Goal: Contribute content: Contribute content

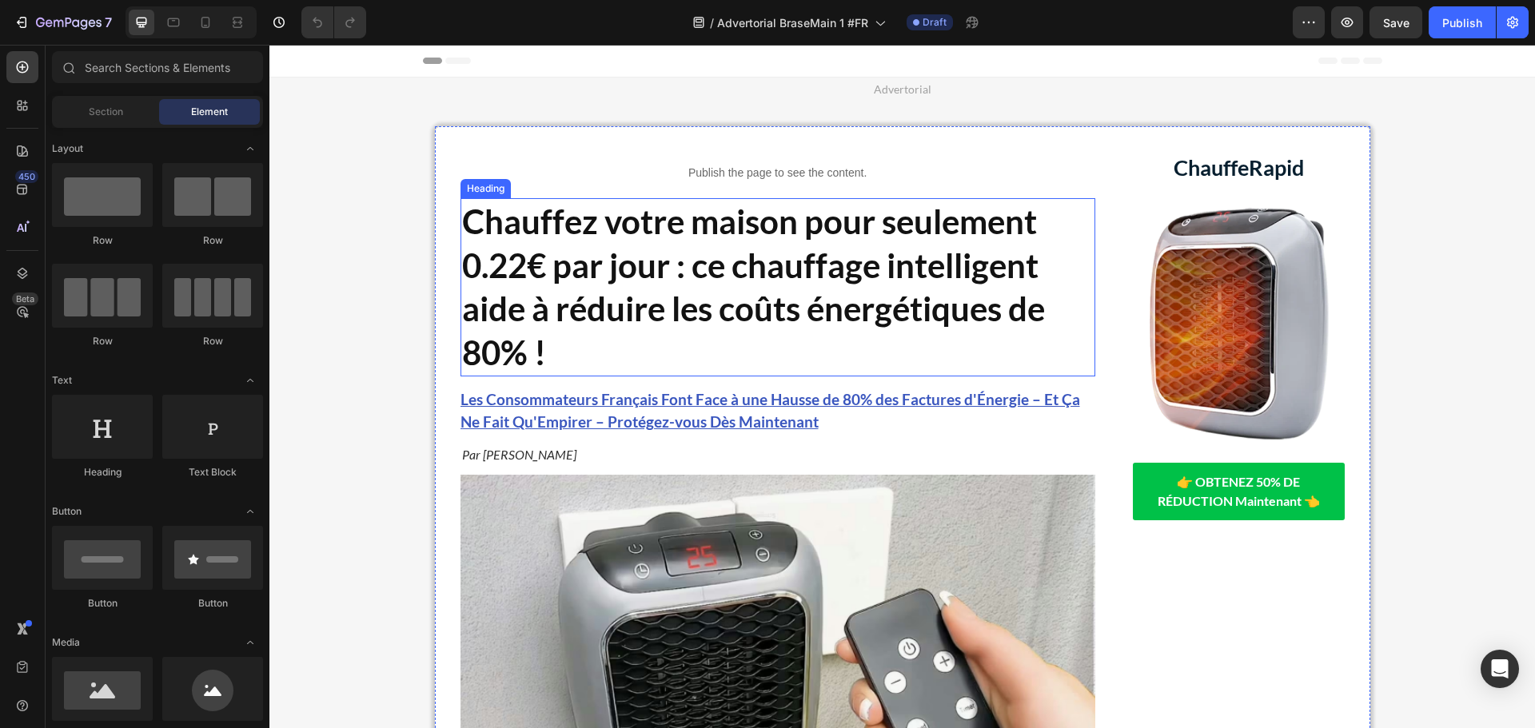
click at [665, 276] on strong "Chauffez votre maison pour seulement 0.22€ par jour : ce chauffage intelligent …" at bounding box center [753, 286] width 583 height 171
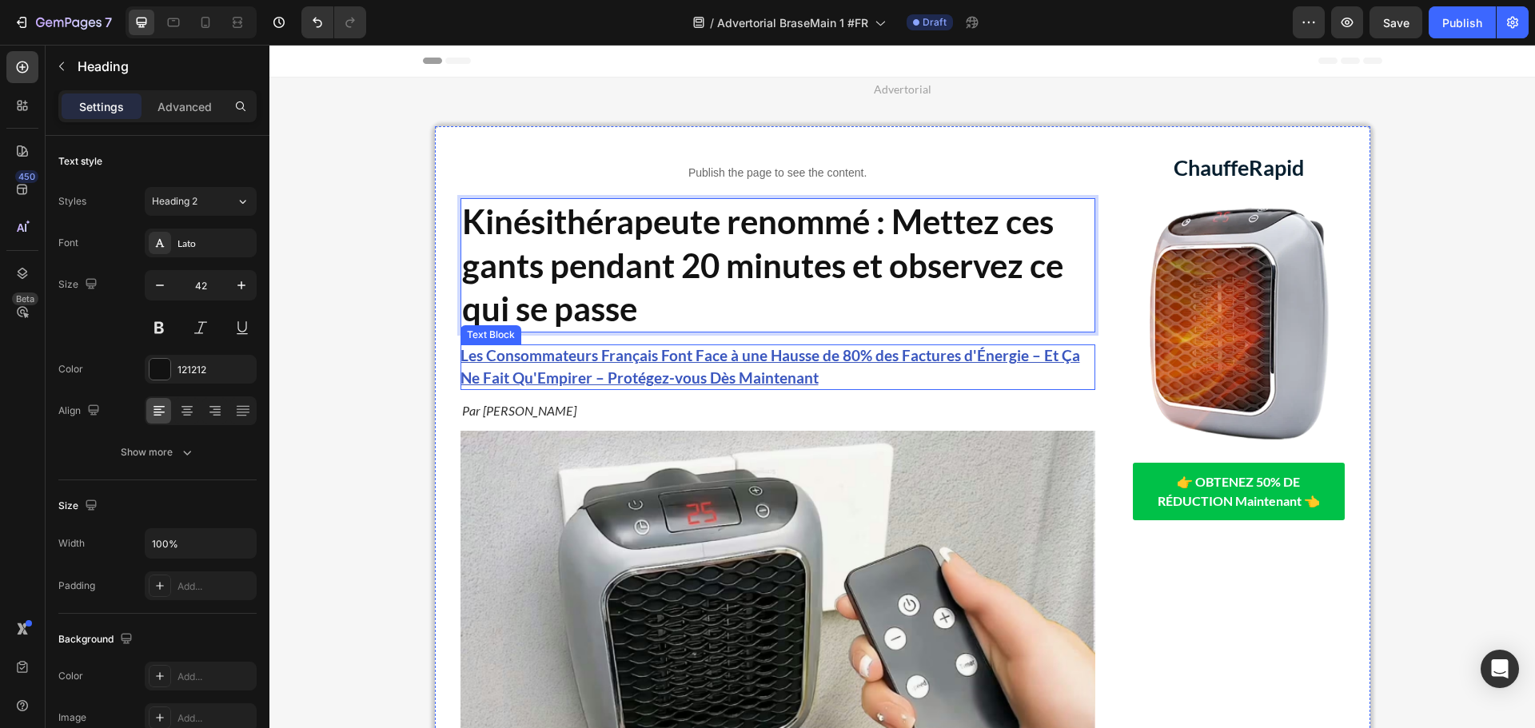
click at [873, 372] on p "Les Consommateurs Français Font Face à une Hausse de 80% des Factures d'Énergie…" at bounding box center [777, 367] width 635 height 46
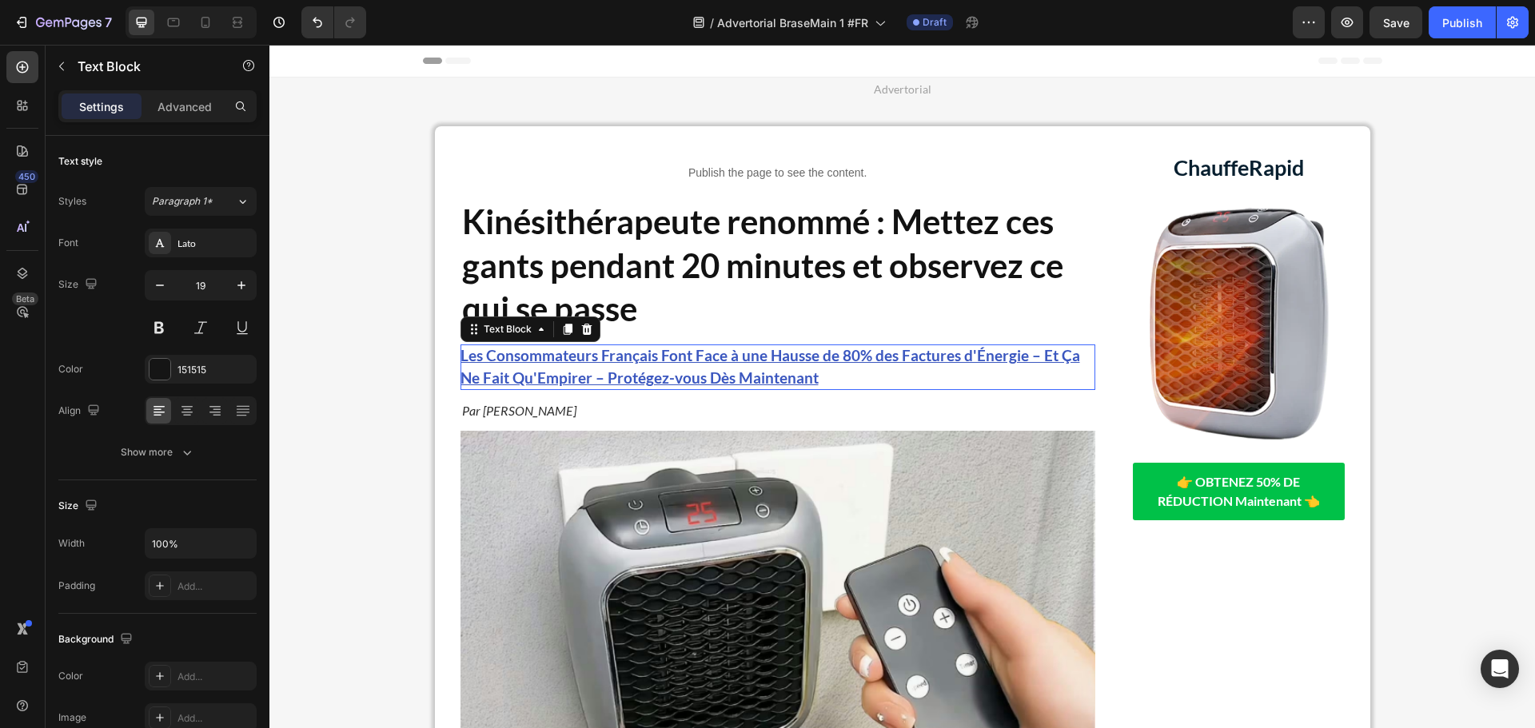
click at [873, 372] on p "Les Consommateurs Français Font Face à une Hausse de 80% des Factures d'Énergie…" at bounding box center [777, 367] width 635 height 46
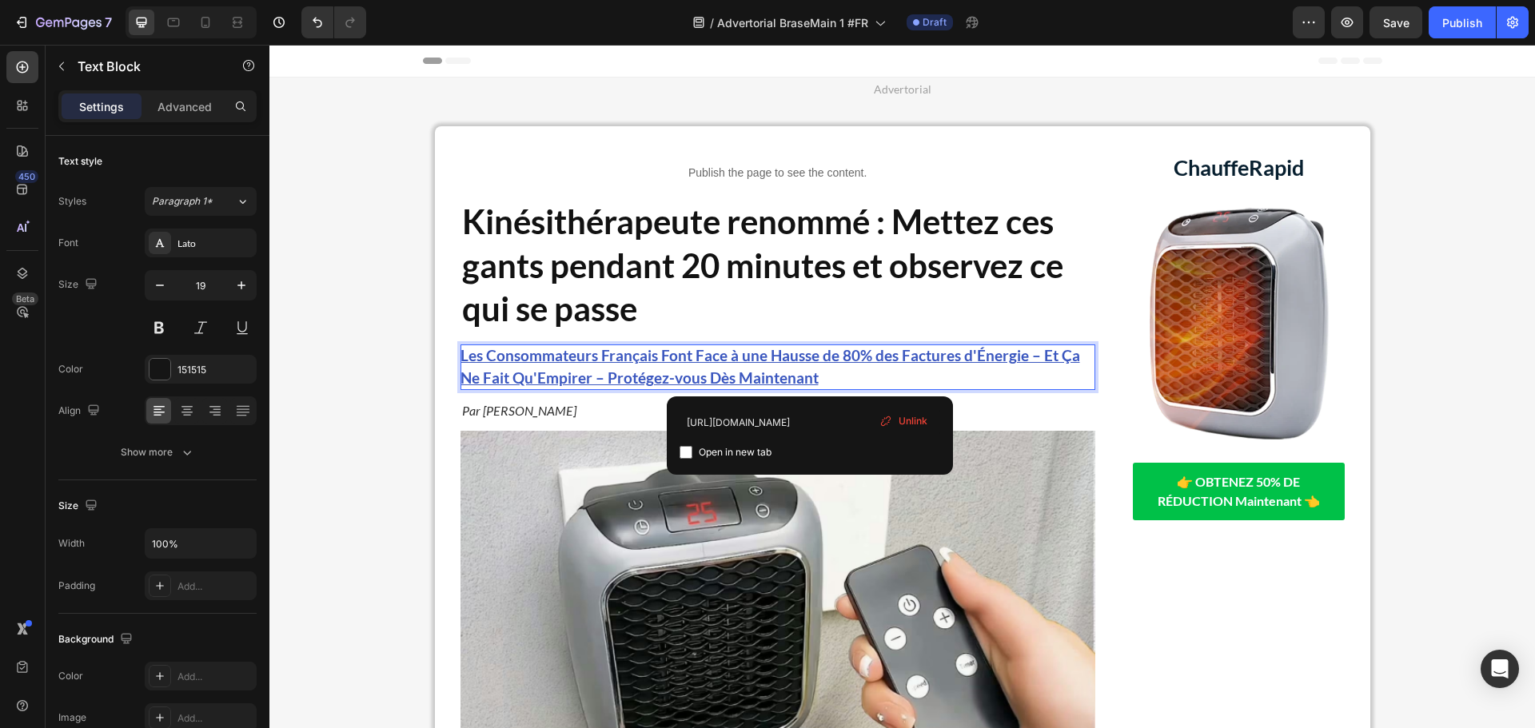
click at [873, 372] on p "Les Consommateurs Français Font Face à une Hausse de 80% des Factures d'Énergie…" at bounding box center [777, 367] width 635 height 46
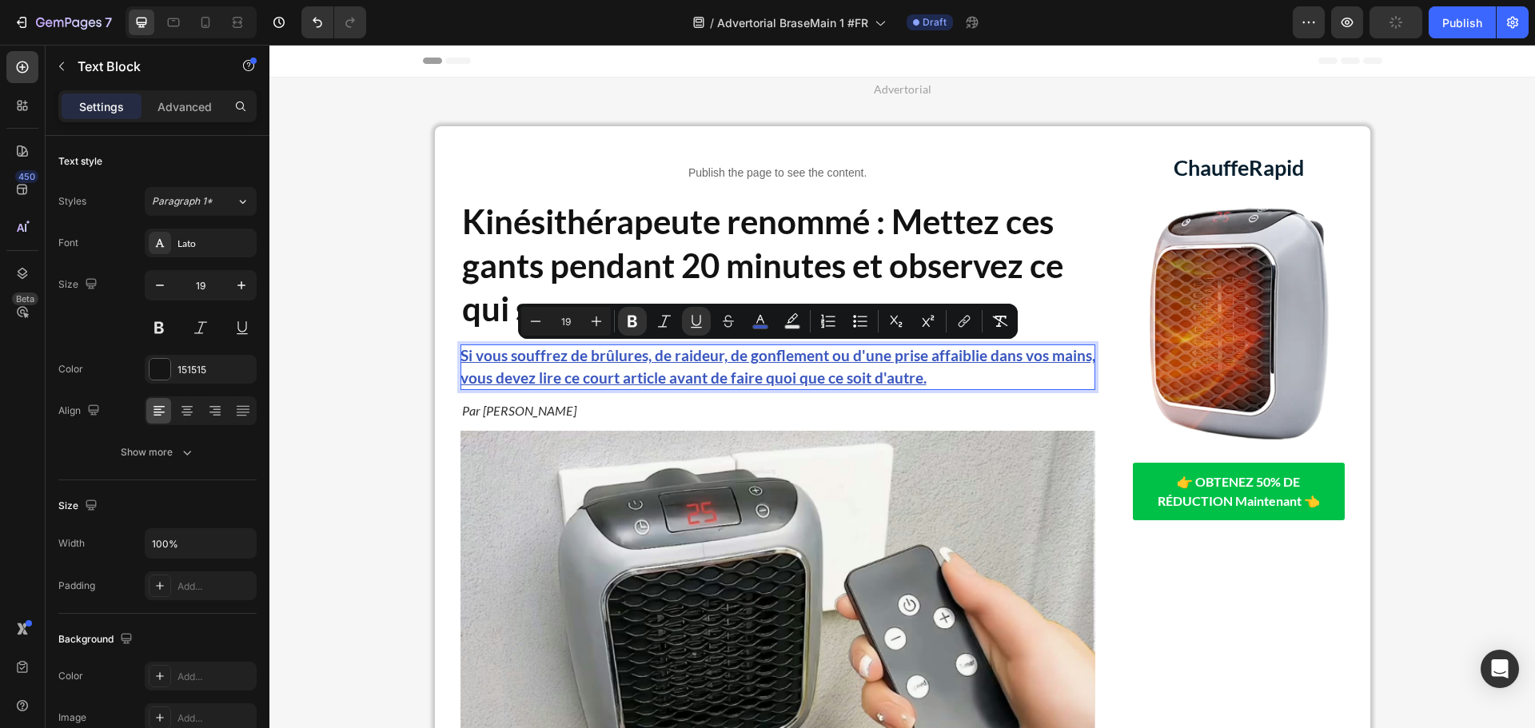
click at [854, 366] on p "Si vous souffrez de brûlures, de raideur, de gonflement ou d'une prise affaibli…" at bounding box center [777, 367] width 635 height 46
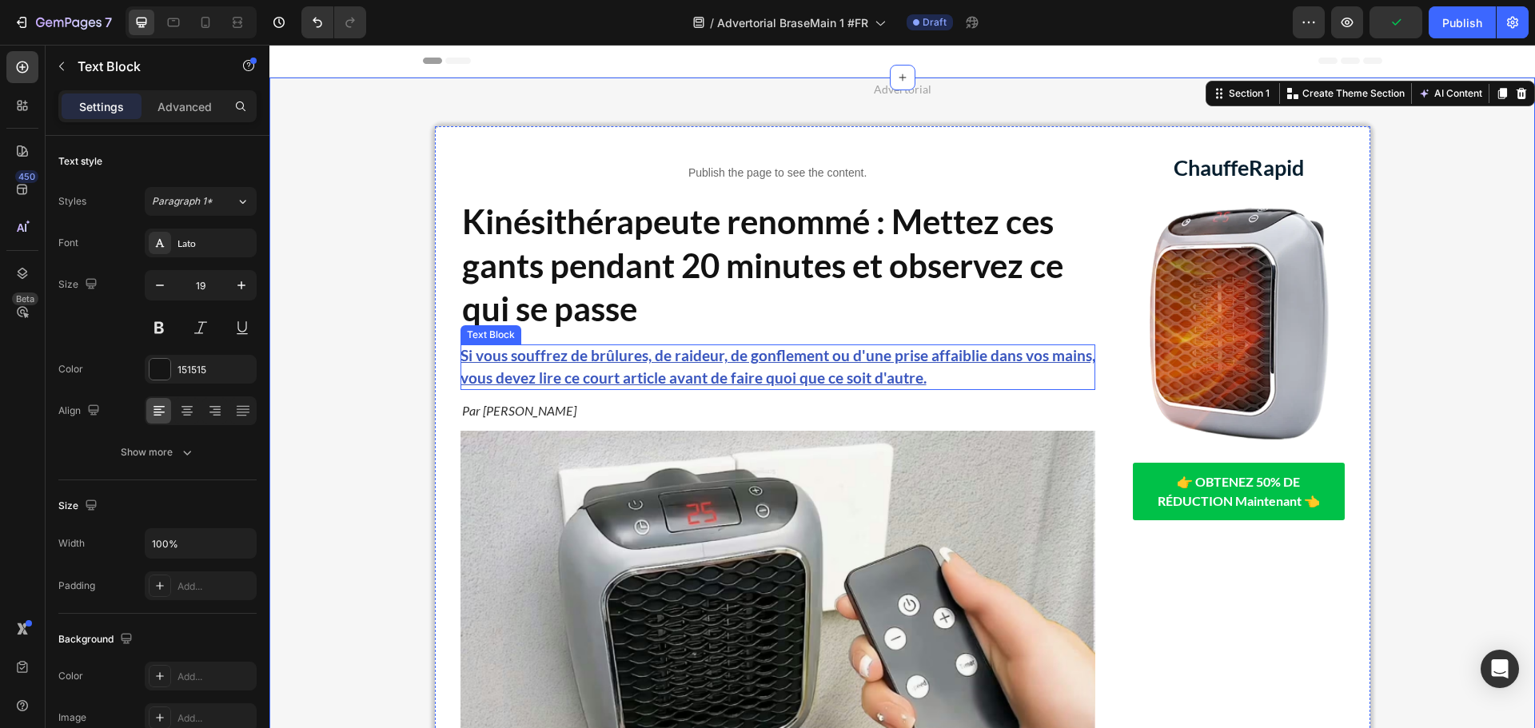
click at [826, 364] on u "Si vous souffrez de brûlures, de raideur, de gonflement ou d'une prise affaibli…" at bounding box center [777, 367] width 635 height 42
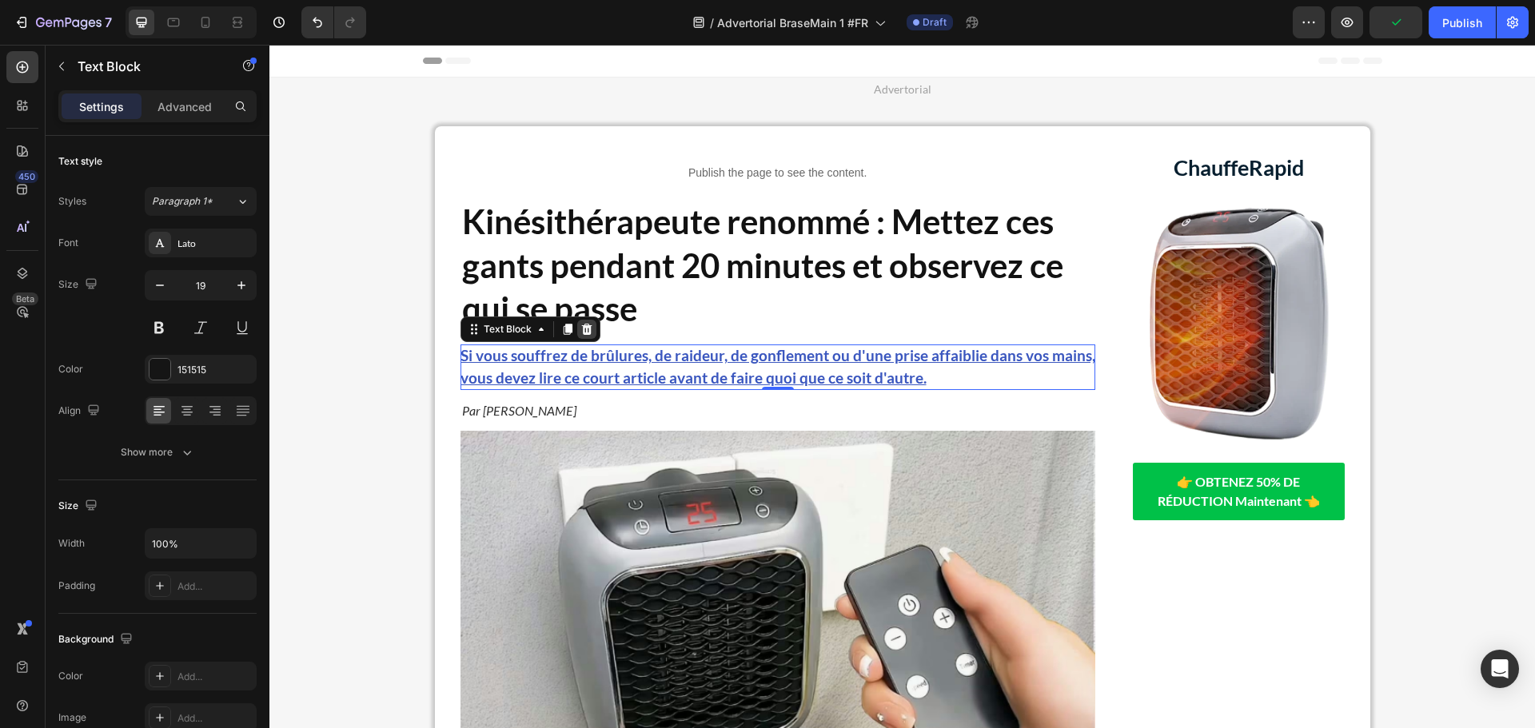
click at [587, 328] on div at bounding box center [586, 329] width 19 height 19
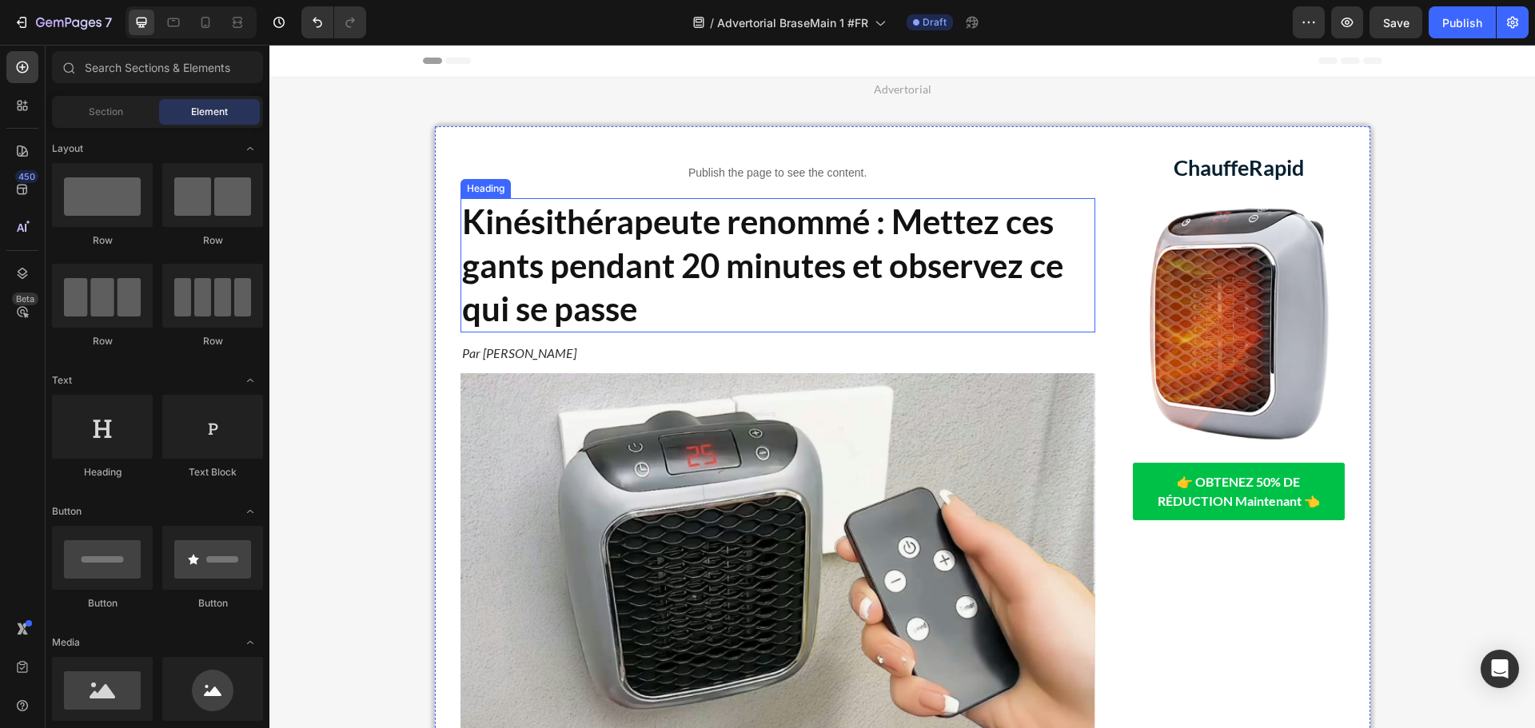
click at [733, 275] on strong "Kinésithérapeute renommé : Mettez ces gants pendant 20 minutes et observez ce q…" at bounding box center [762, 264] width 601 height 127
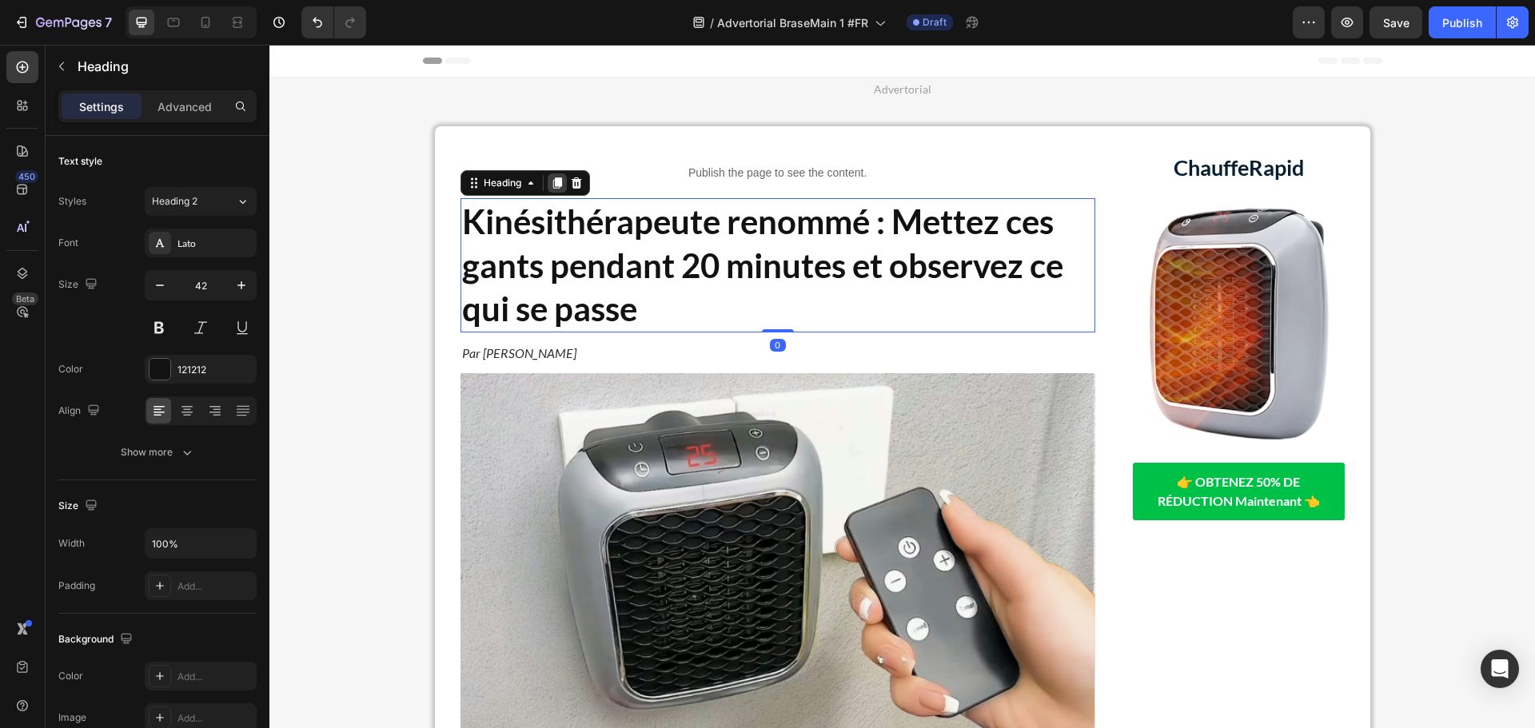
click at [551, 179] on icon at bounding box center [557, 183] width 13 height 13
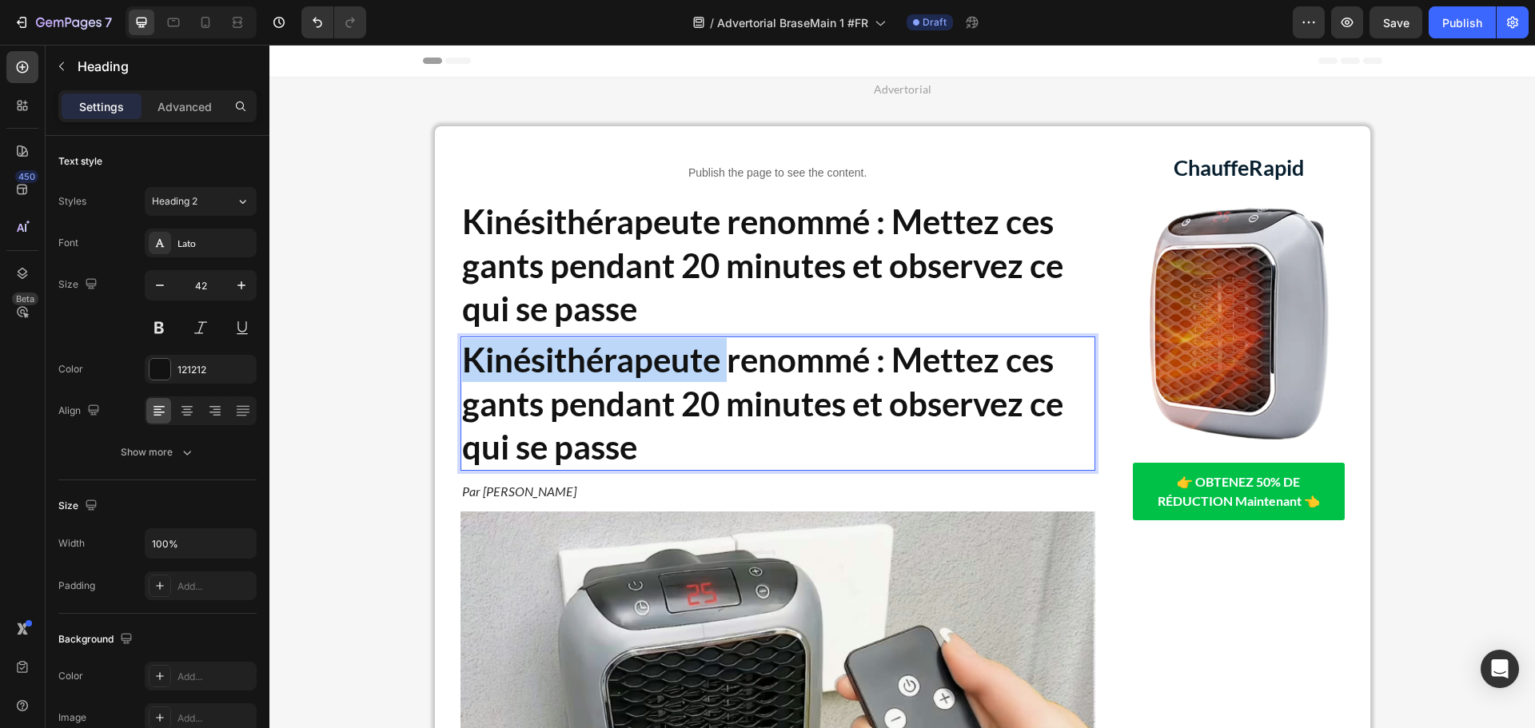
click at [656, 354] on strong "Kinésithérapeute renommé : Mettez ces gants pendant 20 minutes et observez ce q…" at bounding box center [762, 403] width 601 height 127
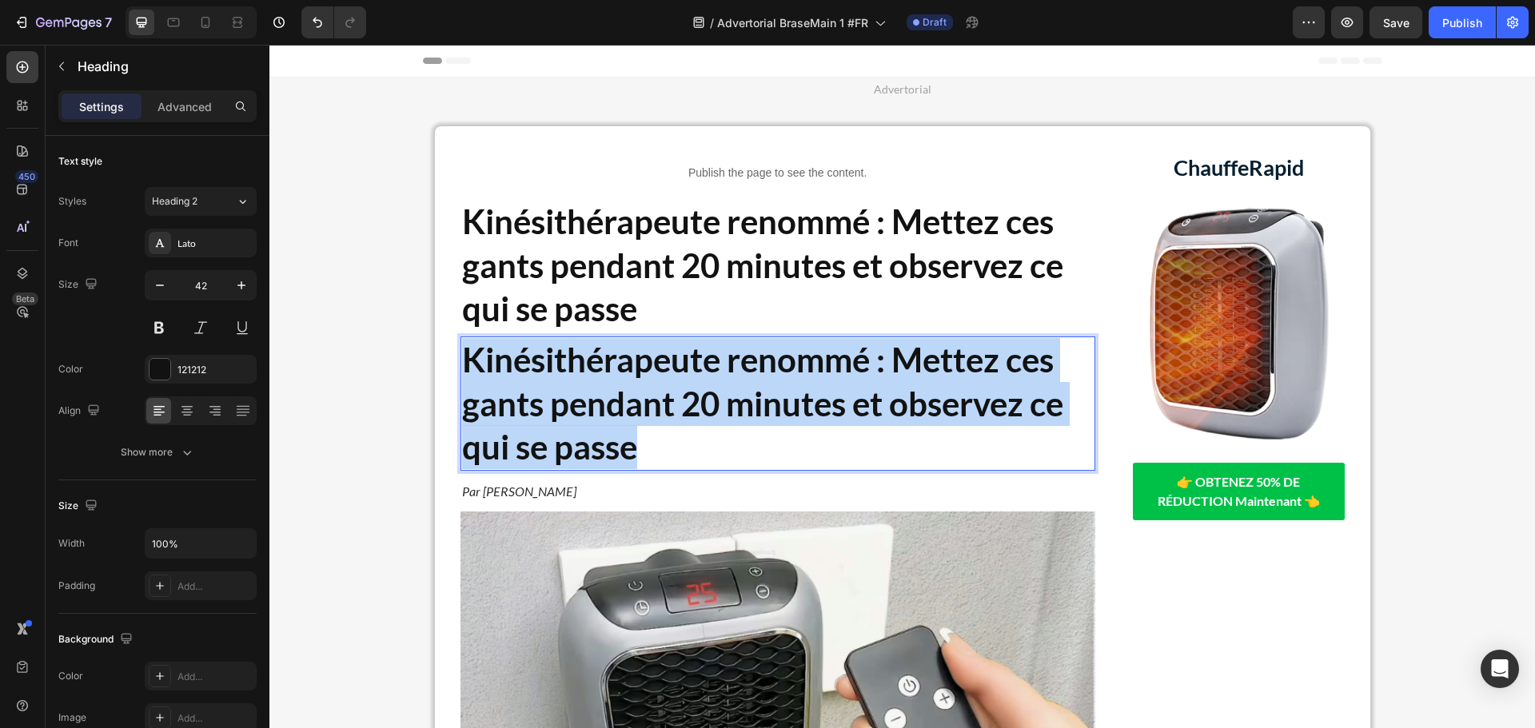
click at [656, 354] on strong "Kinésithérapeute renommé : Mettez ces gants pendant 20 minutes et observez ce q…" at bounding box center [762, 403] width 601 height 127
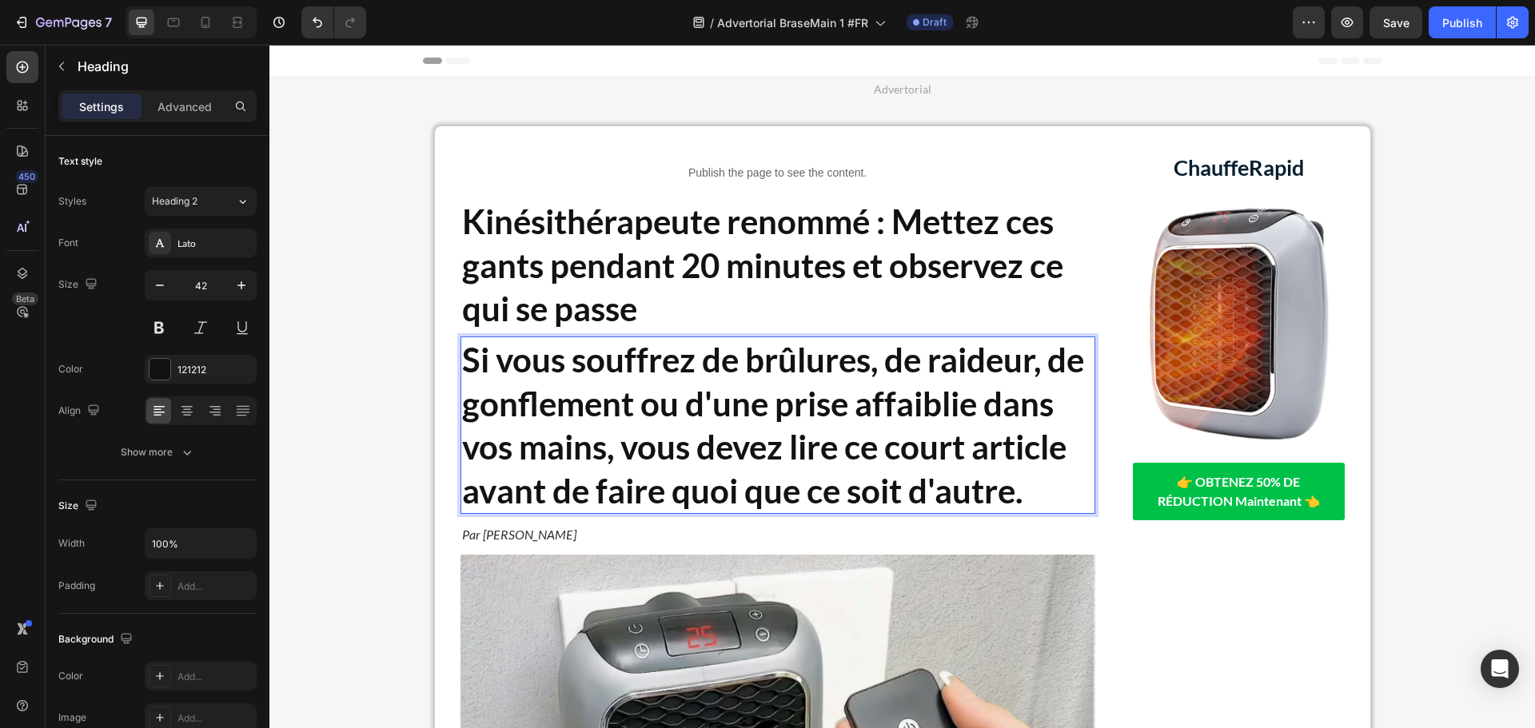
click at [566, 373] on strong "Si vous souffrez de brûlures, de raideur, de gonflement ou d'une prise affaibli…" at bounding box center [773, 425] width 622 height 171
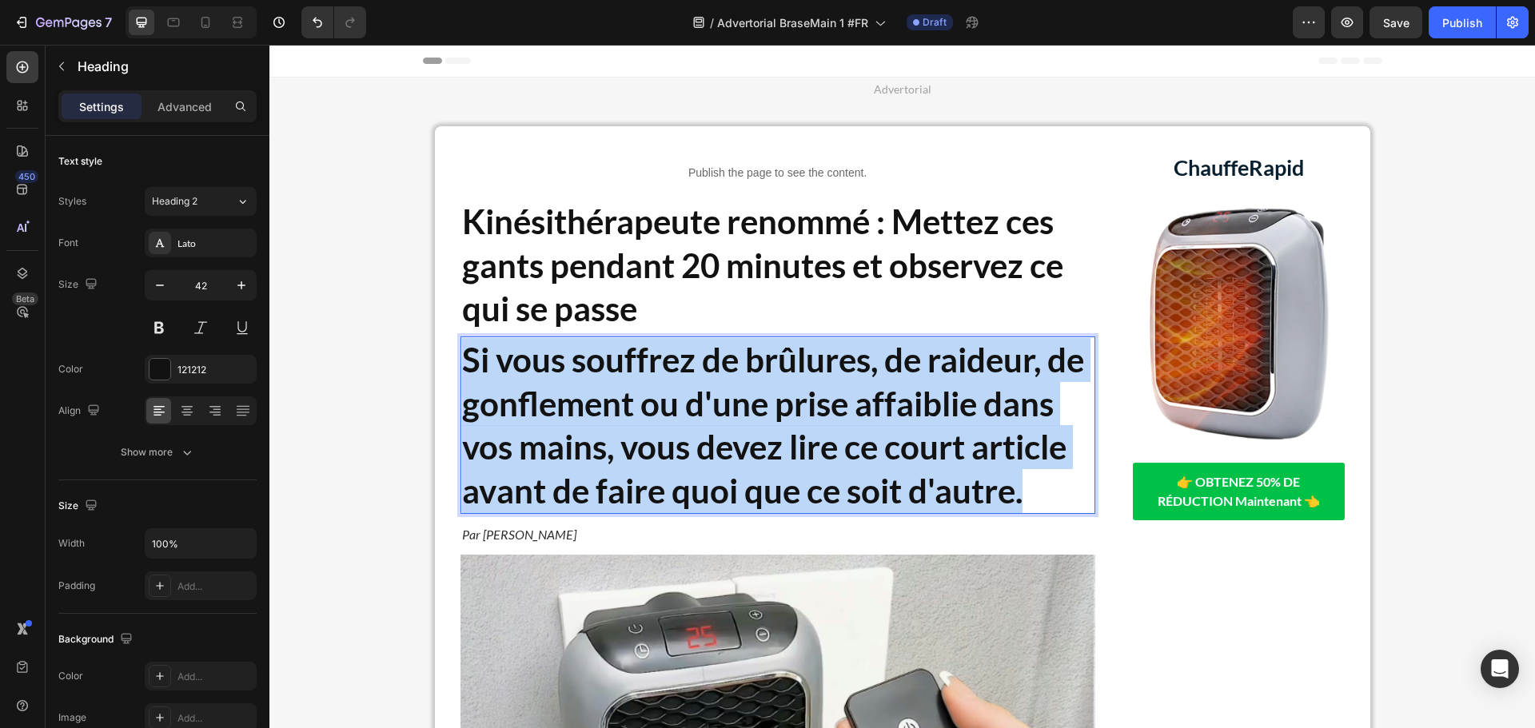
click at [566, 373] on strong "Si vous souffrez de brûlures, de raideur, de gonflement ou d'une prise affaibli…" at bounding box center [773, 425] width 622 height 171
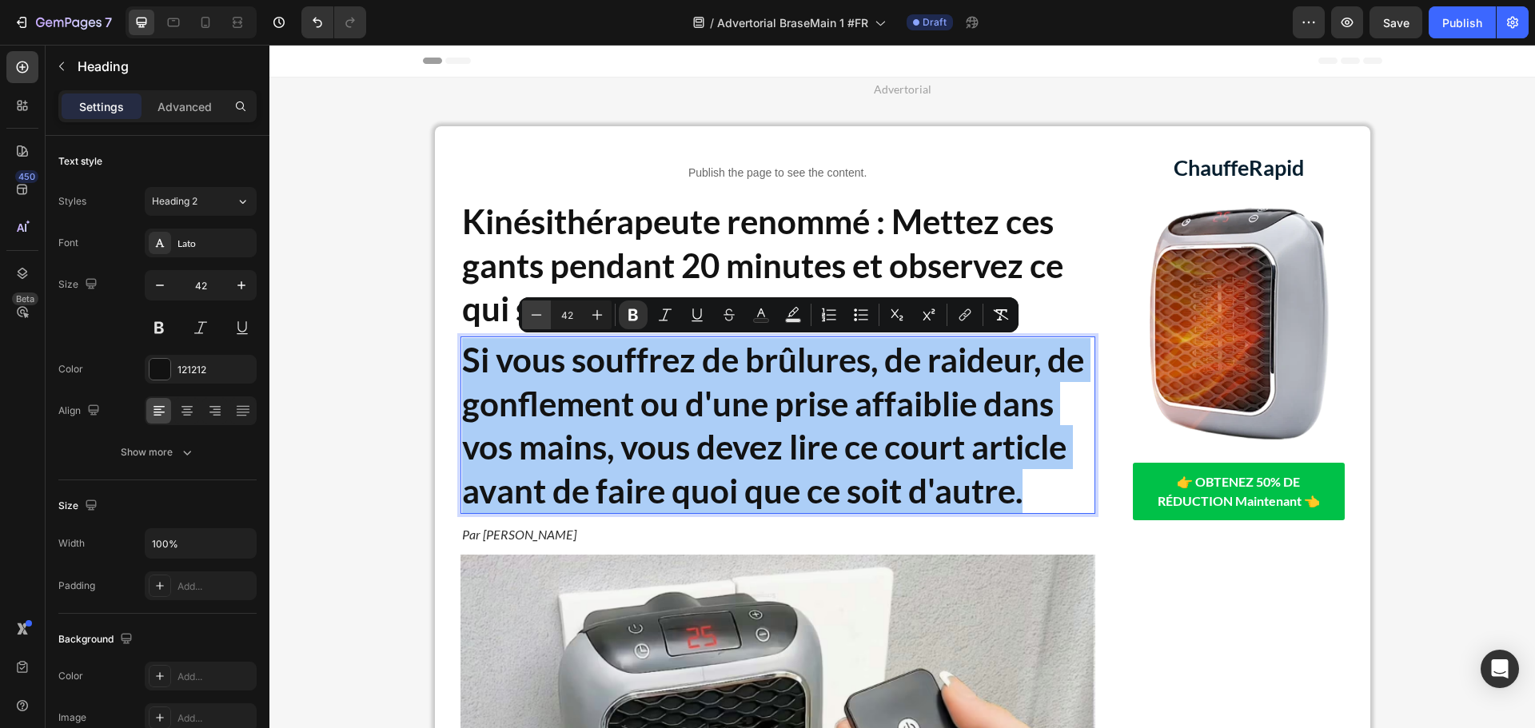
click at [541, 309] on icon "Editor contextual toolbar" at bounding box center [536, 315] width 16 height 16
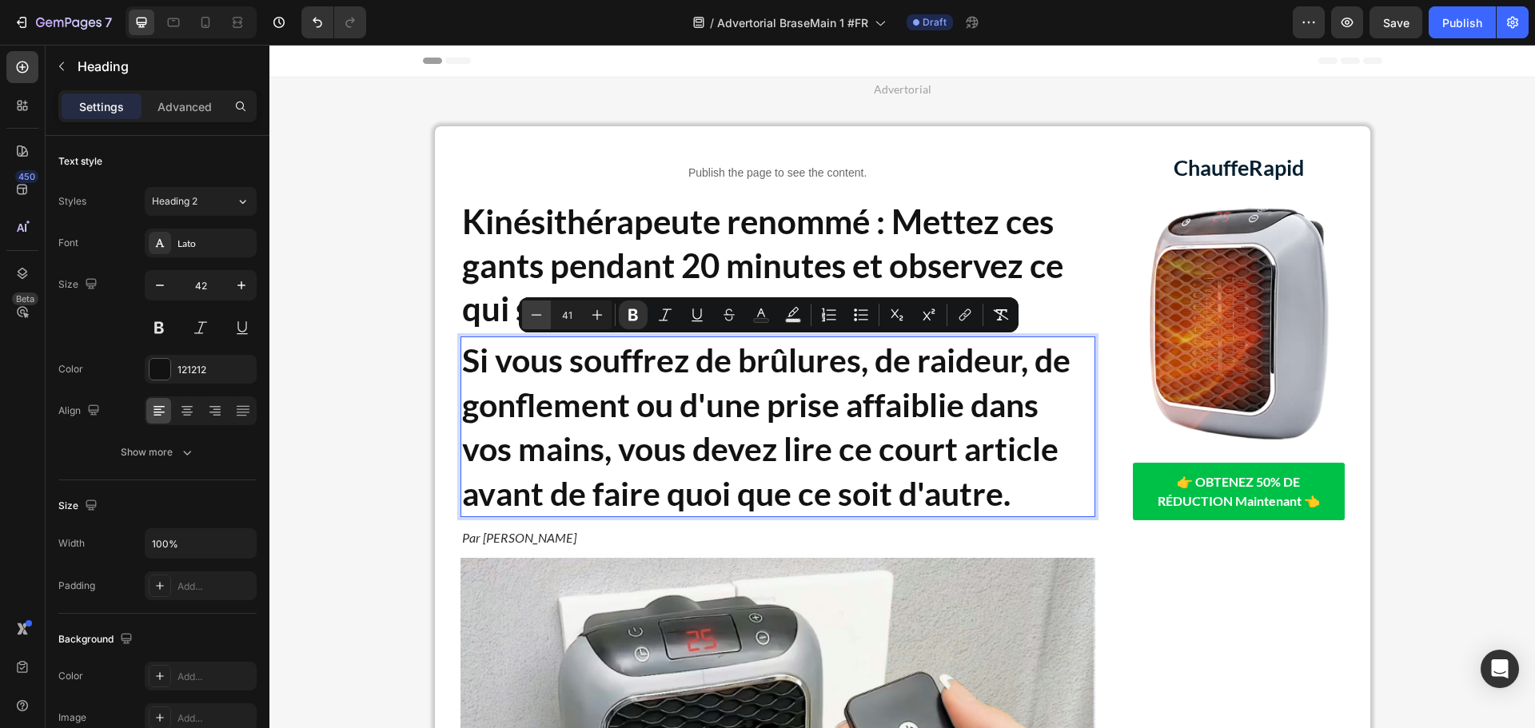
click at [541, 309] on icon "Editor contextual toolbar" at bounding box center [536, 315] width 16 height 16
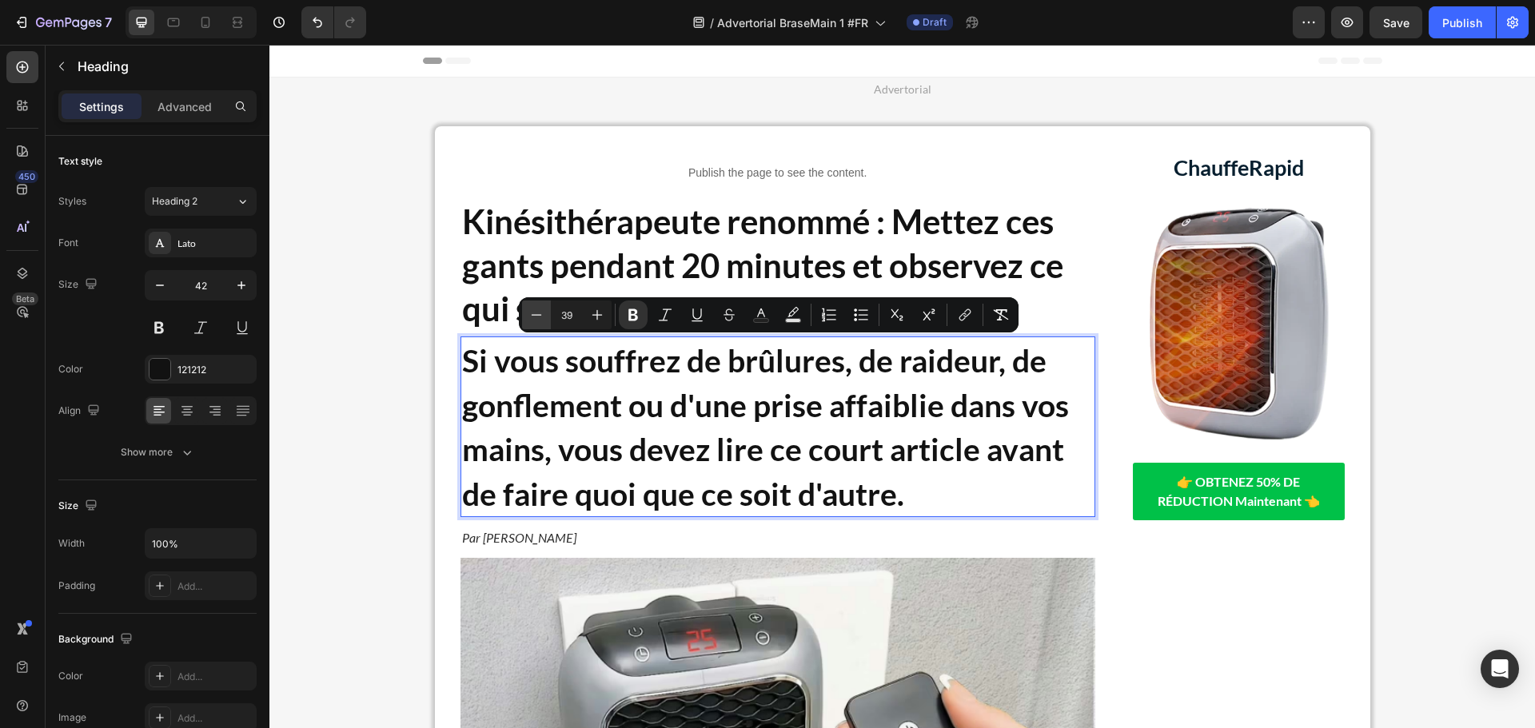
click at [541, 309] on icon "Editor contextual toolbar" at bounding box center [536, 315] width 16 height 16
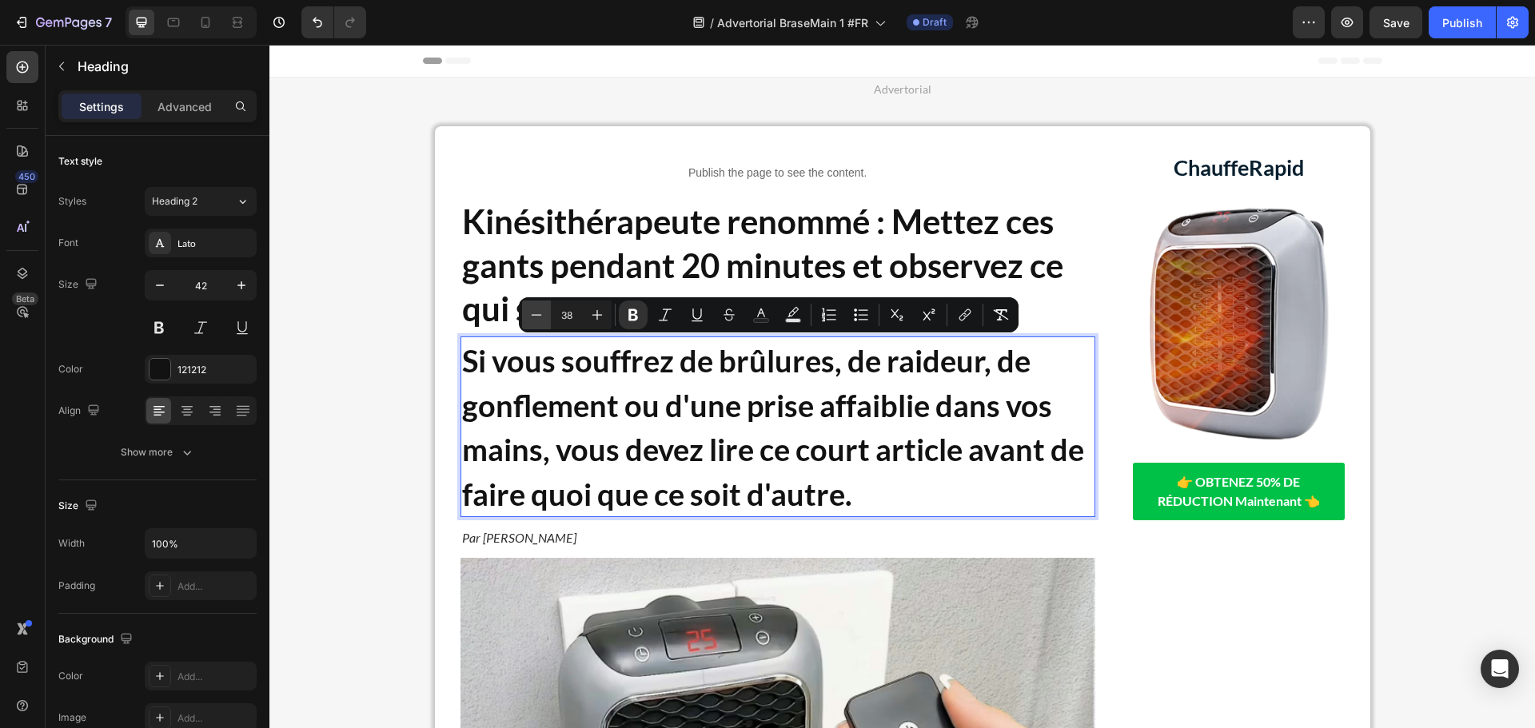
click at [541, 309] on icon "Editor contextual toolbar" at bounding box center [536, 315] width 16 height 16
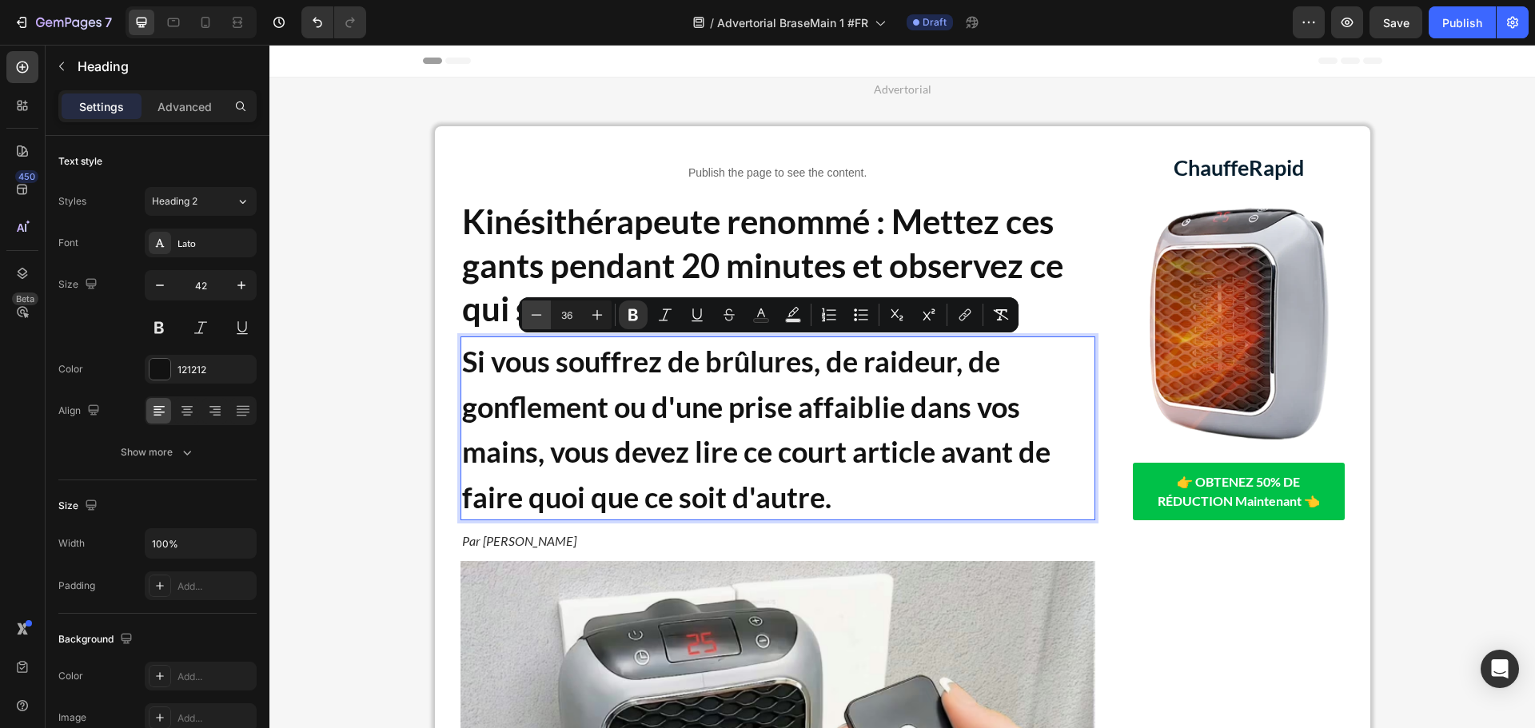
click at [541, 309] on icon "Editor contextual toolbar" at bounding box center [536, 315] width 16 height 16
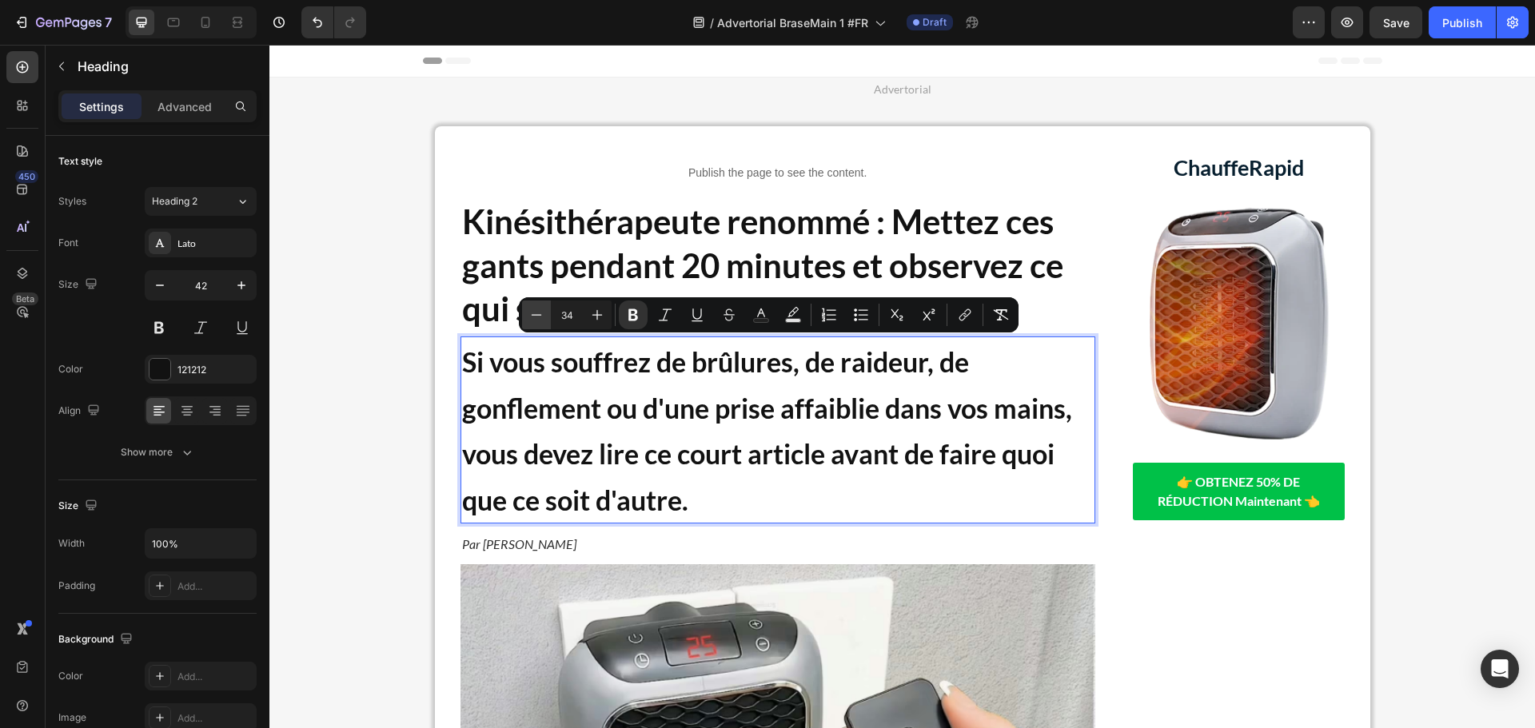
click at [541, 309] on icon "Editor contextual toolbar" at bounding box center [536, 315] width 16 height 16
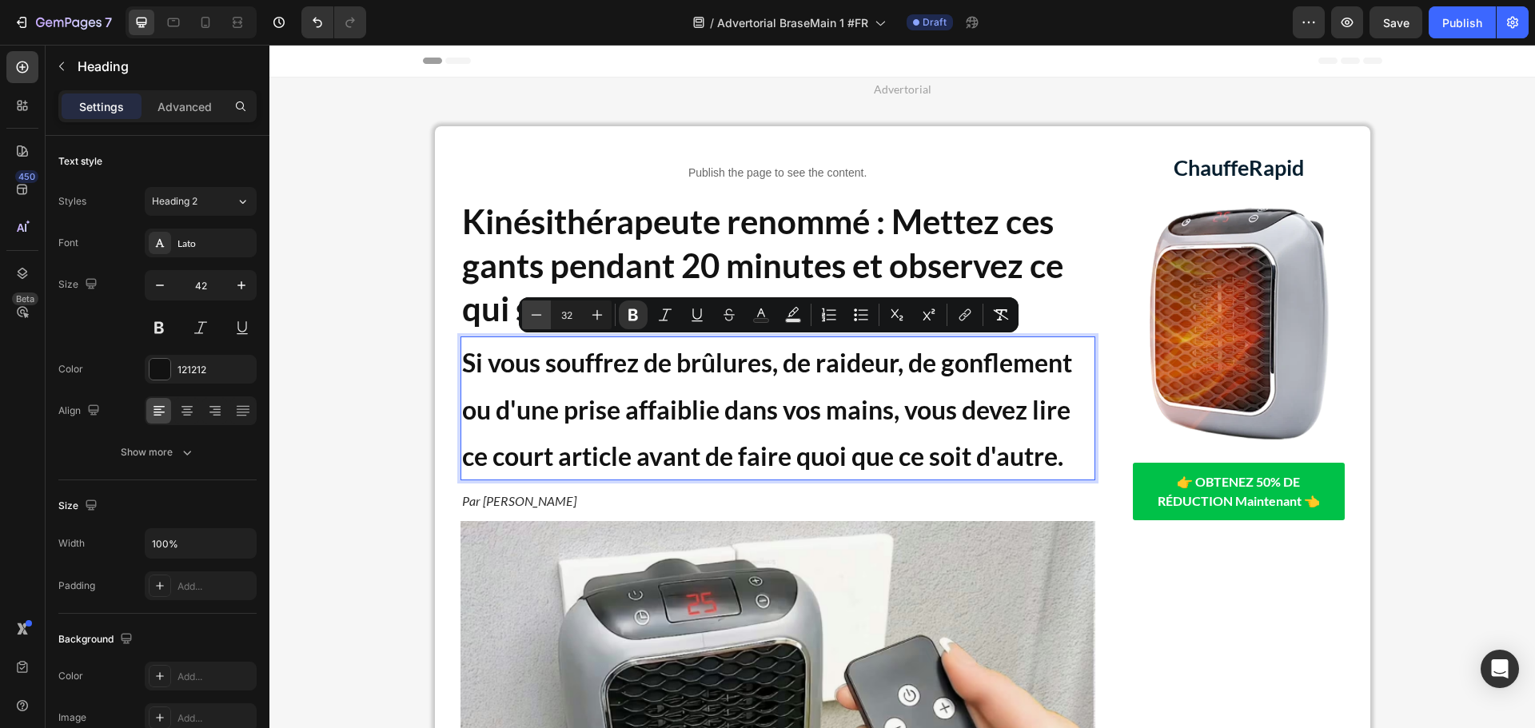
click at [541, 309] on icon "Editor contextual toolbar" at bounding box center [536, 315] width 16 height 16
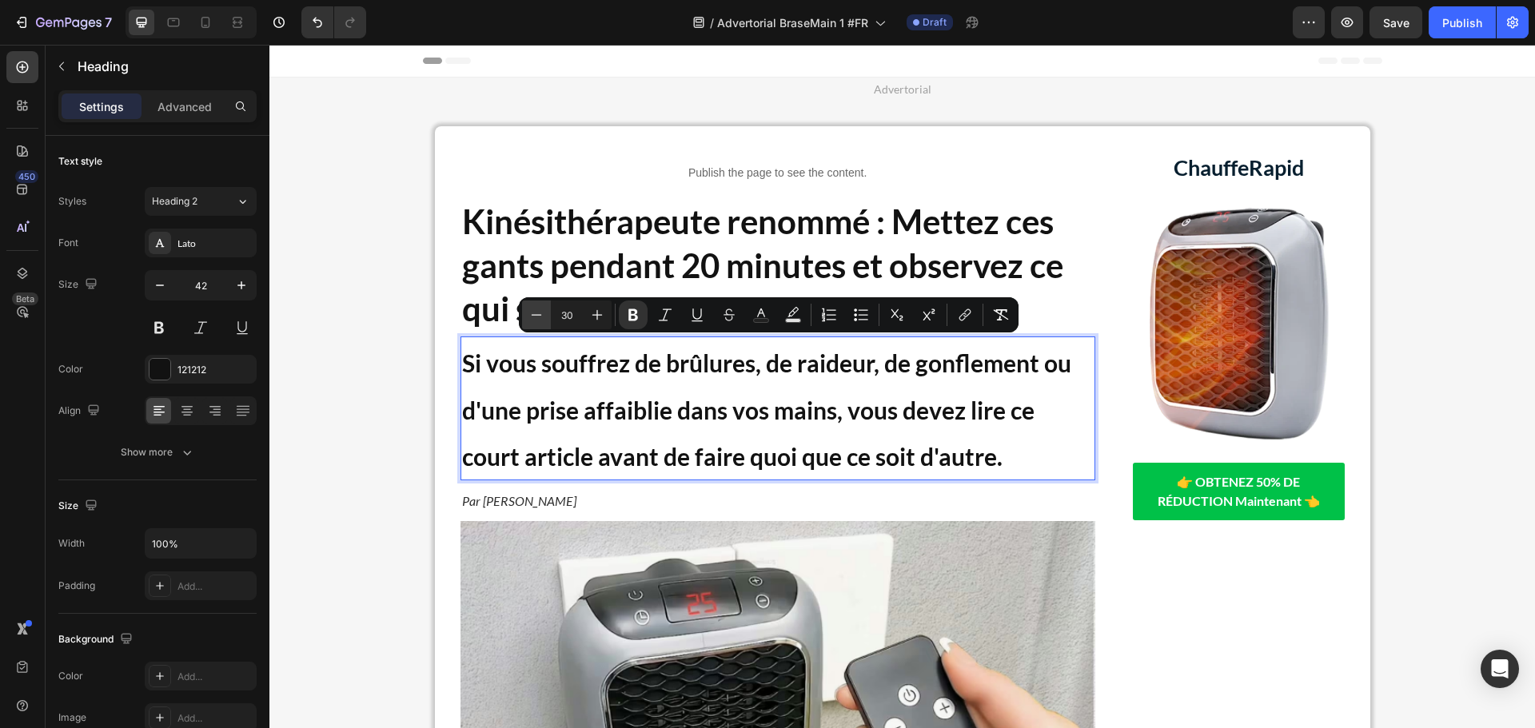
click at [541, 309] on icon "Editor contextual toolbar" at bounding box center [536, 315] width 16 height 16
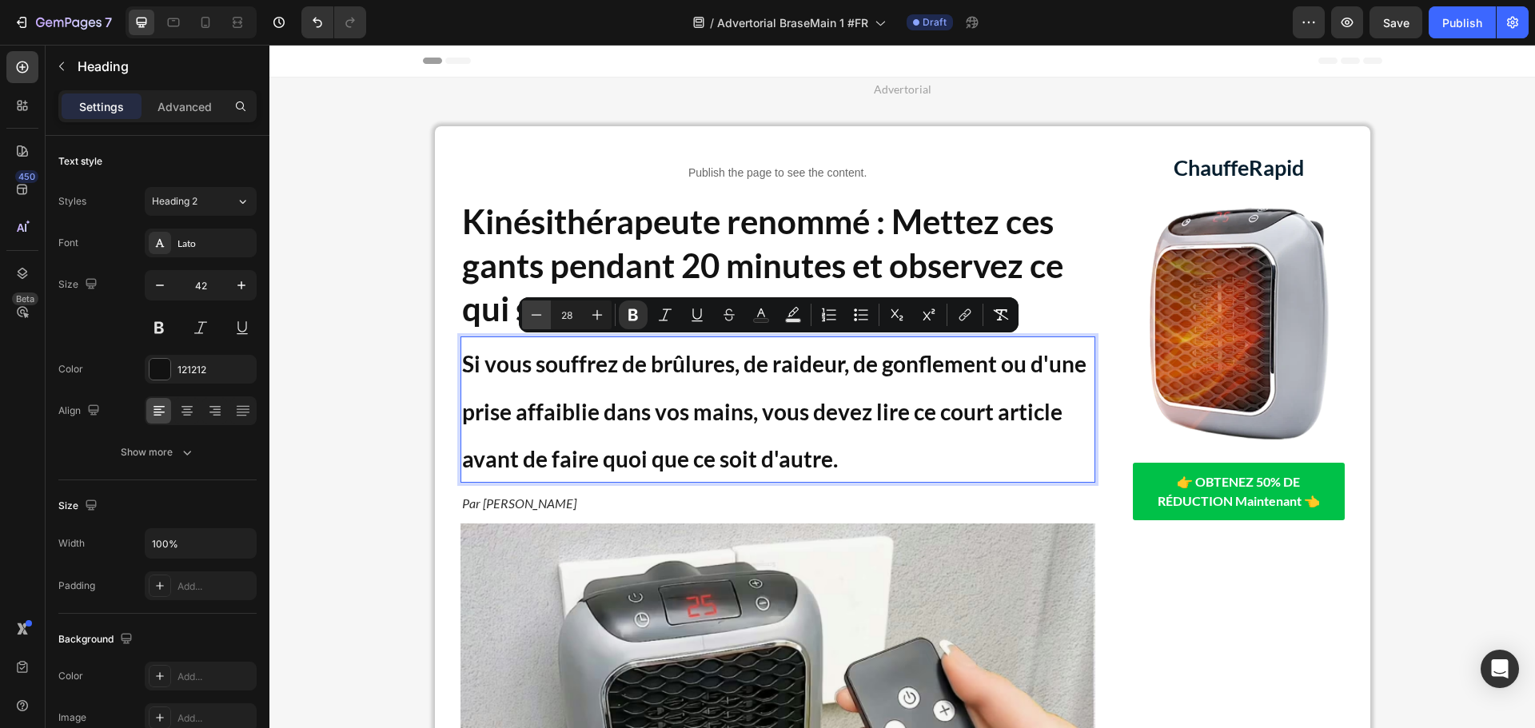
click at [541, 309] on icon "Editor contextual toolbar" at bounding box center [536, 315] width 16 height 16
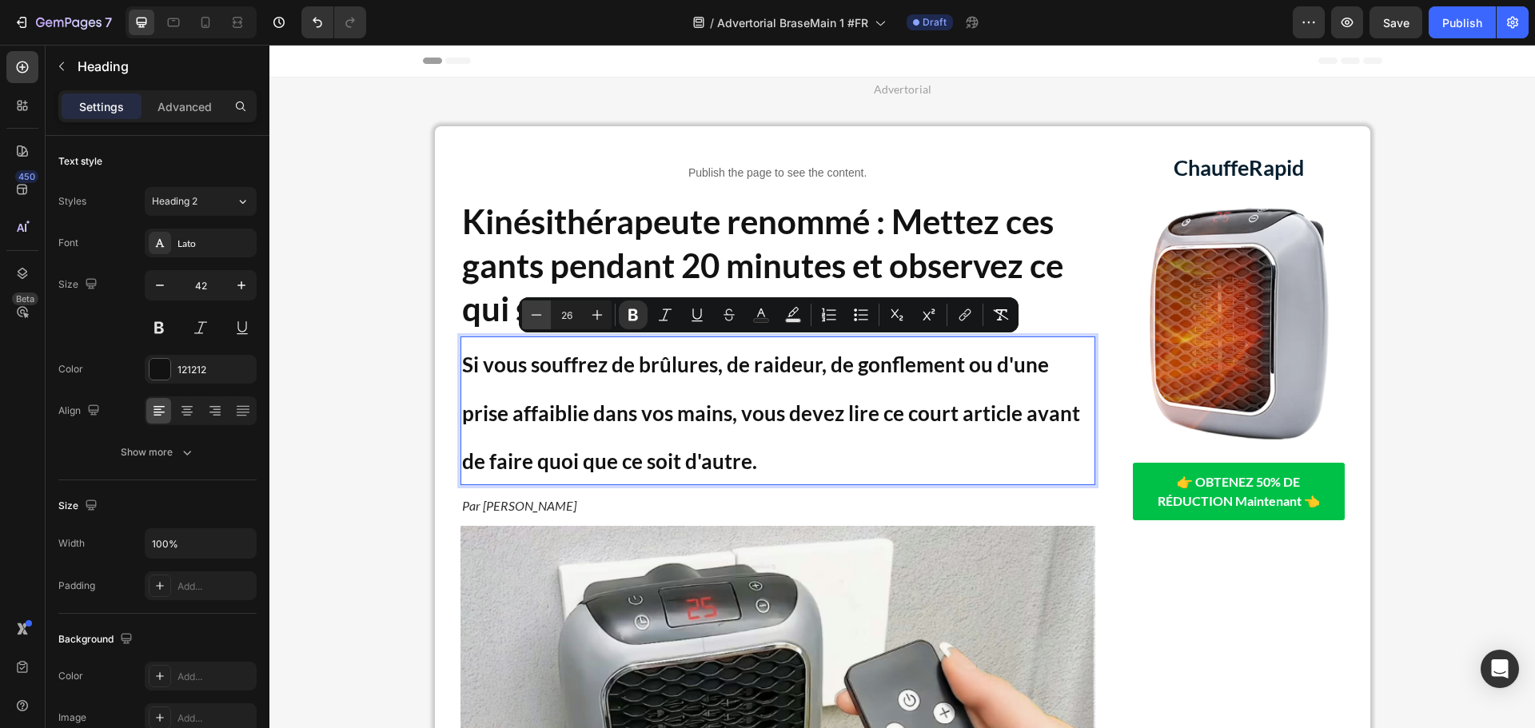
click at [541, 309] on icon "Editor contextual toolbar" at bounding box center [536, 315] width 16 height 16
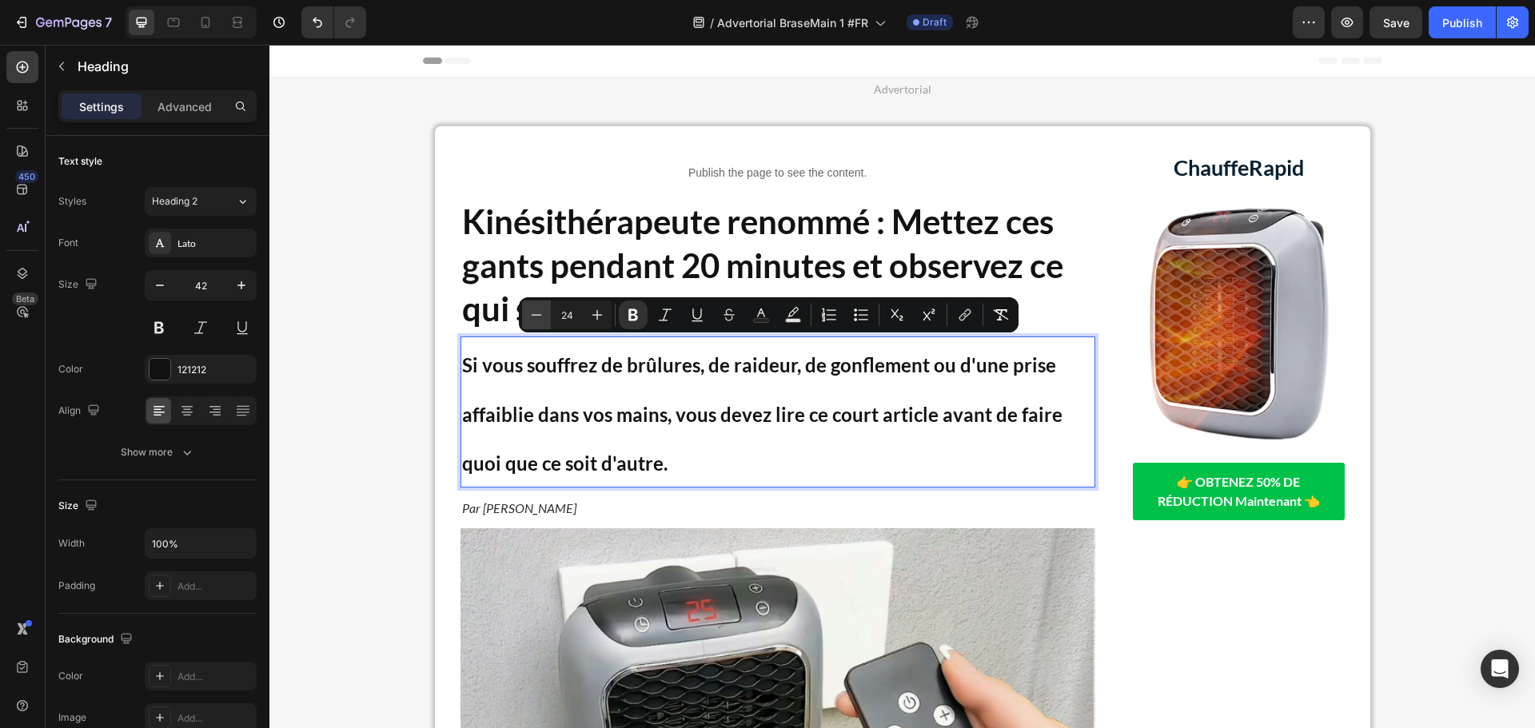
click at [541, 309] on icon "Editor contextual toolbar" at bounding box center [536, 315] width 16 height 16
type input "21"
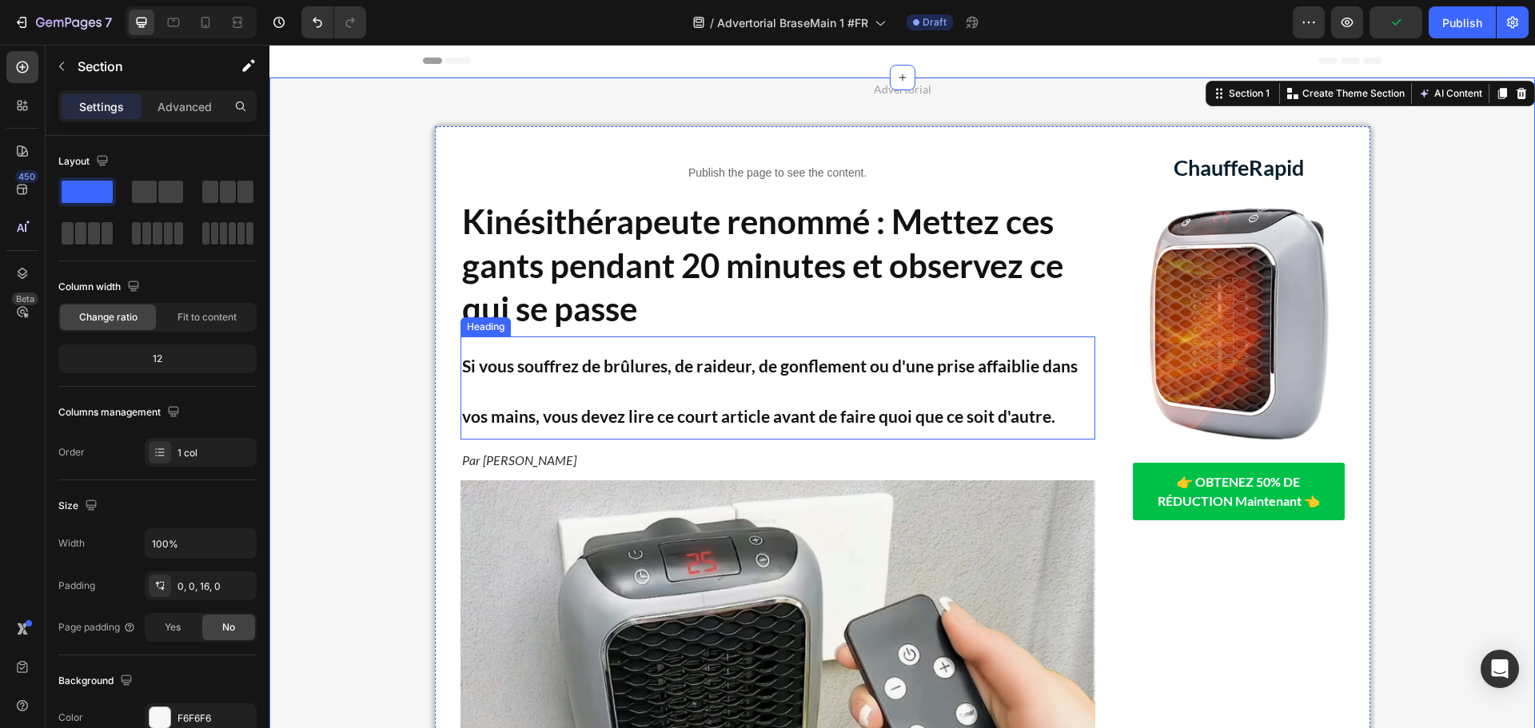
click at [636, 398] on p "⁠⁠⁠⁠⁠⁠⁠ Si vous souffrez de brûlures, de raideur, de gonflement ou d'une prise …" at bounding box center [777, 388] width 631 height 100
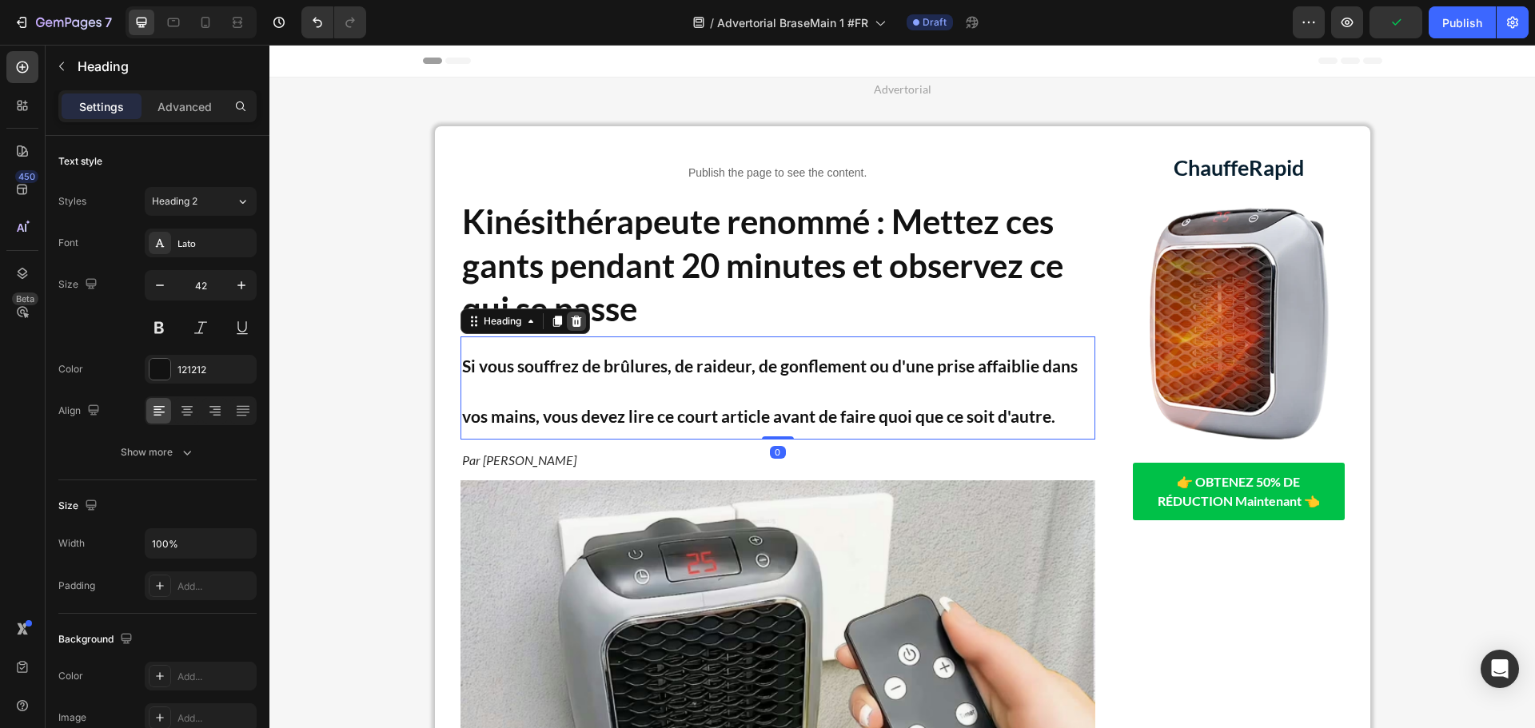
click at [574, 321] on icon at bounding box center [576, 321] width 10 height 11
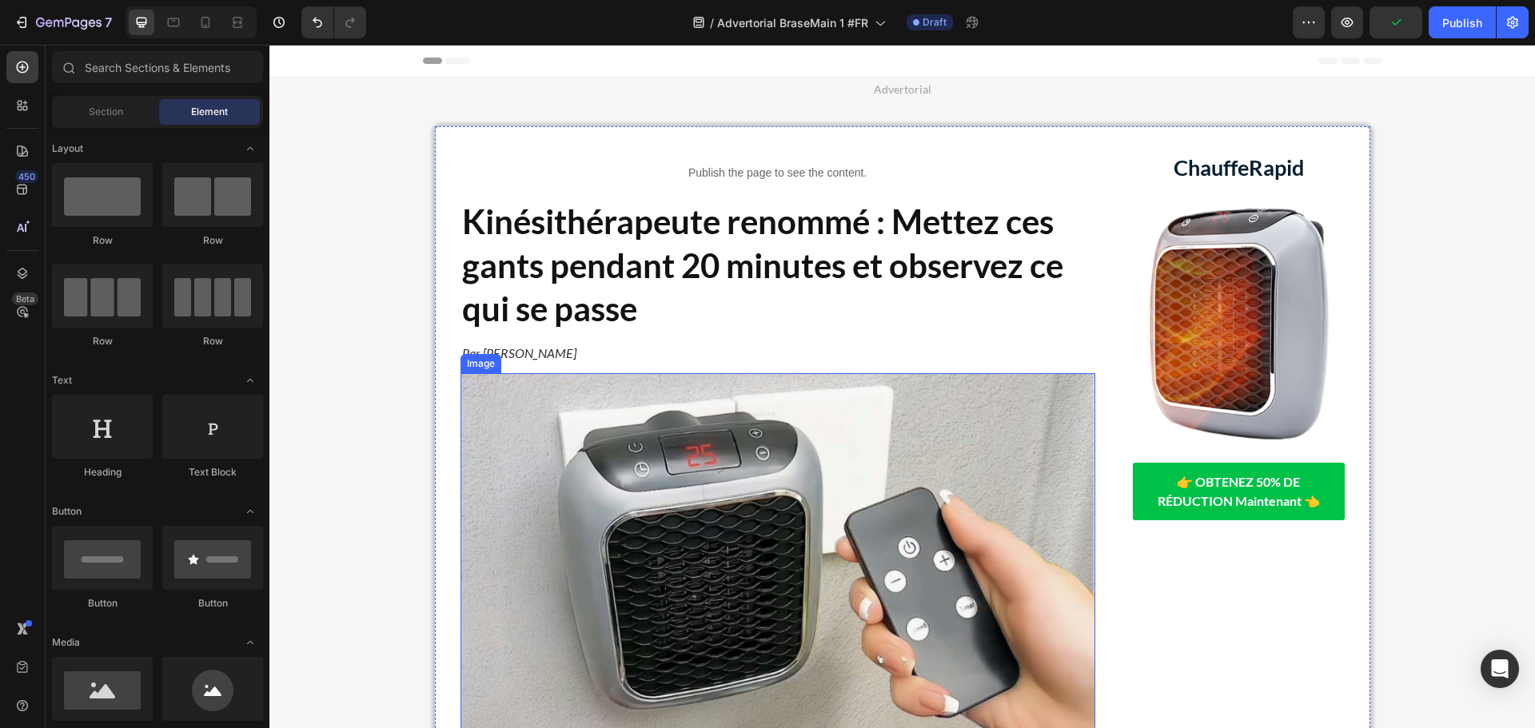
scroll to position [320, 0]
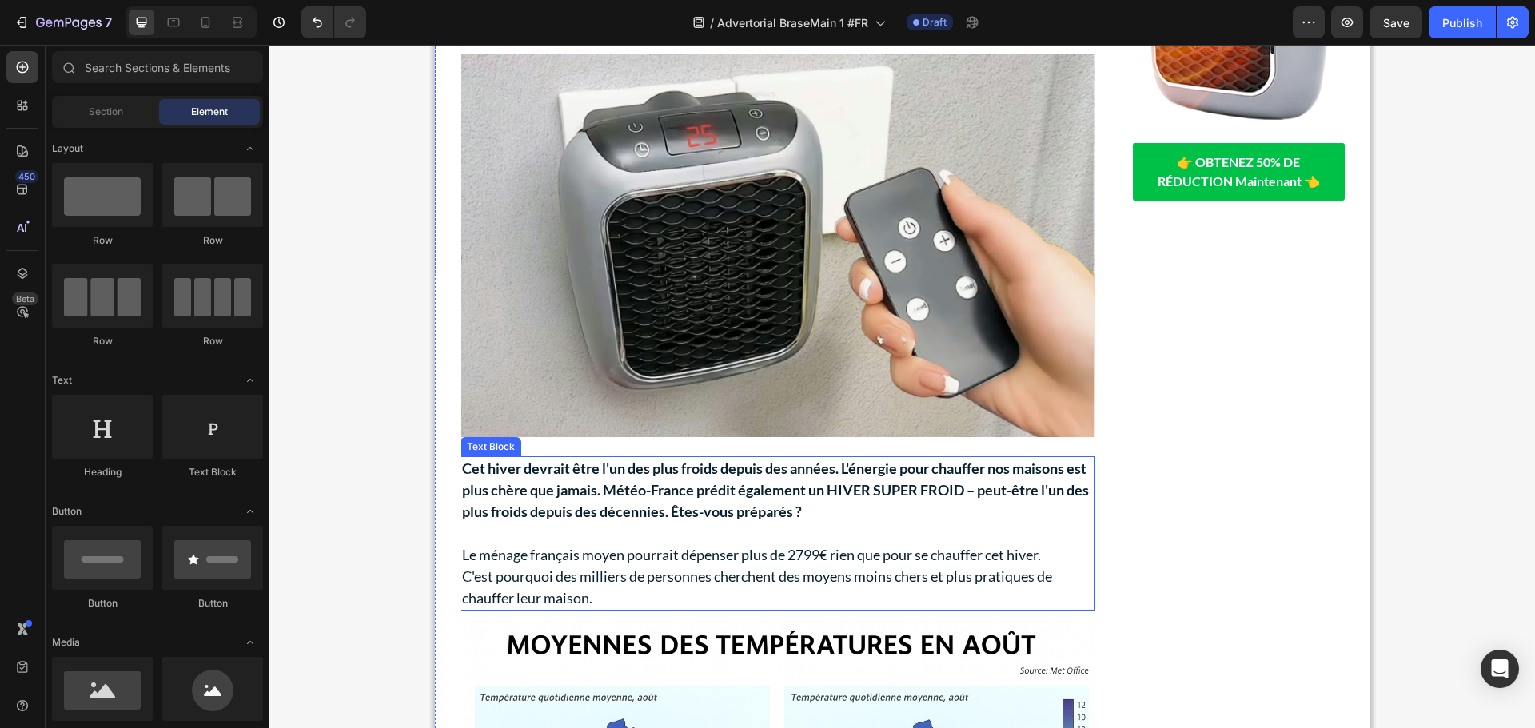
click at [739, 567] on p "C'est pourquoi des milliers de personnes cherchent des moyens moins chers et pl…" at bounding box center [777, 587] width 631 height 43
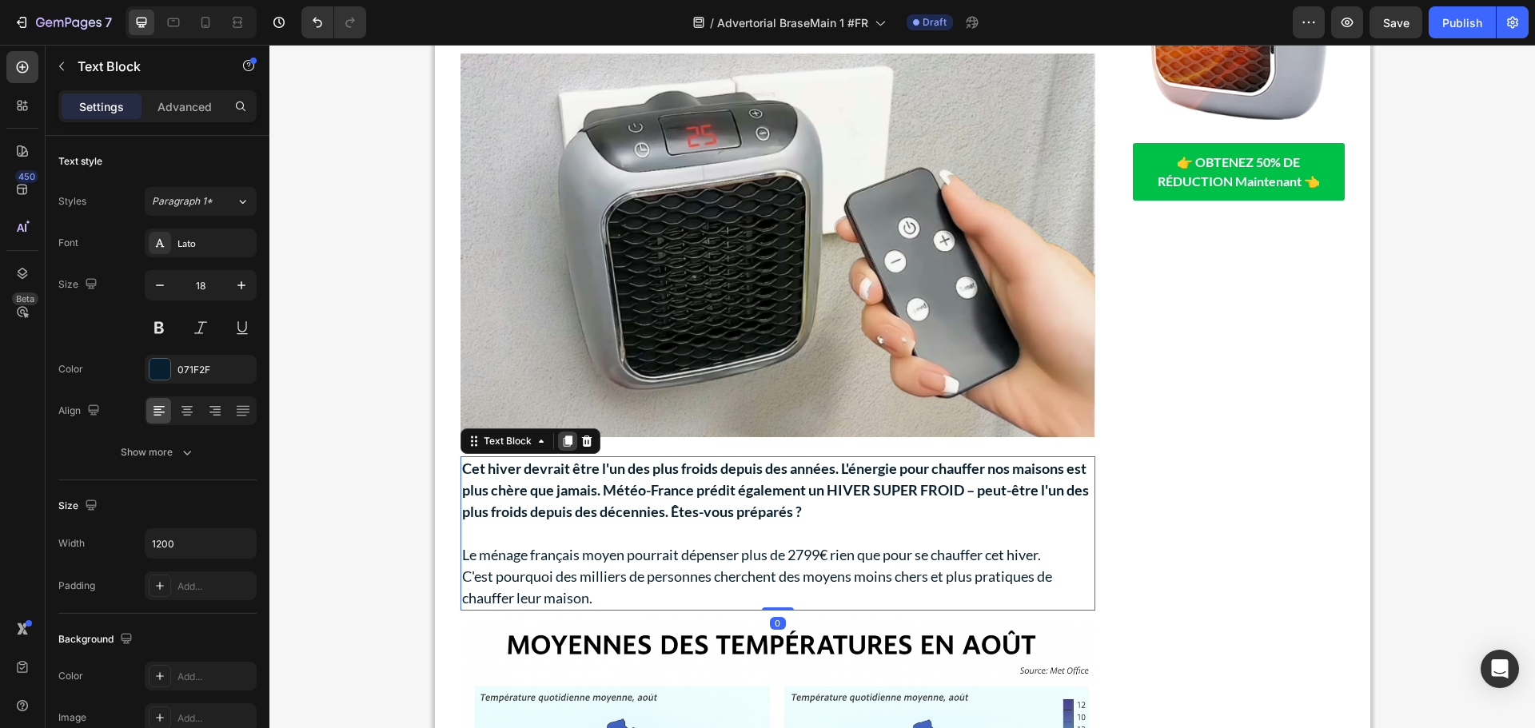
click at [564, 436] on icon at bounding box center [567, 441] width 9 height 11
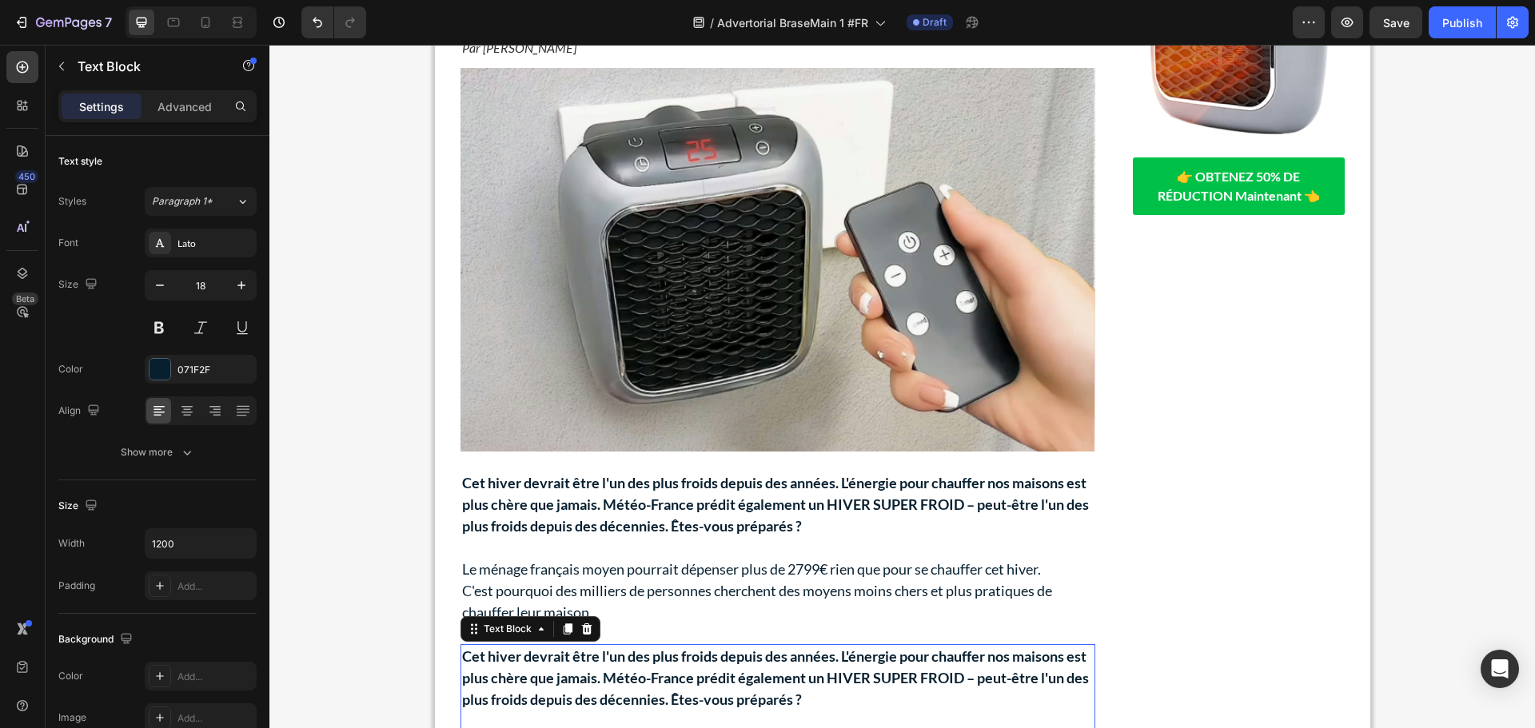
scroll to position [186, 0]
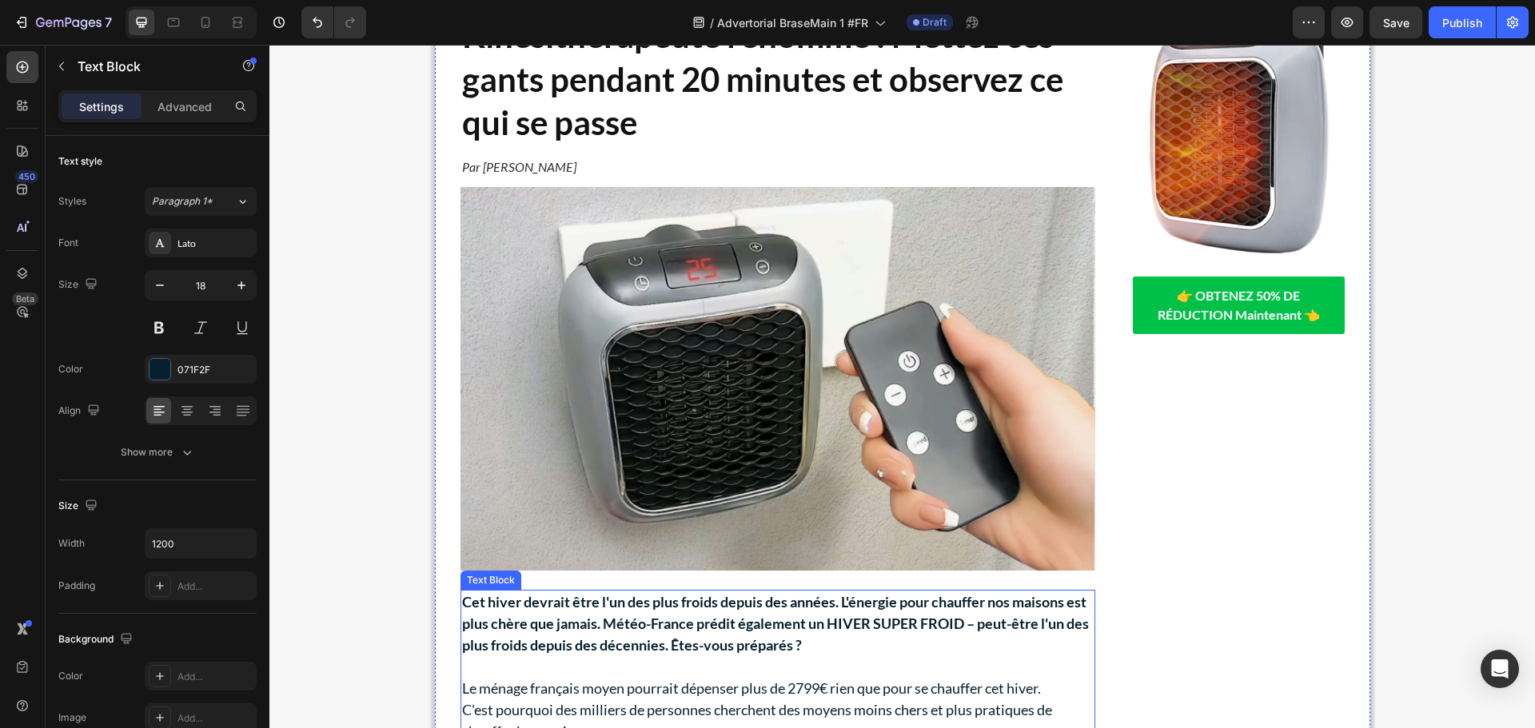
click at [635, 621] on strong "Cet hiver devrait être l'un des plus froids depuis des années. L'énergie pour c…" at bounding box center [775, 623] width 627 height 61
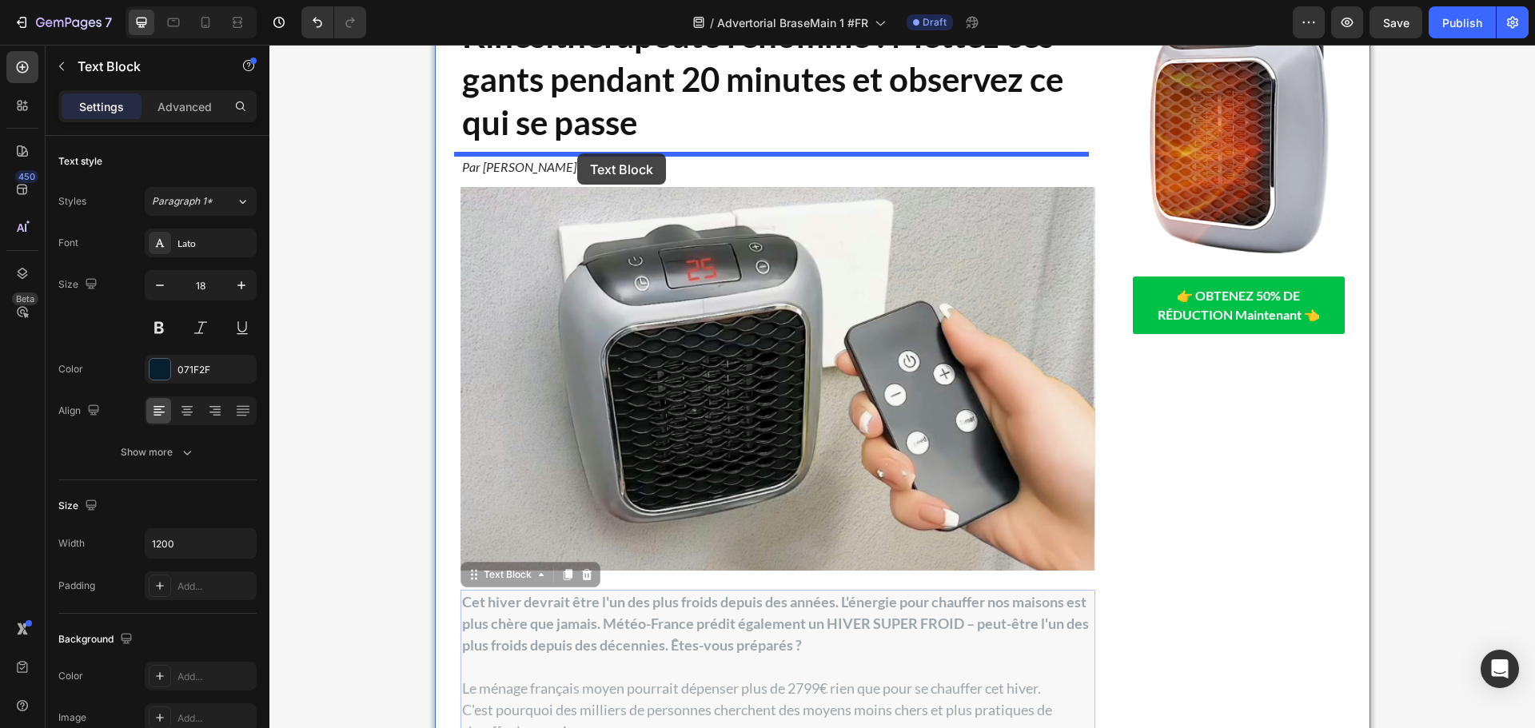
drag, startPoint x: 500, startPoint y: 572, endPoint x: 577, endPoint y: 153, distance: 425.8
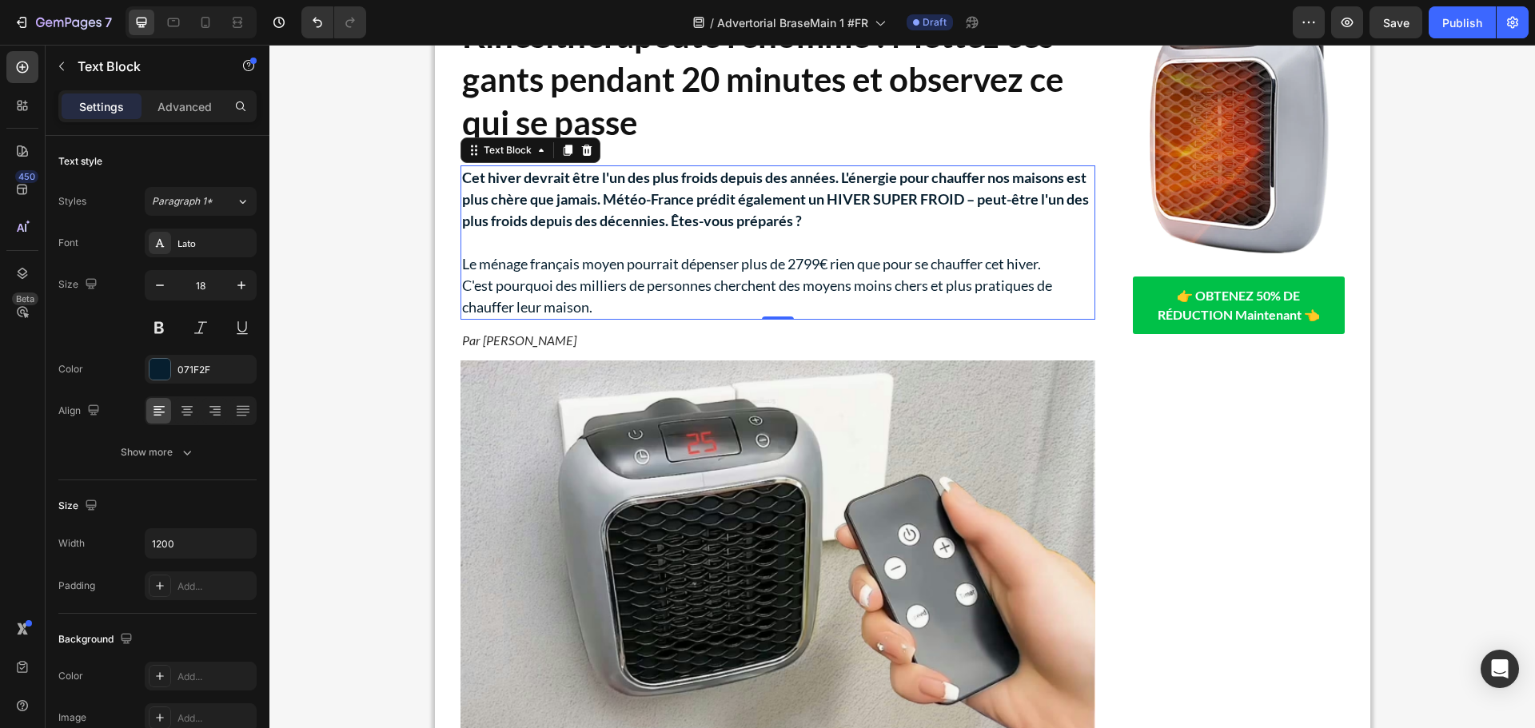
click at [619, 197] on strong "Cet hiver devrait être l'un des plus froids depuis des années. L'énergie pour c…" at bounding box center [775, 199] width 627 height 61
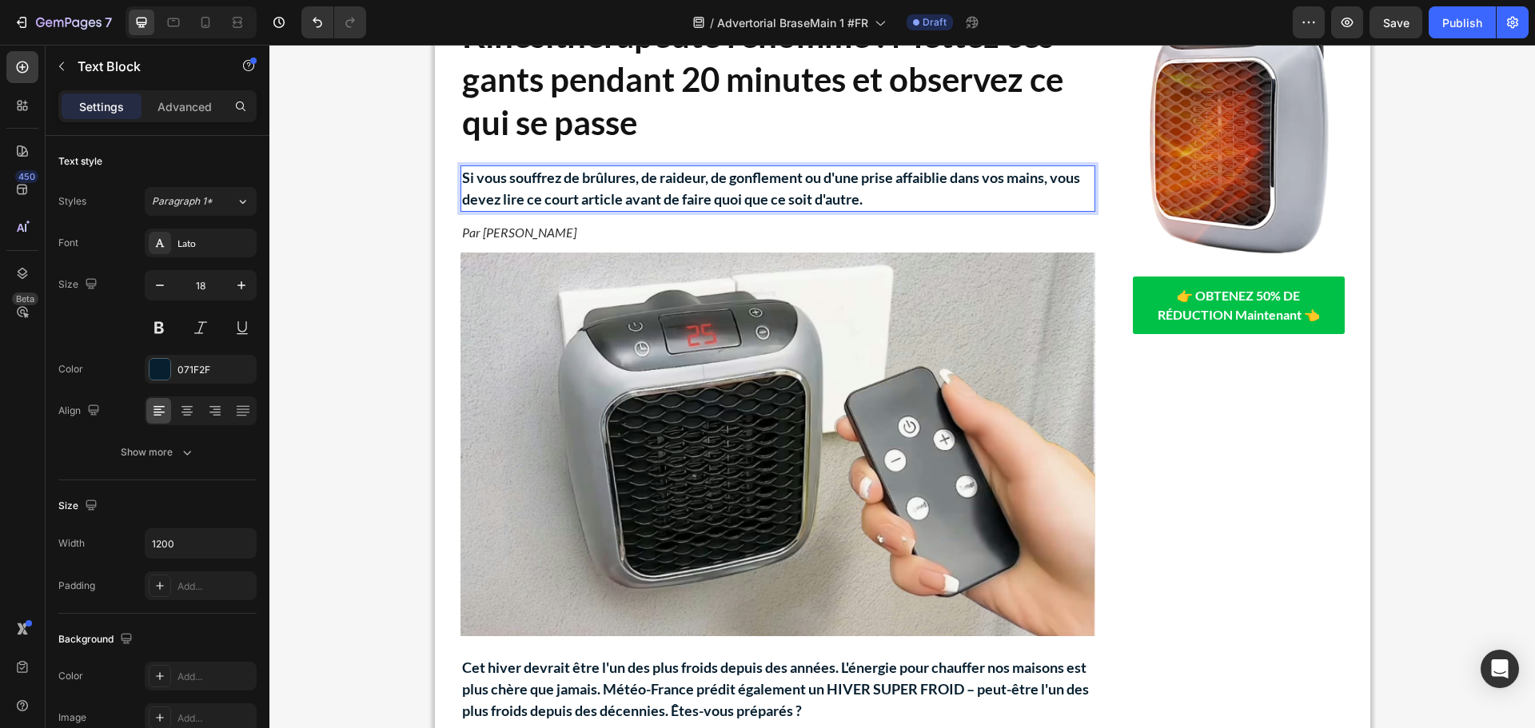
click at [834, 189] on p "Si vous souffrez de brûlures, de raideur, de gonflement ou d'une prise affaibli…" at bounding box center [777, 188] width 631 height 43
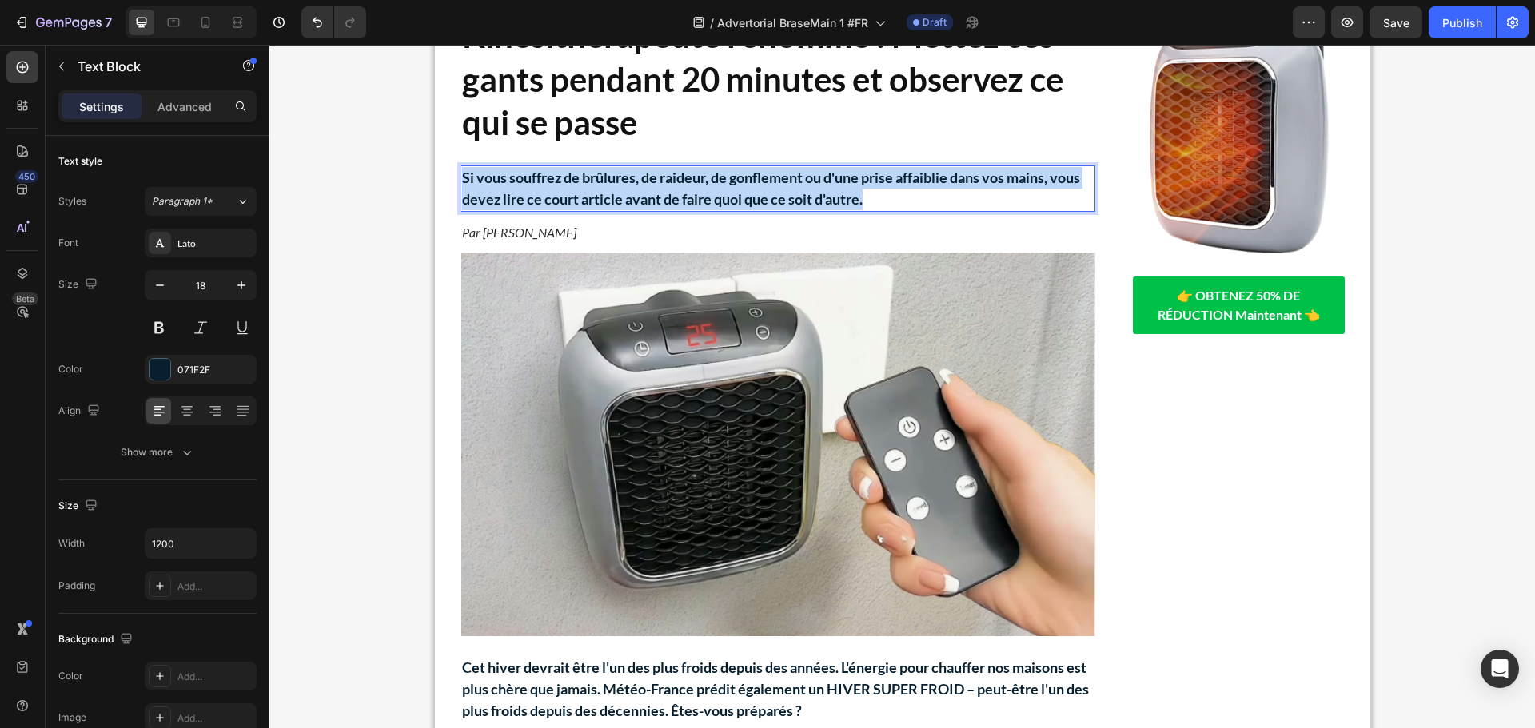
click at [834, 189] on p "Si vous souffrez de brûlures, de raideur, de gonflement ou d'une prise affaibli…" at bounding box center [777, 188] width 631 height 43
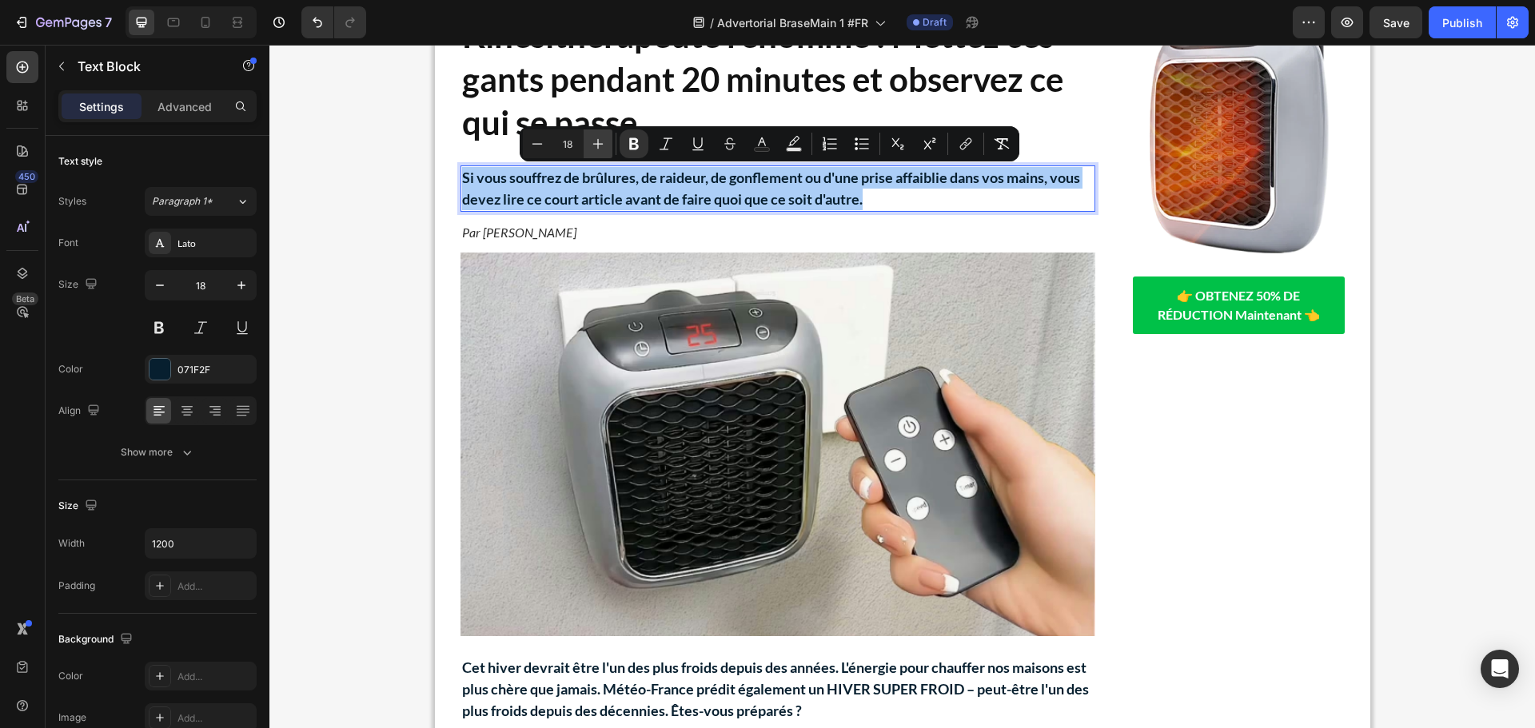
click at [592, 145] on icon "Editor contextual toolbar" at bounding box center [598, 144] width 16 height 16
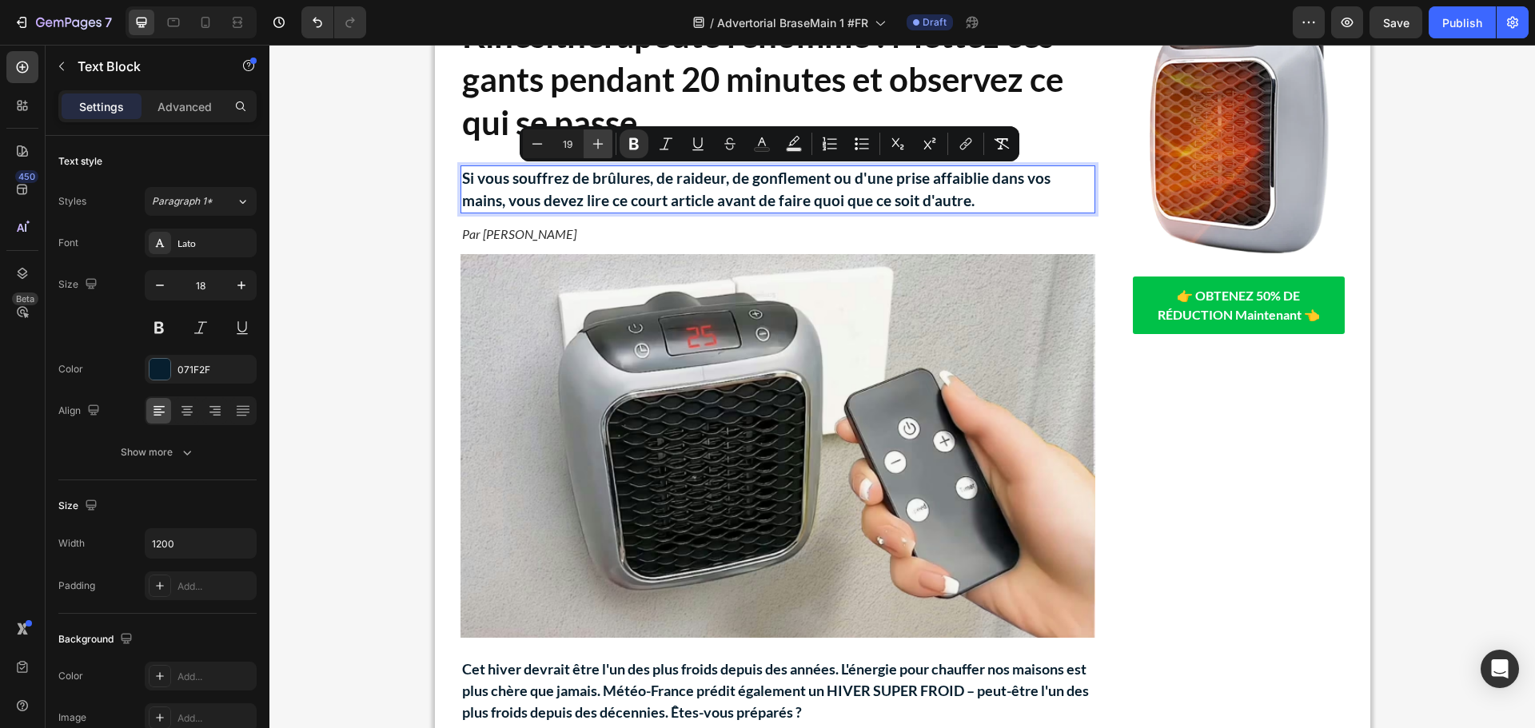
click at [592, 145] on icon "Editor contextual toolbar" at bounding box center [598, 144] width 16 height 16
type input "21"
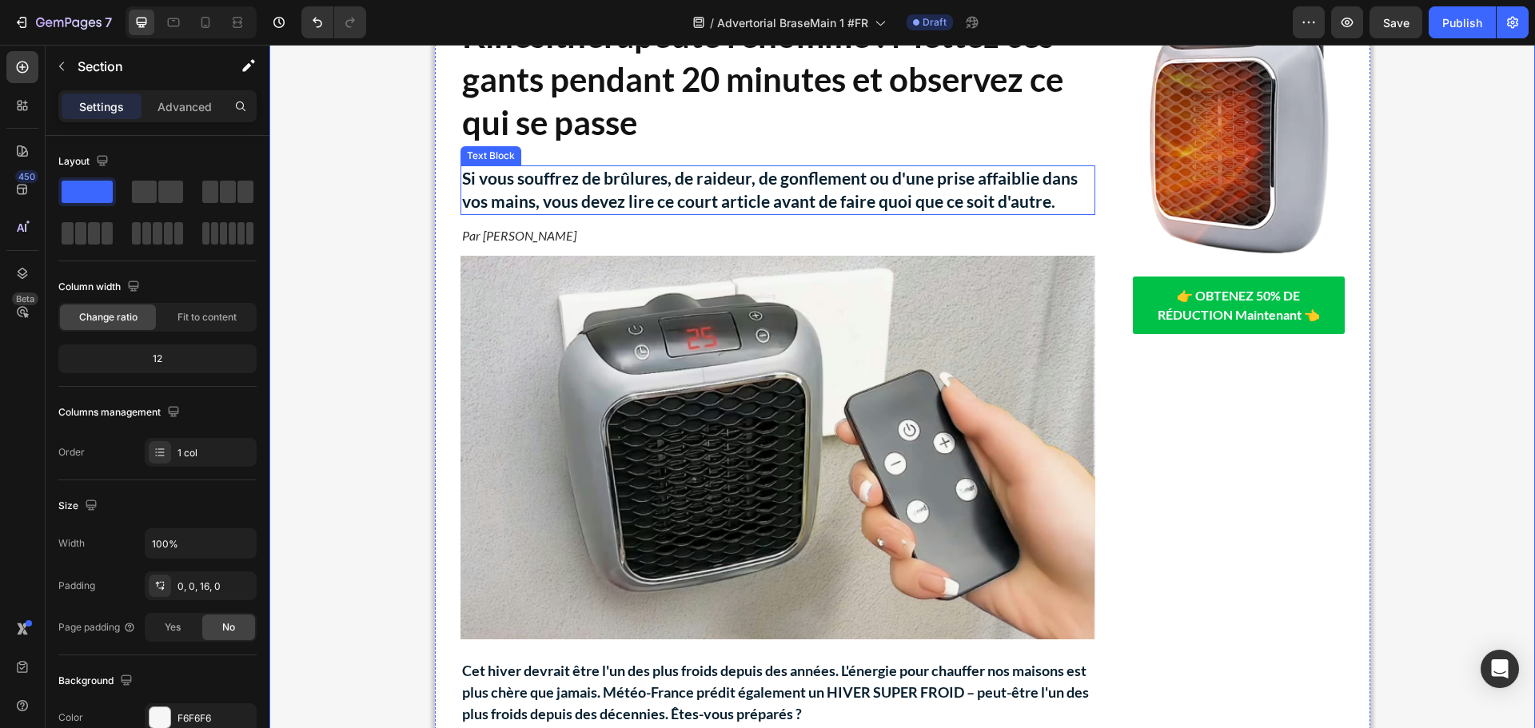
click at [524, 193] on strong "Si vous souffrez de brûlures, de raideur, de gonflement ou d'une prise affaibli…" at bounding box center [769, 189] width 615 height 43
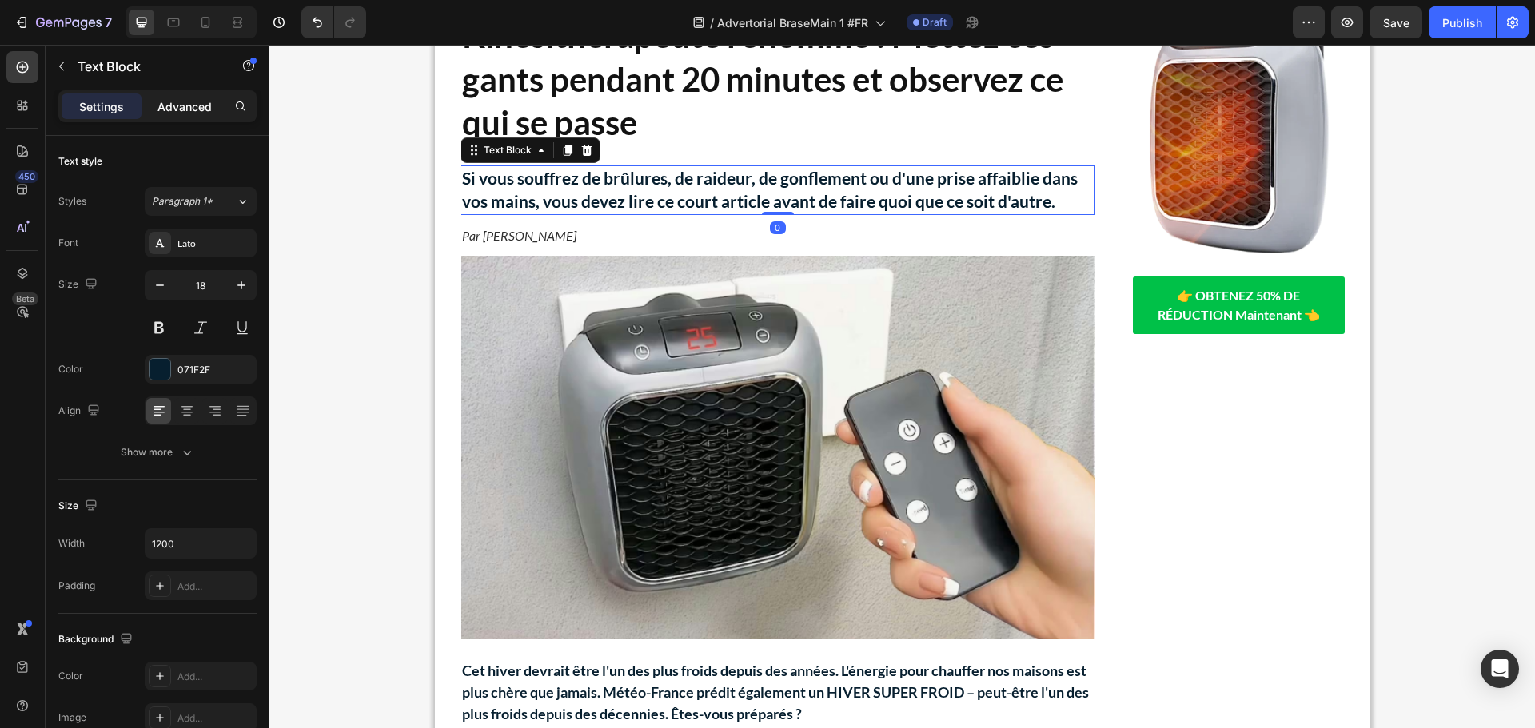
click at [203, 110] on p "Advanced" at bounding box center [184, 106] width 54 height 17
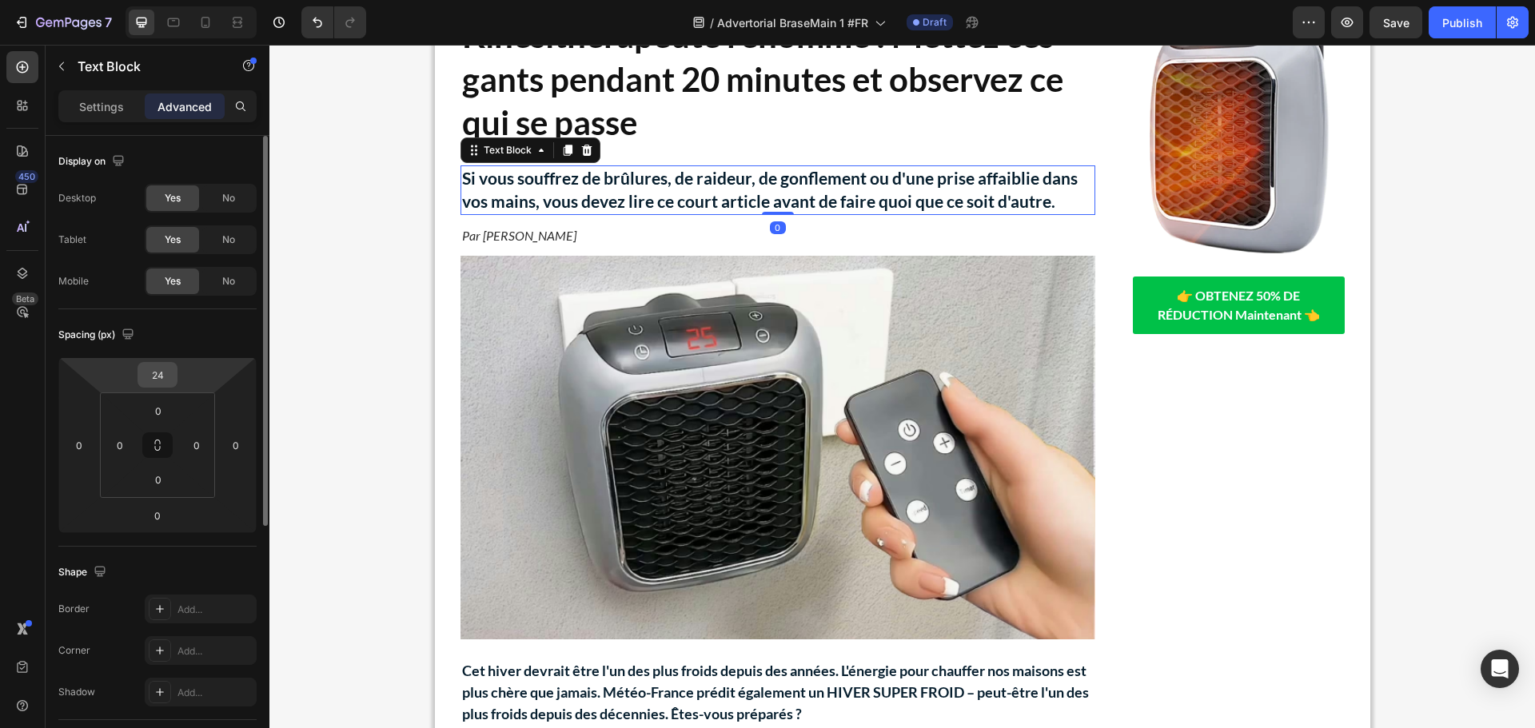
click at [162, 378] on input "24" at bounding box center [157, 375] width 32 height 24
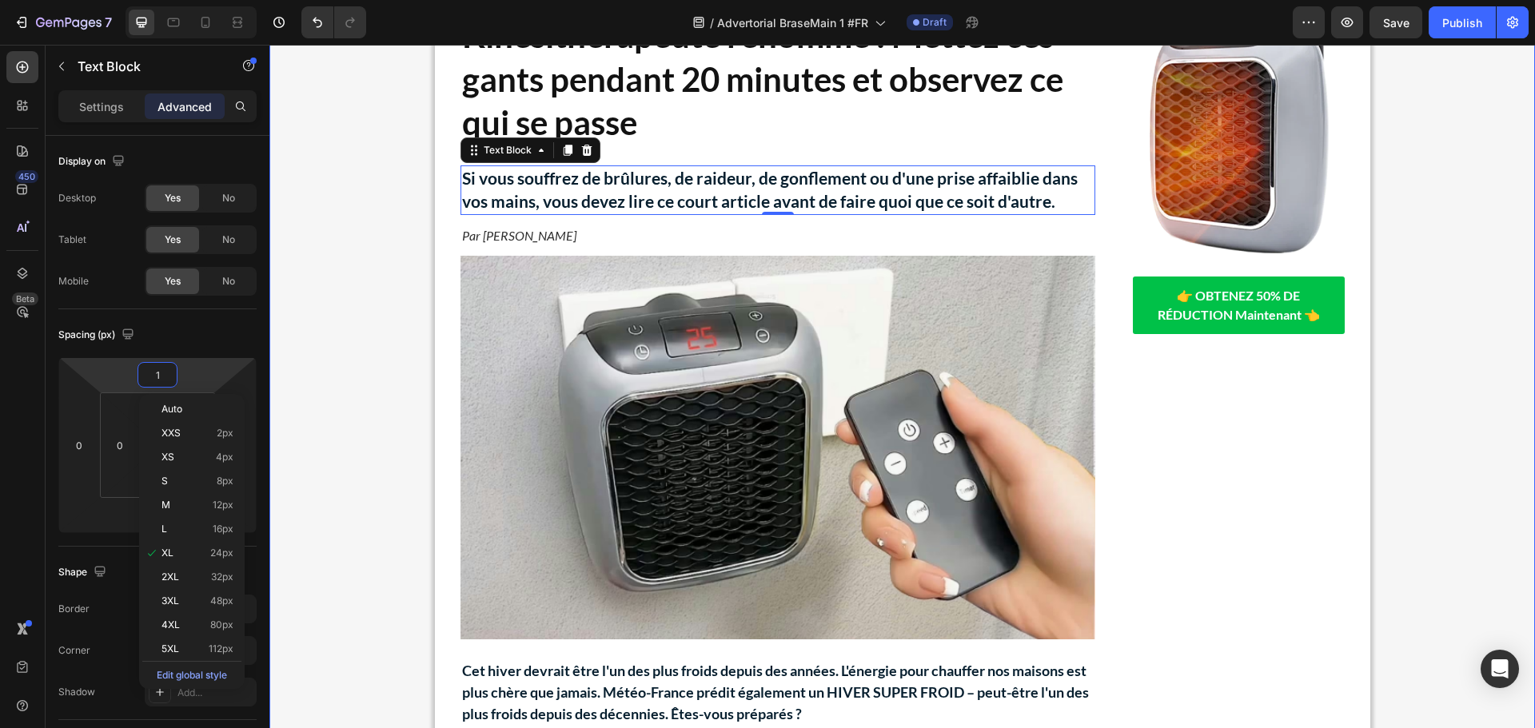
type input "15"
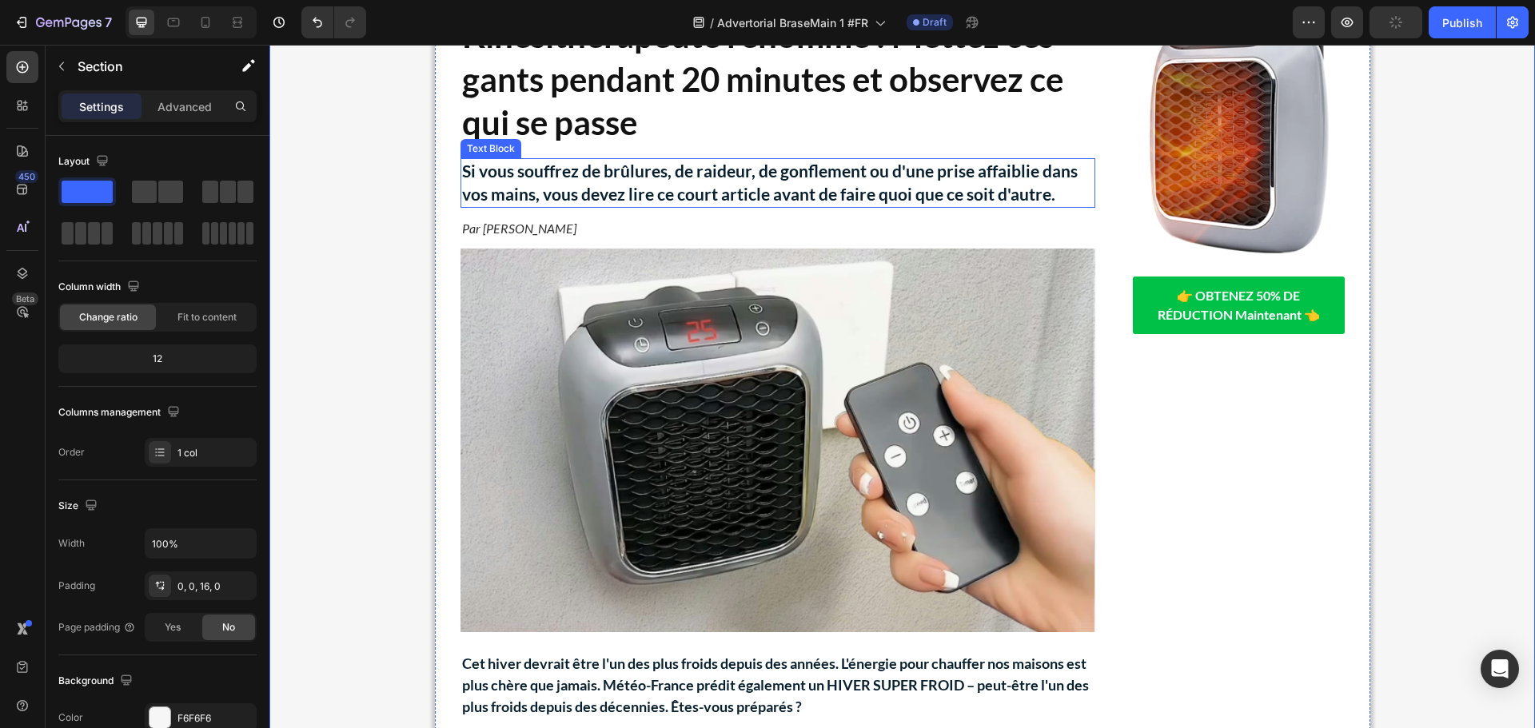
click at [711, 198] on strong "Si vous souffrez de brûlures, de raideur, de gonflement ou d'une prise affaibli…" at bounding box center [769, 182] width 615 height 43
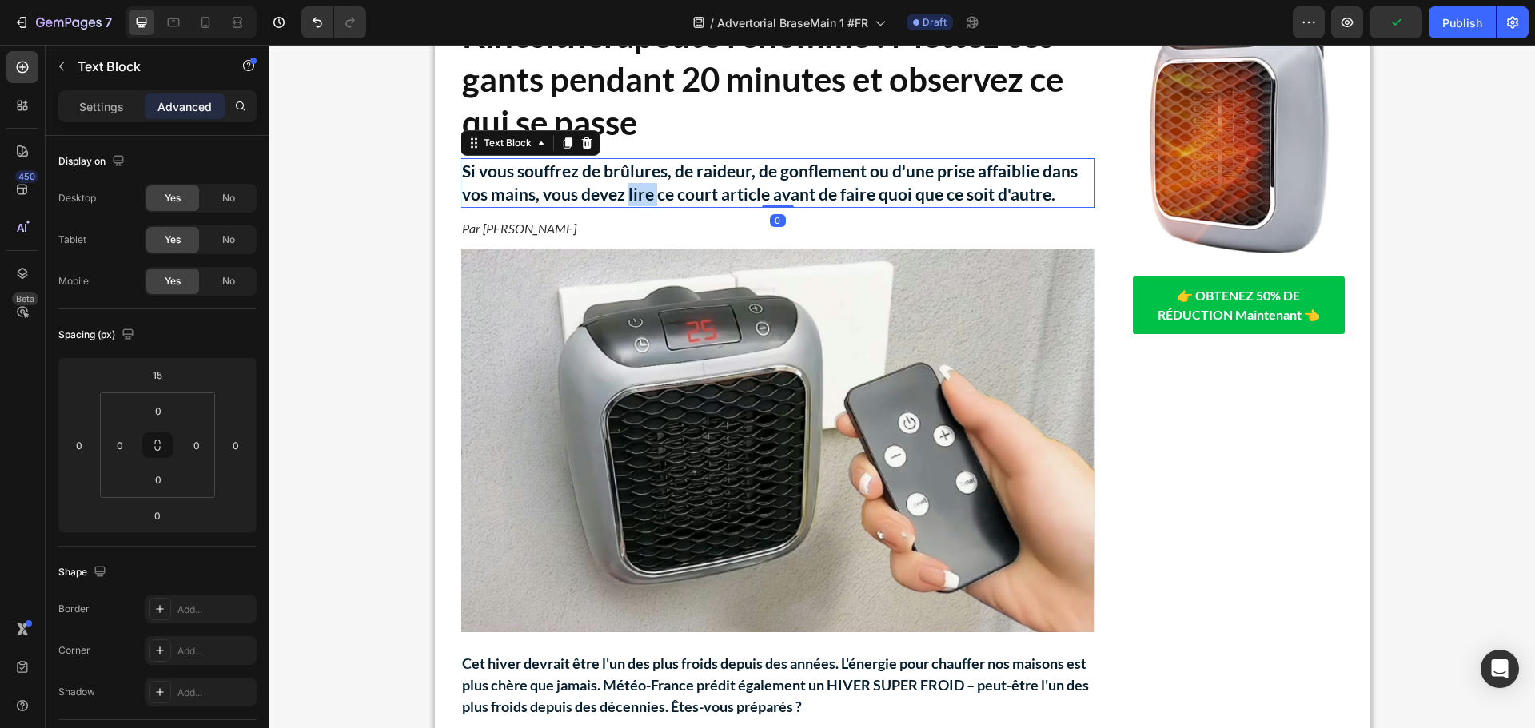
click at [625, 186] on strong "Si vous souffrez de brûlures, de raideur, de gonflement ou d'une prise affaibli…" at bounding box center [769, 182] width 615 height 43
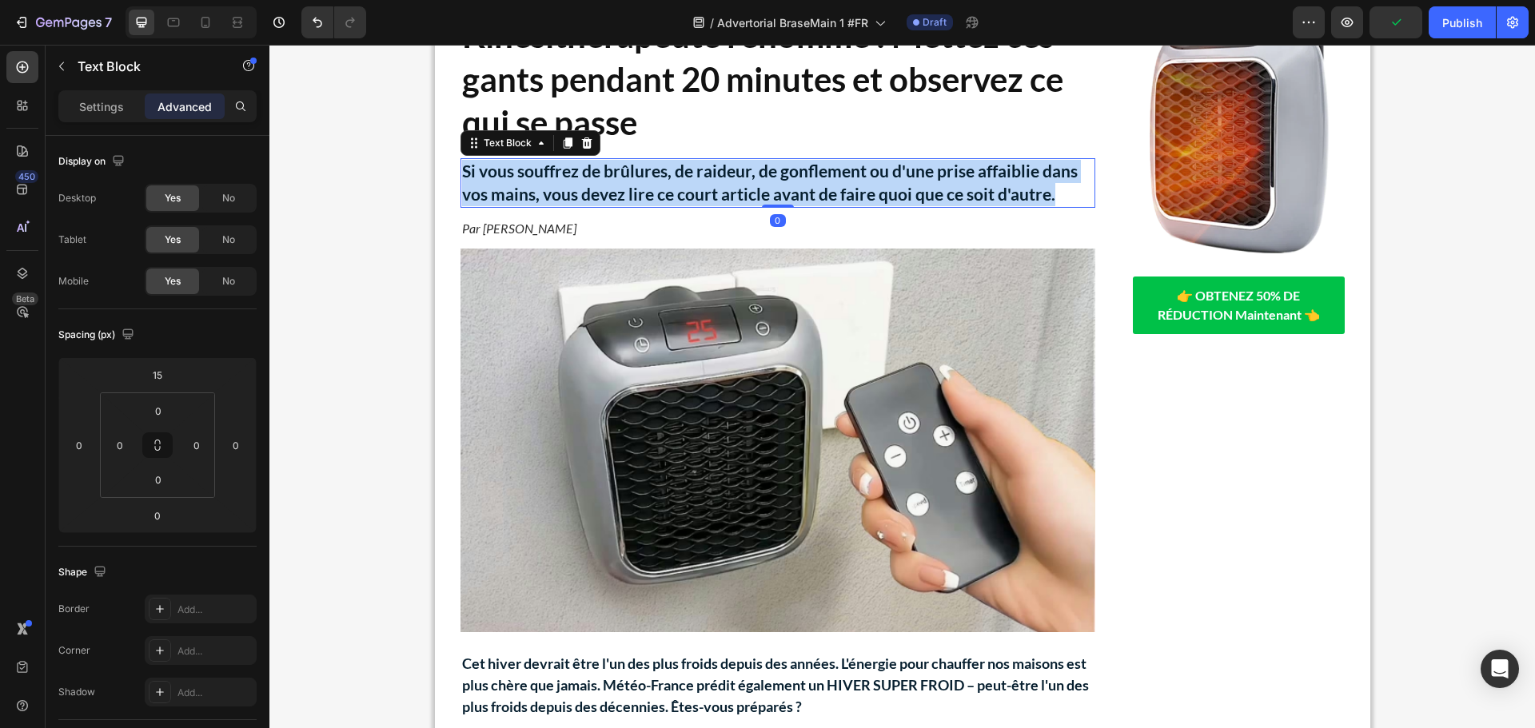
click at [625, 186] on strong "Si vous souffrez de brûlures, de raideur, de gonflement ou d'une prise affaibli…" at bounding box center [769, 182] width 615 height 43
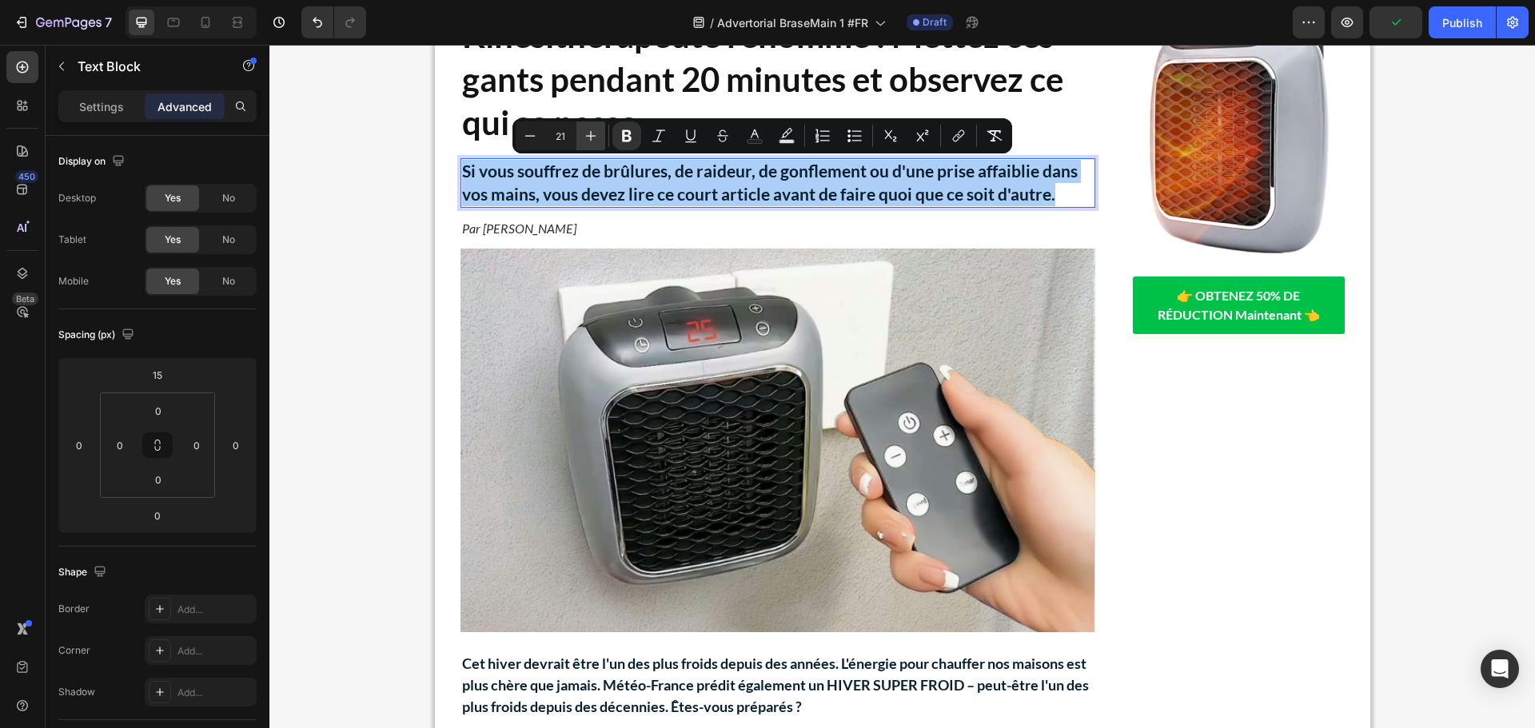
click at [585, 136] on icon "Editor contextual toolbar" at bounding box center [591, 136] width 16 height 16
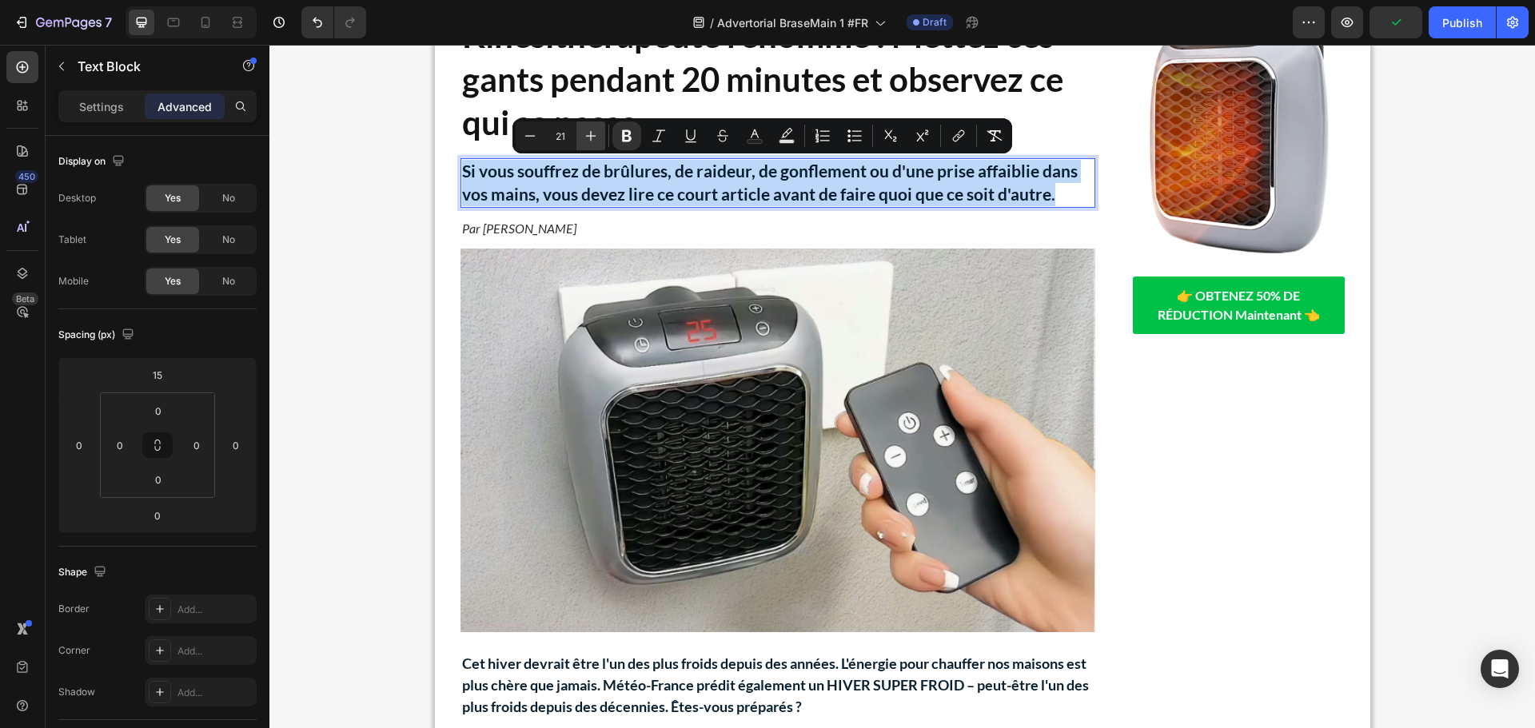
type input "22"
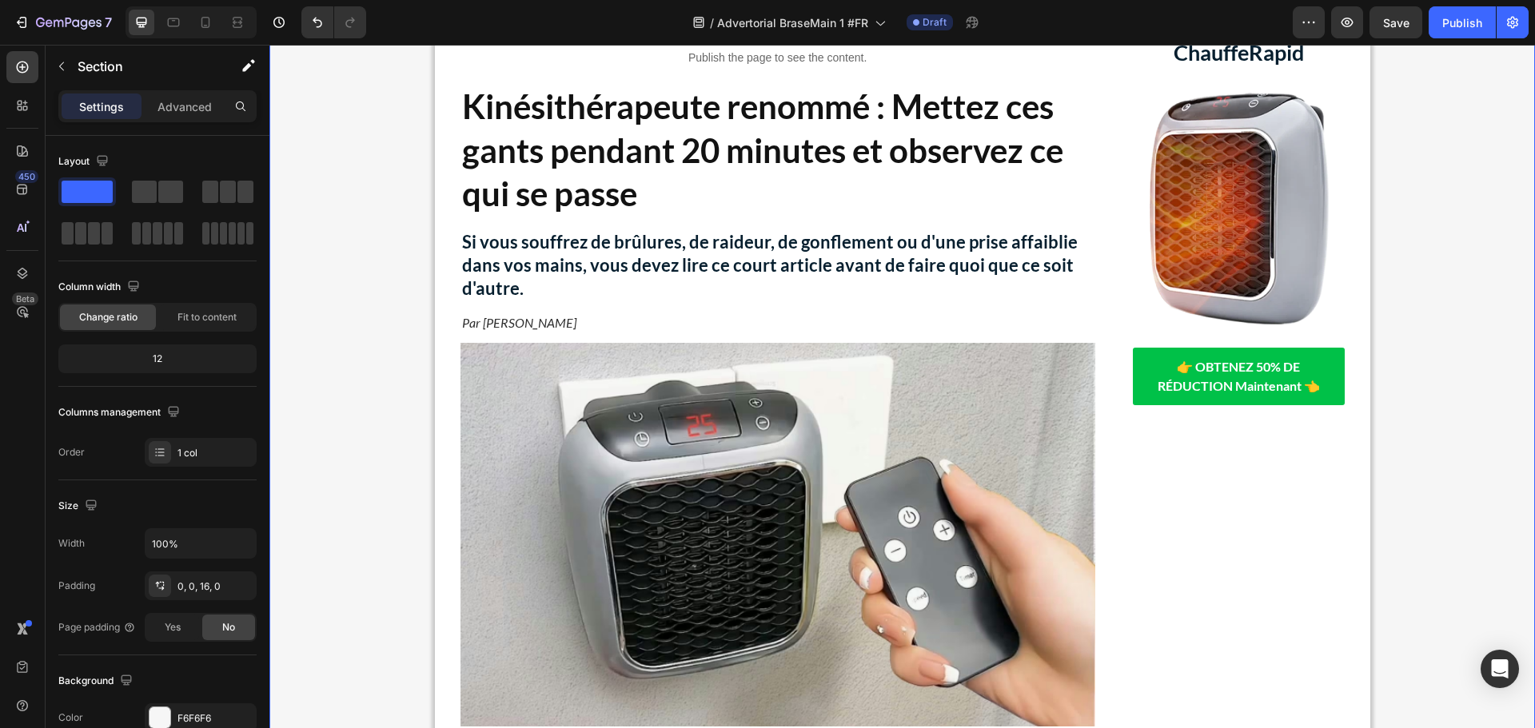
scroll to position [106, 0]
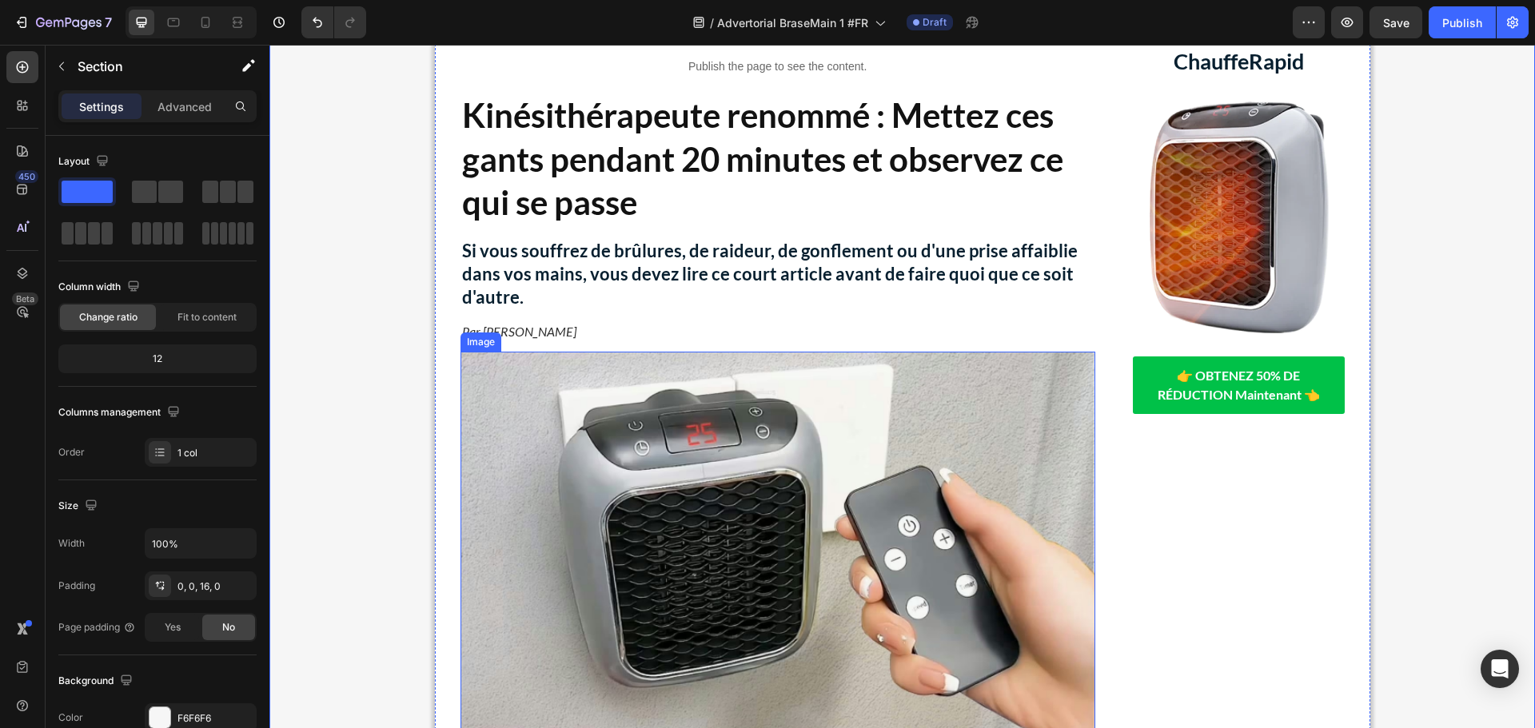
click at [808, 439] on img at bounding box center [777, 544] width 635 height 384
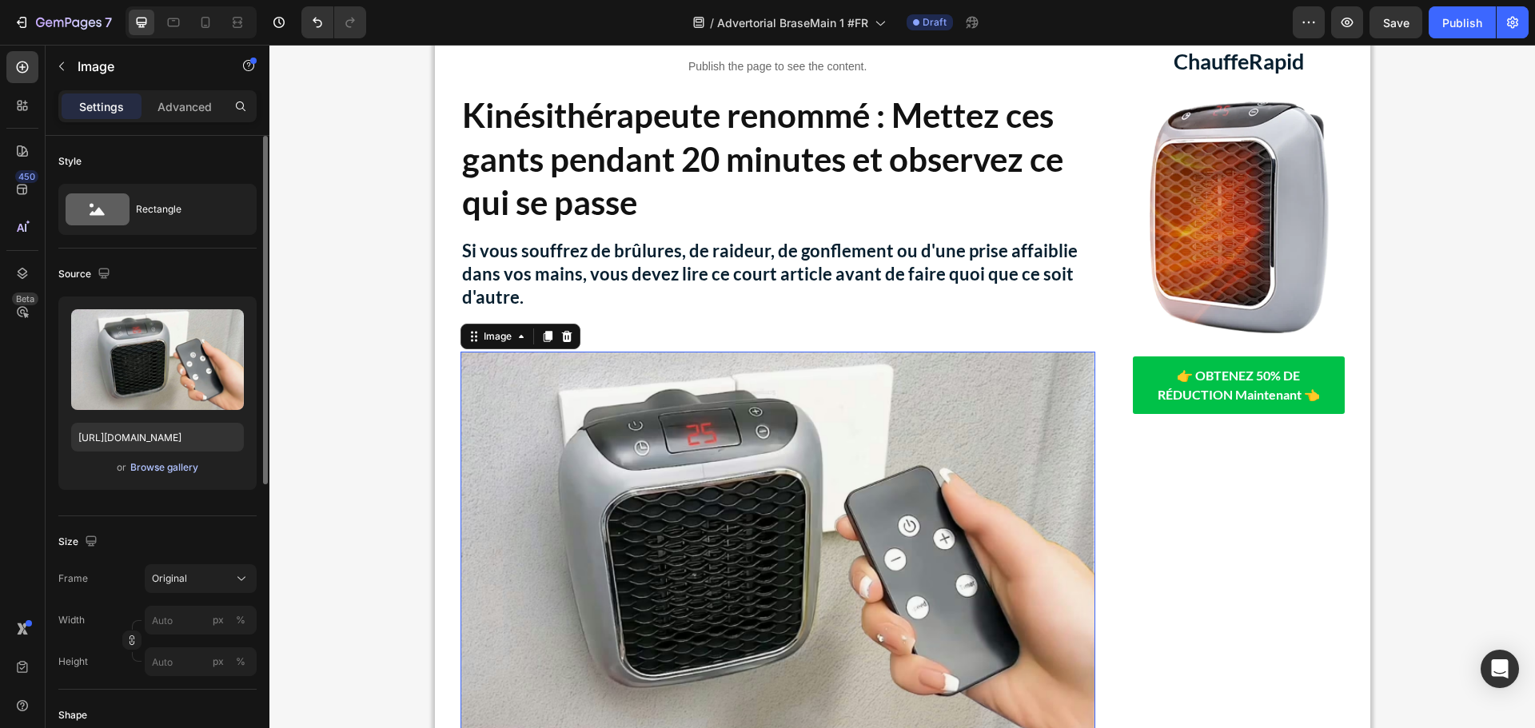
click at [159, 466] on div "Browse gallery" at bounding box center [164, 467] width 68 height 14
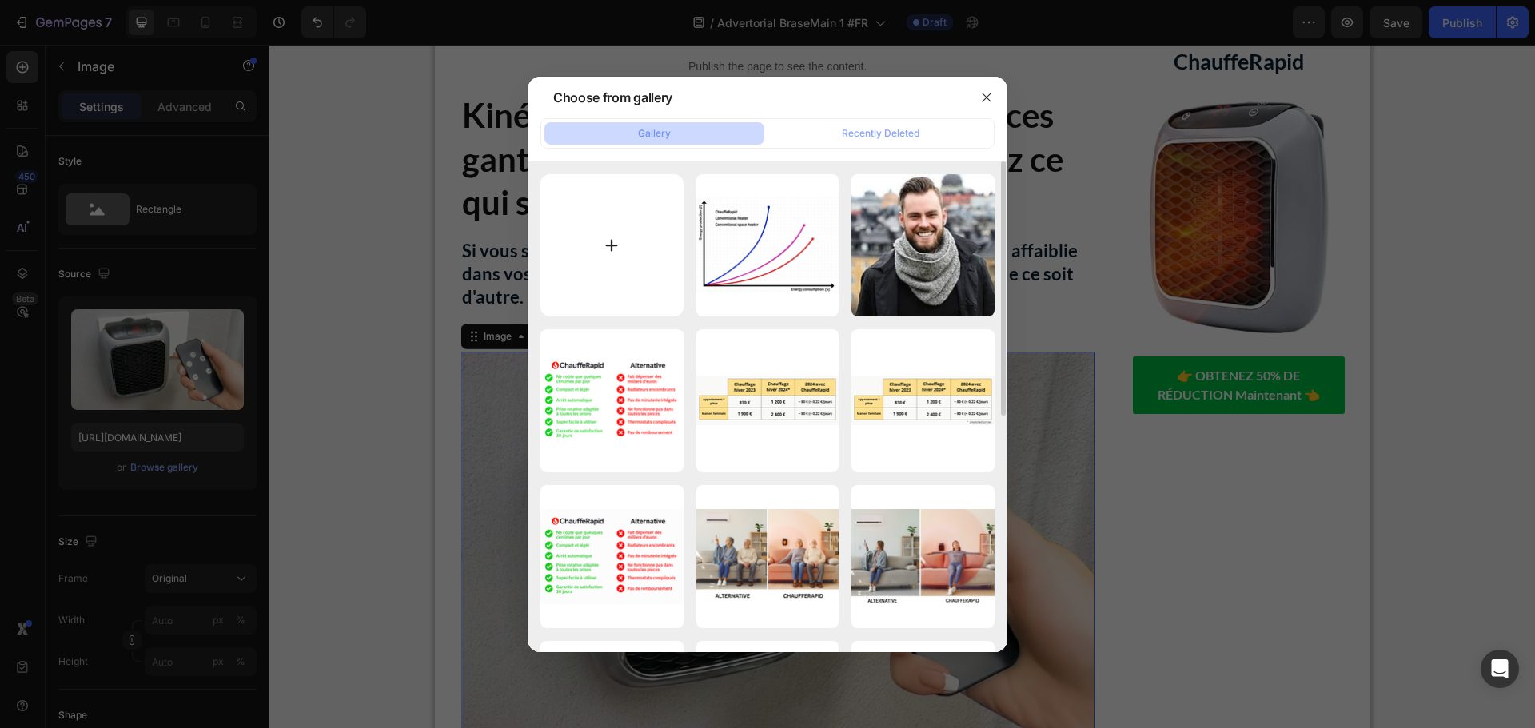
click at [612, 249] on input "file" at bounding box center [611, 245] width 143 height 143
type input "C:\fakepath\gempages_491478759153599514-fe0102d6-23f5-459e-9acb-f5ba779421da.we…"
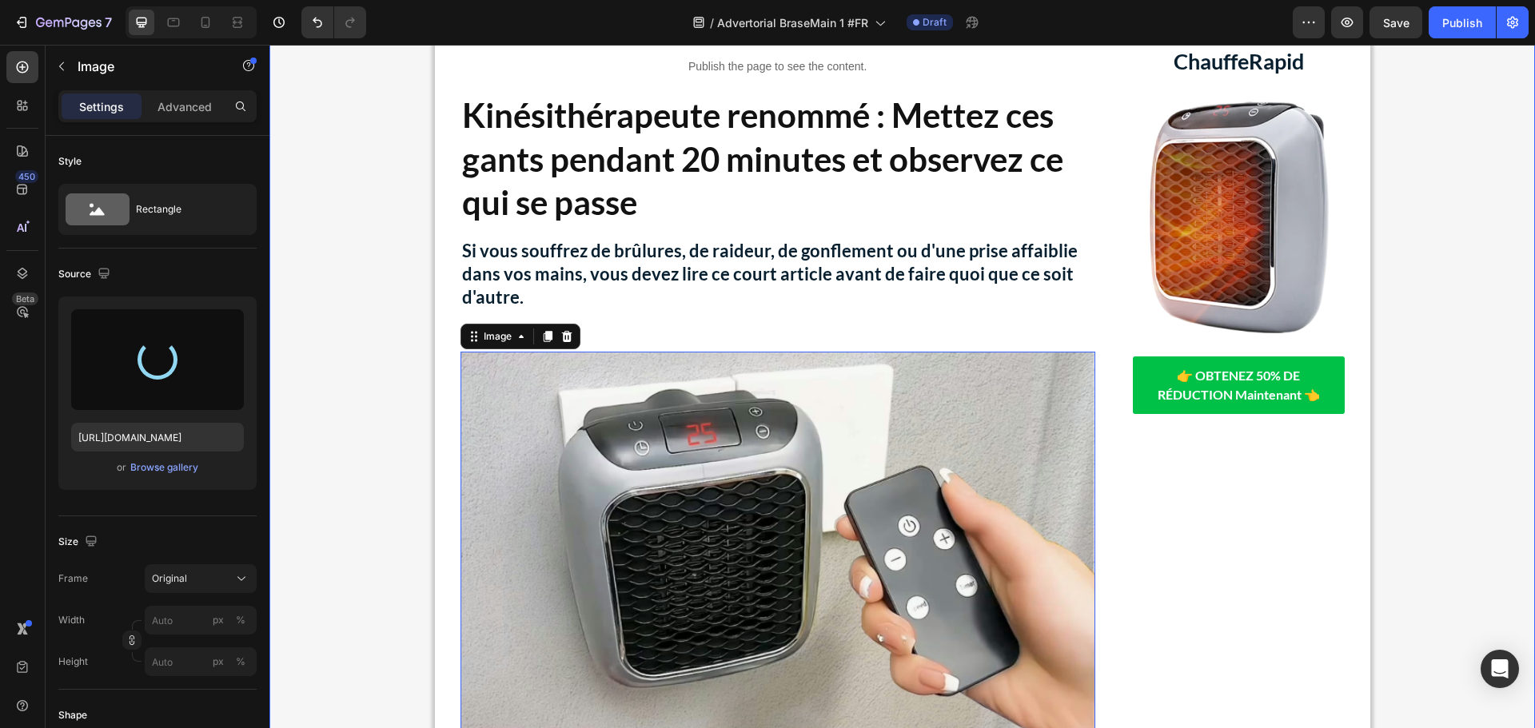
type input "[URL][DOMAIN_NAME]"
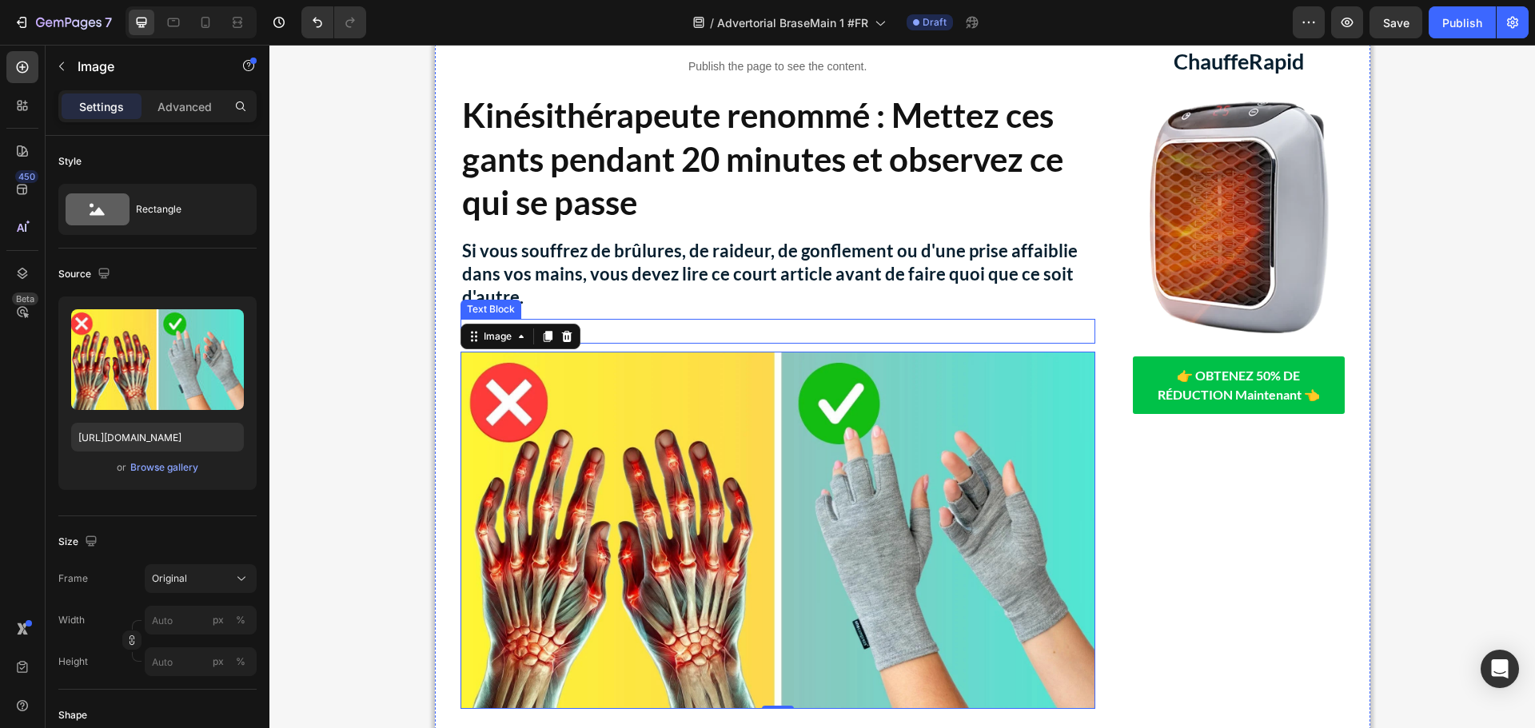
click at [663, 335] on p "Par [PERSON_NAME]" at bounding box center [777, 332] width 631 height 22
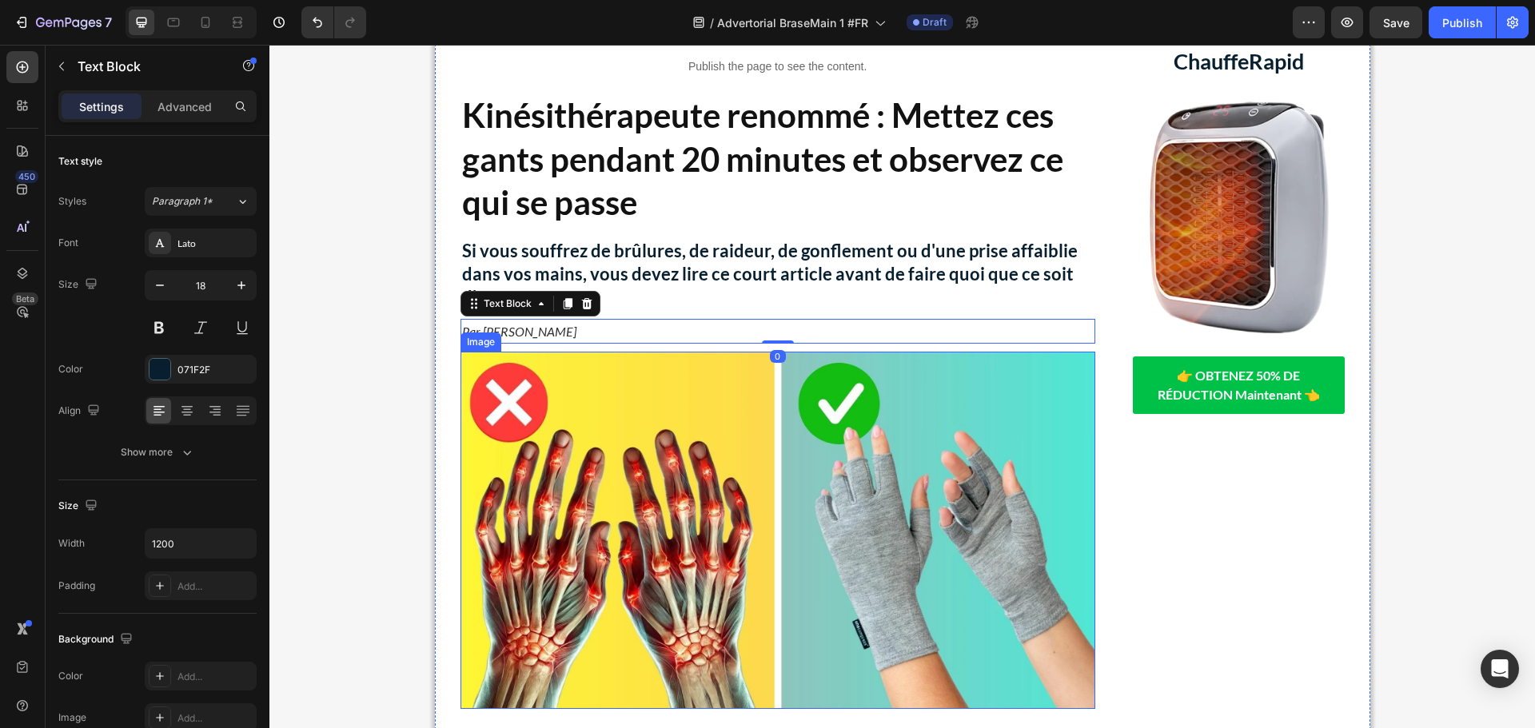
click at [707, 422] on img at bounding box center [777, 530] width 635 height 357
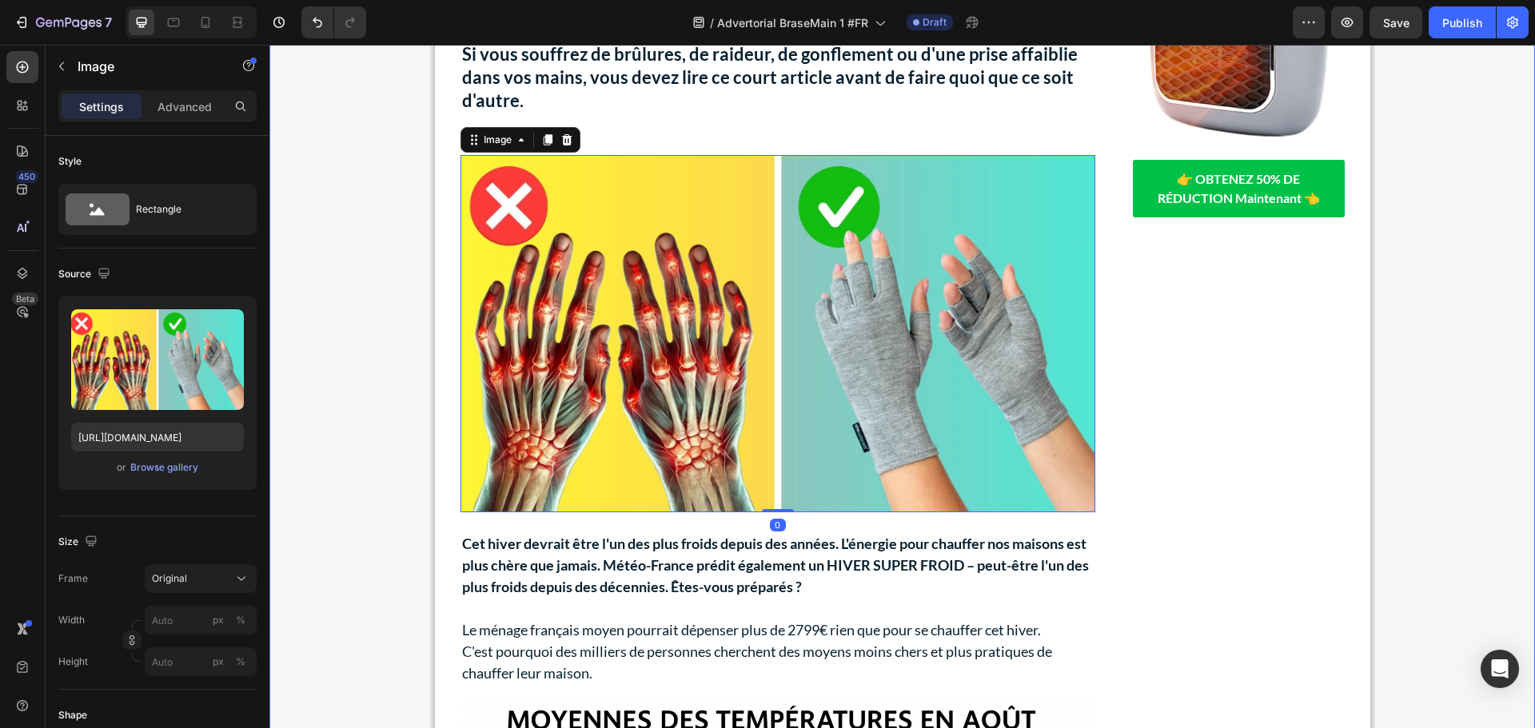
scroll to position [426, 0]
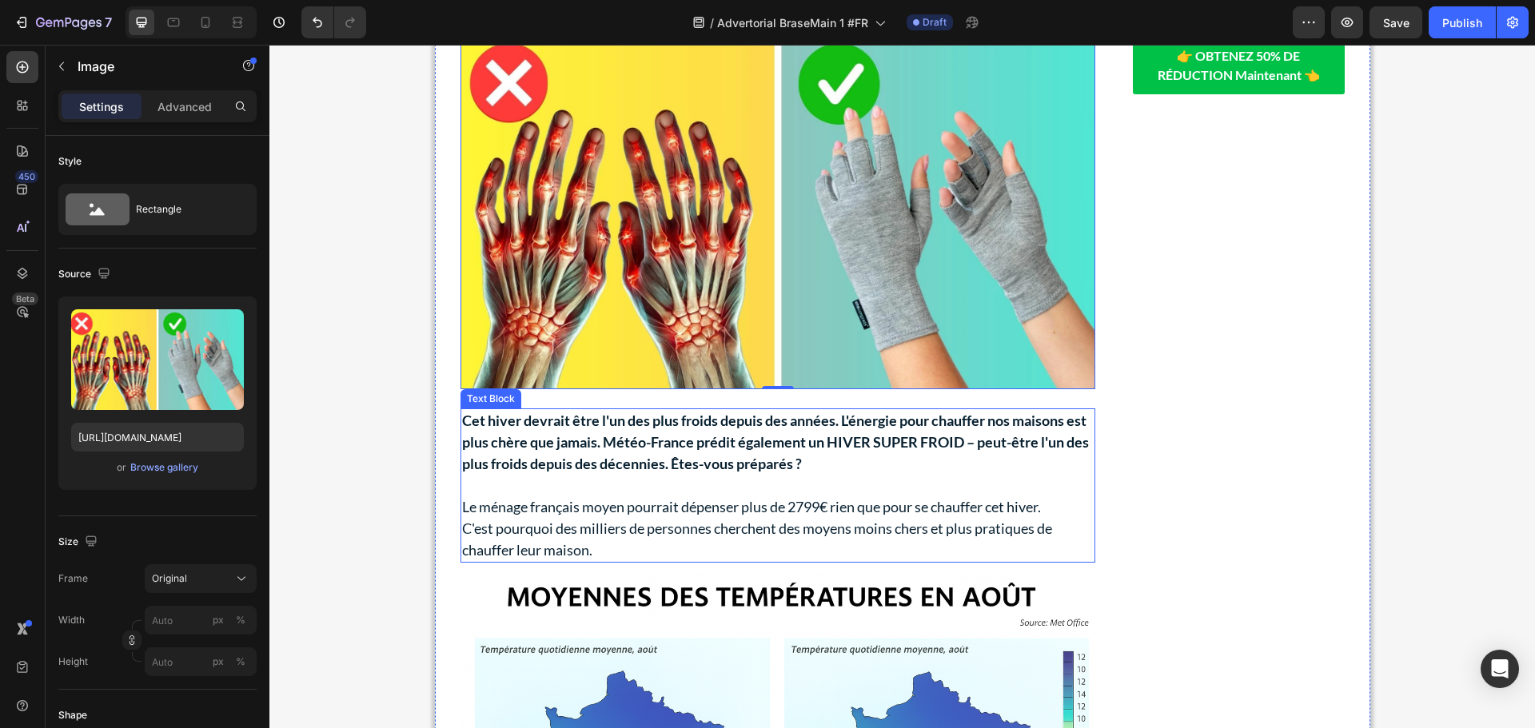
click at [746, 495] on p "Cet hiver devrait être l'un des plus froids depuis des années. L'énergie pour c…" at bounding box center [777, 453] width 631 height 86
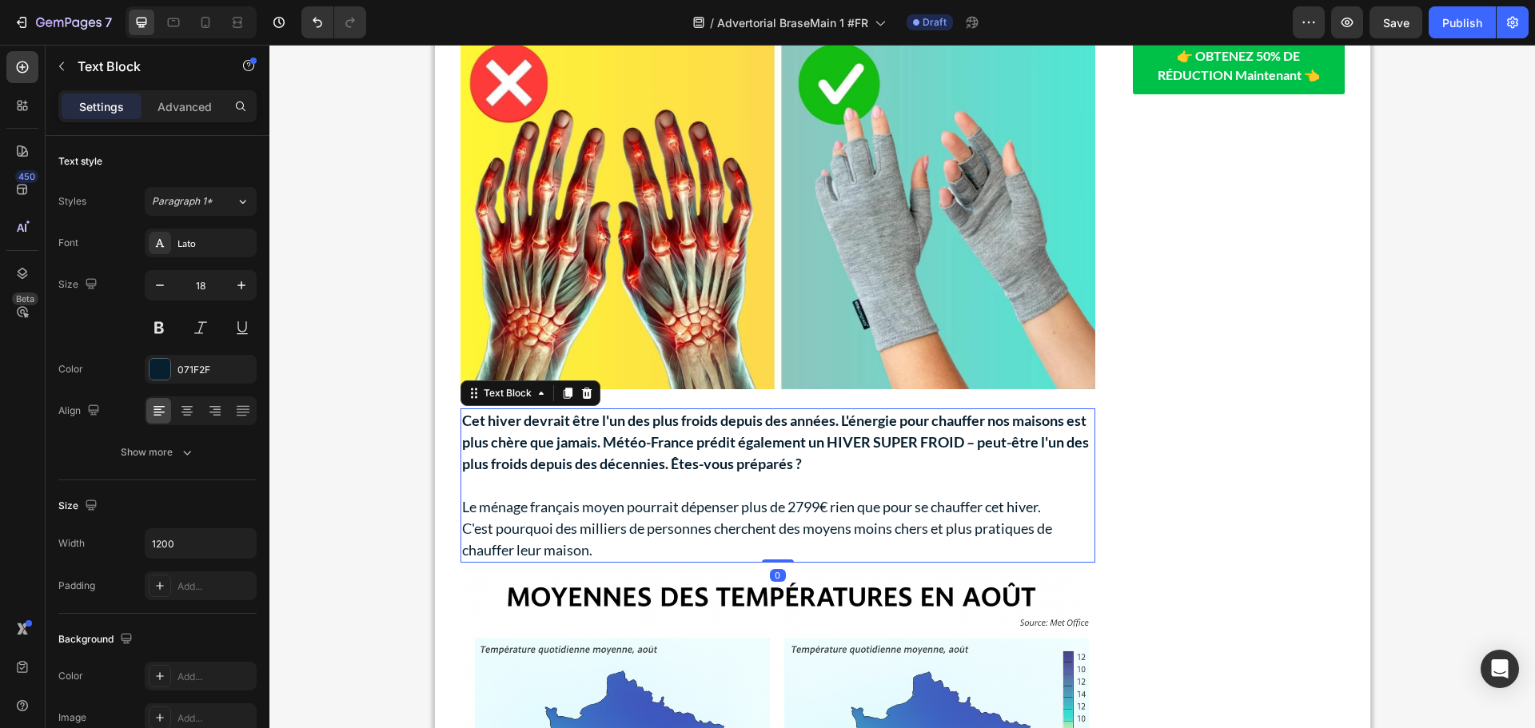
click at [746, 495] on p "Cet hiver devrait être l'un des plus froids depuis des années. L'énergie pour c…" at bounding box center [777, 453] width 631 height 86
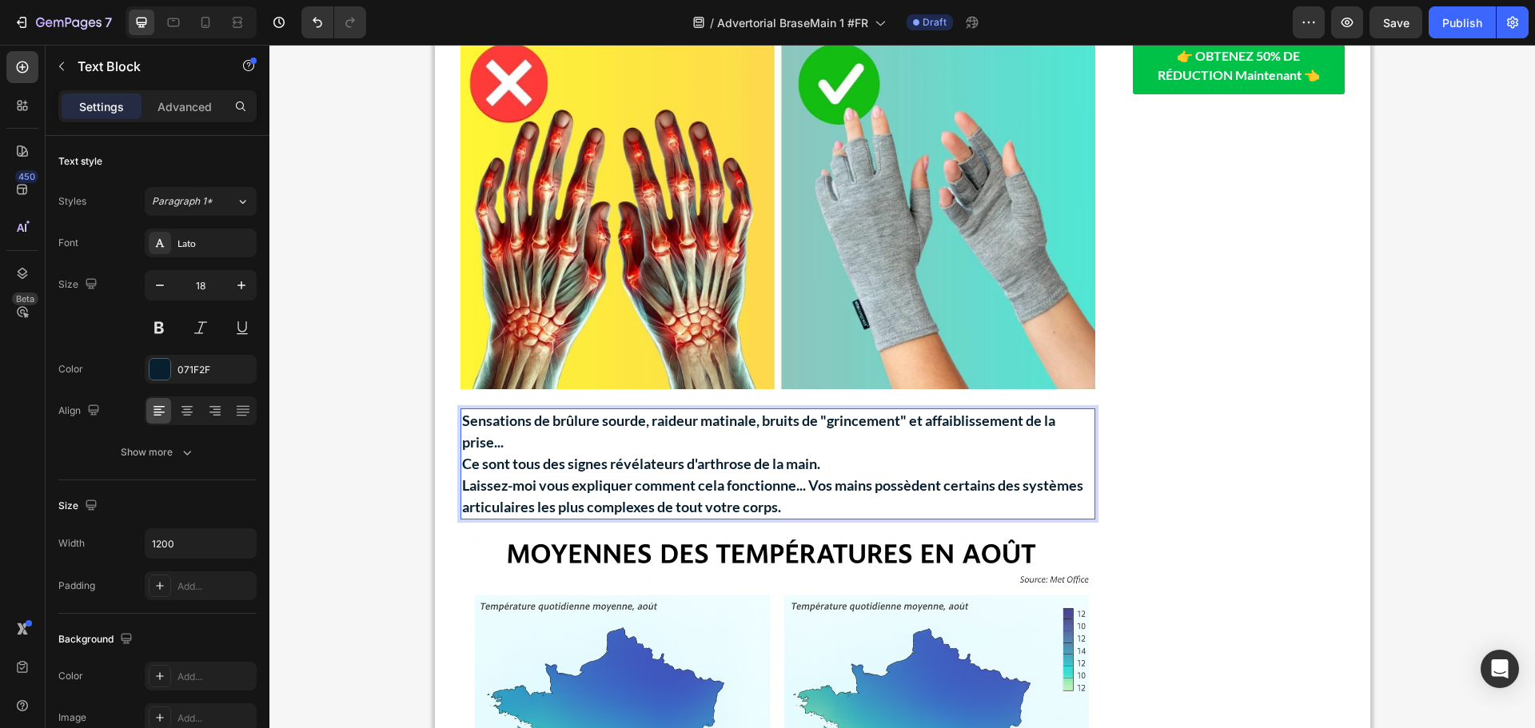
click at [712, 436] on p "Sensations de brûlure sourde, raideur matinale, bruits de "grincement" et affai…" at bounding box center [777, 431] width 631 height 43
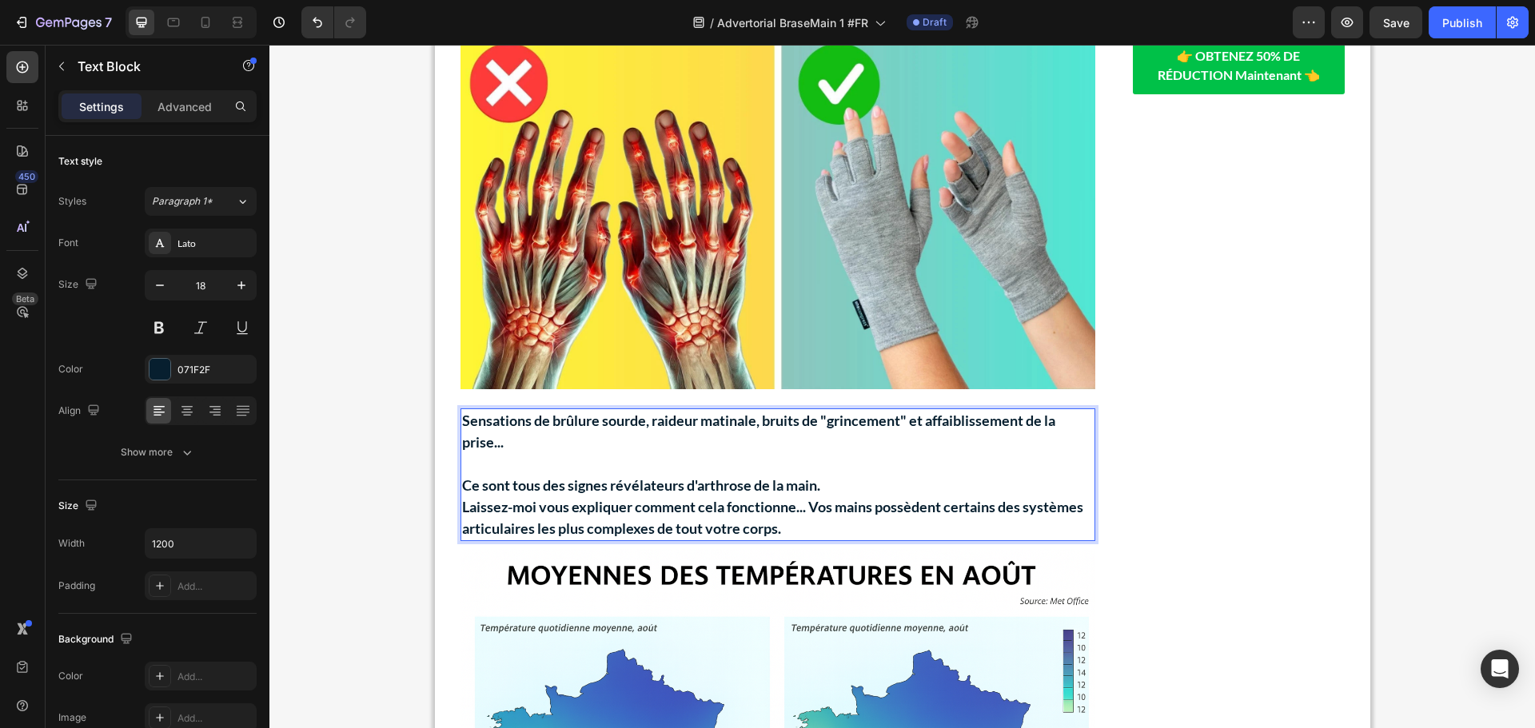
click at [881, 487] on p "Ce sont tous des signes révélateurs d'arthrose de la main." at bounding box center [777, 486] width 631 height 22
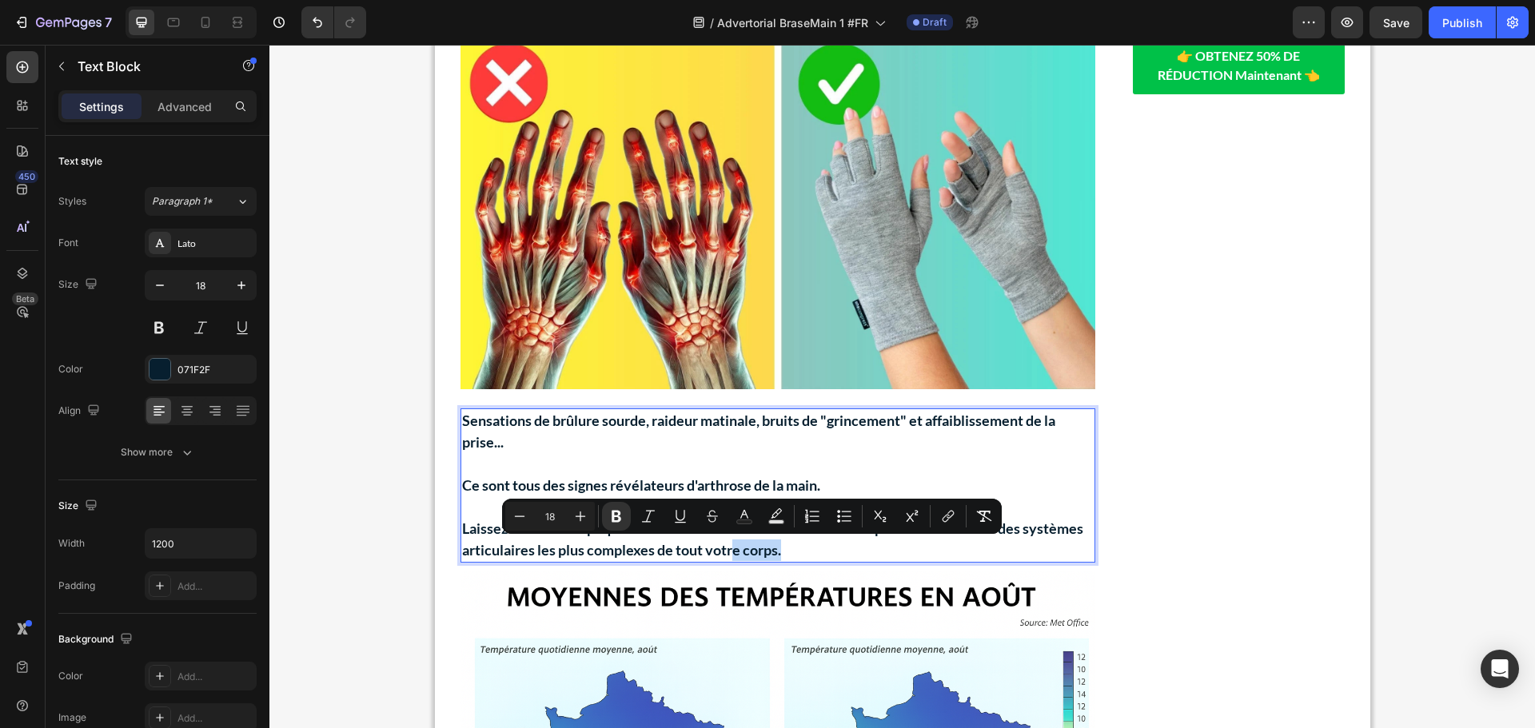
drag, startPoint x: 792, startPoint y: 554, endPoint x: 727, endPoint y: 548, distance: 65.0
click at [727, 548] on p "Laissez-moi vous expliquer comment cela fonctionne... Vos mains possèdent certa…" at bounding box center [777, 539] width 631 height 43
click at [762, 469] on p "Rich Text Editor. Editing area: main" at bounding box center [777, 464] width 631 height 22
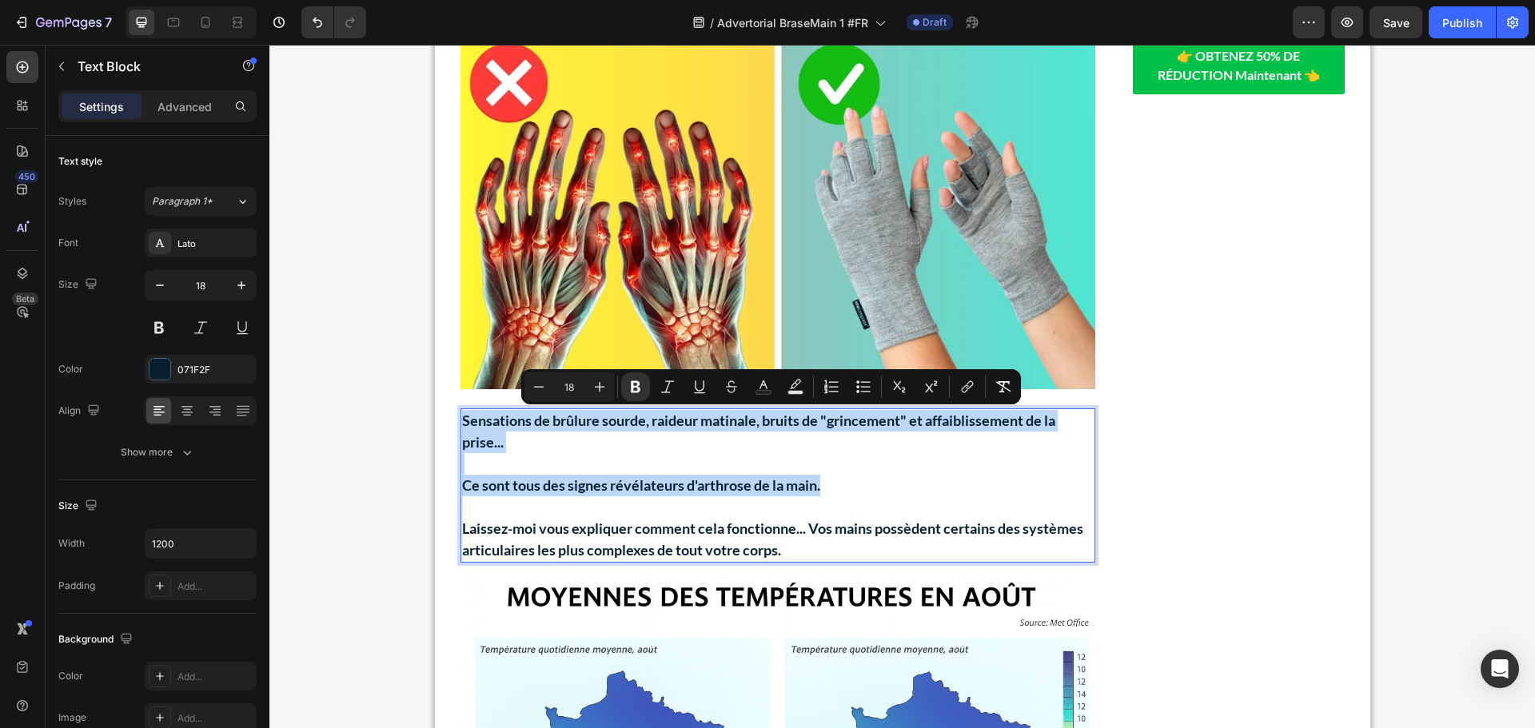
drag, startPoint x: 830, startPoint y: 490, endPoint x: 458, endPoint y: 419, distance: 379.2
click at [460, 419] on div "Sensations de brûlure sourde, raideur matinale, bruits de "grincement" et affai…" at bounding box center [777, 485] width 635 height 154
click at [638, 386] on icon "Editor contextual toolbar" at bounding box center [636, 387] width 10 height 12
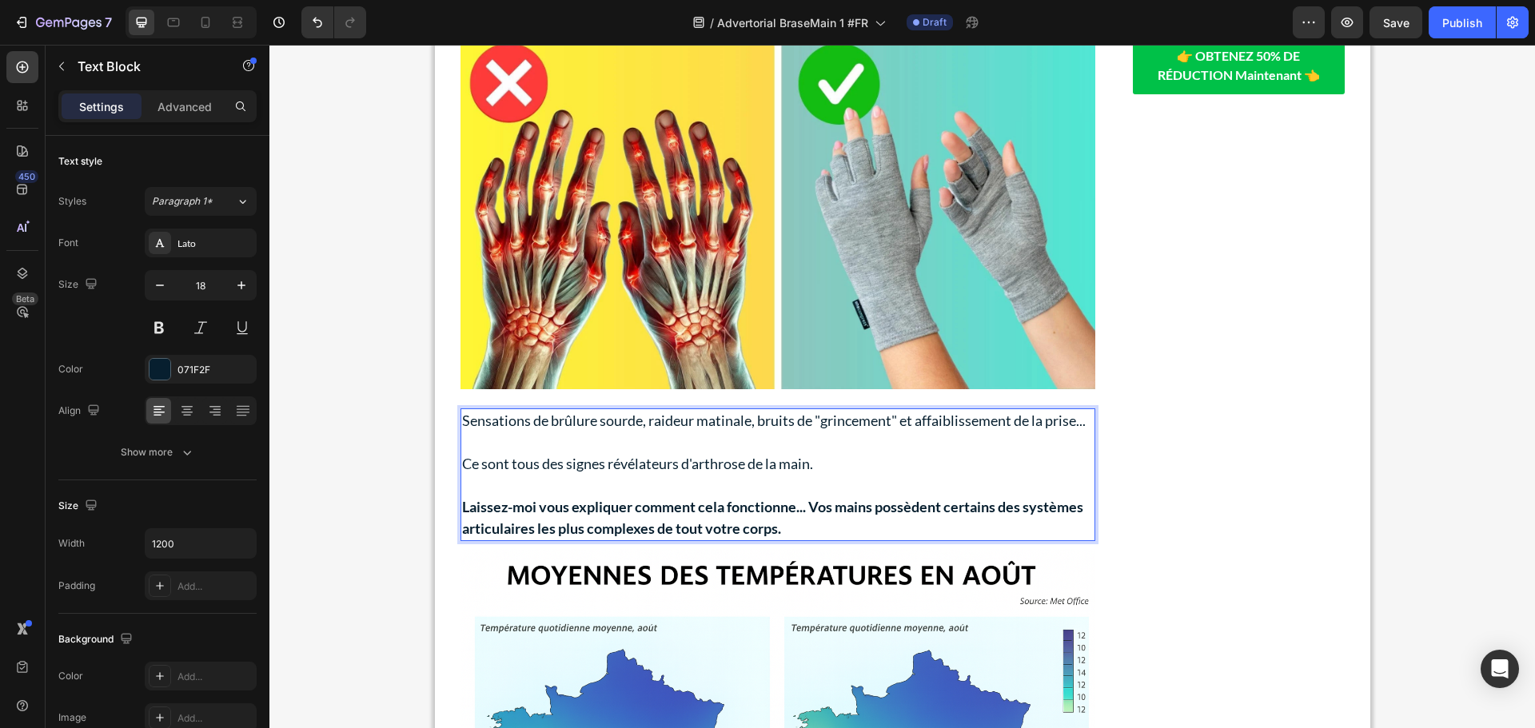
click at [683, 511] on strong "Laissez-moi vous expliquer comment cela fonctionne..." at bounding box center [634, 507] width 344 height 18
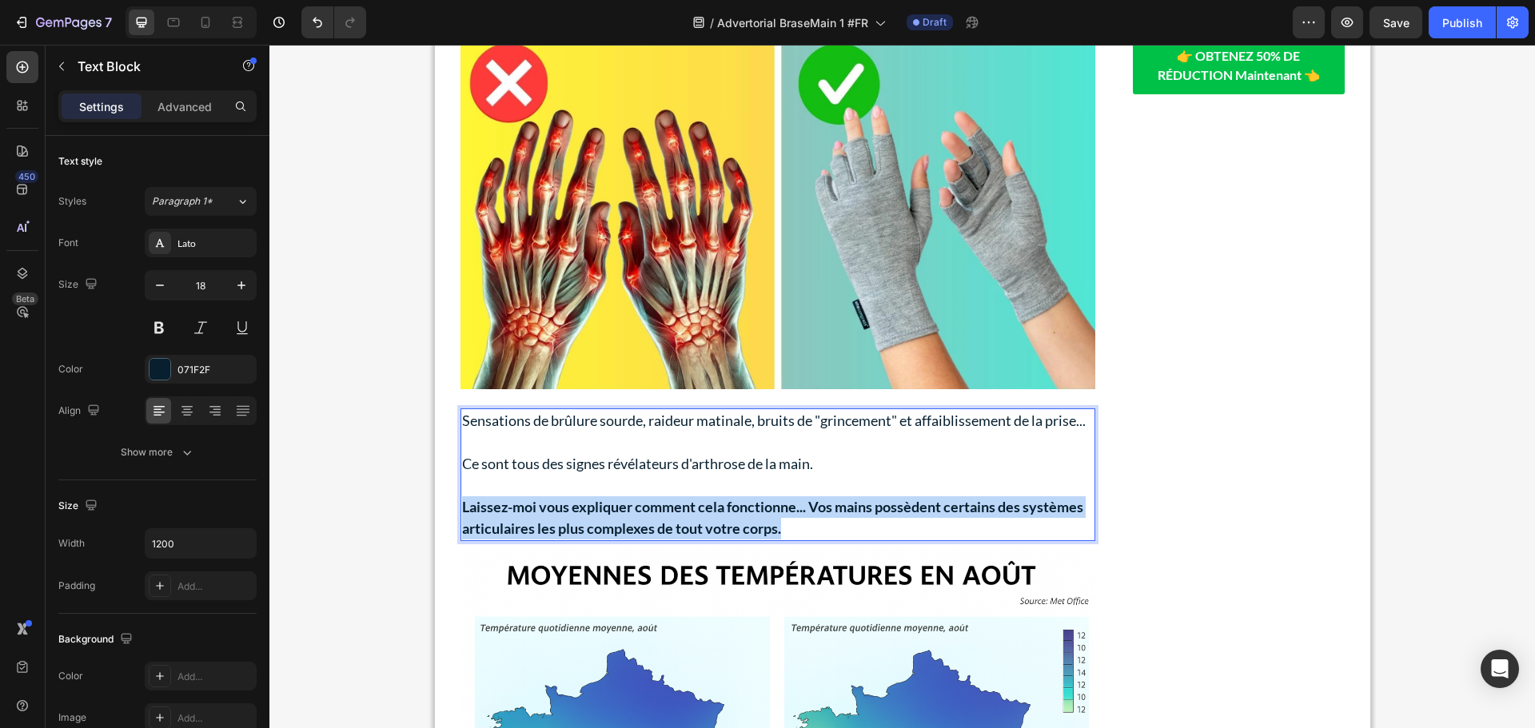
click at [683, 511] on strong "Laissez-moi vous expliquer comment cela fonctionne..." at bounding box center [634, 507] width 344 height 18
click at [610, 525] on strong "Vos mains possèdent certains des systèmes articulaires les plus complexes de to…" at bounding box center [772, 517] width 621 height 39
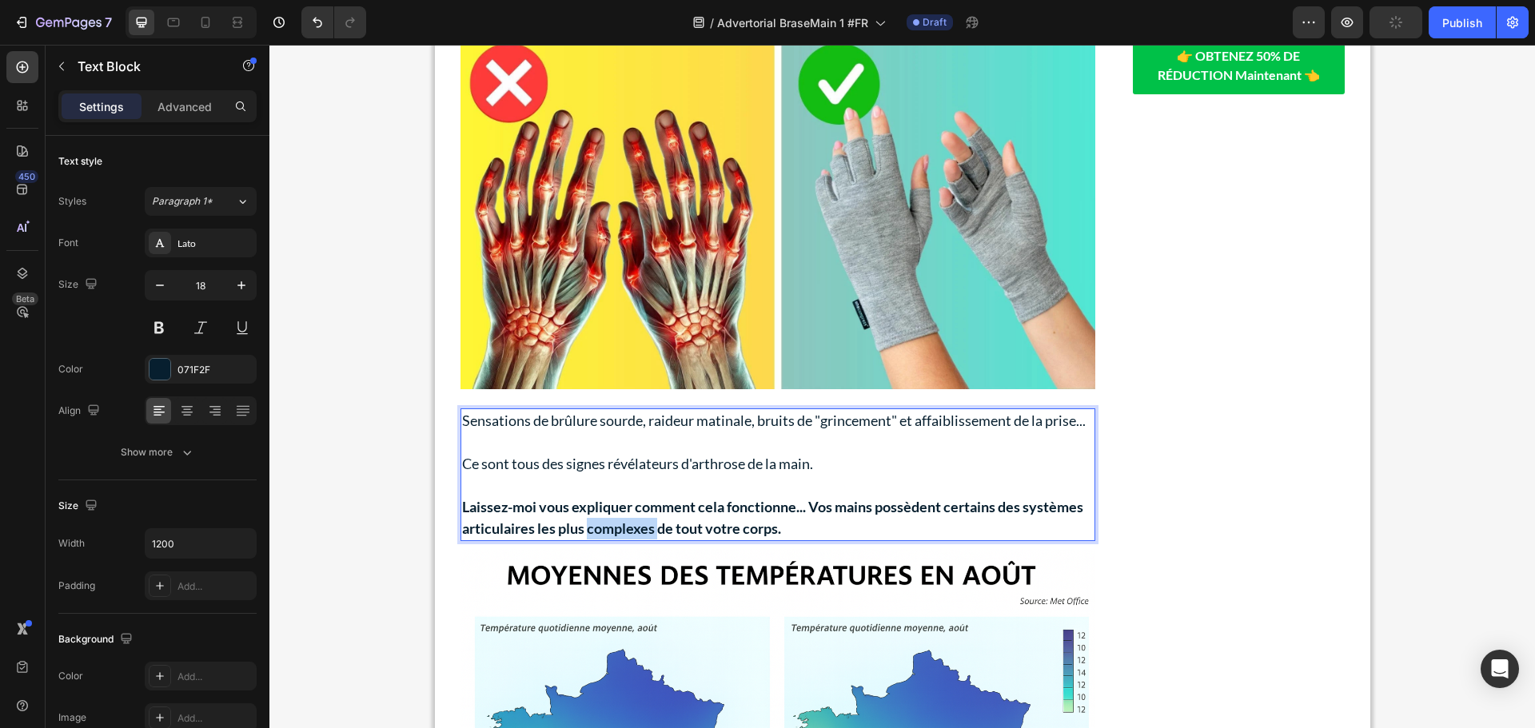
click at [610, 525] on strong "Vos mains possèdent certains des systèmes articulaires les plus complexes de to…" at bounding box center [772, 517] width 621 height 39
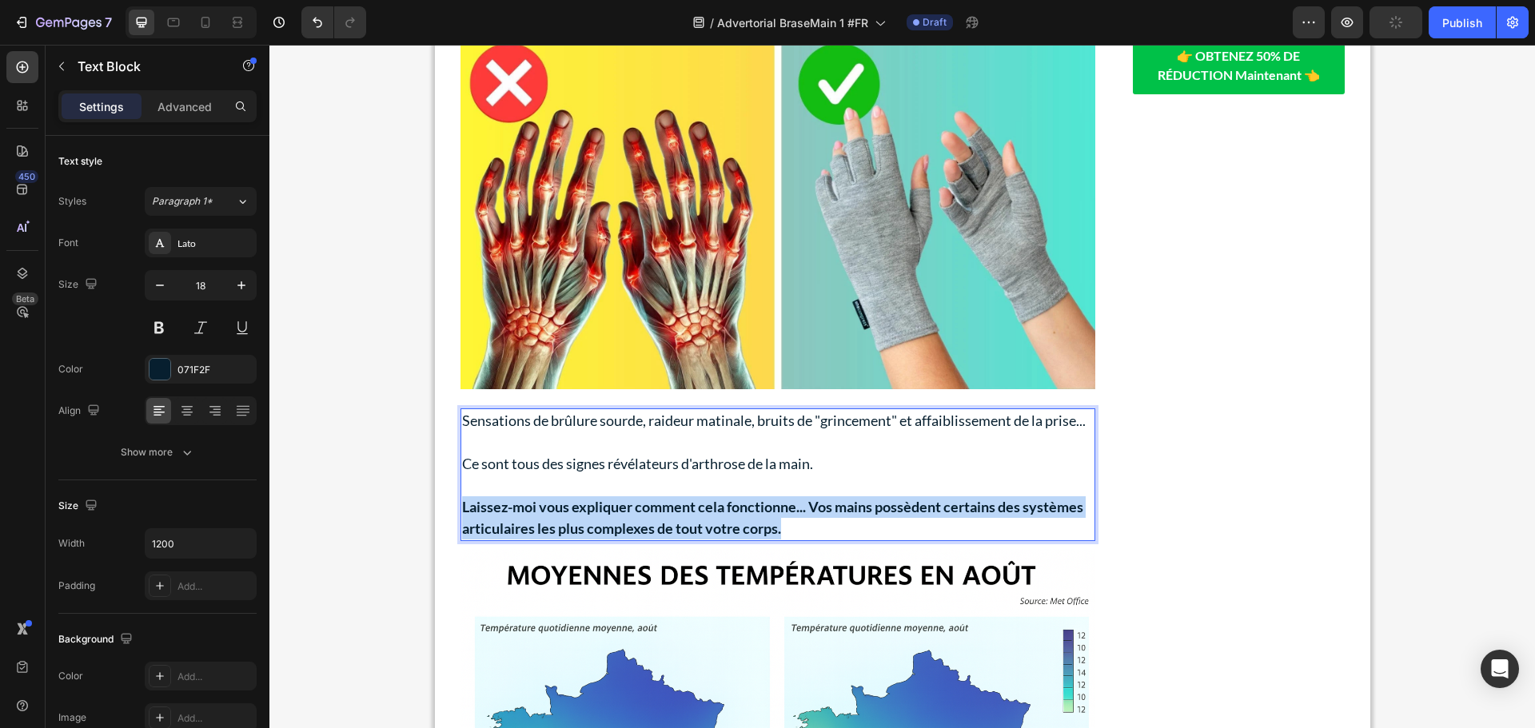
click at [610, 525] on strong "Vos mains possèdent certains des systèmes articulaires les plus complexes de to…" at bounding box center [772, 517] width 621 height 39
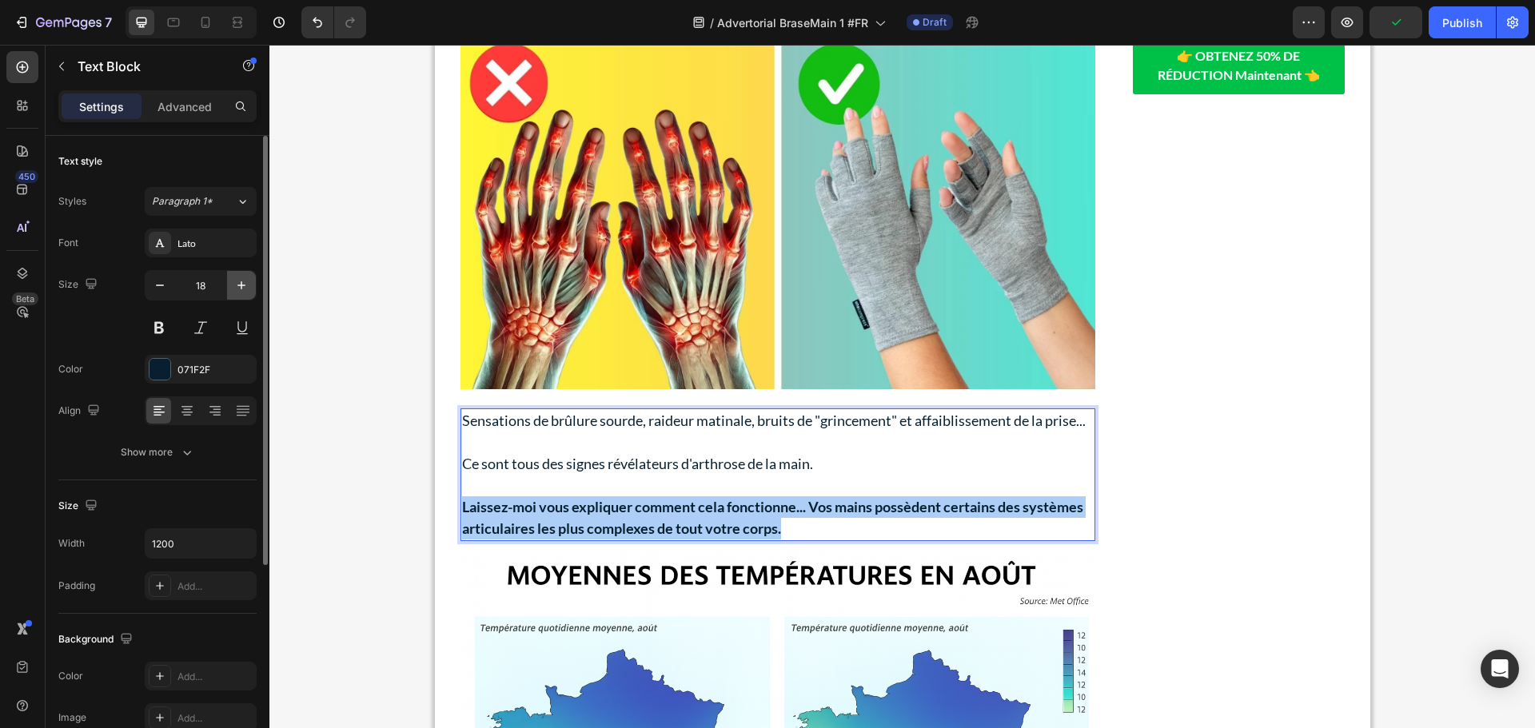
click at [243, 287] on icon "button" at bounding box center [241, 285] width 16 height 16
type input "19"
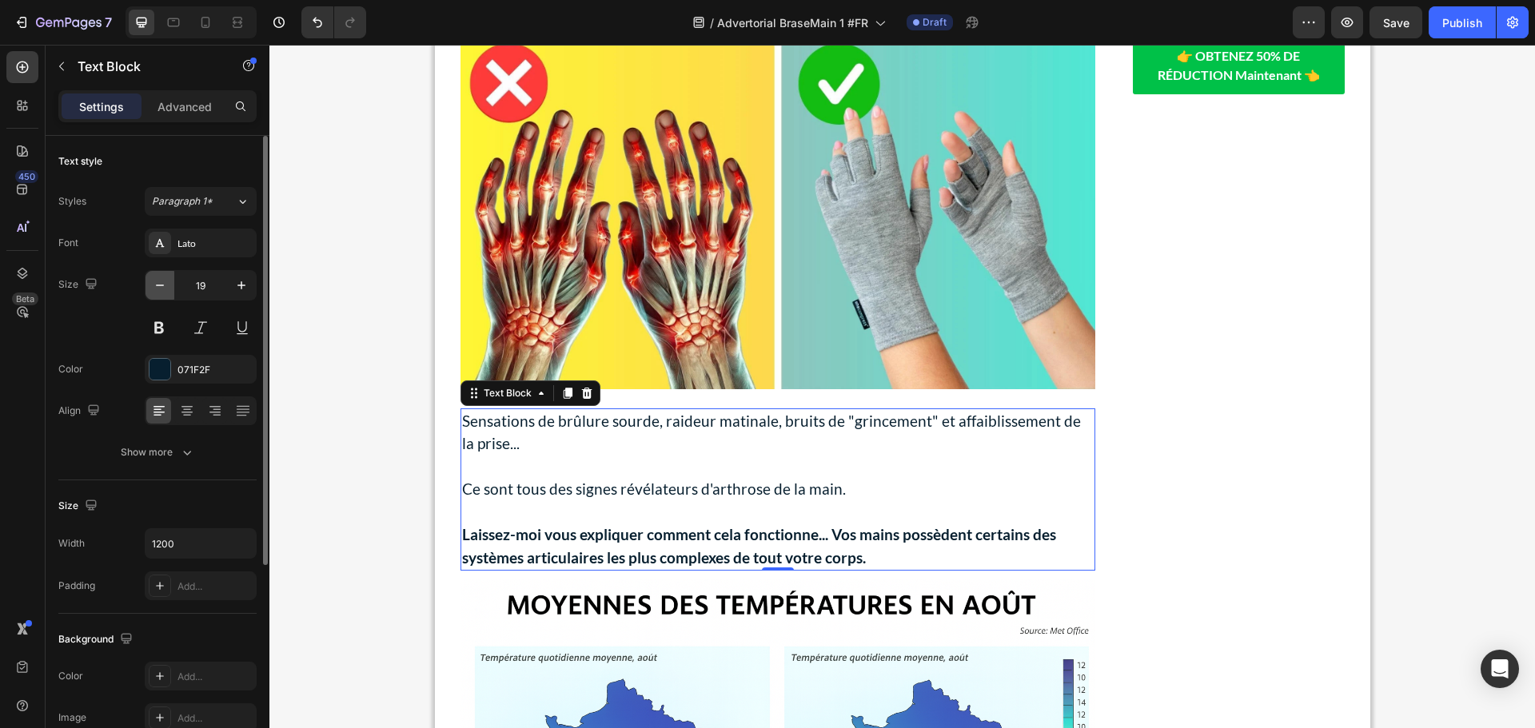
click at [163, 283] on icon "button" at bounding box center [160, 285] width 16 height 16
type input "18"
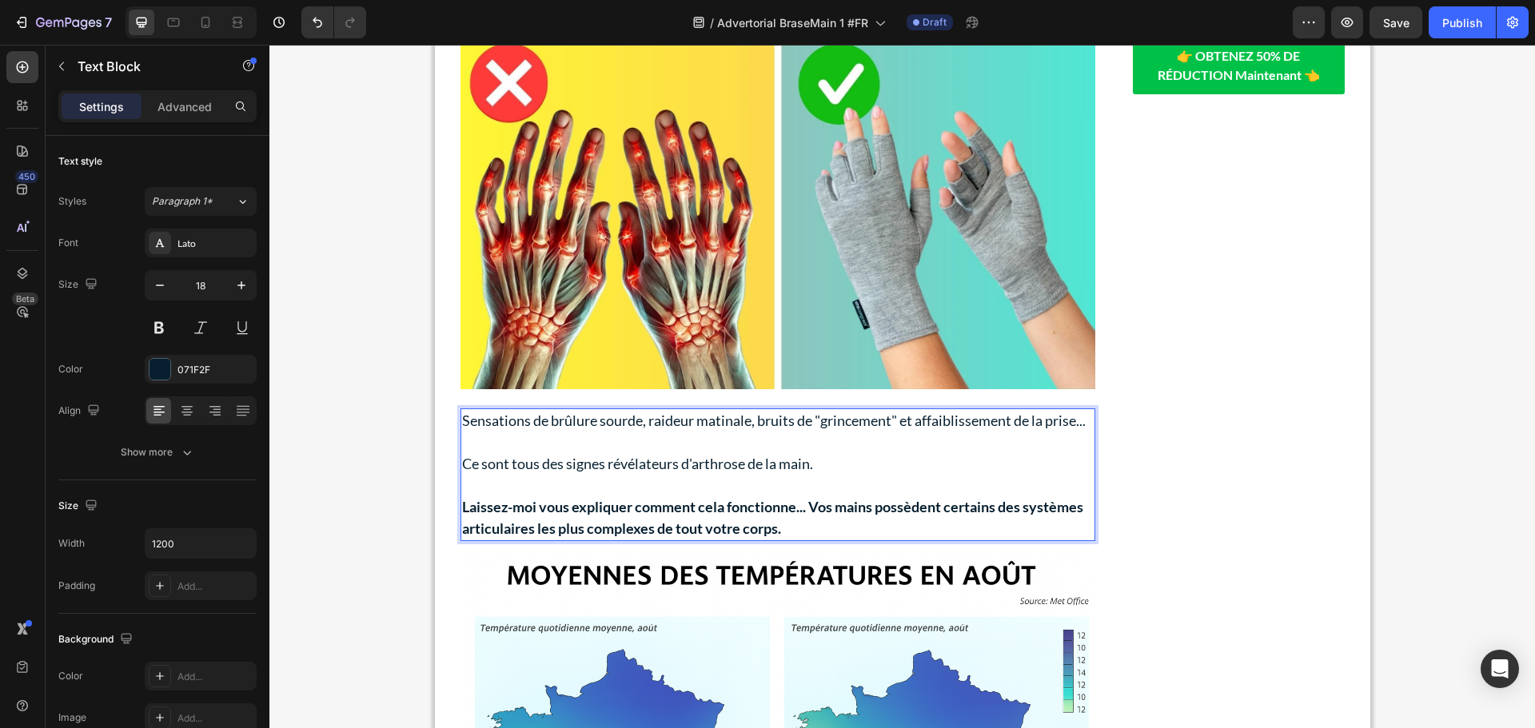
click at [616, 514] on strong "Laissez-moi vous expliquer comment cela fonctionne..." at bounding box center [634, 507] width 344 height 18
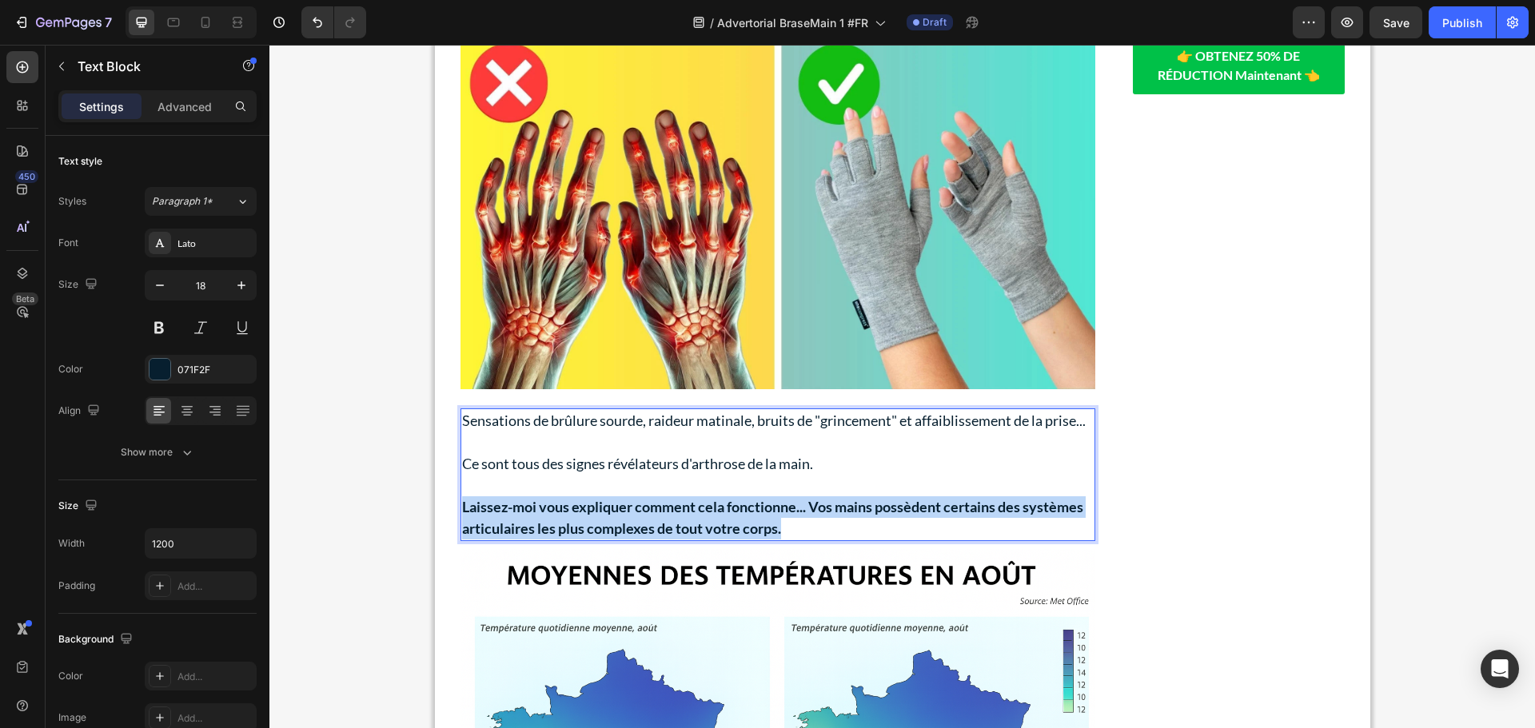
click at [616, 514] on strong "Laissez-moi vous expliquer comment cela fonctionne..." at bounding box center [634, 507] width 344 height 18
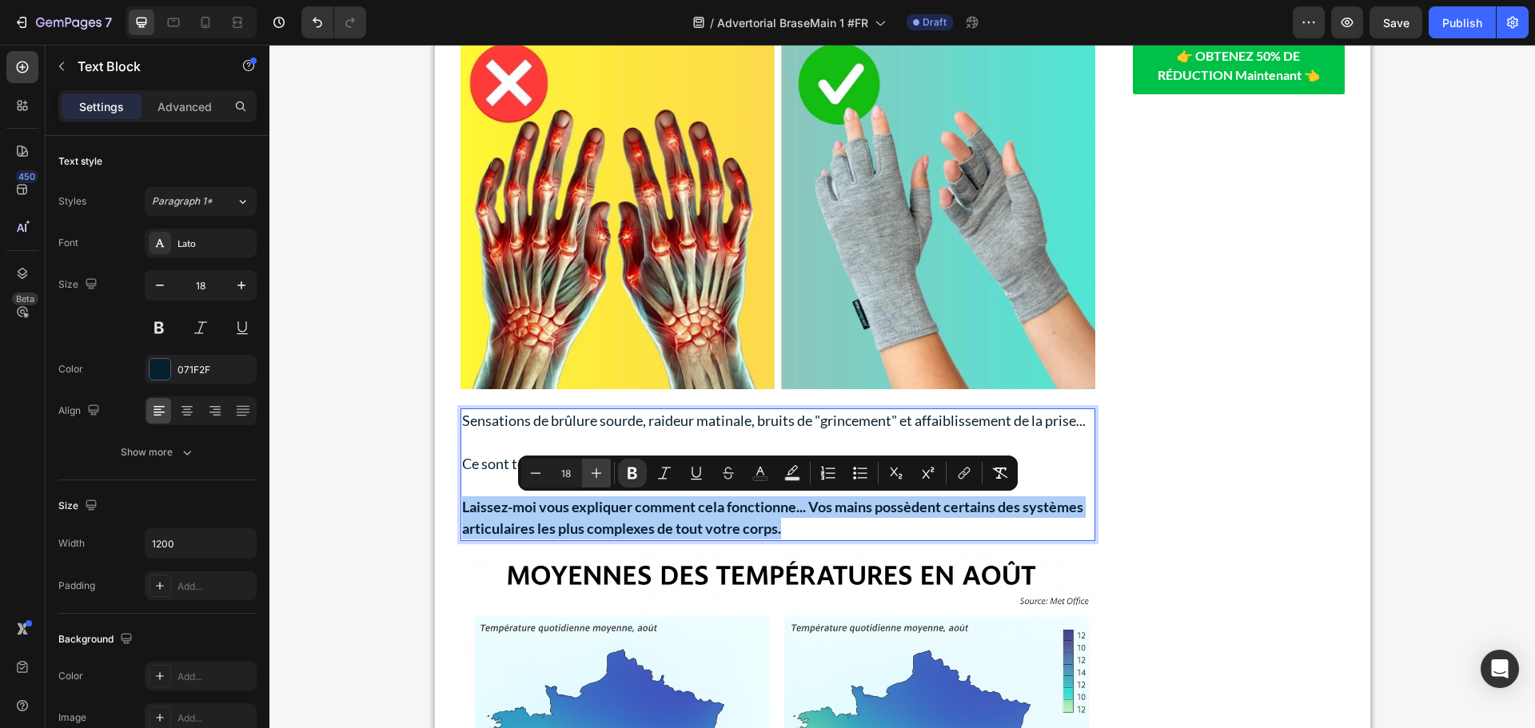
click at [594, 471] on icon "Editor contextual toolbar" at bounding box center [596, 473] width 16 height 16
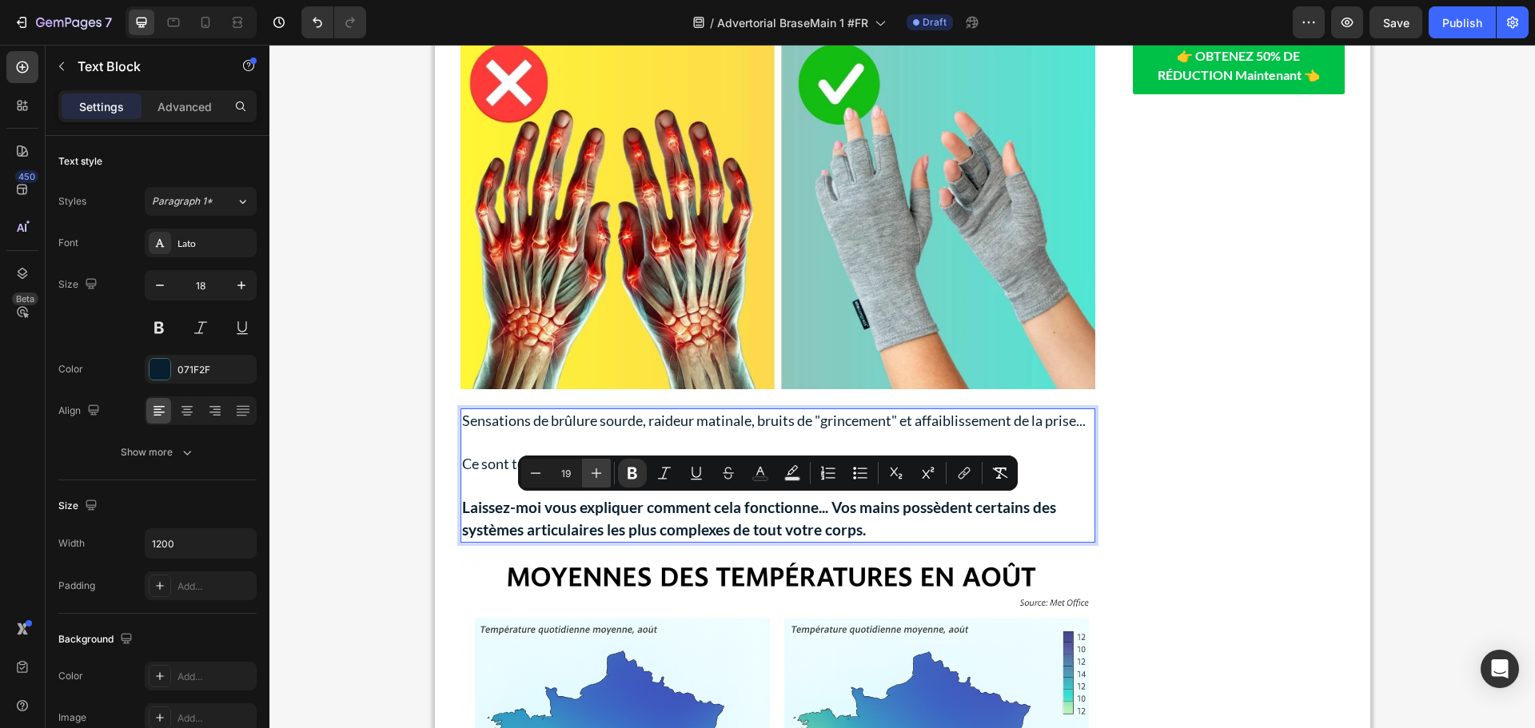
click at [594, 471] on icon "Editor contextual toolbar" at bounding box center [596, 473] width 16 height 16
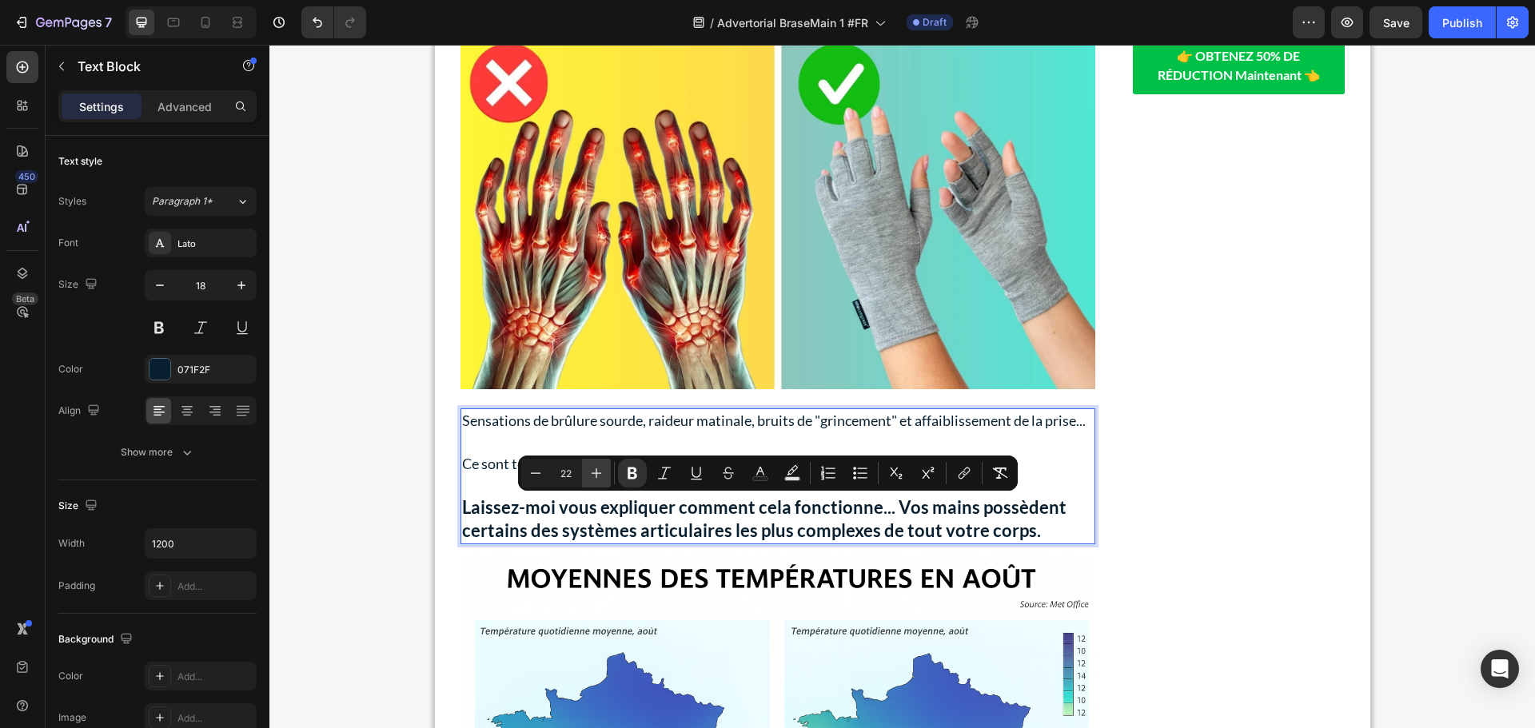
click at [594, 471] on icon "Editor contextual toolbar" at bounding box center [596, 473] width 16 height 16
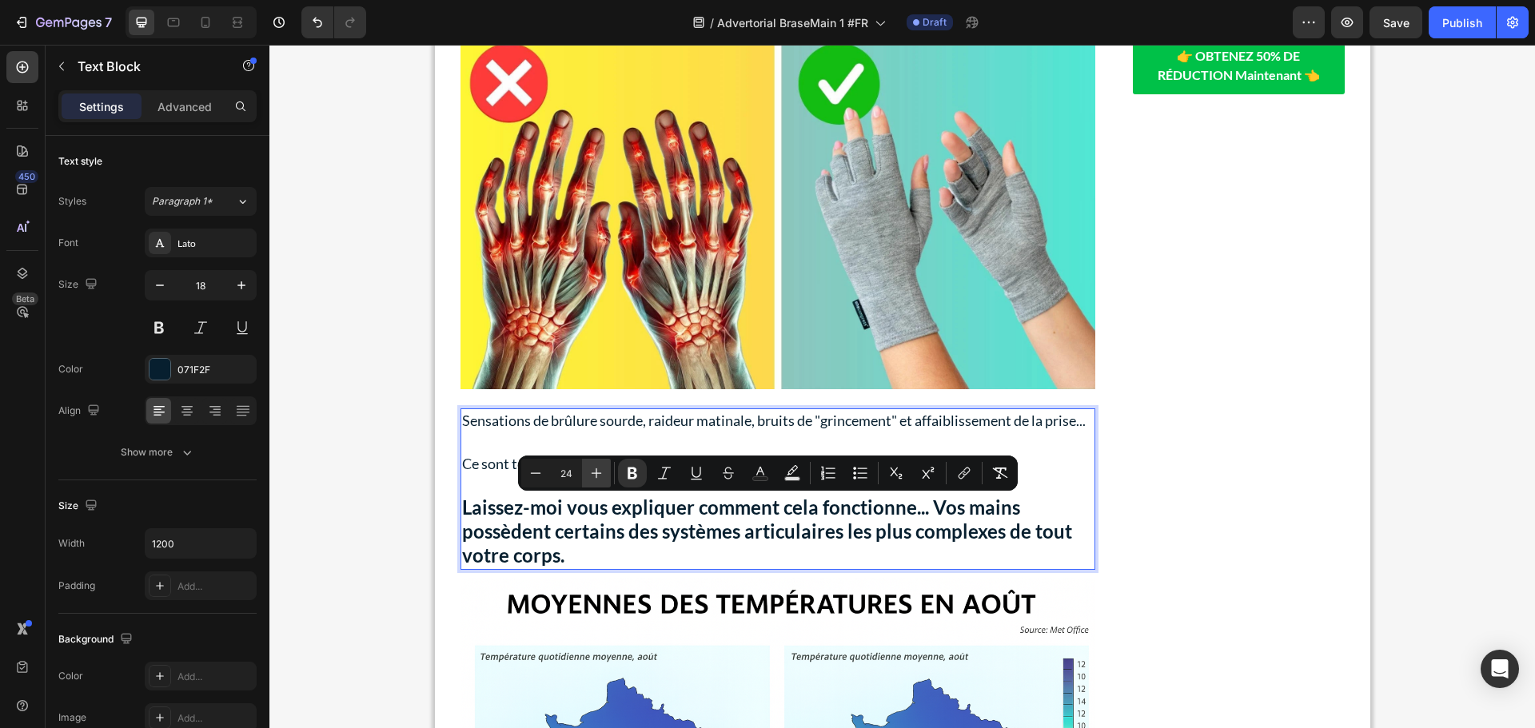
click at [594, 471] on icon "Editor contextual toolbar" at bounding box center [596, 473] width 16 height 16
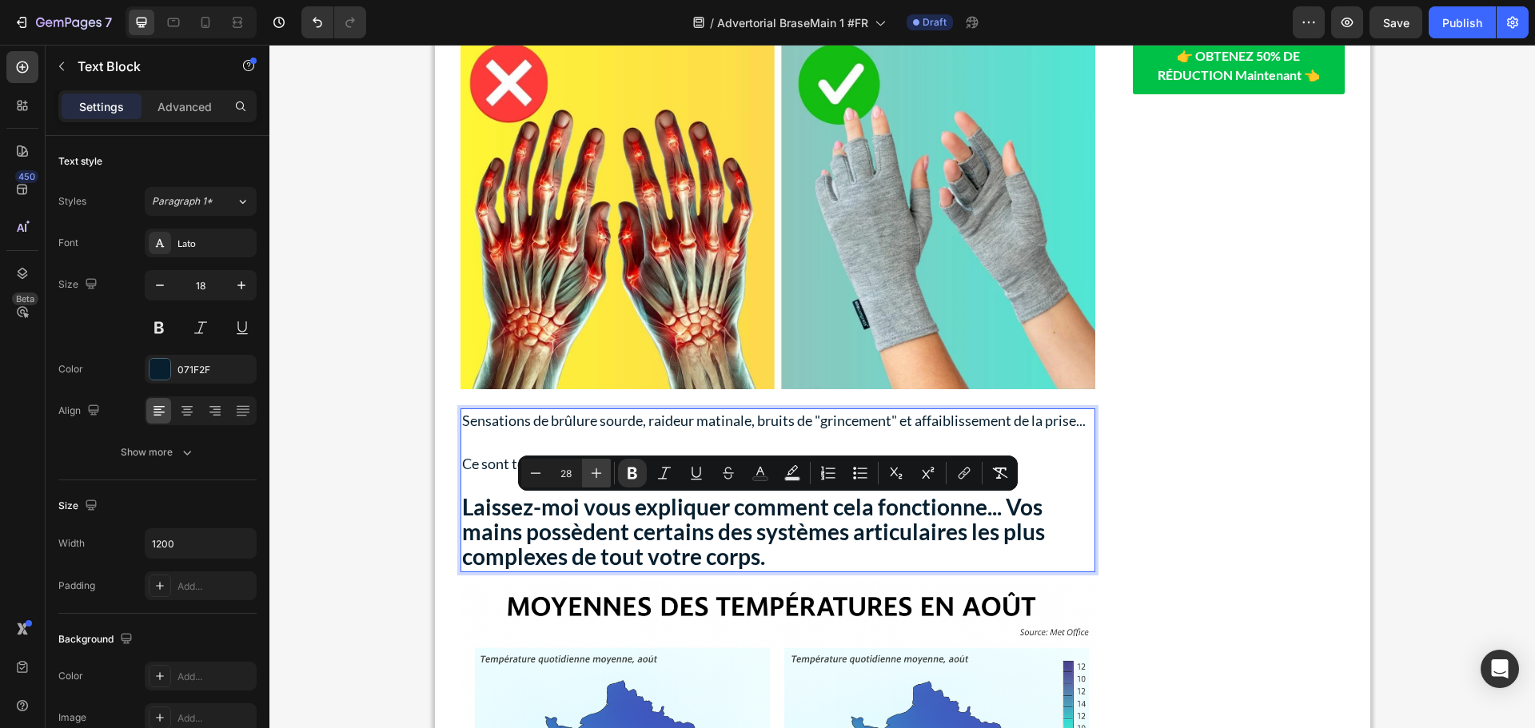
click at [592, 471] on icon "Editor contextual toolbar" at bounding box center [596, 473] width 16 height 16
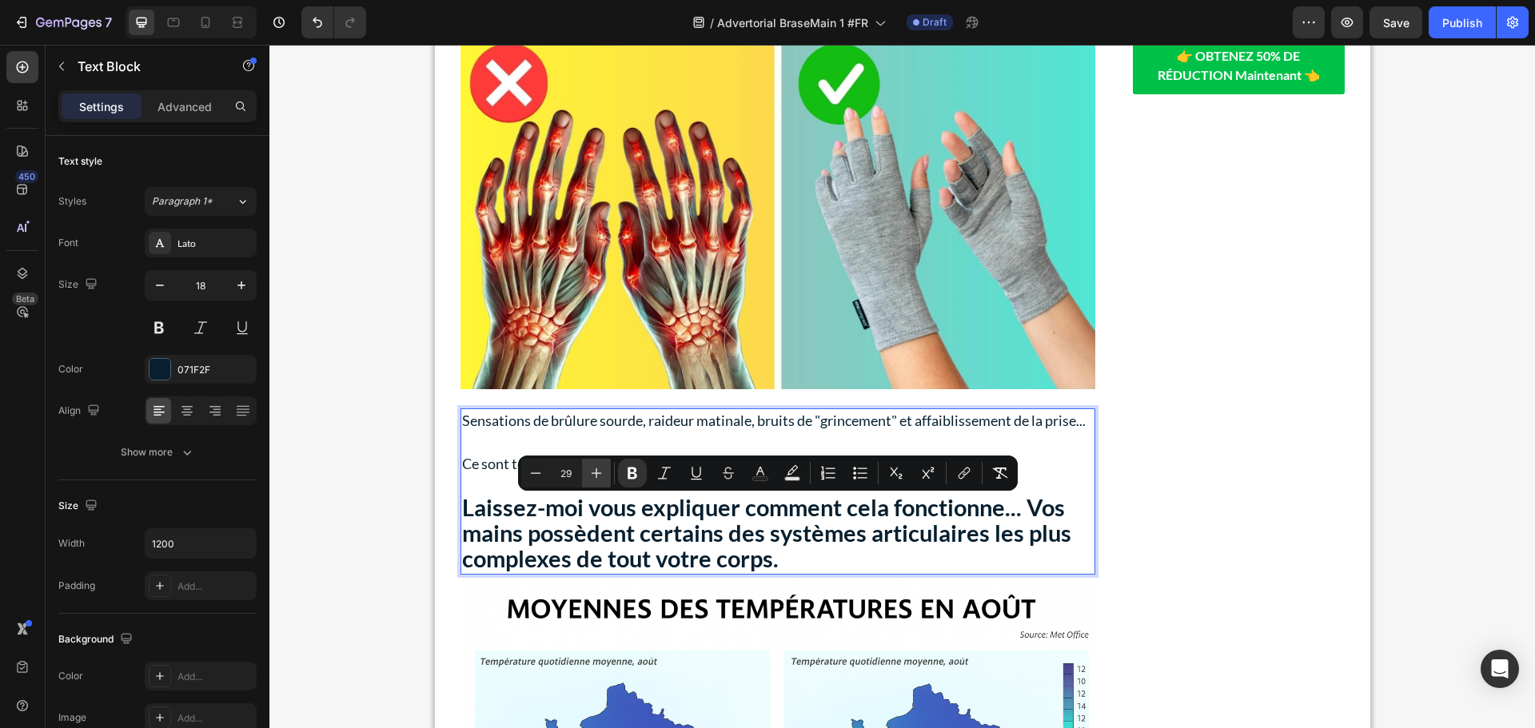
click at [592, 471] on icon "Editor contextual toolbar" at bounding box center [596, 473] width 16 height 16
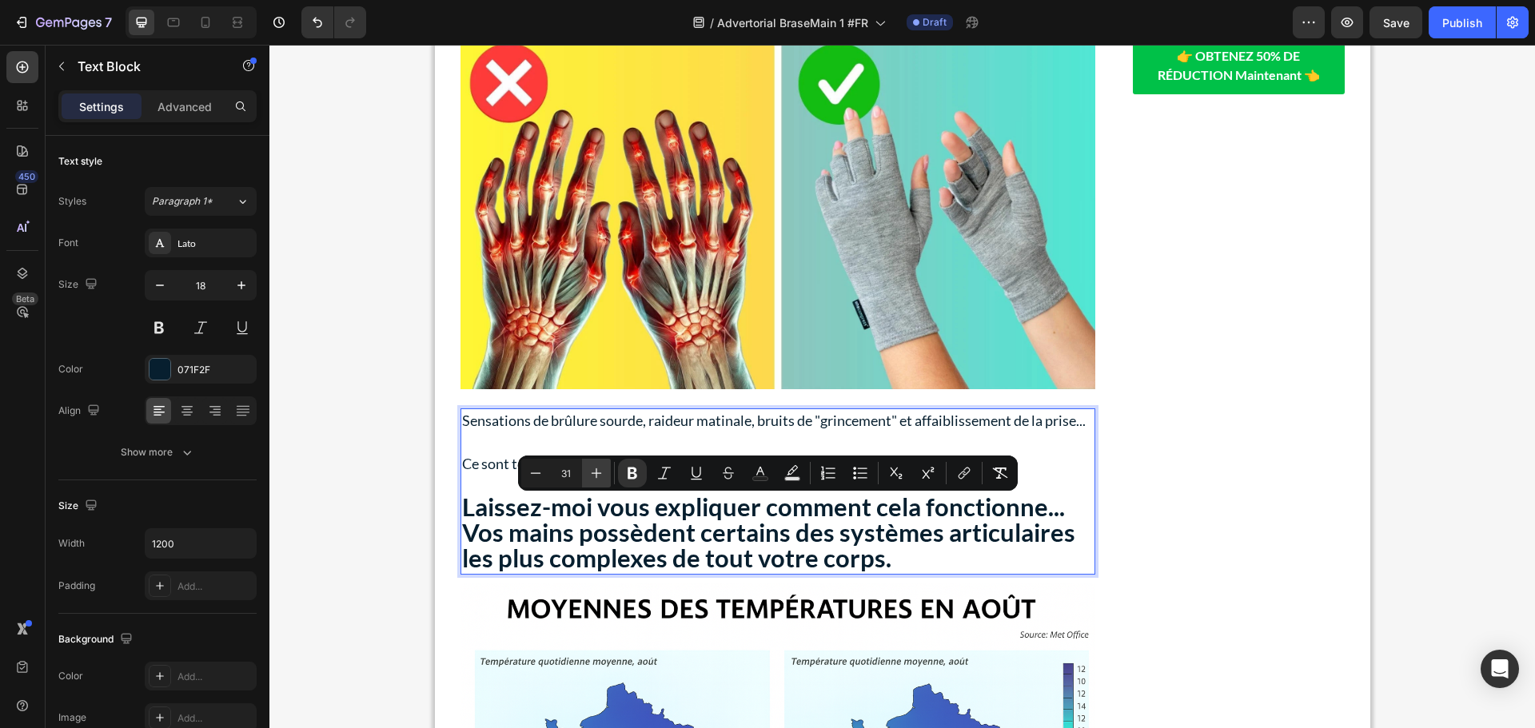
click at [592, 471] on icon "Editor contextual toolbar" at bounding box center [596, 473] width 16 height 16
type input "32"
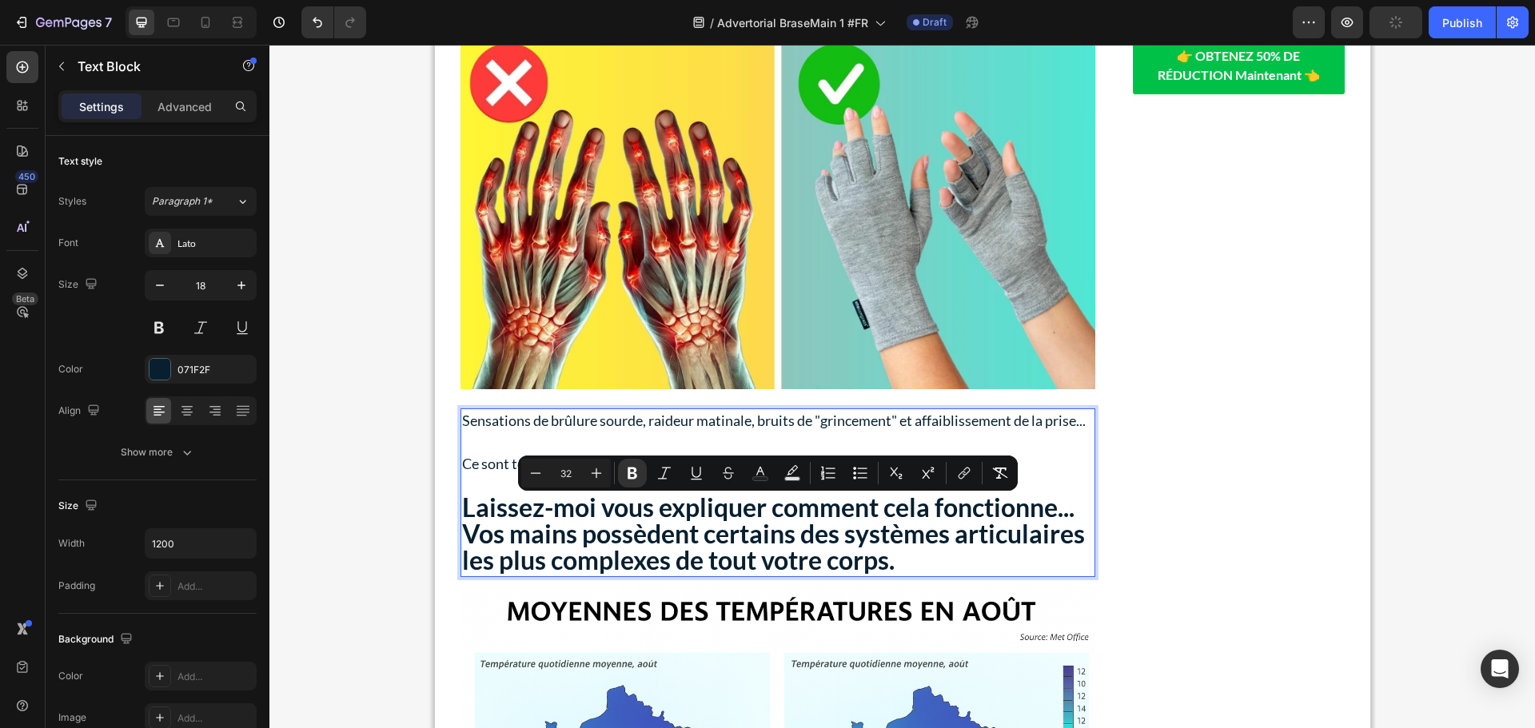
click at [1071, 512] on strong "Laissez-moi vous expliquer comment cela fonctionne..." at bounding box center [768, 507] width 612 height 31
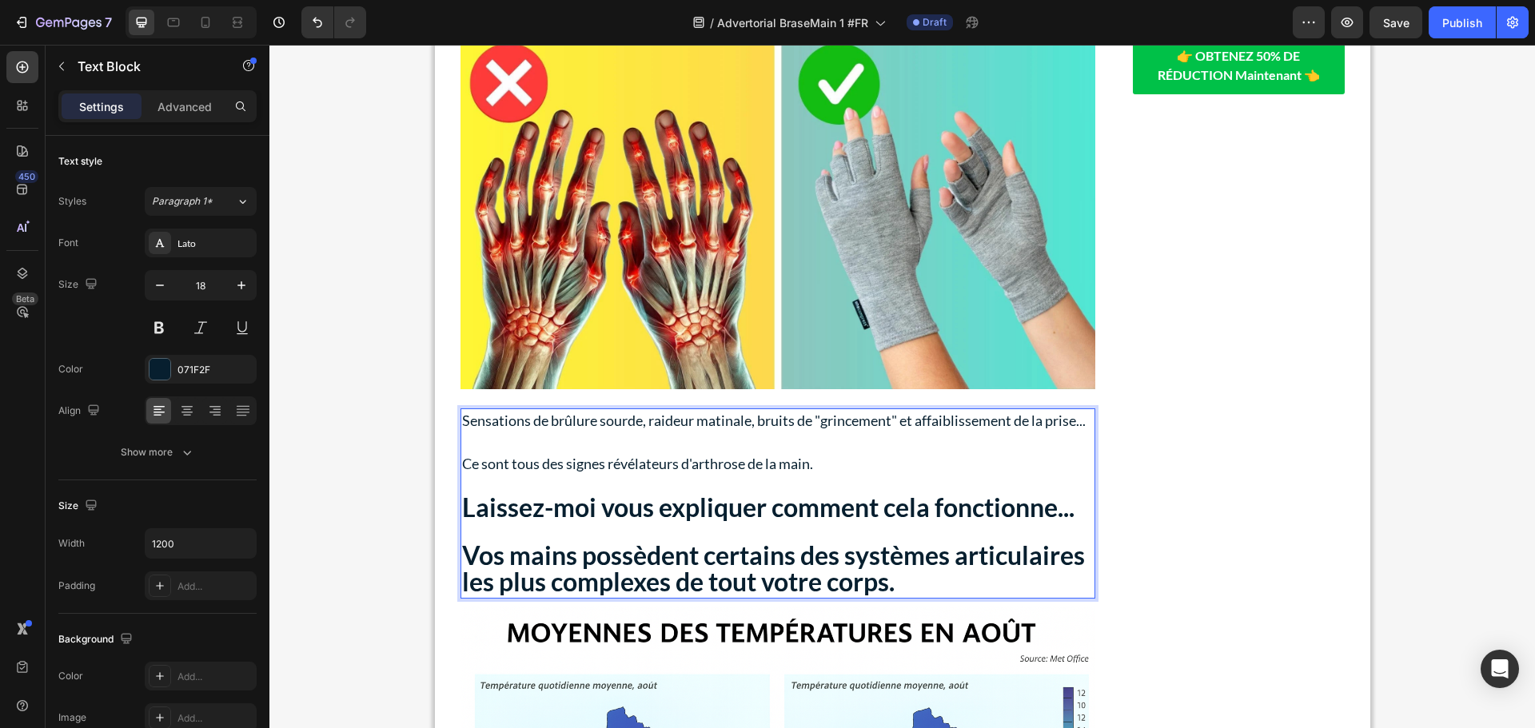
click at [678, 464] on p "Ce sont tous des signes révélateurs d'arthrose de la main." at bounding box center [777, 464] width 631 height 22
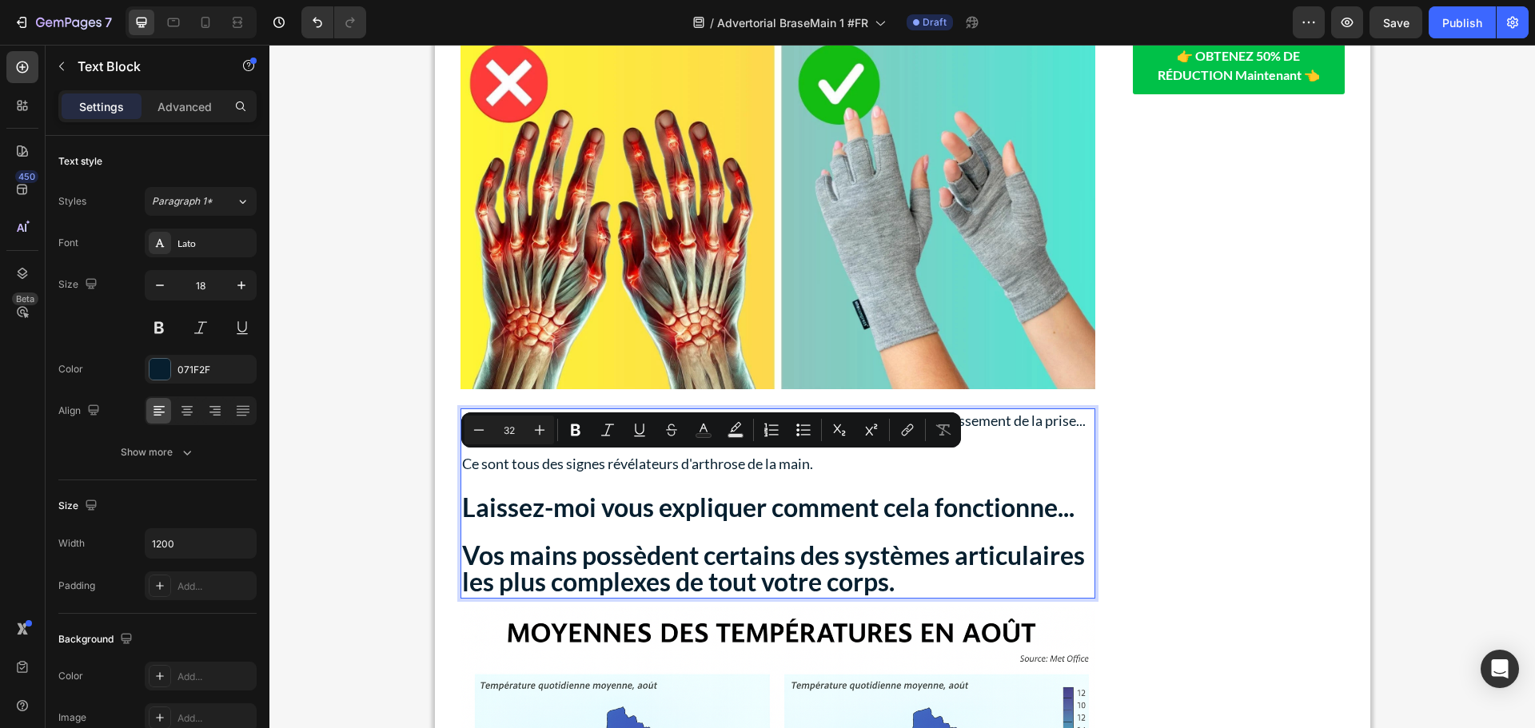
click at [619, 496] on strong "Laissez-moi vous expliquer comment cela fonctionne..." at bounding box center [768, 507] width 612 height 31
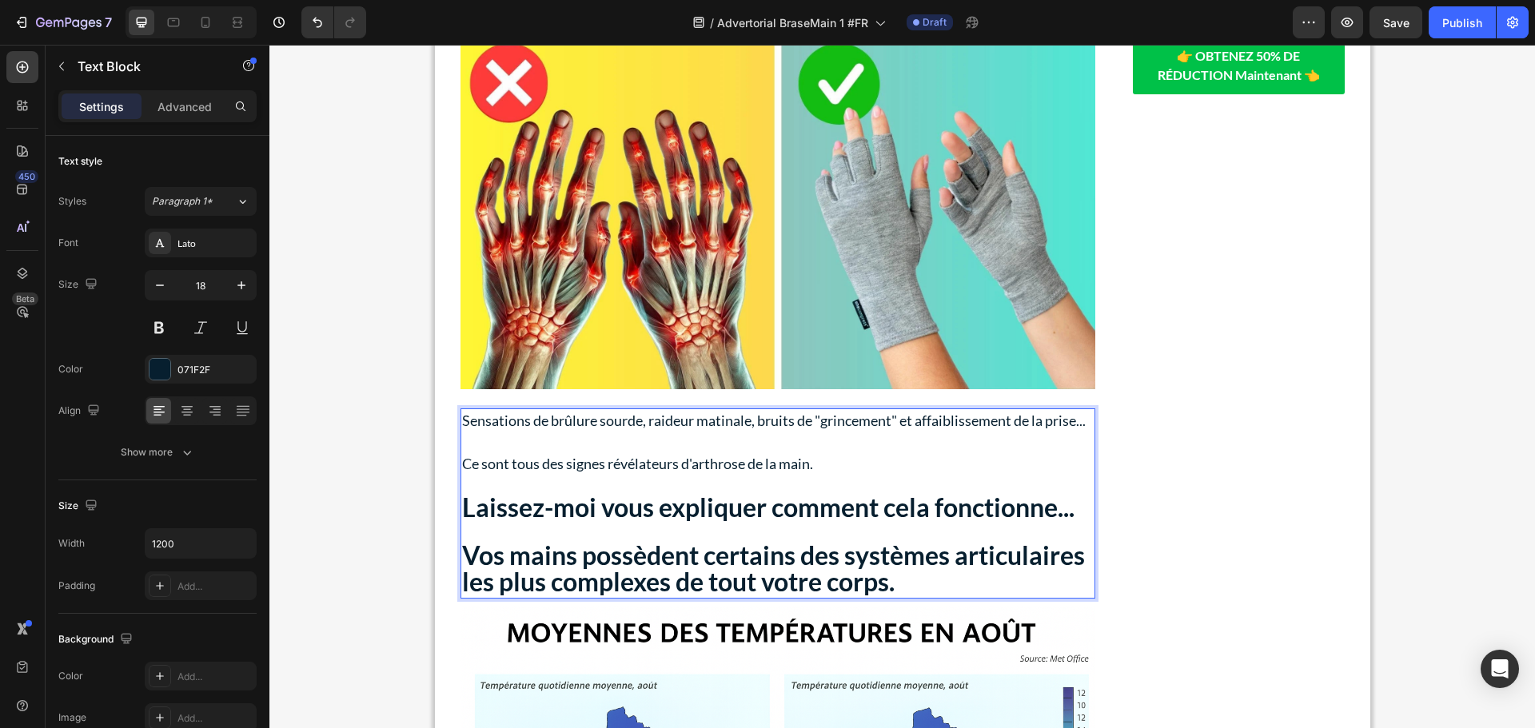
click at [620, 508] on strong "Laissez-moi vous expliquer comment cela fonctionne..." at bounding box center [768, 507] width 612 height 31
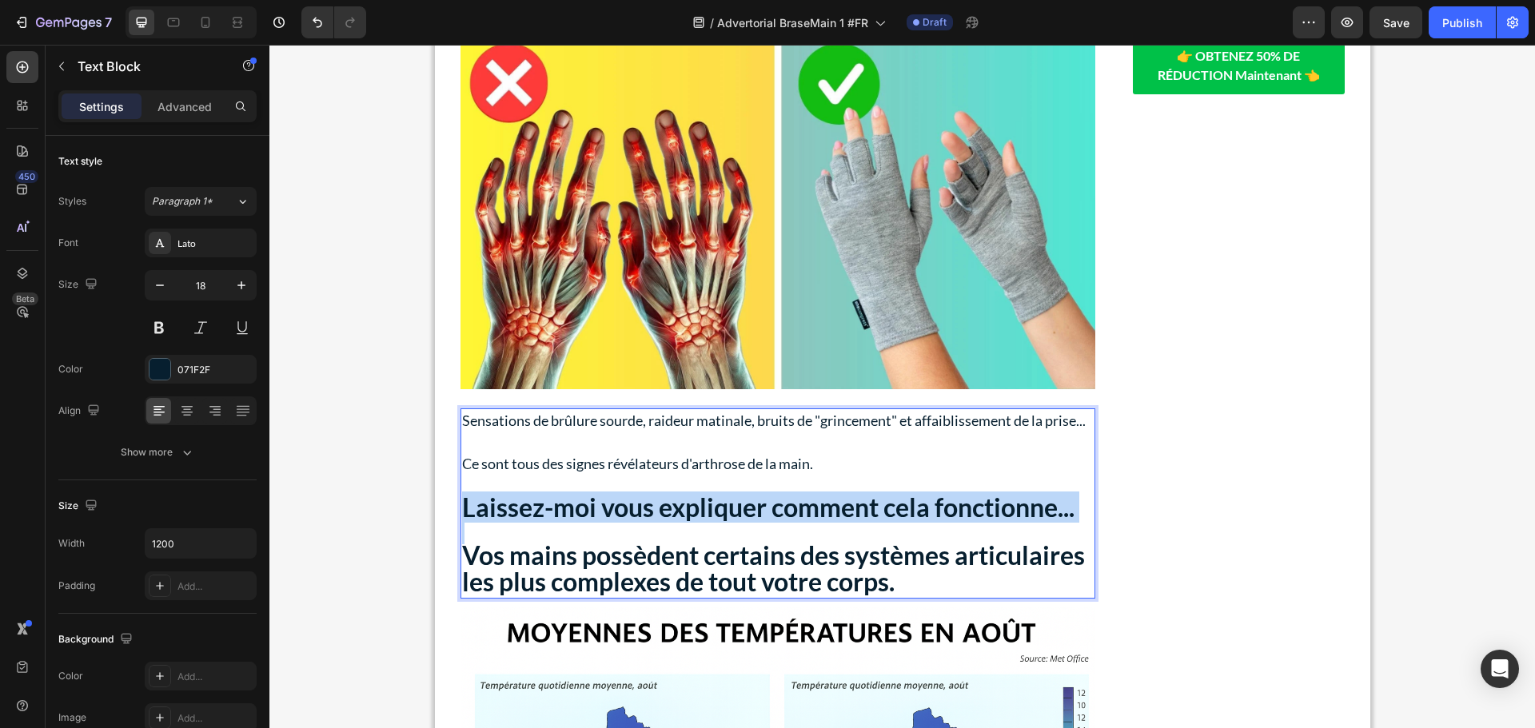
click at [620, 508] on strong "Laissez-moi vous expliquer comment cela fonctionne..." at bounding box center [768, 507] width 612 height 31
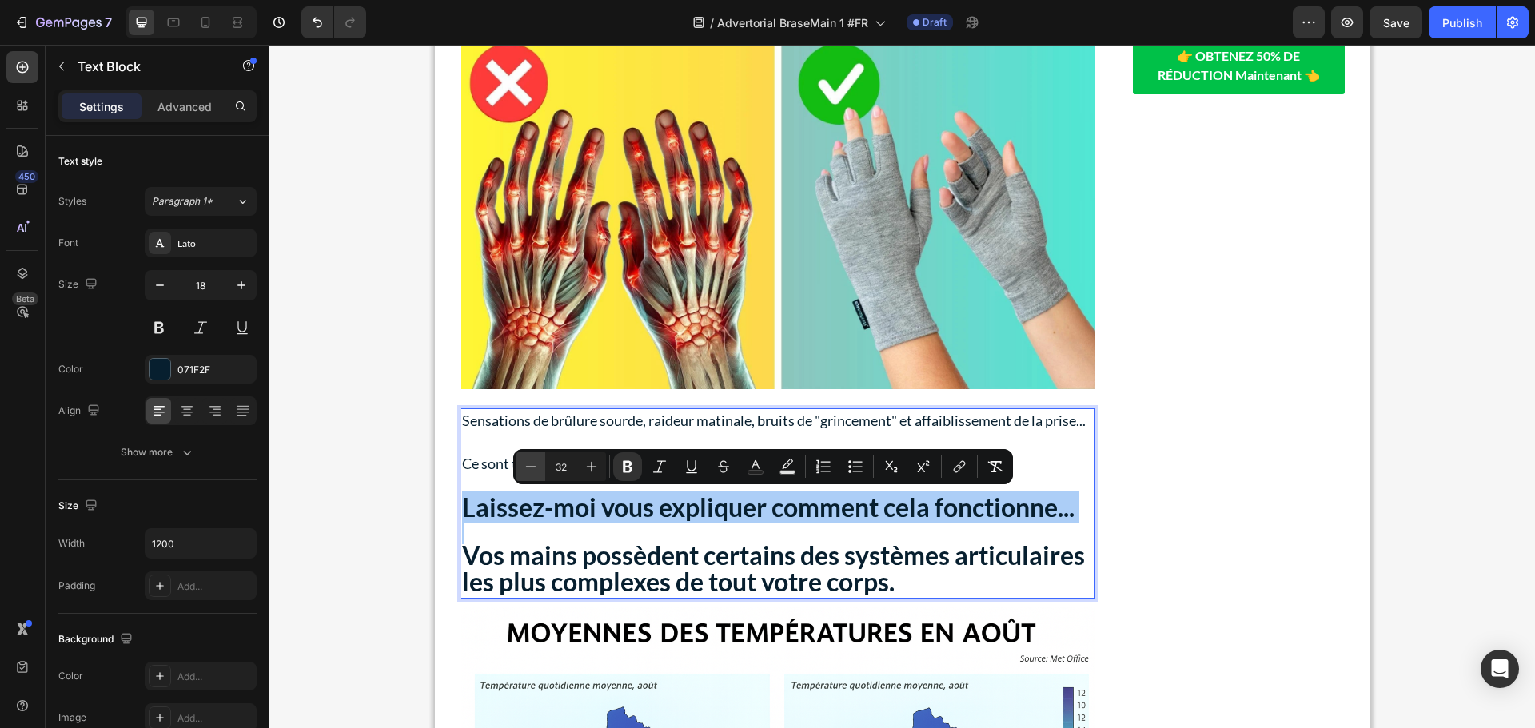
click at [532, 469] on icon "Editor contextual toolbar" at bounding box center [531, 467] width 16 height 16
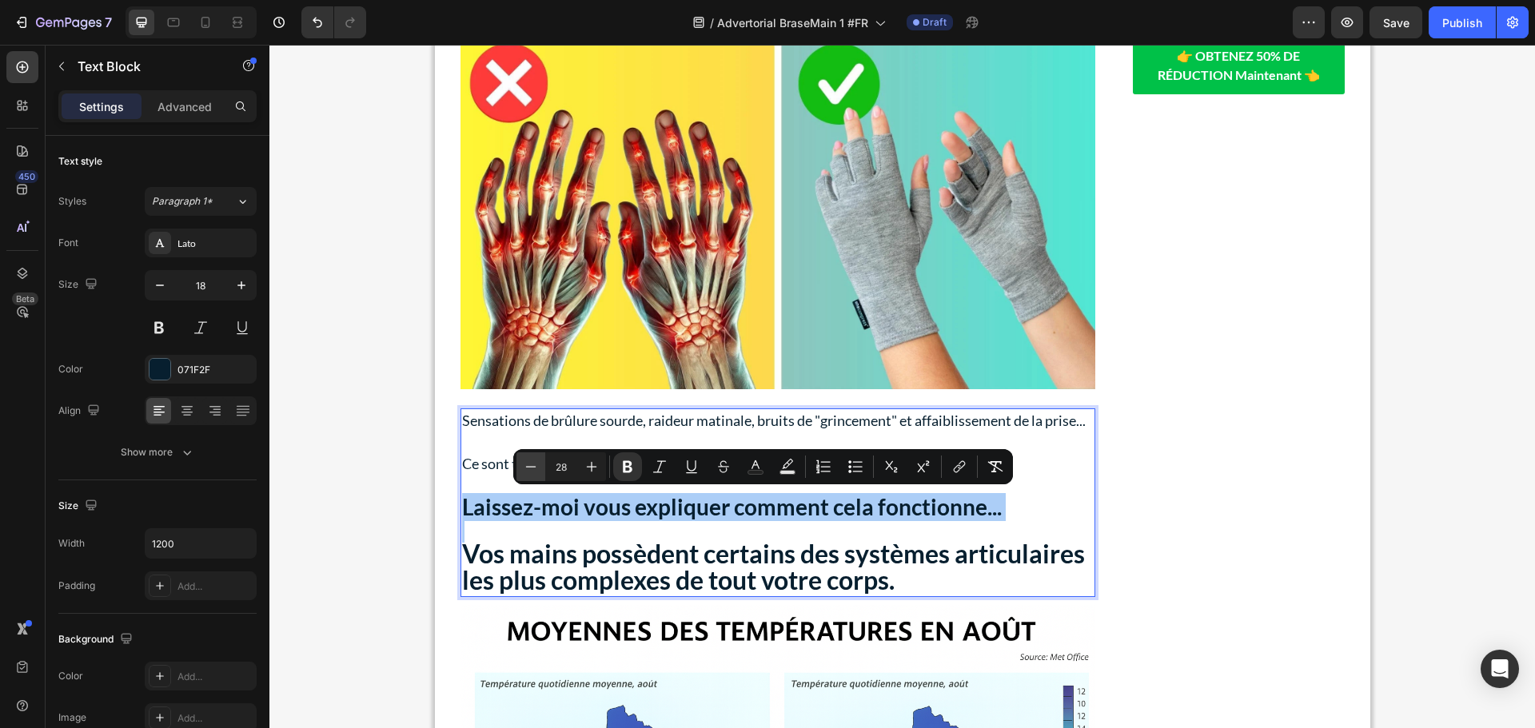
click at [532, 469] on icon "Editor contextual toolbar" at bounding box center [531, 467] width 16 height 16
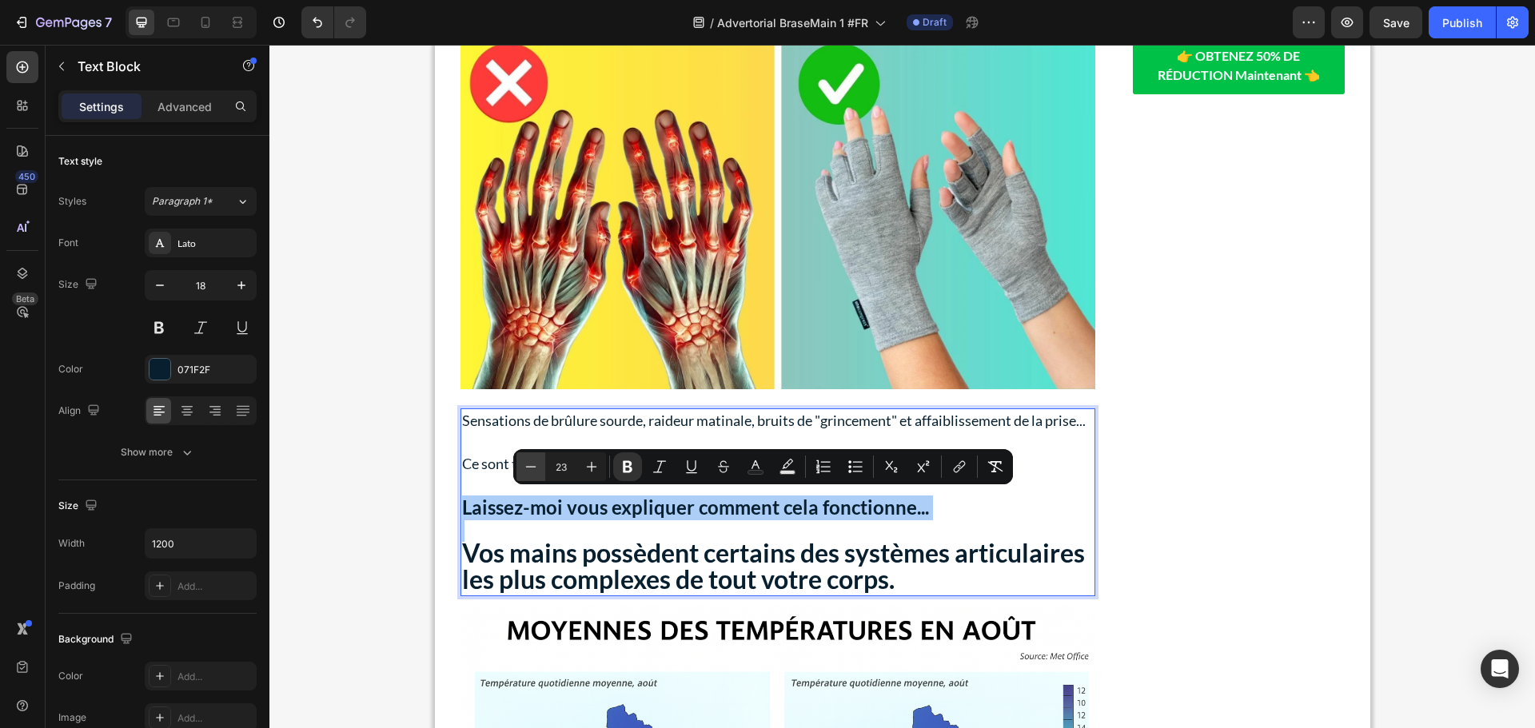
click at [532, 469] on icon "Editor contextual toolbar" at bounding box center [531, 467] width 16 height 16
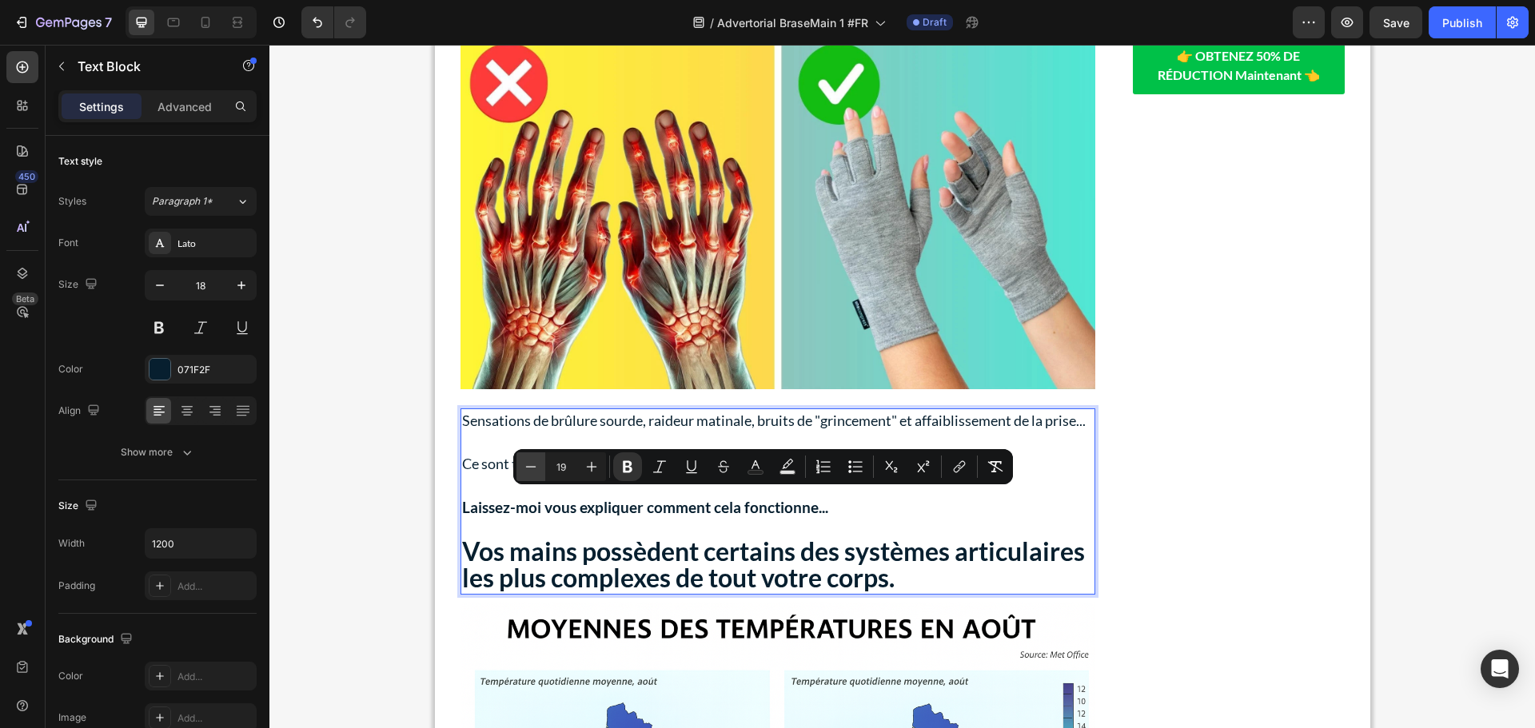
click at [532, 469] on icon "Editor contextual toolbar" at bounding box center [531, 467] width 16 height 16
type input "18"
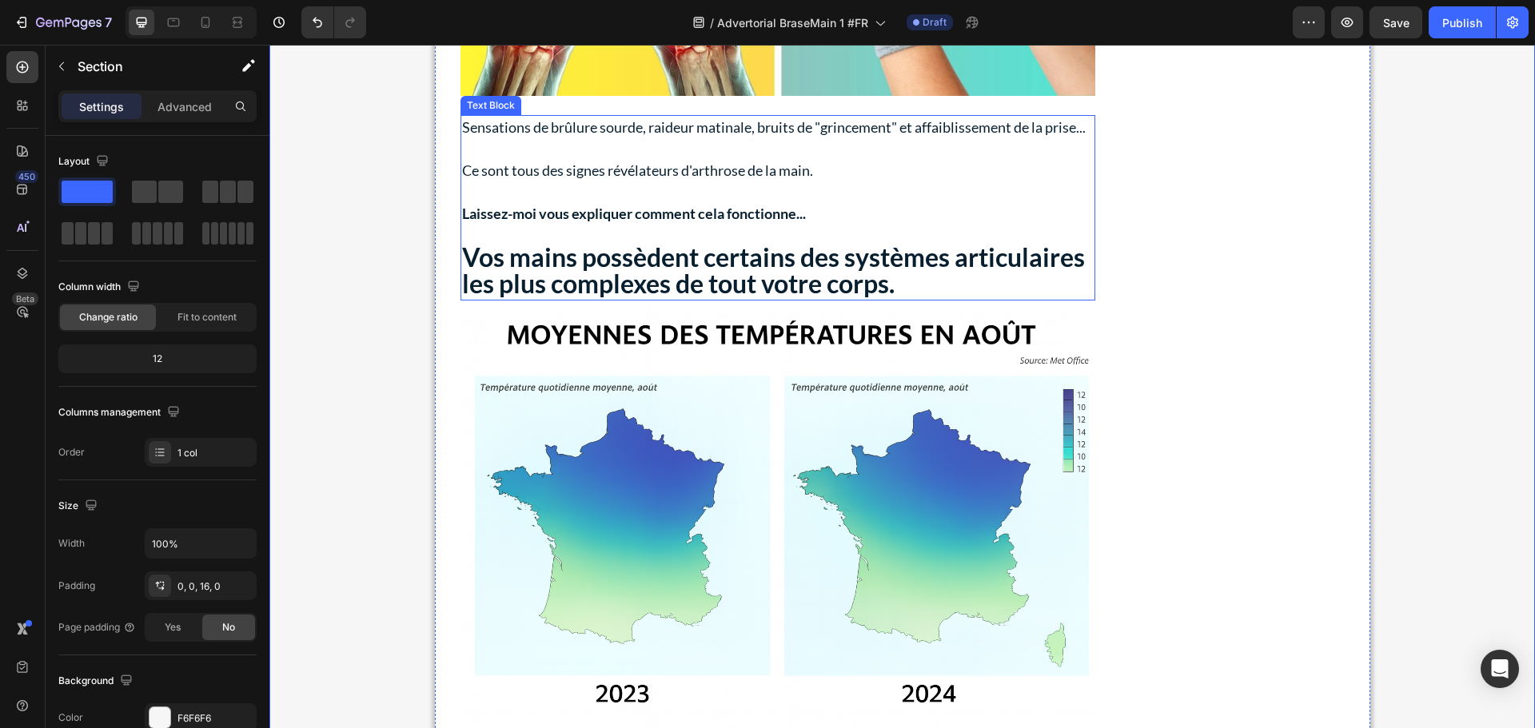
scroll to position [826, 0]
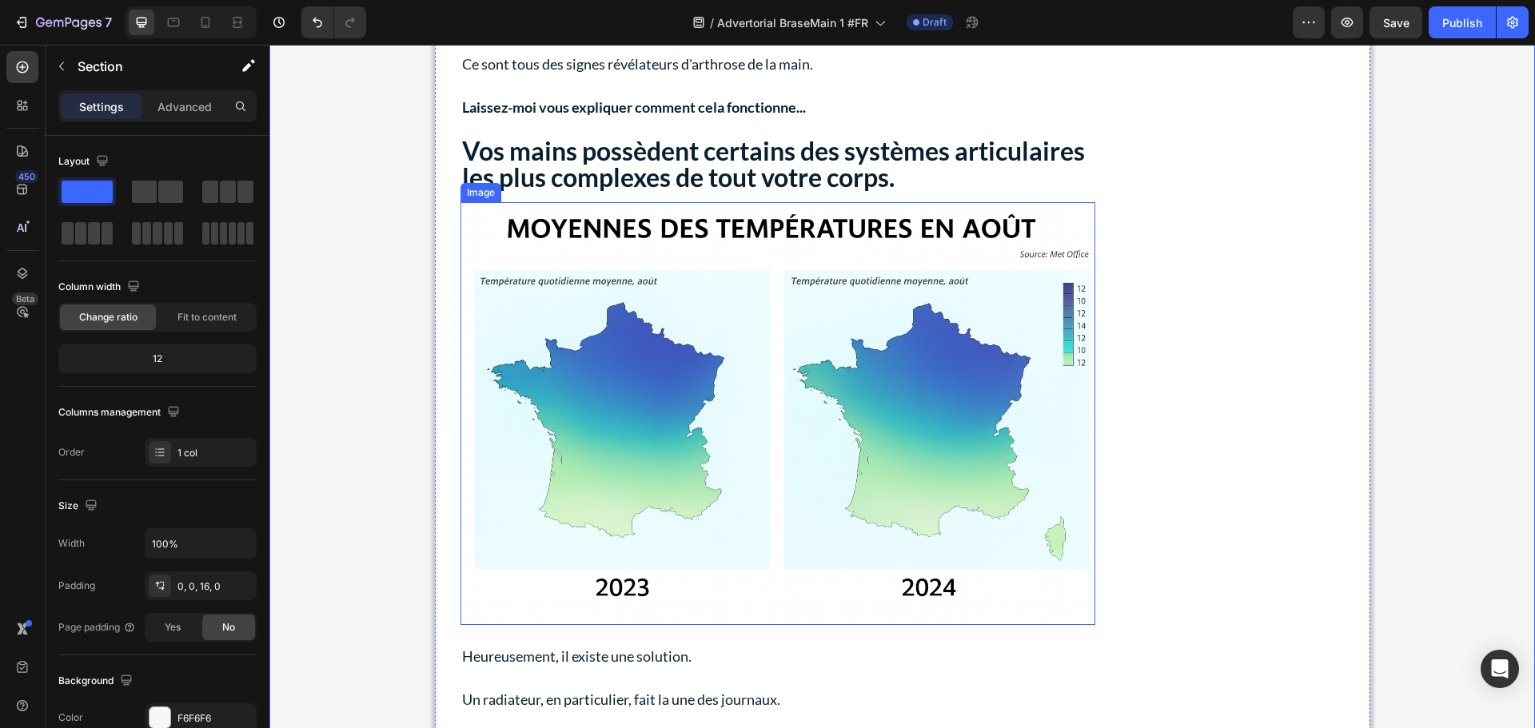
drag, startPoint x: 720, startPoint y: 396, endPoint x: 679, endPoint y: 384, distance: 43.0
click at [720, 396] on img at bounding box center [777, 414] width 635 height 424
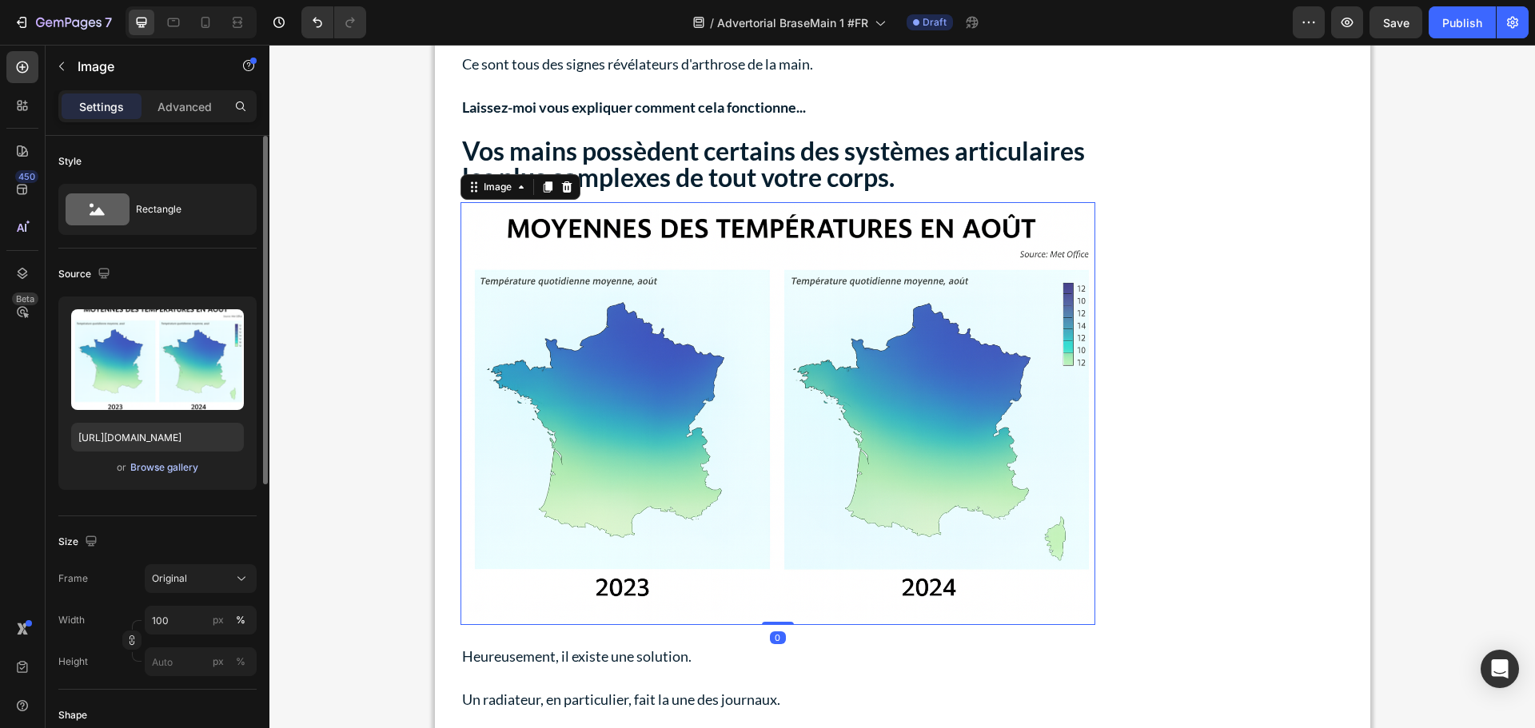
click at [155, 473] on div "Browse gallery" at bounding box center [164, 467] width 68 height 14
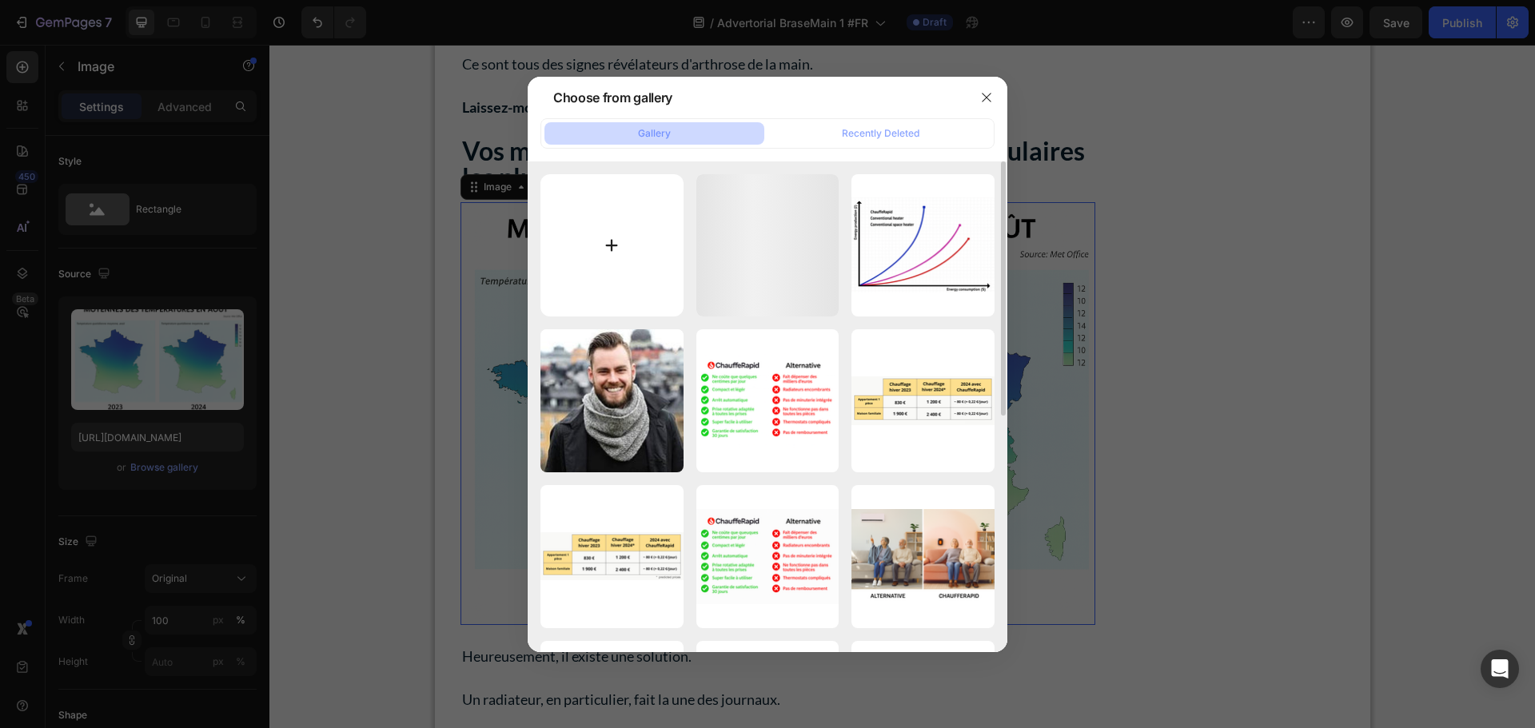
click at [585, 224] on input "file" at bounding box center [611, 245] width 143 height 143
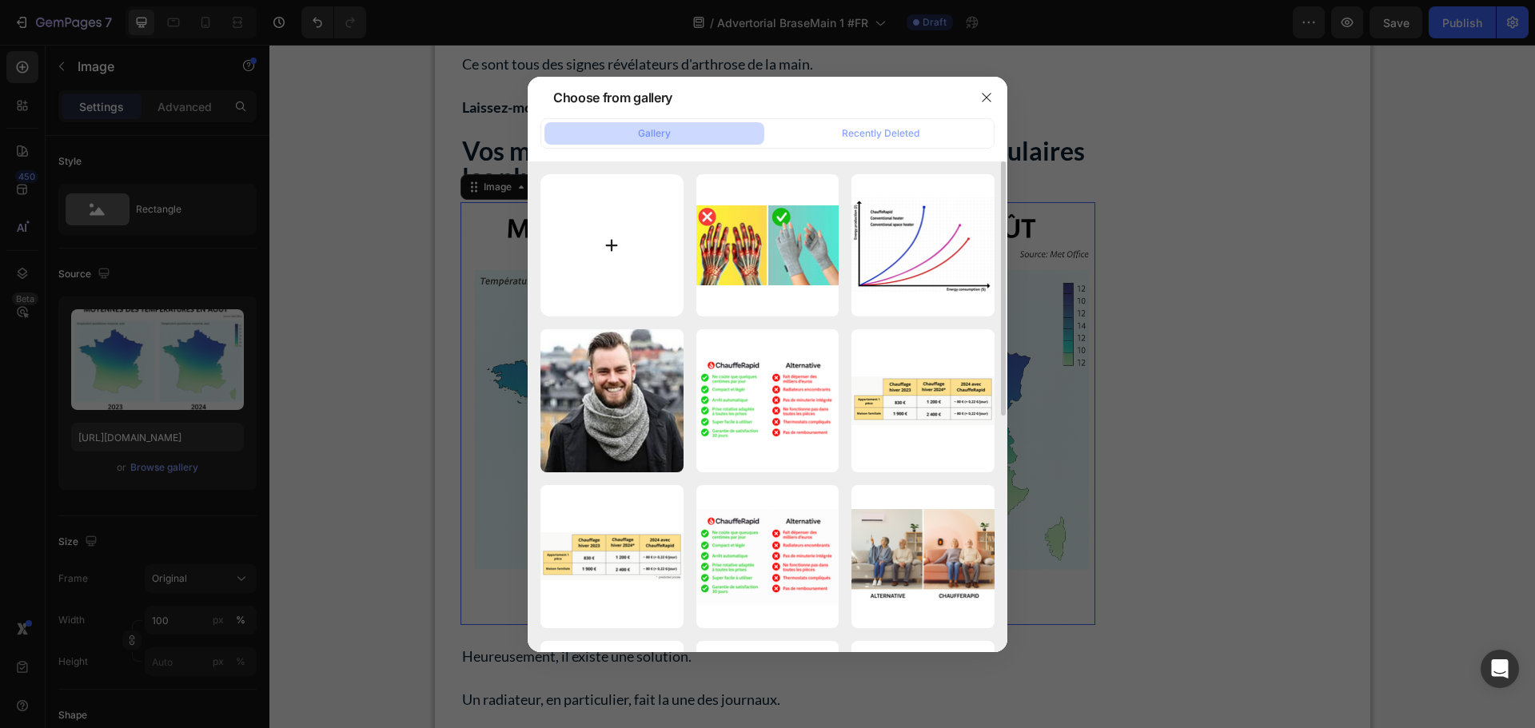
type input "C:\fakepath\gempages_491478759153599514-a3e0c96d-2a19-4b49-89b9-604038dbaa88.we…"
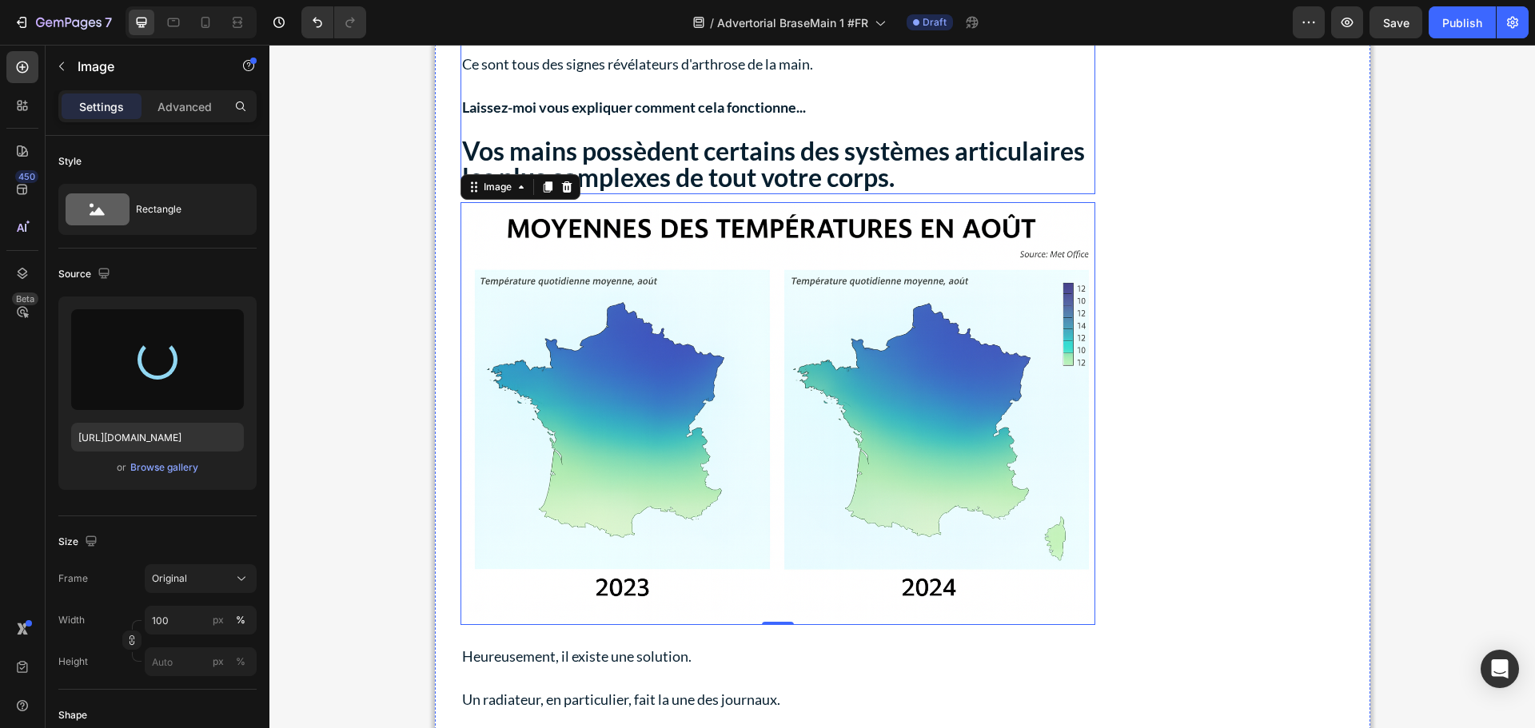
type input "[URL][DOMAIN_NAME]"
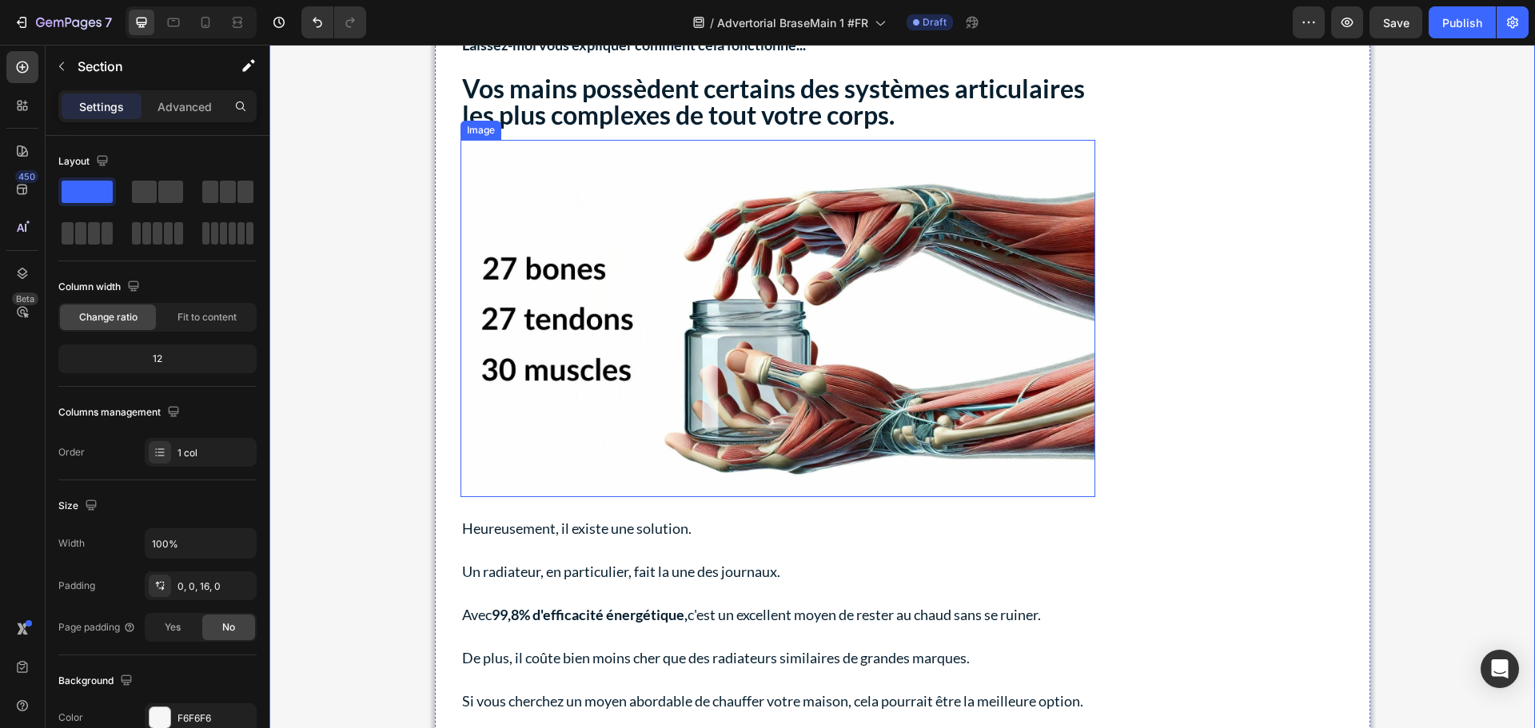
scroll to position [1065, 0]
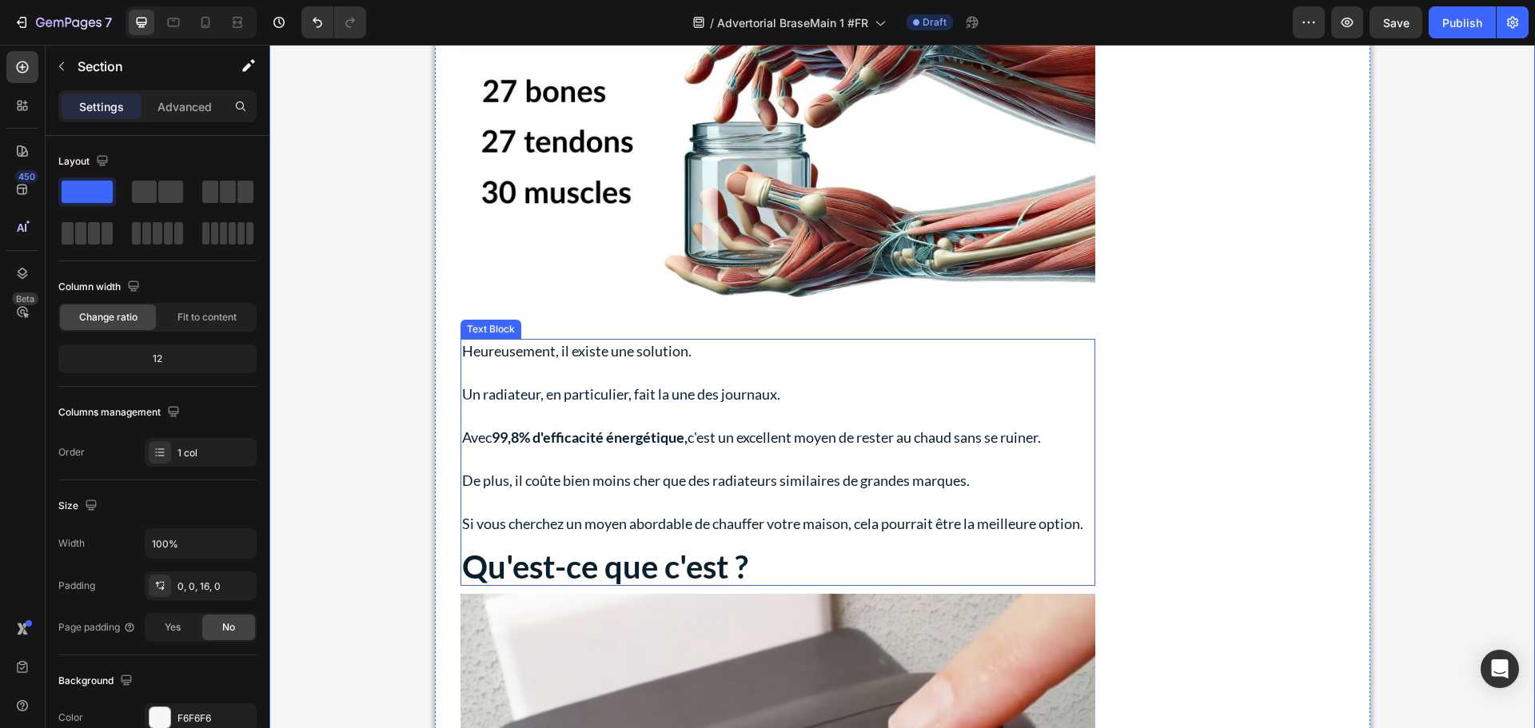
click at [709, 460] on p at bounding box center [777, 459] width 631 height 22
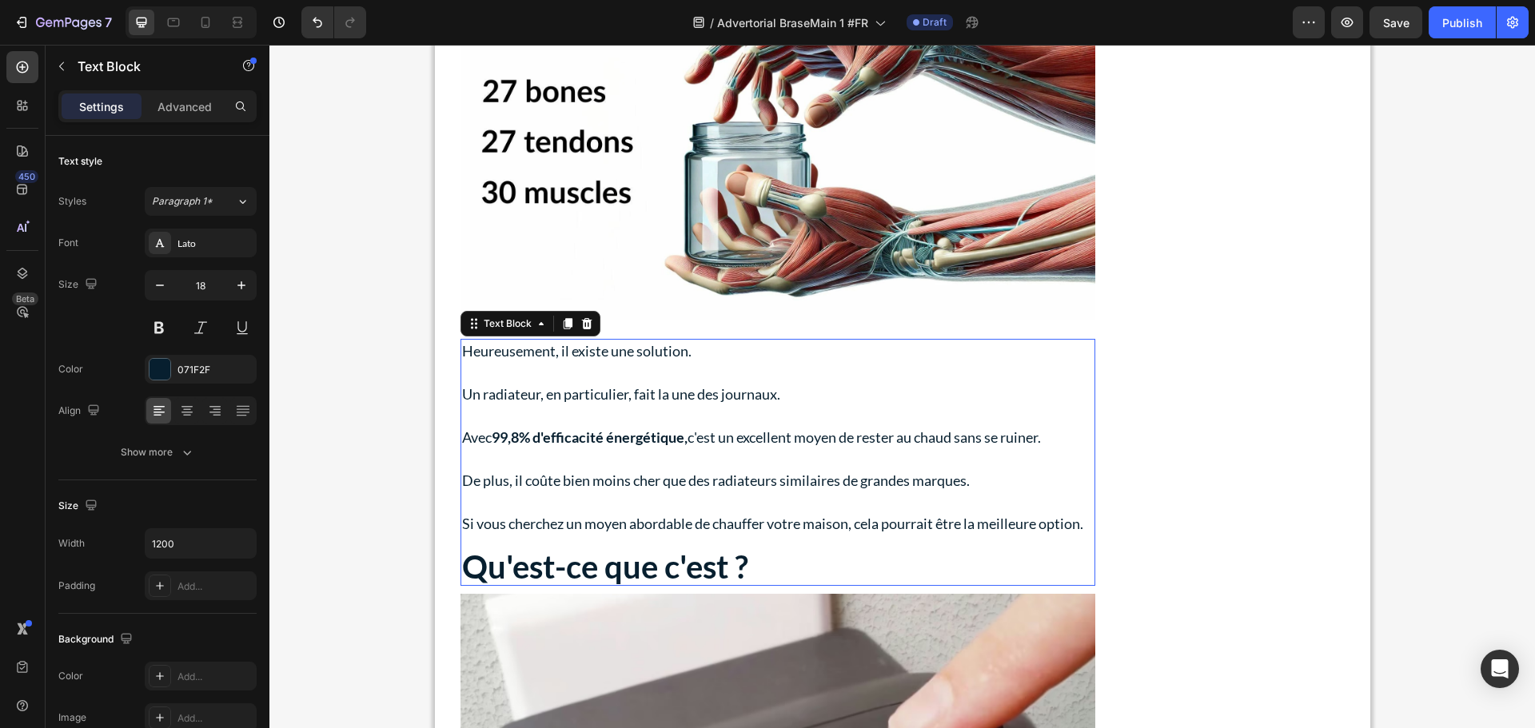
click at [709, 460] on p "Rich Text Editor. Editing area: main" at bounding box center [777, 459] width 631 height 22
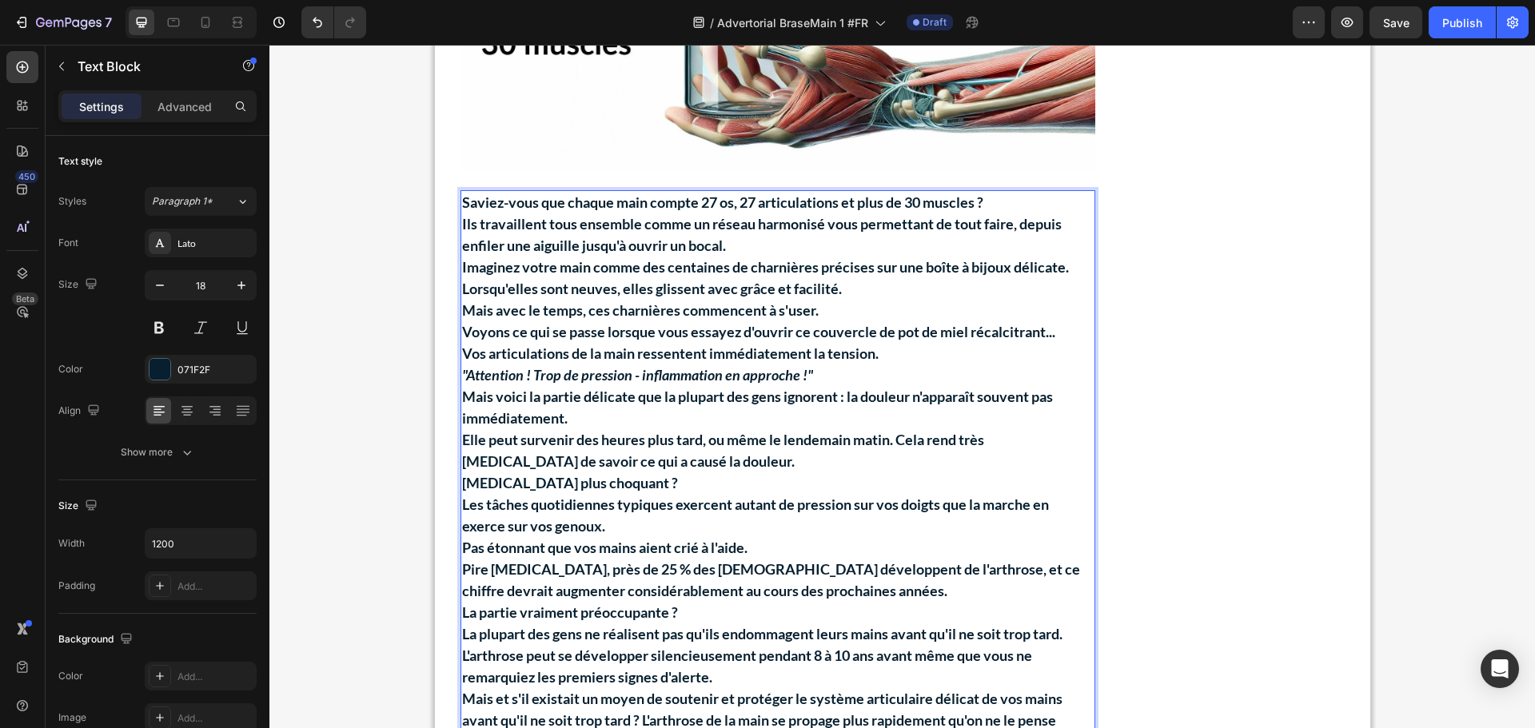
scroll to position [1232, 0]
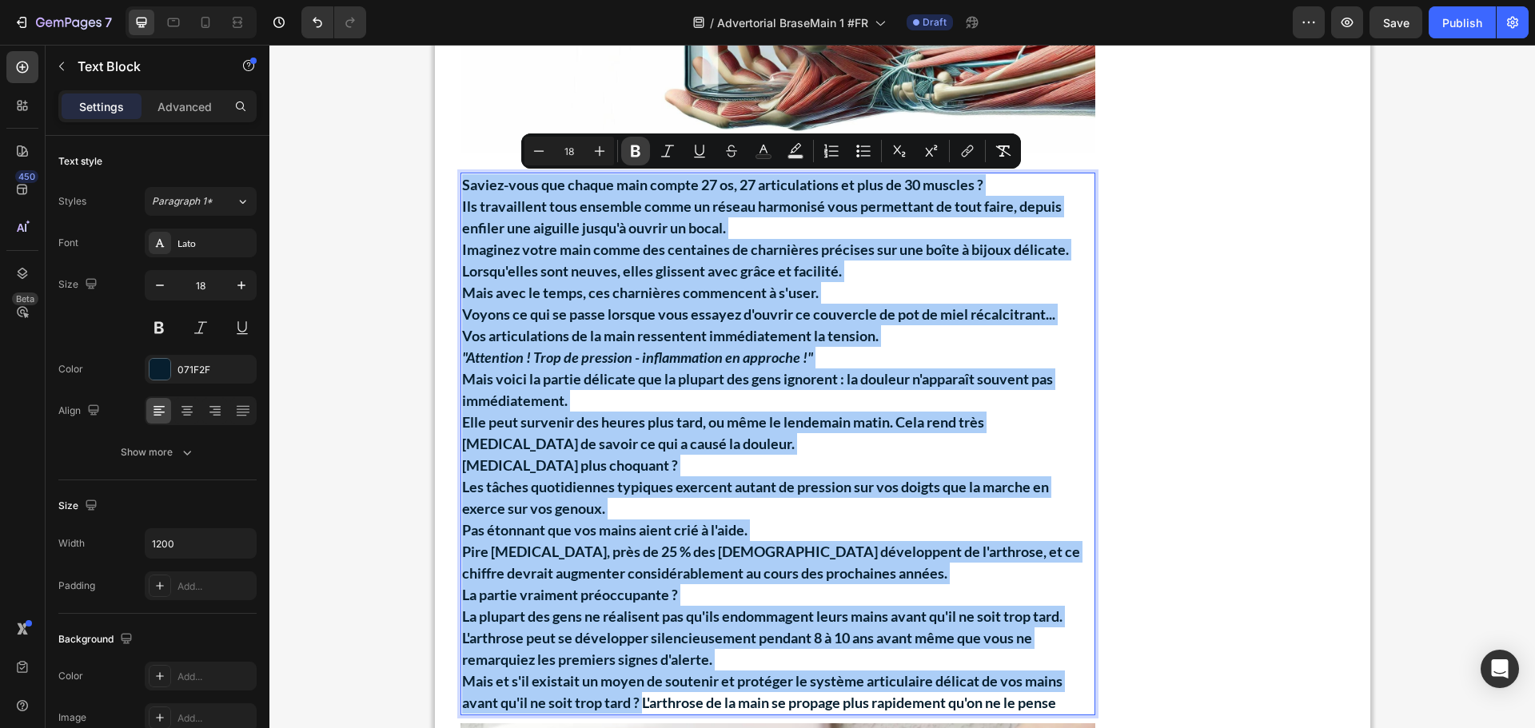
click at [631, 153] on icon "Editor contextual toolbar" at bounding box center [635, 151] width 16 height 16
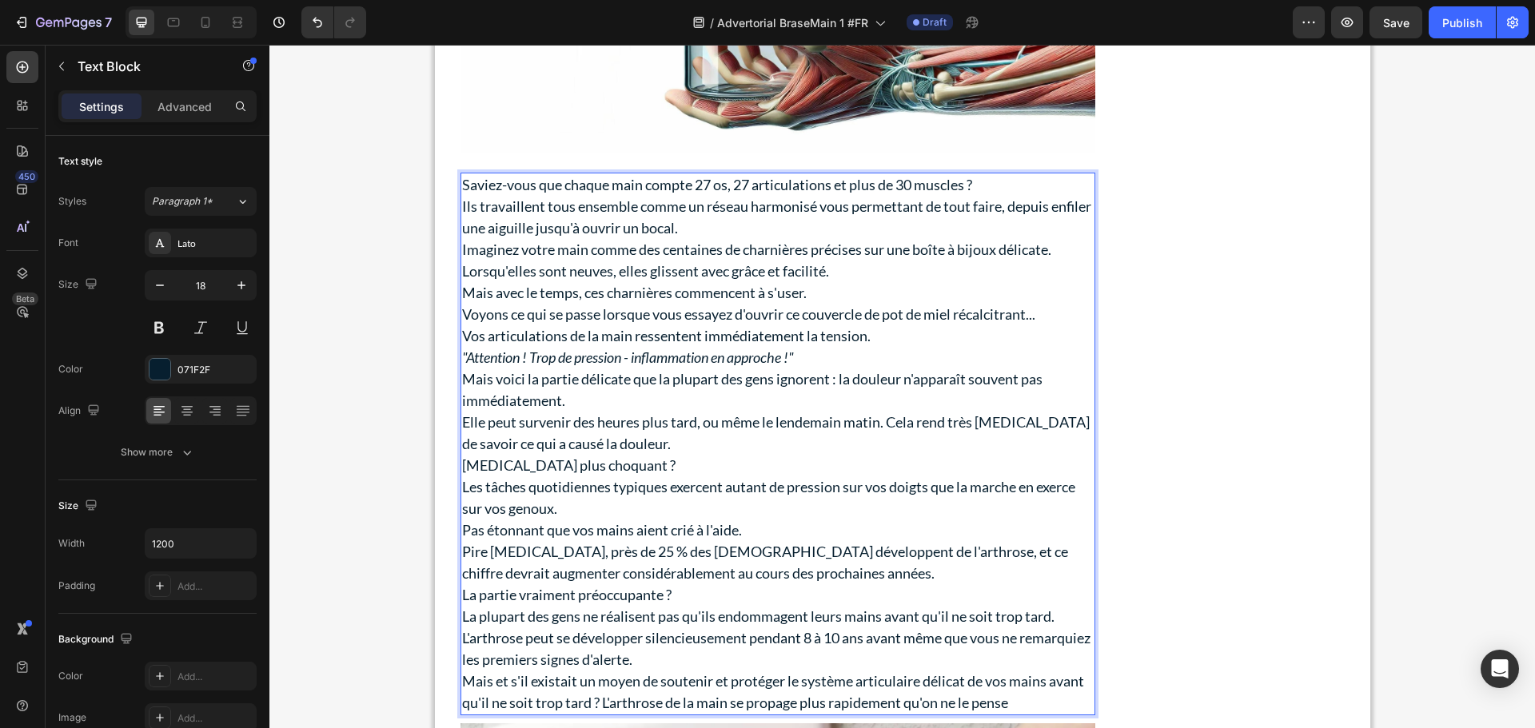
click at [1000, 187] on p "Saviez-vous que chaque main compte 27 os, 27 articulations et plus de 30 muscle…" at bounding box center [777, 185] width 631 height 22
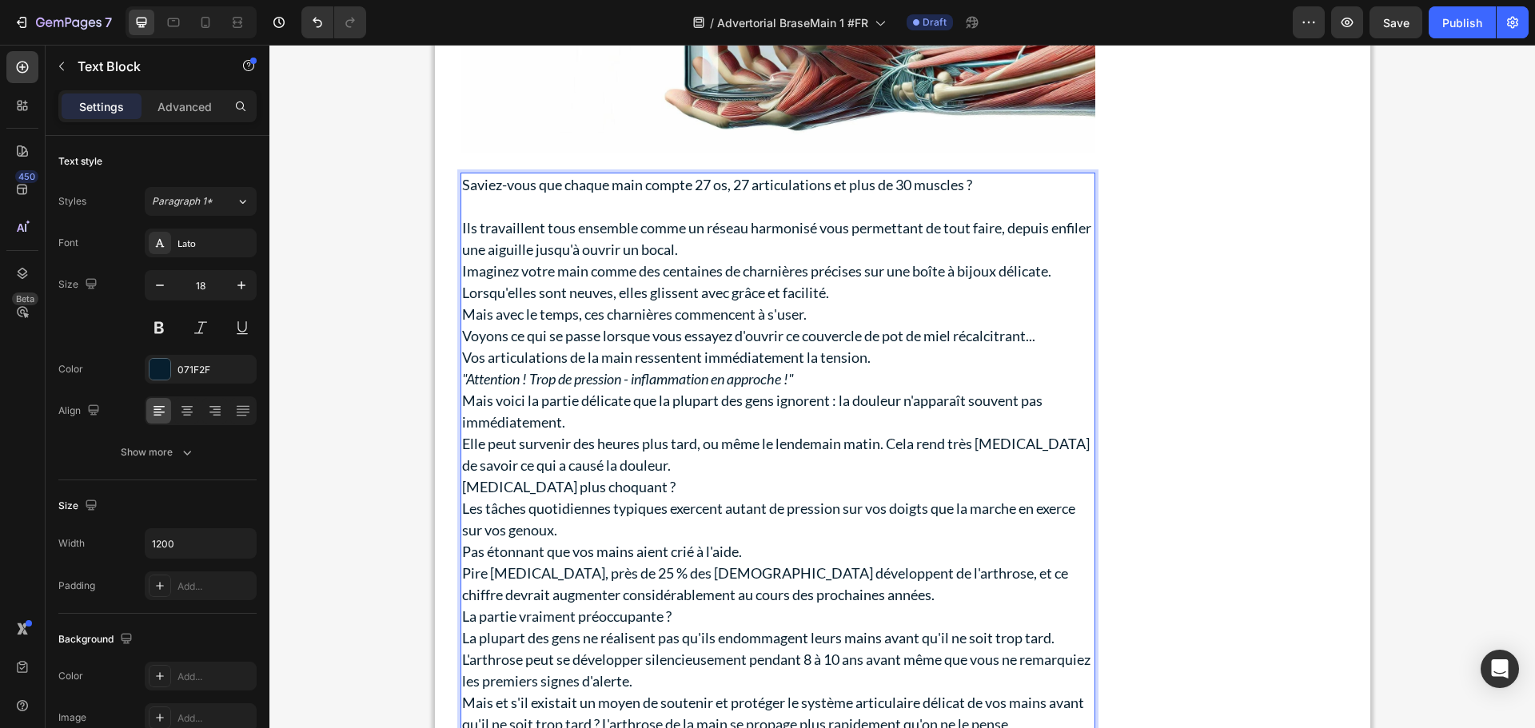
click at [766, 251] on p "Ils travaillent tous ensemble comme un réseau harmonisé vous permettant de tout…" at bounding box center [777, 238] width 631 height 43
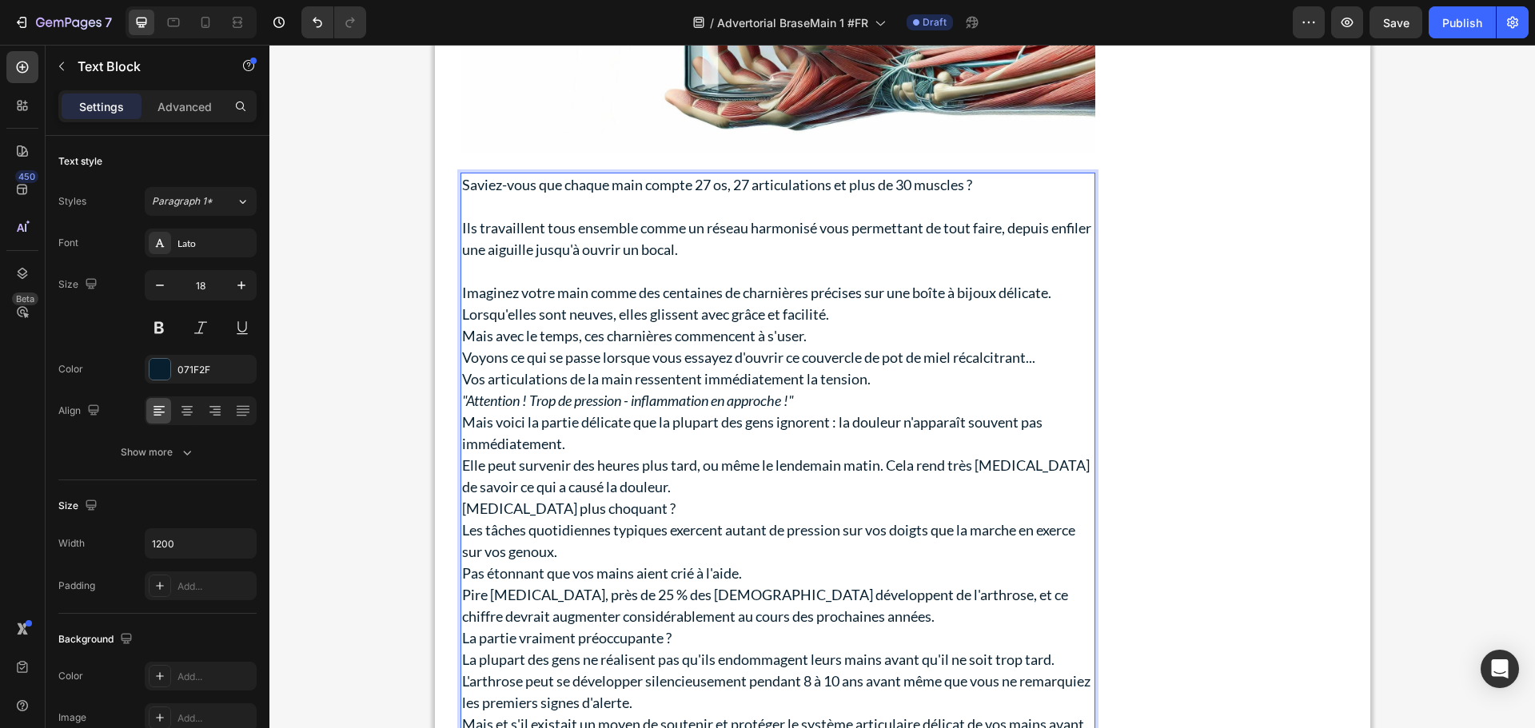
click at [850, 315] on p "Imaginez votre main comme des centaines de charnières précises sur une boîte à …" at bounding box center [777, 303] width 631 height 43
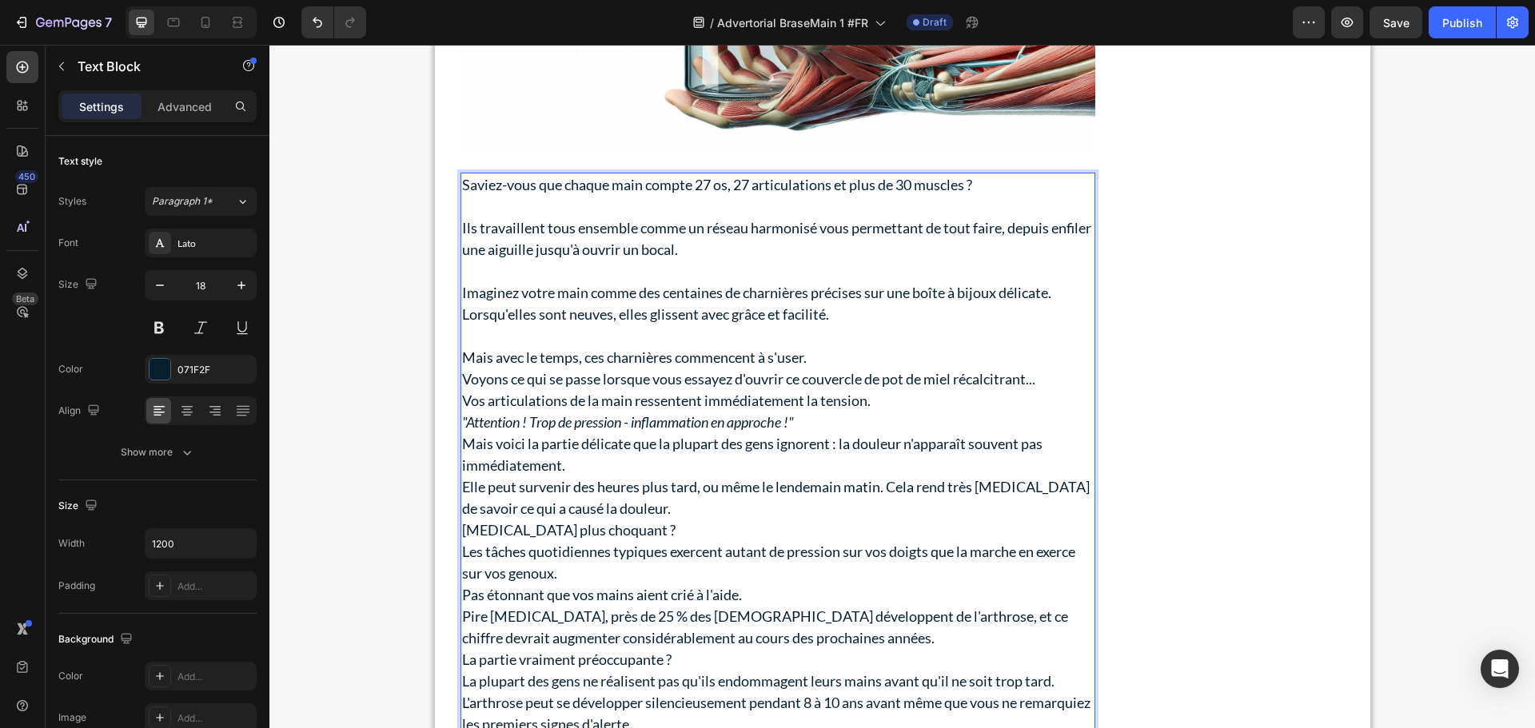
click at [829, 359] on p "Mais avec le temps, ces charnières commencent à s'user." at bounding box center [777, 358] width 631 height 22
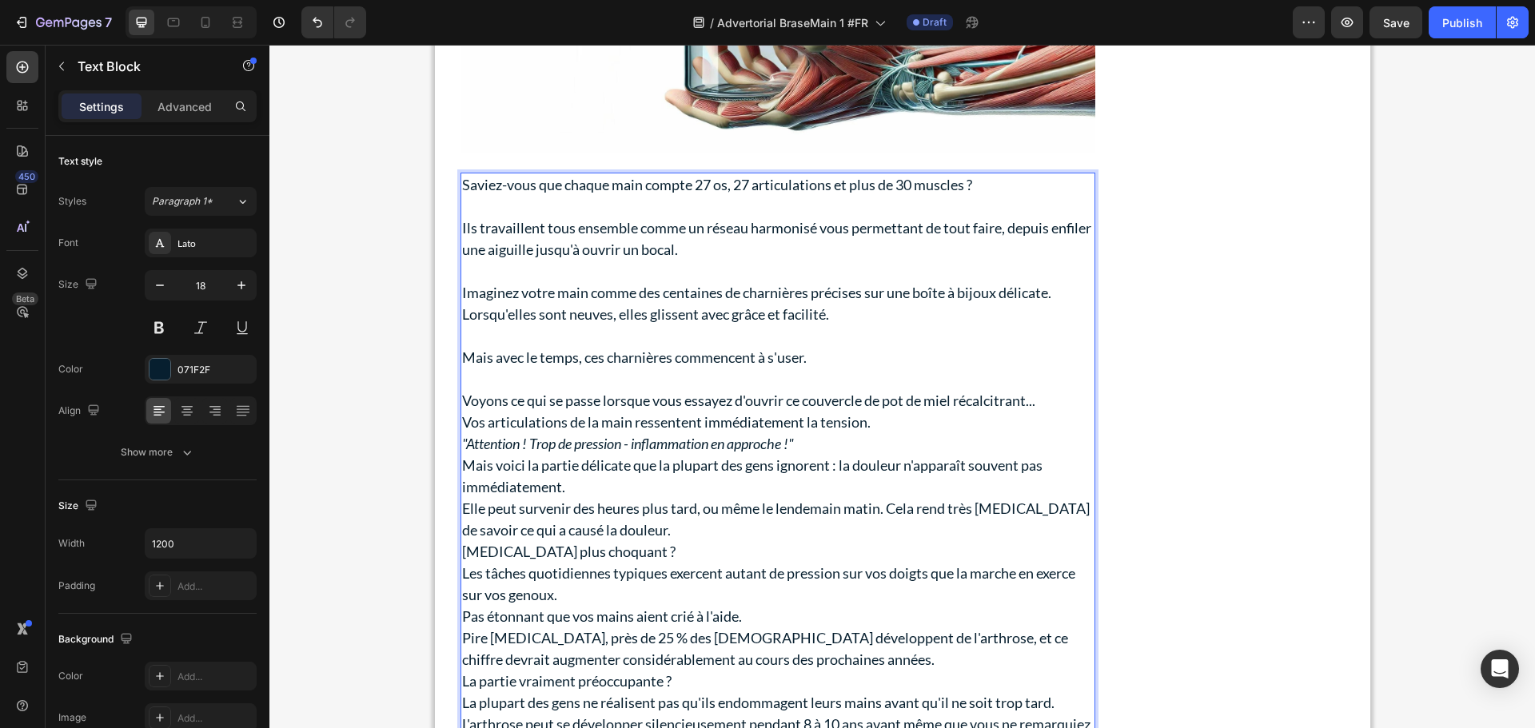
click at [1052, 406] on p "Voyons ce qui se passe lorsque vous essayez d'ouvrir ce couvercle de pot de mie…" at bounding box center [777, 401] width 631 height 22
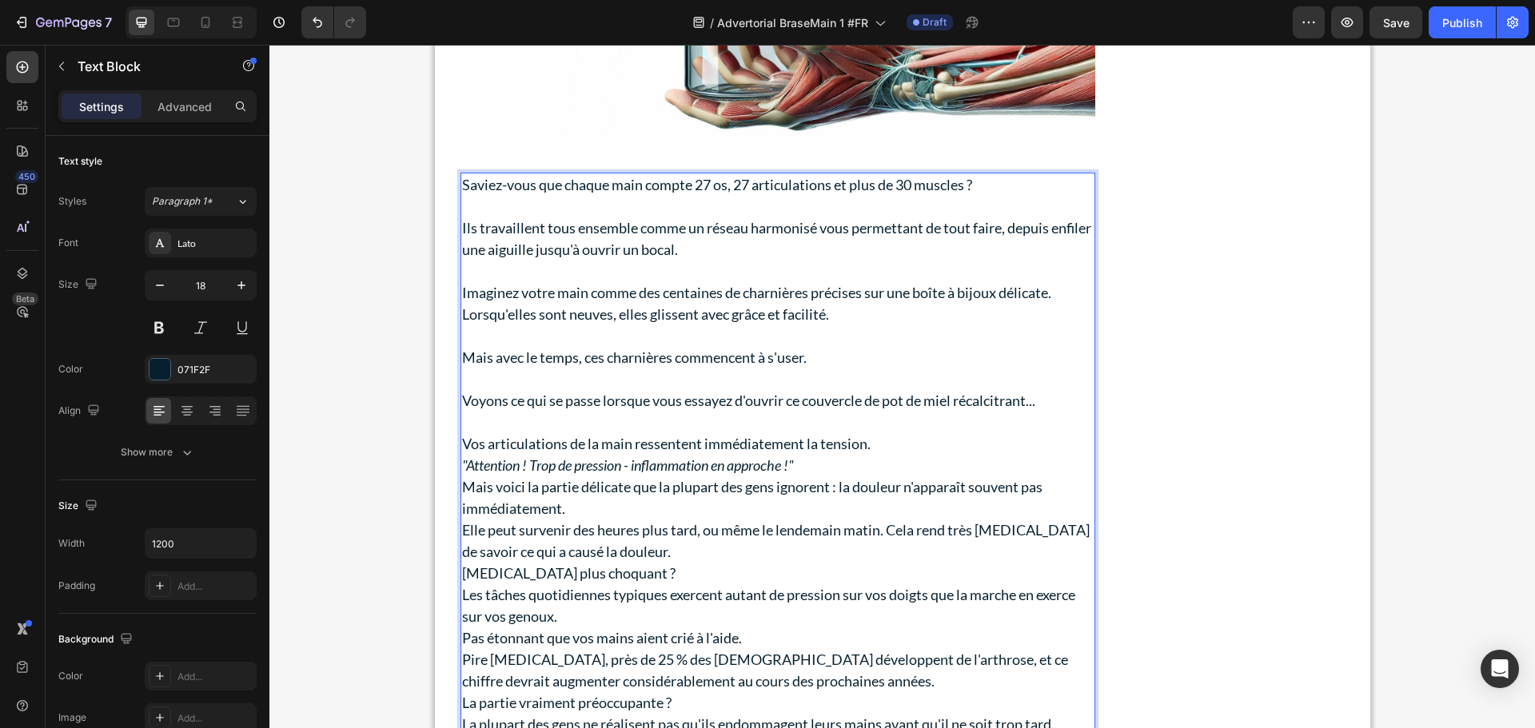
click at [938, 444] on p "Vos articulations de la main ressentent immédiatement la tension." at bounding box center [777, 444] width 631 height 22
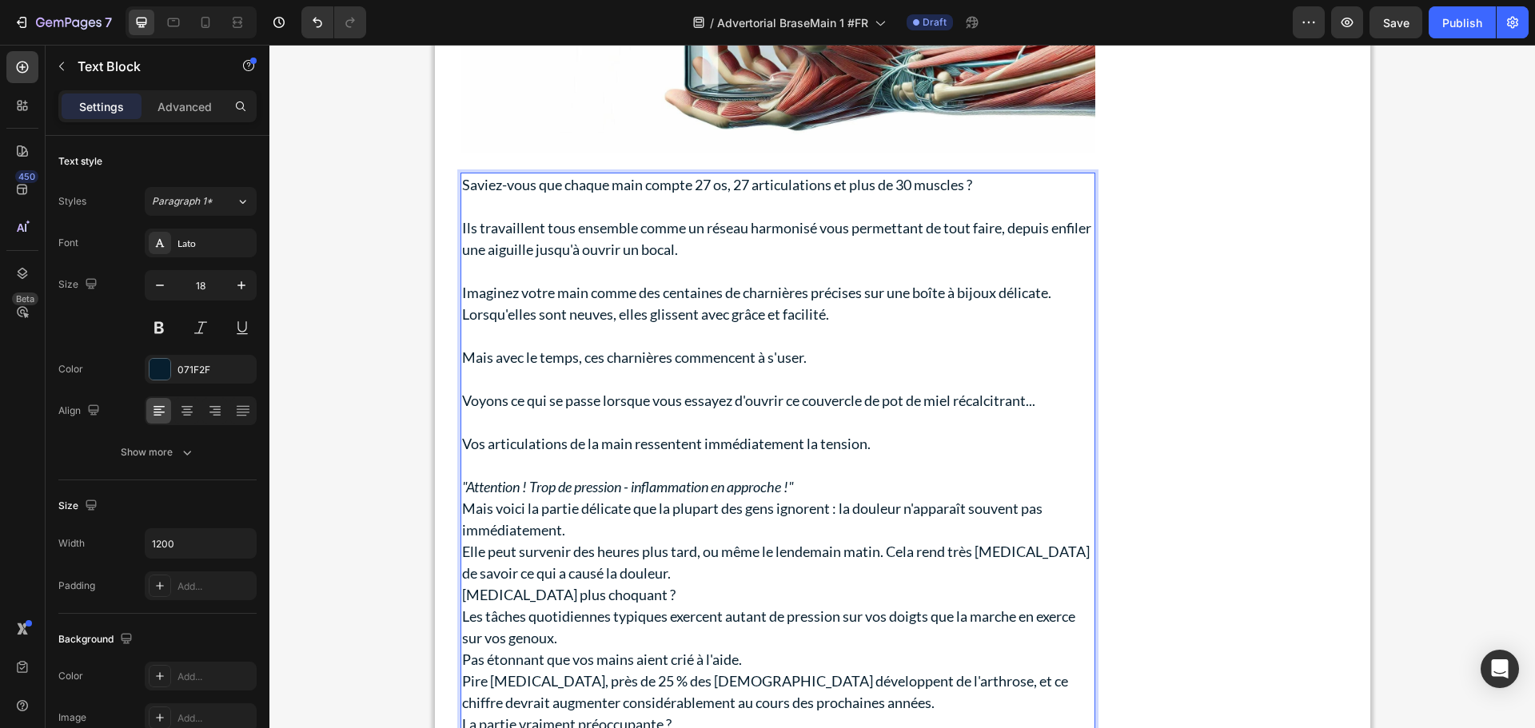
click at [821, 487] on p ""Attention ! Trop de pression - inflammation en approche !"" at bounding box center [777, 487] width 631 height 22
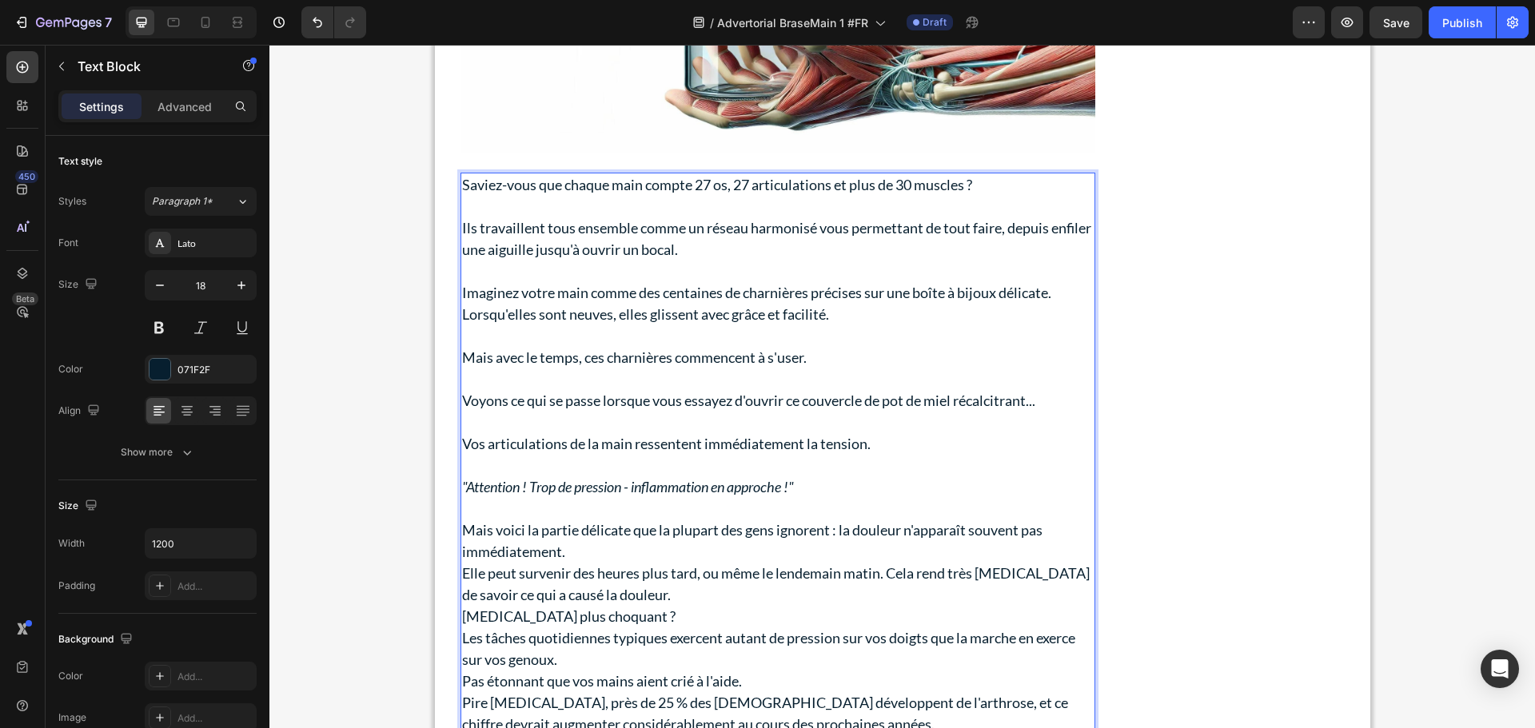
click at [663, 546] on p "Mais voici la partie délicate que la plupart des gens ignorent : la douleur n'a…" at bounding box center [777, 541] width 631 height 43
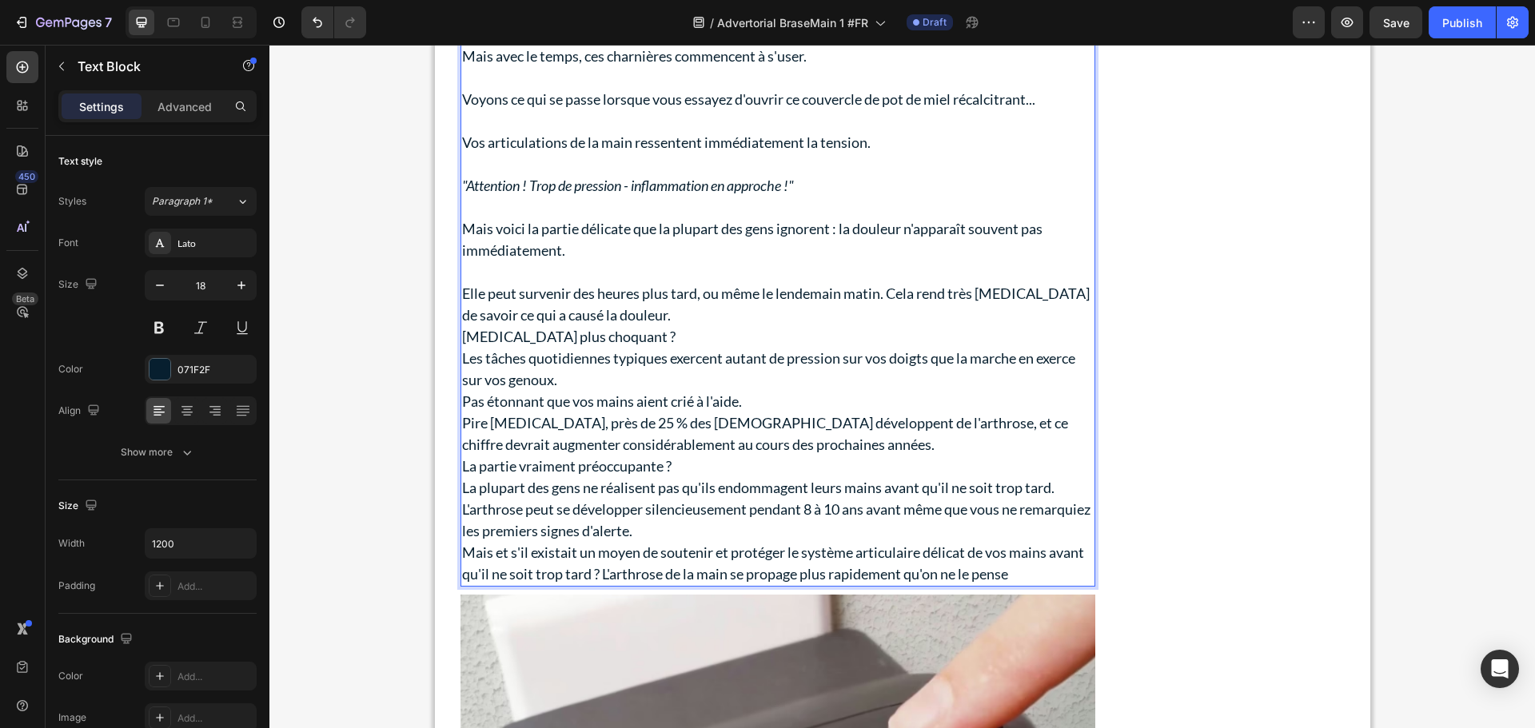
scroll to position [1551, 0]
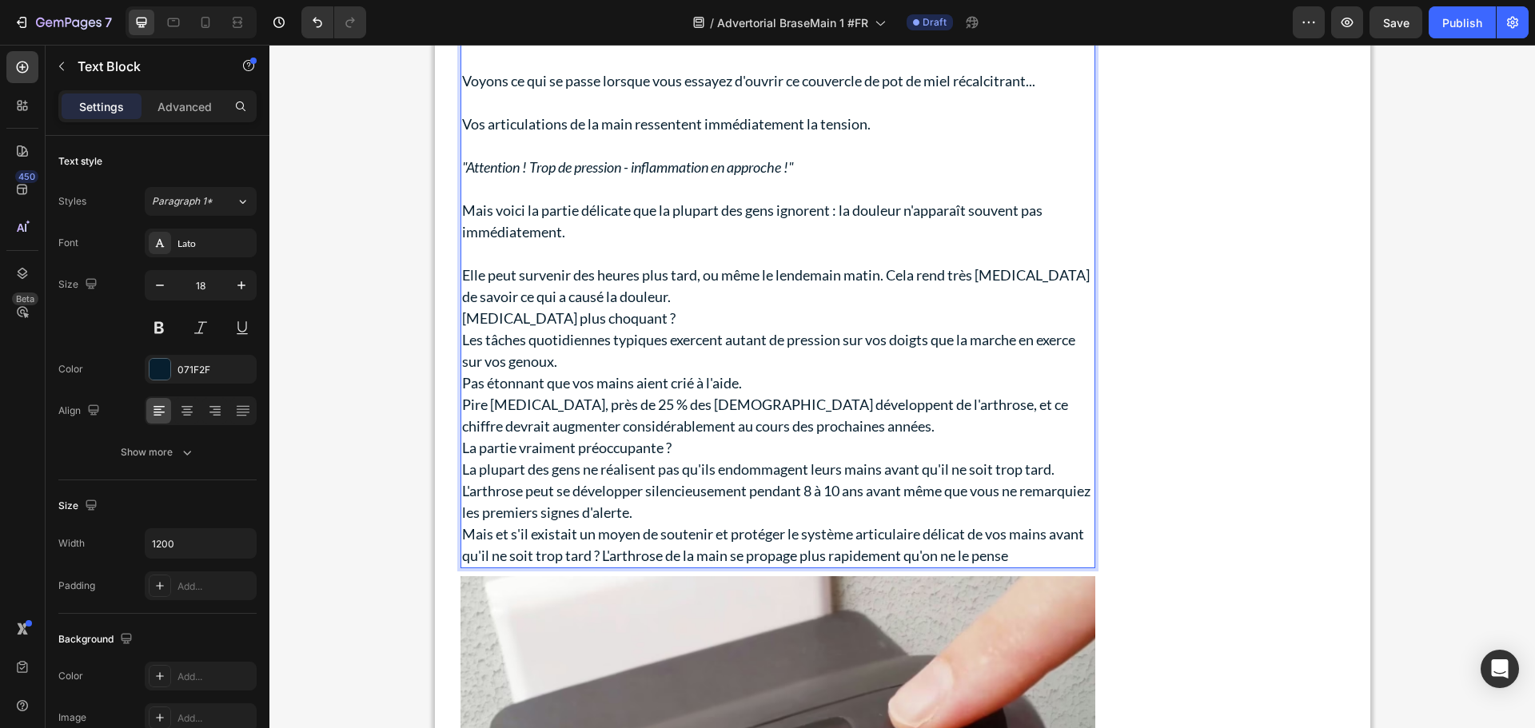
click at [638, 293] on p "Elle peut survenir des heures plus tard, ou même le lendemain matin. Cela rend …" at bounding box center [777, 286] width 631 height 43
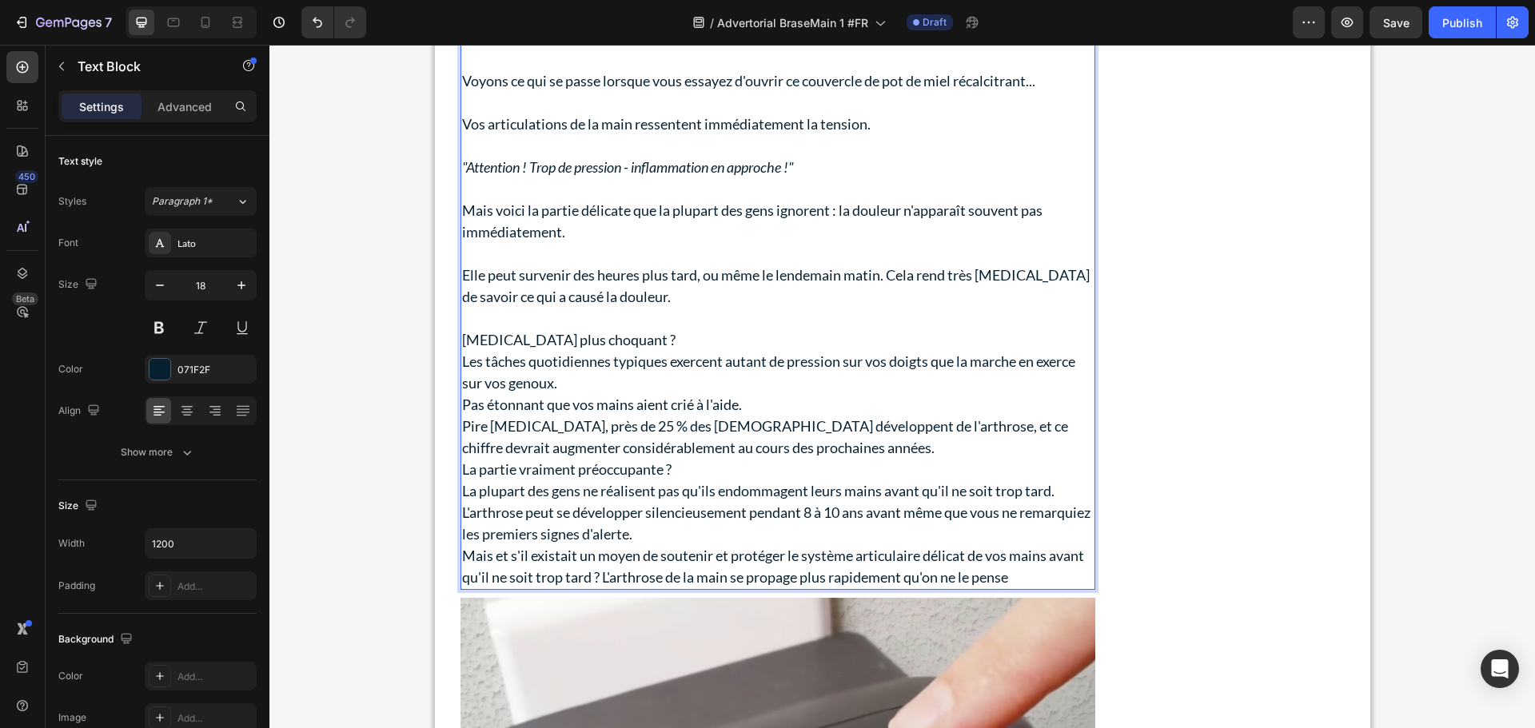
click at [635, 338] on p "[MEDICAL_DATA] plus choquant ?" at bounding box center [777, 340] width 631 height 22
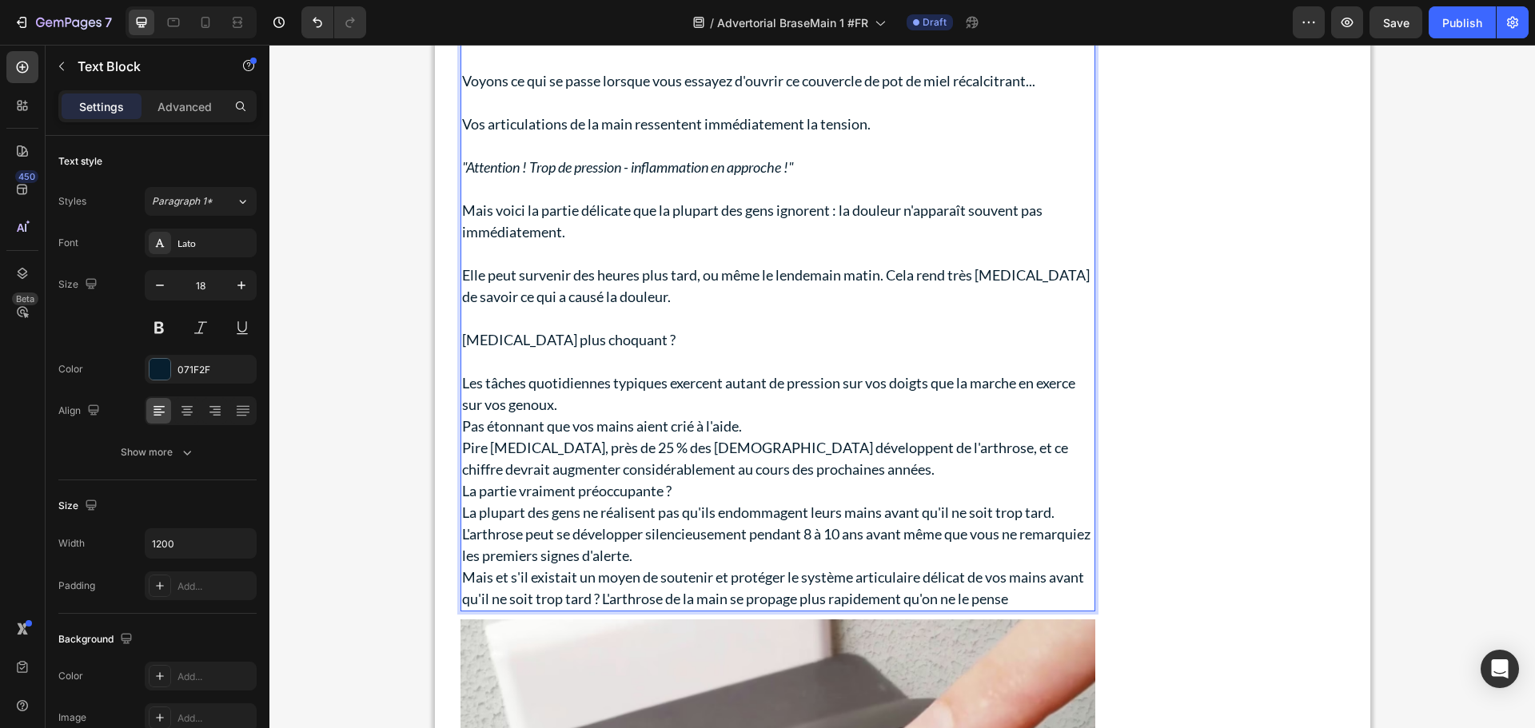
click at [577, 409] on p "Les tâches quotidiennes typiques exercent autant de pression sur vos doigts que…" at bounding box center [777, 393] width 631 height 43
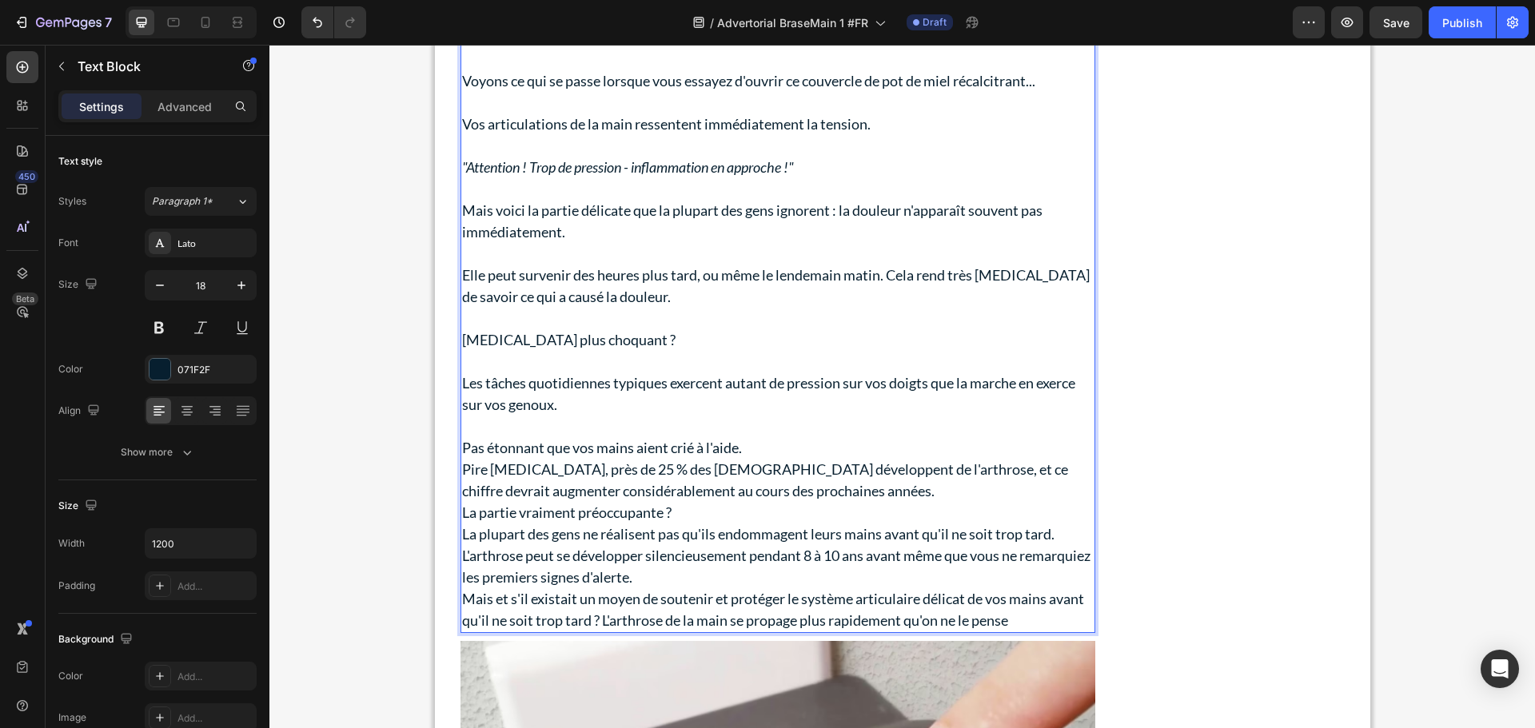
click at [768, 443] on p "Pas étonnant que vos mains aient crié à l'aide." at bounding box center [777, 448] width 631 height 22
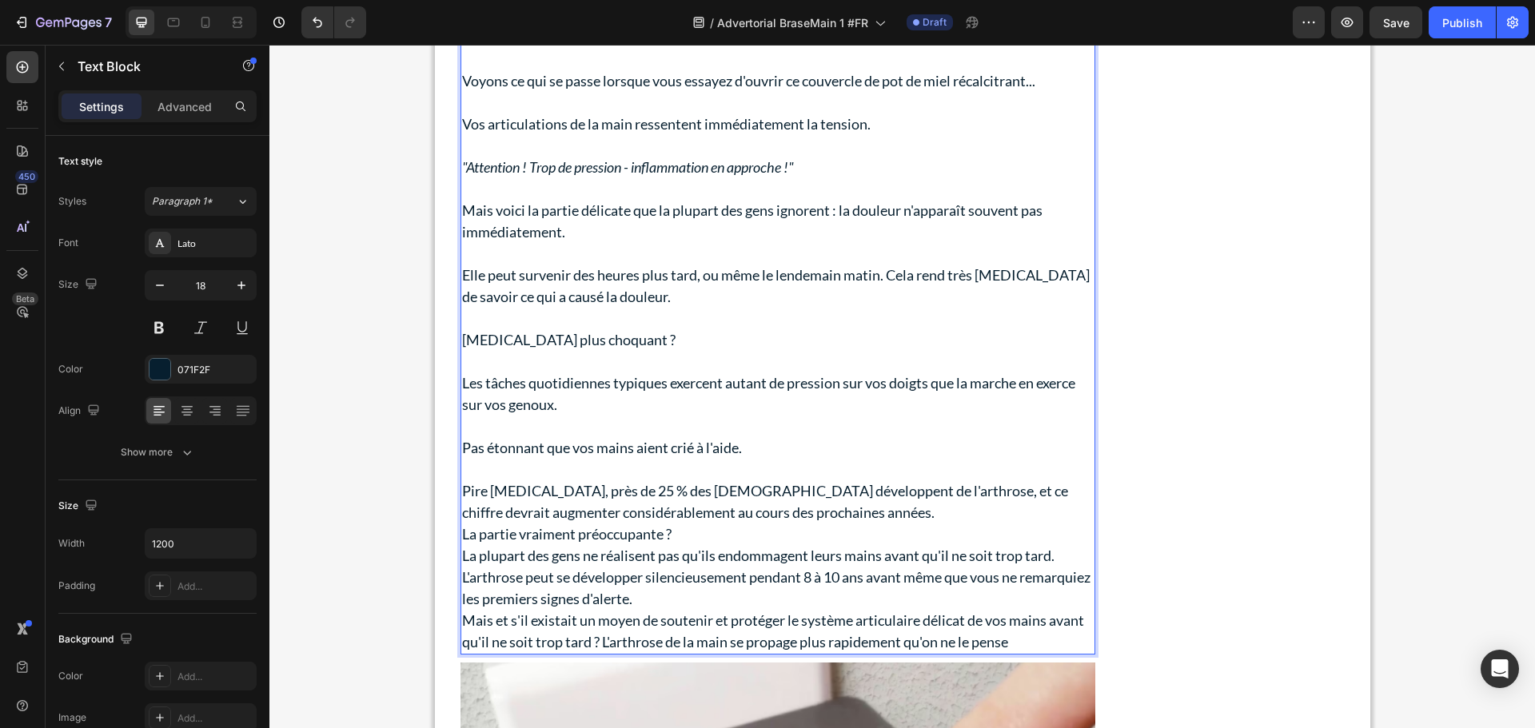
click at [794, 507] on p "Pire [MEDICAL_DATA], près de 25 % des [DEMOGRAPHIC_DATA] développent de l'arthr…" at bounding box center [777, 501] width 631 height 43
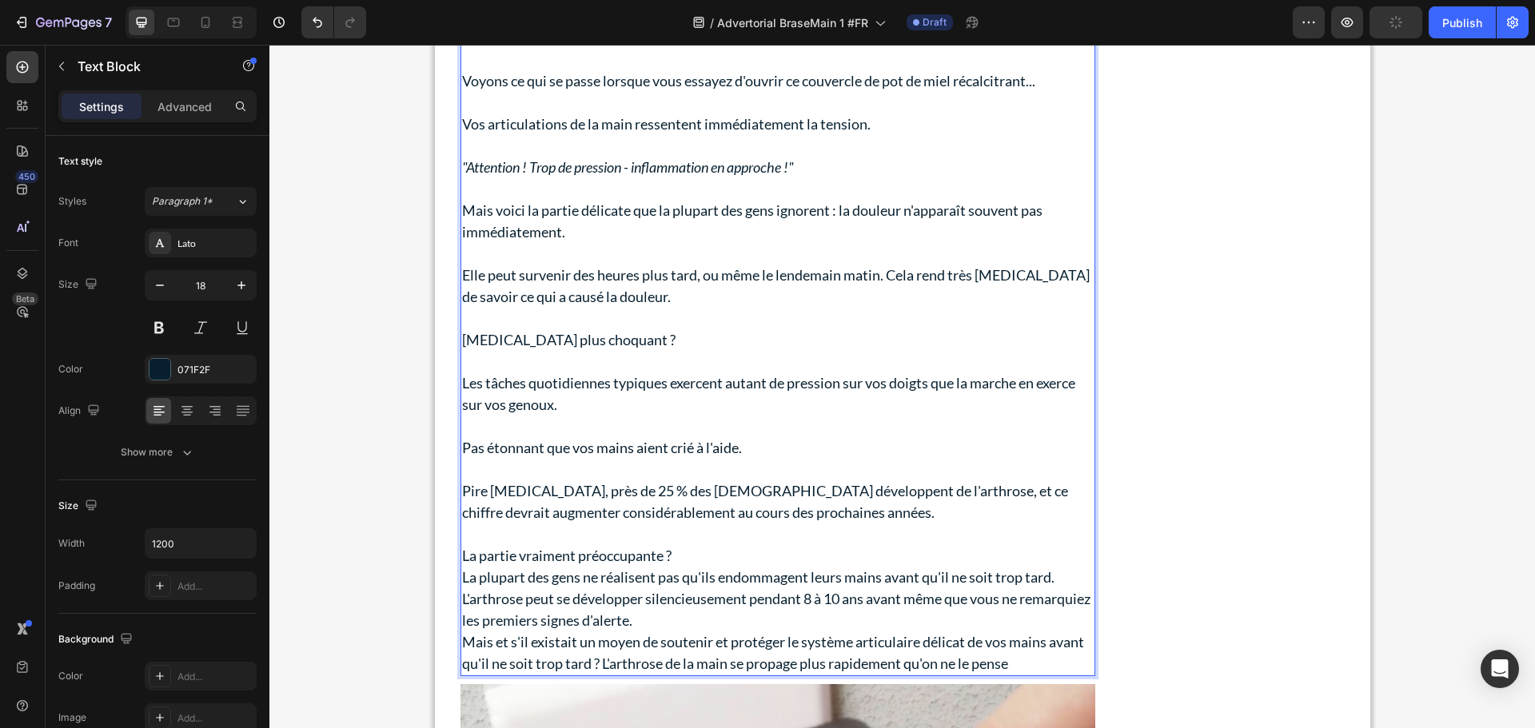
click at [694, 551] on p "La partie vraiment préoccupante ?" at bounding box center [777, 556] width 631 height 22
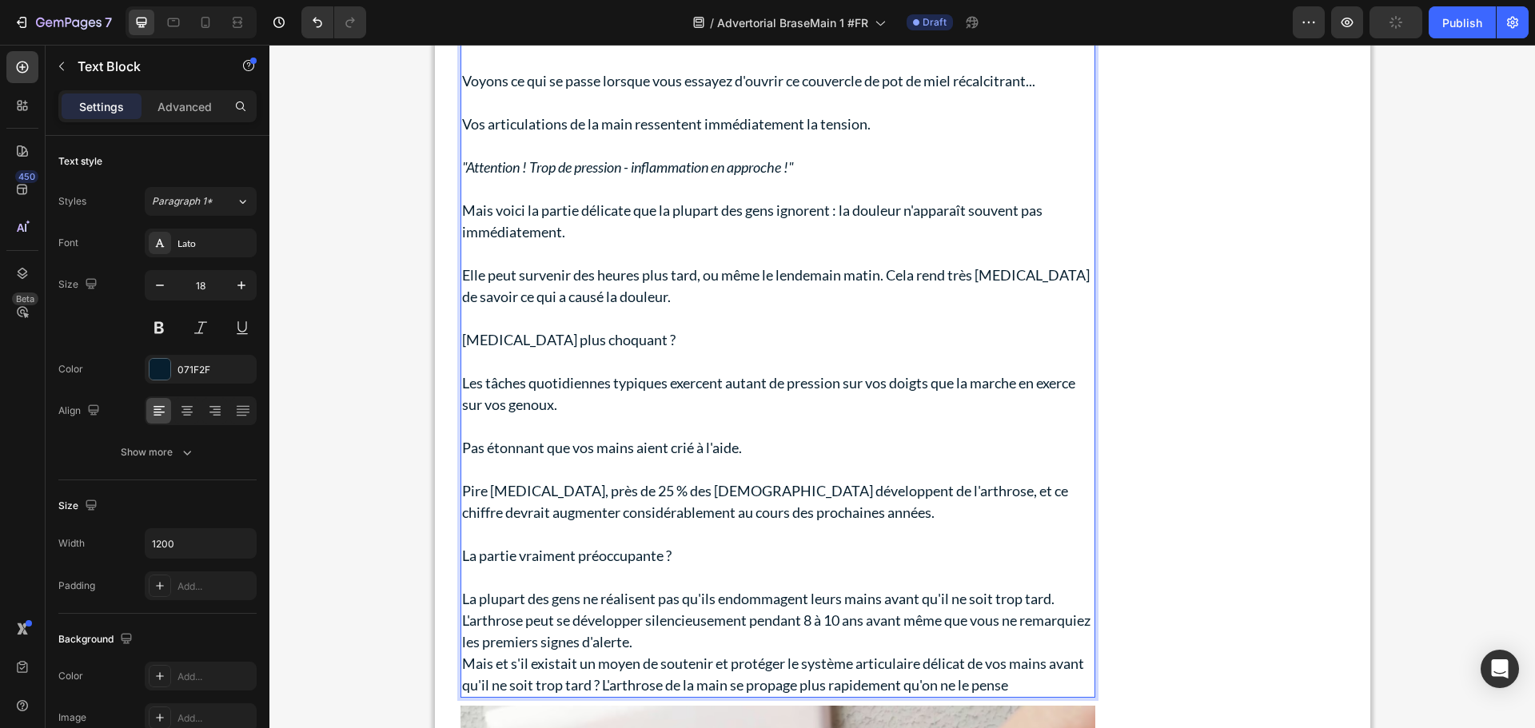
drag, startPoint x: 1064, startPoint y: 598, endPoint x: 1039, endPoint y: 620, distance: 33.4
click at [1062, 598] on p "La plupart des gens ne réalisent pas qu'ils endommagent leurs mains avant qu'il…" at bounding box center [777, 599] width 631 height 22
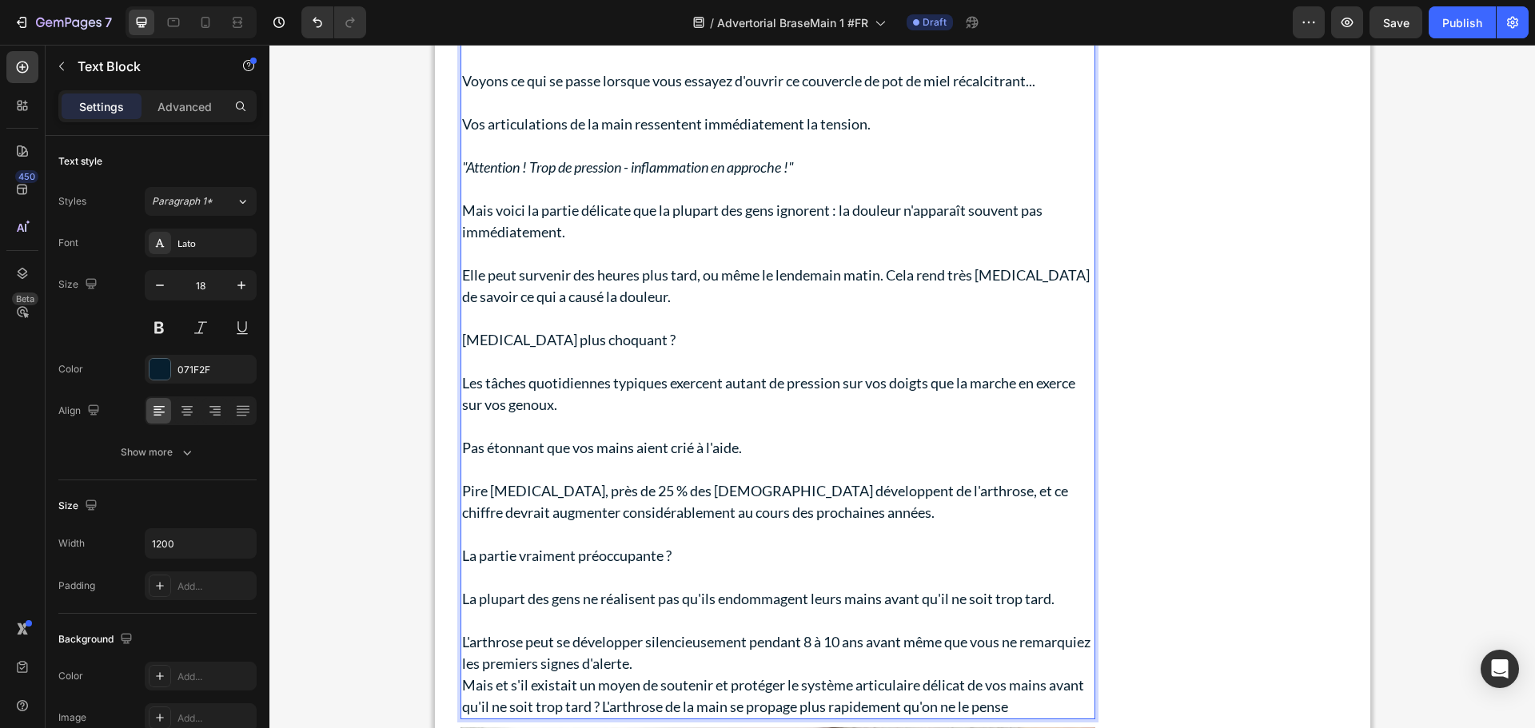
click at [771, 663] on p "L'arthrose peut se développer silencieusement pendant 8 à 10 ans avant même que…" at bounding box center [777, 652] width 631 height 43
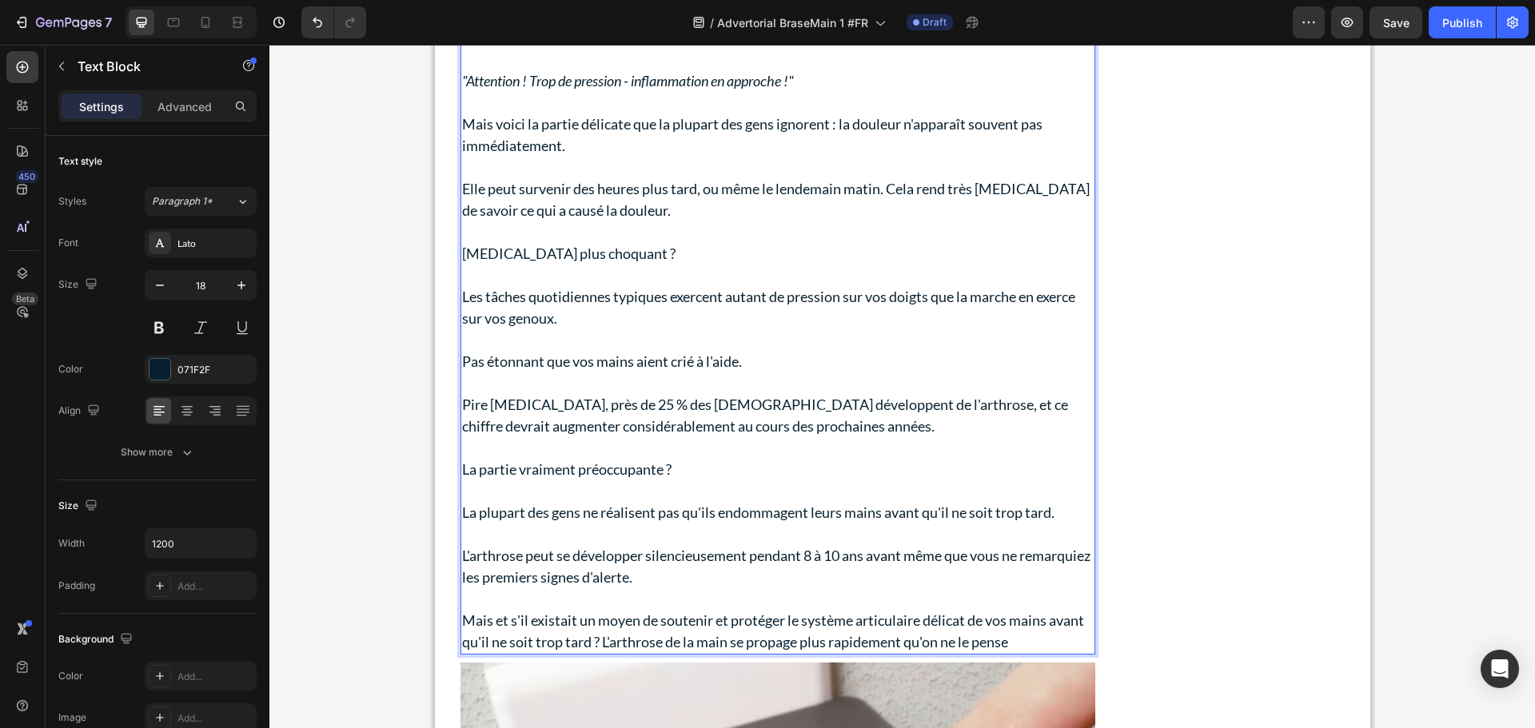
scroll to position [1711, 0]
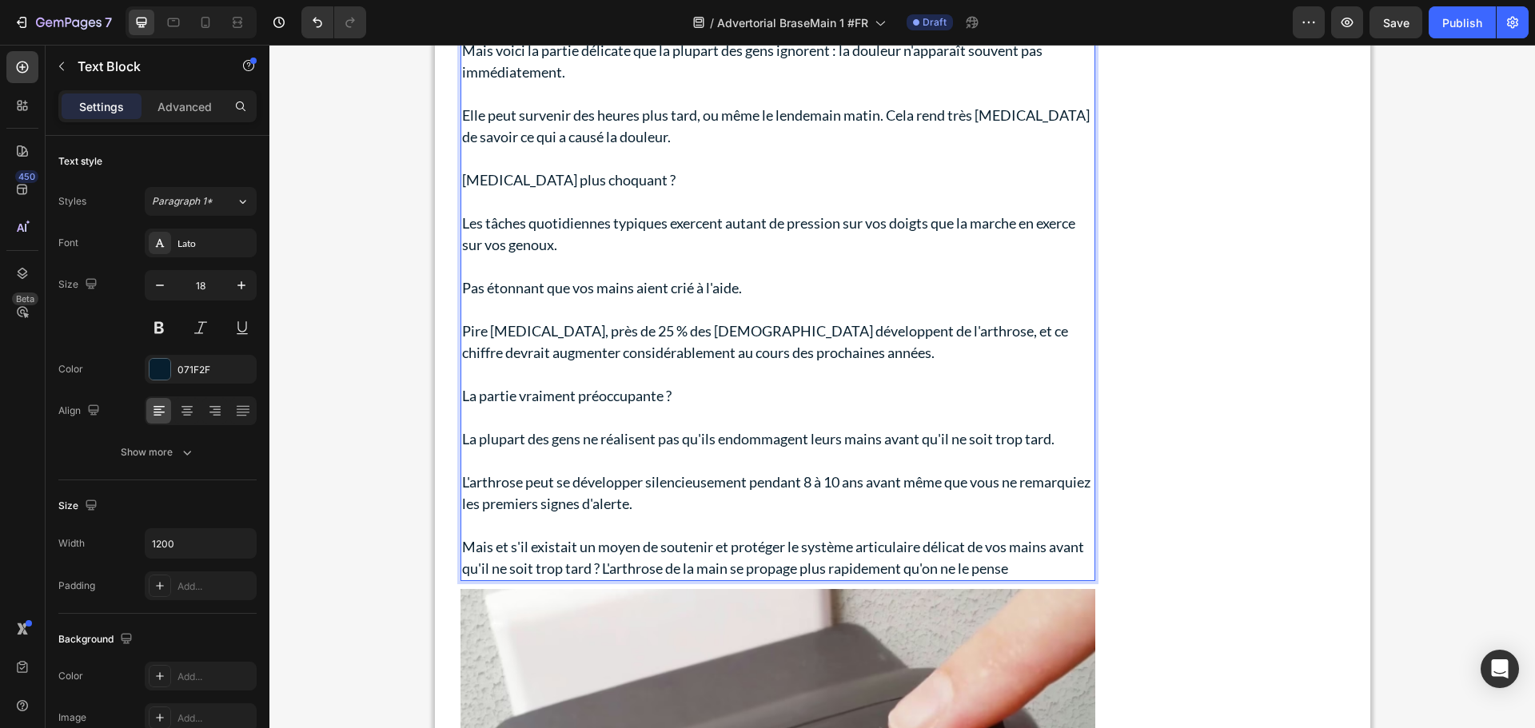
click at [596, 567] on p "Mais et s'il existait un moyen de soutenir et protéger le système articulaire d…" at bounding box center [777, 557] width 631 height 43
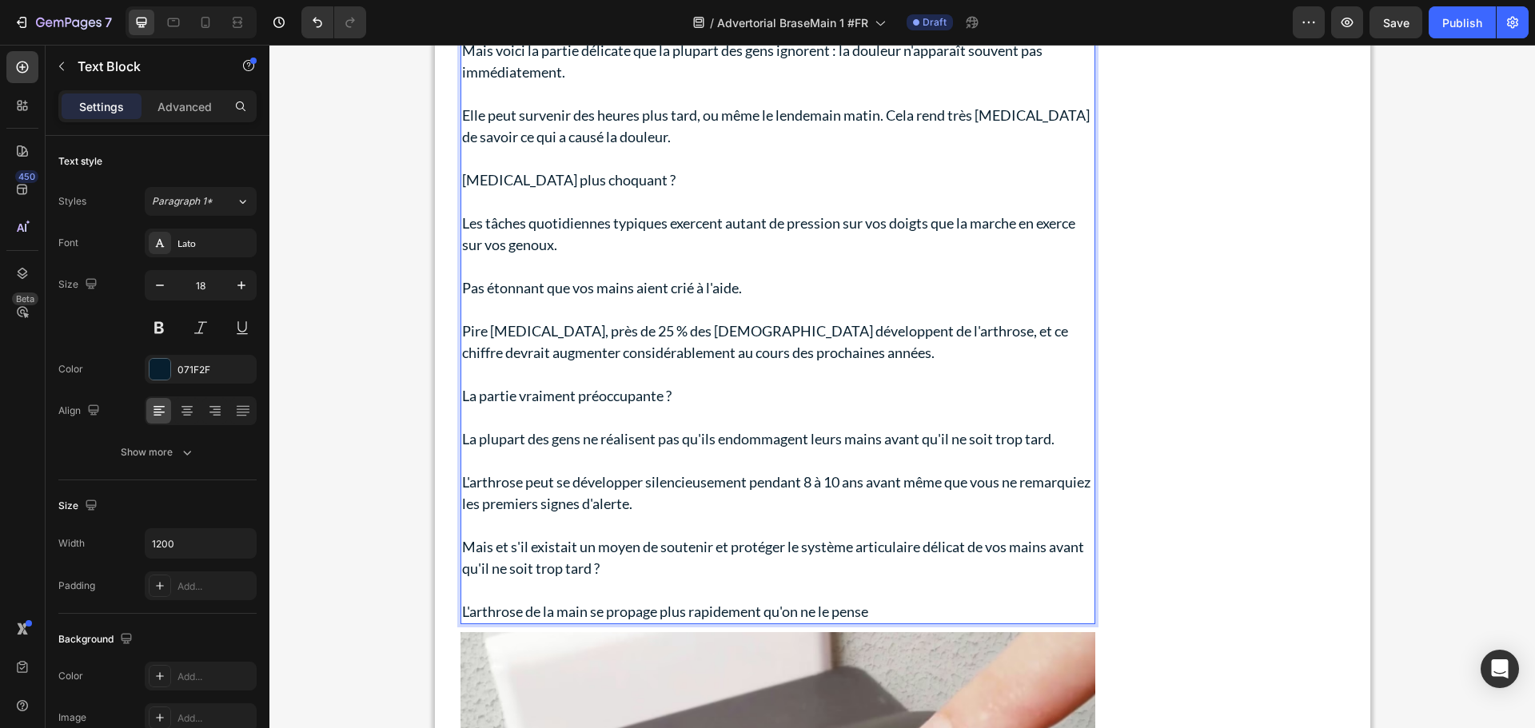
click at [572, 614] on p "L'arthrose de la main se propage plus rapidement qu'on ne le pense" at bounding box center [777, 612] width 631 height 22
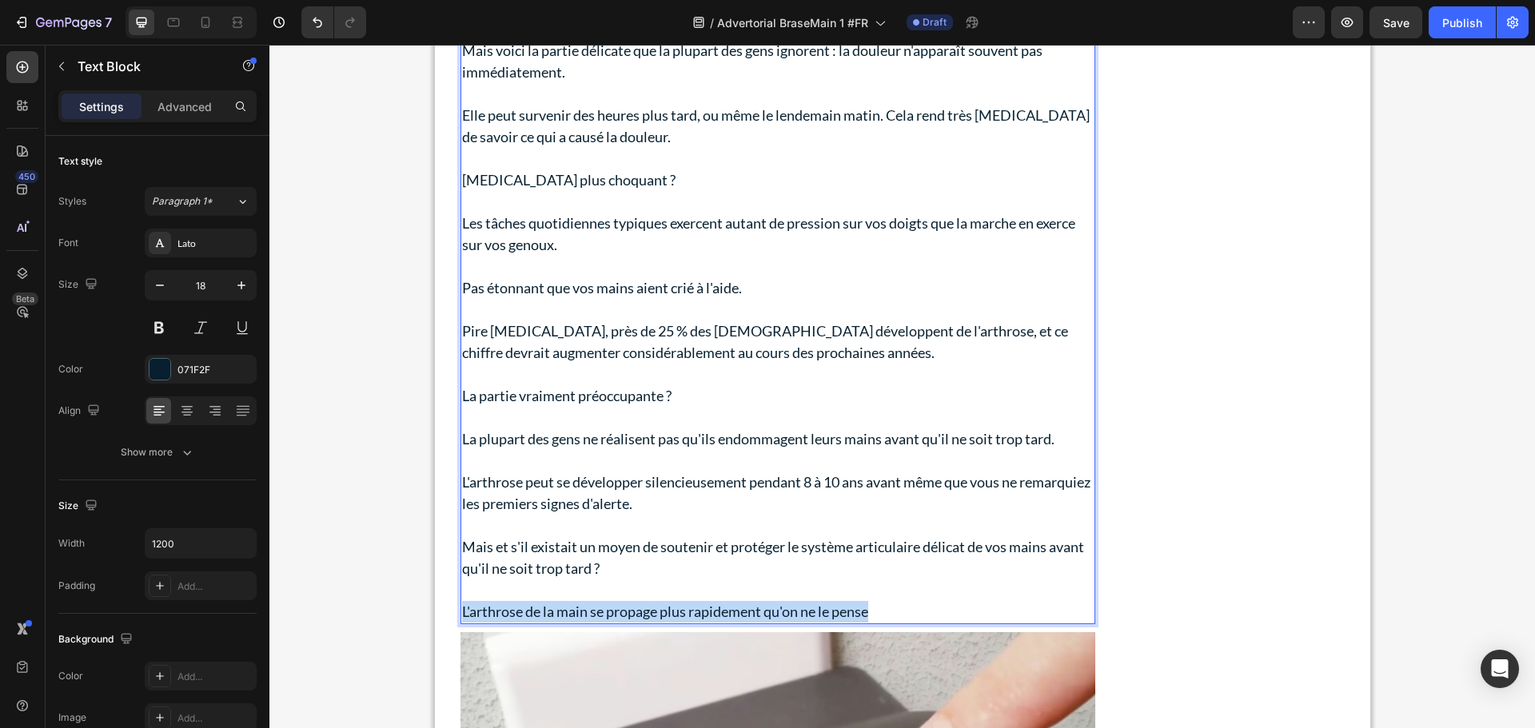
click at [572, 614] on p "L'arthrose de la main se propage plus rapidement qu'on ne le pense" at bounding box center [777, 612] width 631 height 22
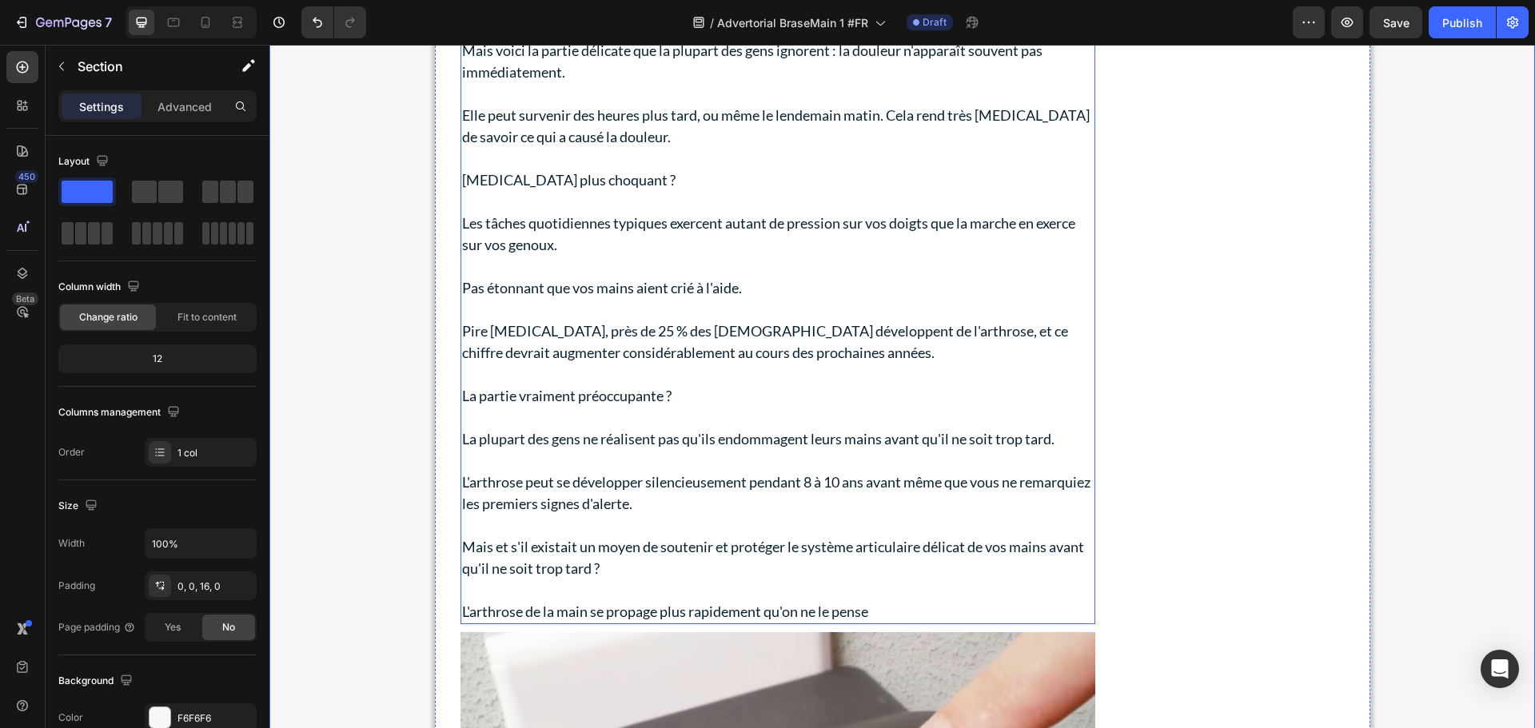
click at [587, 583] on p "Rich Text Editor. Editing area: main" at bounding box center [777, 590] width 631 height 22
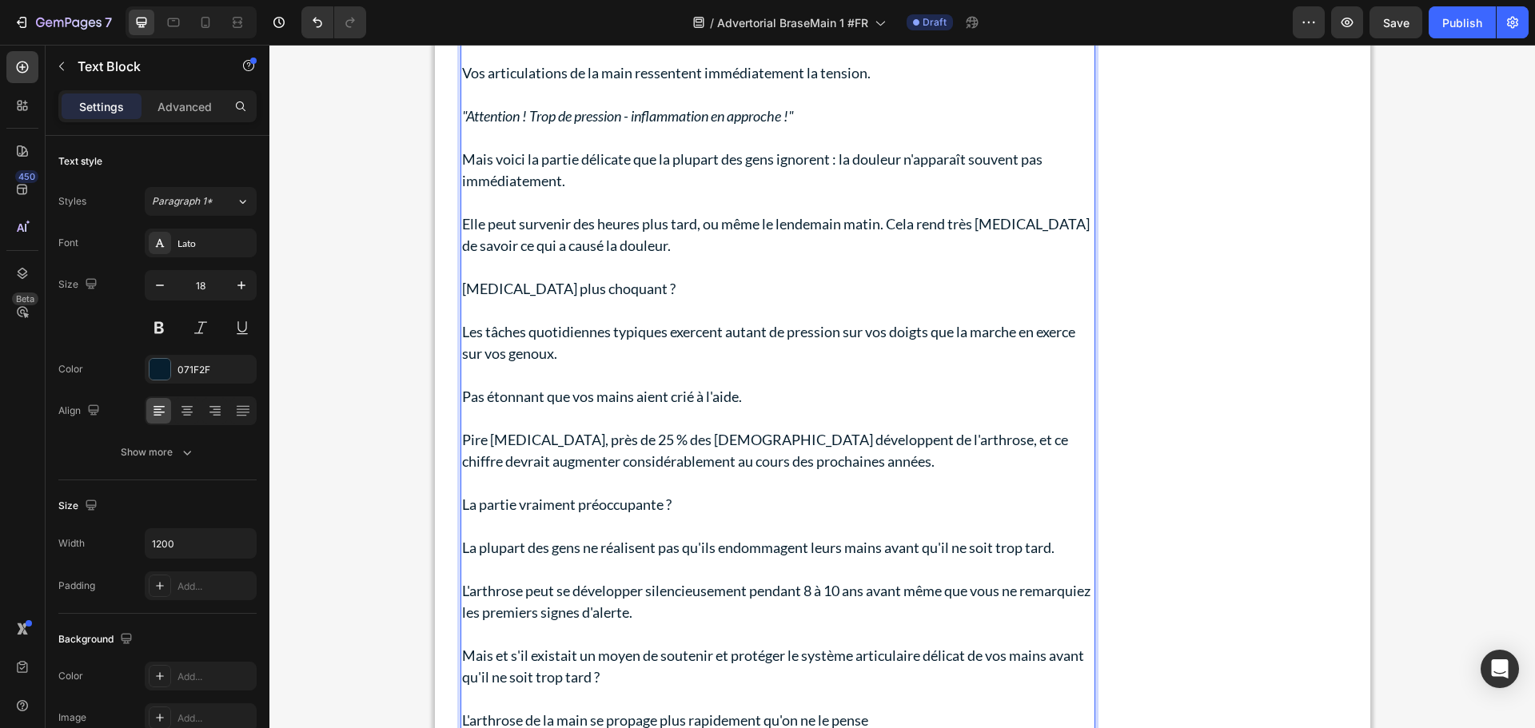
click at [598, 617] on div "Saviez-vous que chaque main compte 27 os, 27 articulations et plus de 30 muscle…" at bounding box center [777, 267] width 635 height 931
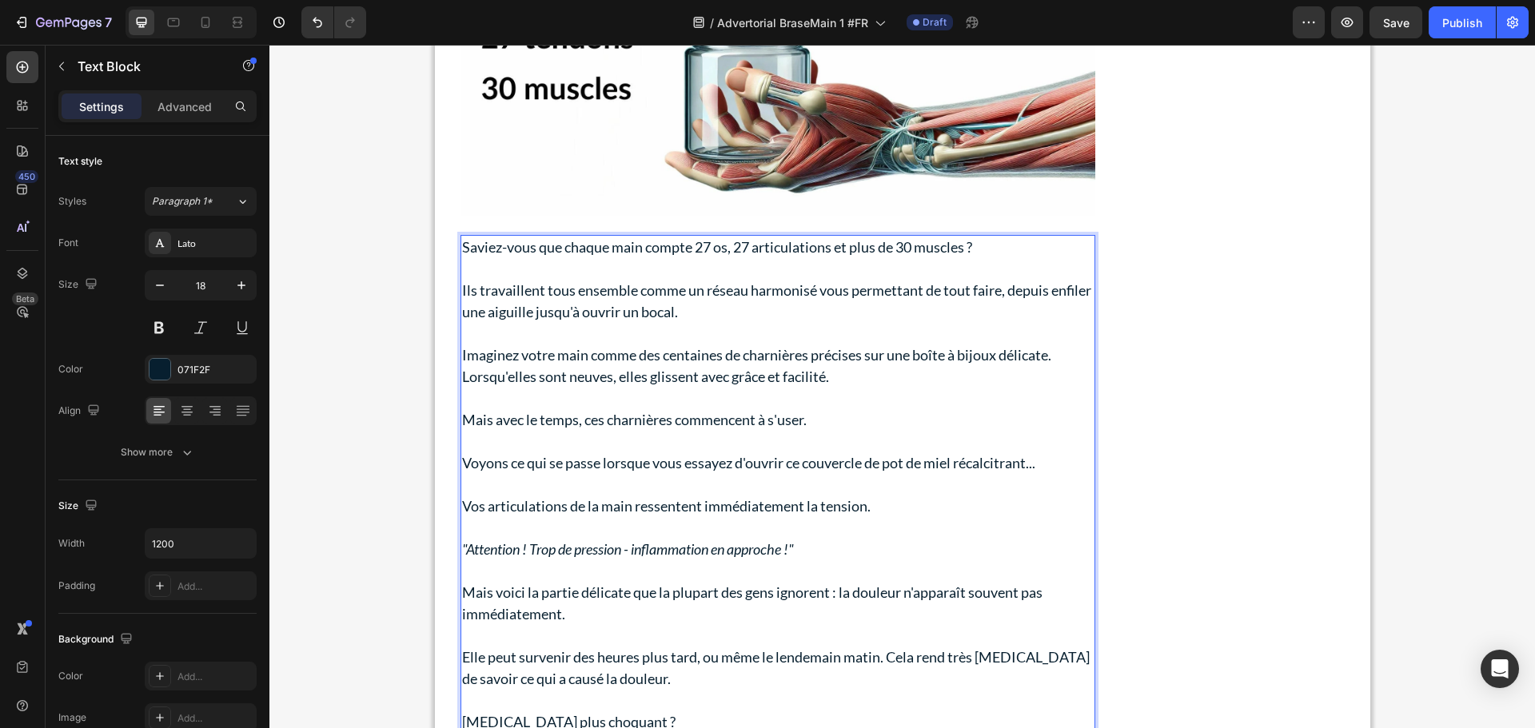
click at [598, 617] on div "Saviez-vous que chaque main compte 27 os, 27 articulations et plus de 30 muscle…" at bounding box center [777, 700] width 635 height 931
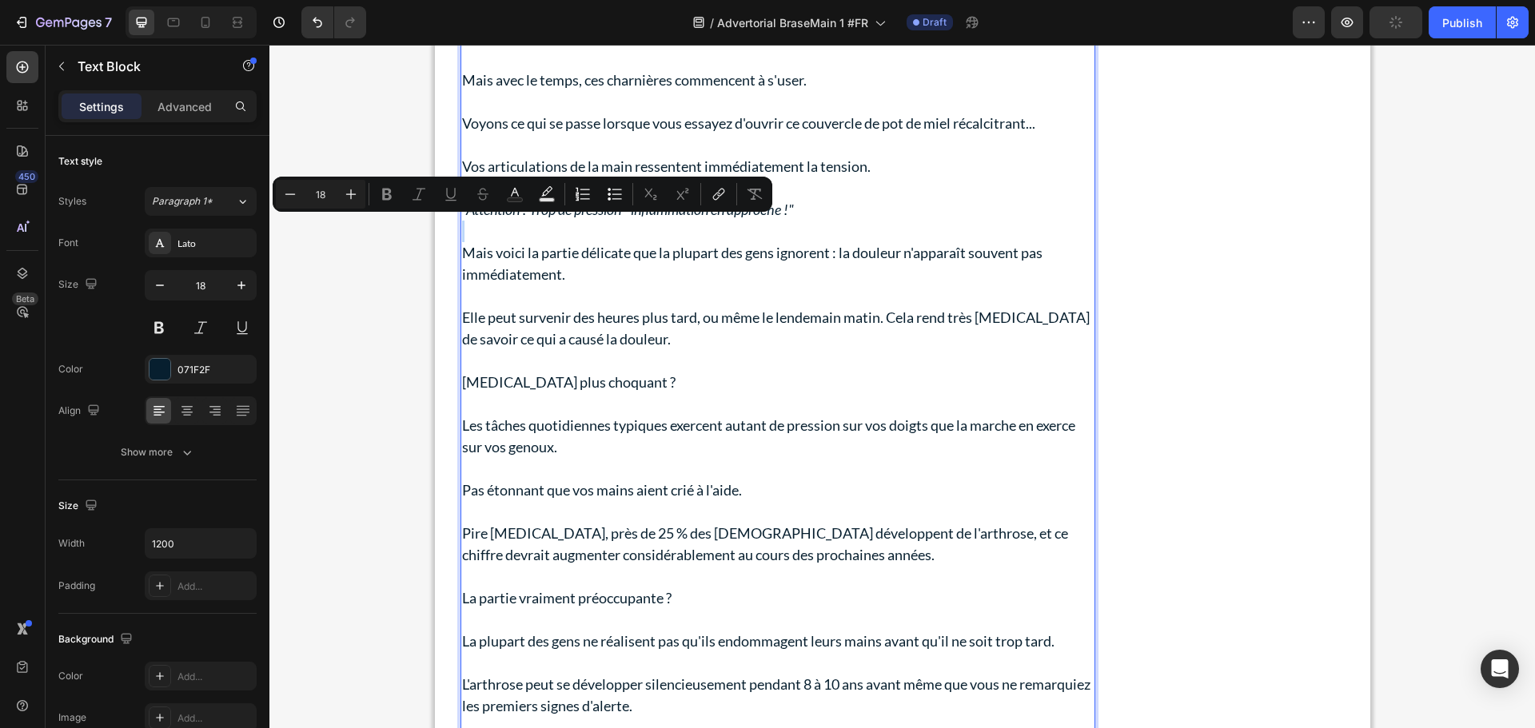
scroll to position [1669, 0]
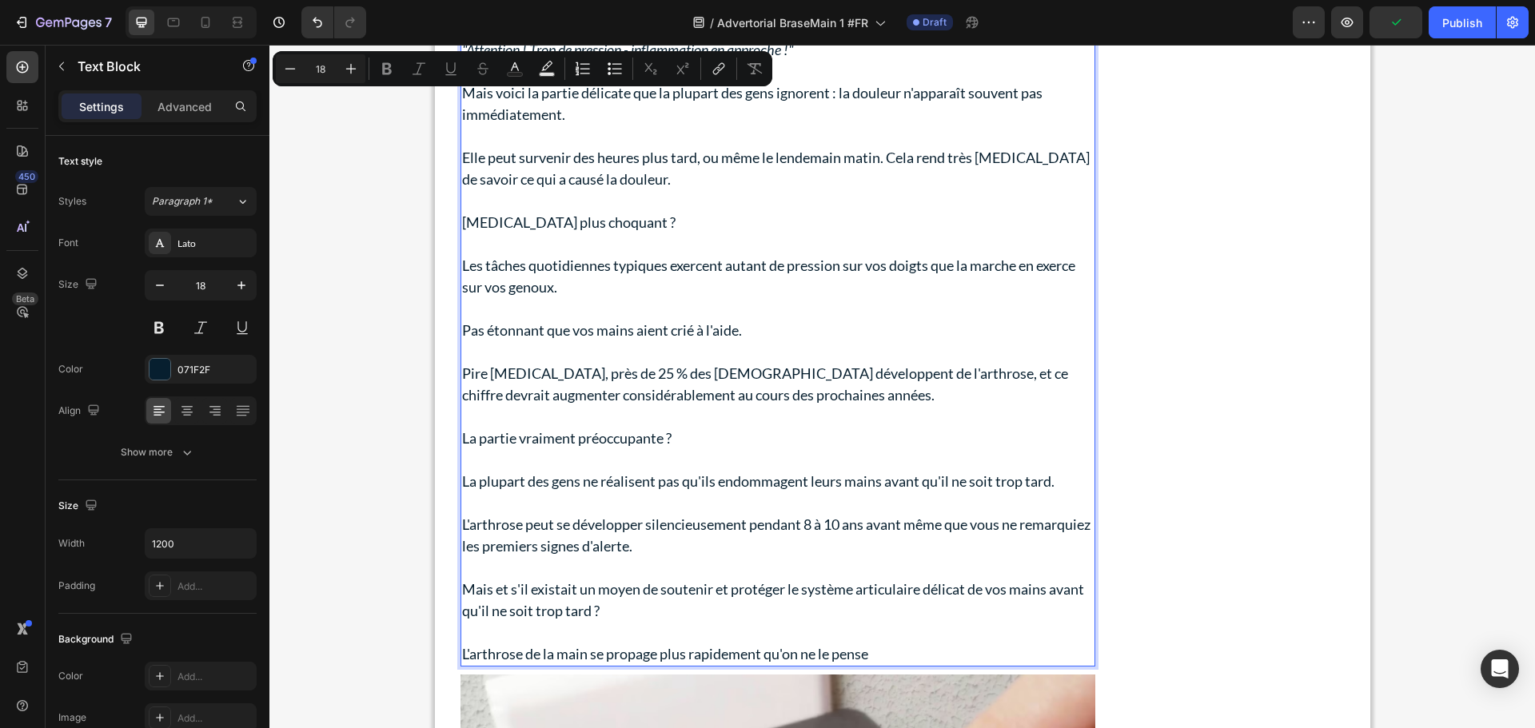
click at [605, 656] on p "L'arthrose de la main se propage plus rapidement qu'on ne le pense" at bounding box center [777, 654] width 631 height 22
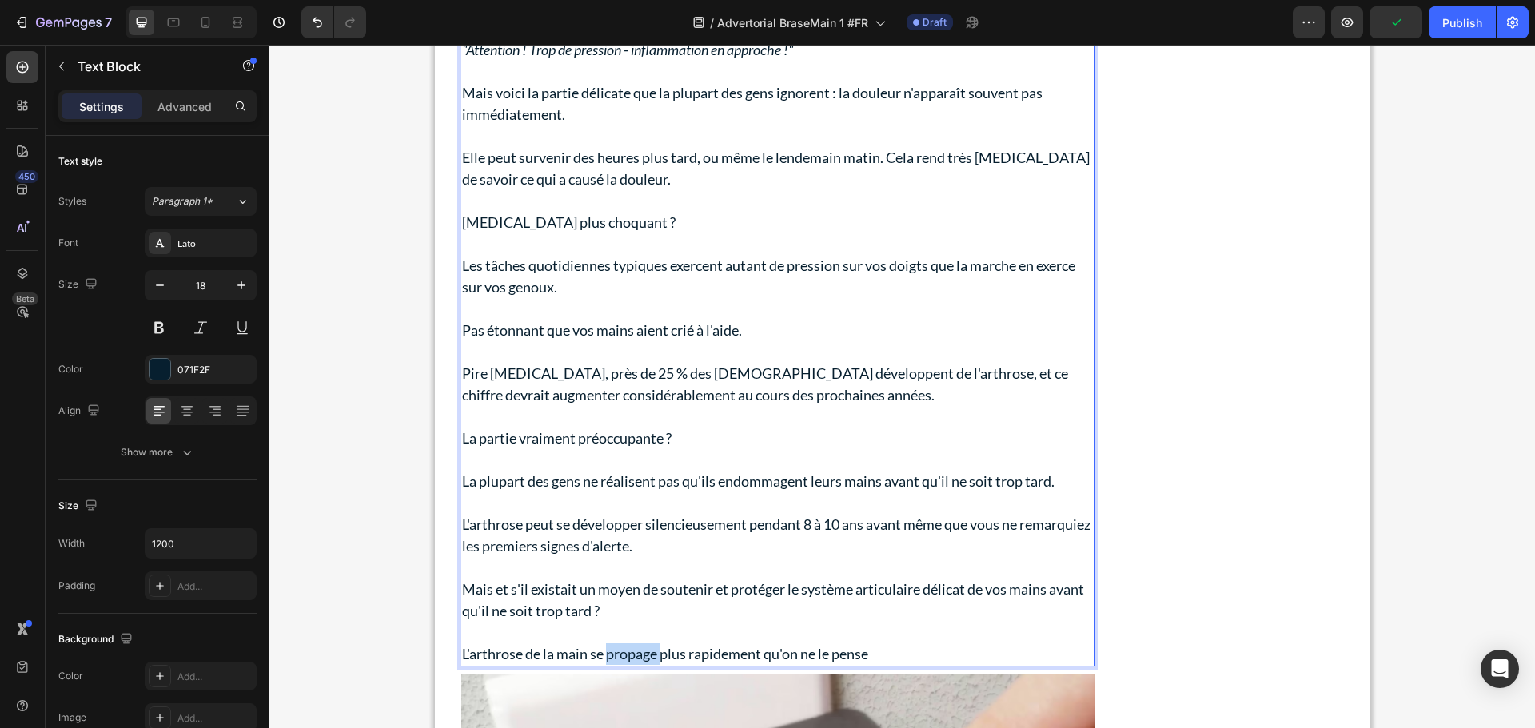
click at [605, 656] on p "L'arthrose de la main se propage plus rapidement qu'on ne le pense" at bounding box center [777, 654] width 631 height 22
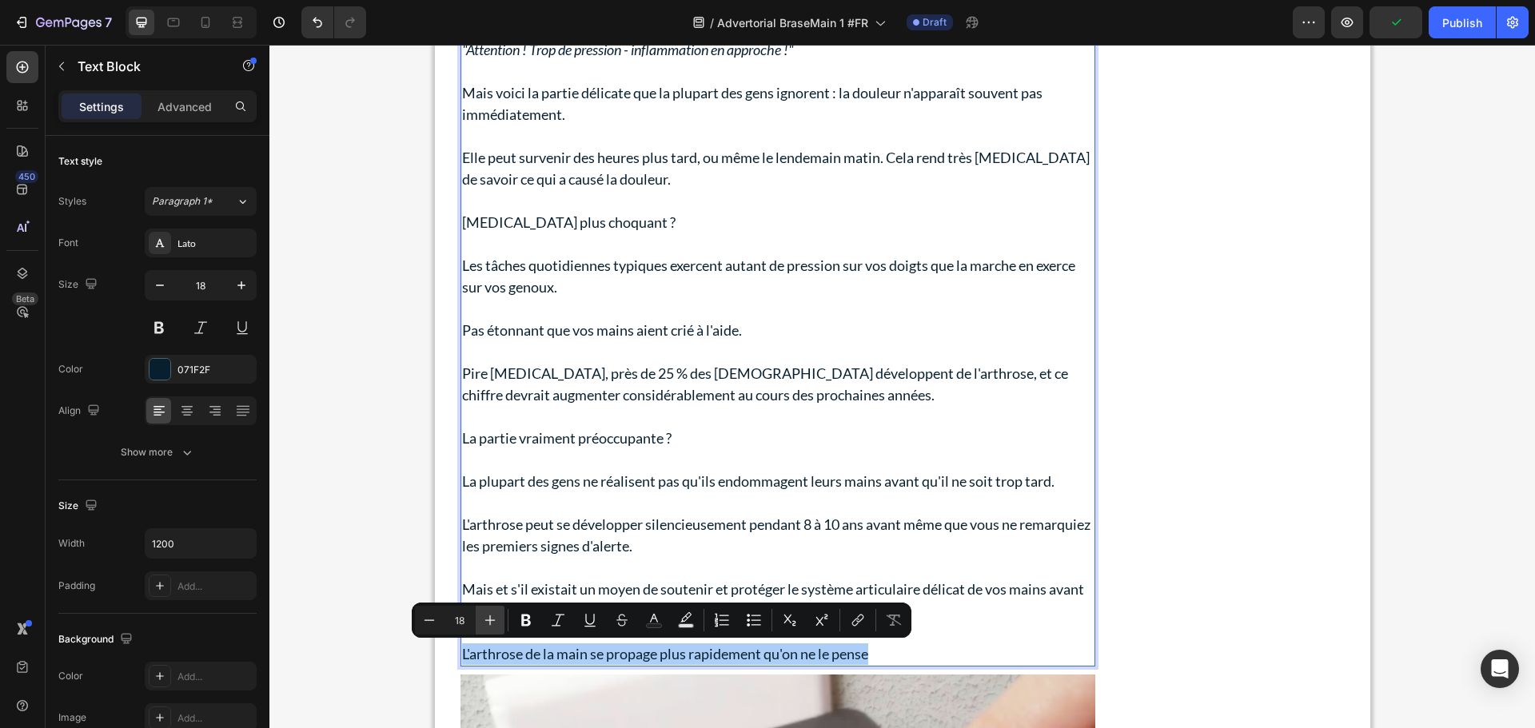
click at [484, 621] on icon "Editor contextual toolbar" at bounding box center [490, 620] width 16 height 16
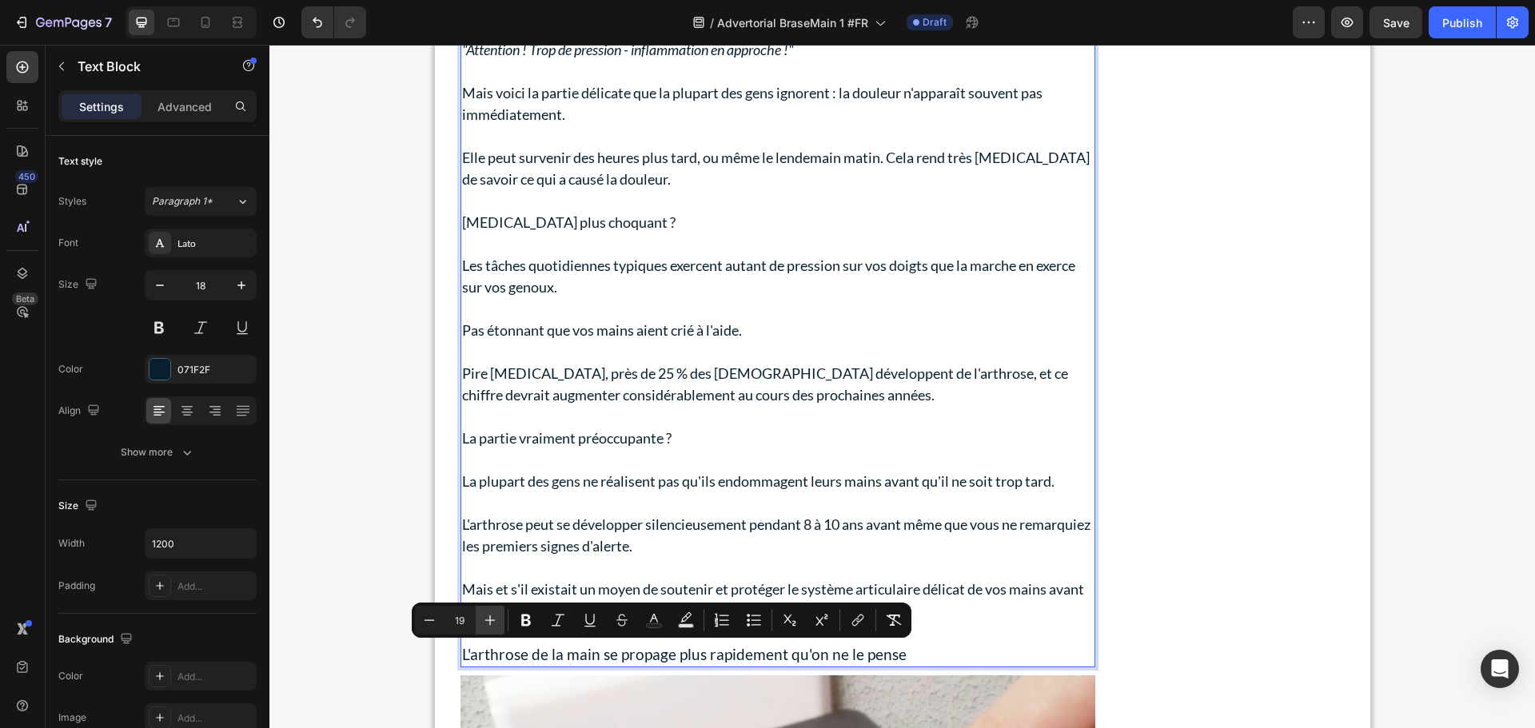
click at [484, 621] on icon "Editor contextual toolbar" at bounding box center [490, 620] width 16 height 16
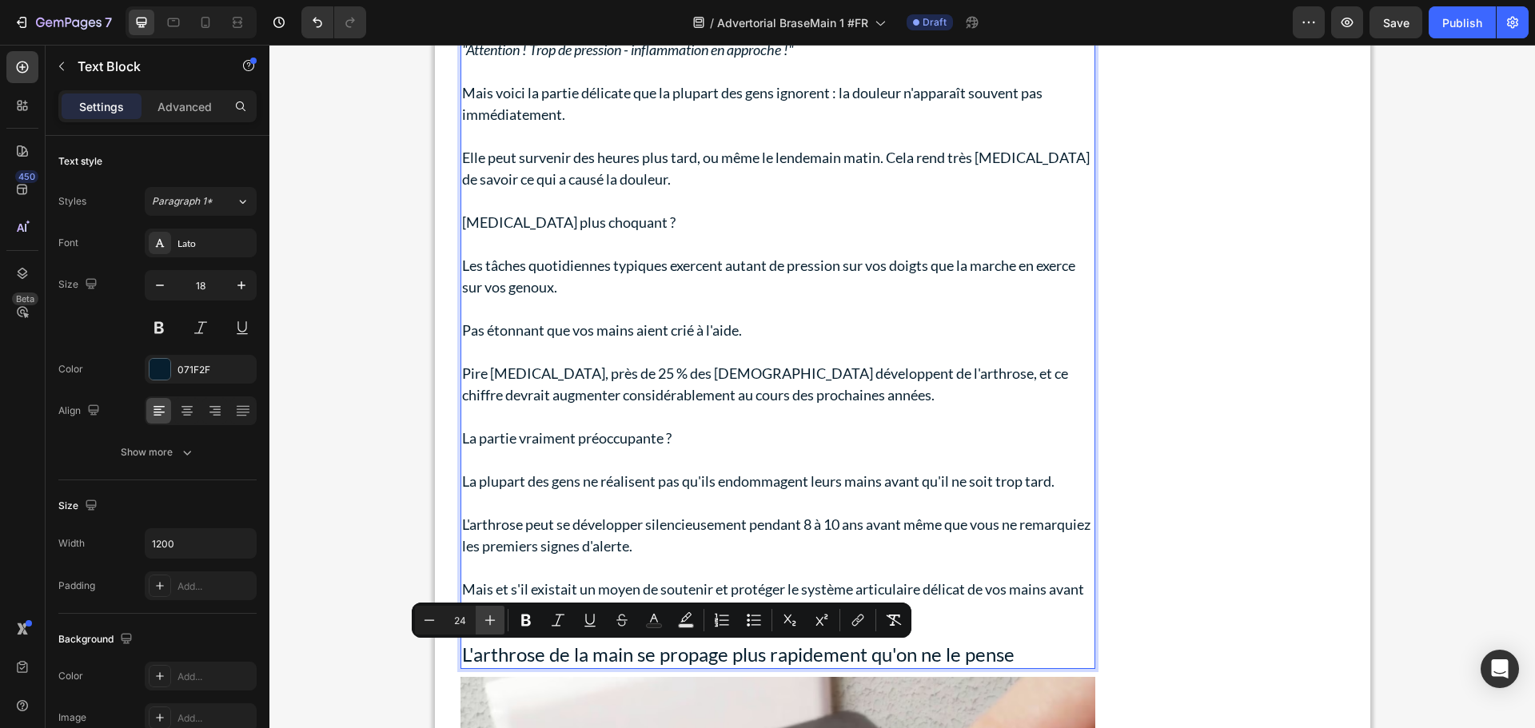
click at [484, 621] on icon "Editor contextual toolbar" at bounding box center [490, 620] width 16 height 16
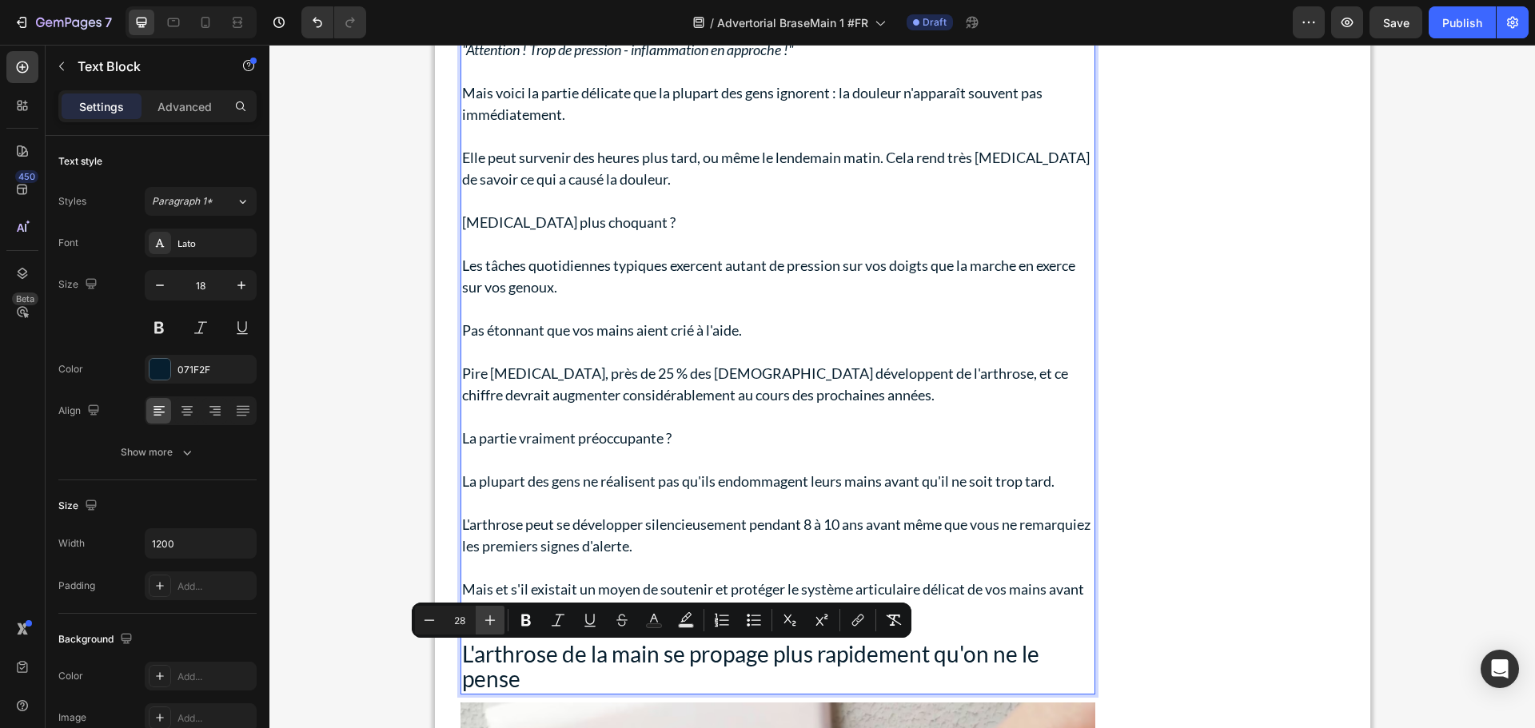
click at [484, 621] on icon "Editor contextual toolbar" at bounding box center [490, 620] width 16 height 16
type input "32"
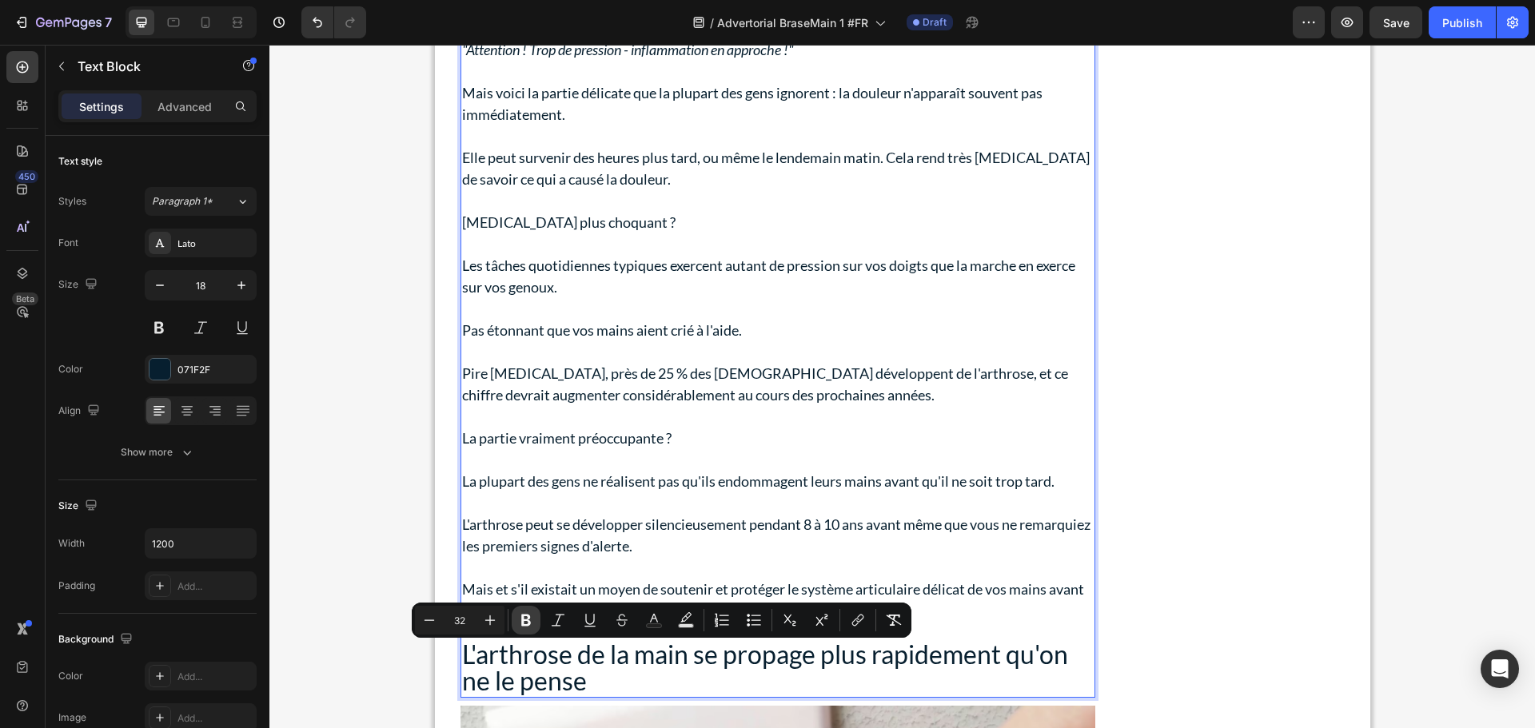
click at [527, 616] on icon "Editor contextual toolbar" at bounding box center [526, 621] width 10 height 12
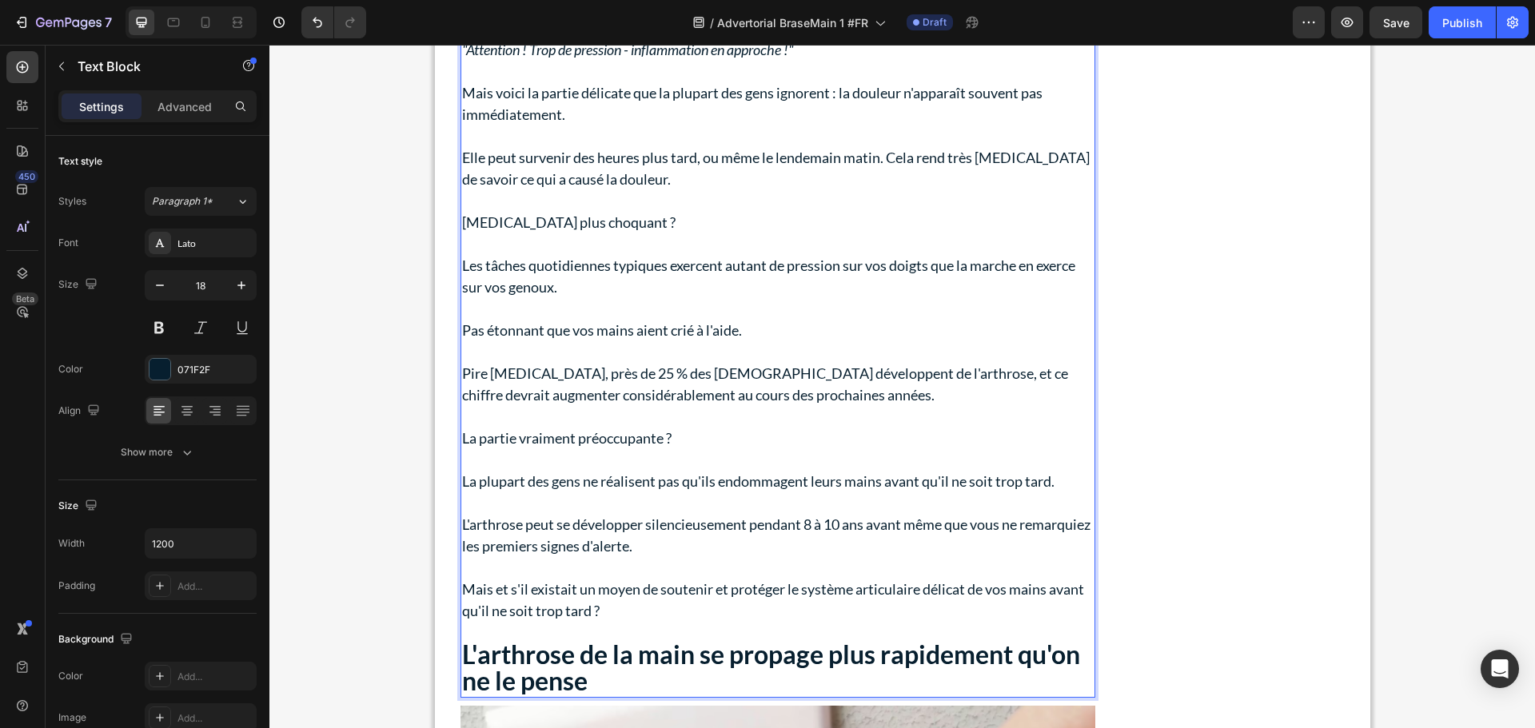
click at [604, 652] on strong "L'arthrose de la main se propage plus rapidement qu'on ne le pense" at bounding box center [771, 668] width 618 height 58
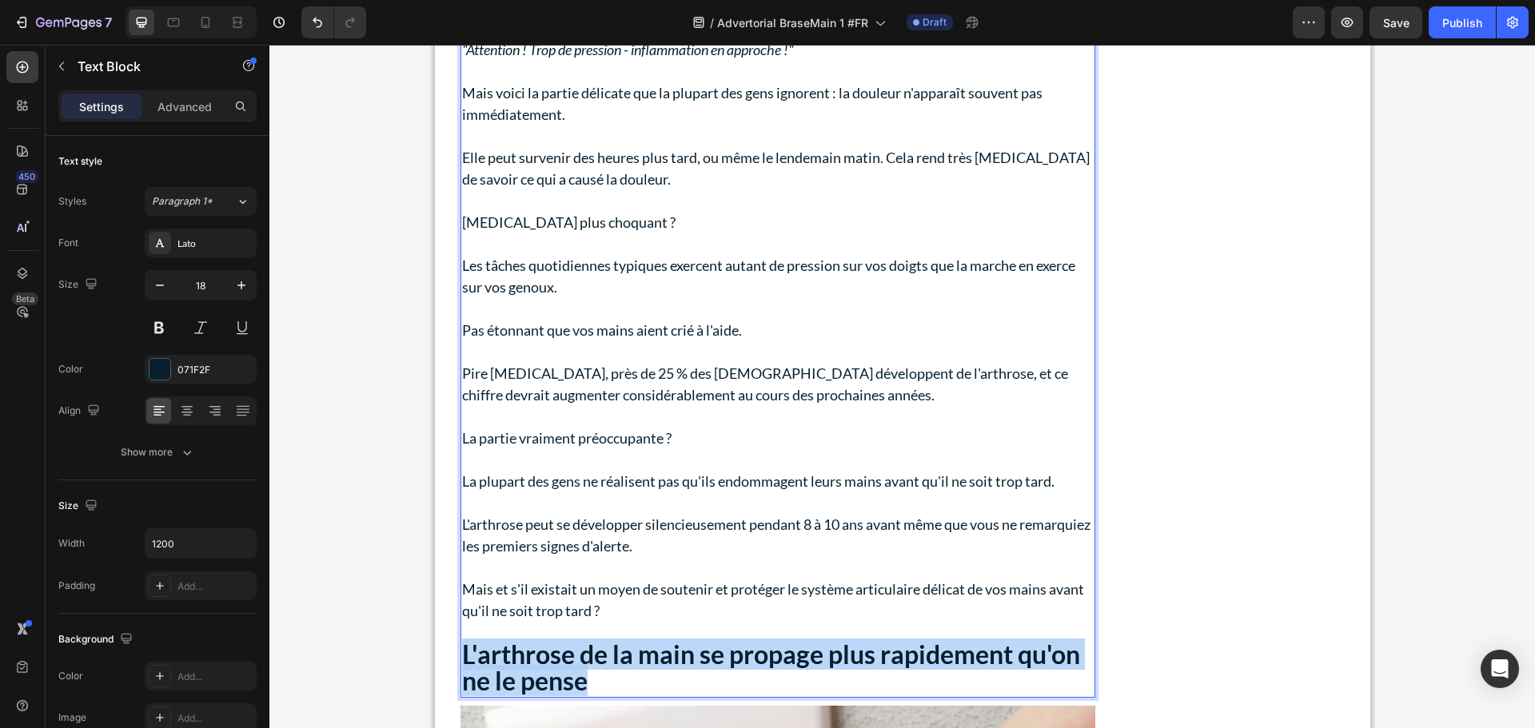
click at [604, 652] on strong "L'arthrose de la main se propage plus rapidement qu'on ne le pense" at bounding box center [771, 668] width 618 height 58
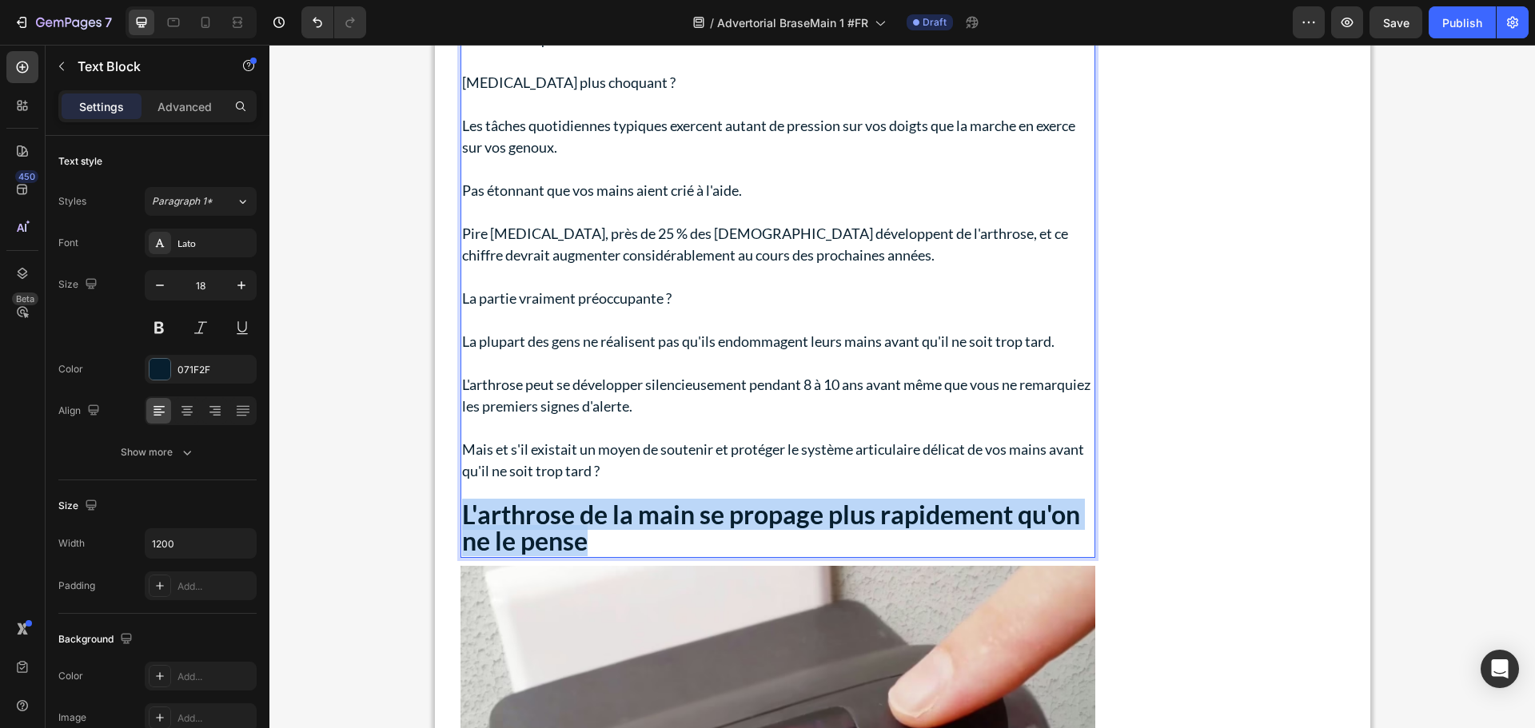
scroll to position [1829, 0]
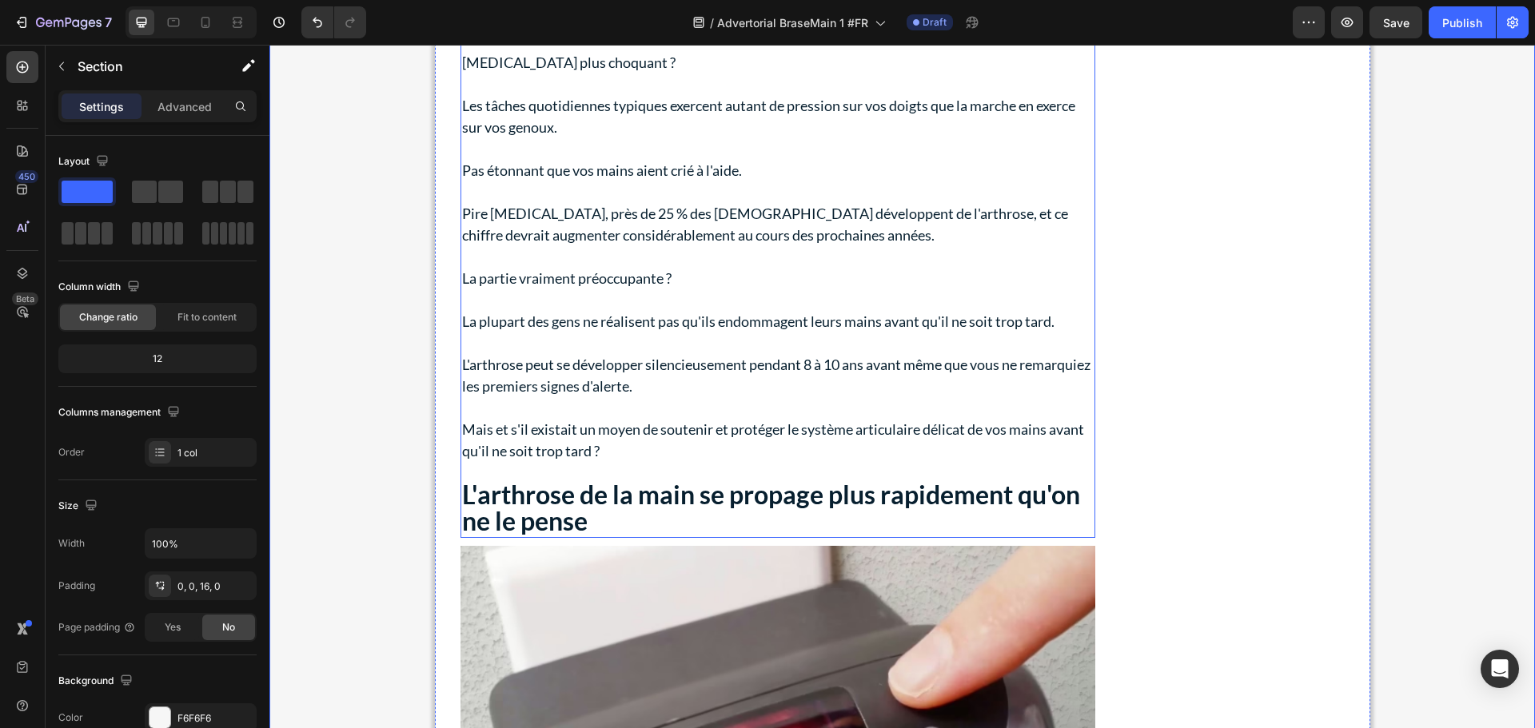
click at [538, 509] on strong "L'arthrose de la main se propage plus rapidement qu'on ne le pense" at bounding box center [771, 508] width 618 height 58
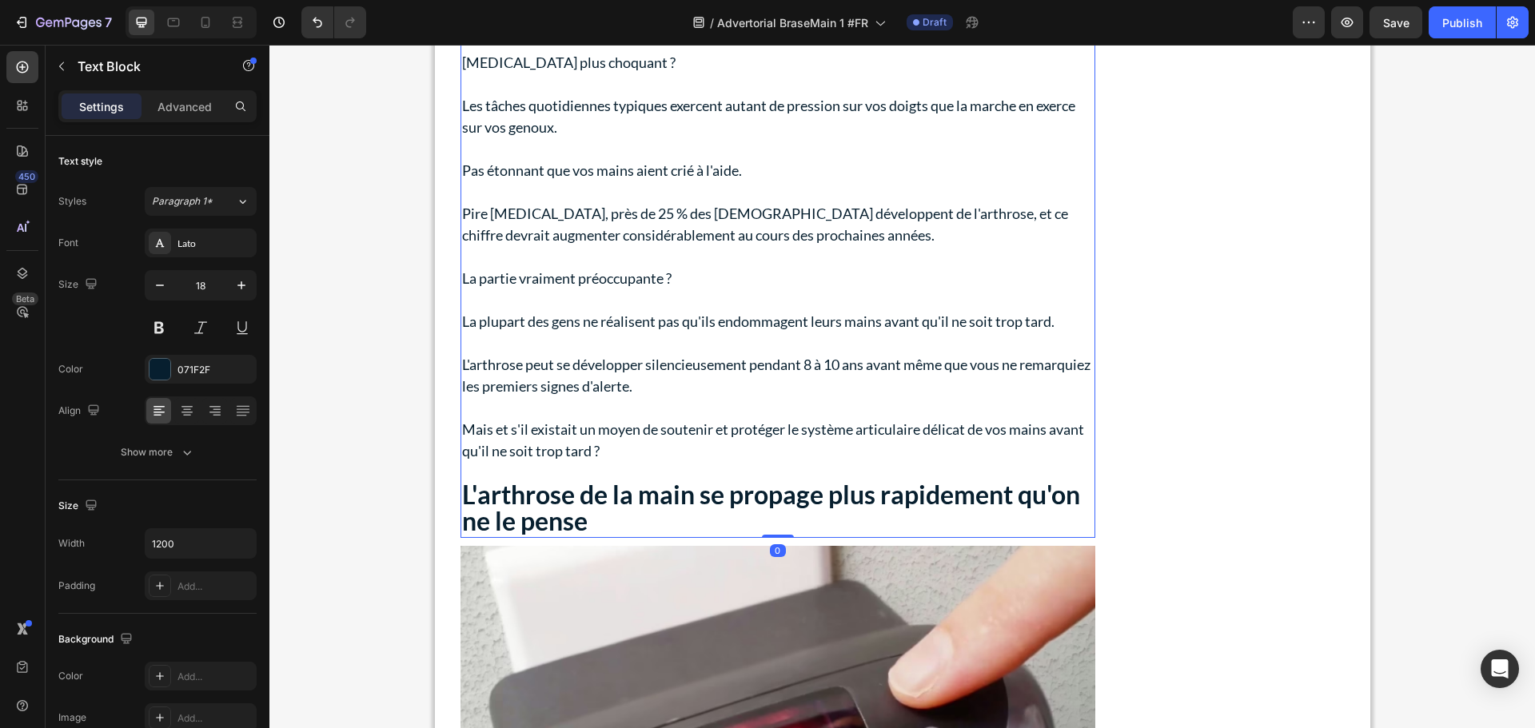
click at [538, 509] on div "Saviez-vous que chaque main compte 27 os, 27 articulations et plus de 30 muscle…" at bounding box center [777, 57] width 635 height 962
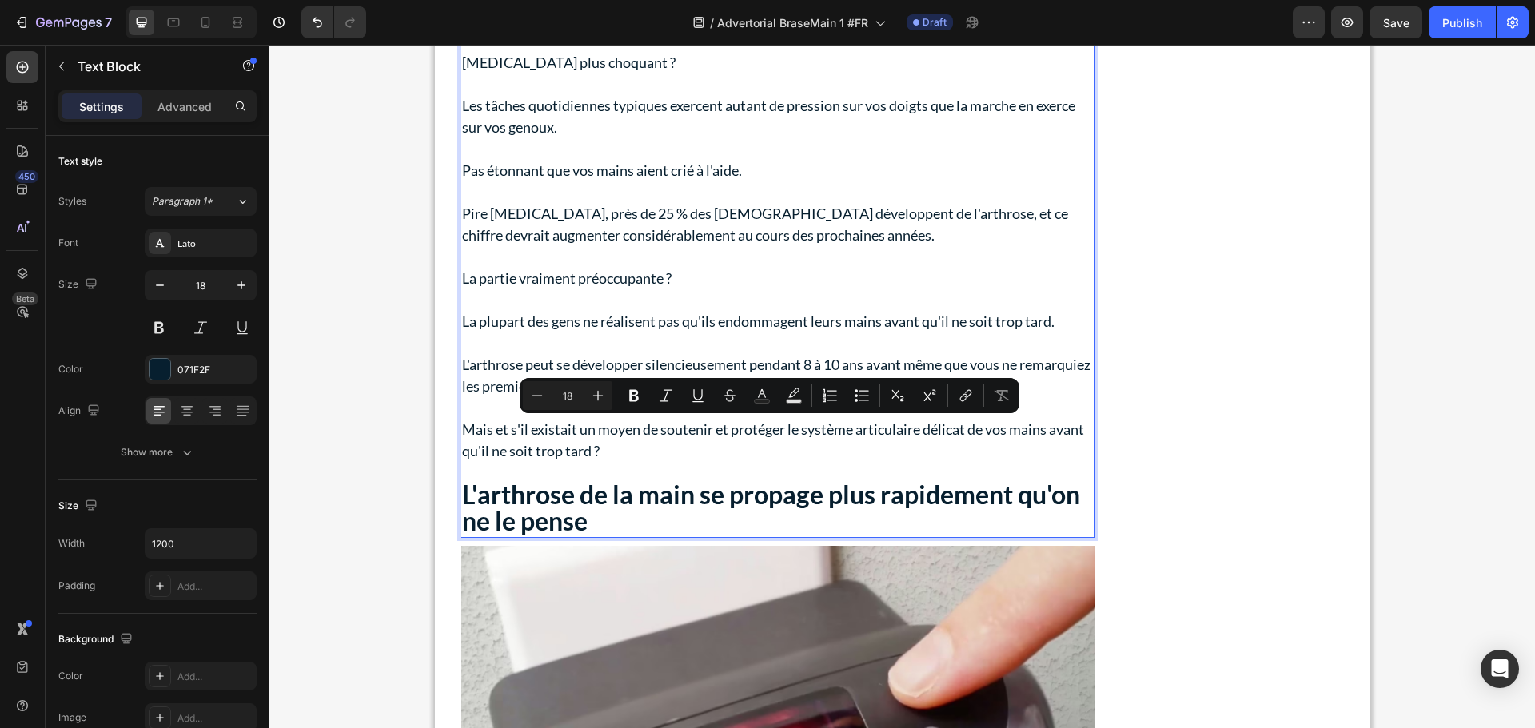
type input "32"
click at [523, 496] on strong "L'arthrose de la main se propage plus rapidement qu'on ne le pense" at bounding box center [771, 508] width 618 height 58
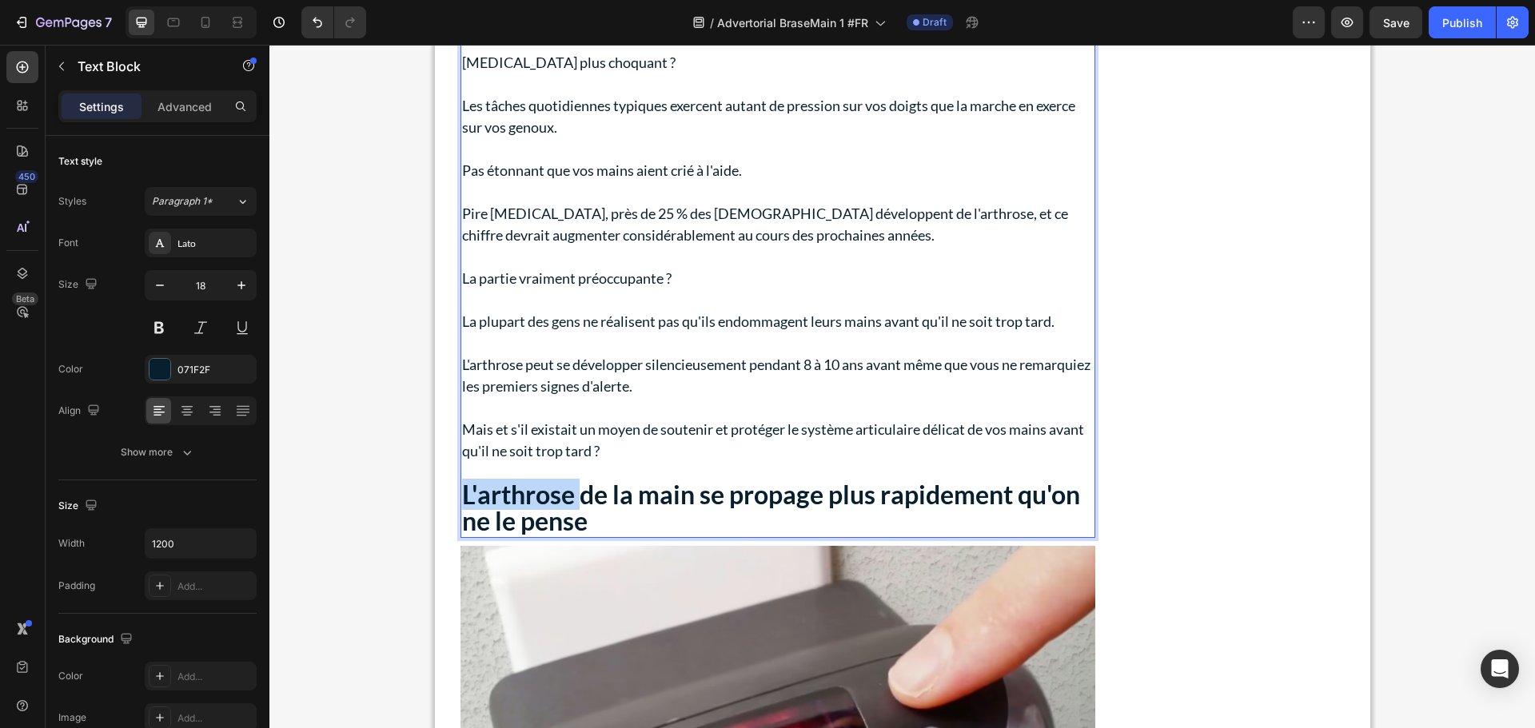
click at [523, 496] on strong "L'arthrose de la main se propage plus rapidement qu'on ne le pense" at bounding box center [771, 508] width 618 height 58
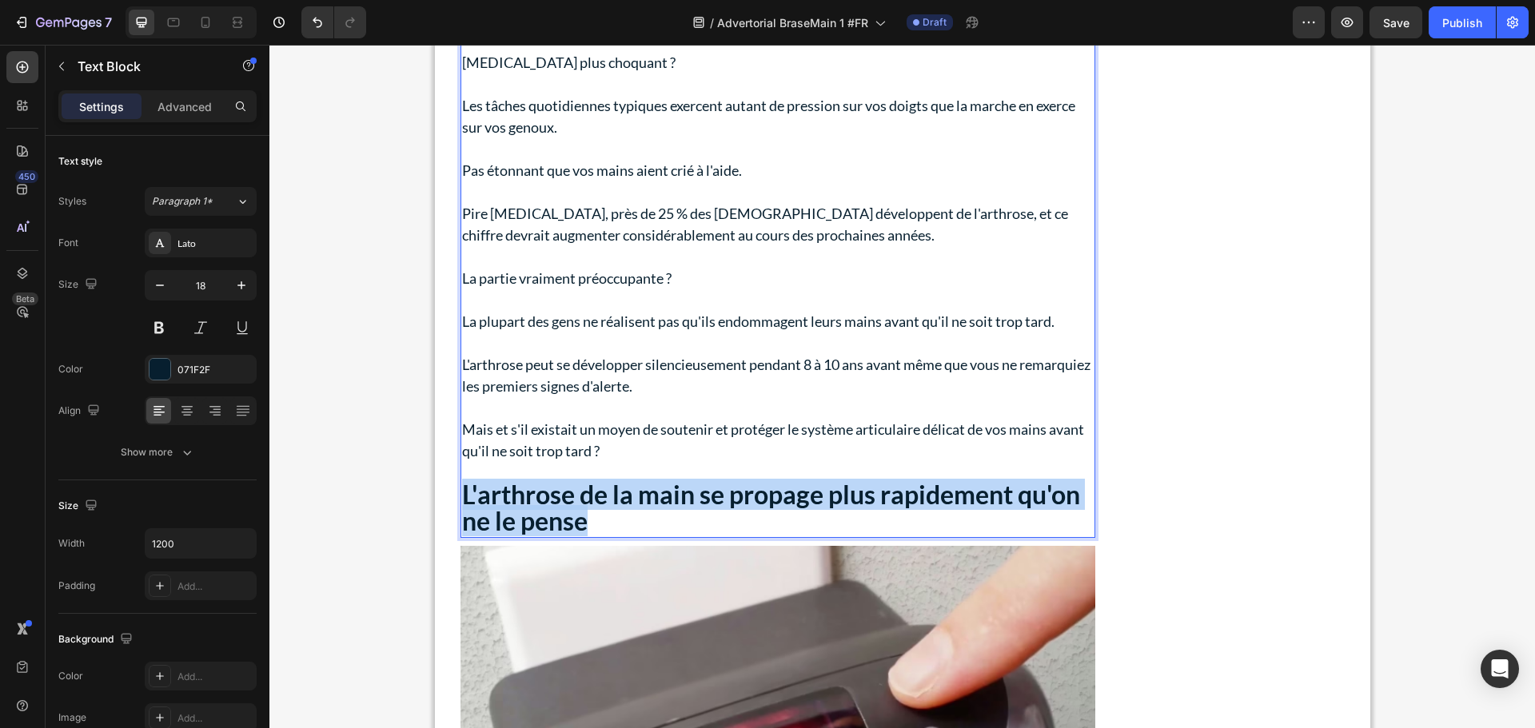
click at [523, 496] on strong "L'arthrose de la main se propage plus rapidement qu'on ne le pense" at bounding box center [771, 508] width 618 height 58
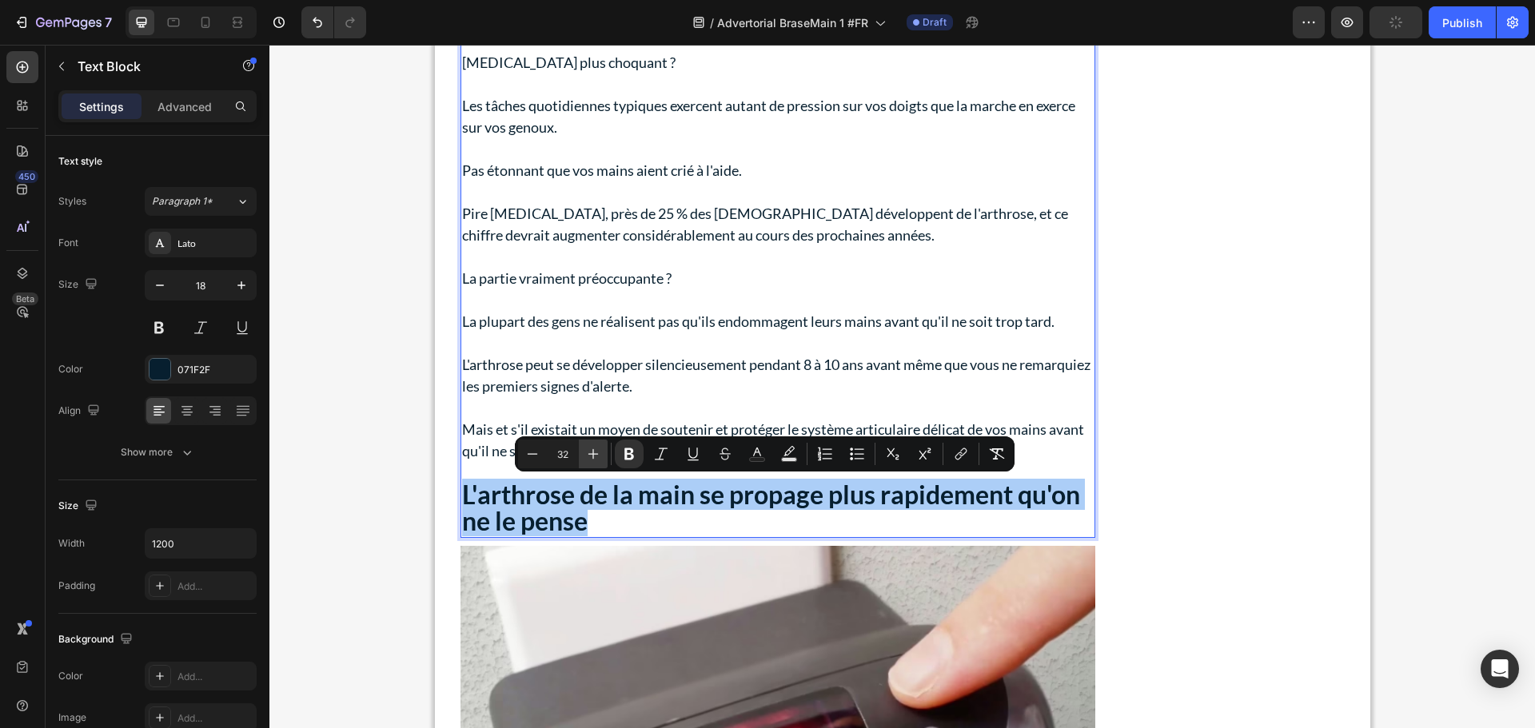
click at [597, 452] on icon "Editor contextual toolbar" at bounding box center [593, 454] width 16 height 16
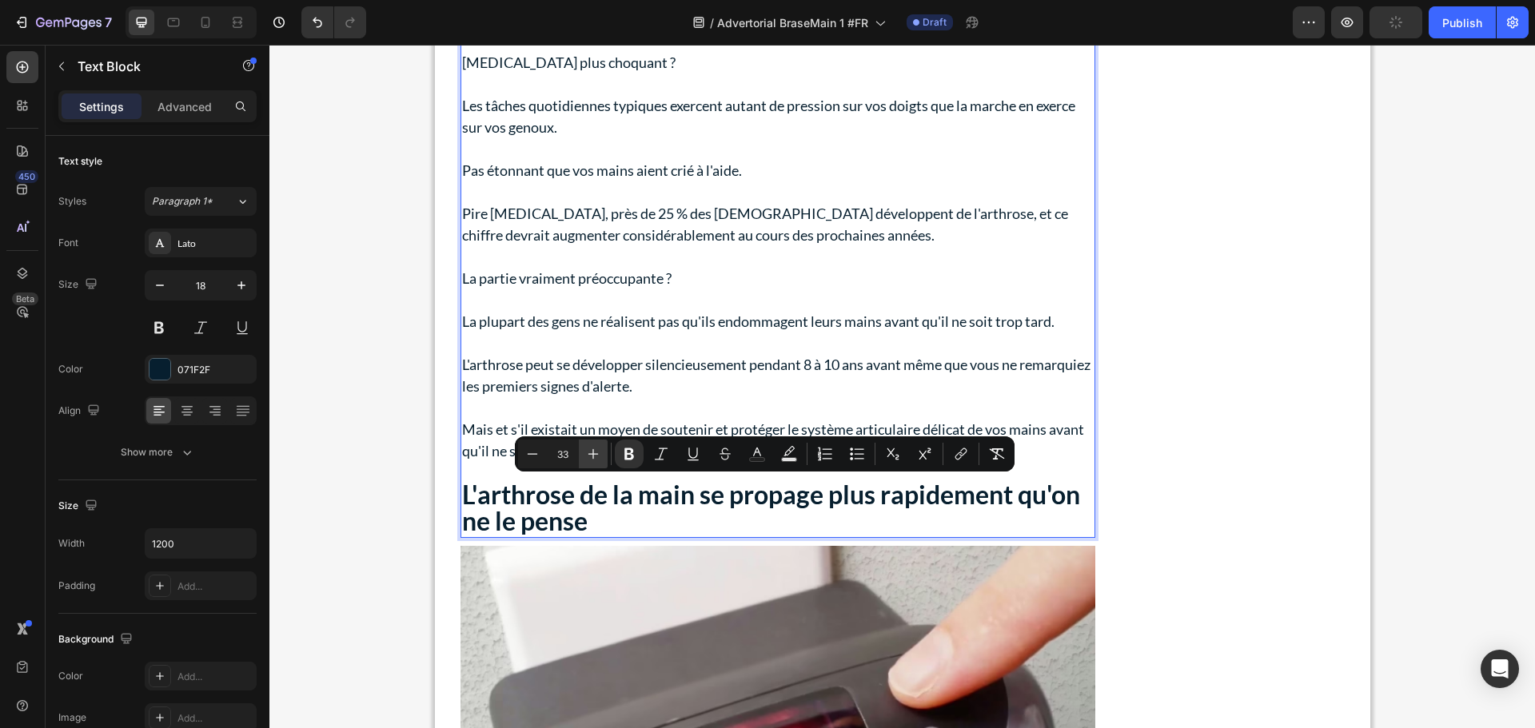
click at [597, 452] on icon "Editor contextual toolbar" at bounding box center [593, 454] width 16 height 16
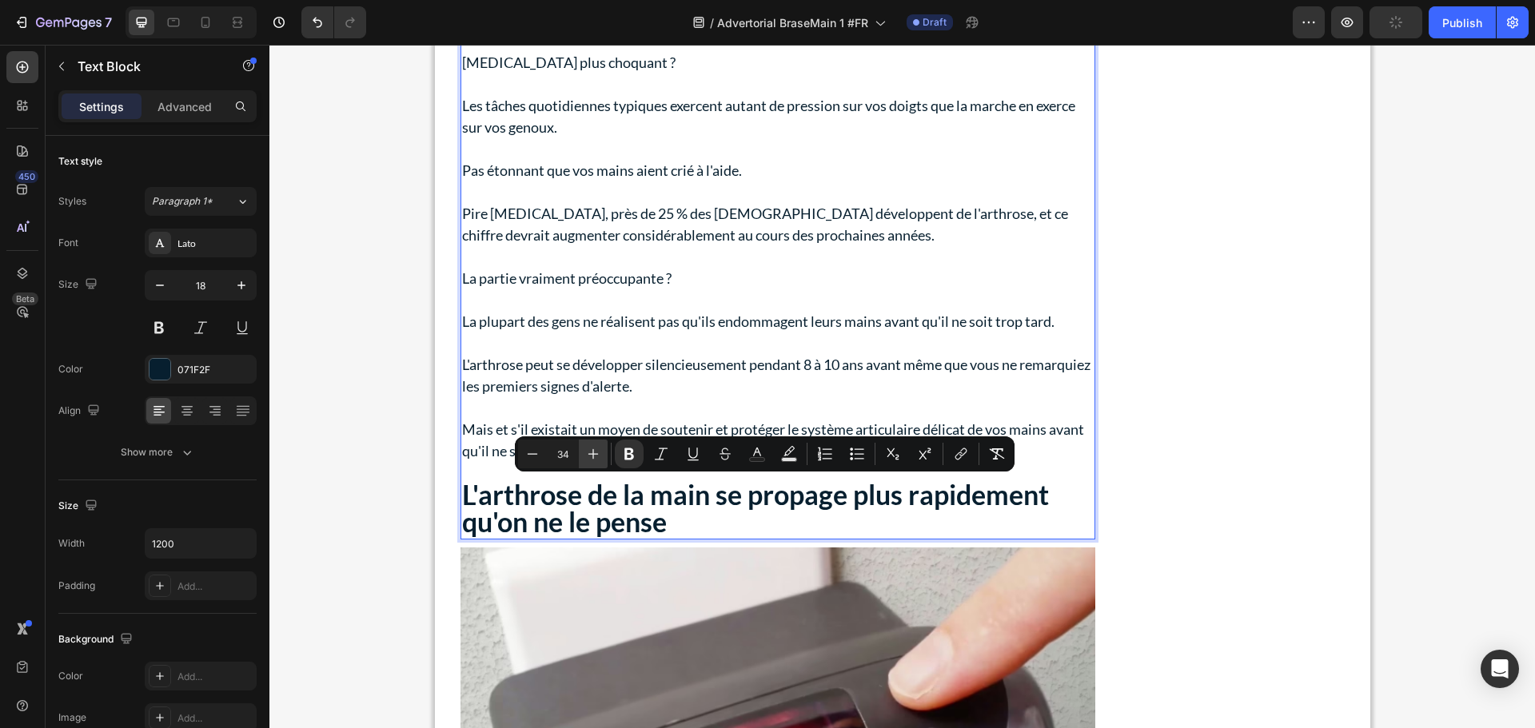
click at [597, 452] on icon "Editor contextual toolbar" at bounding box center [593, 454] width 16 height 16
click at [598, 452] on icon "Editor contextual toolbar" at bounding box center [593, 454] width 16 height 16
type input "37"
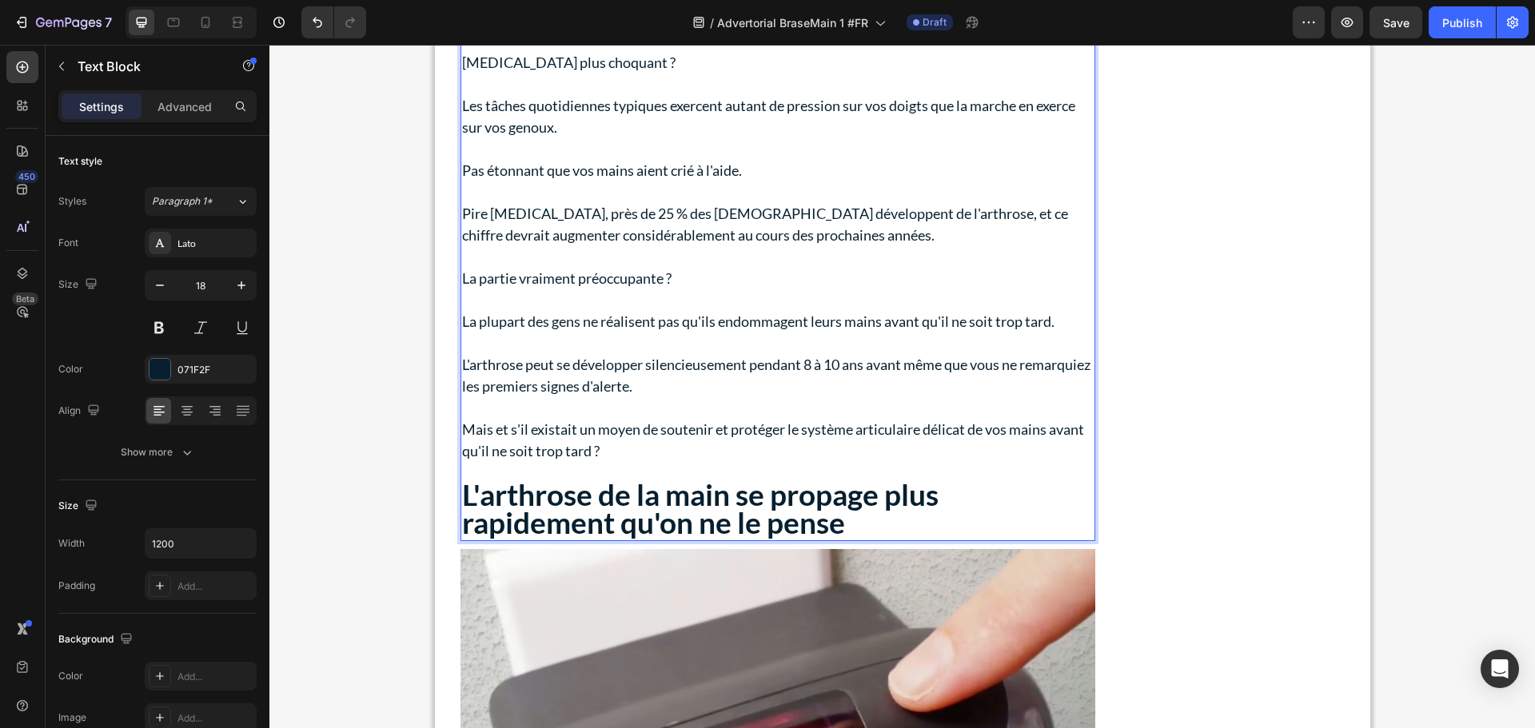
click at [821, 285] on p "La partie vraiment préoccupante ?" at bounding box center [777, 279] width 631 height 22
click at [556, 364] on p "L'arthrose peut se développer silencieusement pendant 8 à 10 ans avant même que…" at bounding box center [777, 375] width 631 height 43
drag, startPoint x: 459, startPoint y: 364, endPoint x: 516, endPoint y: 365, distance: 57.6
click at [516, 365] on p "L'arthrose peut se développer silencieusement pendant 8 à 10 ans avant même que…" at bounding box center [777, 375] width 631 height 43
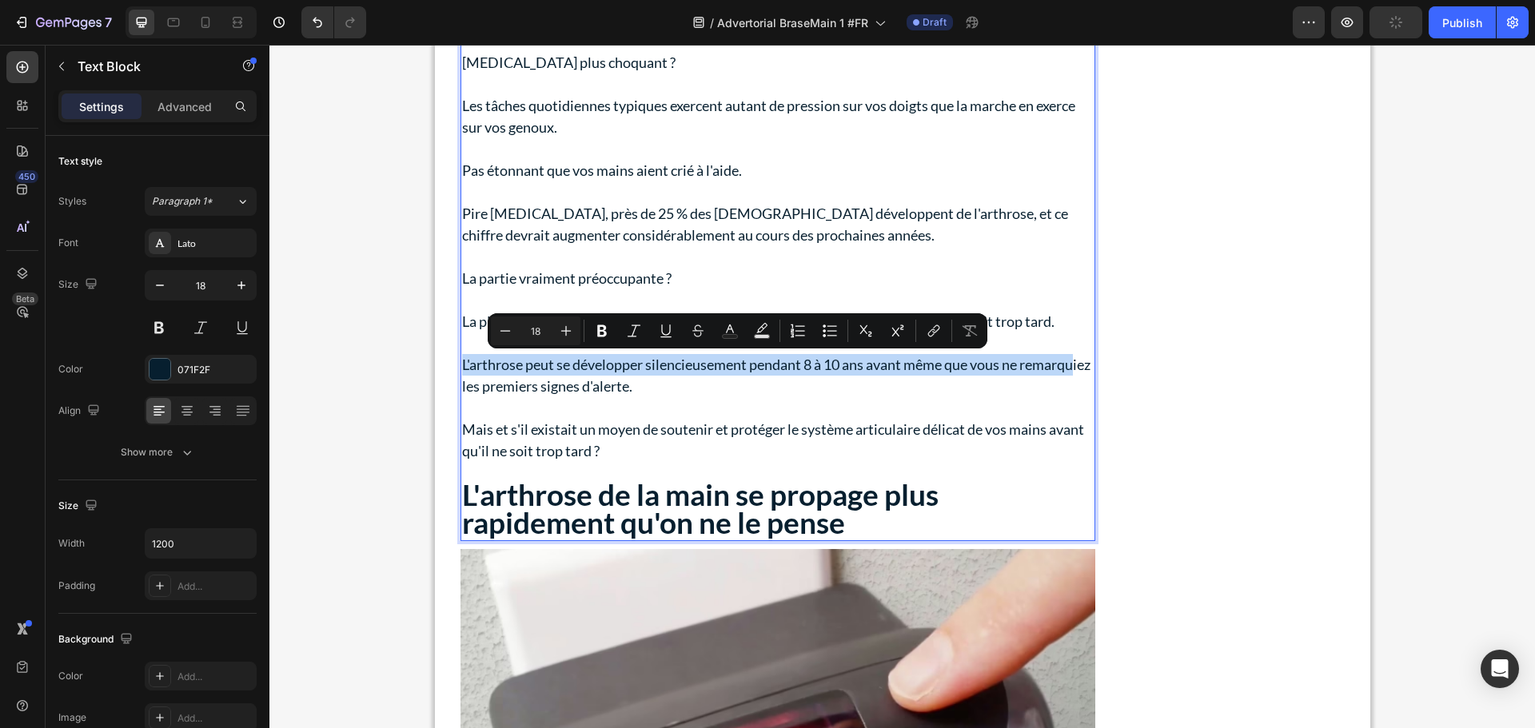
drag, startPoint x: 457, startPoint y: 364, endPoint x: 509, endPoint y: 381, distance: 54.8
click at [509, 381] on p "L'arthrose peut se développer silencieusement pendant 8 à 10 ans avant même que…" at bounding box center [777, 375] width 631 height 43
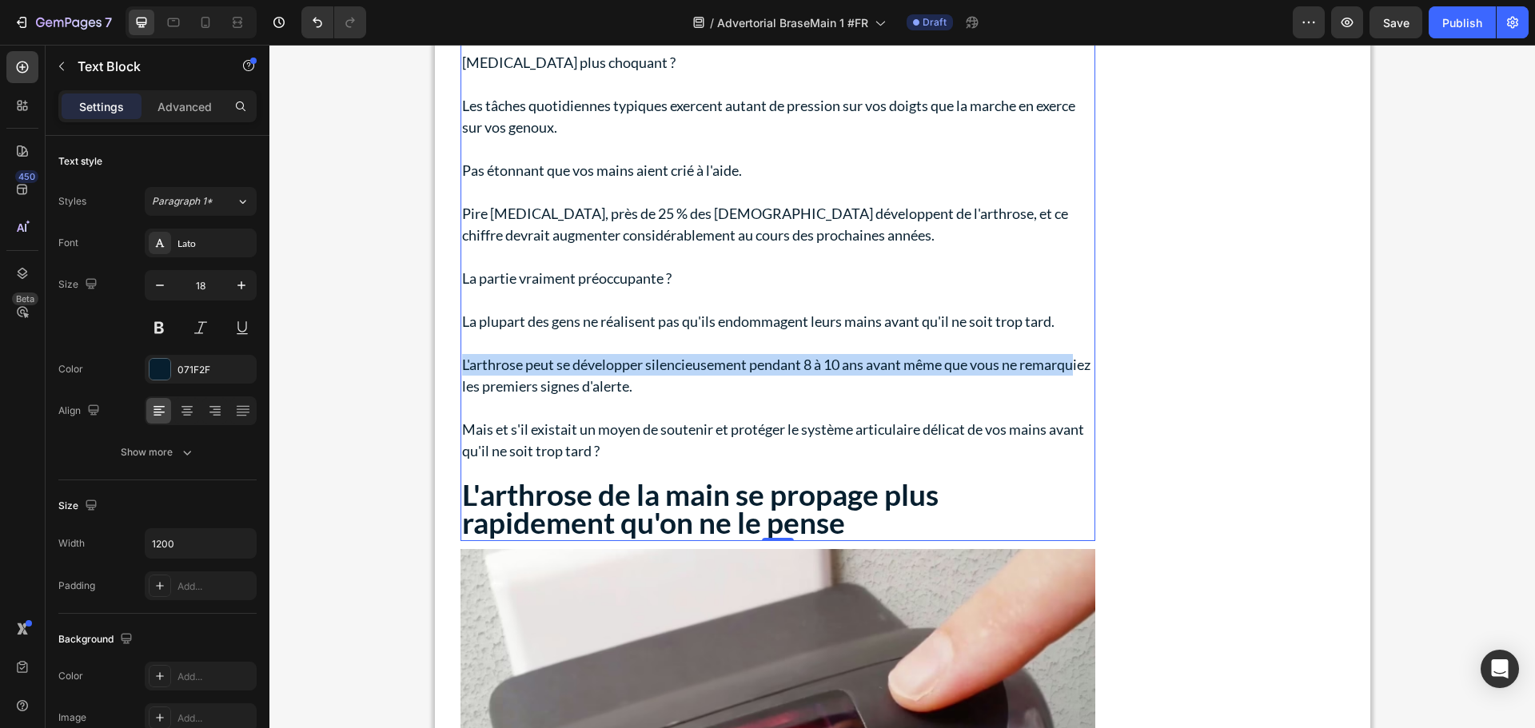
click at [551, 389] on p "L'arthrose peut se développer silencieusement pendant 8 à 10 ans avant même que…" at bounding box center [777, 375] width 631 height 43
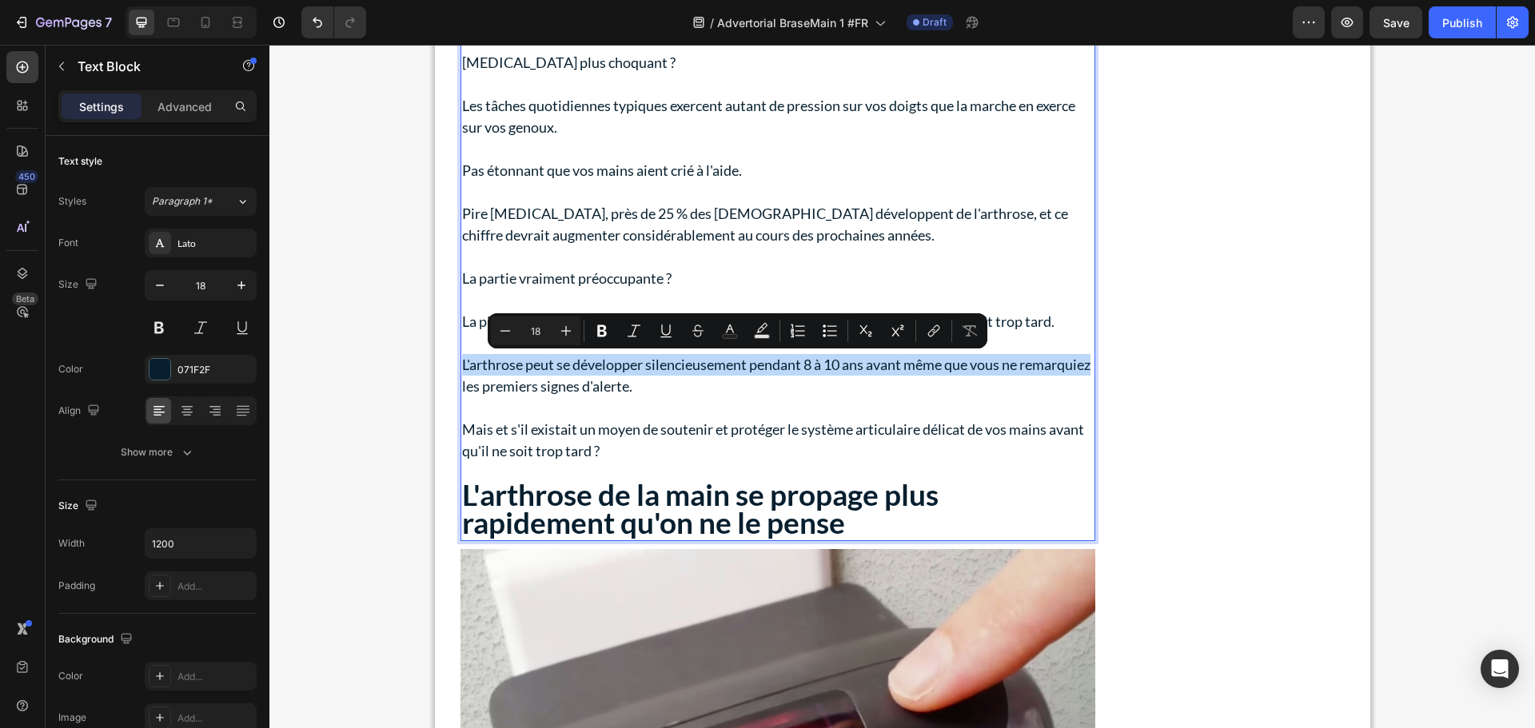
drag, startPoint x: 529, startPoint y: 390, endPoint x: 457, endPoint y: 365, distance: 76.1
click at [462, 365] on p "L'arthrose peut se développer silencieusement pendant 8 à 10 ans avant même que…" at bounding box center [777, 375] width 631 height 43
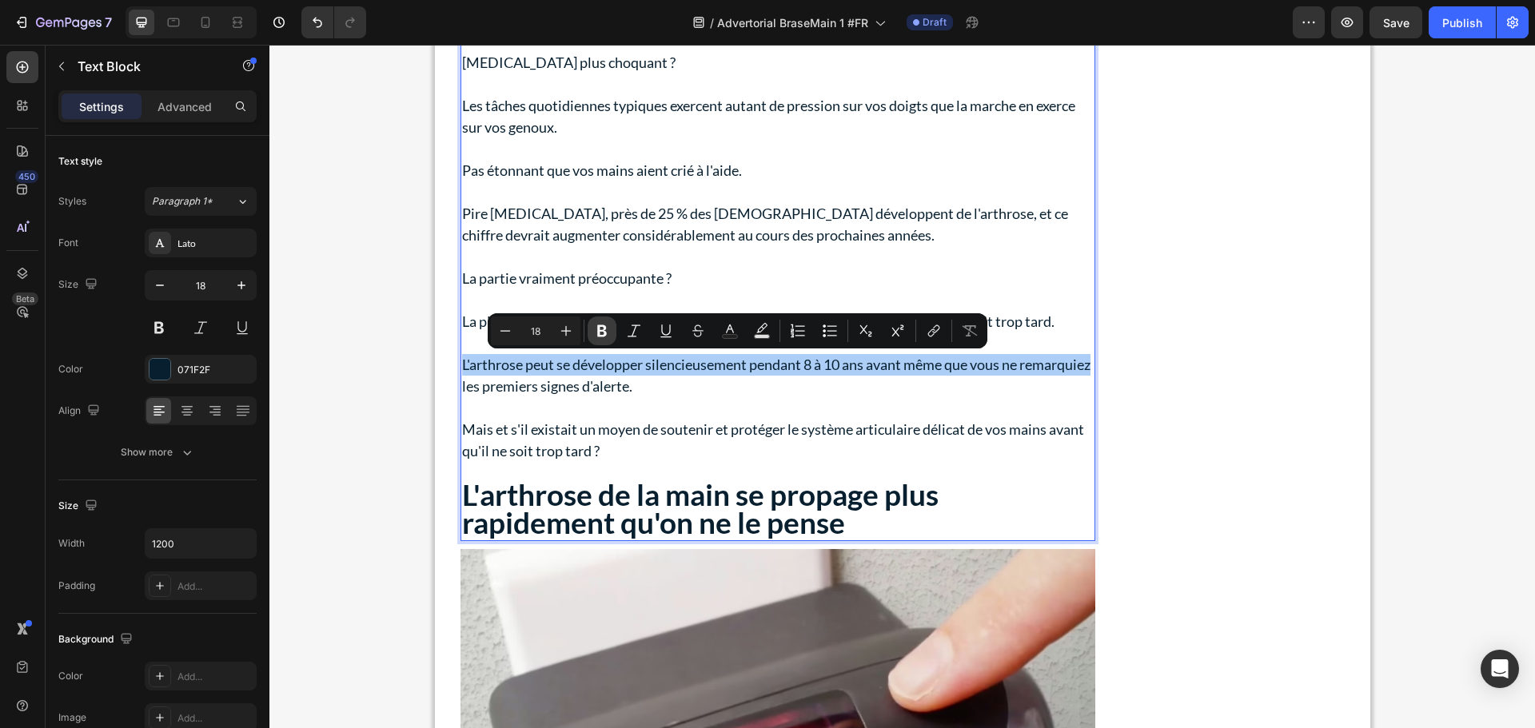
click at [598, 332] on icon "Editor contextual toolbar" at bounding box center [602, 331] width 10 height 12
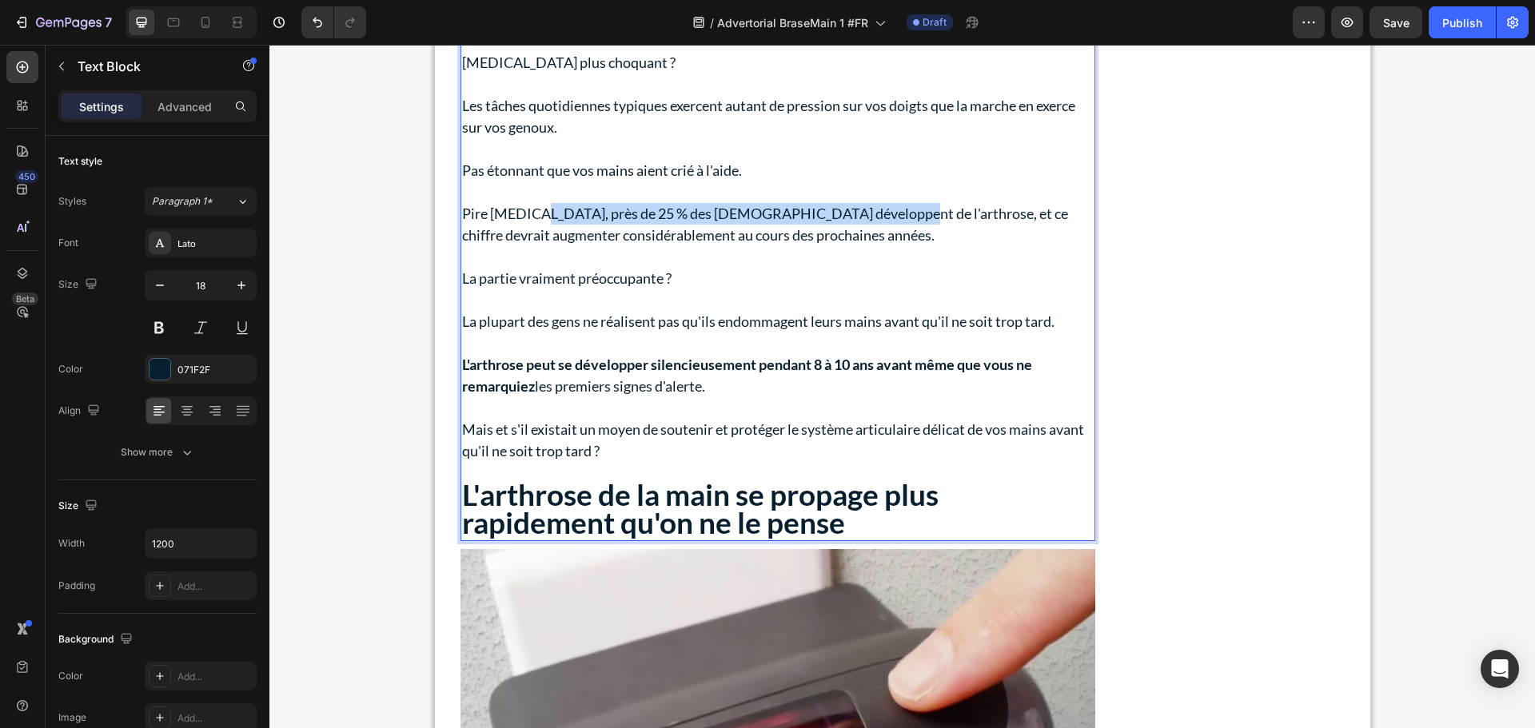
drag, startPoint x: 532, startPoint y: 215, endPoint x: 870, endPoint y: 214, distance: 338.9
click at [870, 214] on p "Pire [MEDICAL_DATA], près de 25 % des [DEMOGRAPHIC_DATA] développent de l'arthr…" at bounding box center [777, 224] width 631 height 43
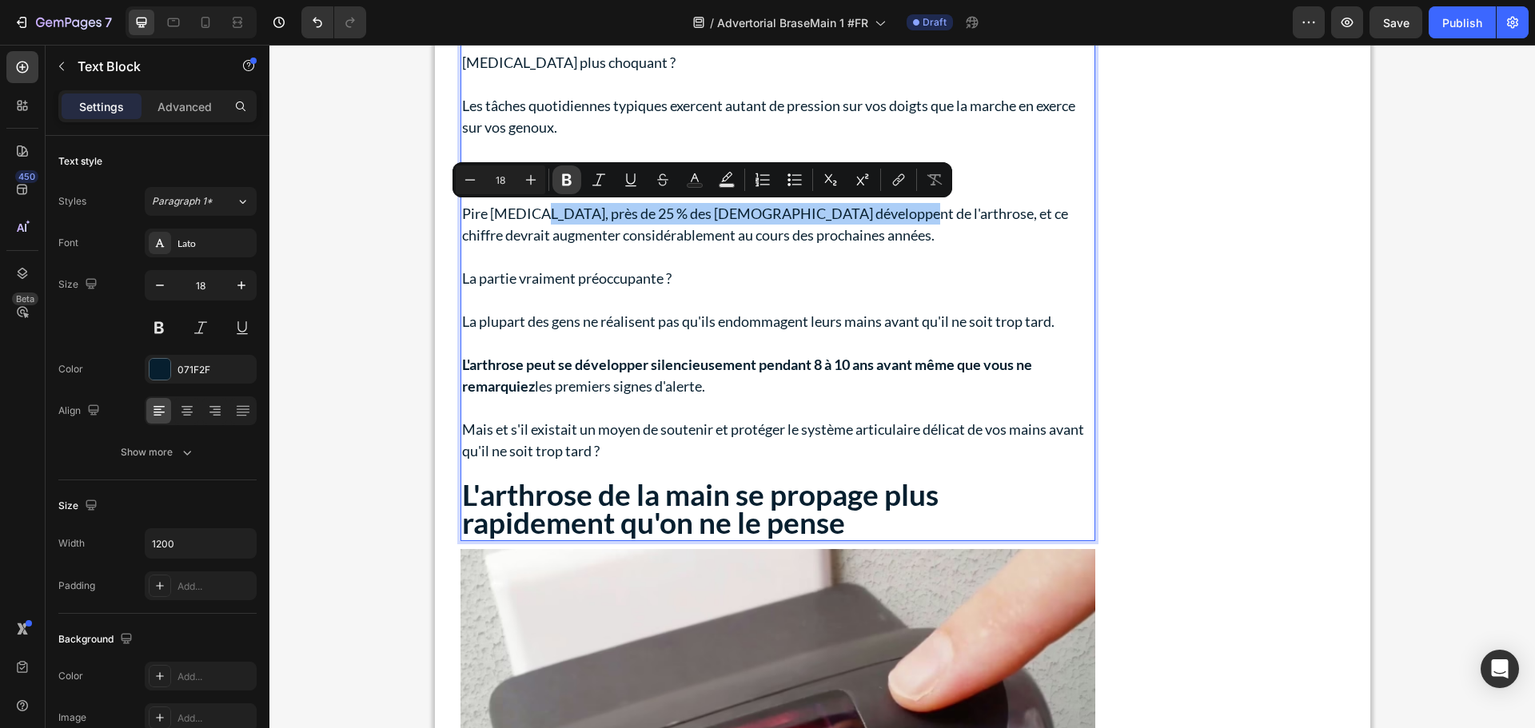
click at [572, 179] on icon "Editor contextual toolbar" at bounding box center [567, 180] width 16 height 16
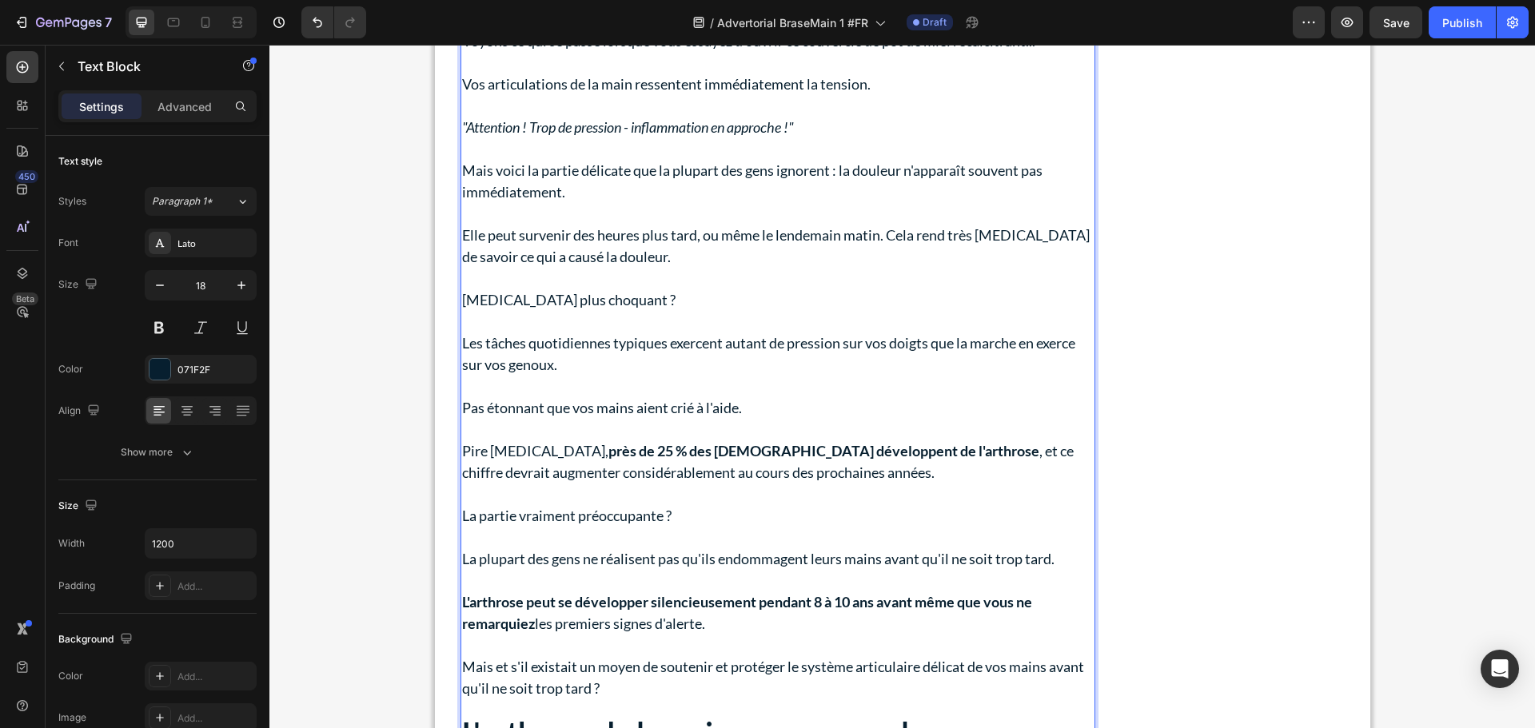
scroll to position [1589, 0]
click at [530, 136] on icon ""Attention ! Trop de pression - inflammation en approche !"" at bounding box center [628, 130] width 332 height 18
click at [530, 135] on icon ""Attention ! Trop de pression - inflammation en approche !"" at bounding box center [628, 130] width 332 height 18
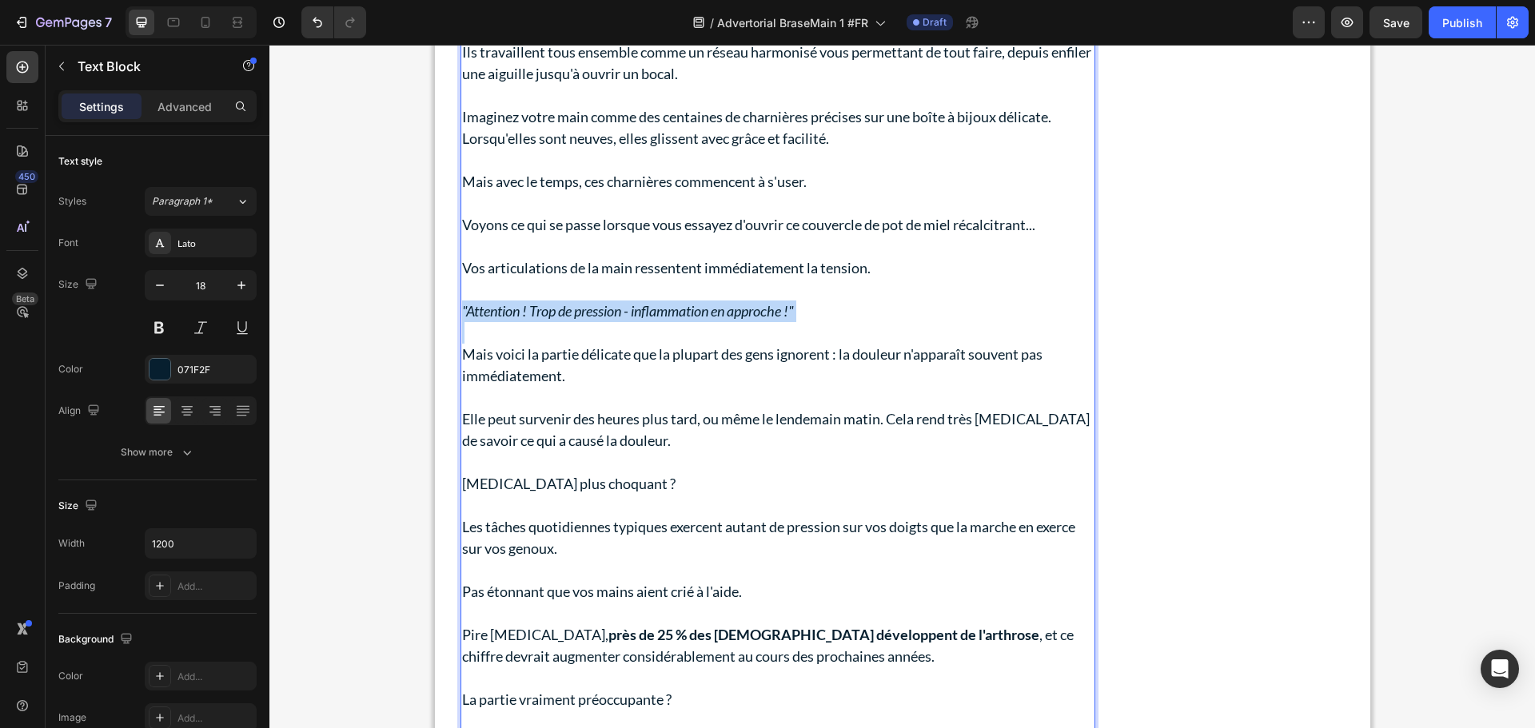
scroll to position [1349, 0]
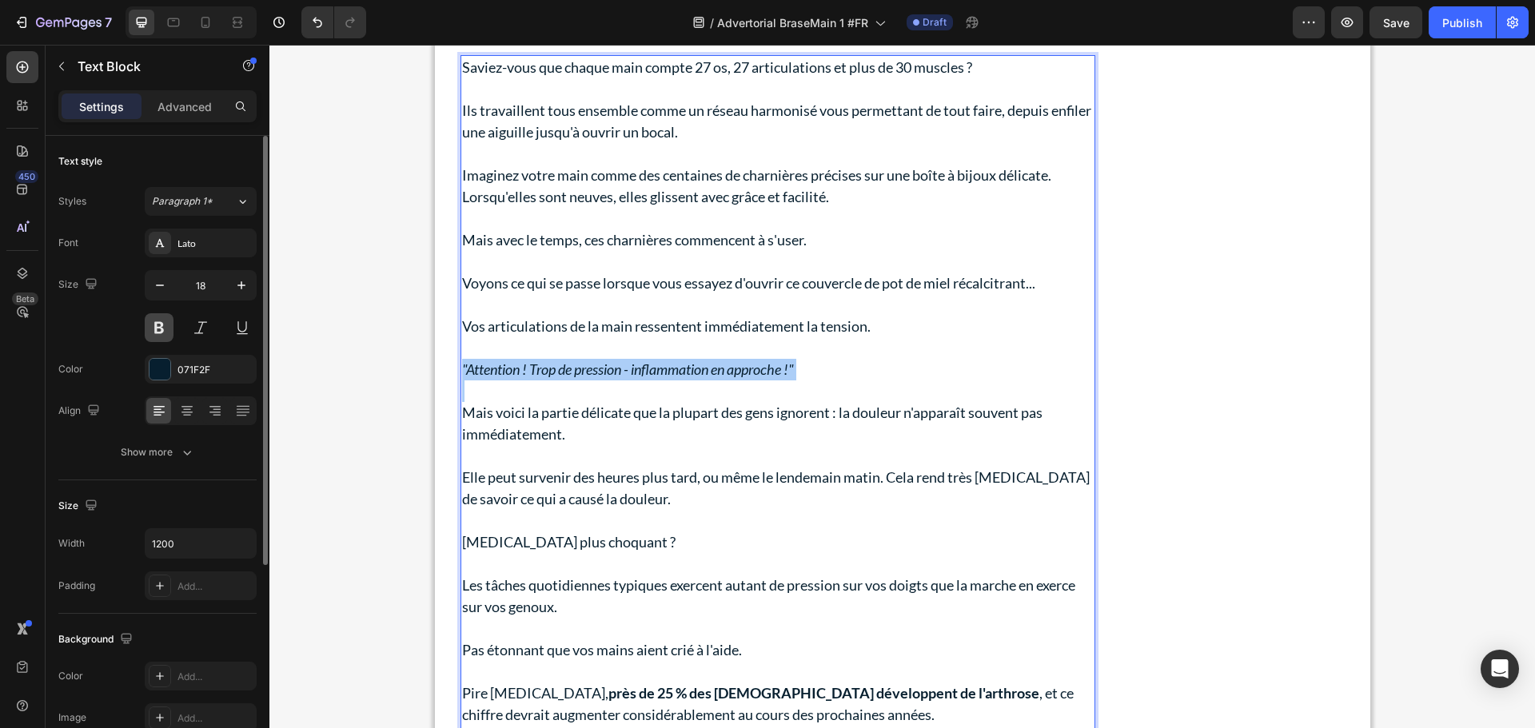
click at [164, 328] on button at bounding box center [159, 327] width 29 height 29
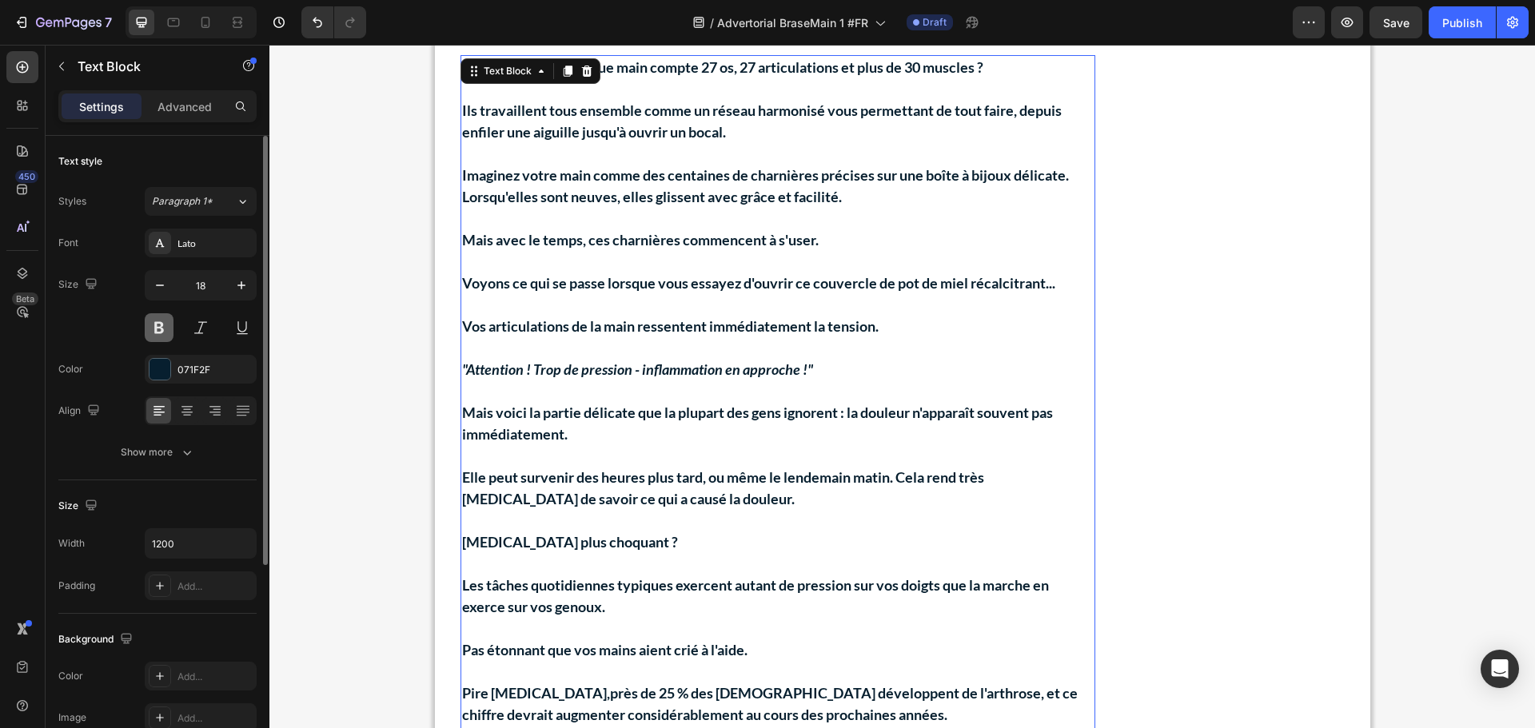
click at [164, 328] on button at bounding box center [159, 327] width 29 height 29
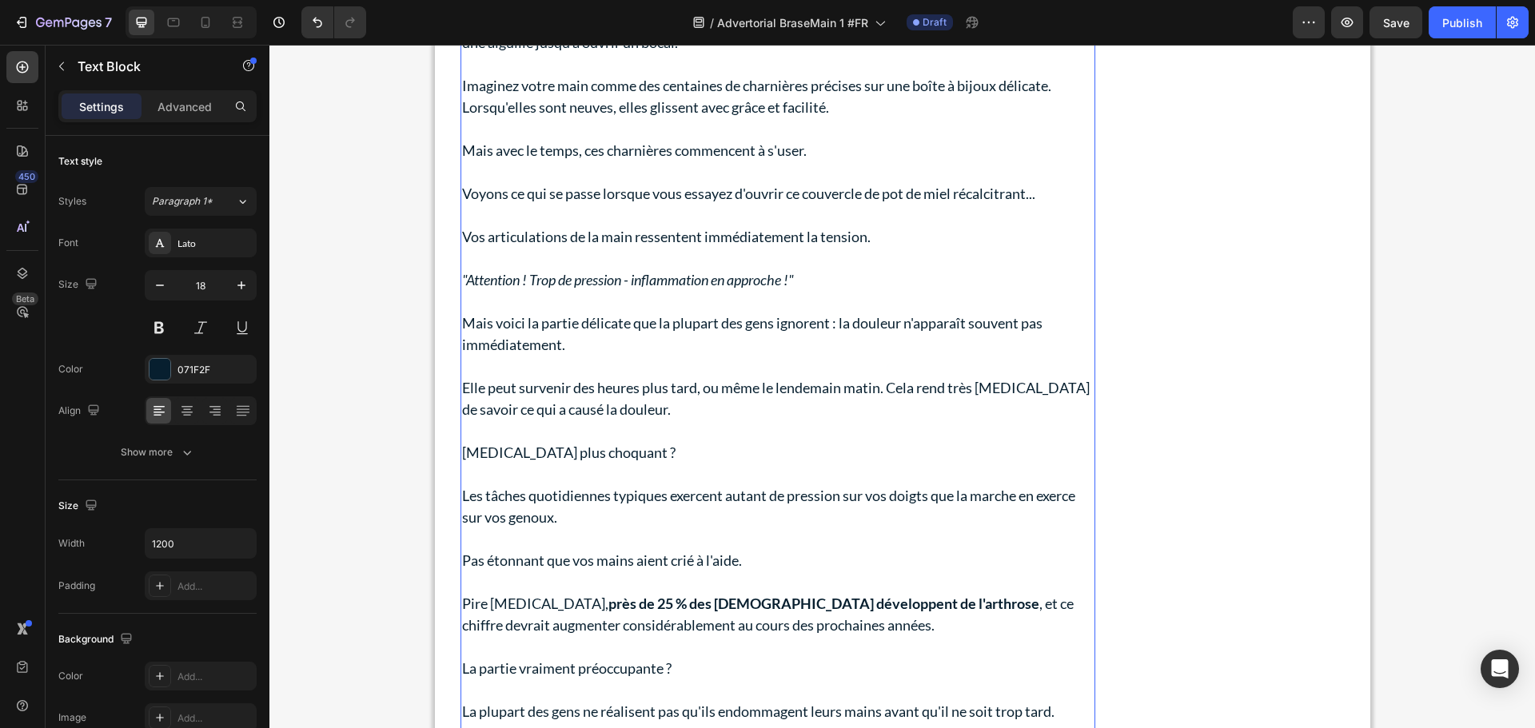
scroll to position [1429, 0]
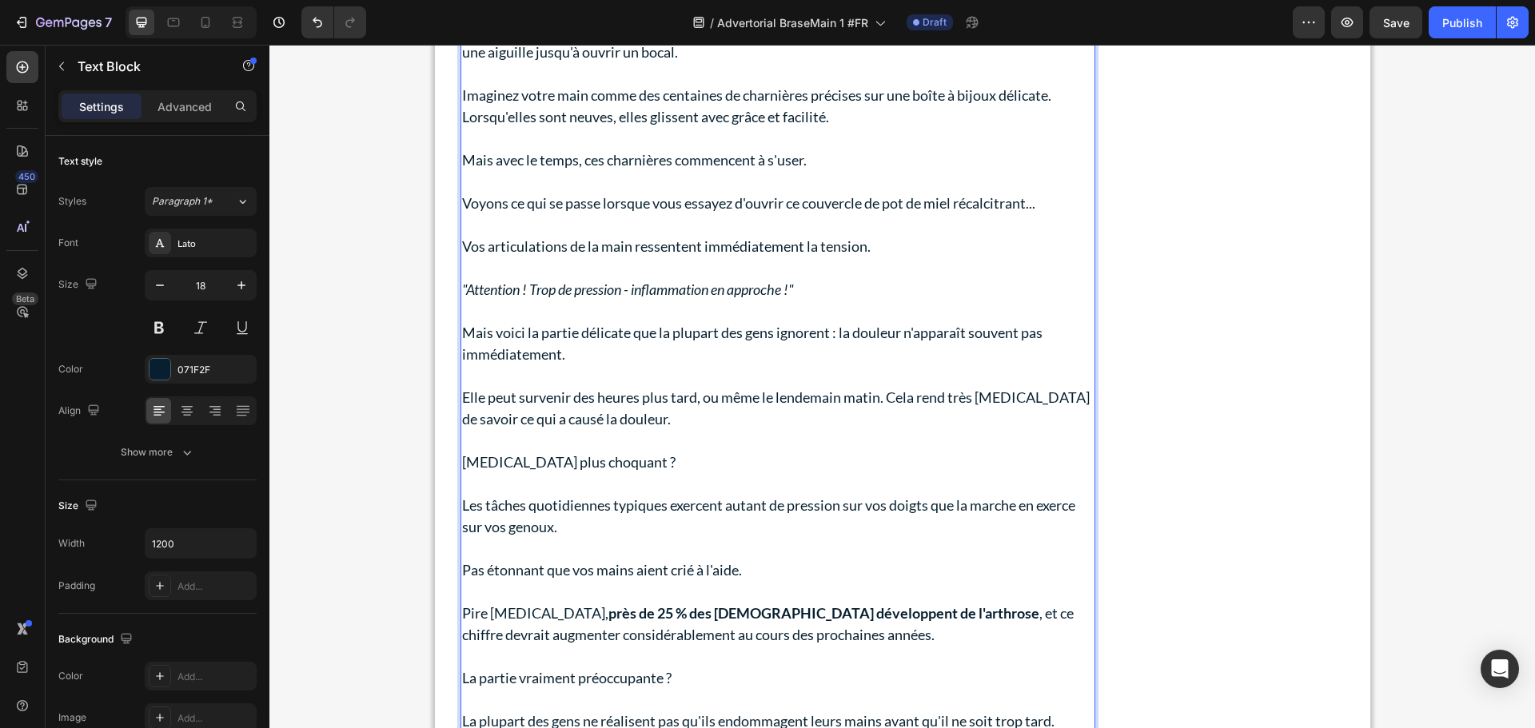
click at [551, 291] on icon ""Attention ! Trop de pression - inflammation en approche !"" at bounding box center [628, 290] width 332 height 18
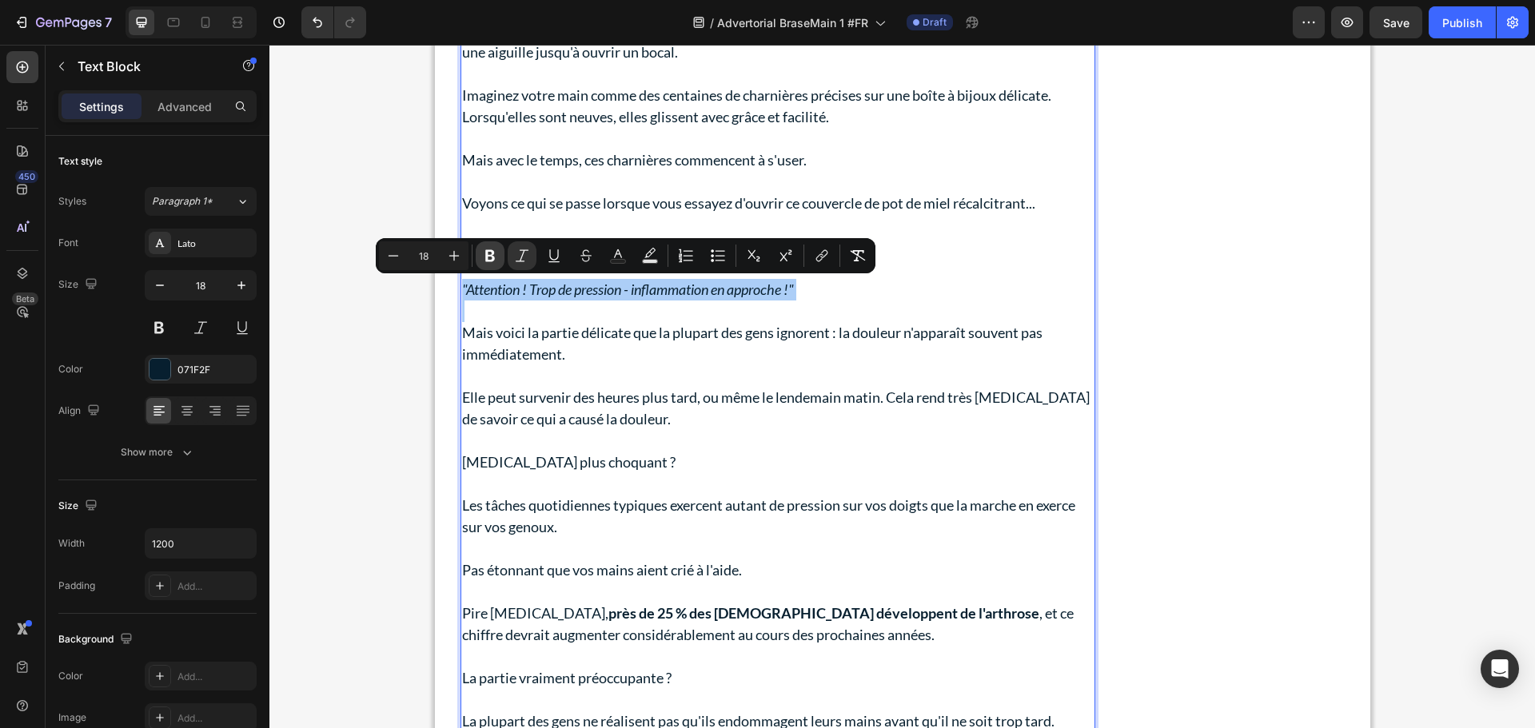
click at [482, 245] on button "Bold" at bounding box center [490, 255] width 29 height 29
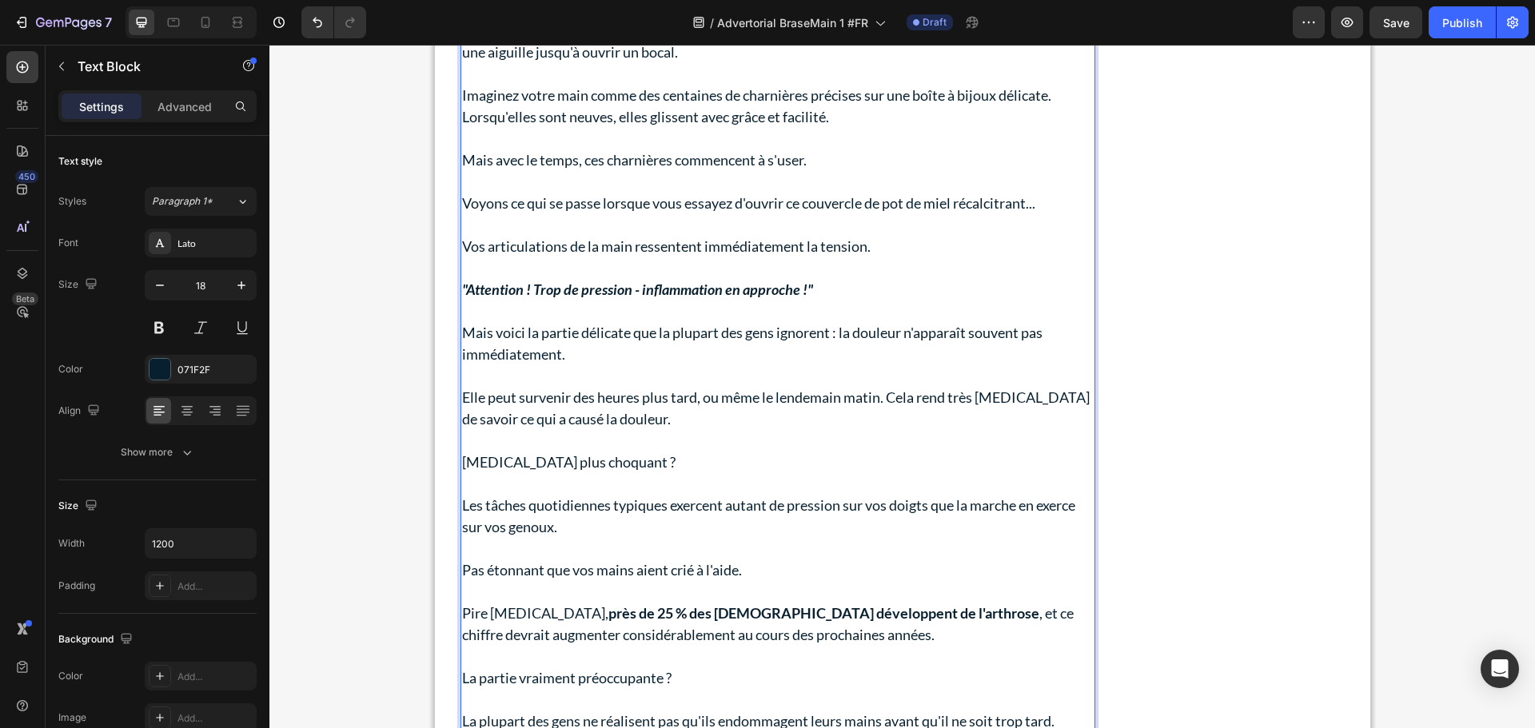
click at [684, 342] on p "Mais voici la partie délicate que la plupart des gens ignorent : la douleur n'a…" at bounding box center [777, 343] width 631 height 43
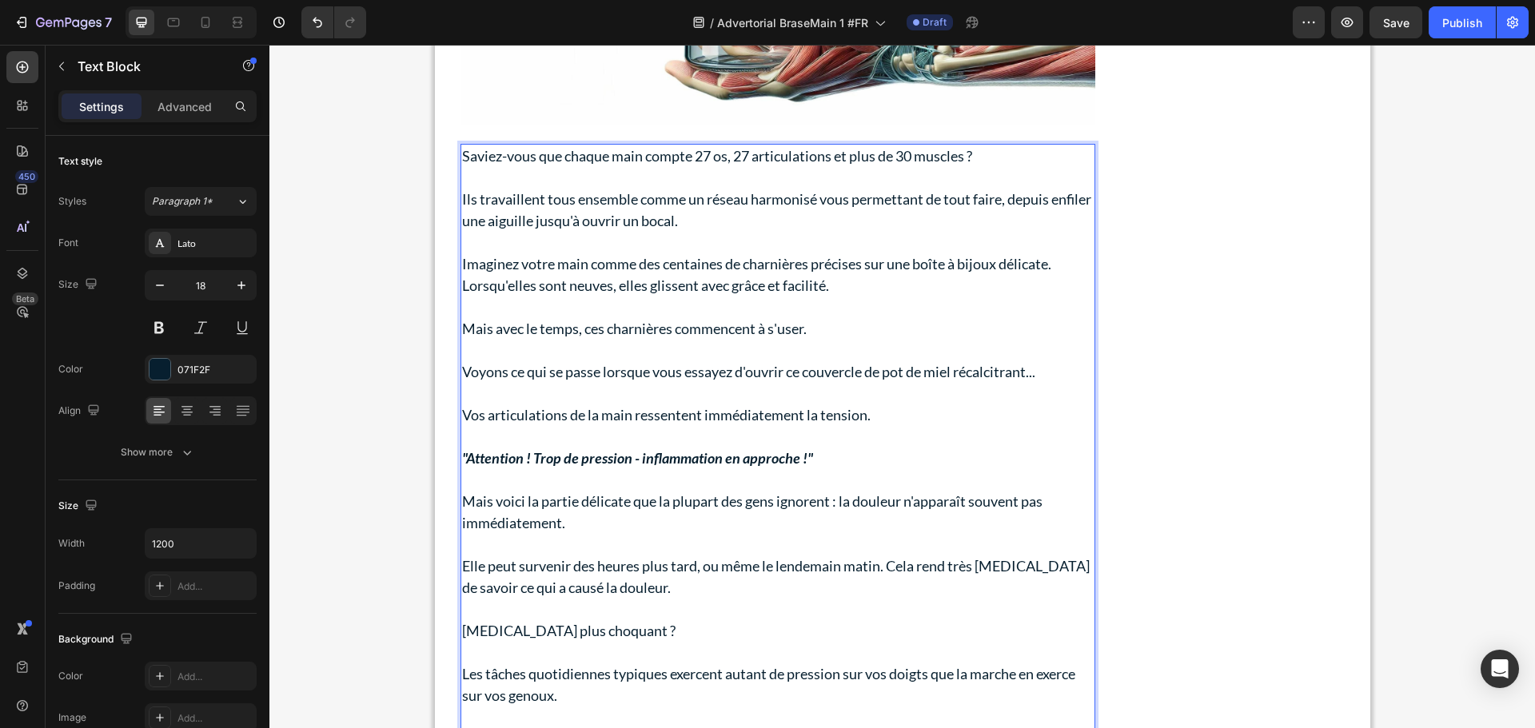
scroll to position [1269, 0]
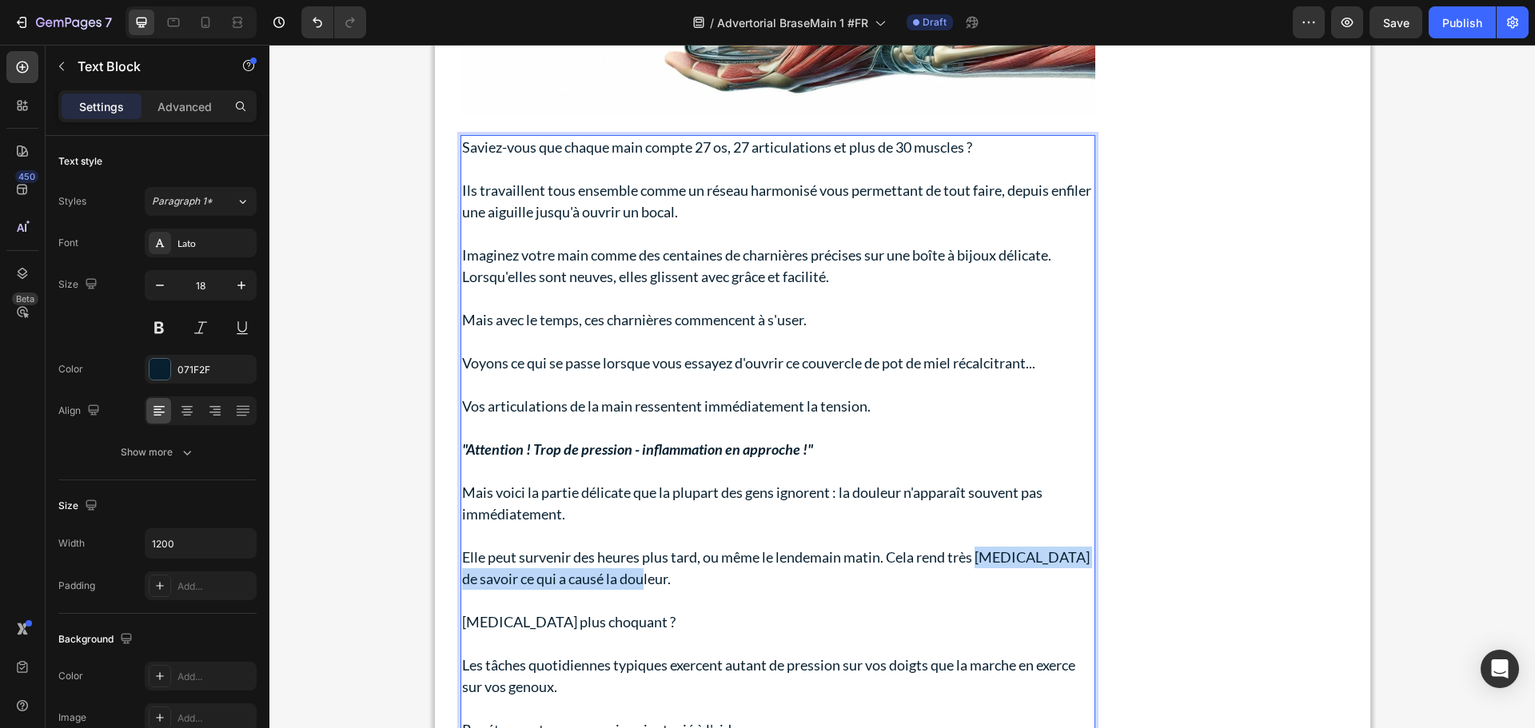
drag, startPoint x: 978, startPoint y: 559, endPoint x: 989, endPoint y: 583, distance: 26.1
click at [990, 583] on p "Elle peut survenir des heures plus tard, ou même le lendemain matin. Cela rend …" at bounding box center [777, 568] width 631 height 43
click at [625, 586] on p "Elle peut survenir des heures plus tard, ou même le lendemain matin. Cela rend …" at bounding box center [777, 568] width 631 height 43
drag, startPoint x: 592, startPoint y: 577, endPoint x: 976, endPoint y: 559, distance: 384.1
click at [976, 559] on p "Elle peut survenir des heures plus tard, ou même le lendemain matin. Cela rend …" at bounding box center [777, 568] width 631 height 43
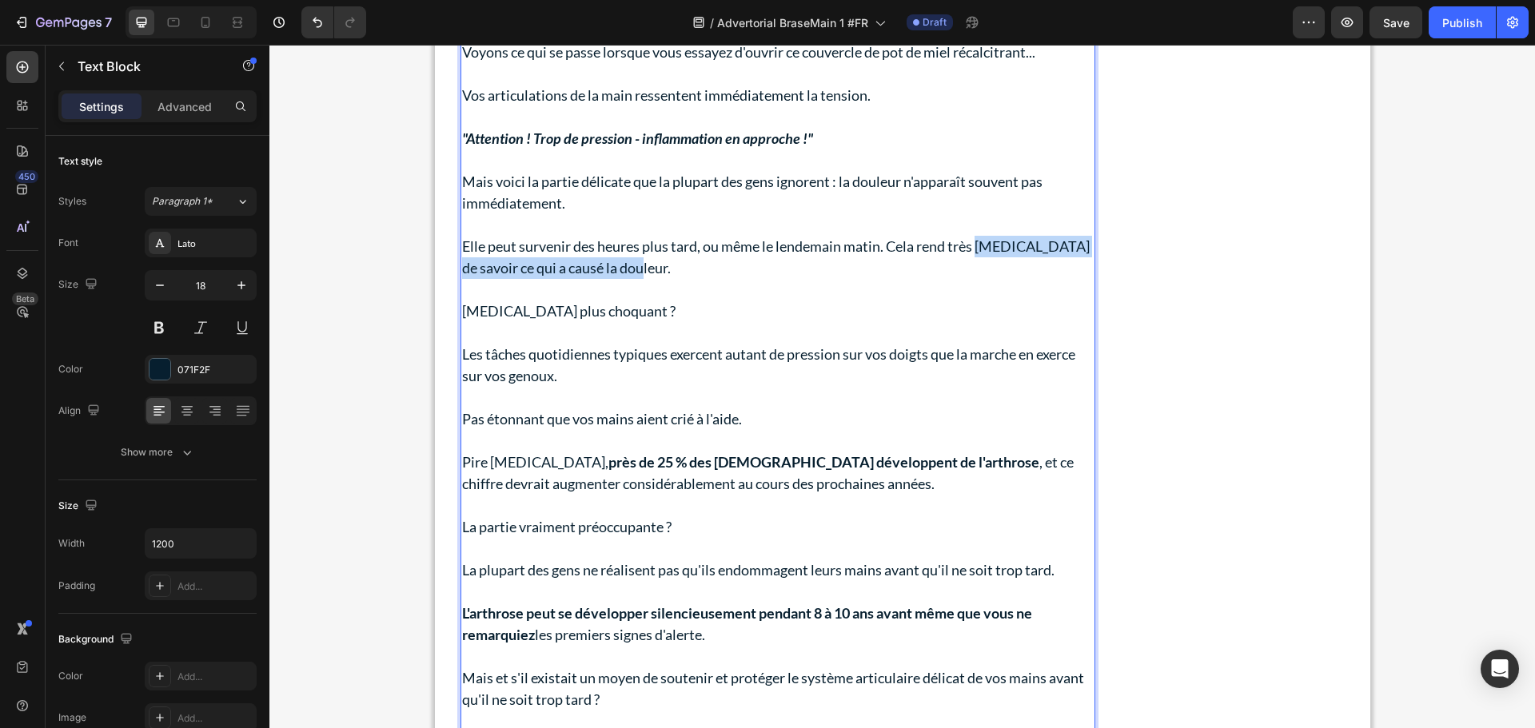
scroll to position [1589, 0]
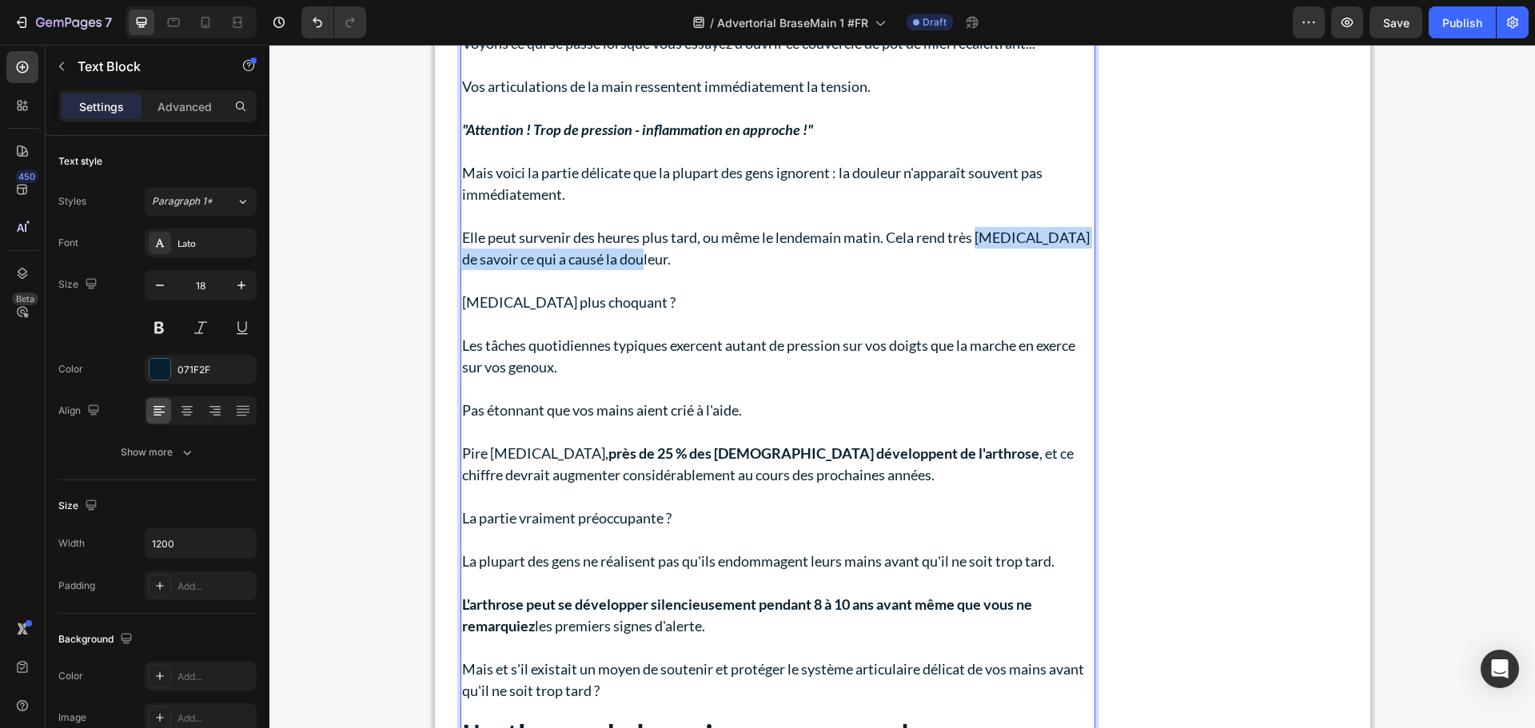
click at [564, 255] on p "Elle peut survenir des heures plus tard, ou même le lendemain matin. Cela rend …" at bounding box center [777, 248] width 631 height 43
drag, startPoint x: 612, startPoint y: 265, endPoint x: 977, endPoint y: 237, distance: 365.5
click at [977, 237] on p "Elle peut survenir des heures plus tard, ou même le lendemain matin. Cela rend …" at bounding box center [777, 248] width 631 height 43
click at [914, 265] on p "Elle peut survenir des heures plus tard, ou même le lendemain matin. Cela rend …" at bounding box center [777, 248] width 631 height 43
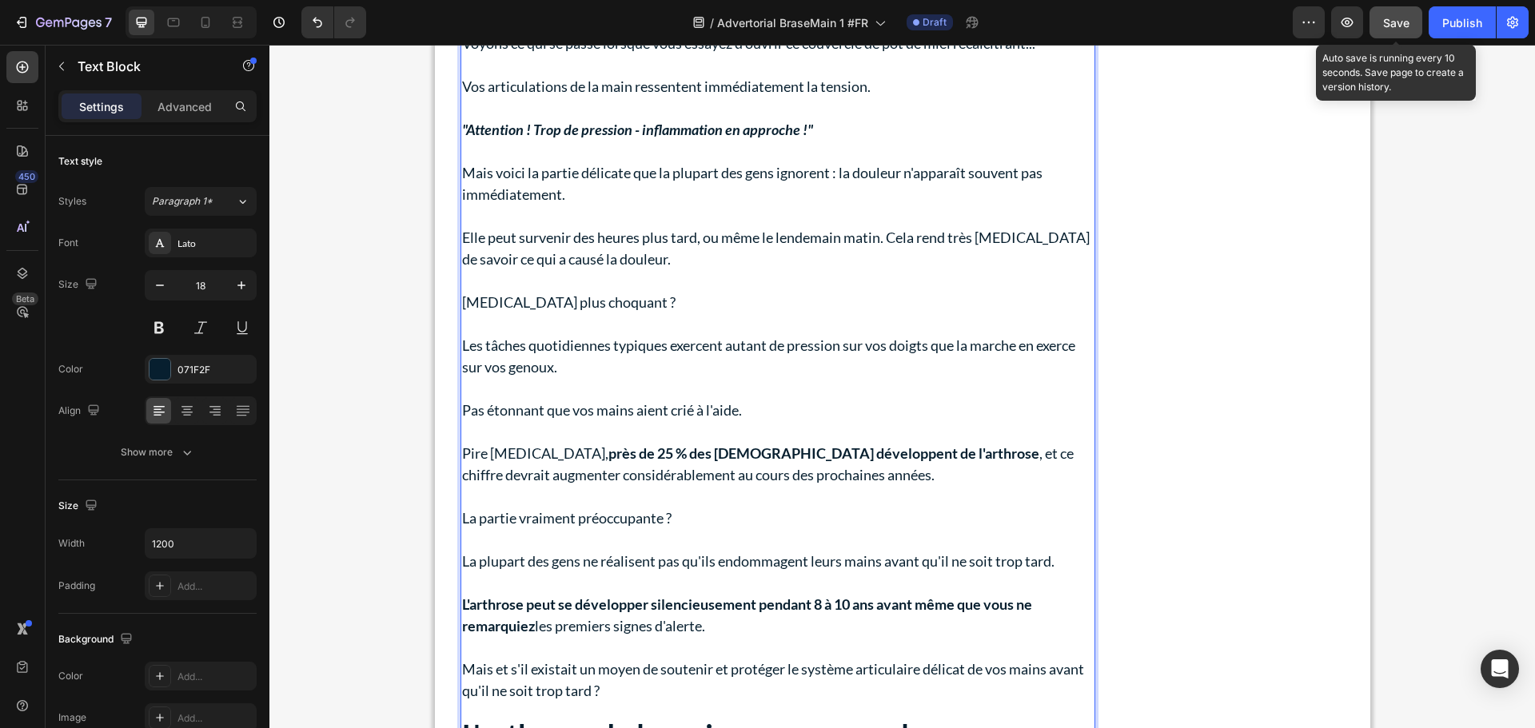
click at [1398, 26] on span "Save" at bounding box center [1396, 23] width 26 height 14
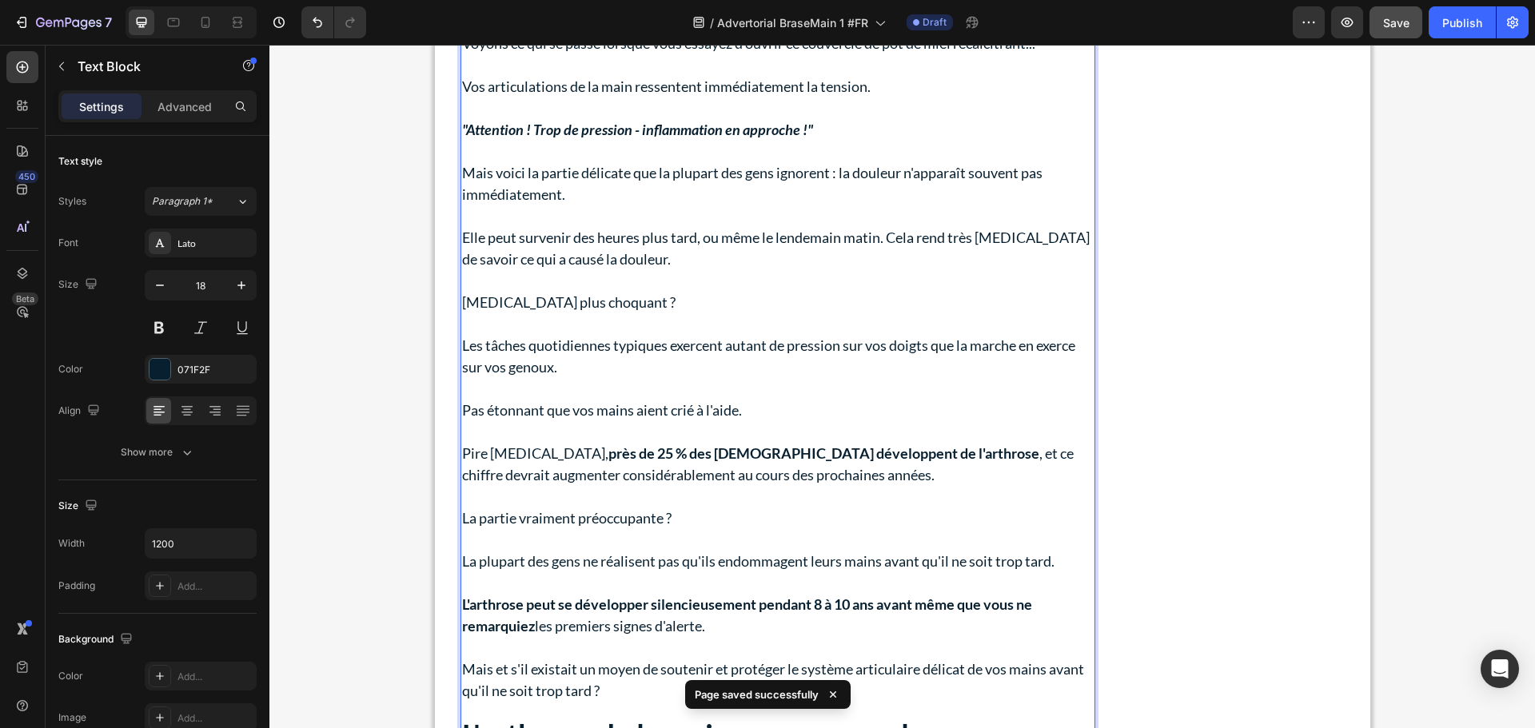
click at [797, 282] on p "Rich Text Editor. Editing area: main" at bounding box center [777, 281] width 631 height 22
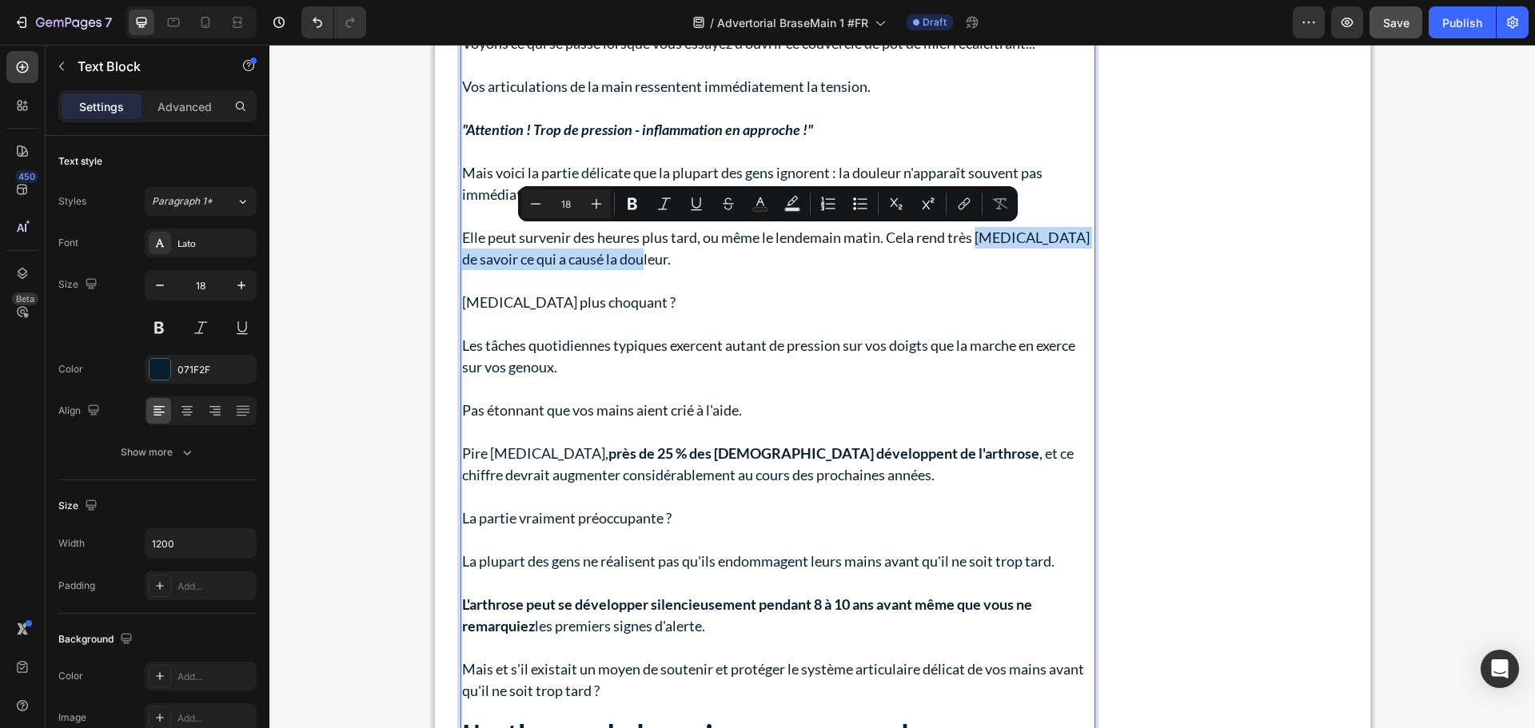
drag, startPoint x: 976, startPoint y: 237, endPoint x: 993, endPoint y: 253, distance: 23.2
click at [993, 253] on p "Elle peut survenir des heures plus tard, ou même le lendemain matin. Cela rend …" at bounding box center [777, 248] width 631 height 43
click at [631, 207] on icon "Editor contextual toolbar" at bounding box center [632, 204] width 16 height 16
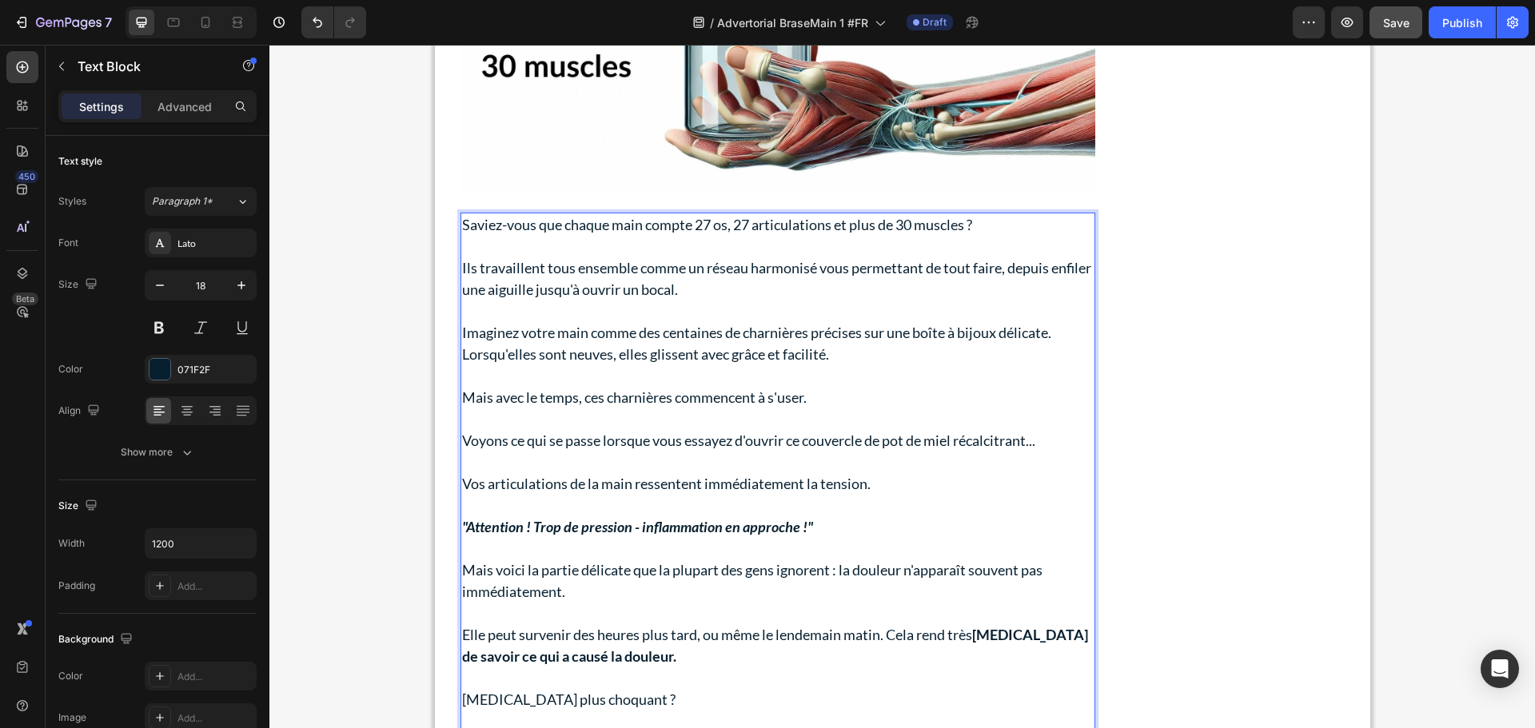
scroll to position [1189, 0]
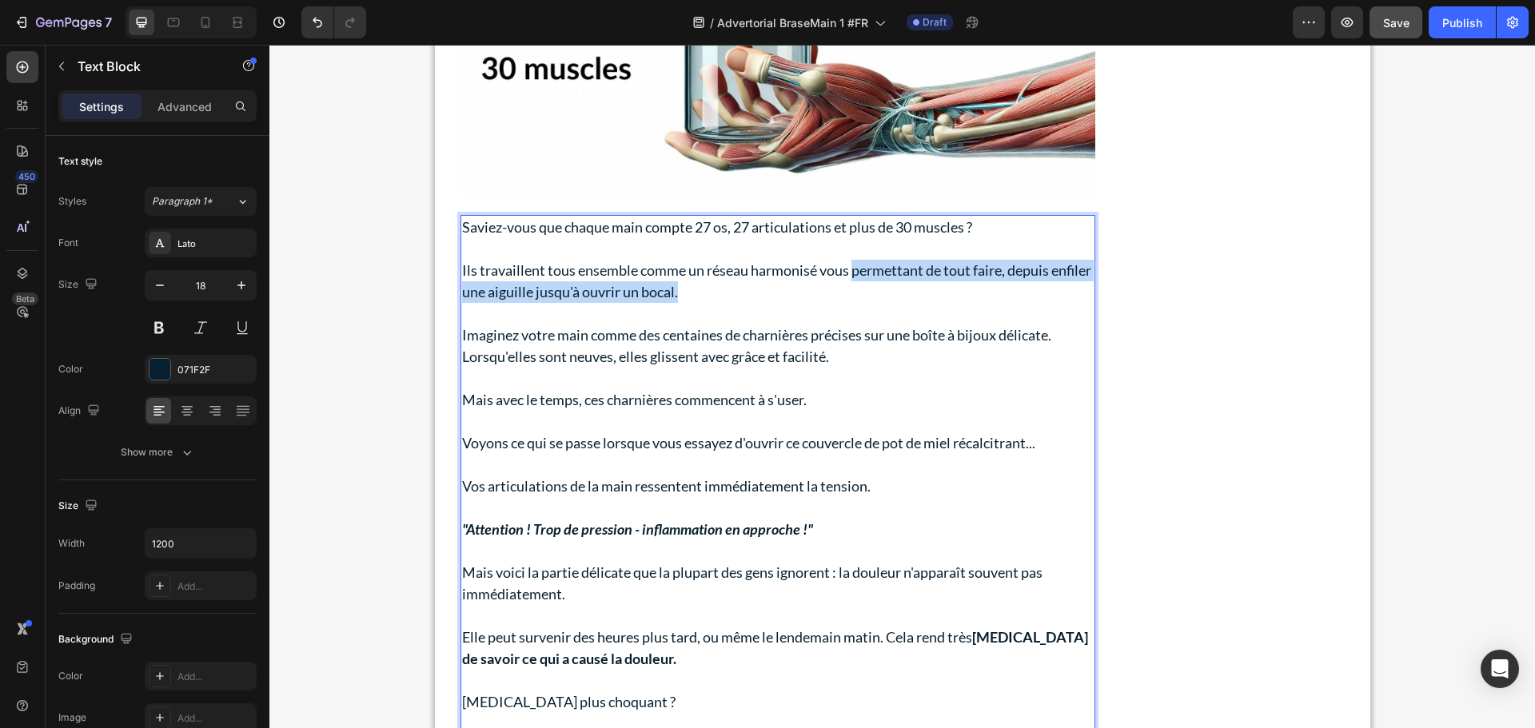
drag, startPoint x: 847, startPoint y: 271, endPoint x: 910, endPoint y: 297, distance: 68.1
click at [910, 297] on p "Ils travaillent tous ensemble comme un réseau harmonisé vous permettant de tout…" at bounding box center [777, 281] width 631 height 43
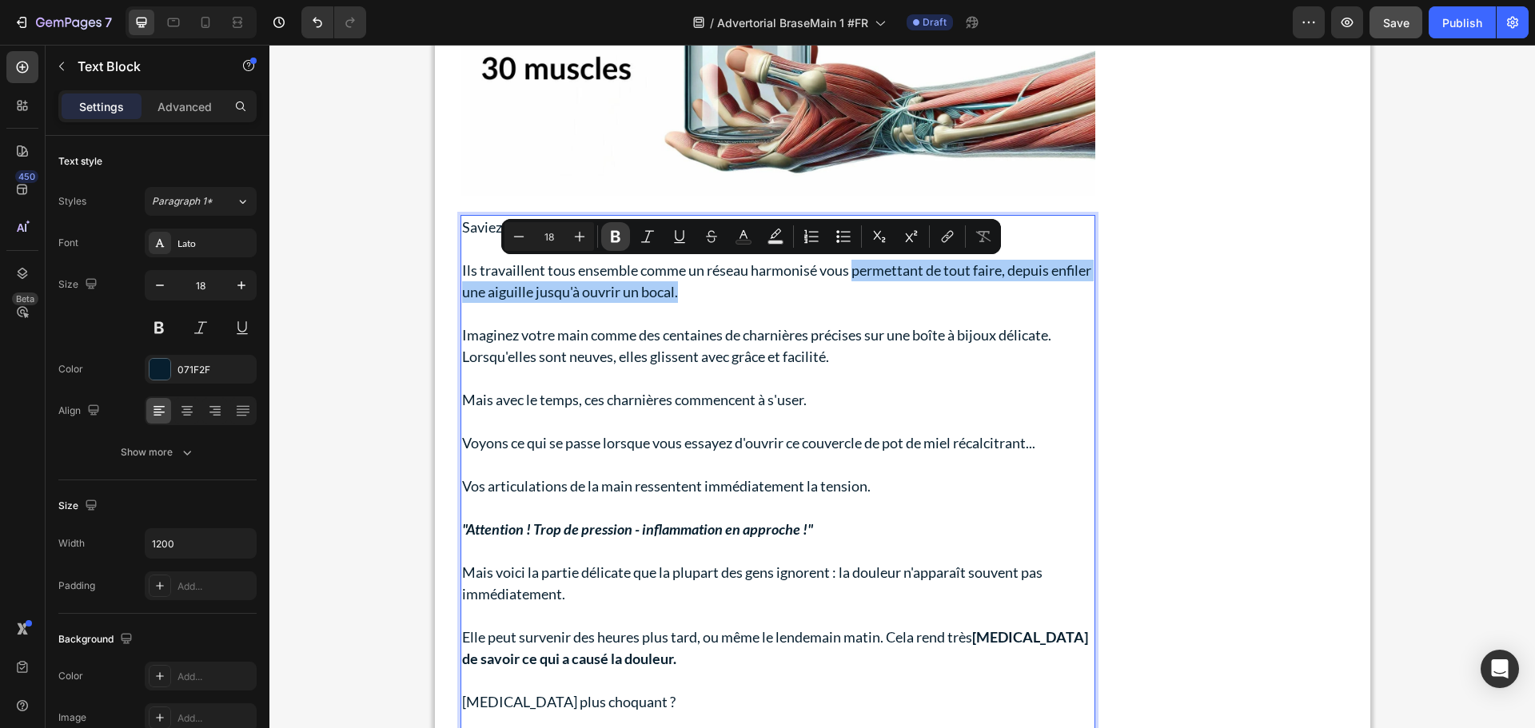
click at [606, 232] on button "Bold" at bounding box center [615, 236] width 29 height 29
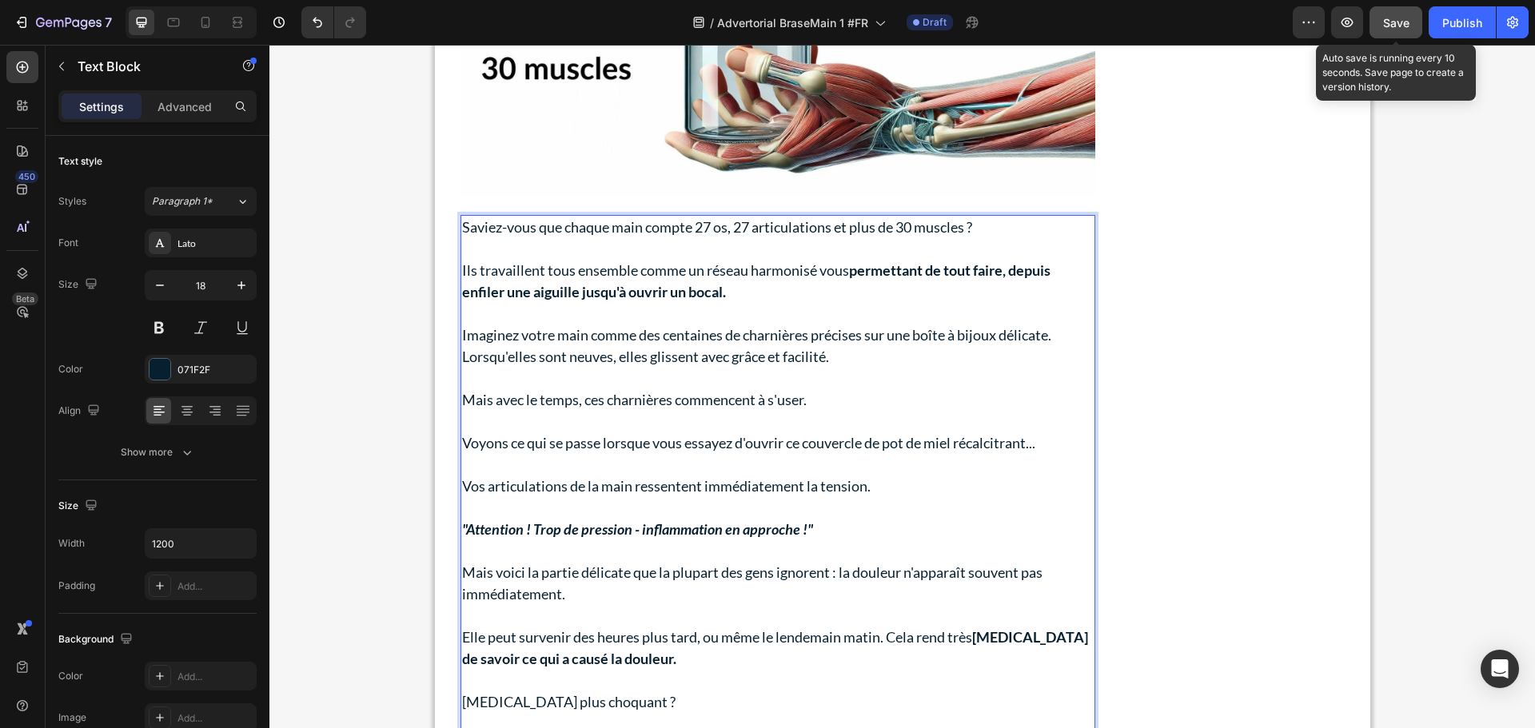
click at [1402, 20] on span "Save" at bounding box center [1396, 23] width 26 height 14
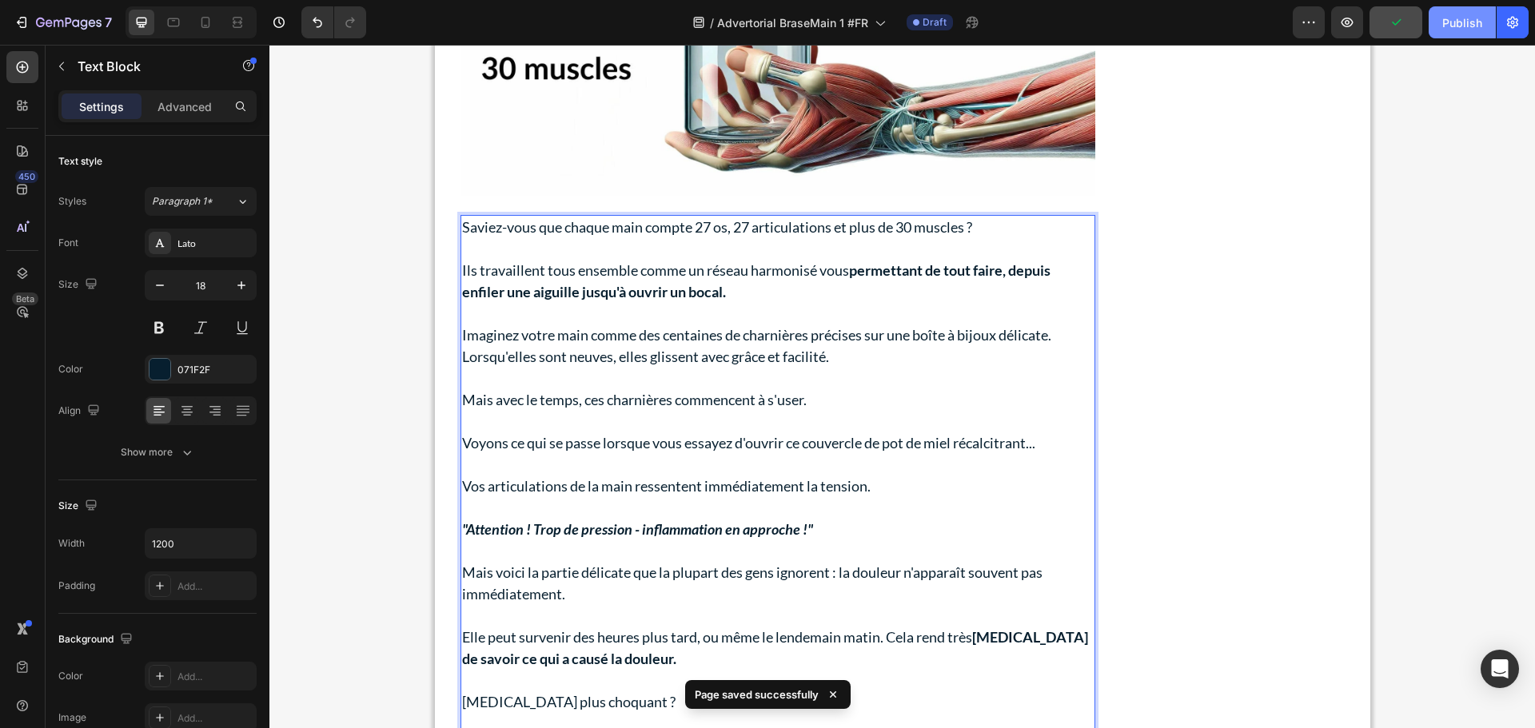
click at [1446, 16] on div "Publish" at bounding box center [1462, 22] width 40 height 17
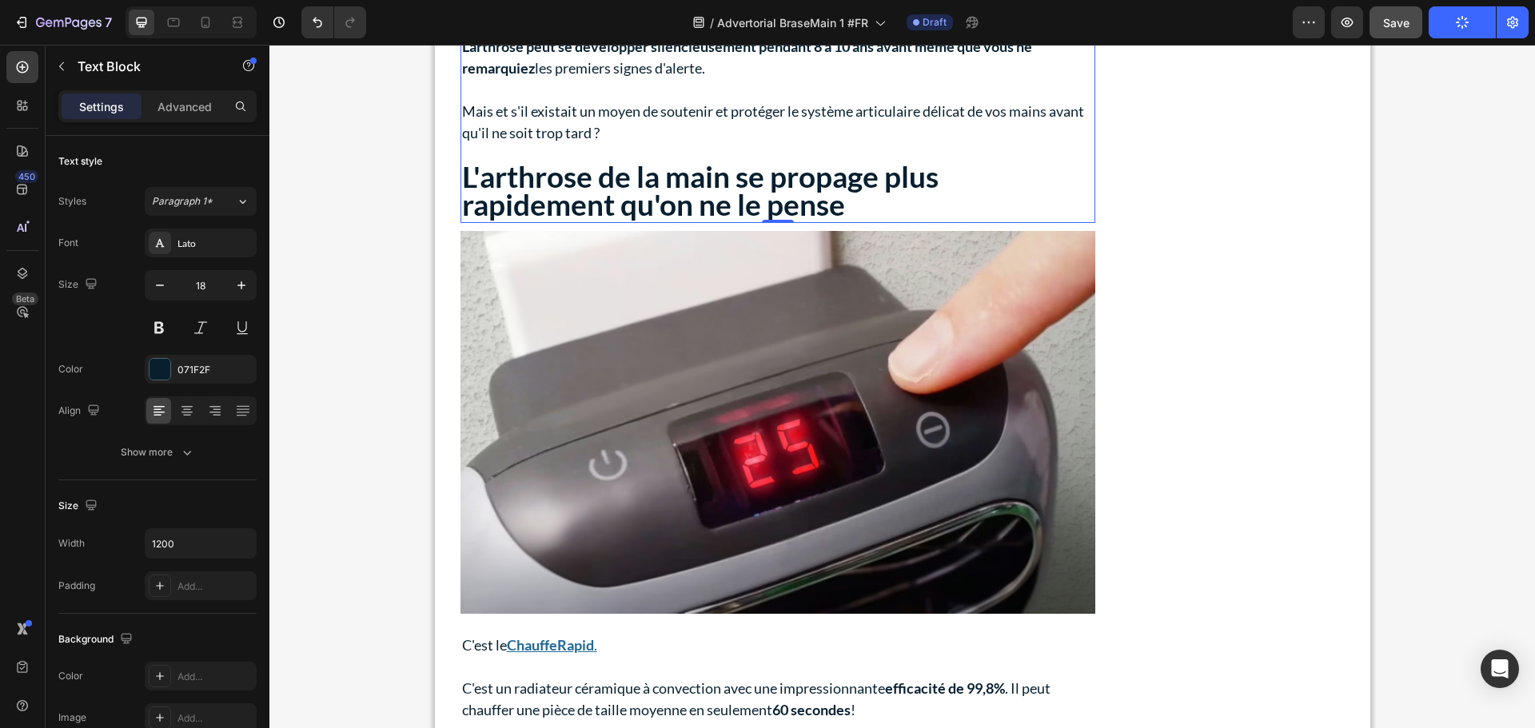
scroll to position [2148, 0]
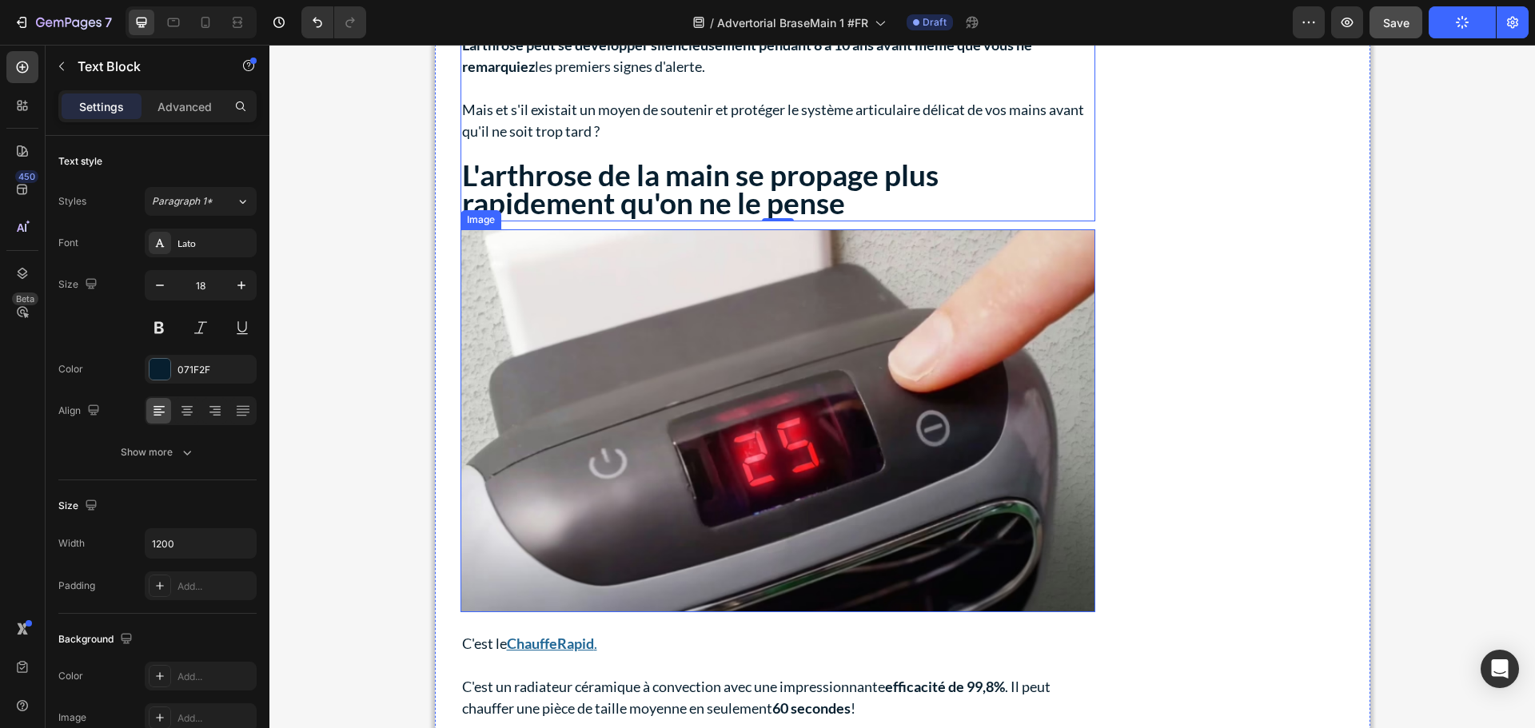
click at [942, 374] on img at bounding box center [777, 421] width 635 height 384
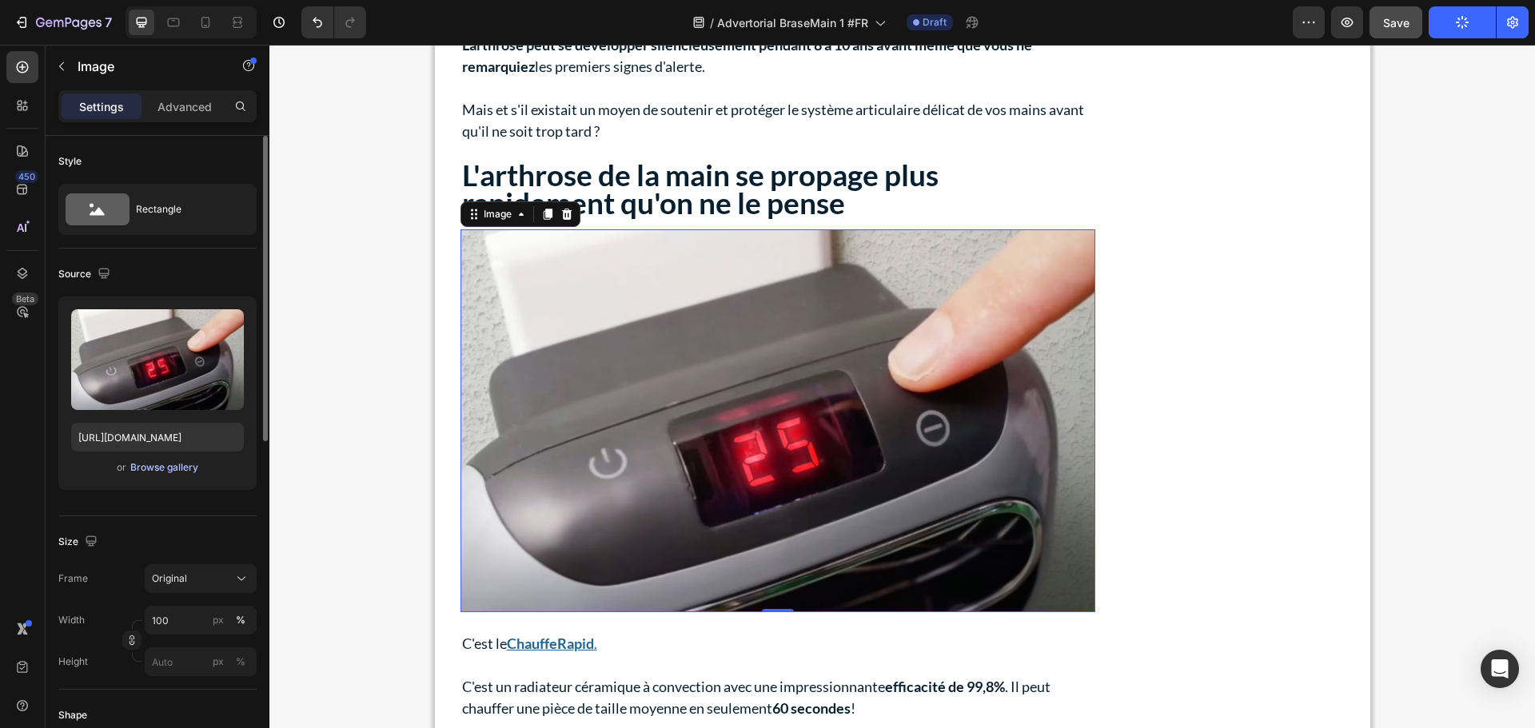
click at [175, 467] on div "Browse gallery" at bounding box center [164, 467] width 68 height 14
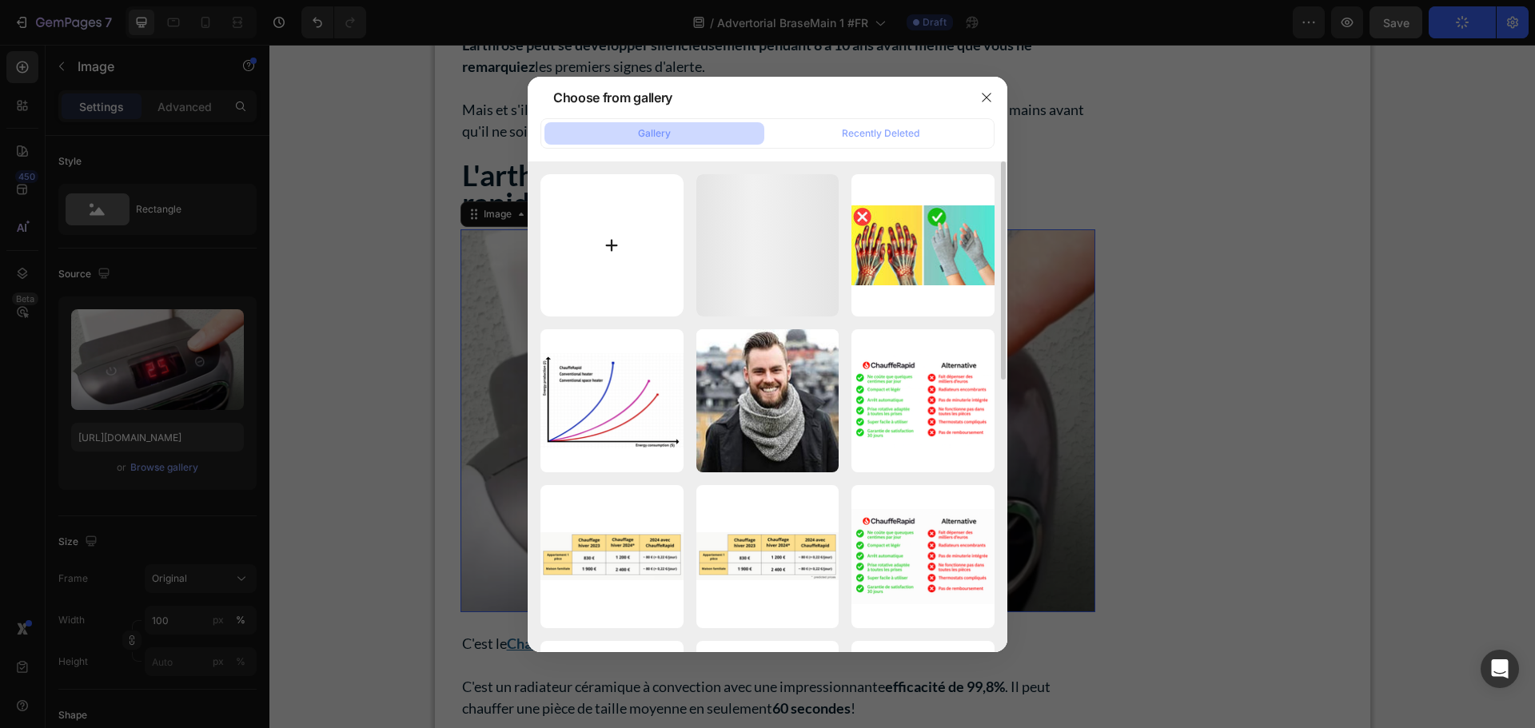
click at [592, 235] on input "file" at bounding box center [611, 245] width 143 height 143
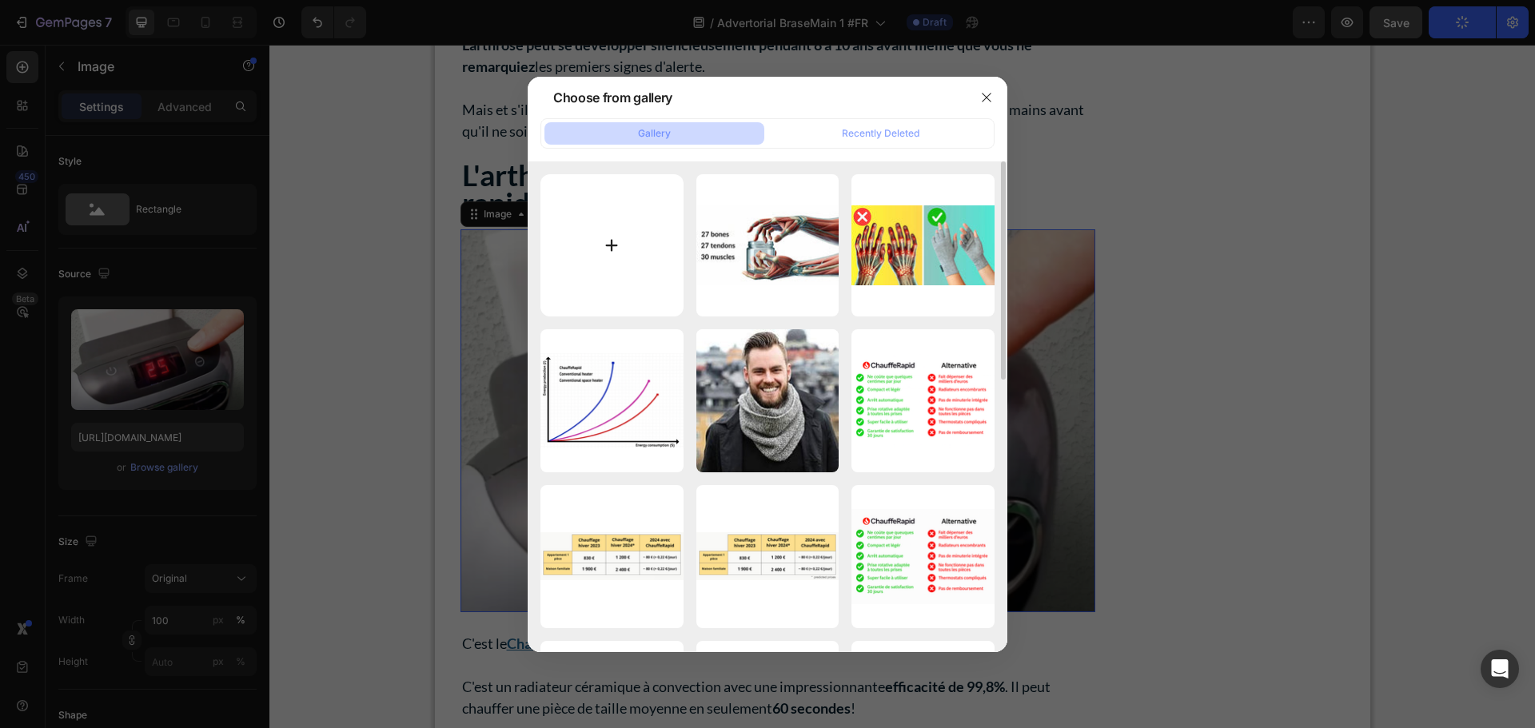
type input "C:\fakepath\[MEDICAL_DATA]_Hand_GIF.webp"
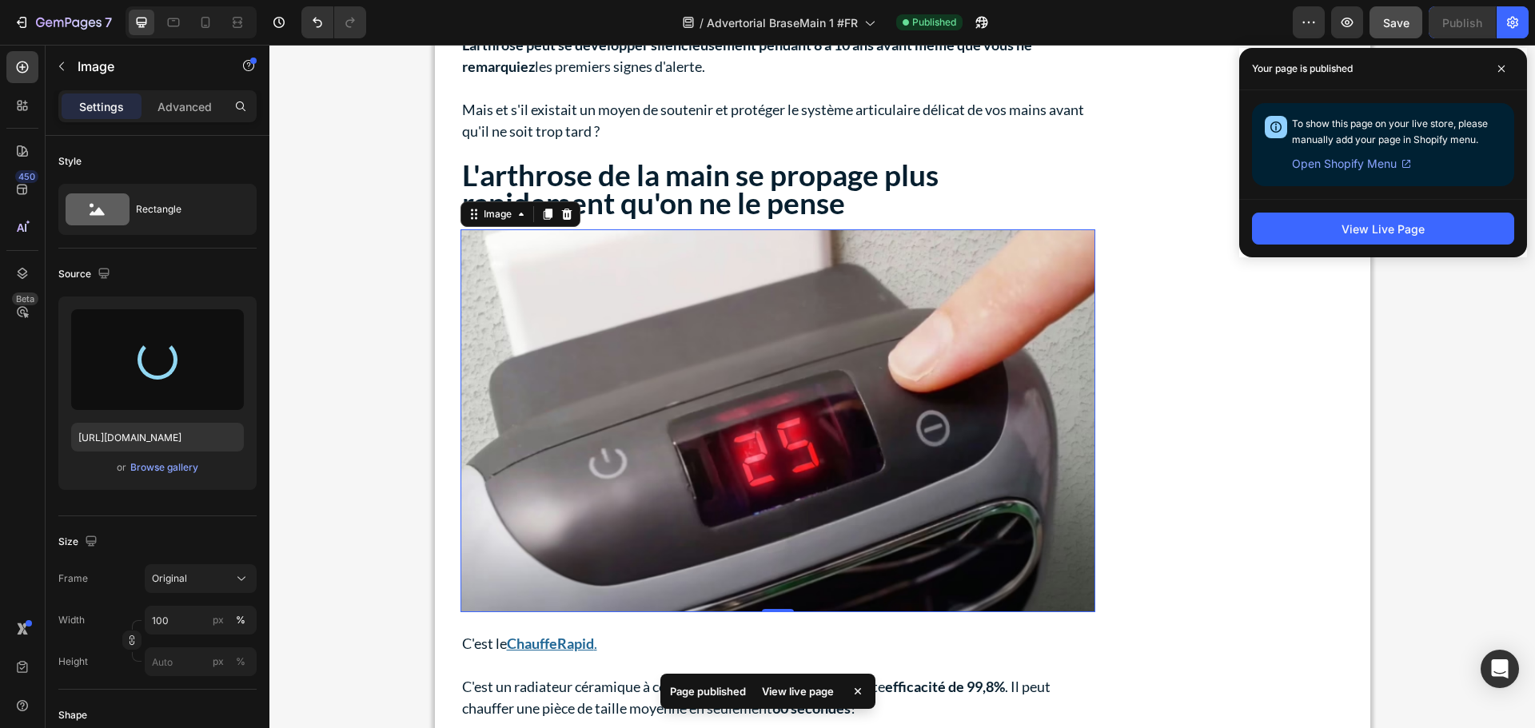
type input "[URL][DOMAIN_NAME]"
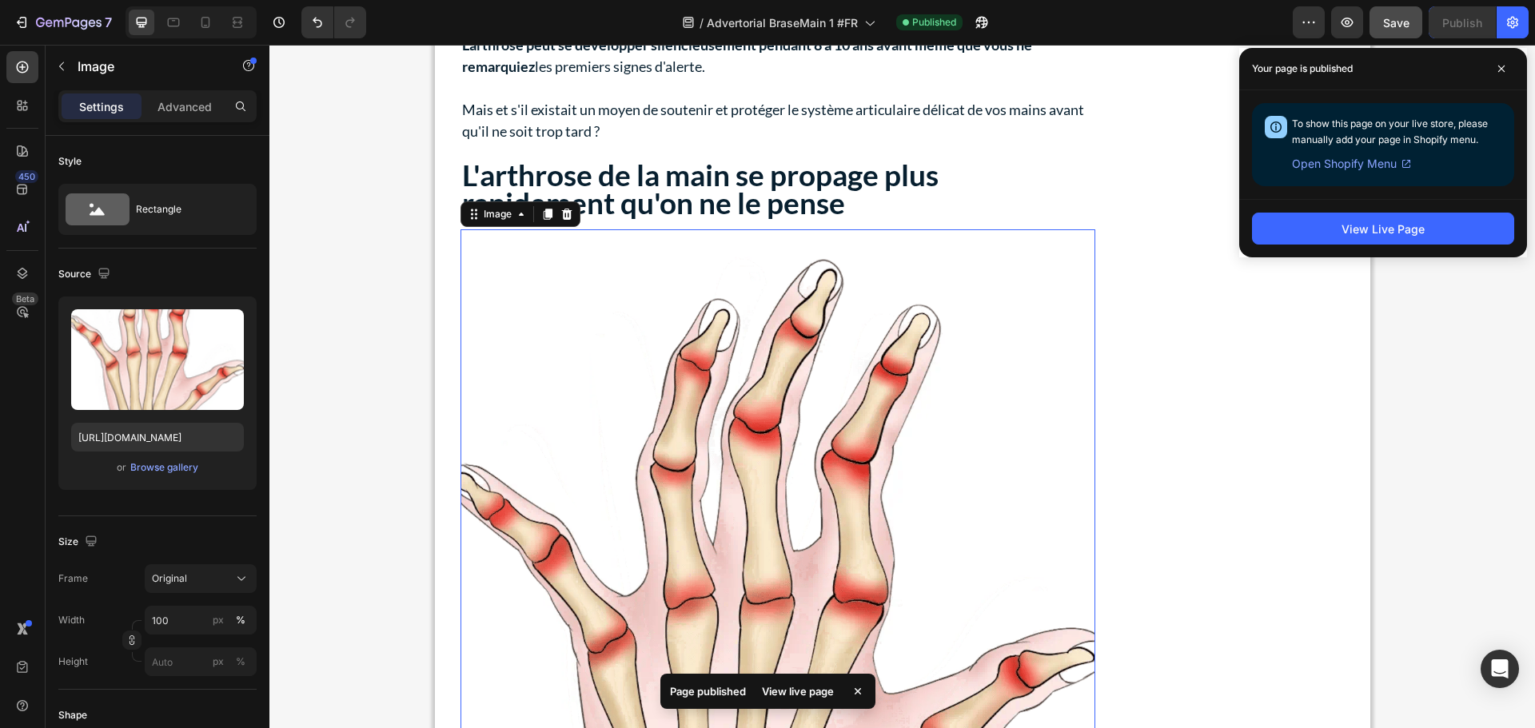
drag, startPoint x: 1243, startPoint y: 206, endPoint x: 1483, endPoint y: 68, distance: 277.5
click at [1502, 68] on icon at bounding box center [1501, 69] width 6 height 6
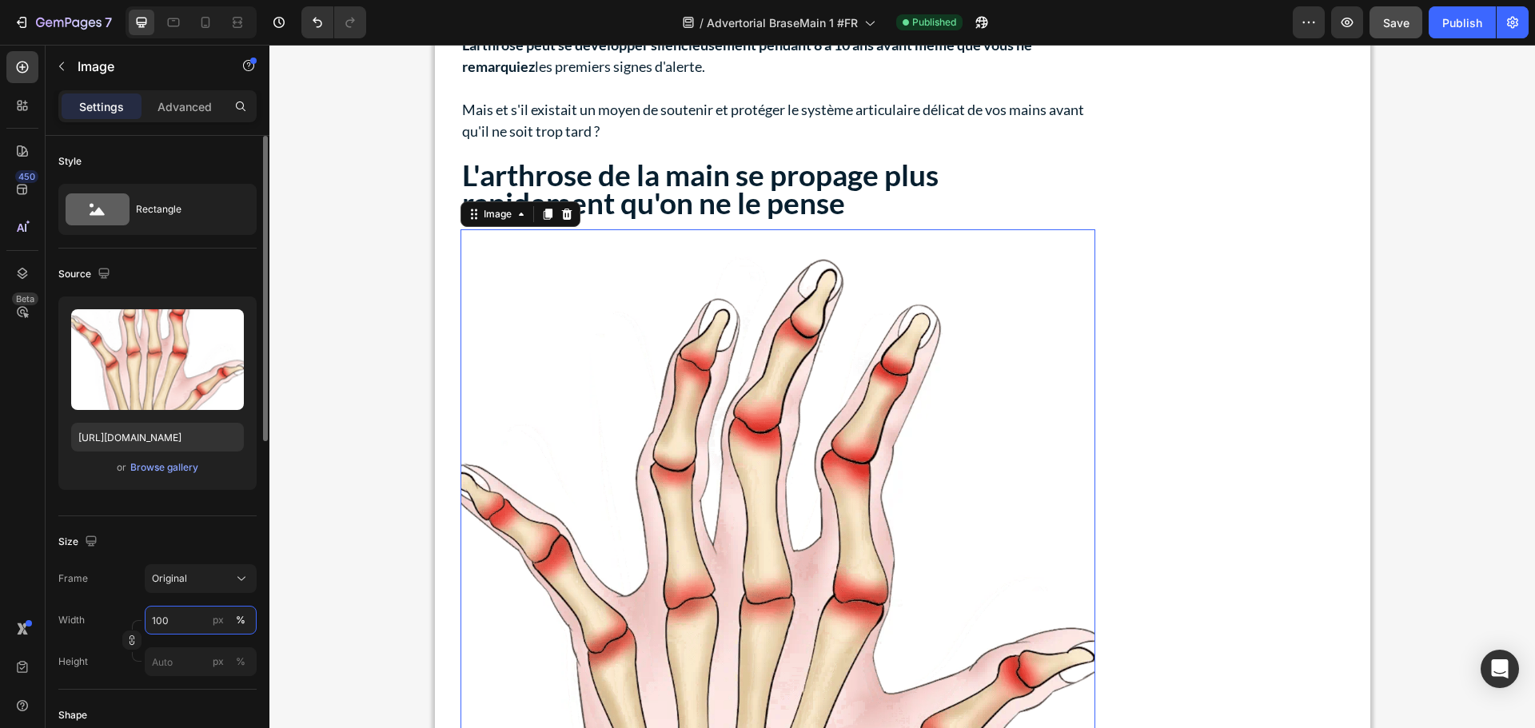
click at [170, 623] on input "100" at bounding box center [201, 620] width 112 height 29
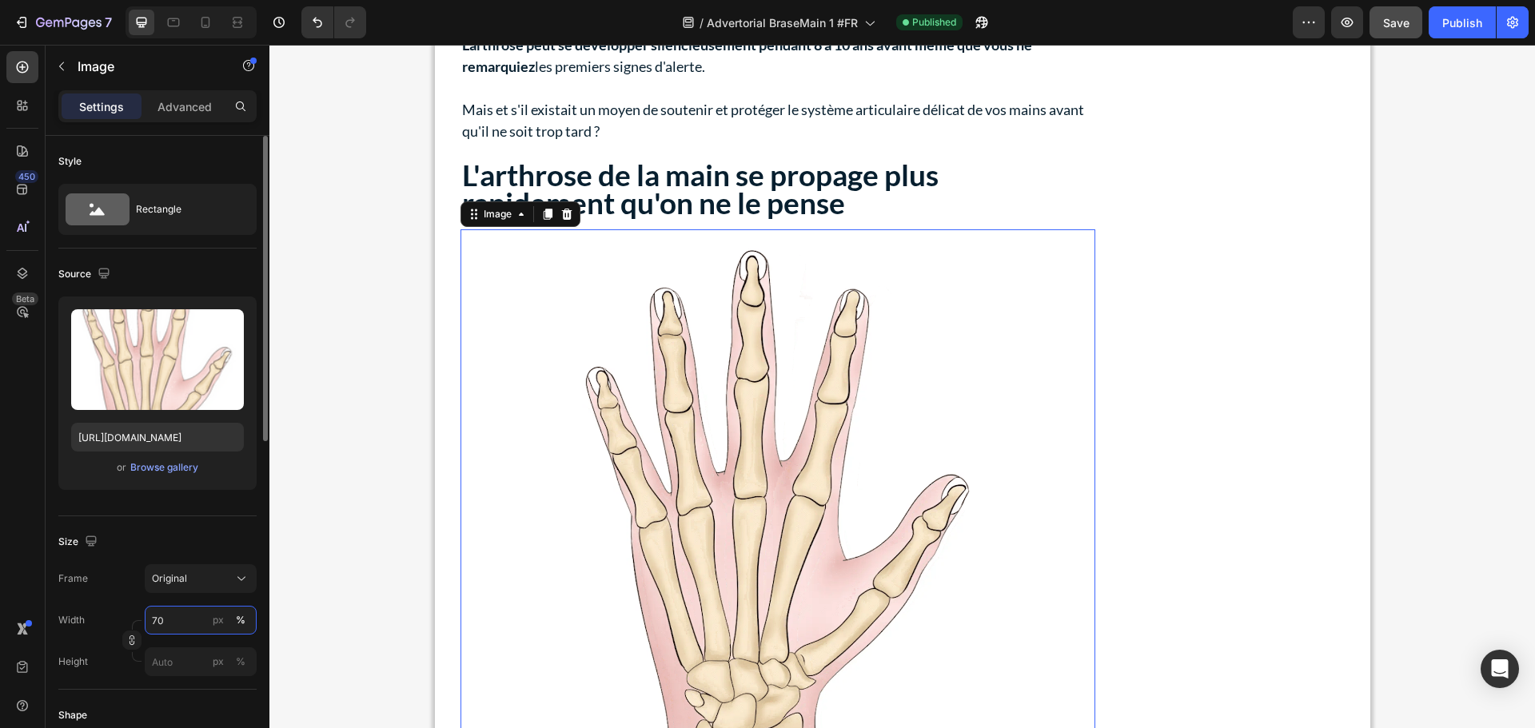
type input "7"
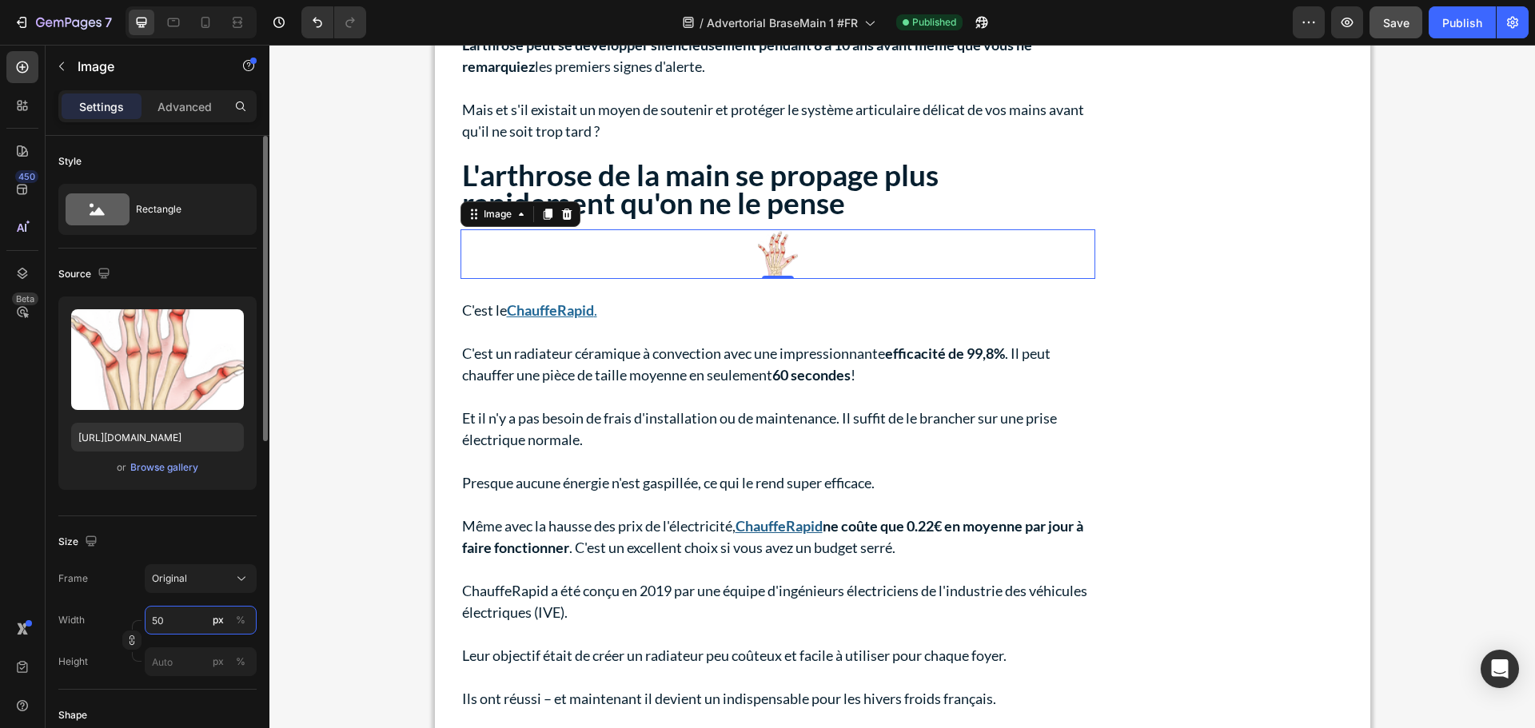
type input "5"
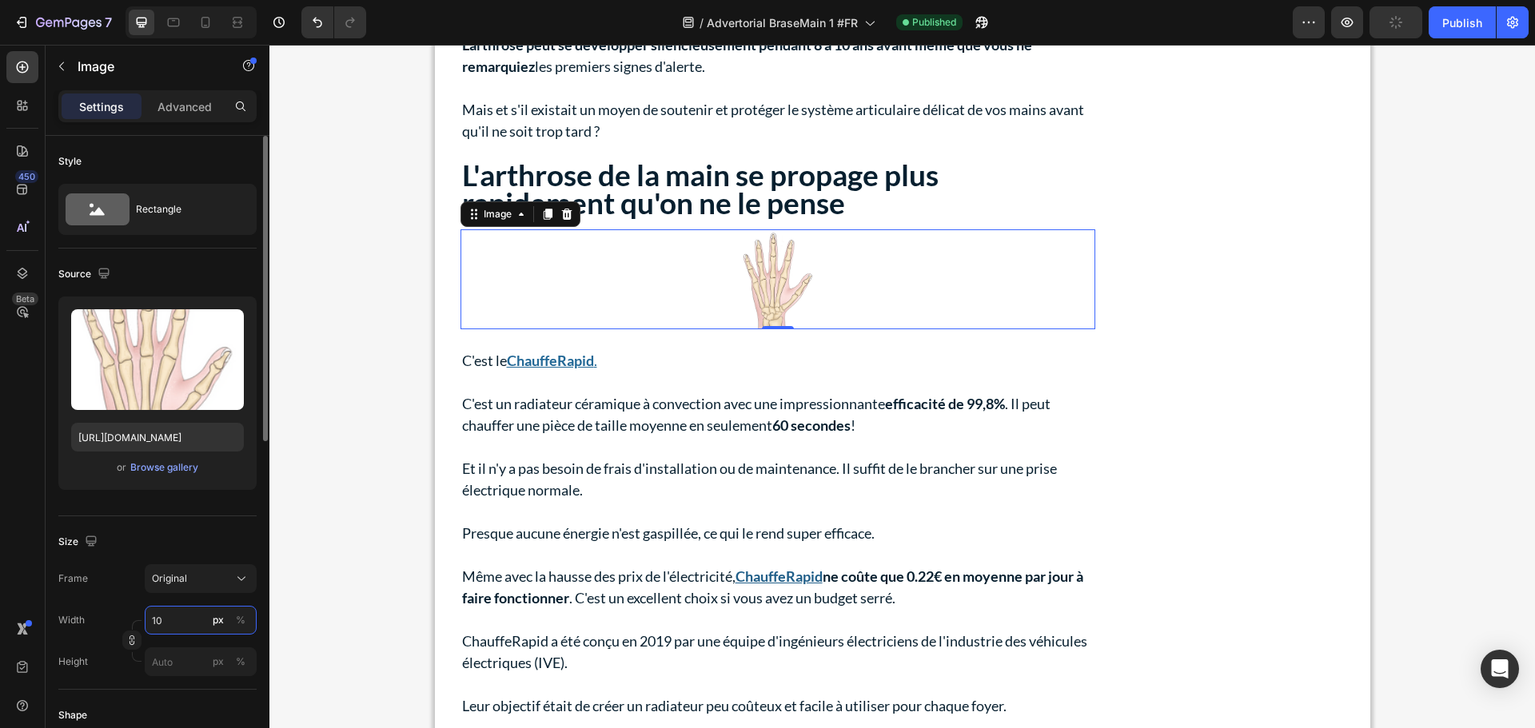
type input "1"
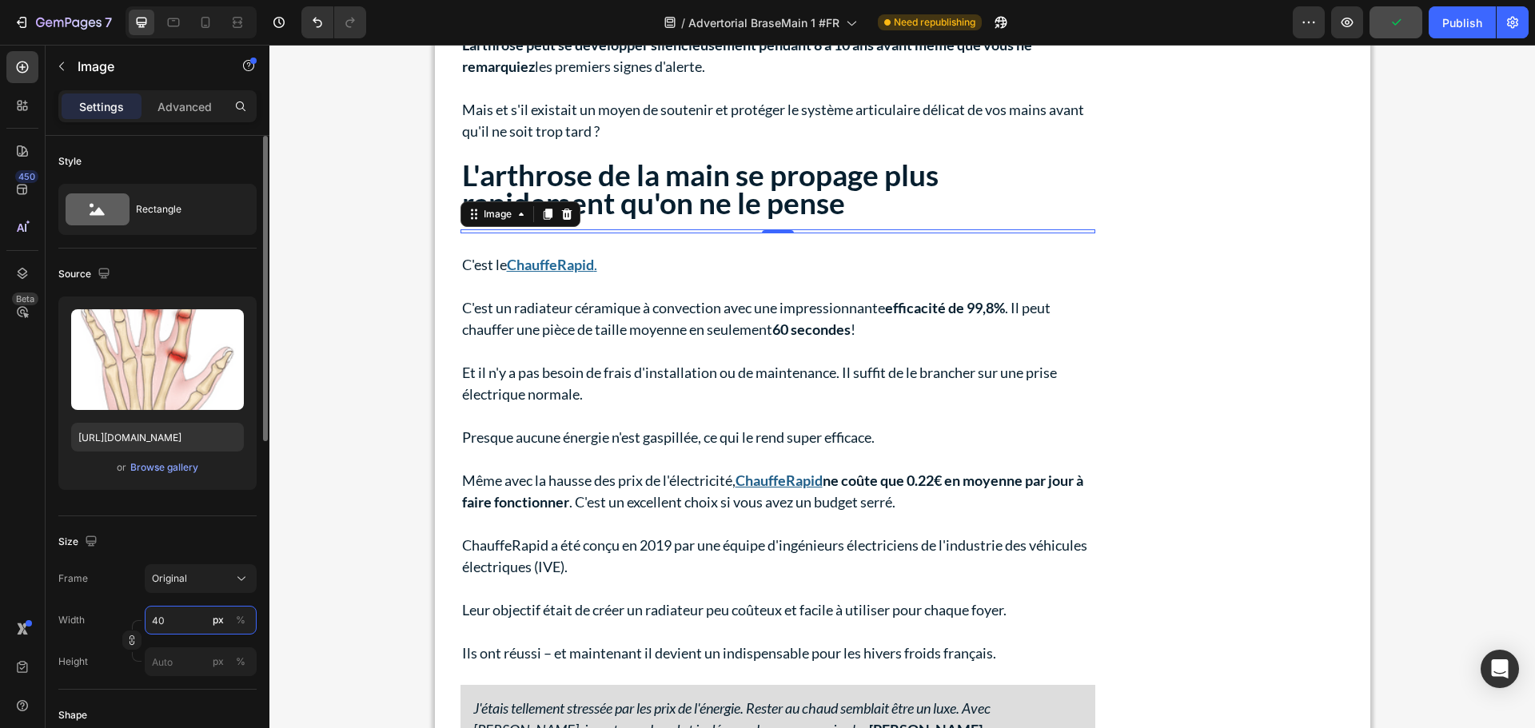
type input "400"
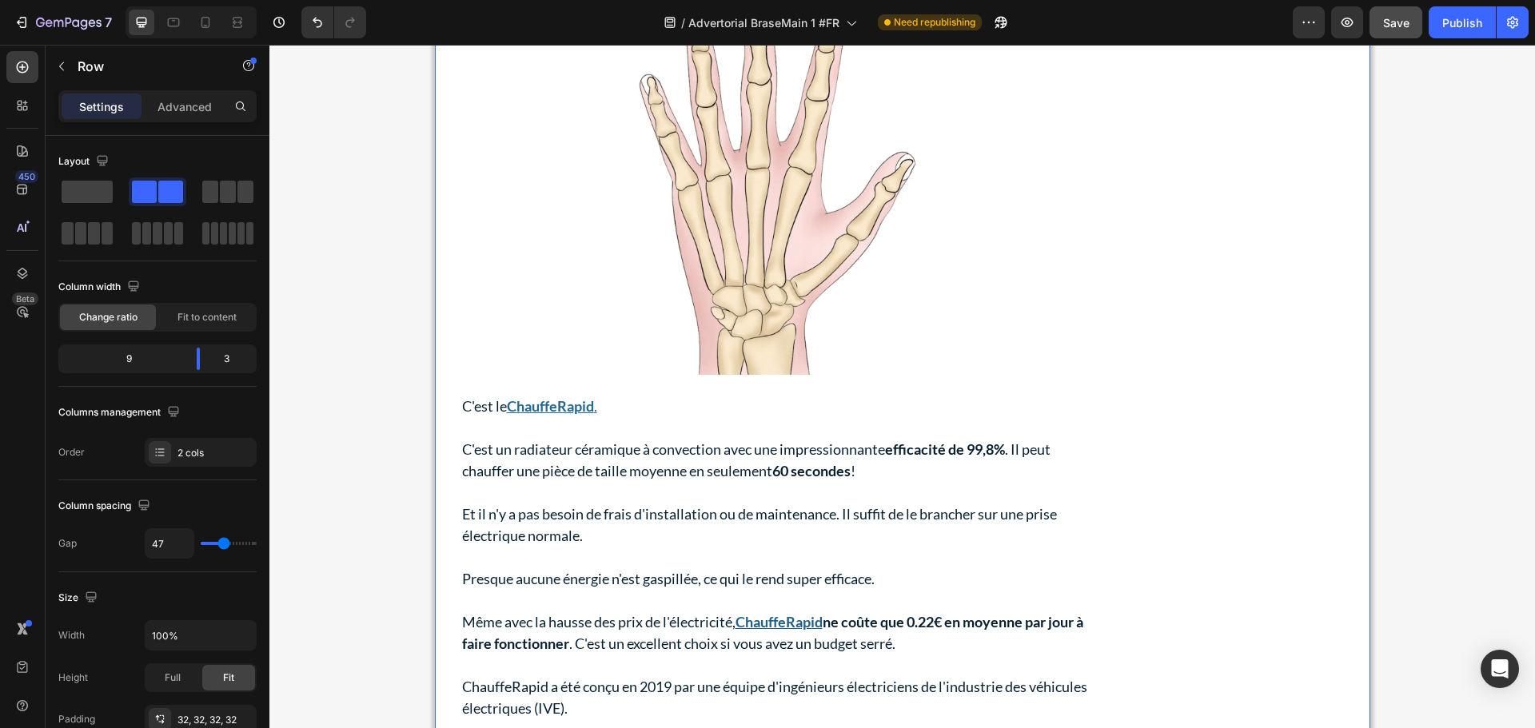
scroll to position [2468, 0]
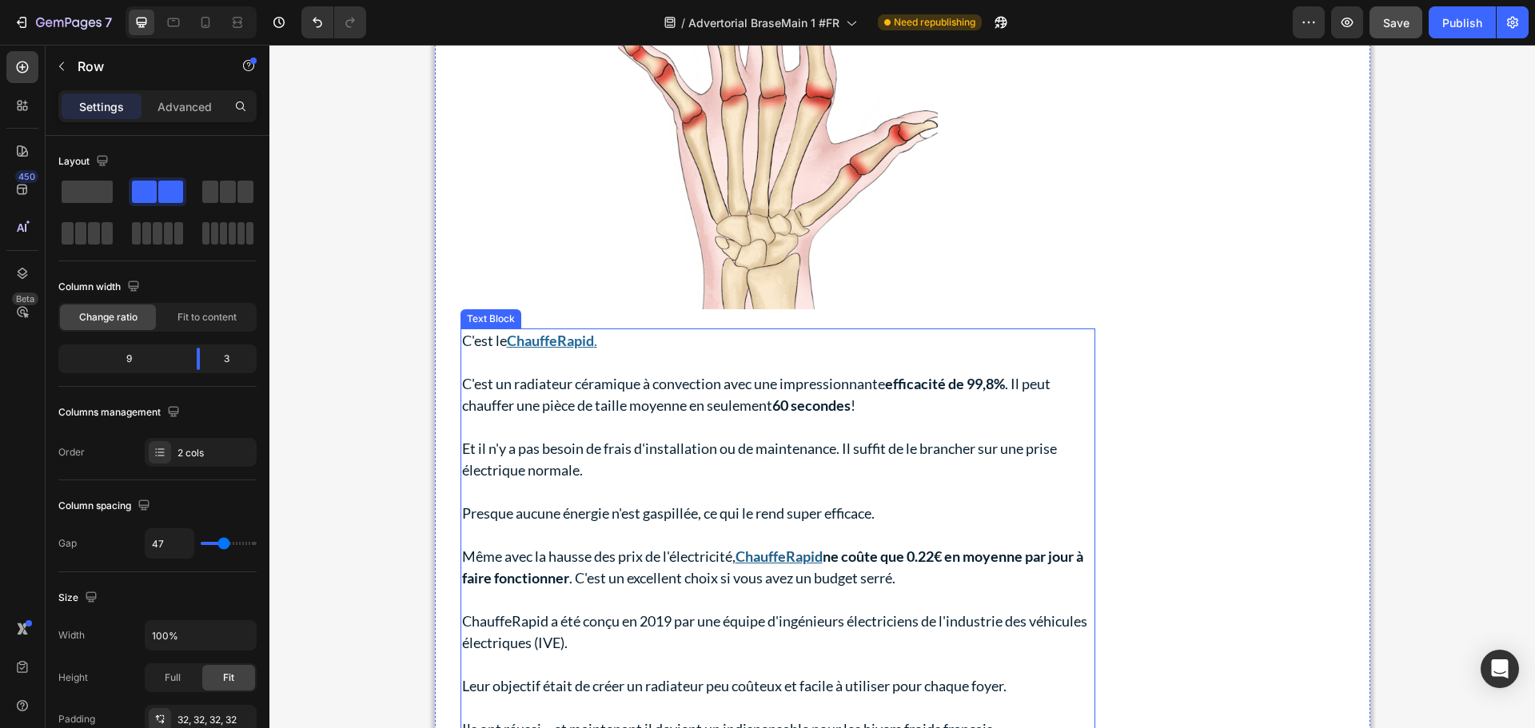
click at [684, 428] on p at bounding box center [777, 427] width 631 height 22
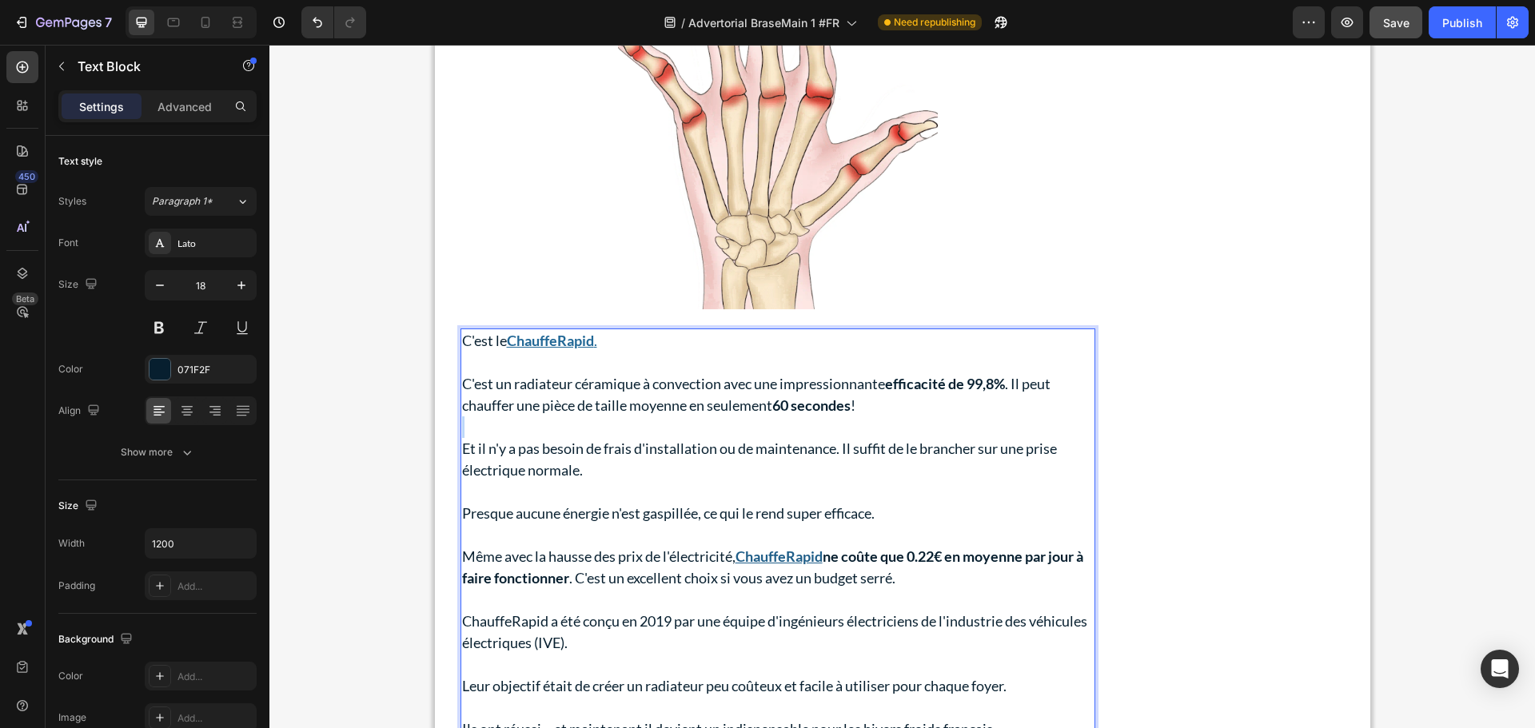
click at [684, 428] on p "Rich Text Editor. Editing area: main" at bounding box center [777, 427] width 631 height 22
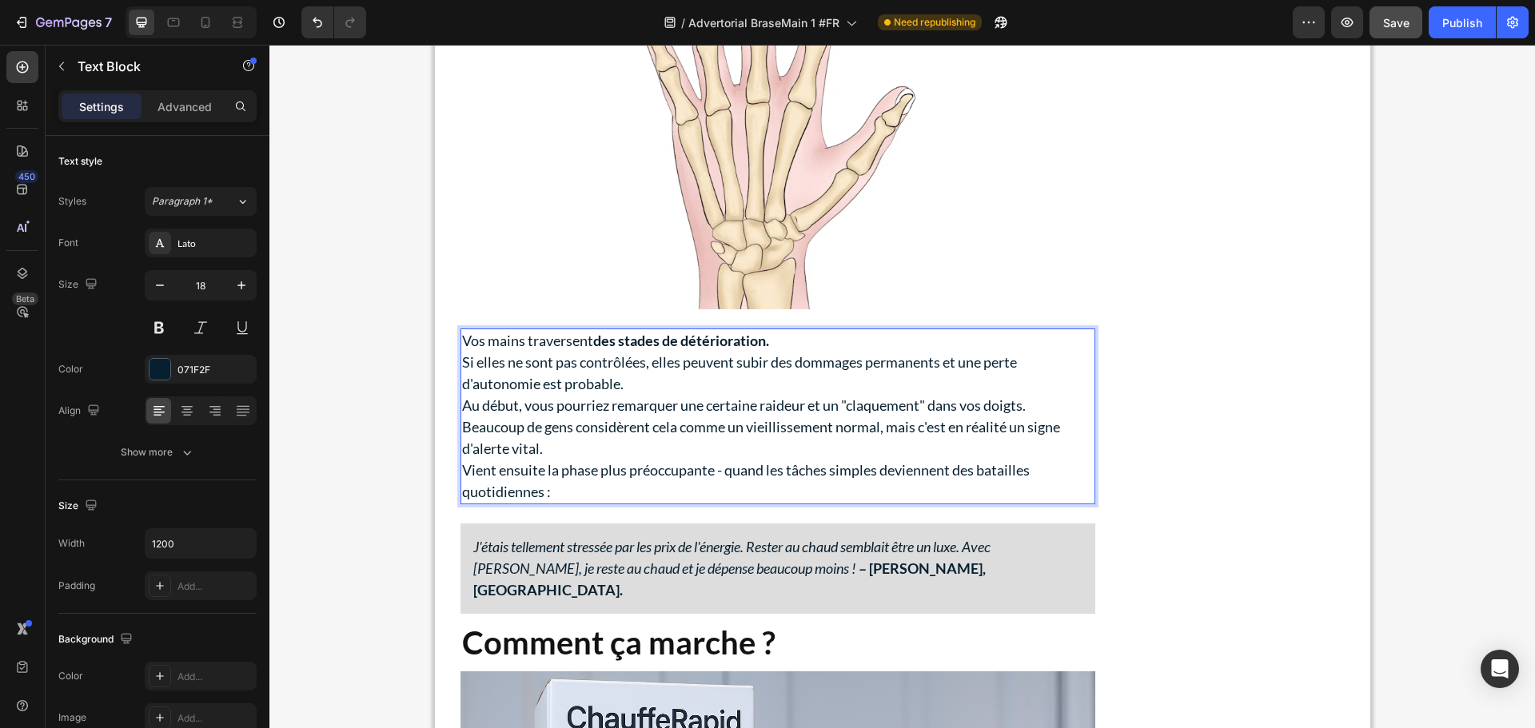
click at [794, 336] on p "Vos mains traversent des stades de détérioration." at bounding box center [777, 341] width 631 height 22
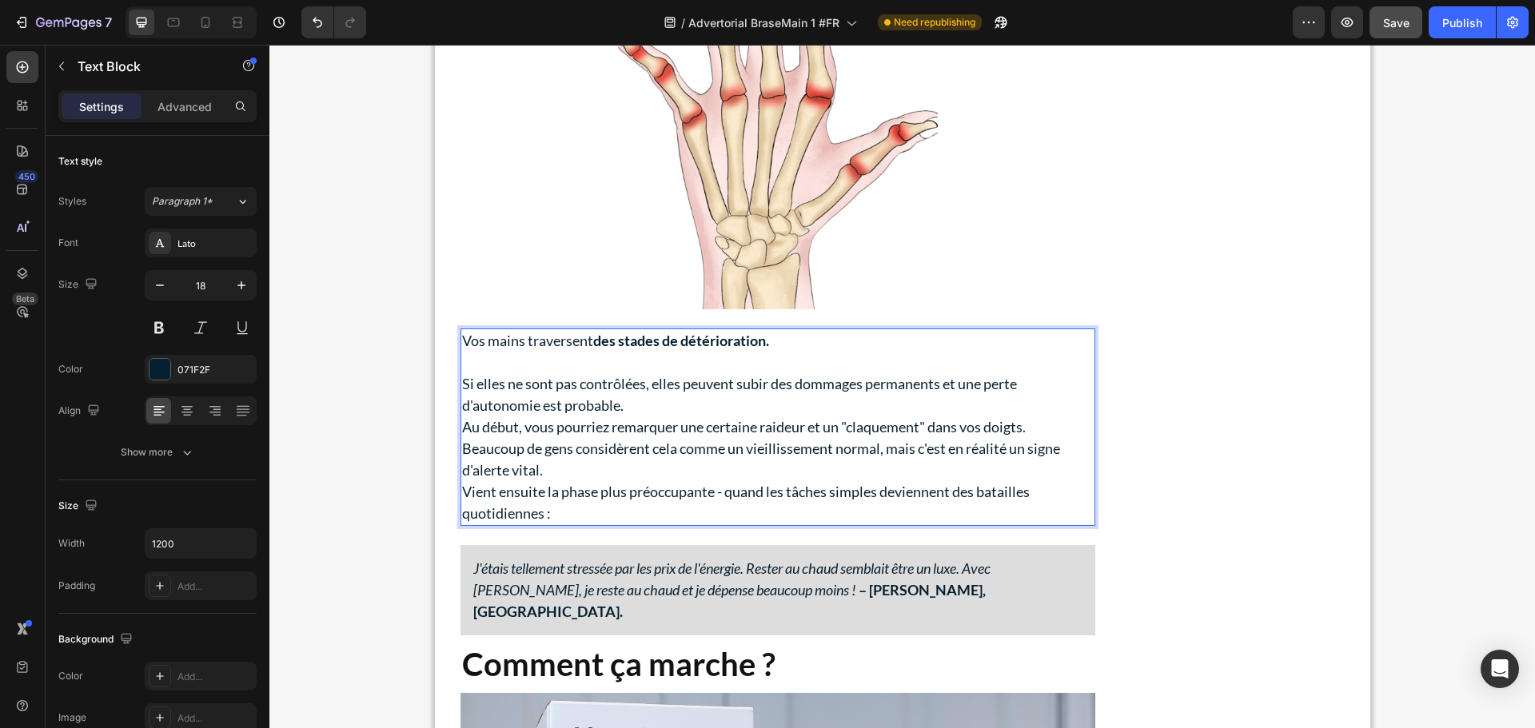
click at [742, 407] on p "Si elles ne sont pas contrôlées, elles peuvent subir des dommages permanents et…" at bounding box center [777, 394] width 631 height 43
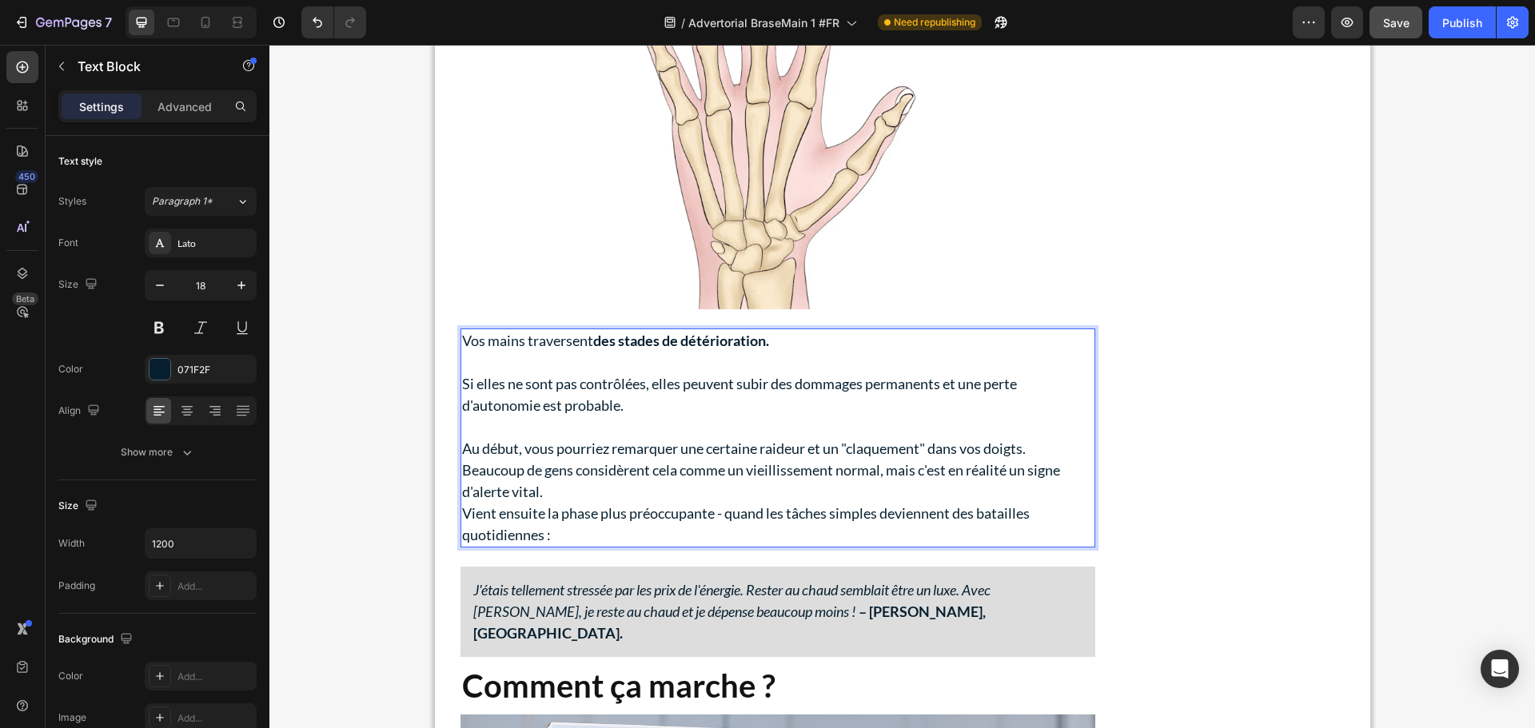
click at [1042, 452] on p "Au début, vous pourriez remarquer une certaine raideur et un "claquement" dans …" at bounding box center [777, 449] width 631 height 22
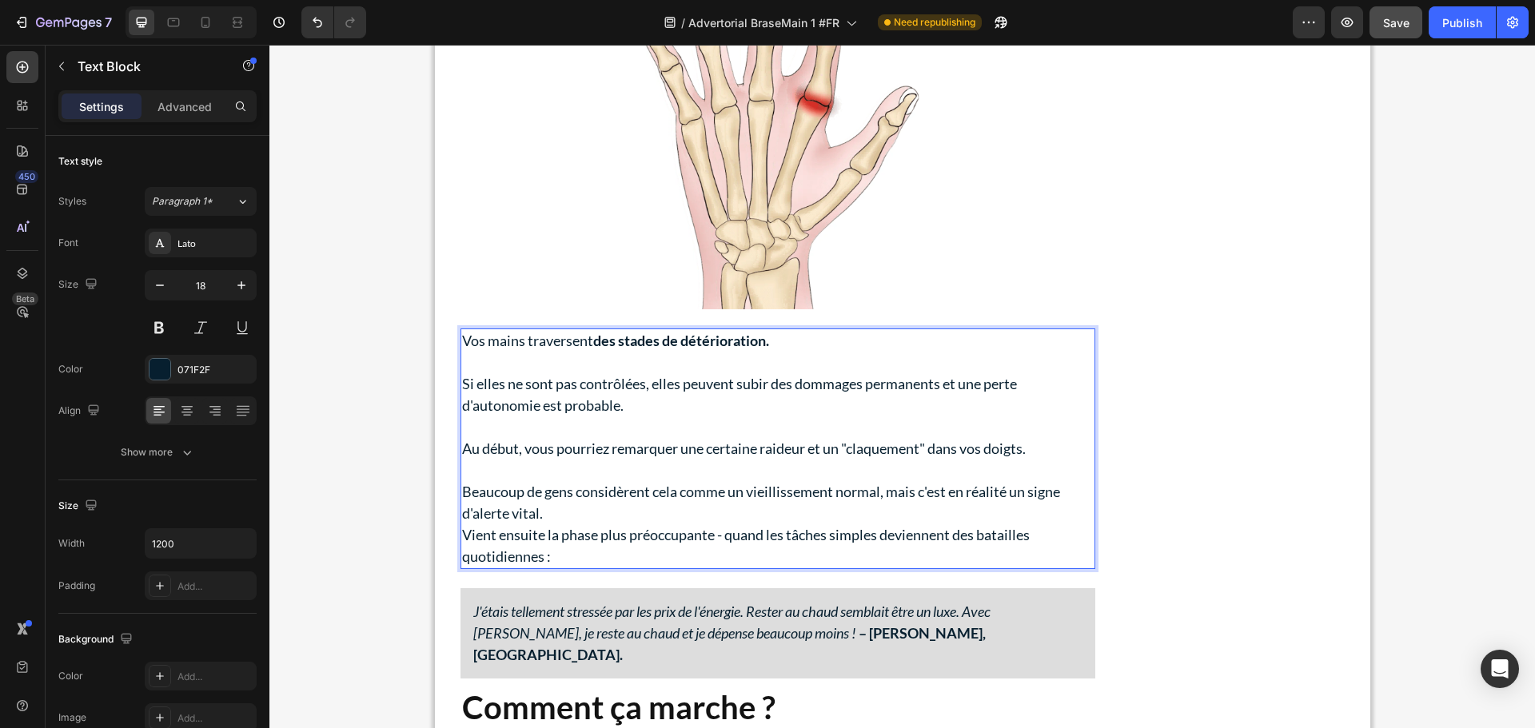
click at [649, 515] on p "Beaucoup de gens considèrent cela comme un vieillissement normal, mais c'est en…" at bounding box center [777, 502] width 631 height 43
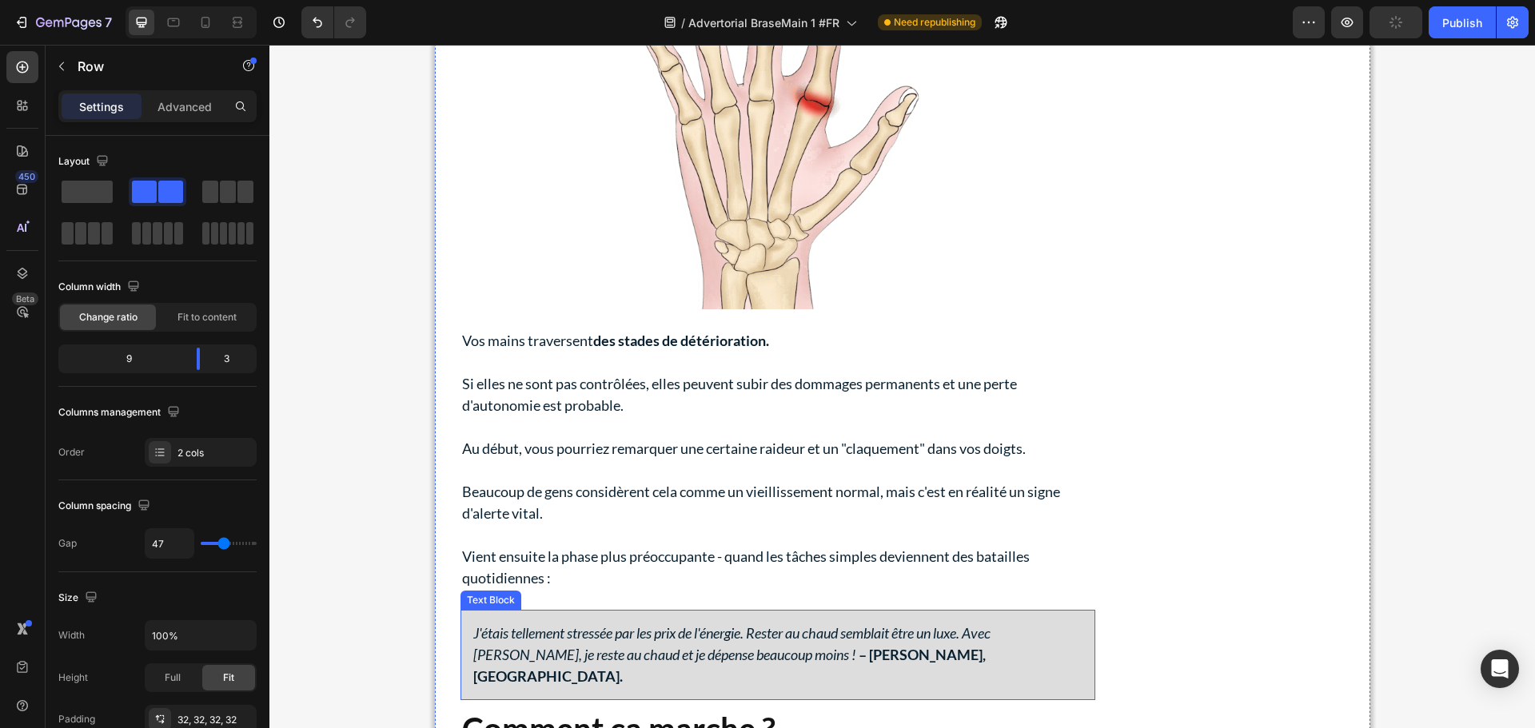
click at [1069, 663] on p "J'étais tellement stressée par les prix de l'énergie. Rester au chaud semblait …" at bounding box center [777, 655] width 609 height 65
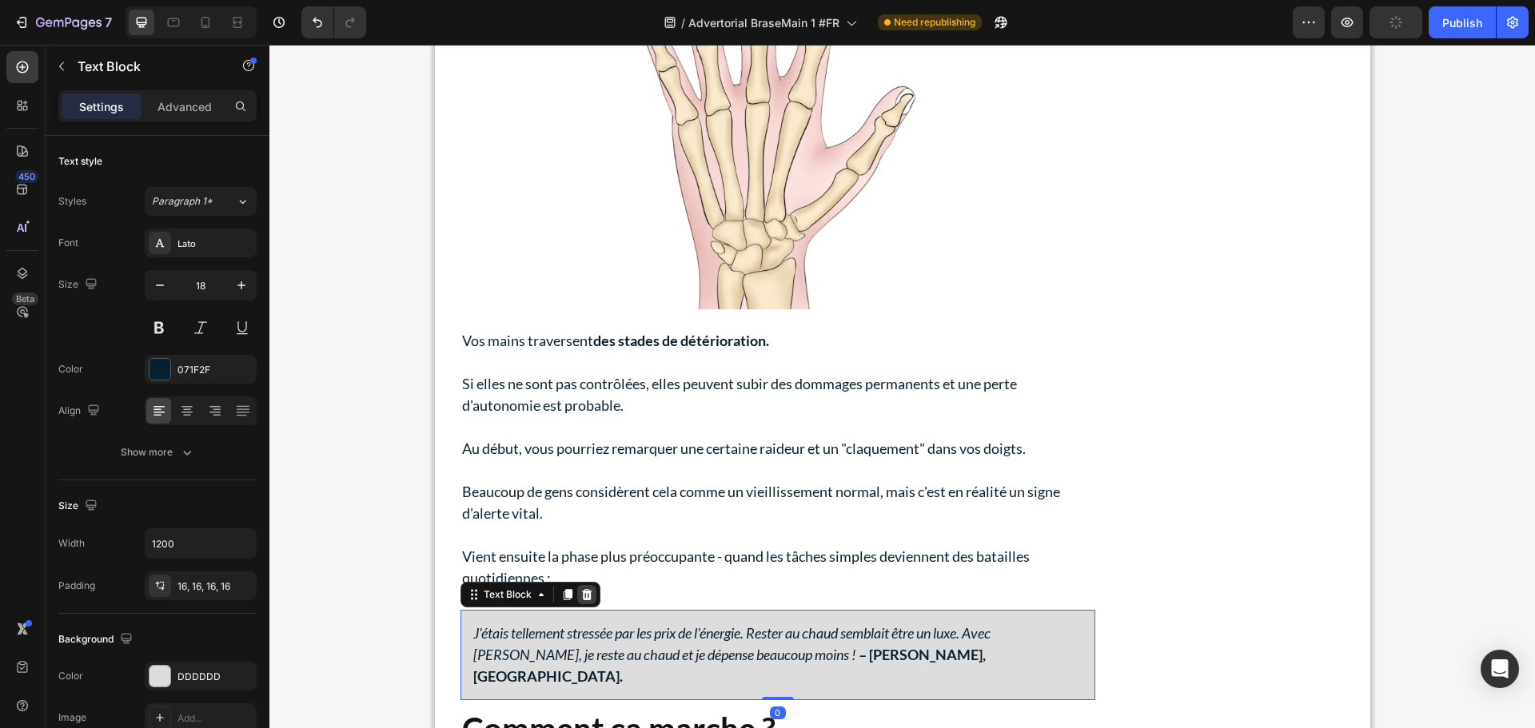
click at [581, 596] on icon at bounding box center [586, 593] width 10 height 11
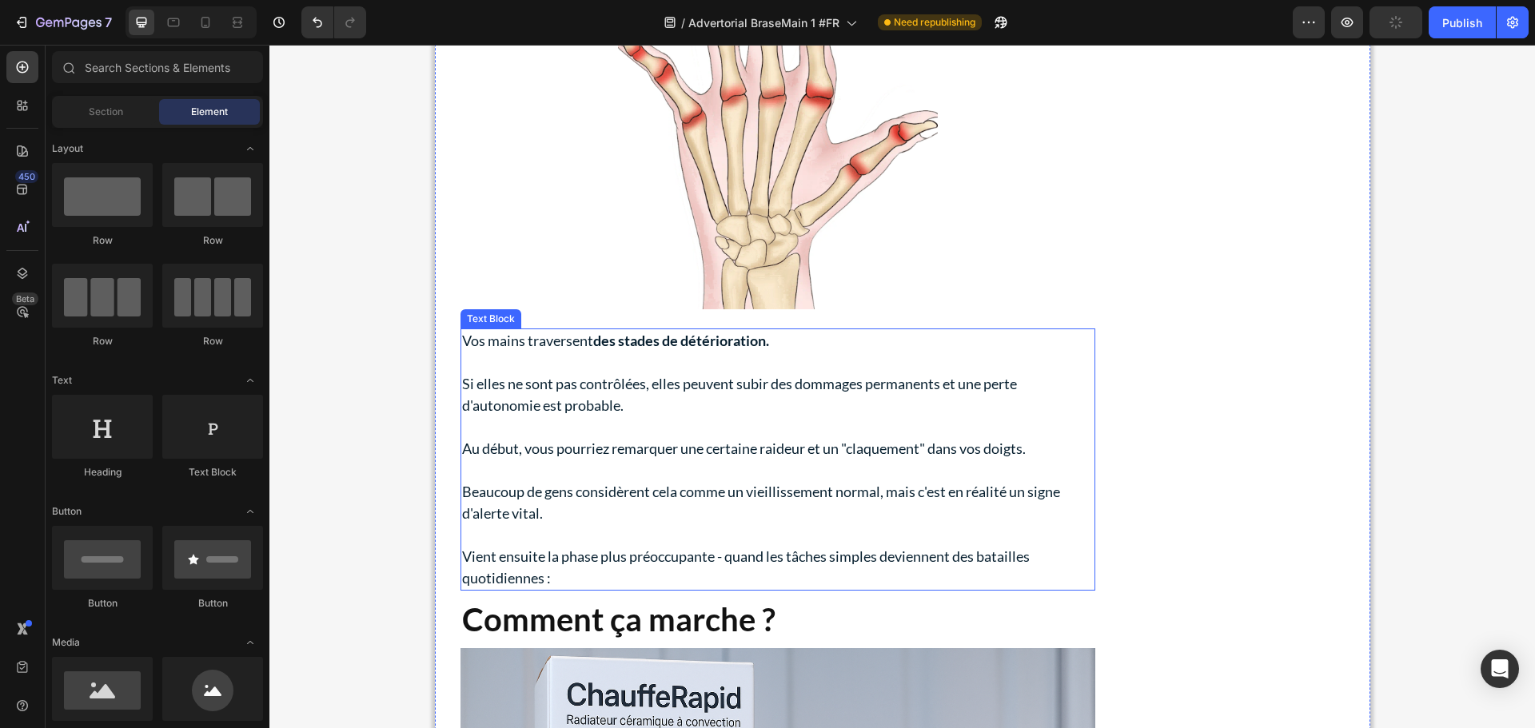
click at [825, 412] on p "Si elles ne sont pas contrôlées, elles peuvent subir des dommages permanents et…" at bounding box center [777, 394] width 631 height 43
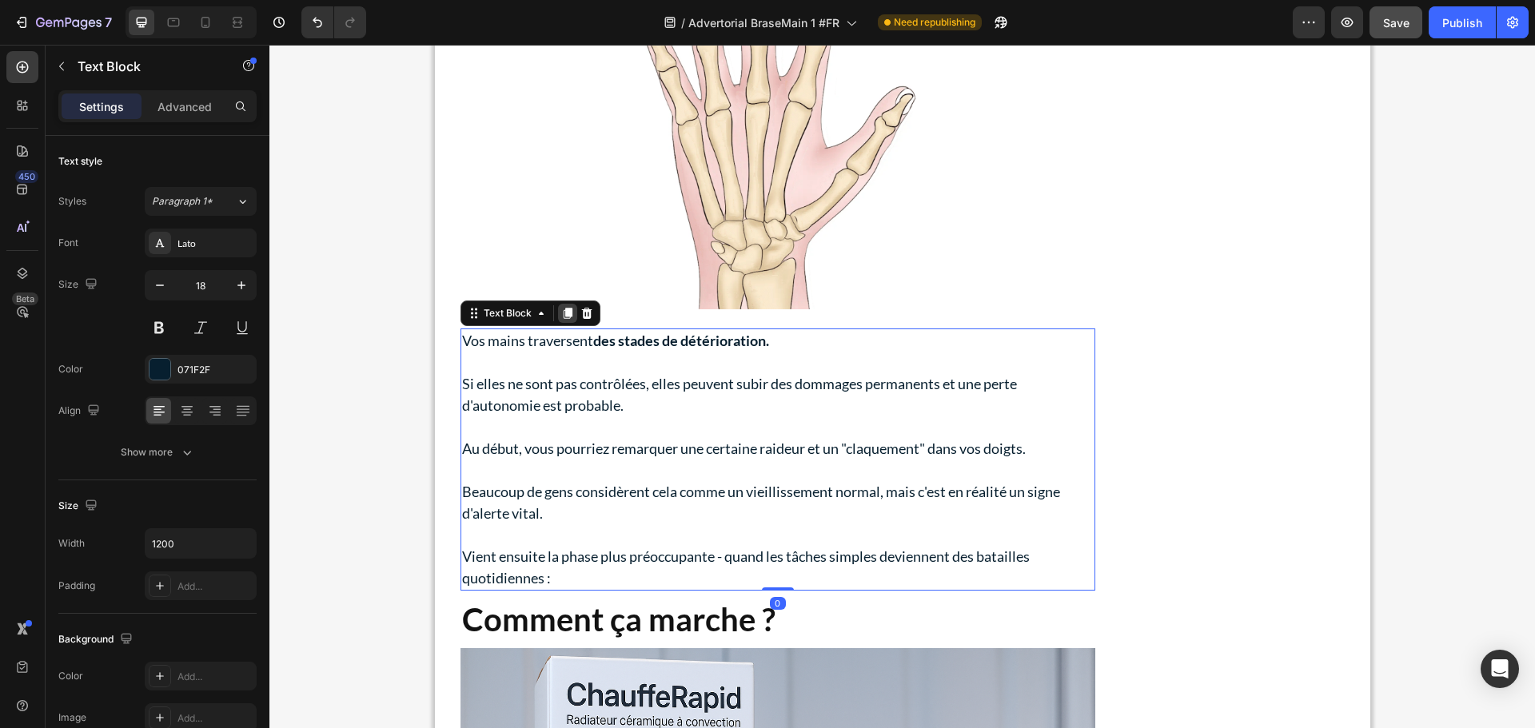
click at [563, 310] on icon at bounding box center [567, 313] width 9 height 11
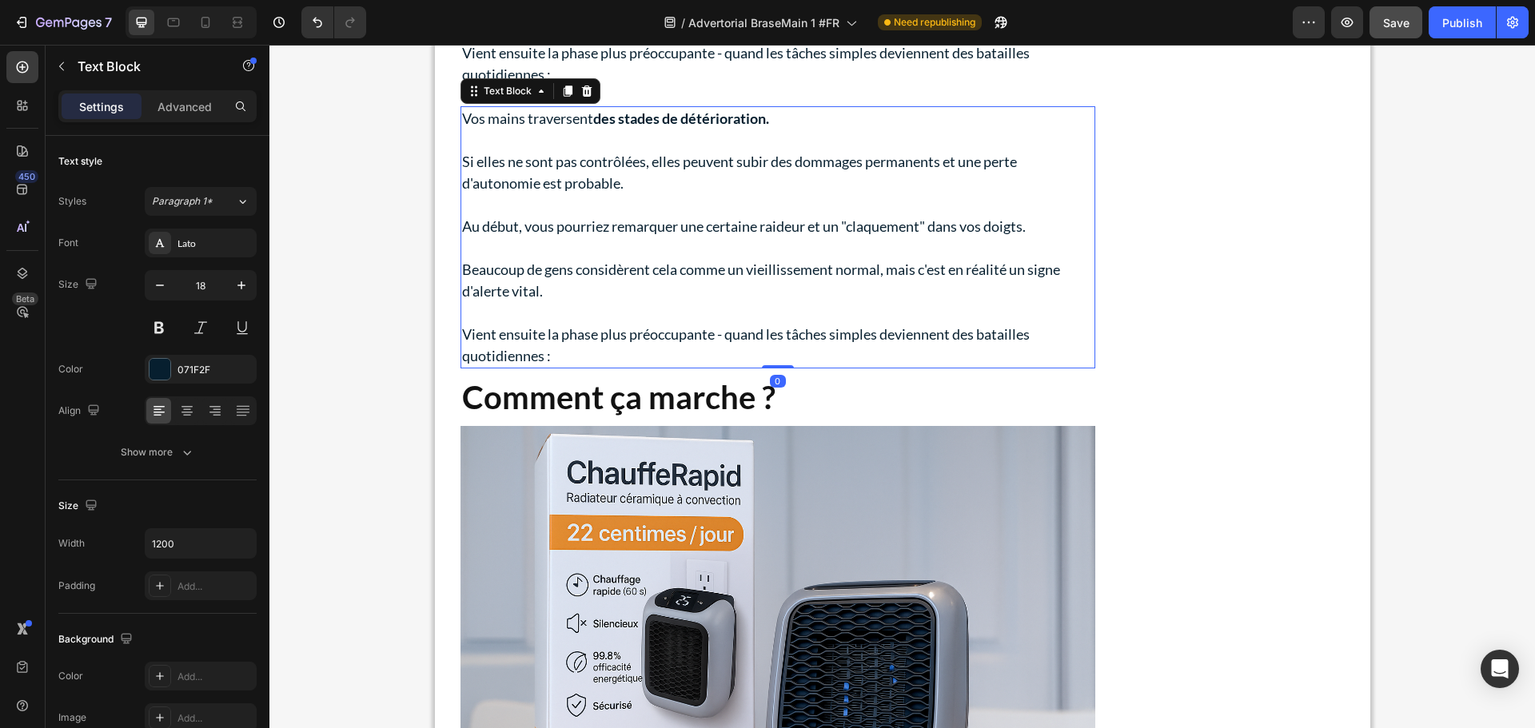
scroll to position [2977, 0]
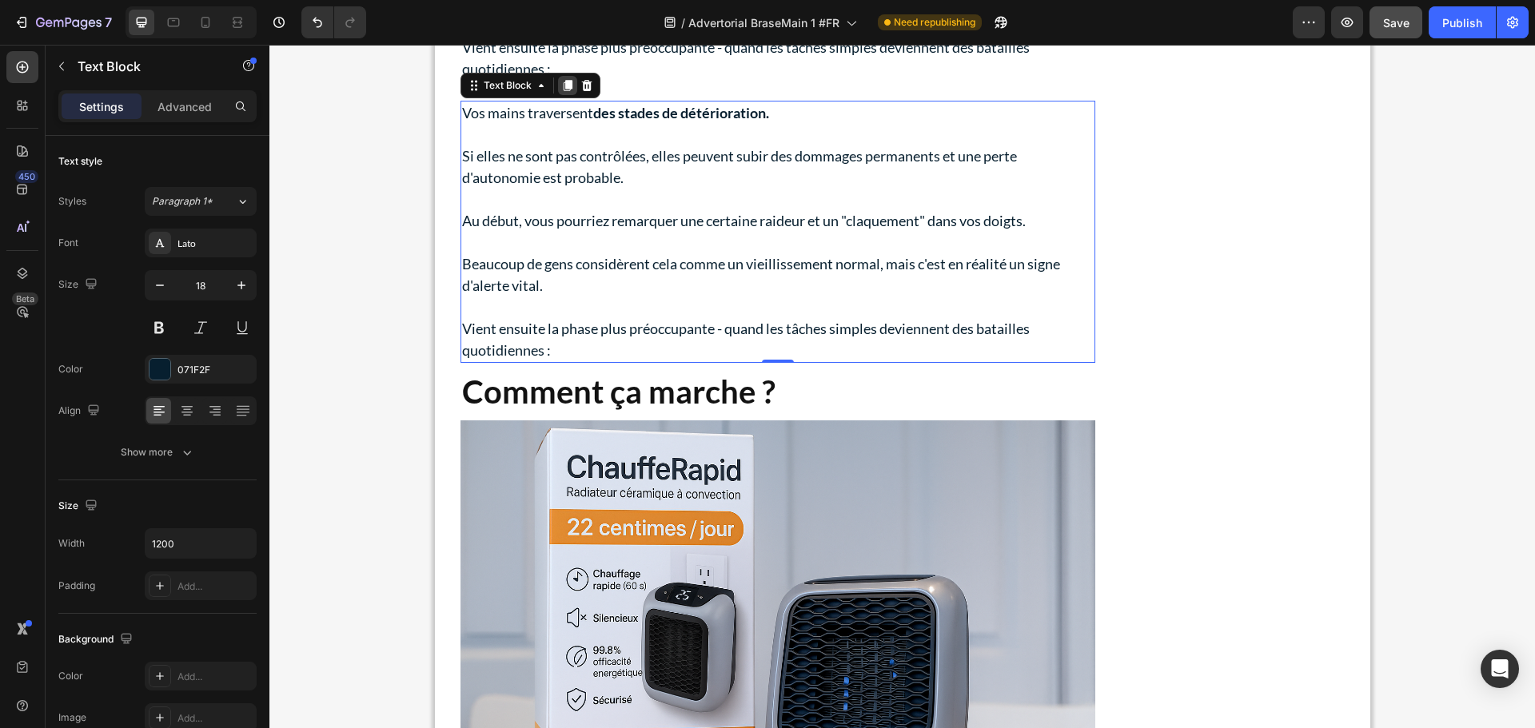
click at [561, 82] on icon at bounding box center [567, 85] width 13 height 13
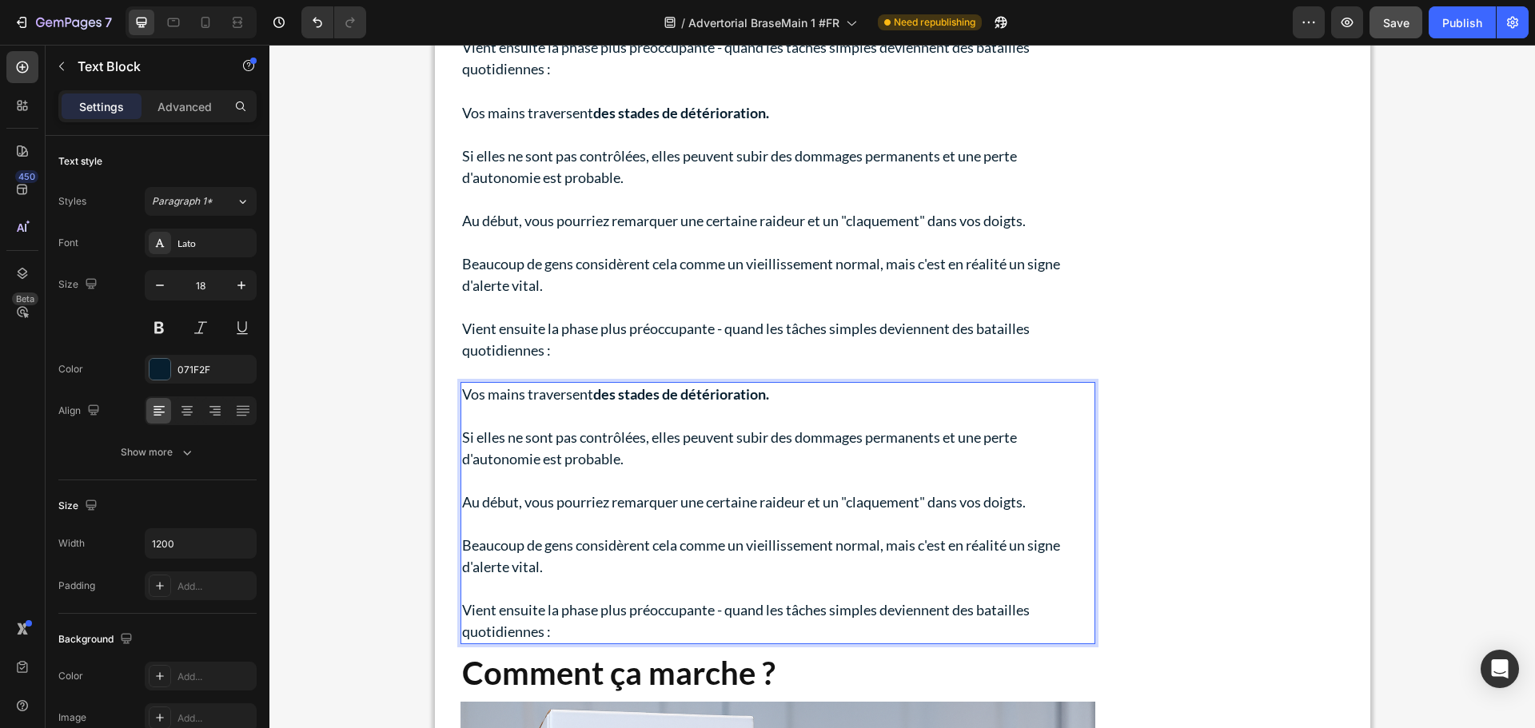
click at [644, 408] on p "Rich Text Editor. Editing area: main" at bounding box center [777, 416] width 631 height 22
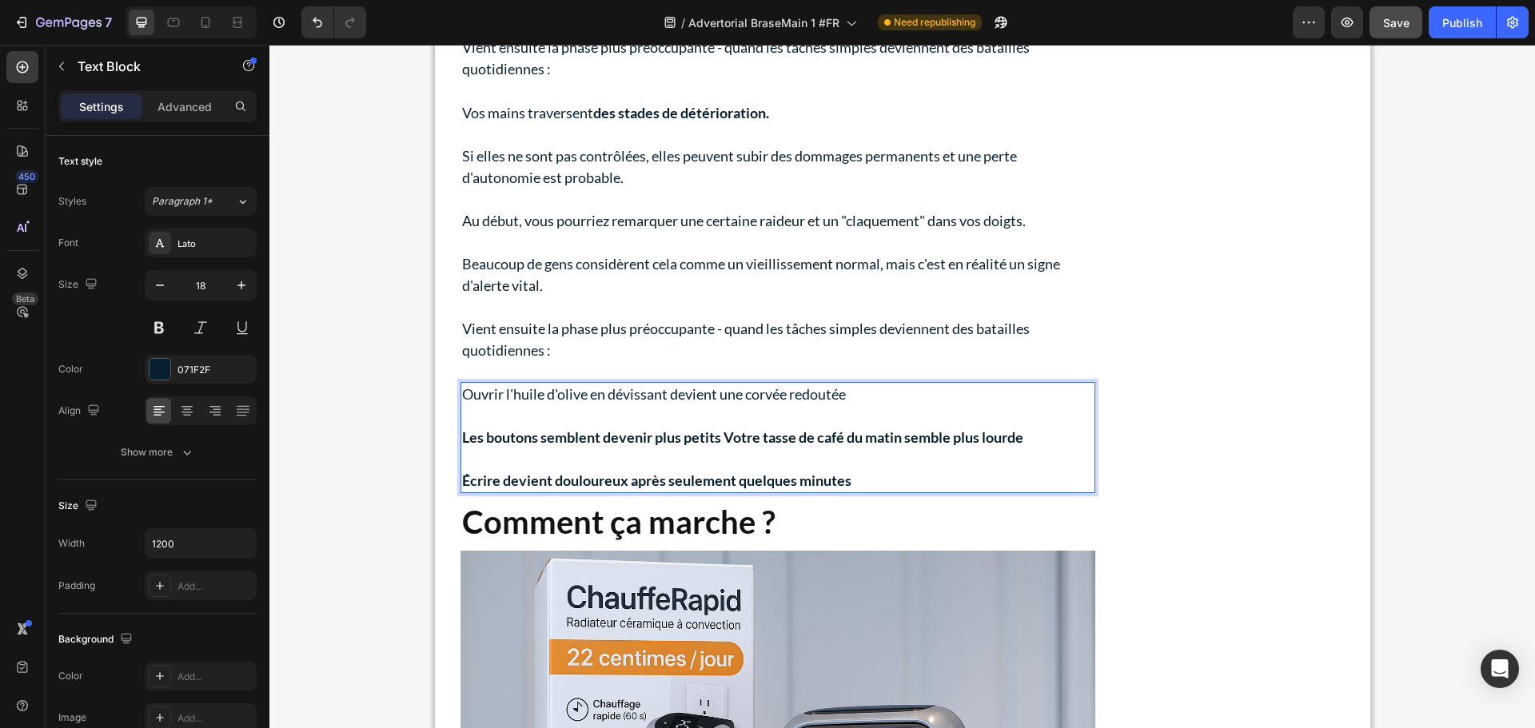
click at [894, 485] on p "Écrire devient douloureux après seulement quelques minutes" at bounding box center [777, 481] width 631 height 22
click at [889, 478] on p "Écrire devient douloureux après seulement quelques minutes" at bounding box center [777, 481] width 631 height 22
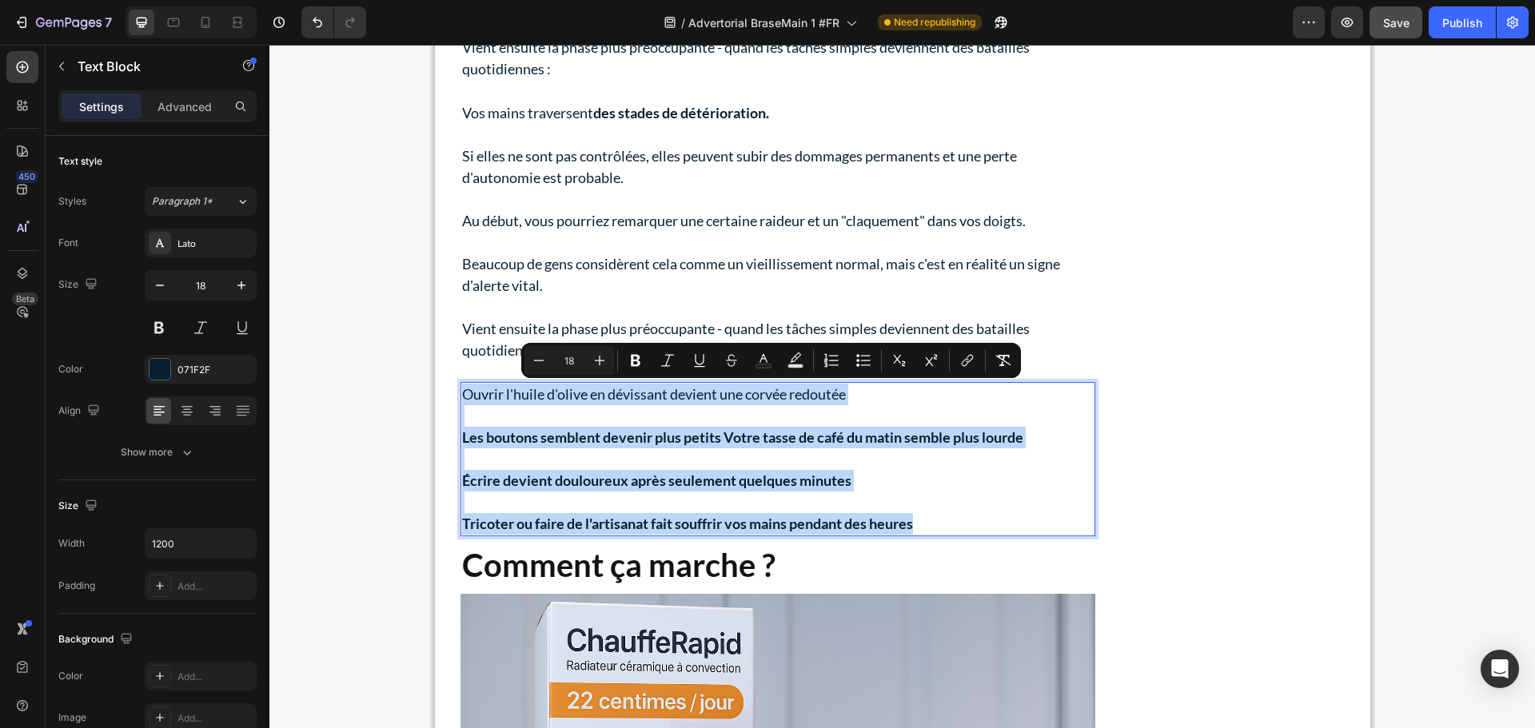
drag, startPoint x: 894, startPoint y: 520, endPoint x: 459, endPoint y: 389, distance: 454.1
click at [460, 389] on div "Ouvrir l'huile d'olive en dévissant devient une corvée redoutée Les boutons sem…" at bounding box center [777, 459] width 635 height 154
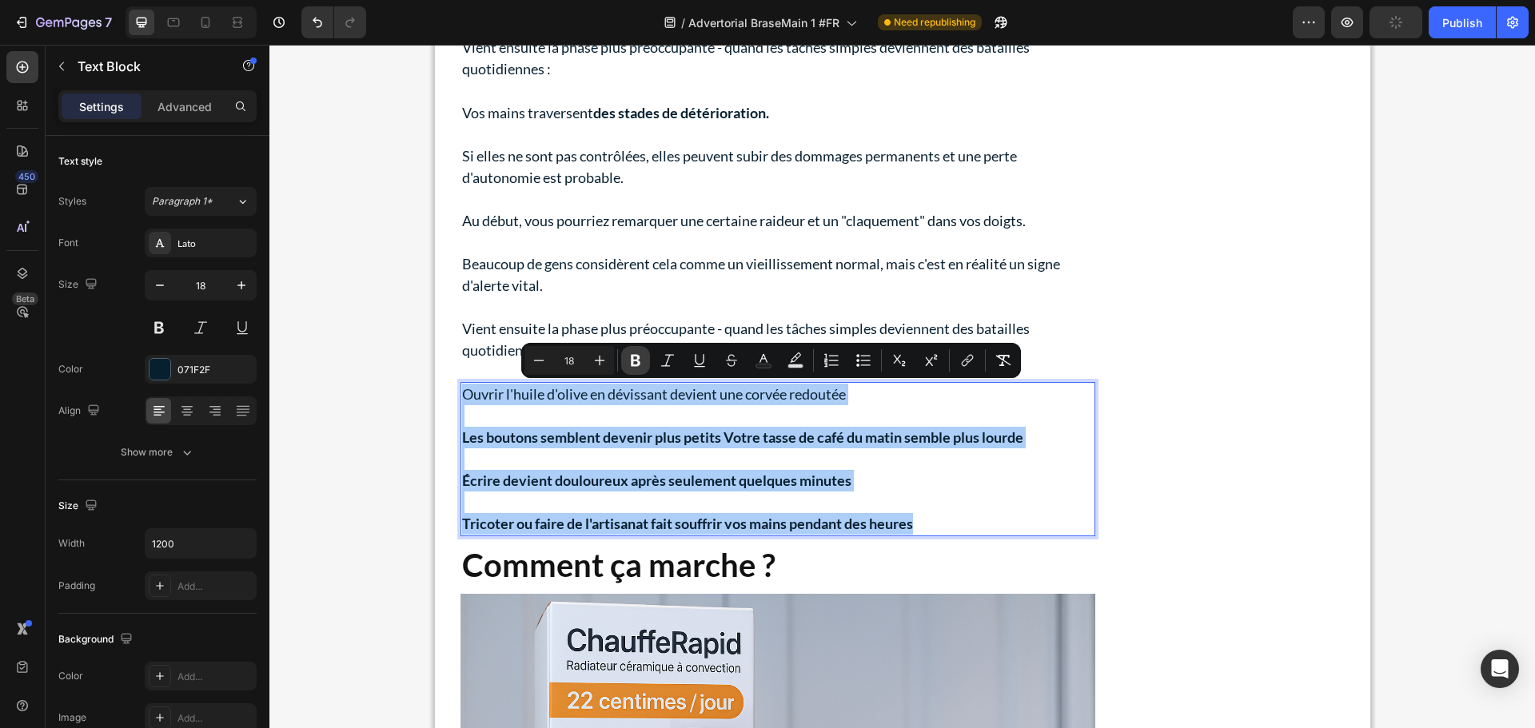
click at [631, 362] on icon "Editor contextual toolbar" at bounding box center [635, 360] width 16 height 16
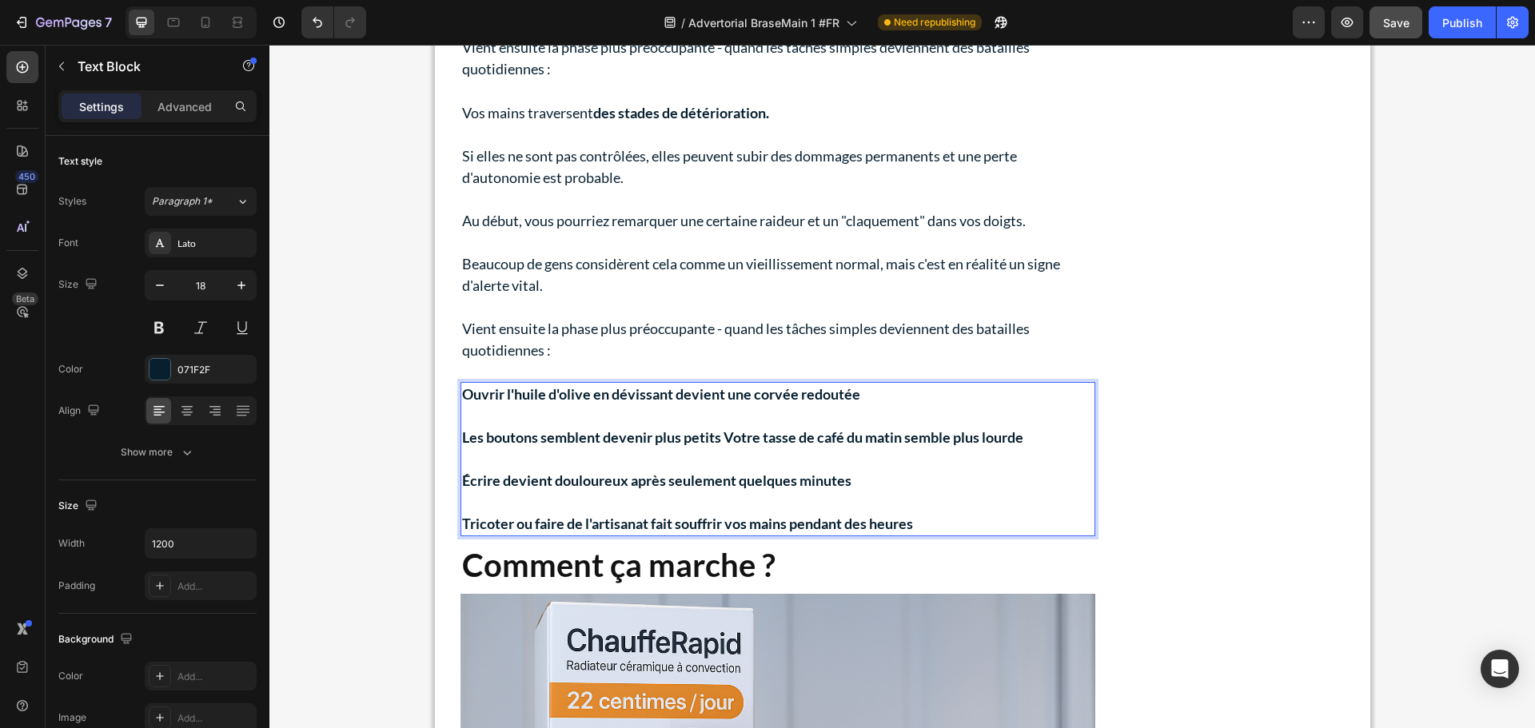
click at [909, 483] on p "Écrire devient douloureux après seulement quelques minutes" at bounding box center [777, 481] width 631 height 22
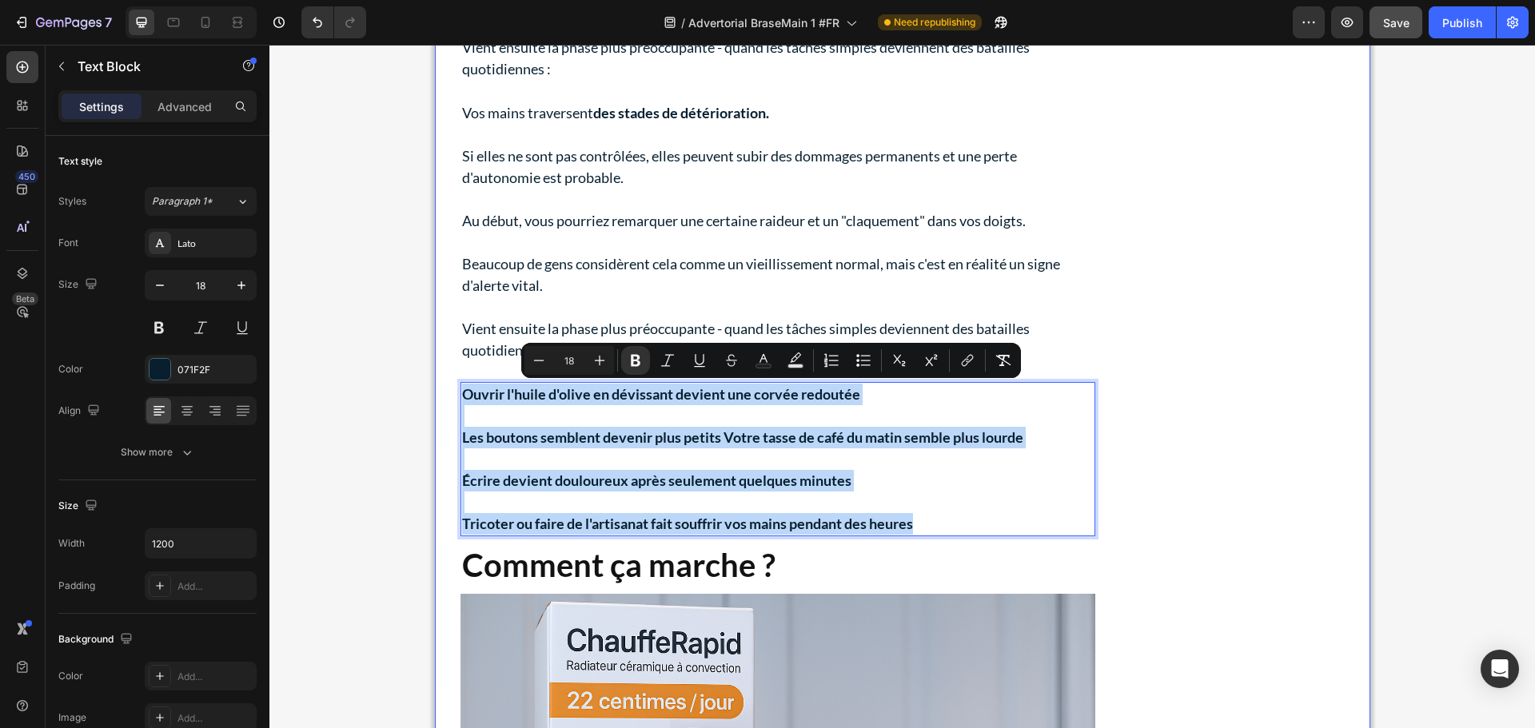
drag, startPoint x: 944, startPoint y: 522, endPoint x: 453, endPoint y: 393, distance: 507.3
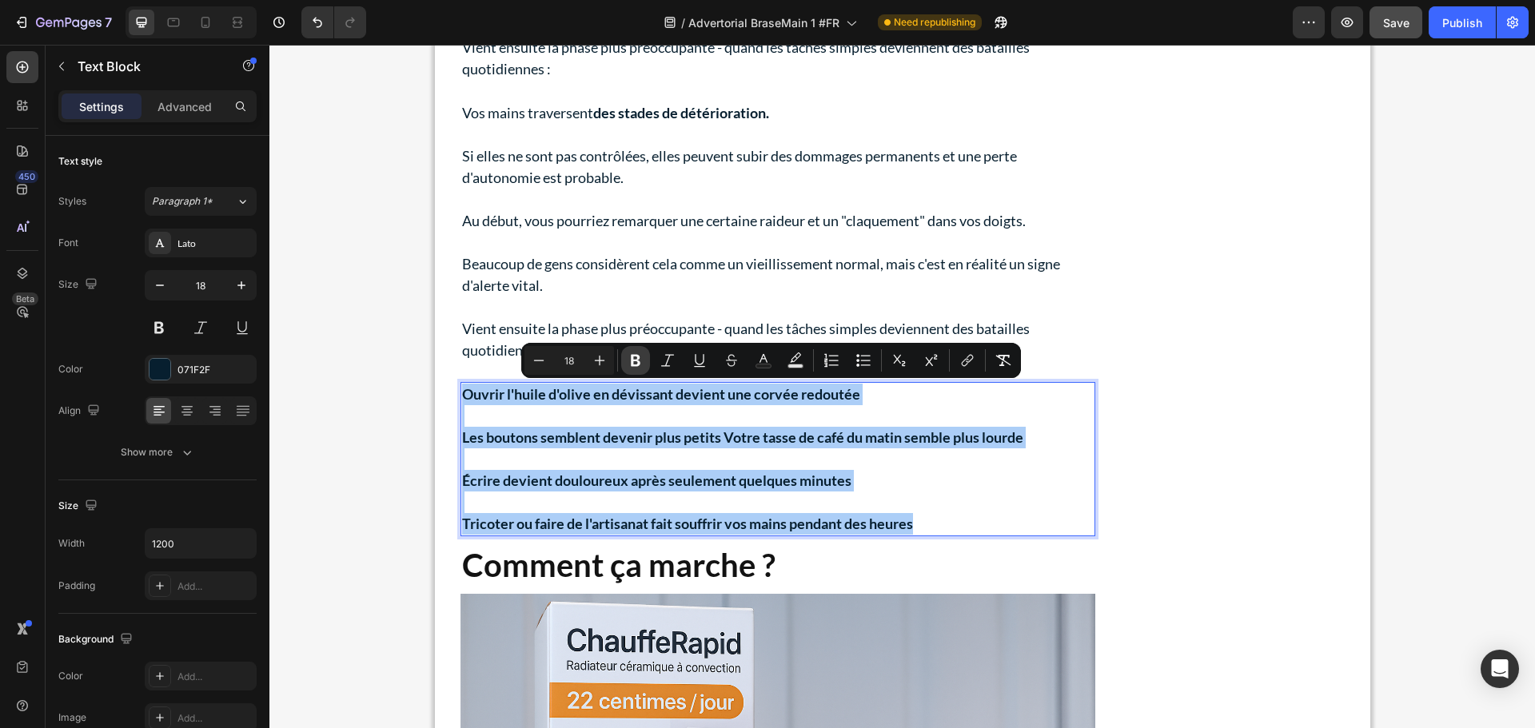
click at [632, 355] on icon "Editor contextual toolbar" at bounding box center [636, 361] width 10 height 12
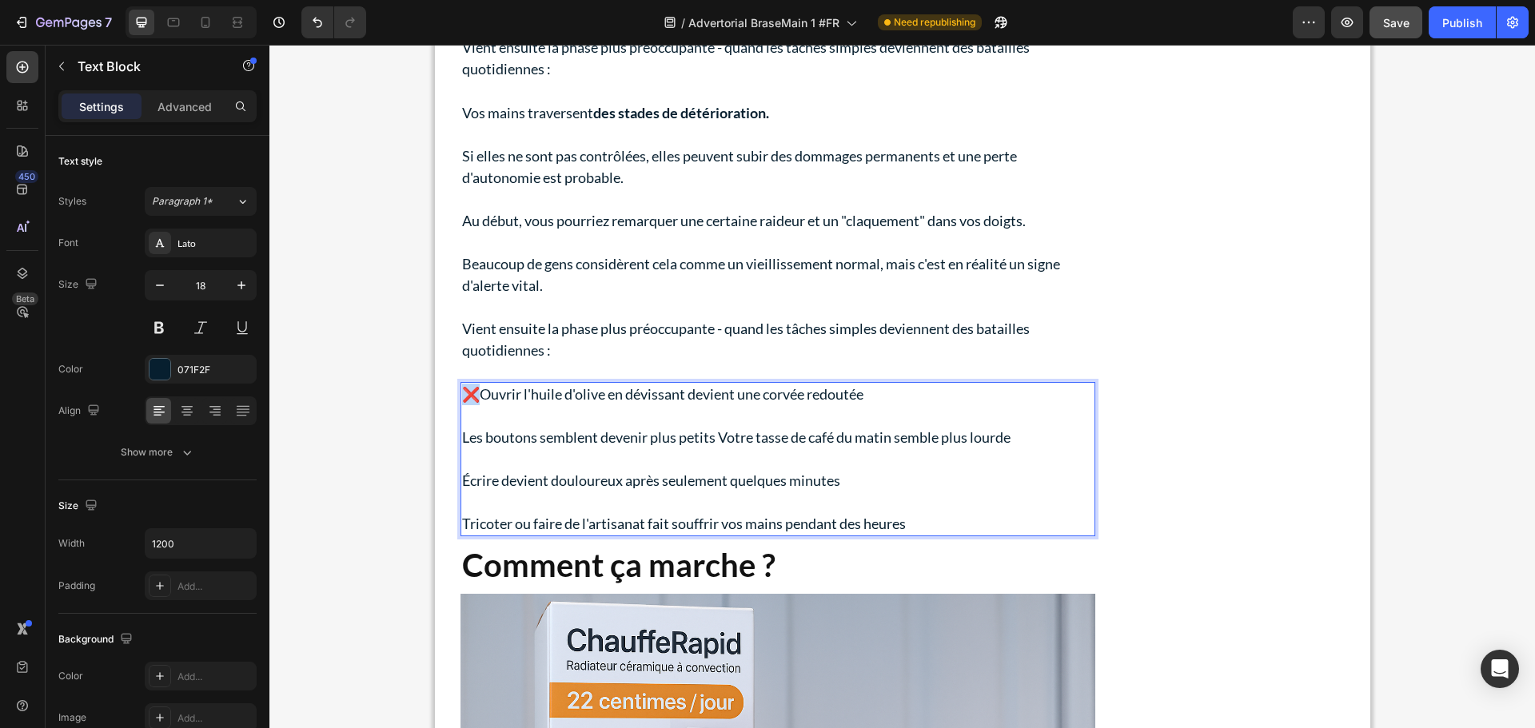
drag, startPoint x: 477, startPoint y: 394, endPoint x: 462, endPoint y: 395, distance: 15.2
click at [462, 395] on p "❌Ouvrir l'huile d'olive en dévissant devient une corvée redoutée" at bounding box center [777, 395] width 631 height 22
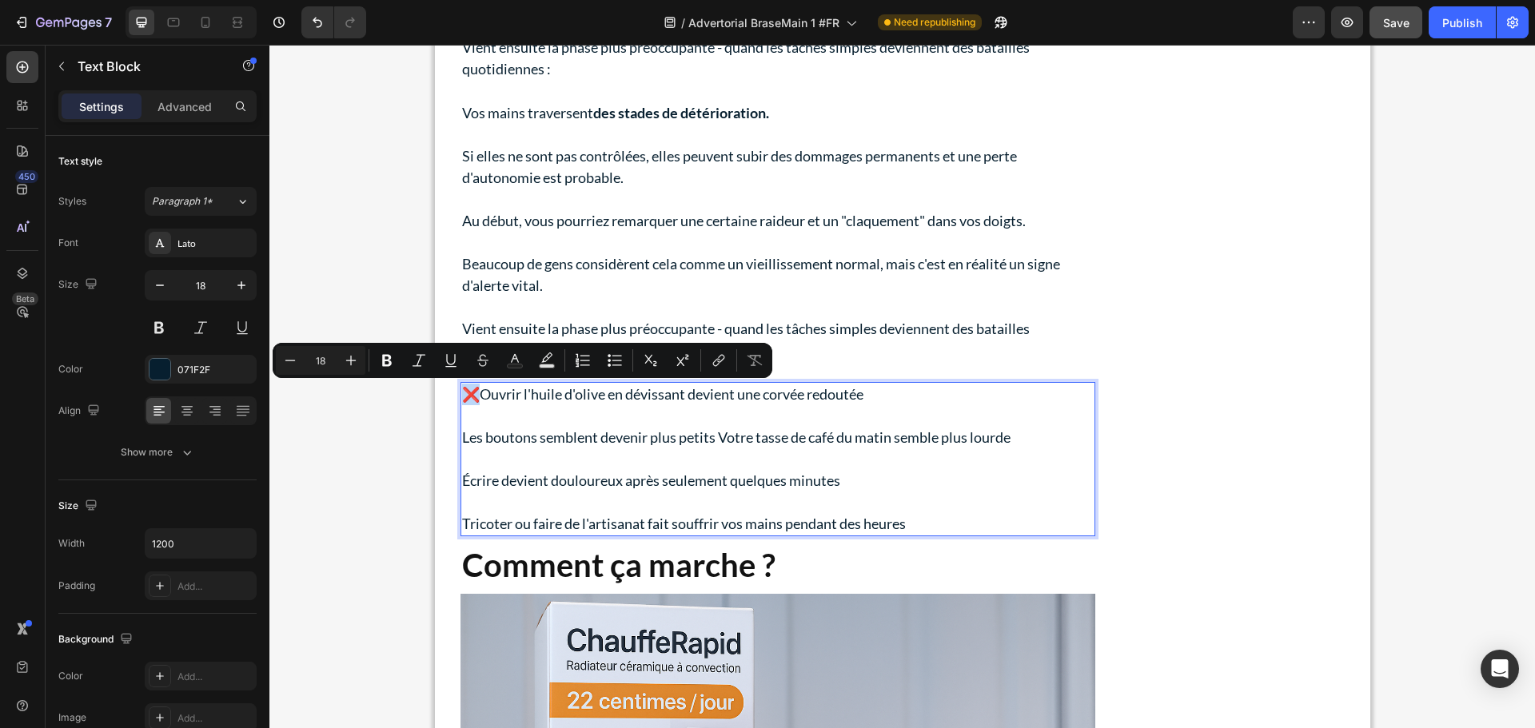
copy p "❌"
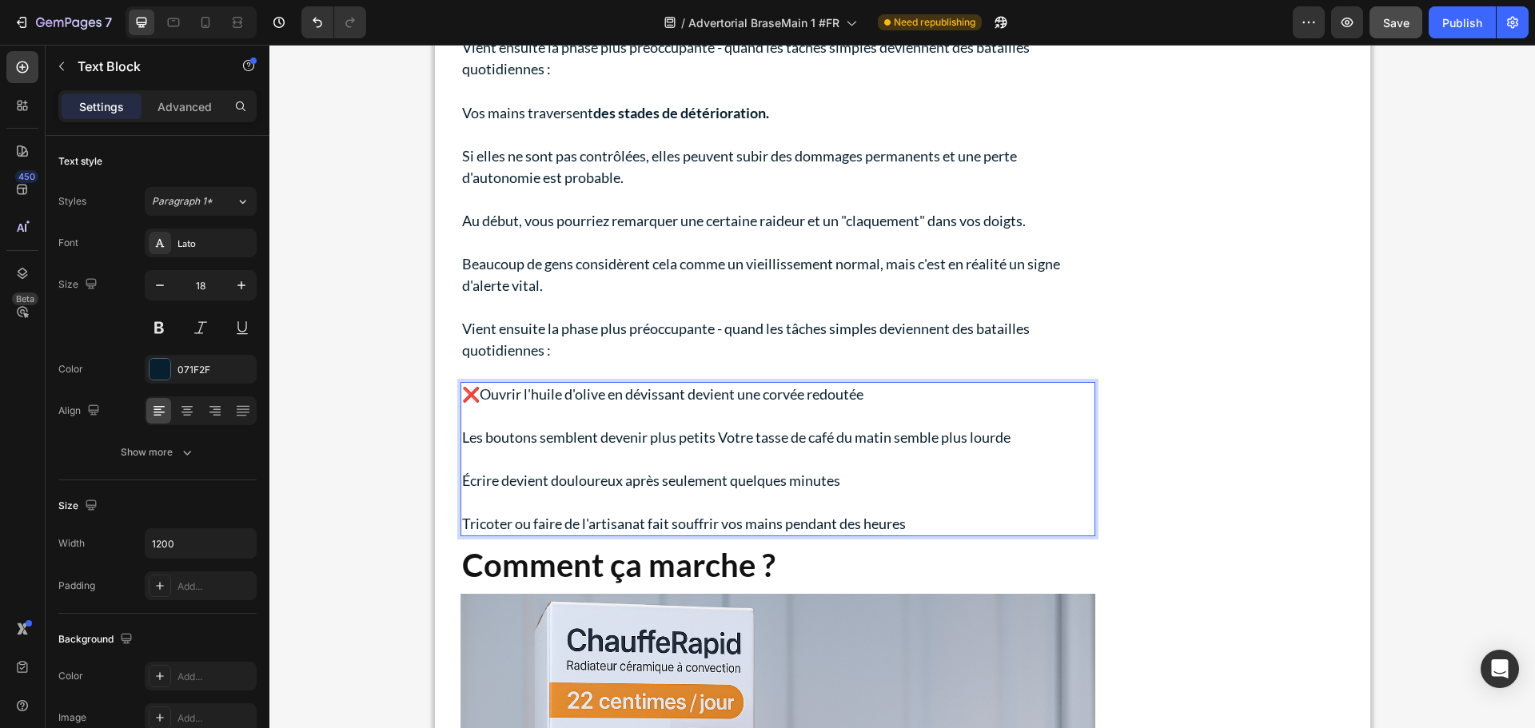
click at [462, 440] on p "Les boutons semblent devenir plus petits Votre tasse de café du matin semble pl…" at bounding box center [777, 438] width 631 height 22
click at [462, 480] on p "Écrire devient douloureux après seulement quelques minutes" at bounding box center [777, 481] width 631 height 22
click at [462, 523] on p "Tricoter ou faire de l'artisanat fait souffrir vos mains pendant des heures" at bounding box center [777, 524] width 631 height 22
click at [198, 602] on div "Size Width 1200 Padding Add..." at bounding box center [157, 546] width 198 height 133
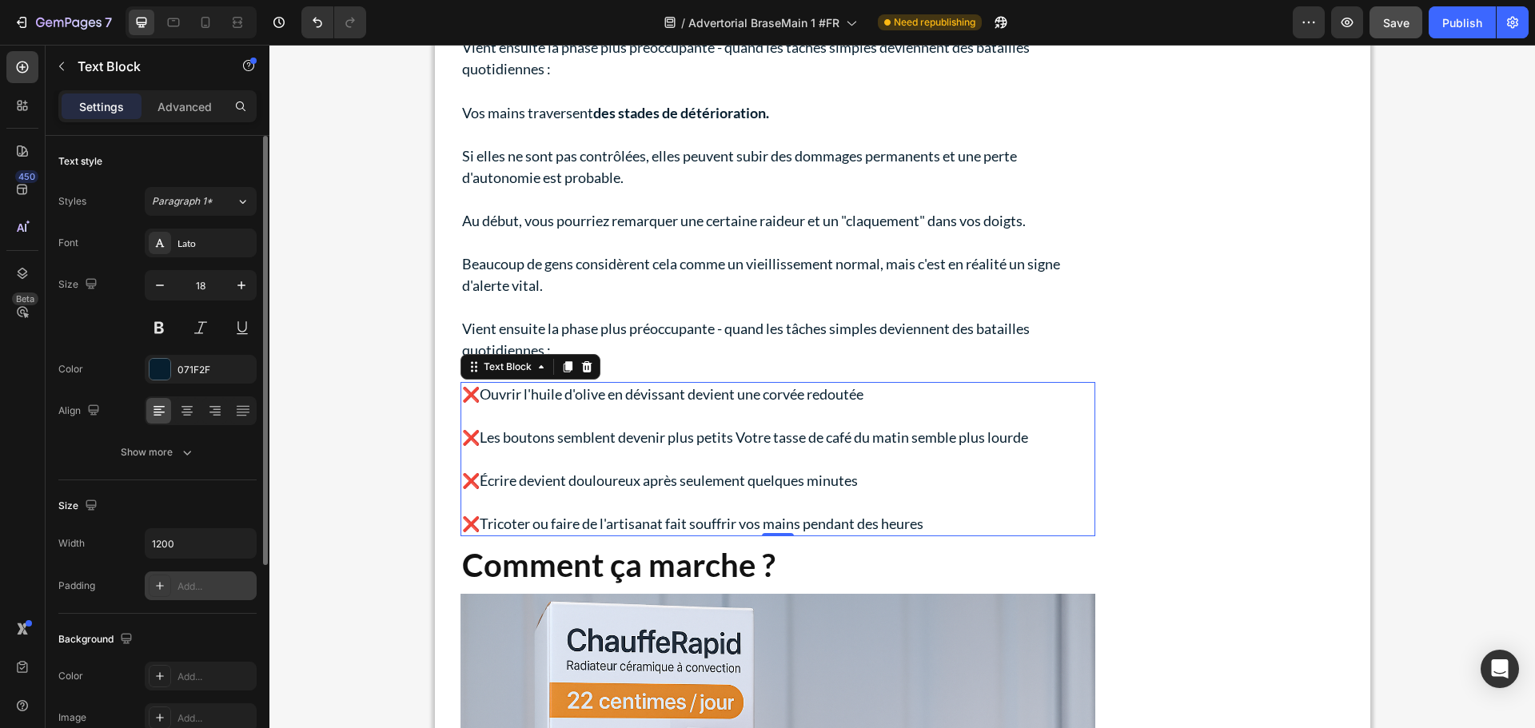
click at [190, 590] on div "Add..." at bounding box center [214, 586] width 75 height 14
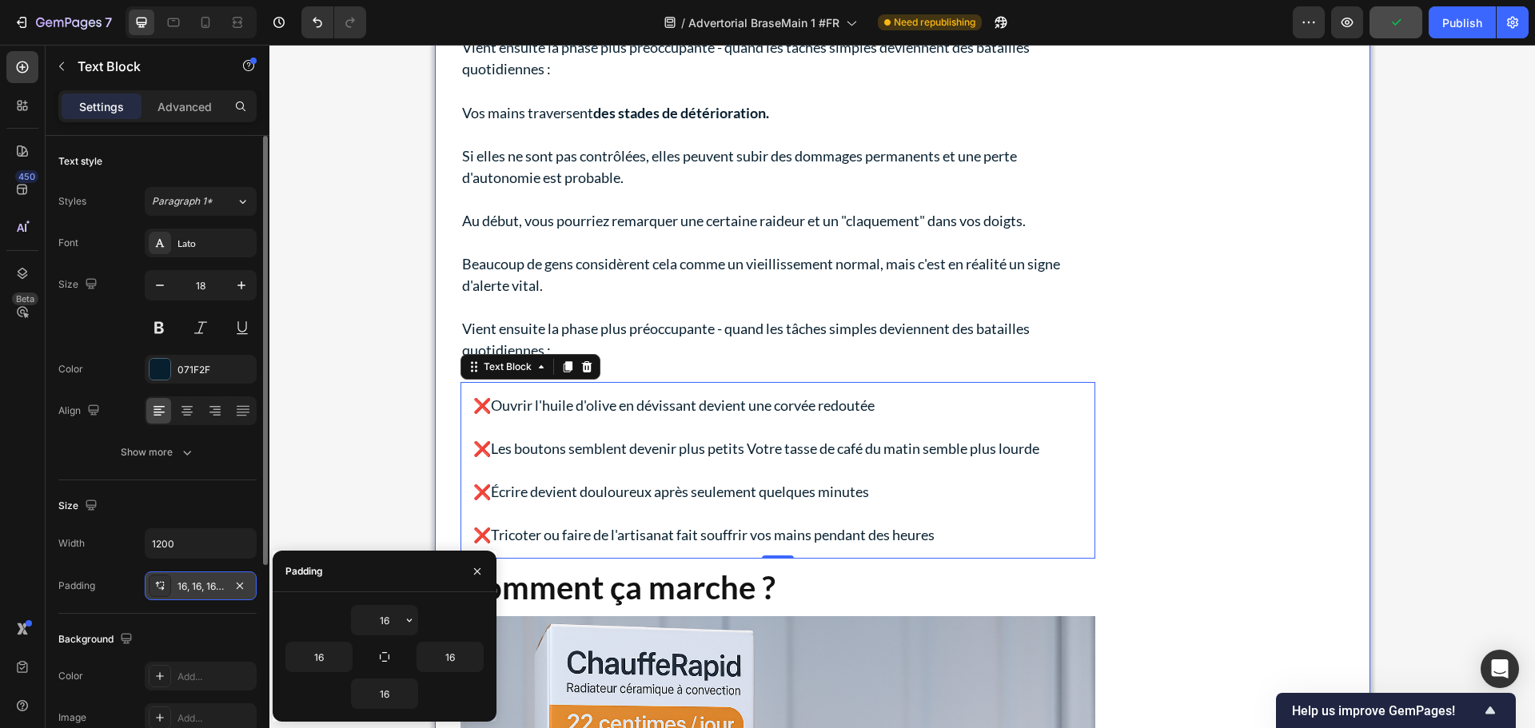
drag, startPoint x: 1215, startPoint y: 375, endPoint x: 1120, endPoint y: 387, distance: 95.9
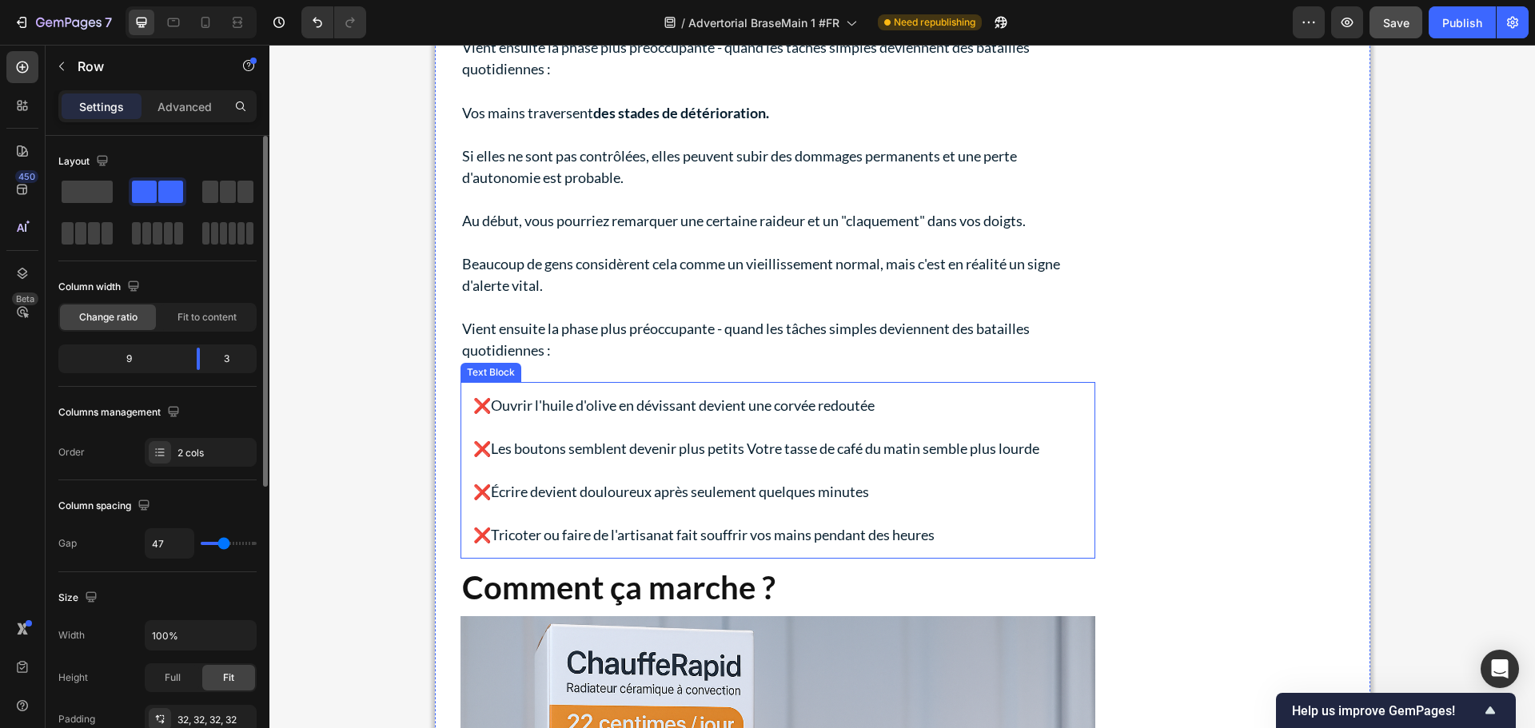
click at [1007, 405] on p "❌Ouvrir l'huile d'olive en dévissant devient une corvée redoutée" at bounding box center [777, 406] width 609 height 22
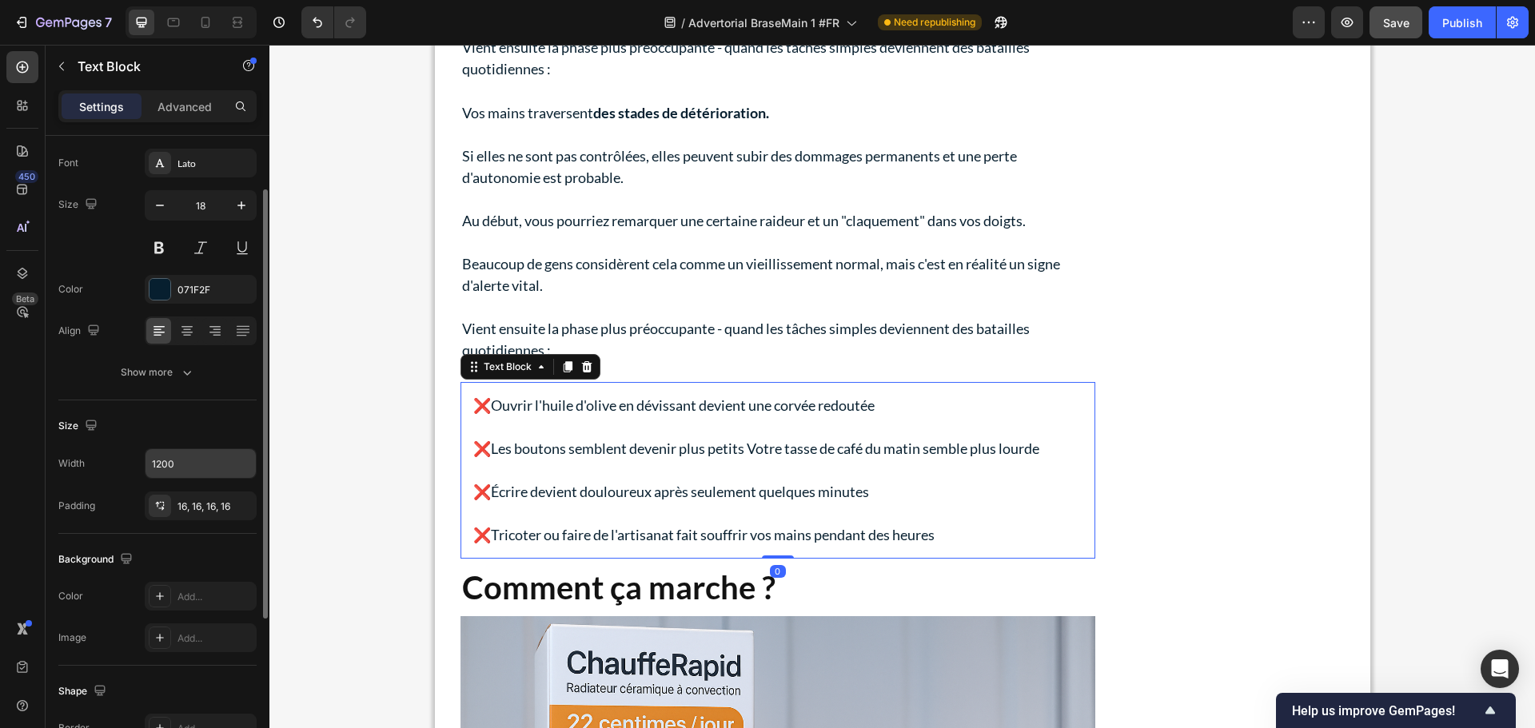
scroll to position [160, 0]
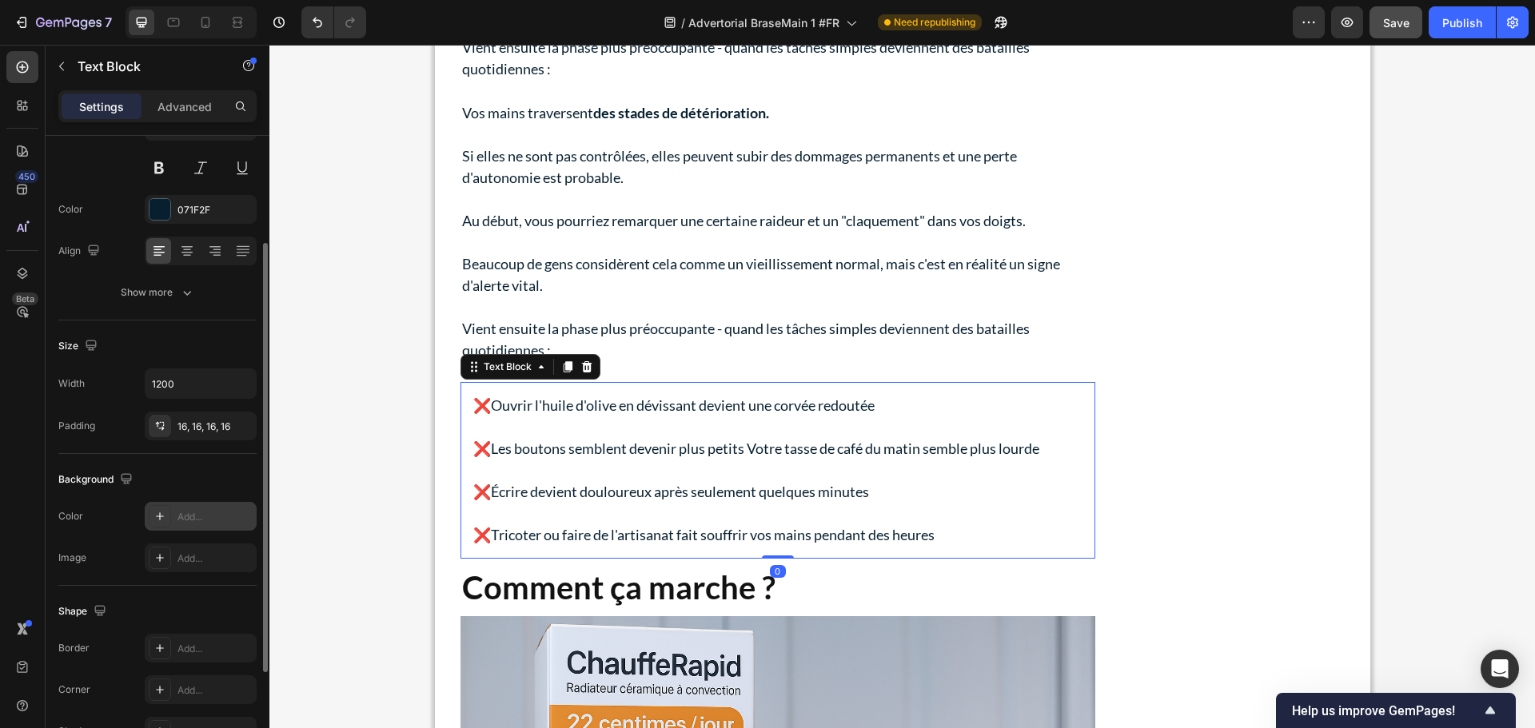
click at [187, 515] on div "Add..." at bounding box center [214, 517] width 75 height 14
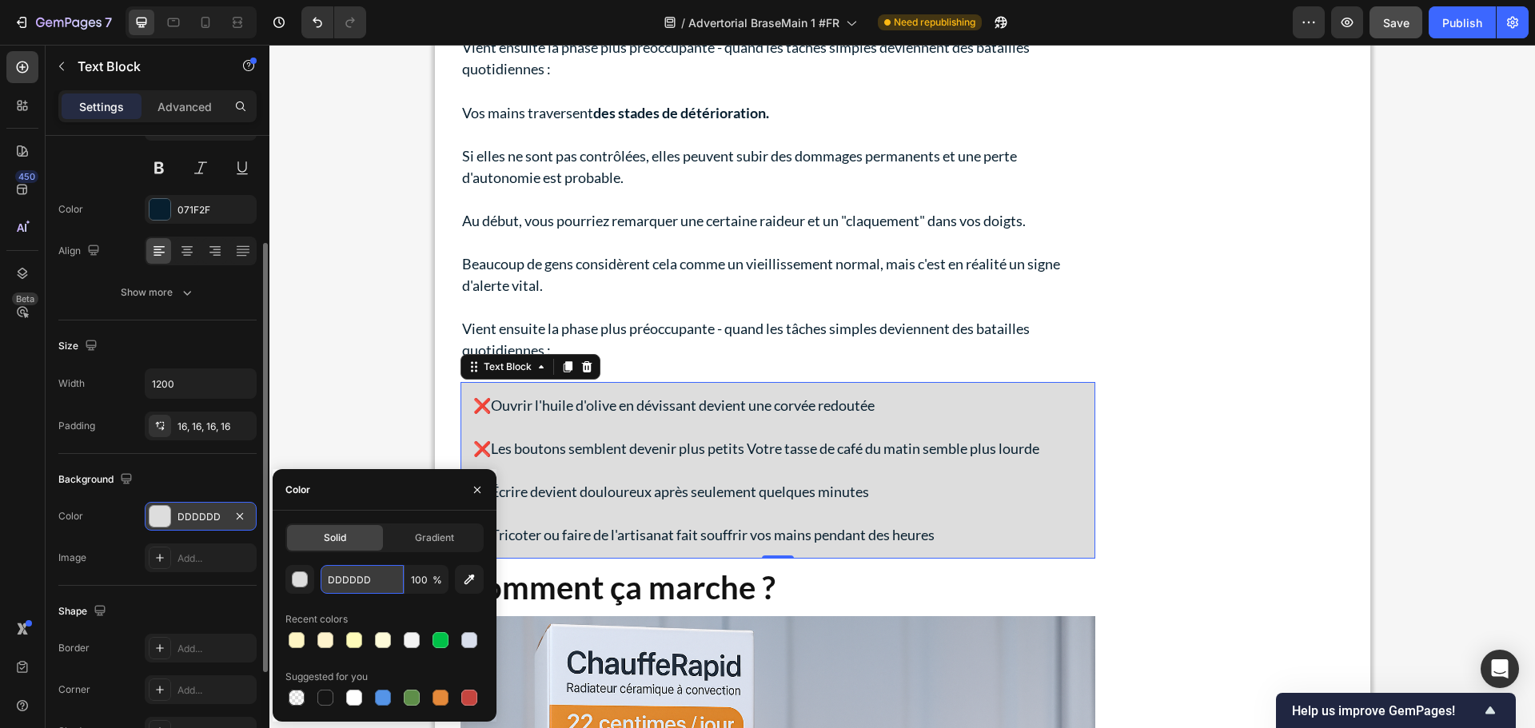
click at [354, 572] on input "DDDDDD" at bounding box center [362, 579] width 83 height 29
paste input "#F8E1E1"
type input "#F8E1E1"
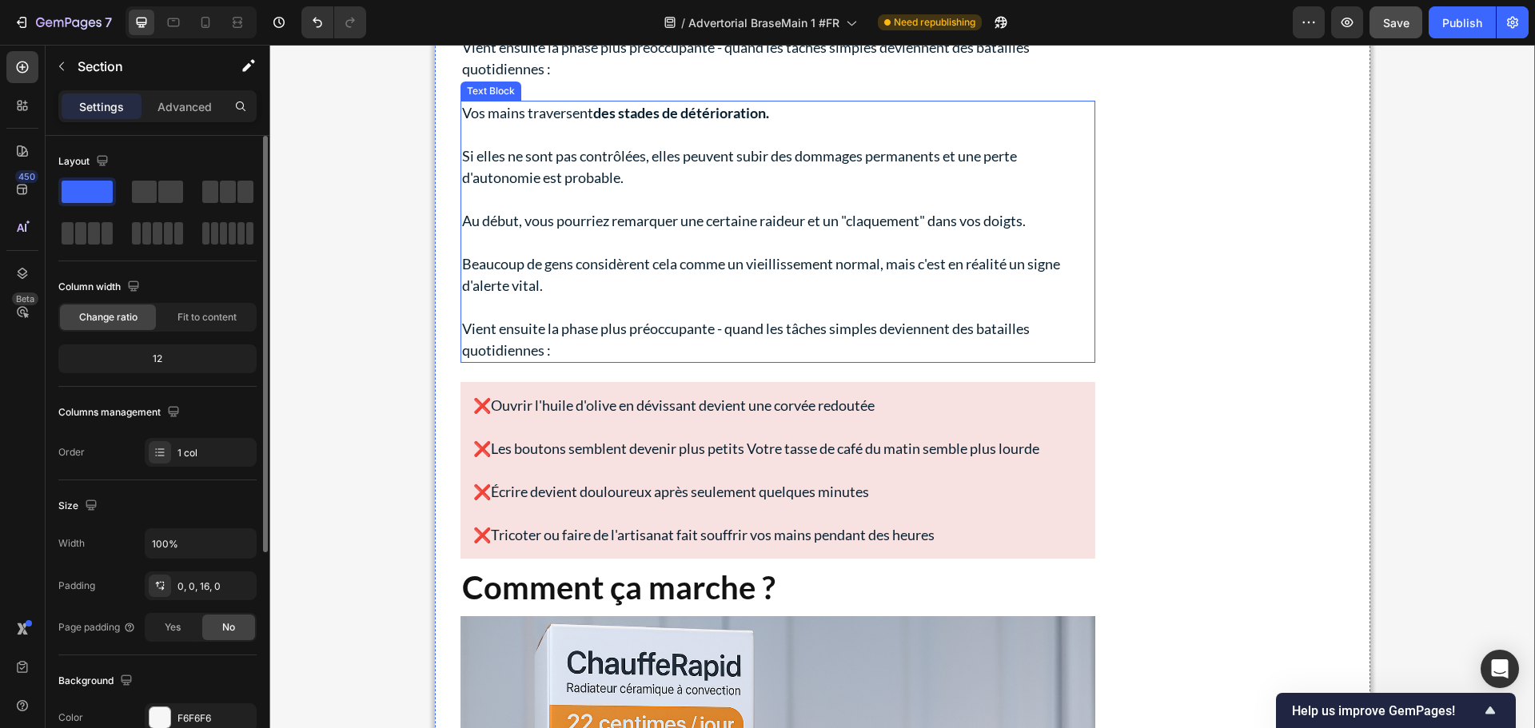
scroll to position [2897, 0]
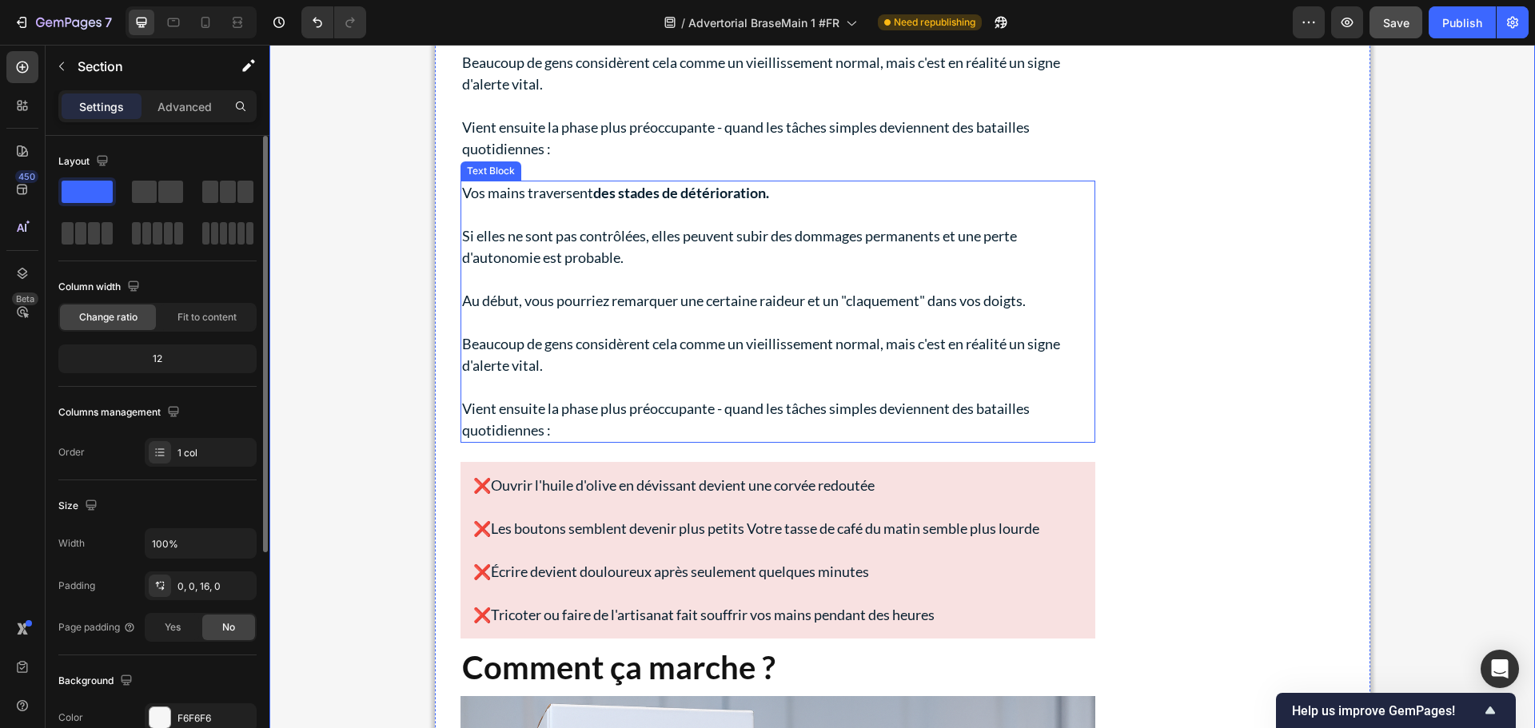
click at [930, 220] on p at bounding box center [777, 215] width 631 height 22
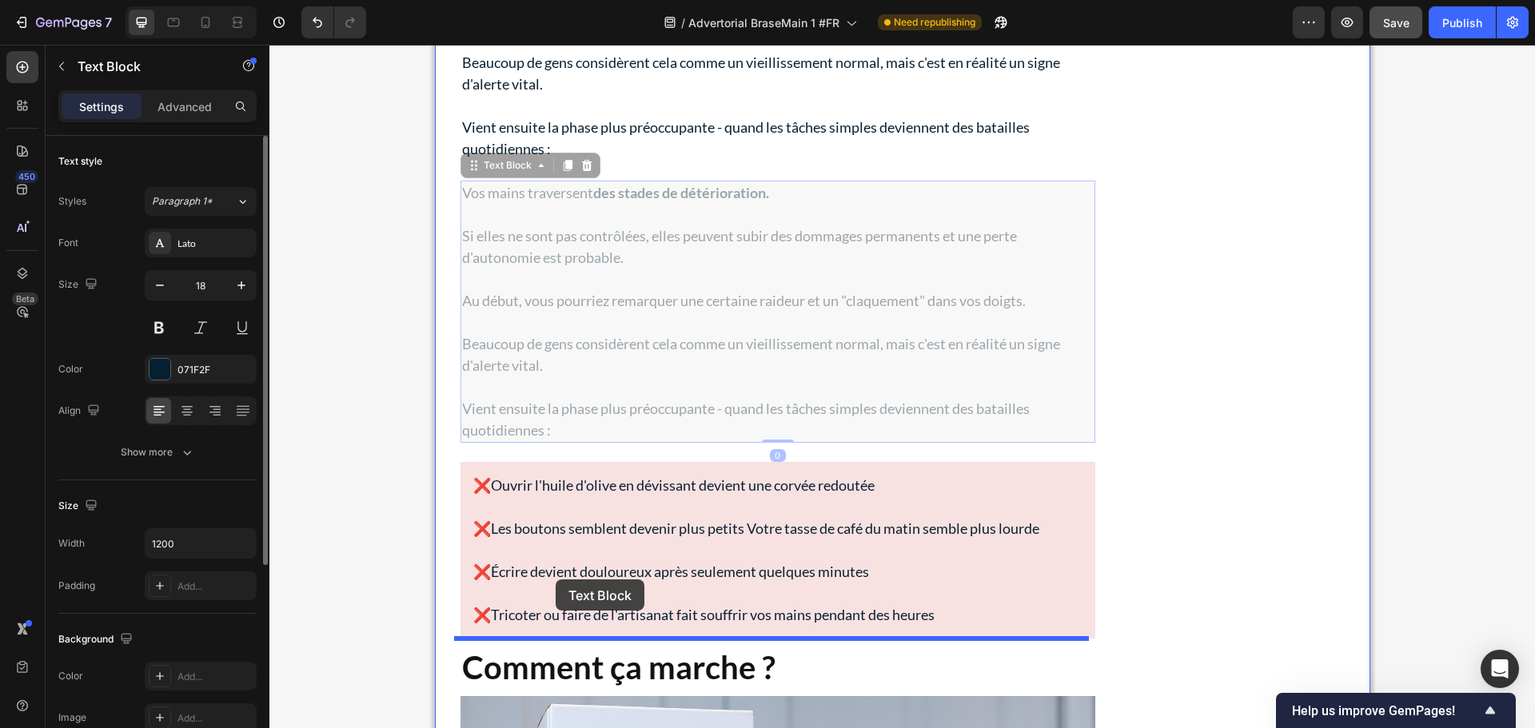
drag, startPoint x: 502, startPoint y: 162, endPoint x: 576, endPoint y: 418, distance: 266.3
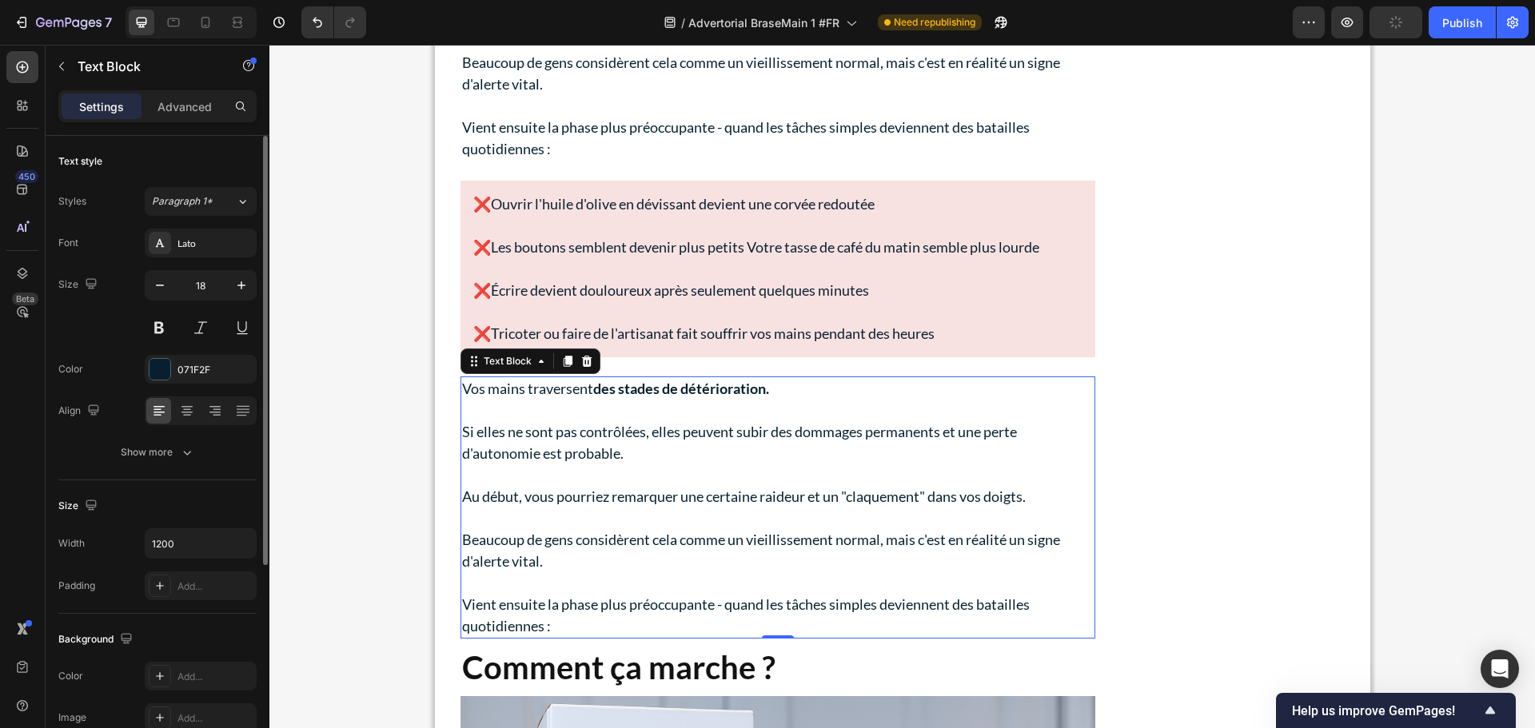
click at [731, 472] on p at bounding box center [777, 475] width 631 height 22
click at [731, 472] on p "Rich Text Editor. Editing area: main" at bounding box center [777, 475] width 631 height 22
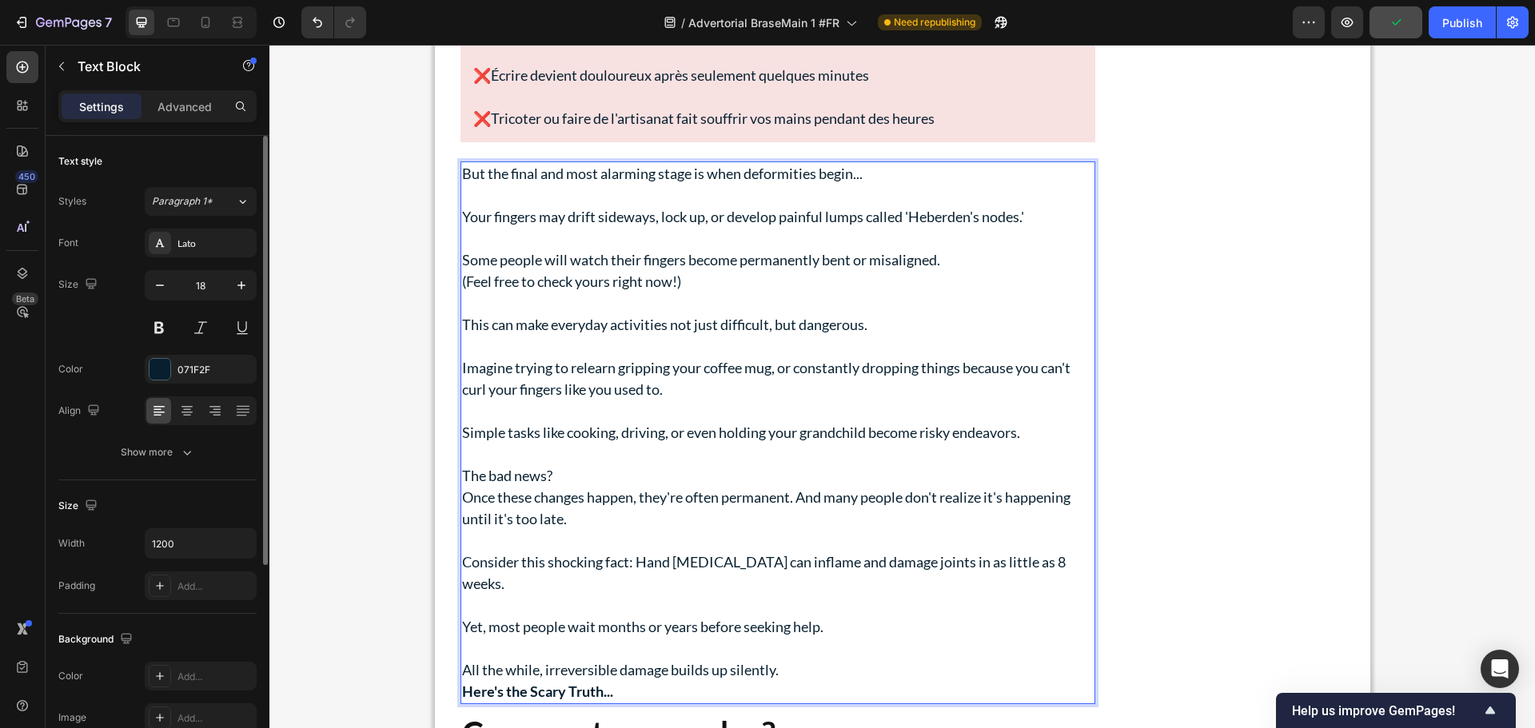
scroll to position [3159, 0]
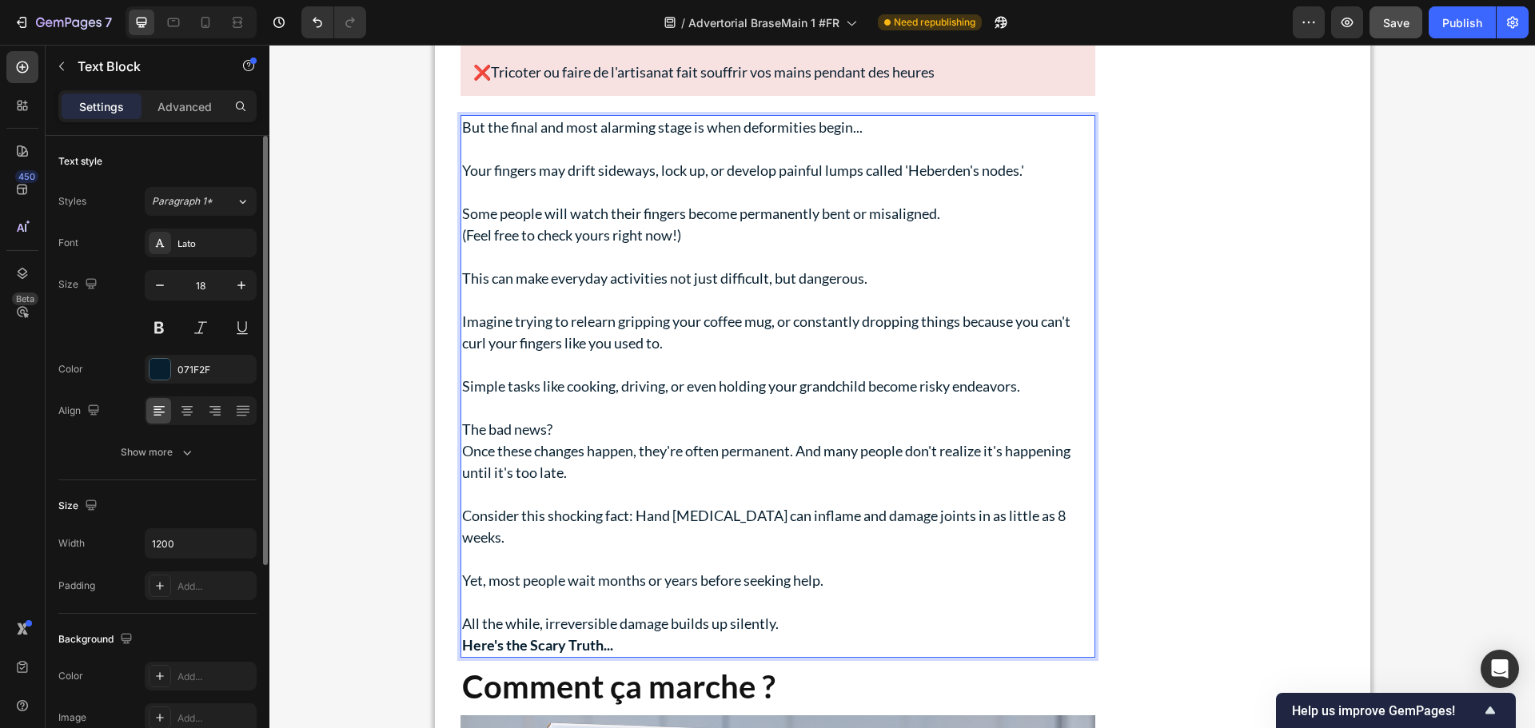
click at [596, 410] on p "Simple tasks like cooking, driving, or even holding your grandchild become risk…" at bounding box center [777, 397] width 631 height 43
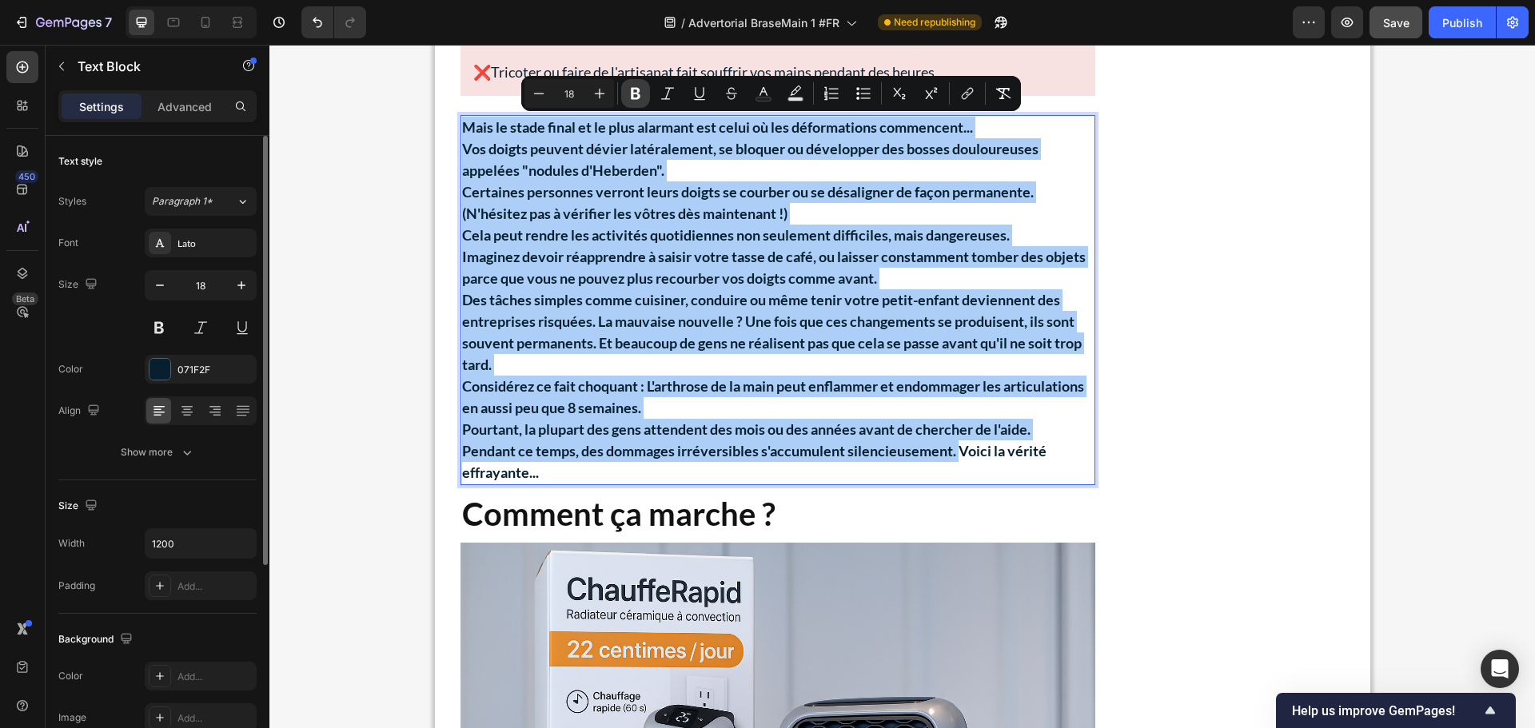
click at [629, 87] on icon "Editor contextual toolbar" at bounding box center [635, 94] width 16 height 16
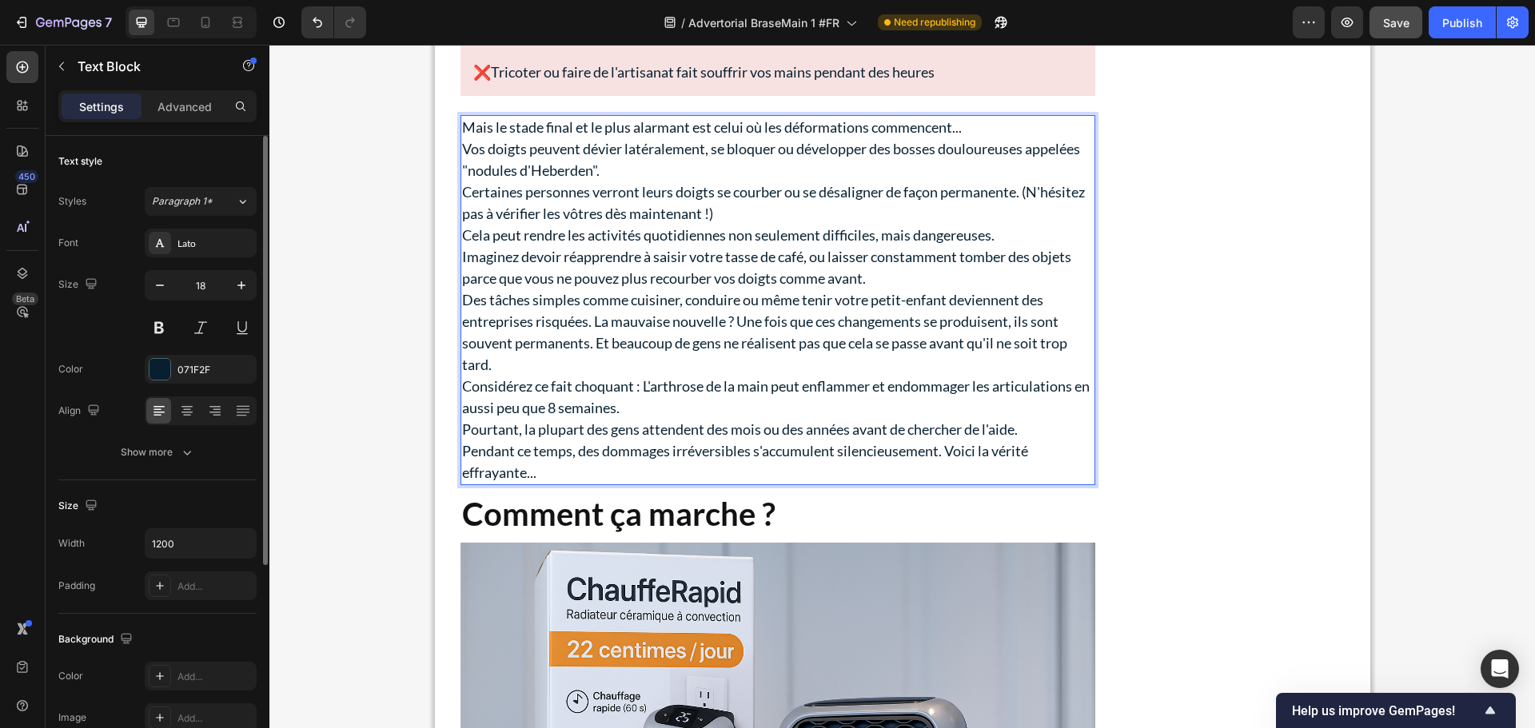
click at [977, 125] on p "Mais le stade final et le plus alarmant est celui où les déformations commencen…" at bounding box center [777, 128] width 631 height 22
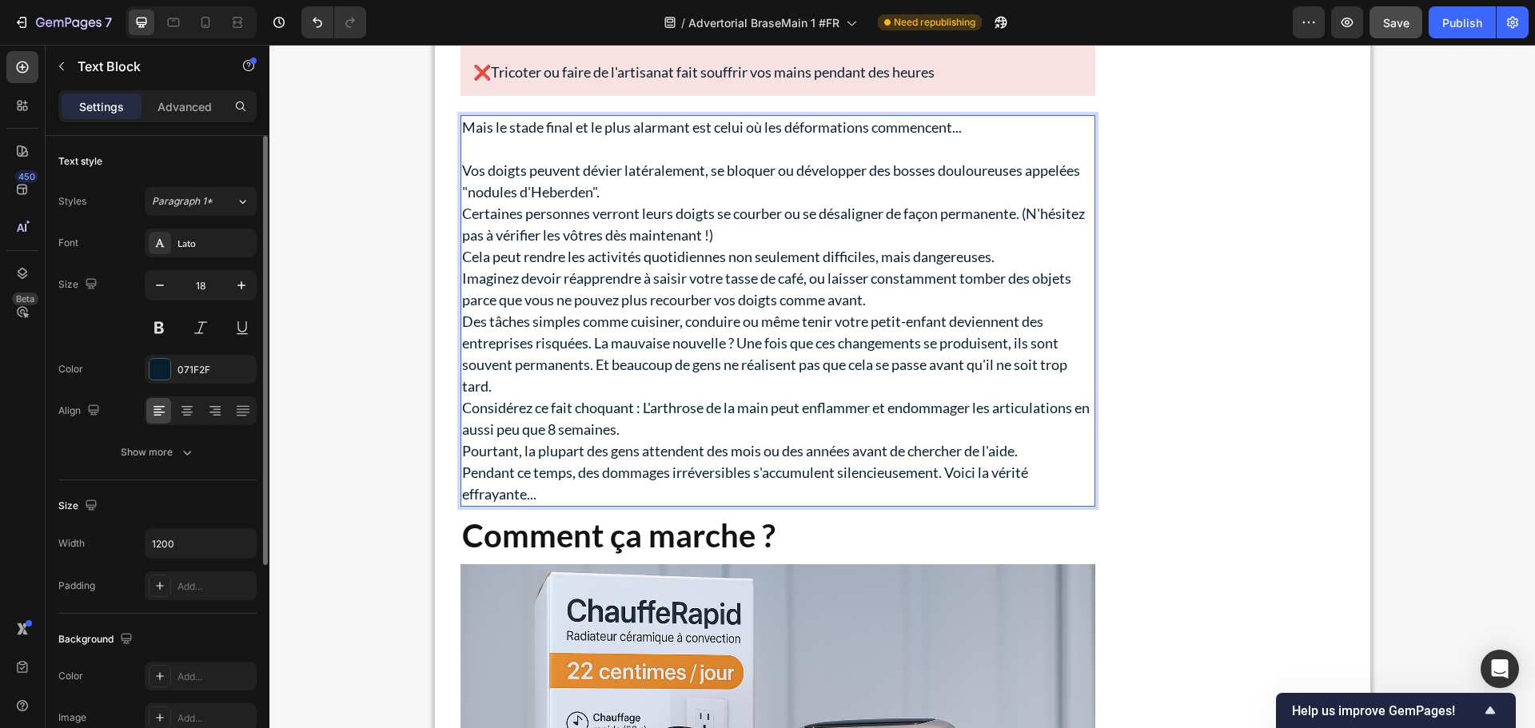
click at [619, 193] on p "Vos doigts peuvent dévier latéralement, se bloquer ou développer des bosses dou…" at bounding box center [777, 181] width 631 height 43
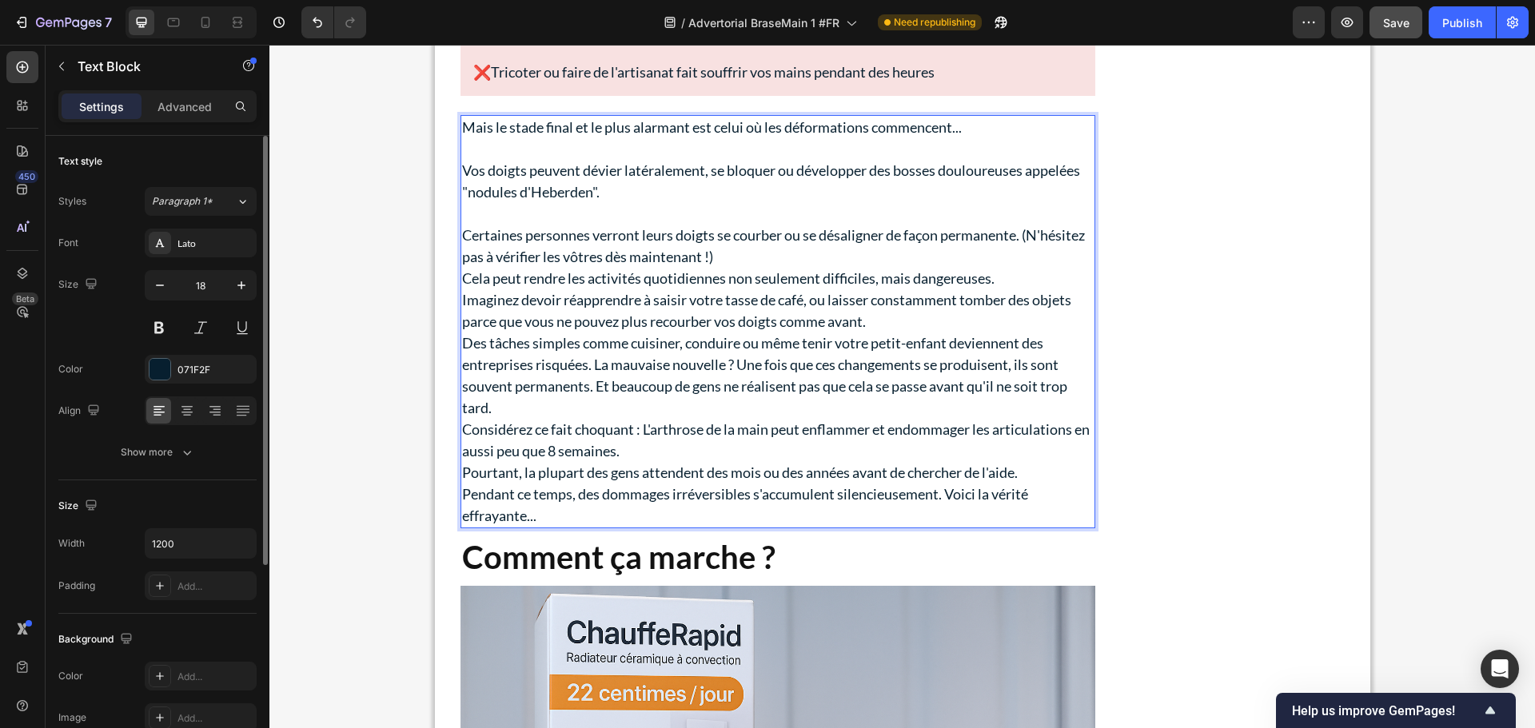
drag, startPoint x: 1053, startPoint y: 237, endPoint x: 979, endPoint y: 245, distance: 74.0
click at [1052, 237] on p "Certaines personnes verront leurs doigts se courber ou se désaligner de façon p…" at bounding box center [777, 246] width 631 height 43
click at [946, 264] on p "Certaines personnes verront leurs doigts se courber ou se désaligner de façon p…" at bounding box center [777, 246] width 631 height 43
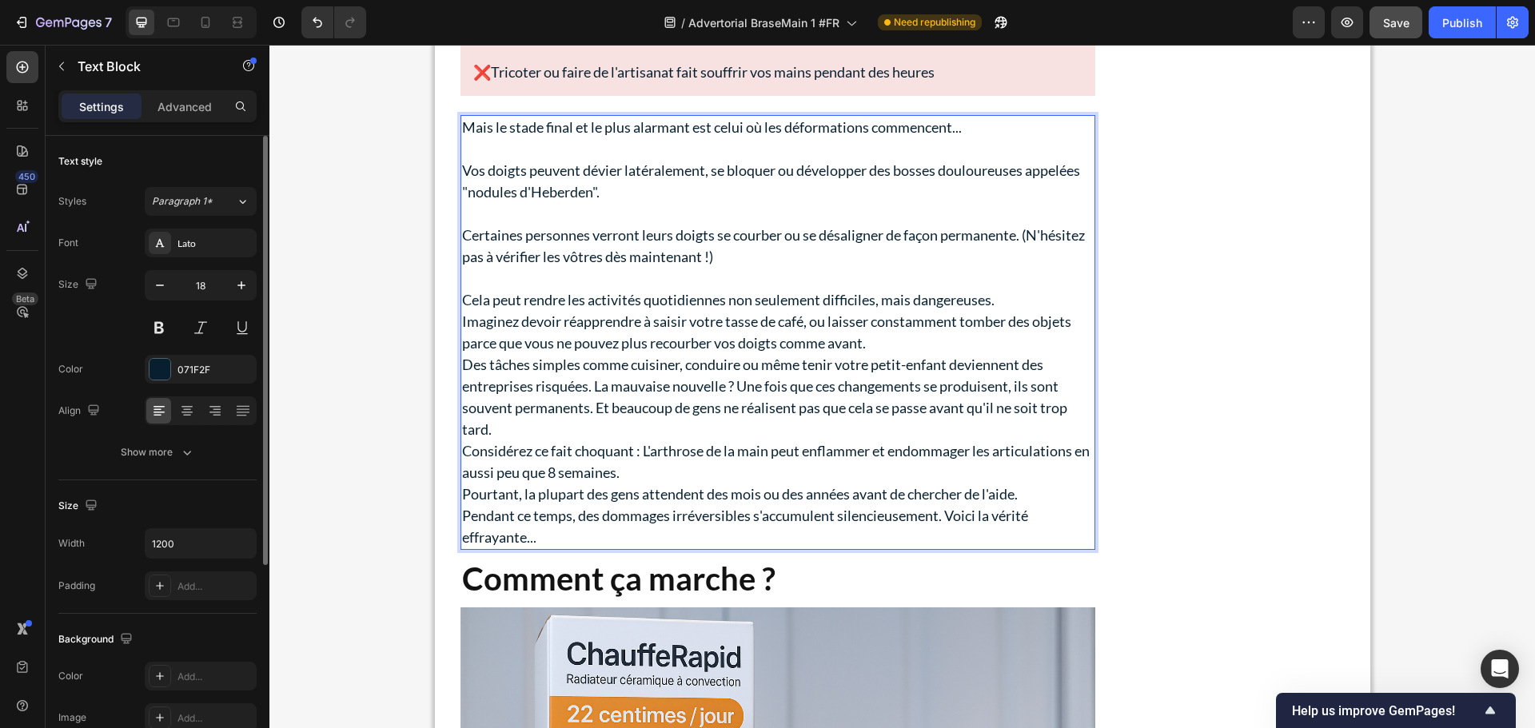
click at [1033, 304] on p "Cela peut rendre les activités quotidiennes non seulement difficiles, mais dang…" at bounding box center [777, 300] width 631 height 22
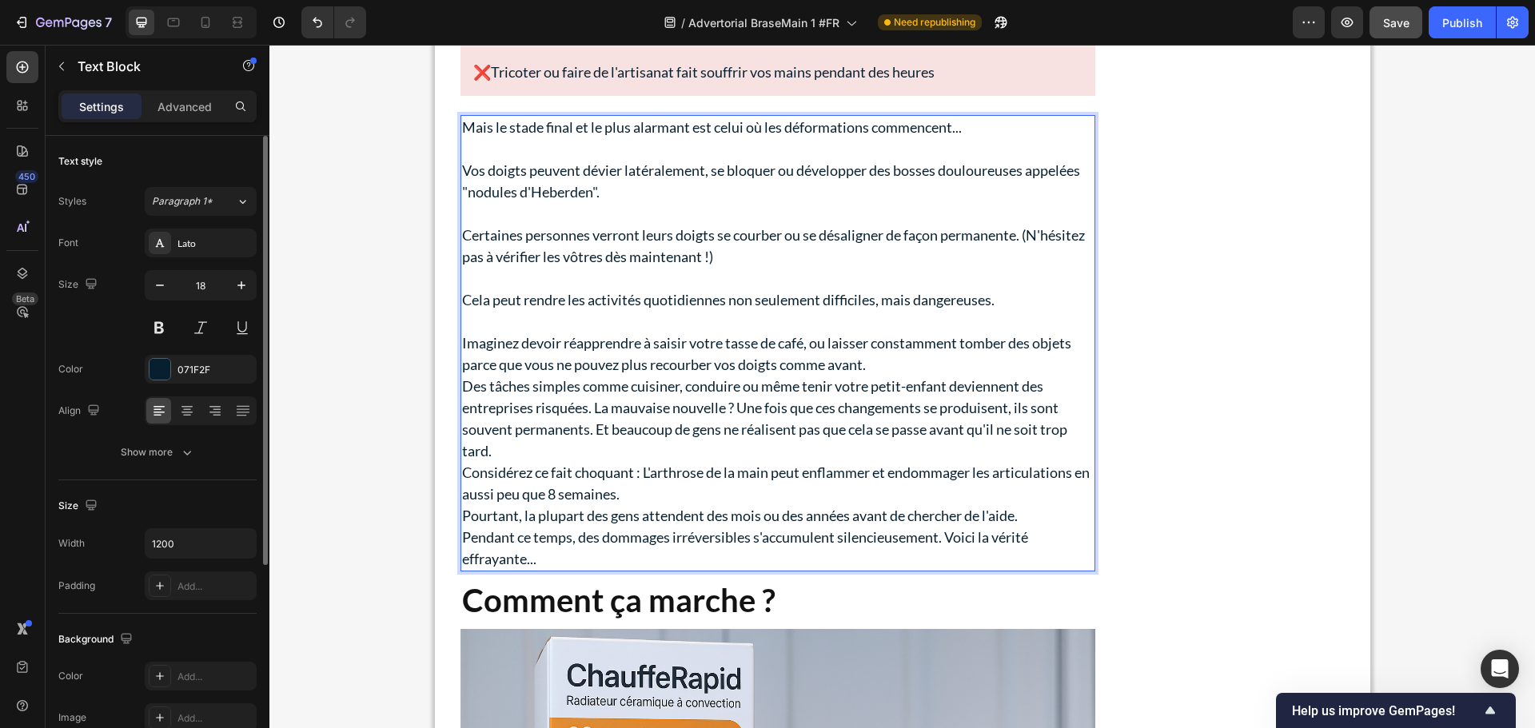
click at [918, 362] on p "Imaginez devoir réapprendre à saisir votre tasse de café, ou laisser constammen…" at bounding box center [777, 353] width 631 height 43
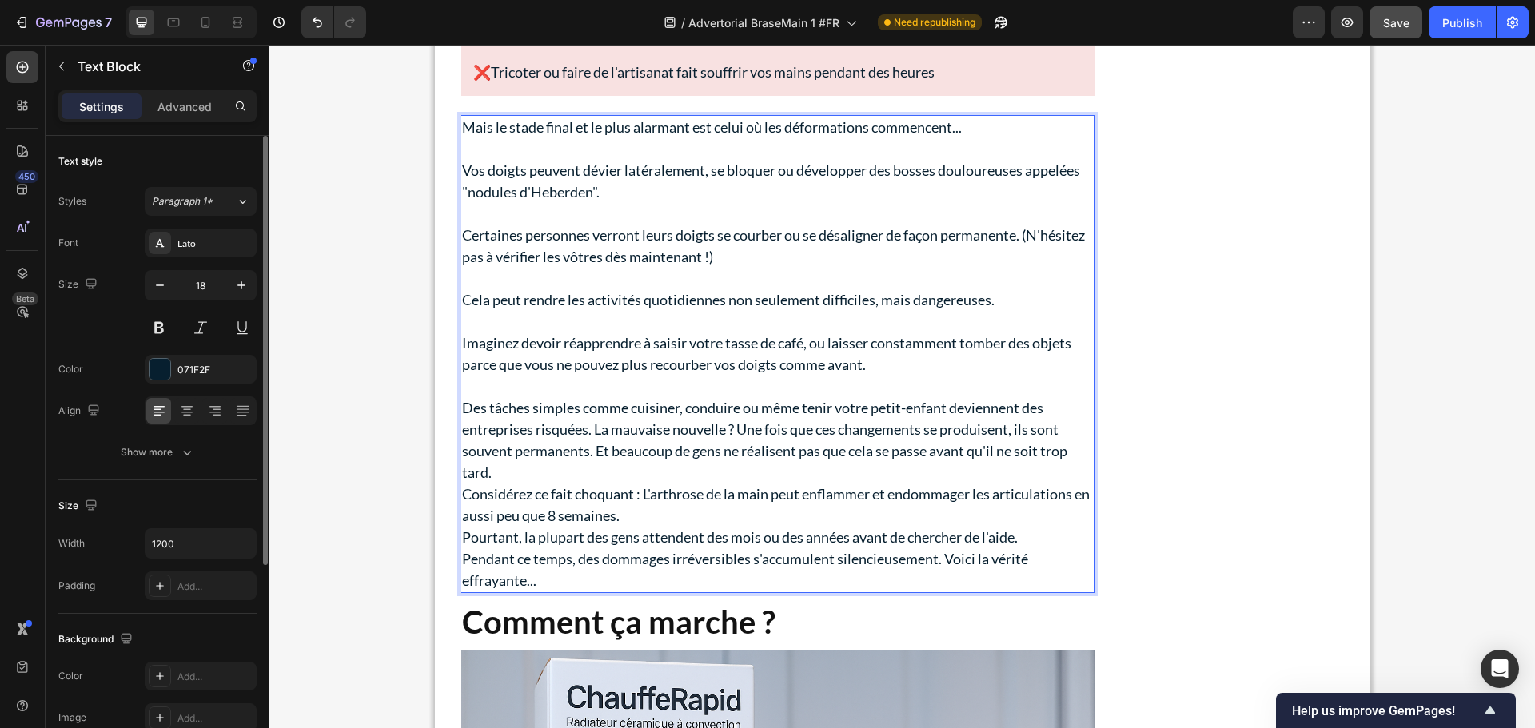
click at [610, 472] on p "Des tâches simples comme cuisiner, conduire ou même tenir votre petit-enfant de…" at bounding box center [777, 440] width 631 height 86
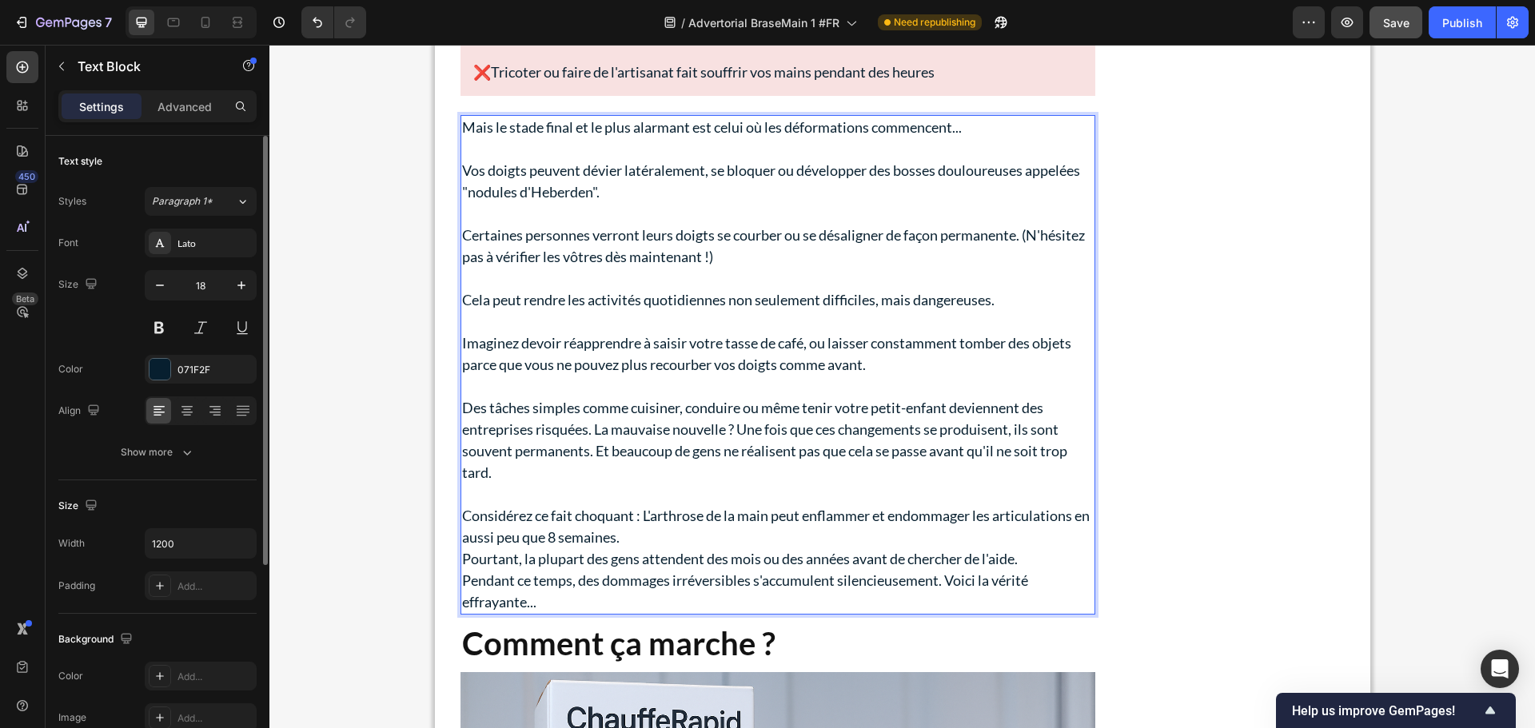
click at [663, 534] on p "Considérez ce fait choquant : L'arthrose de la main peut enflammer et endommage…" at bounding box center [777, 526] width 631 height 43
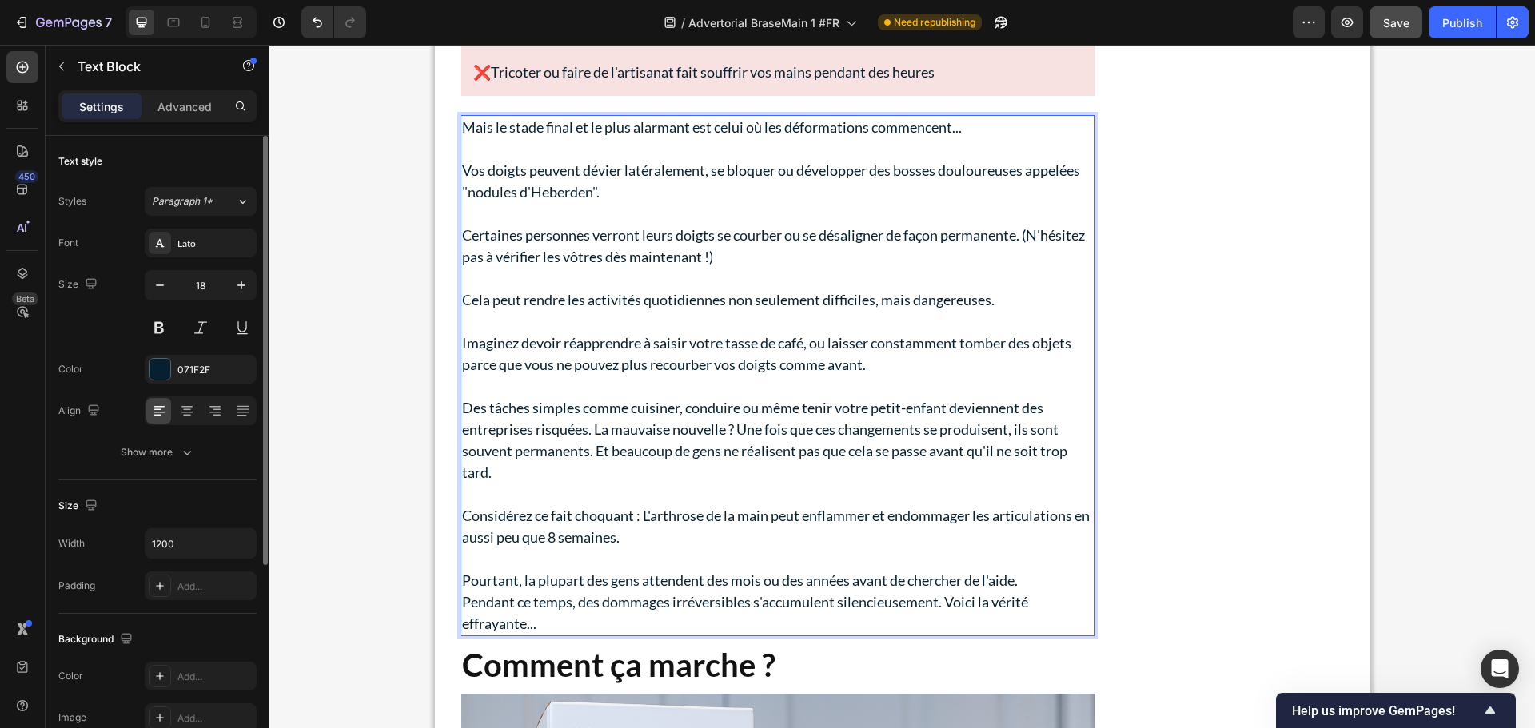
click at [1041, 584] on p "Pourtant, la plupart des gens attendent des mois ou des années avant de cherche…" at bounding box center [777, 581] width 631 height 22
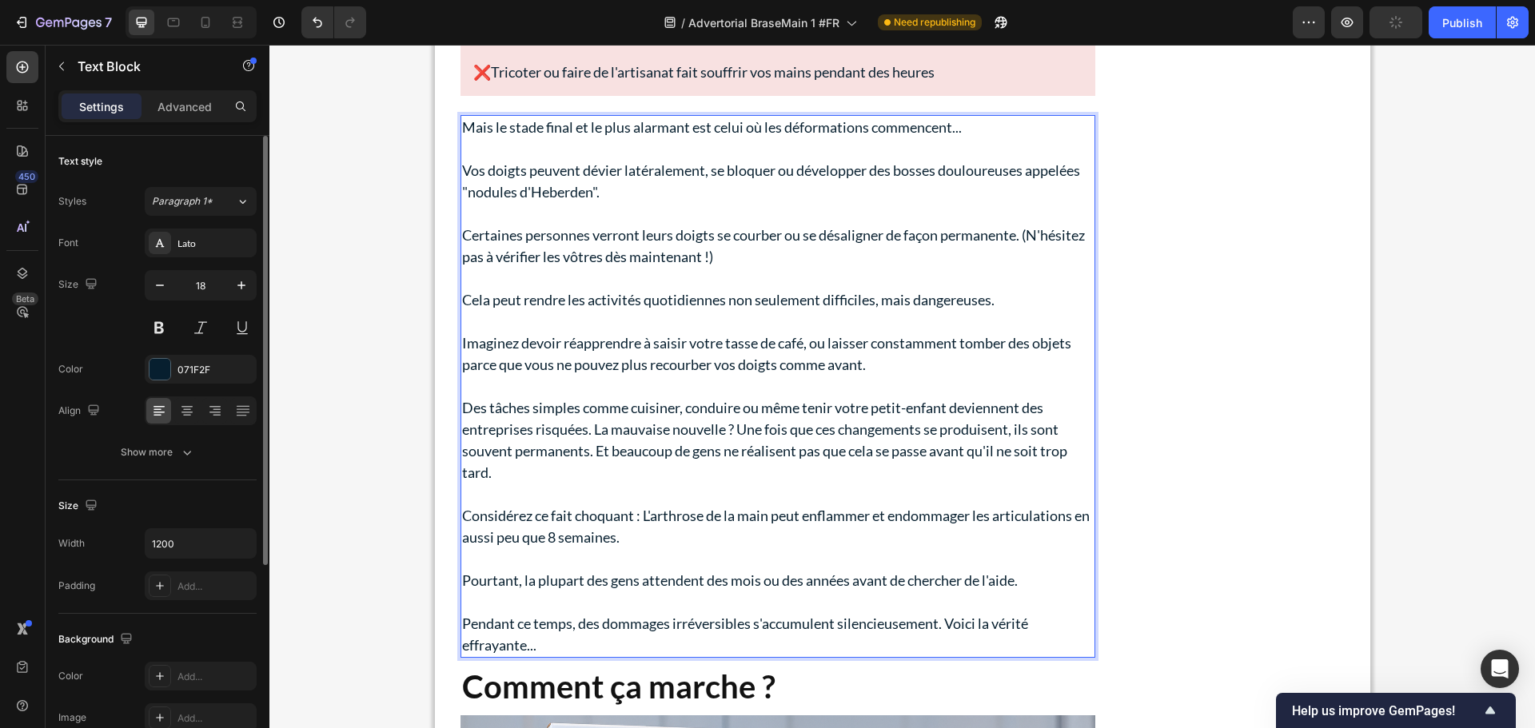
click at [946, 624] on p "Pendant ce temps, des dommages irréversibles s'accumulent silencieusement. Voic…" at bounding box center [777, 634] width 631 height 43
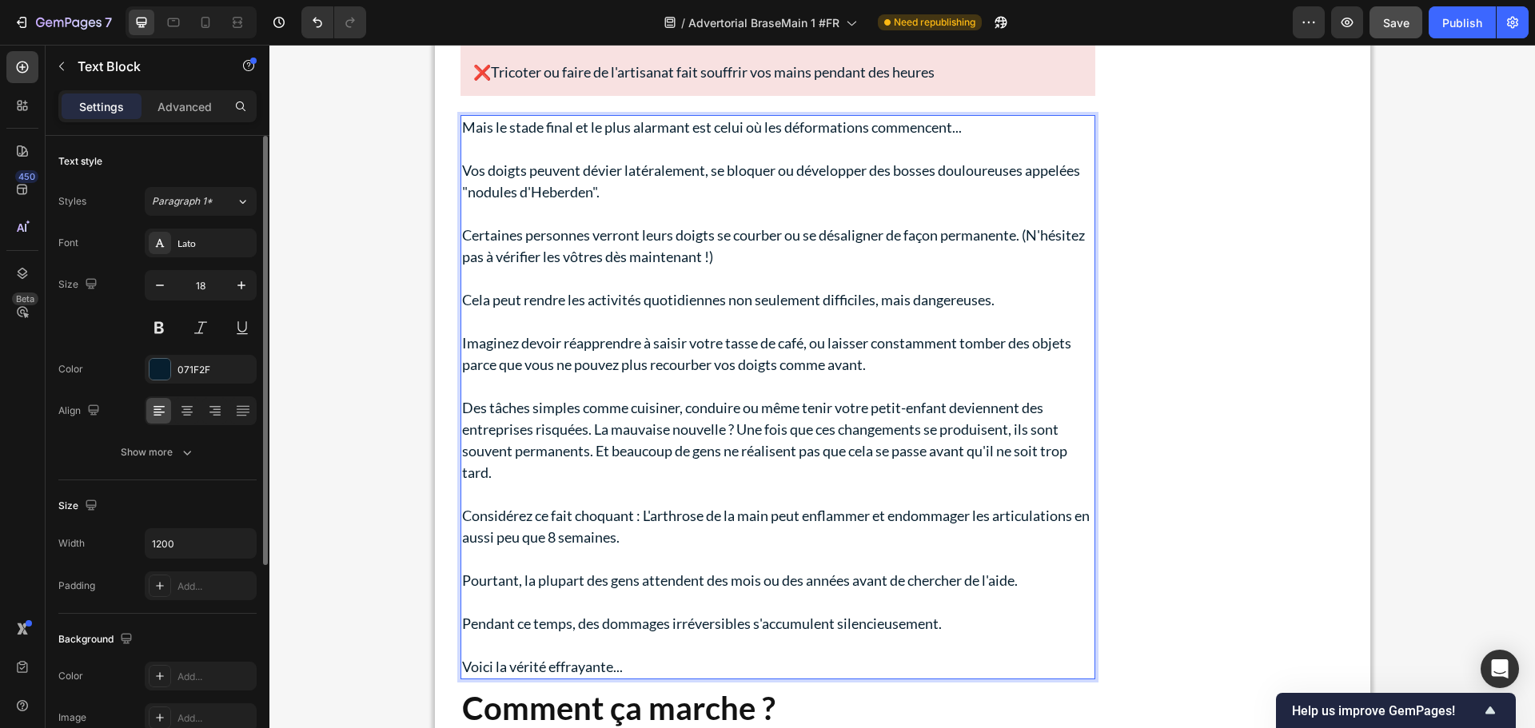
click at [587, 667] on p "Voici la vérité effrayante..." at bounding box center [777, 667] width 631 height 22
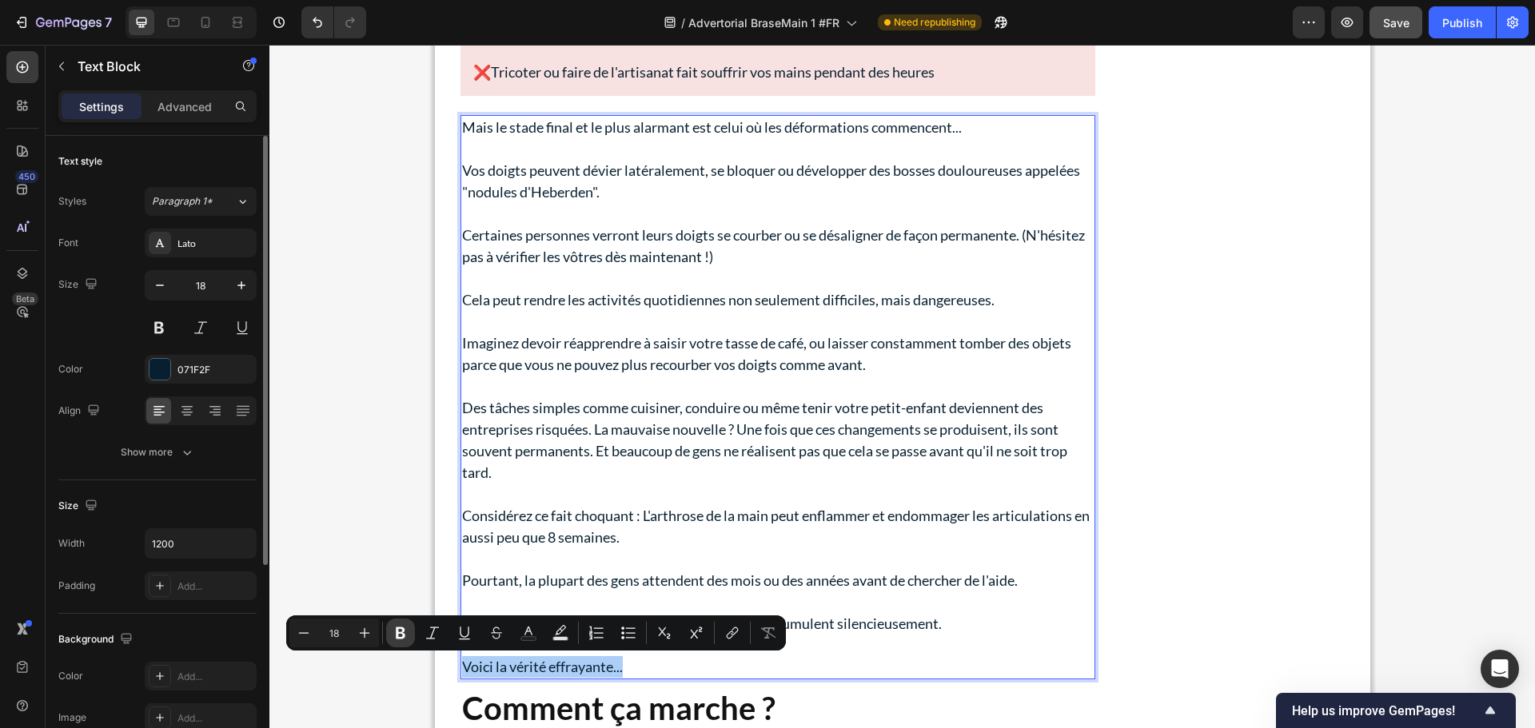
click at [391, 636] on button "Bold" at bounding box center [400, 633] width 29 height 29
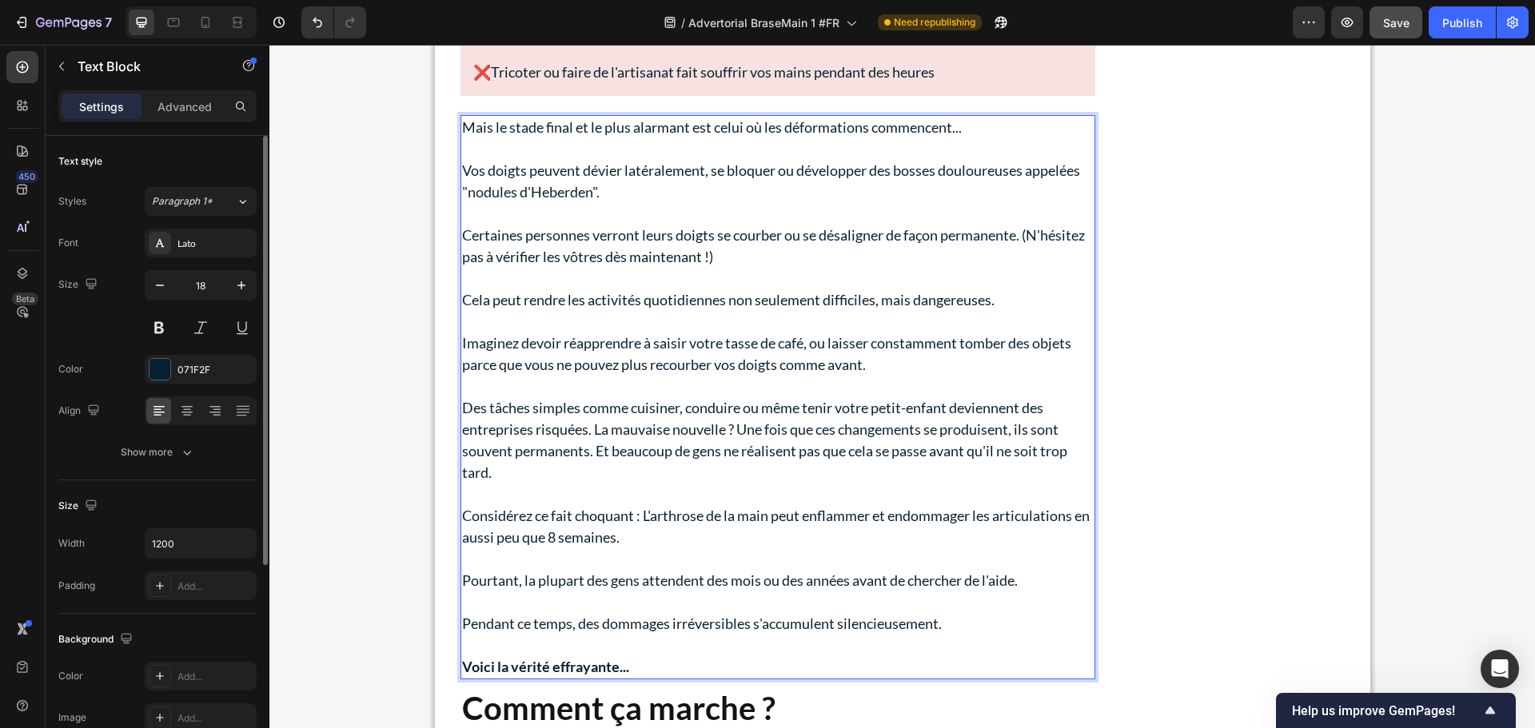
click at [497, 667] on strong "Voici la vérité effrayante..." at bounding box center [545, 667] width 167 height 18
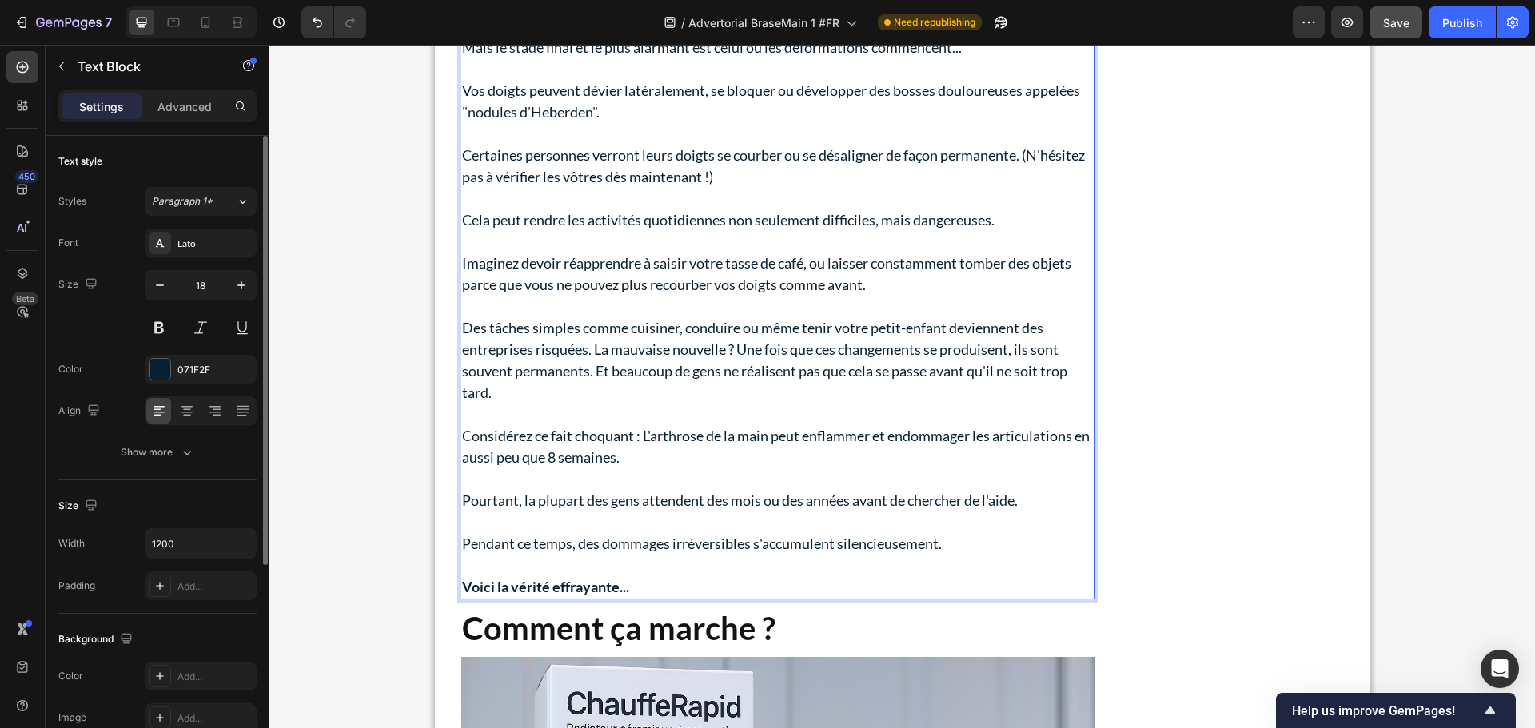
click at [681, 493] on p "Pourtant, la plupart des gens attendent des mois ou des années avant de cherche…" at bounding box center [777, 501] width 631 height 22
click at [573, 591] on strong "Voici la vérité effrayante..." at bounding box center [545, 587] width 167 height 18
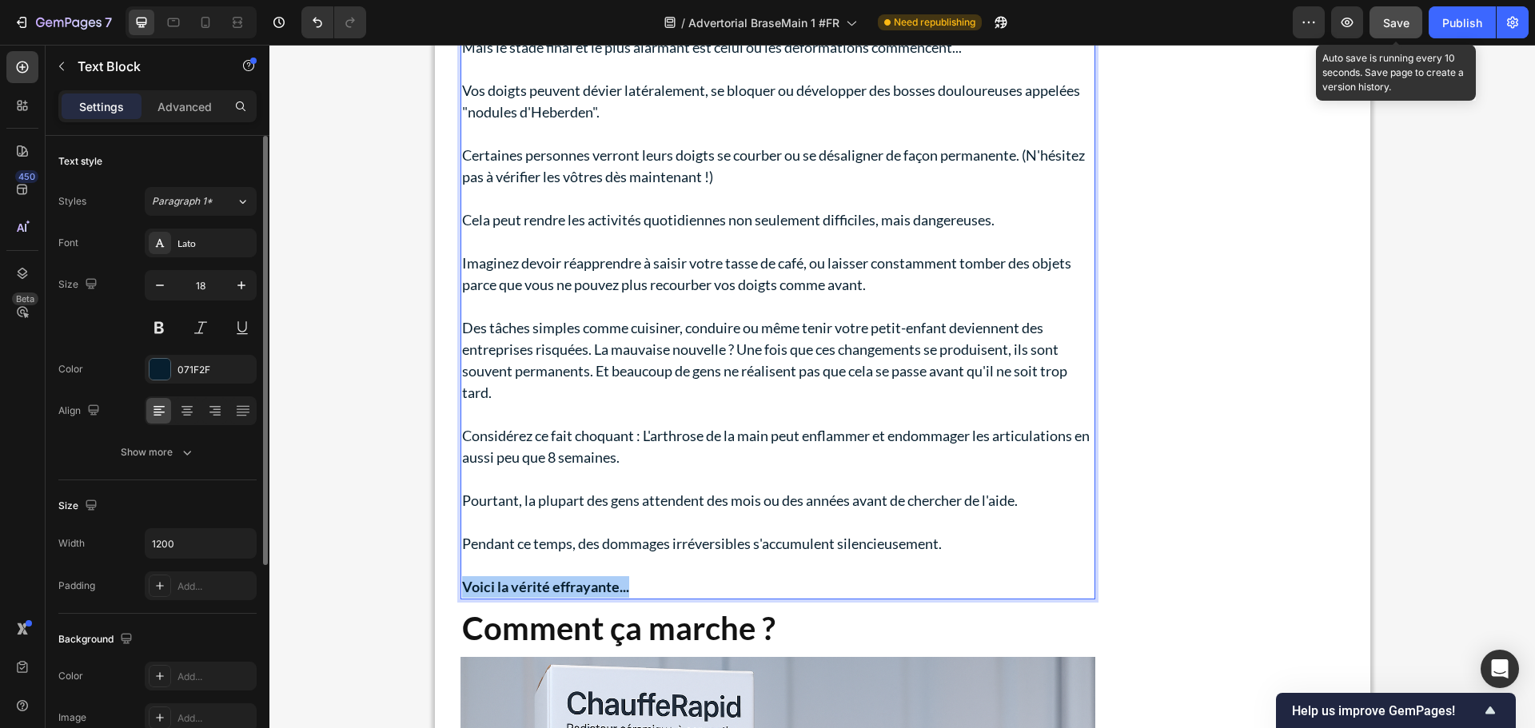
click at [1396, 18] on span "Save" at bounding box center [1396, 23] width 26 height 14
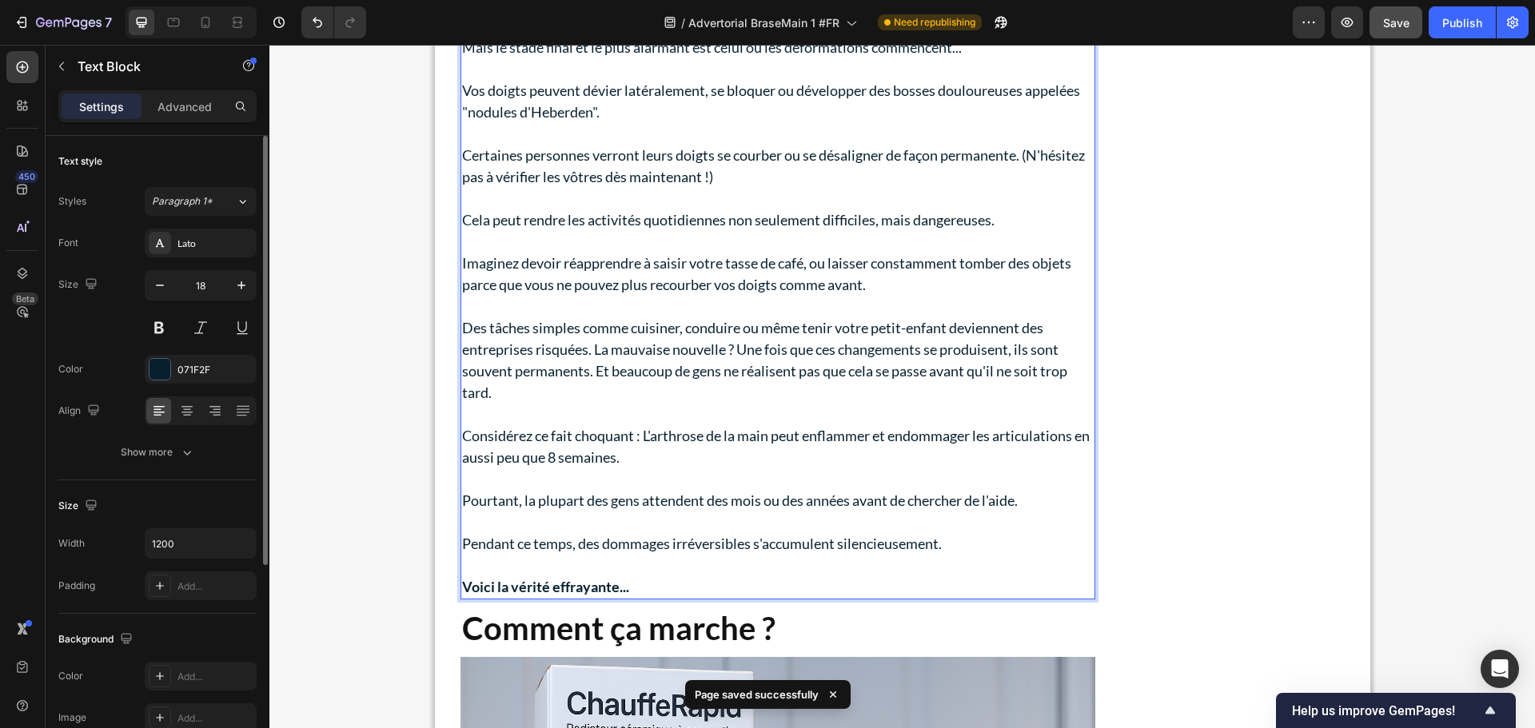
click at [675, 454] on p "Considérez ce fait choquant : L'arthrose de la main peut enflammer et endommage…" at bounding box center [777, 446] width 631 height 43
click at [590, 590] on strong "Voici la vérité effrayante..." at bounding box center [545, 587] width 167 height 18
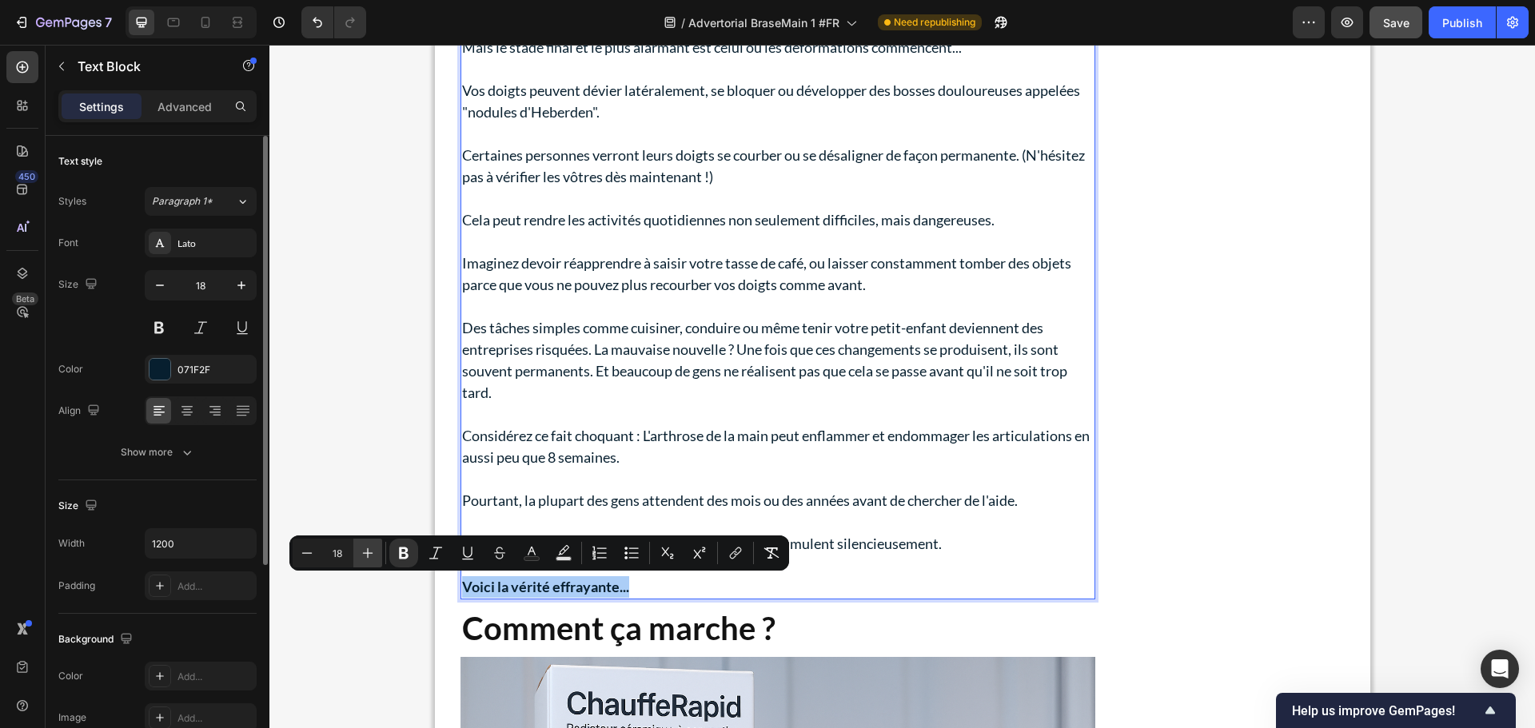
click at [367, 555] on icon "Editor contextual toolbar" at bounding box center [368, 553] width 16 height 16
click at [367, 554] on icon "Editor contextual toolbar" at bounding box center [368, 553] width 16 height 16
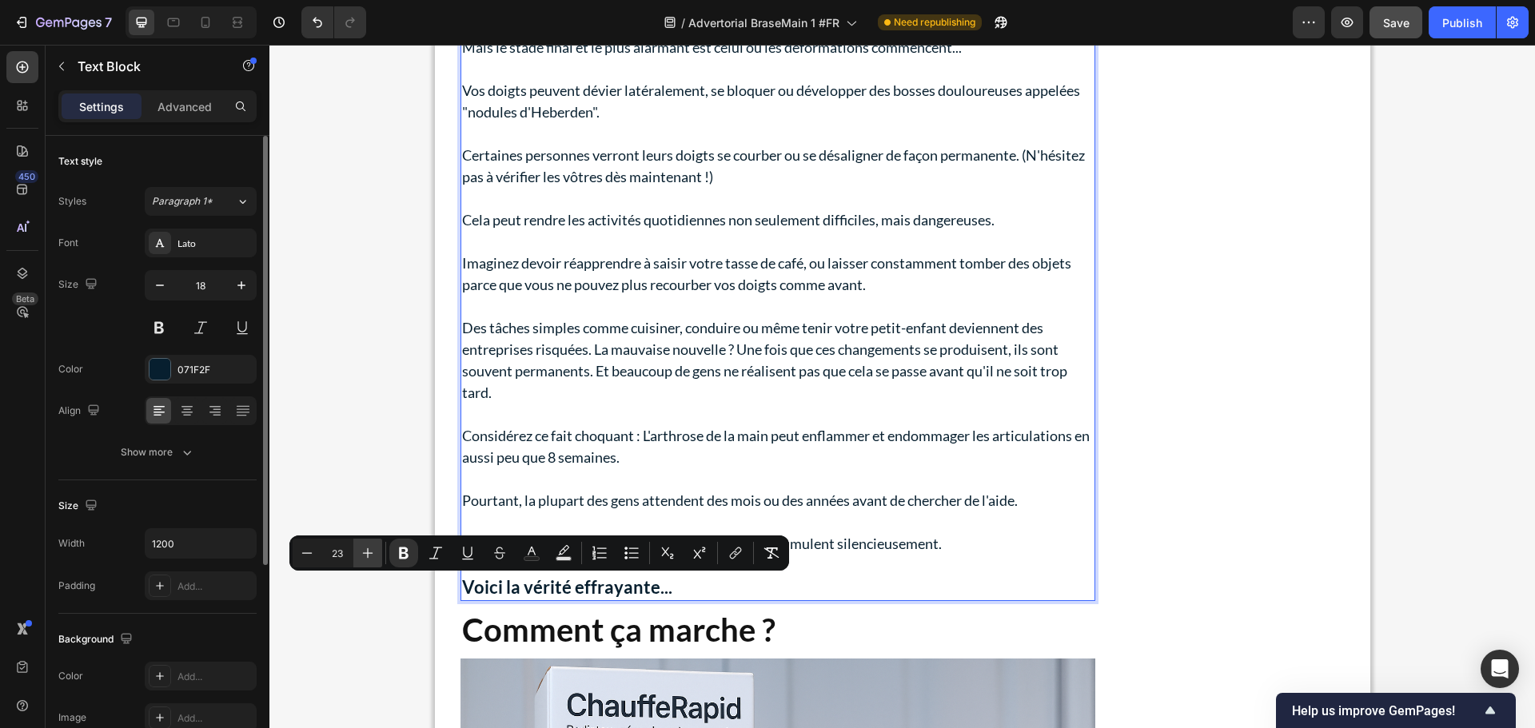
click at [367, 554] on icon "Editor contextual toolbar" at bounding box center [368, 553] width 16 height 16
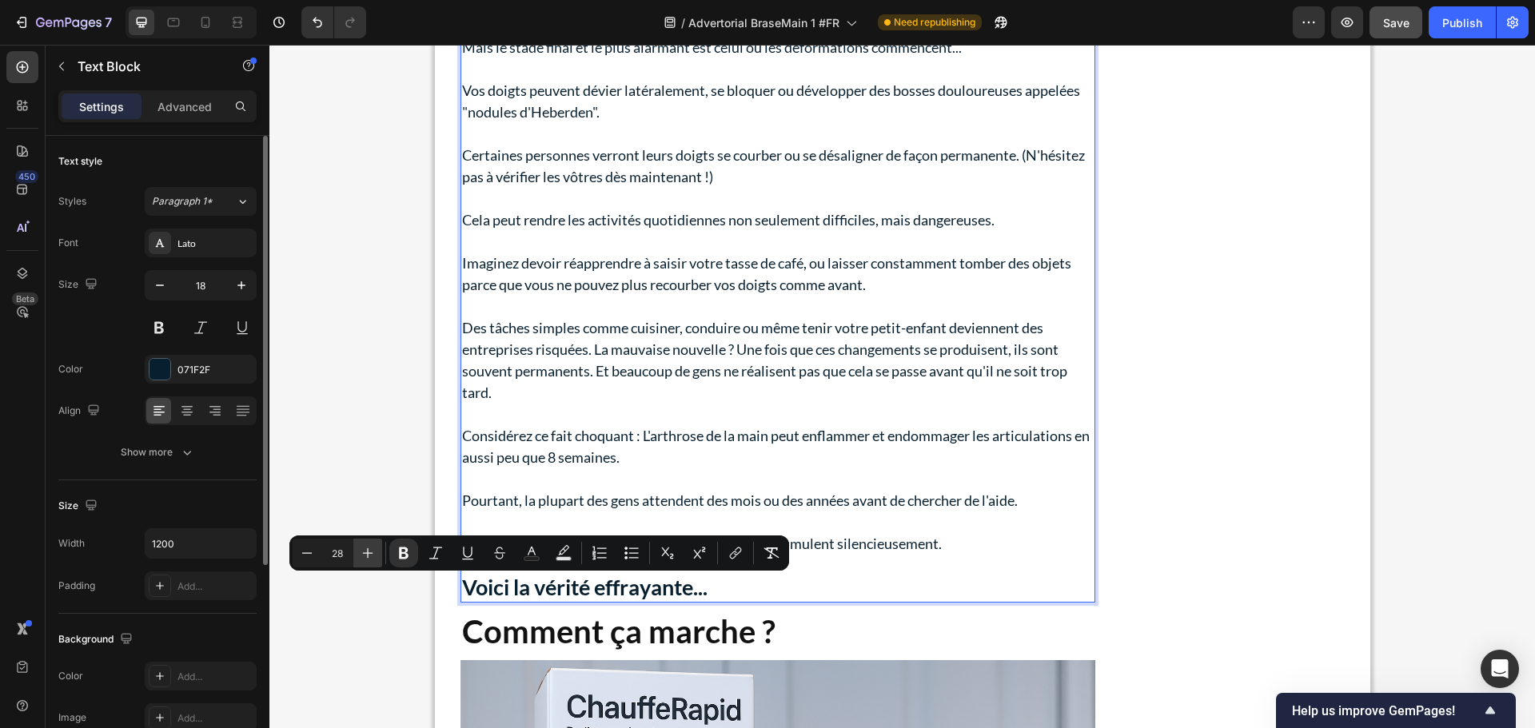
click at [367, 554] on icon "Editor contextual toolbar" at bounding box center [368, 553] width 16 height 16
type input "32"
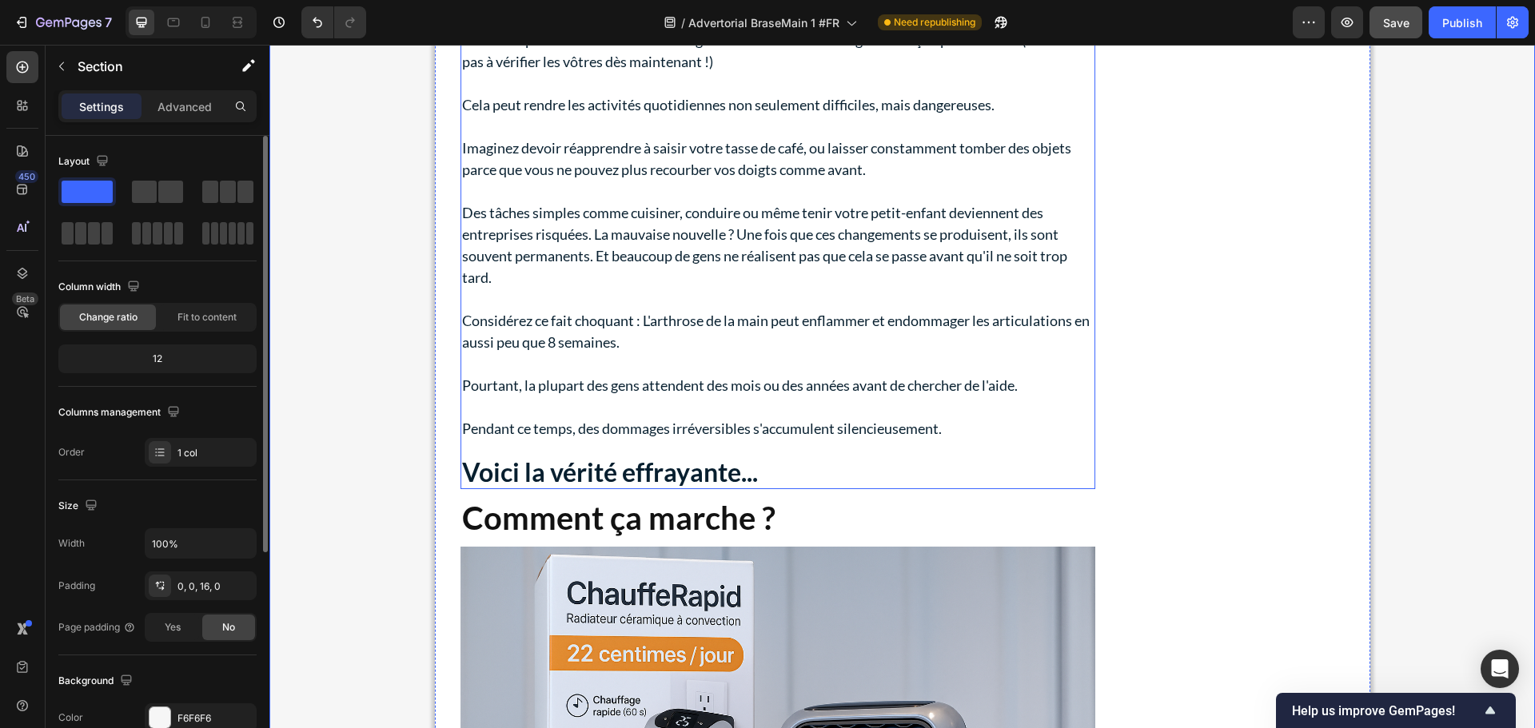
scroll to position [3398, 0]
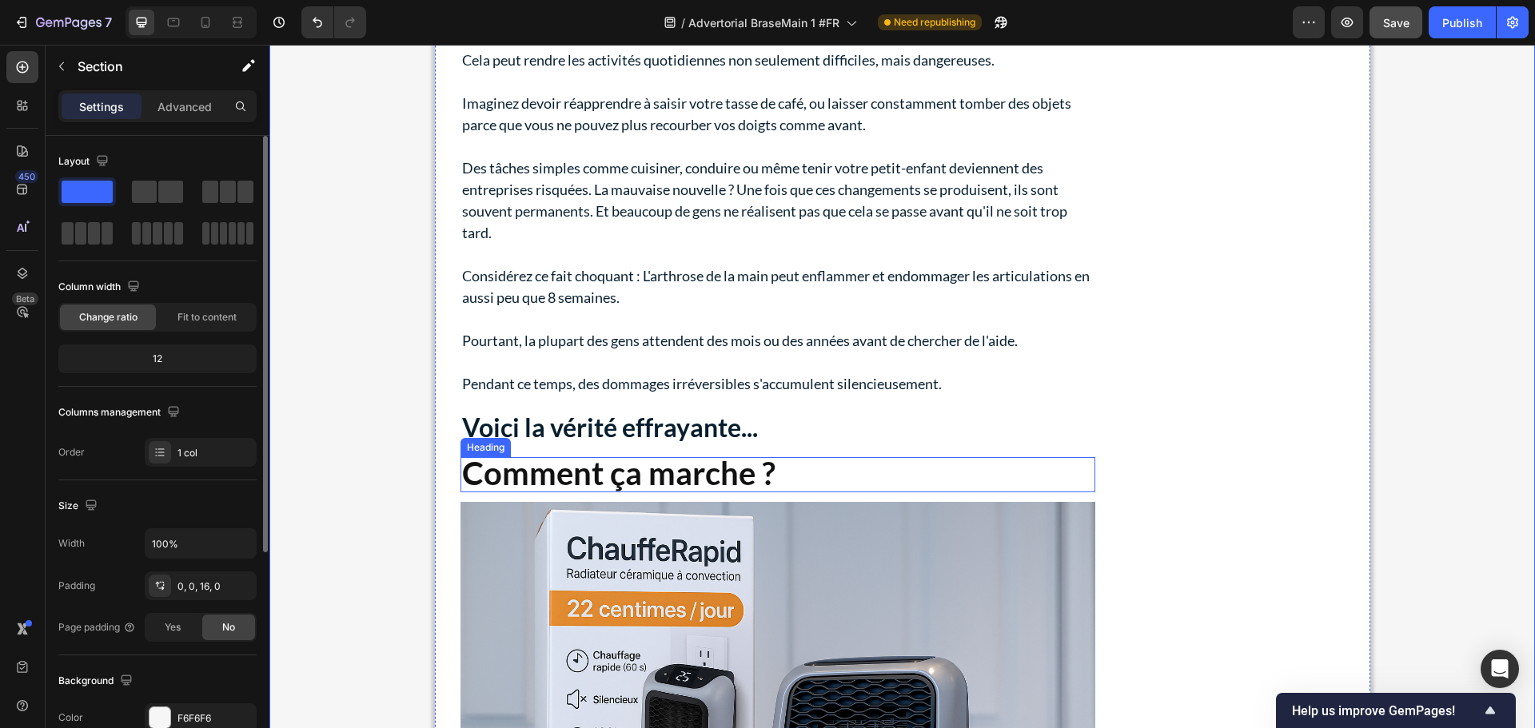
click at [736, 477] on strong "Comment ça marche ?" at bounding box center [618, 473] width 313 height 38
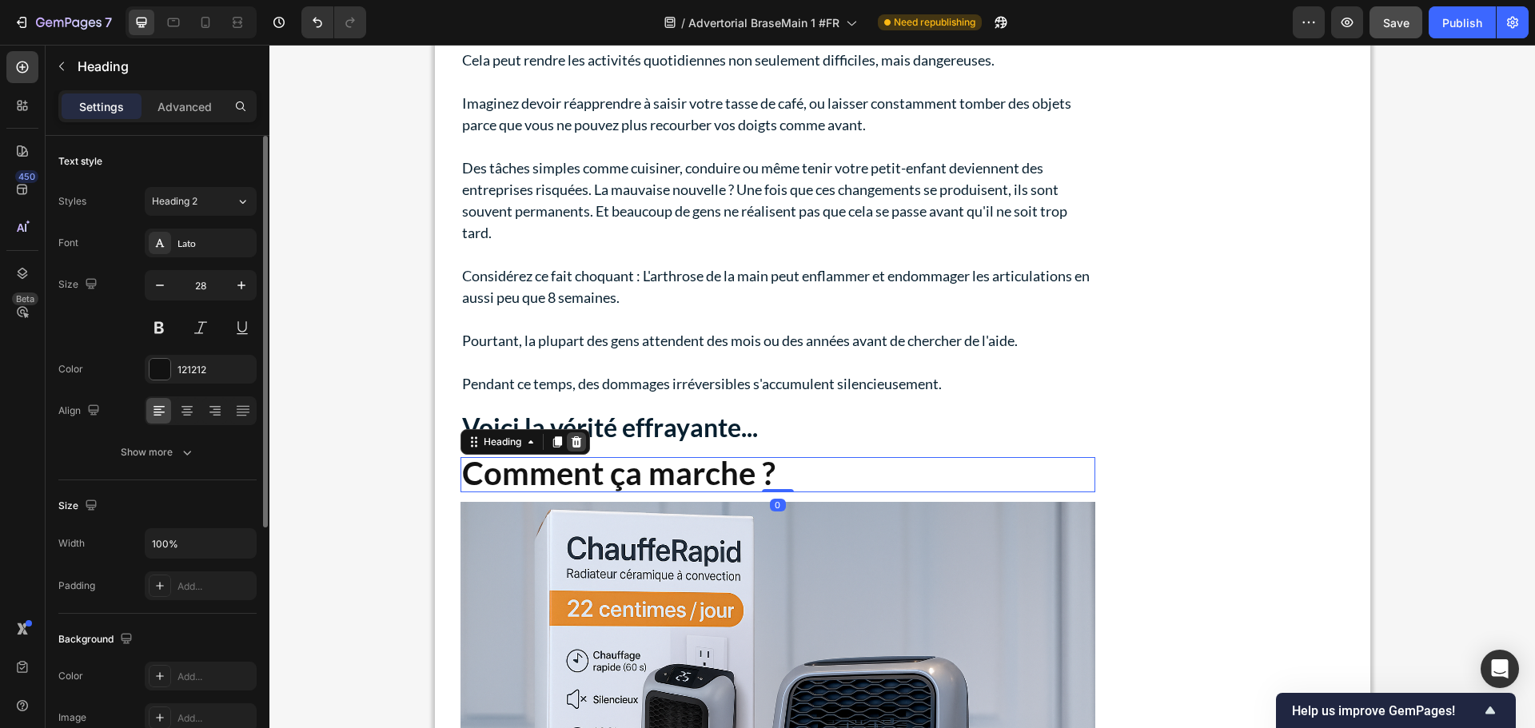
click at [570, 436] on icon at bounding box center [576, 442] width 13 height 13
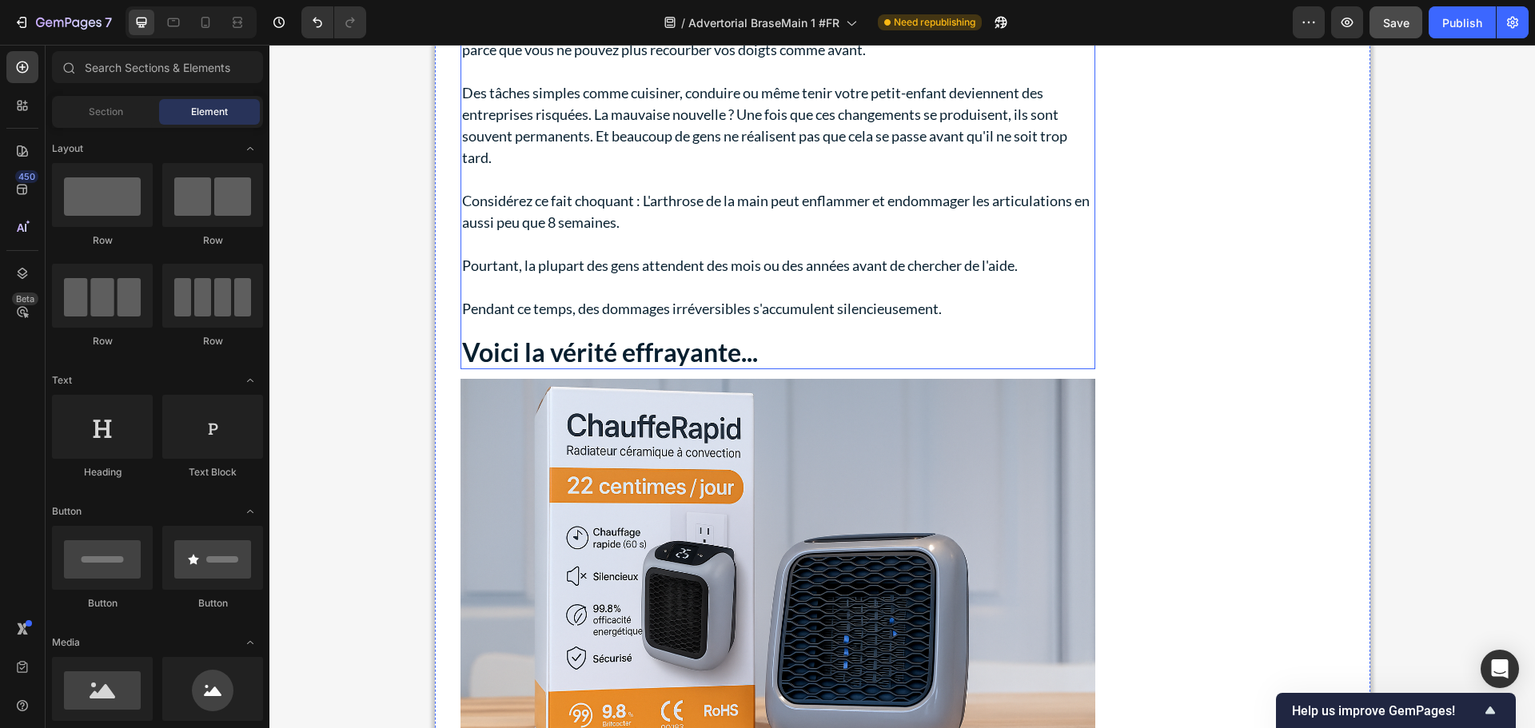
scroll to position [3558, 0]
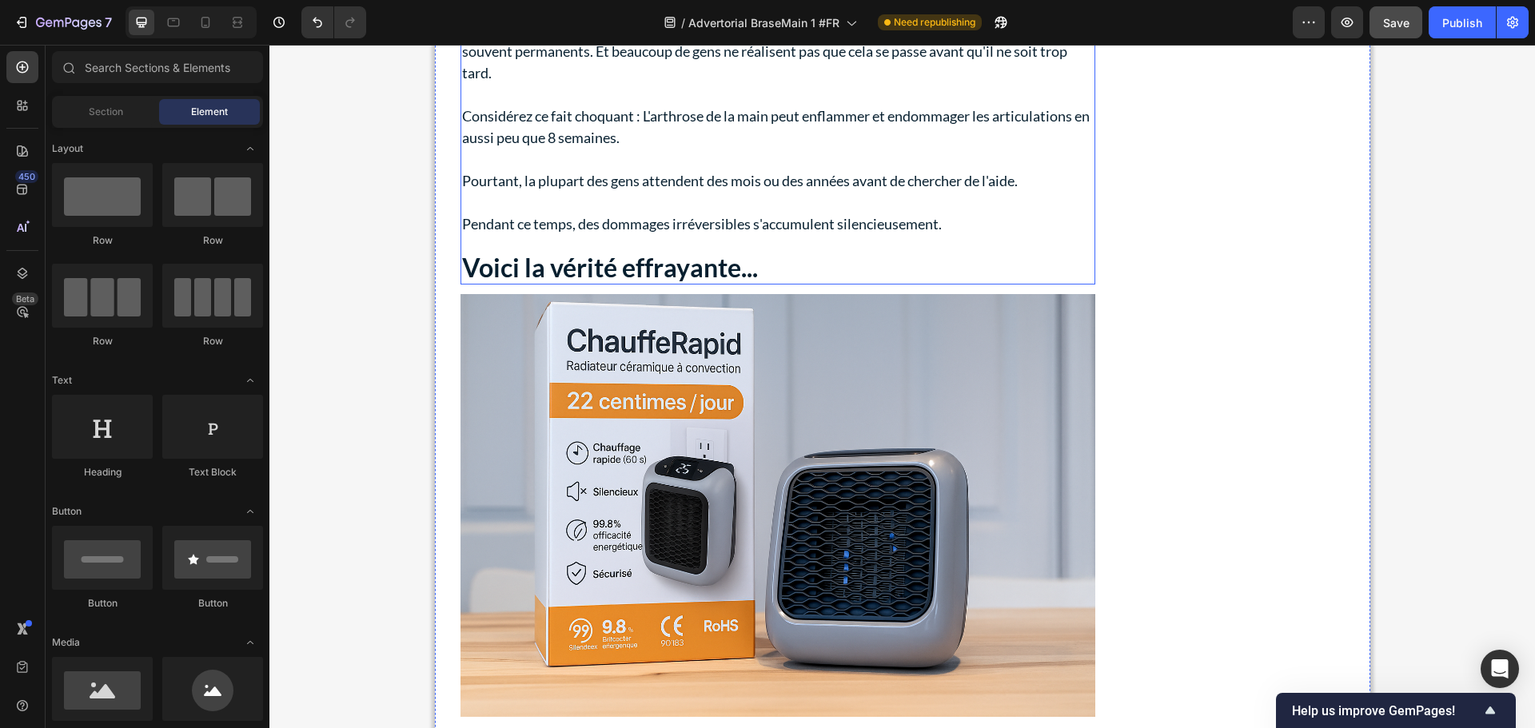
click at [691, 266] on strong "Voici la vérité effrayante..." at bounding box center [610, 267] width 296 height 31
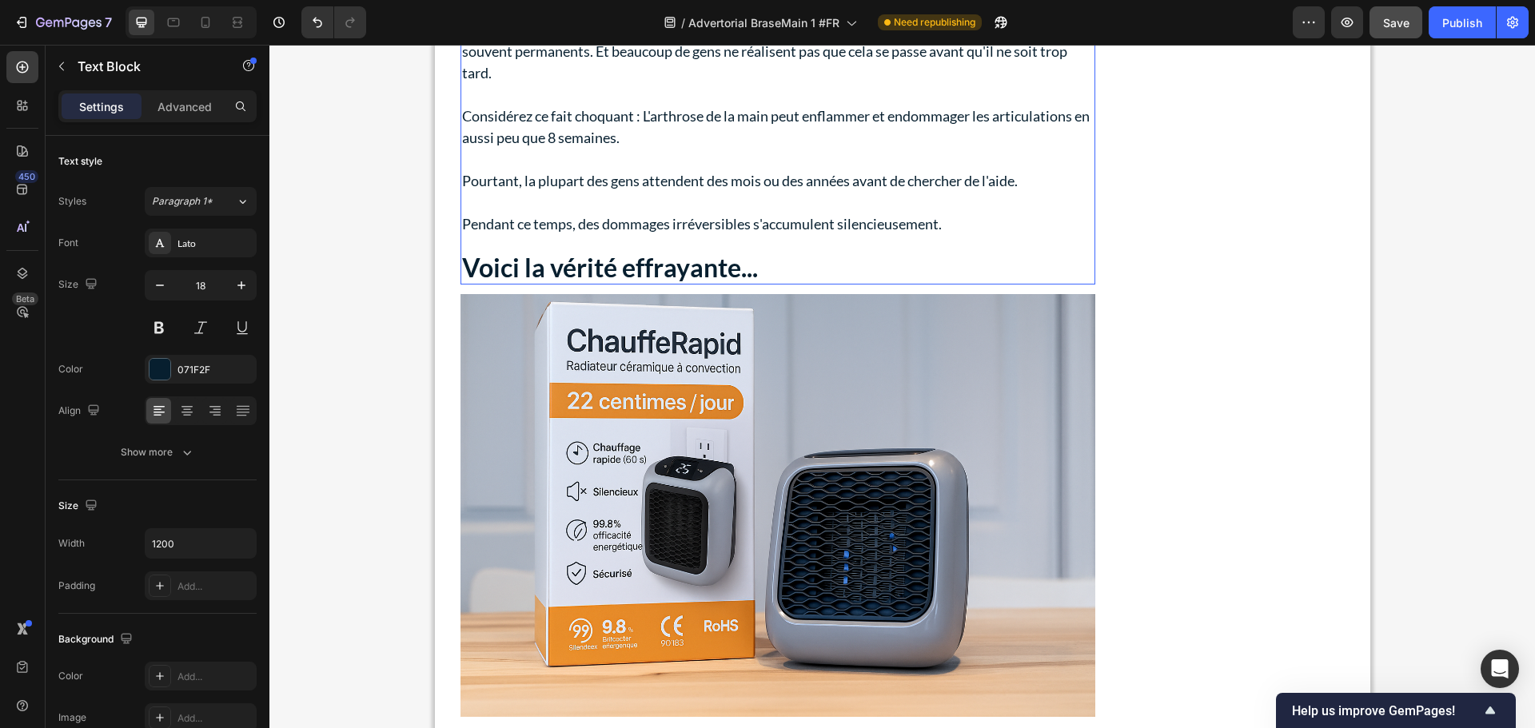
click at [691, 266] on strong "Voici la vérité effrayante..." at bounding box center [610, 267] width 296 height 31
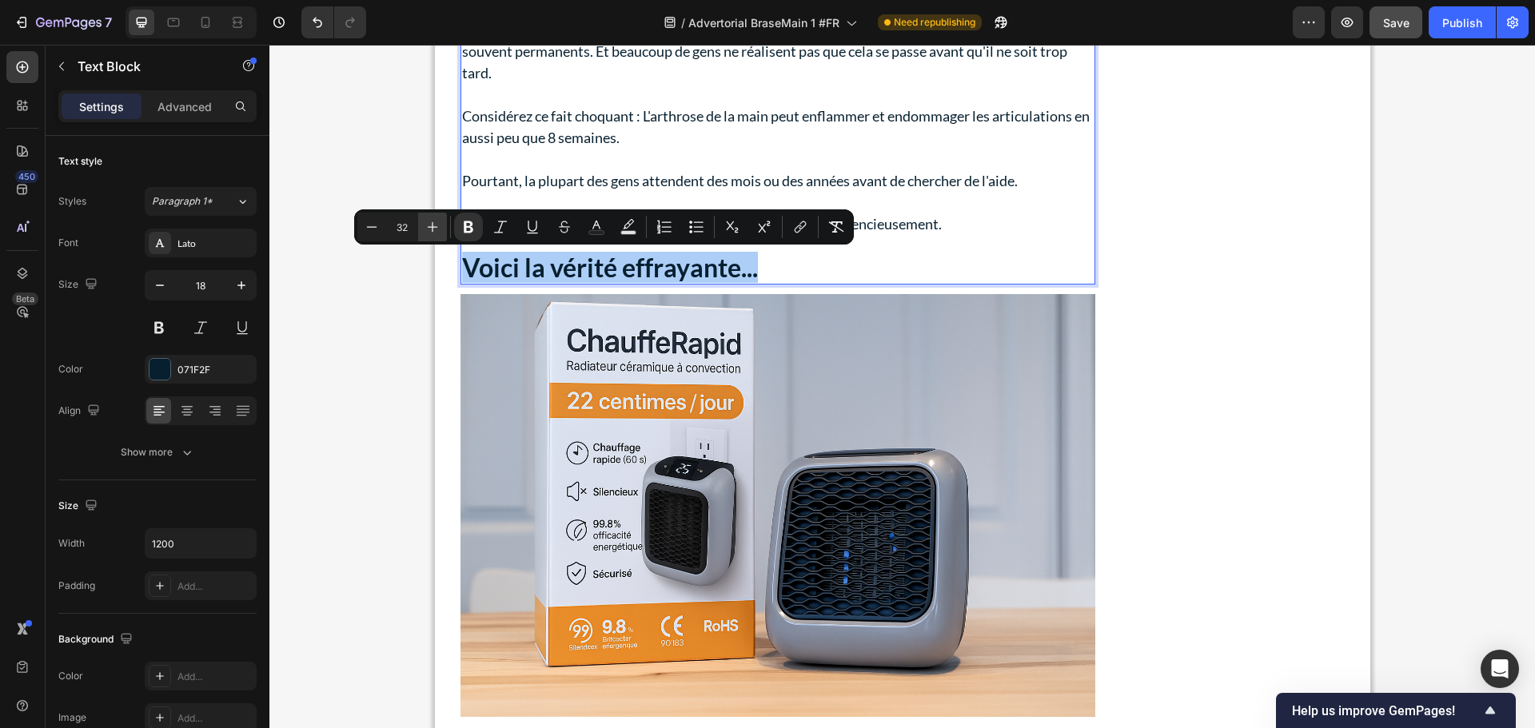
click at [436, 230] on icon "Editor contextual toolbar" at bounding box center [432, 227] width 16 height 16
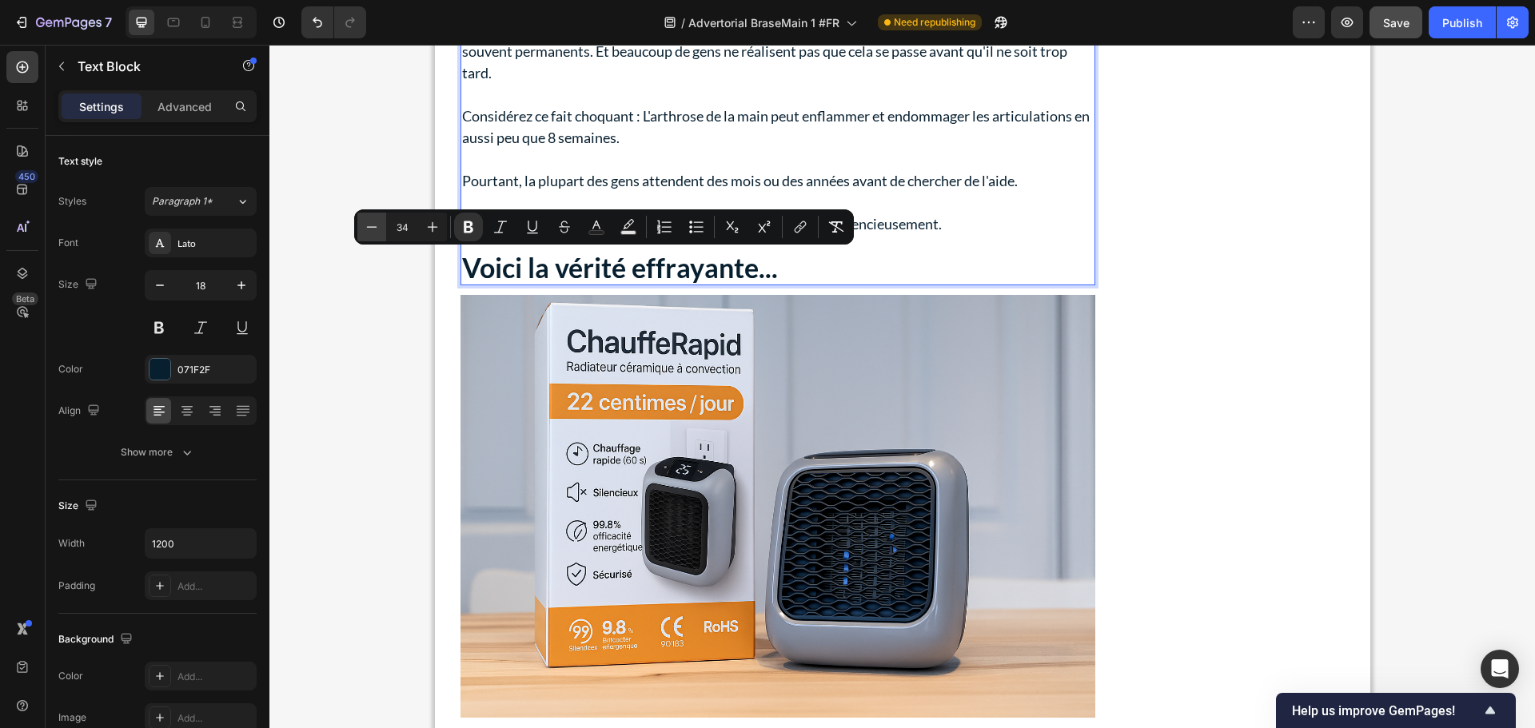
click at [369, 221] on icon "Editor contextual toolbar" at bounding box center [372, 227] width 16 height 16
type input "32"
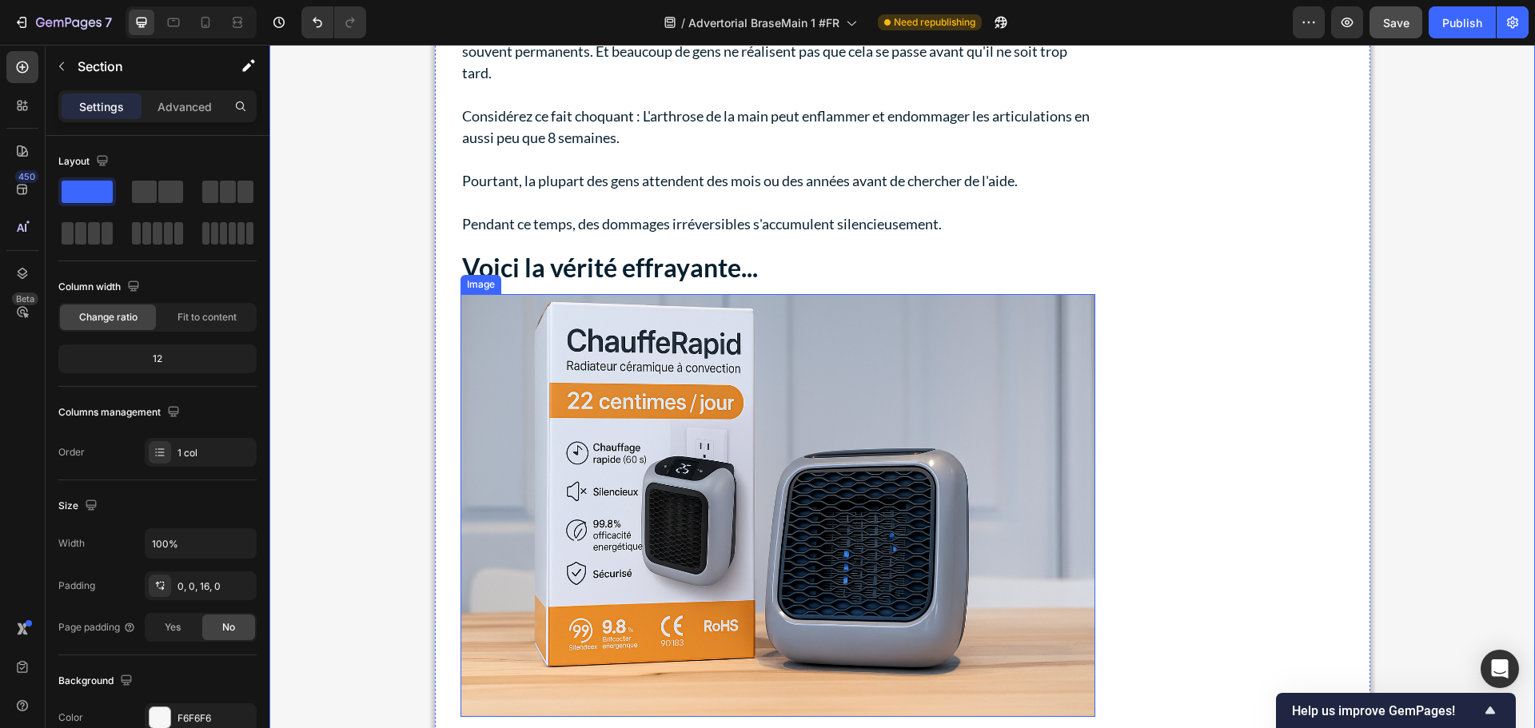
click at [669, 364] on img at bounding box center [777, 506] width 635 height 424
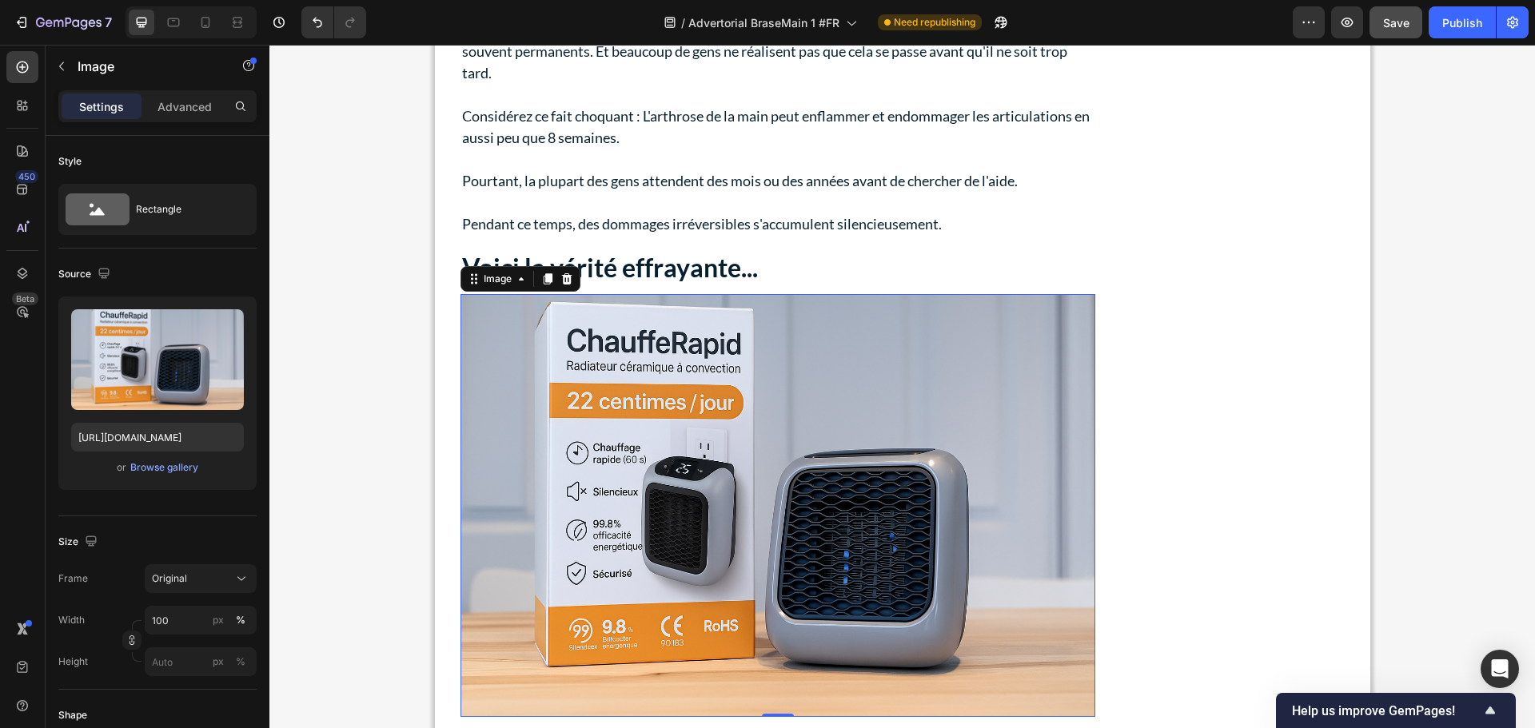
click at [760, 440] on img at bounding box center [777, 506] width 635 height 424
click at [160, 471] on div "Browse gallery" at bounding box center [164, 467] width 68 height 14
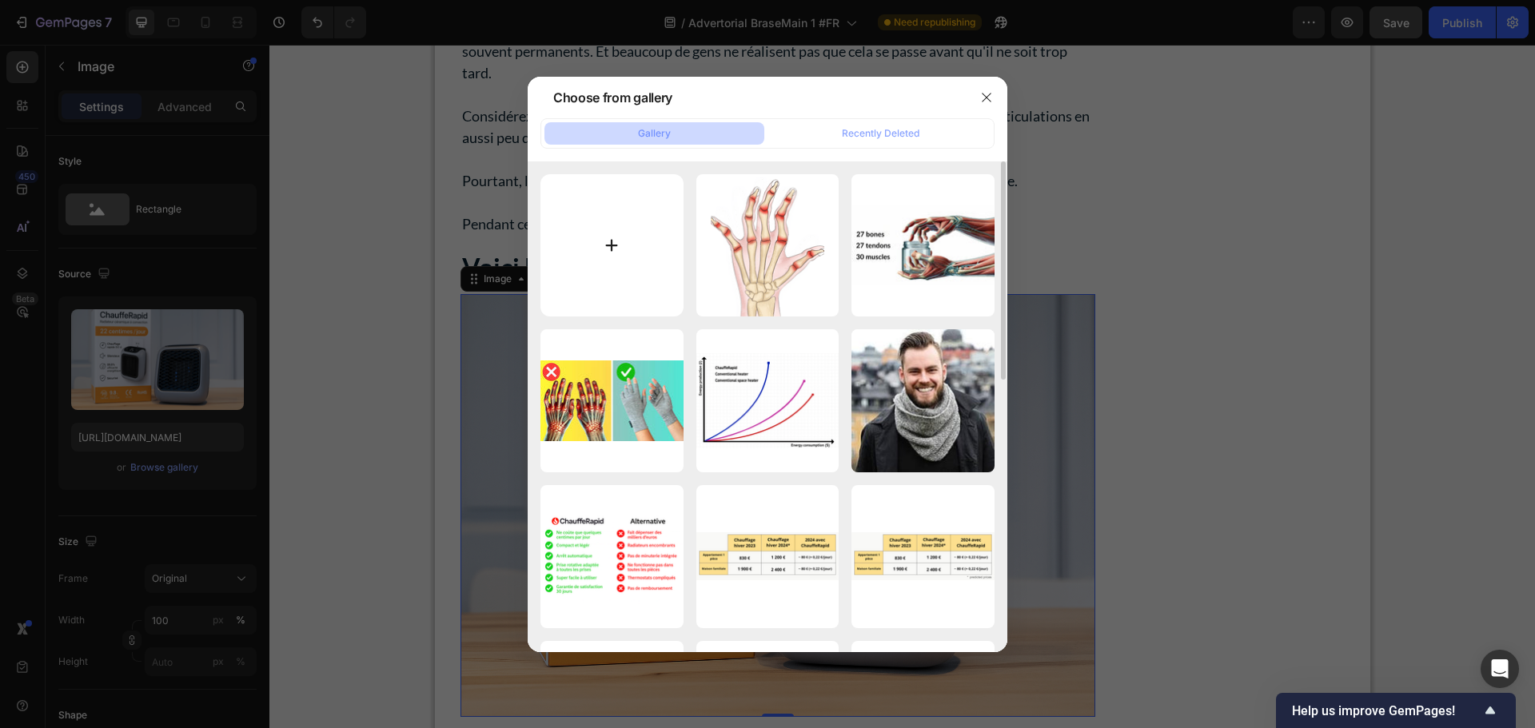
click at [606, 241] on input "file" at bounding box center [611, 245] width 143 height 143
type input "C:\fakepath\gempages_491478759153599514-2e8a9f72-c538-4c9a-8a6d-f50346de9e90.we…"
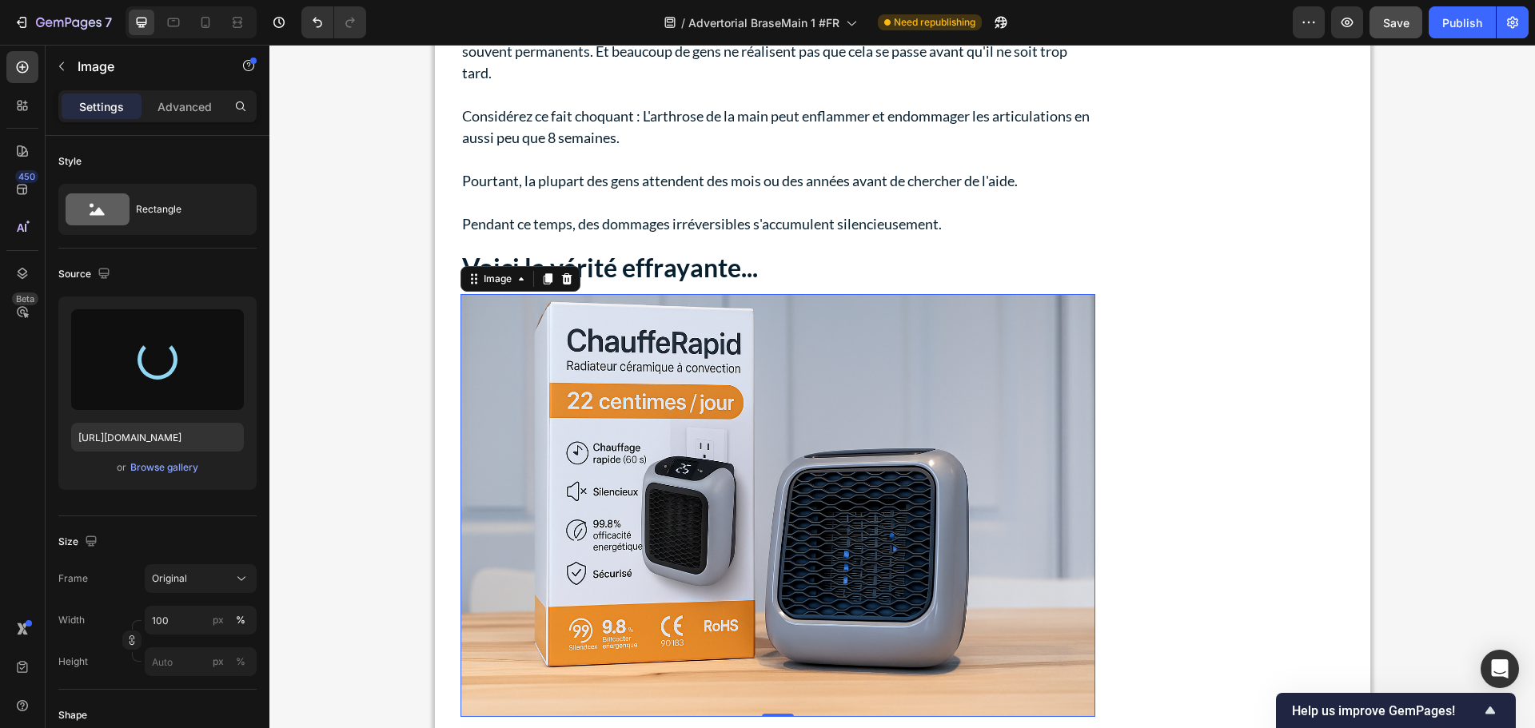
type input "[URL][DOMAIN_NAME]"
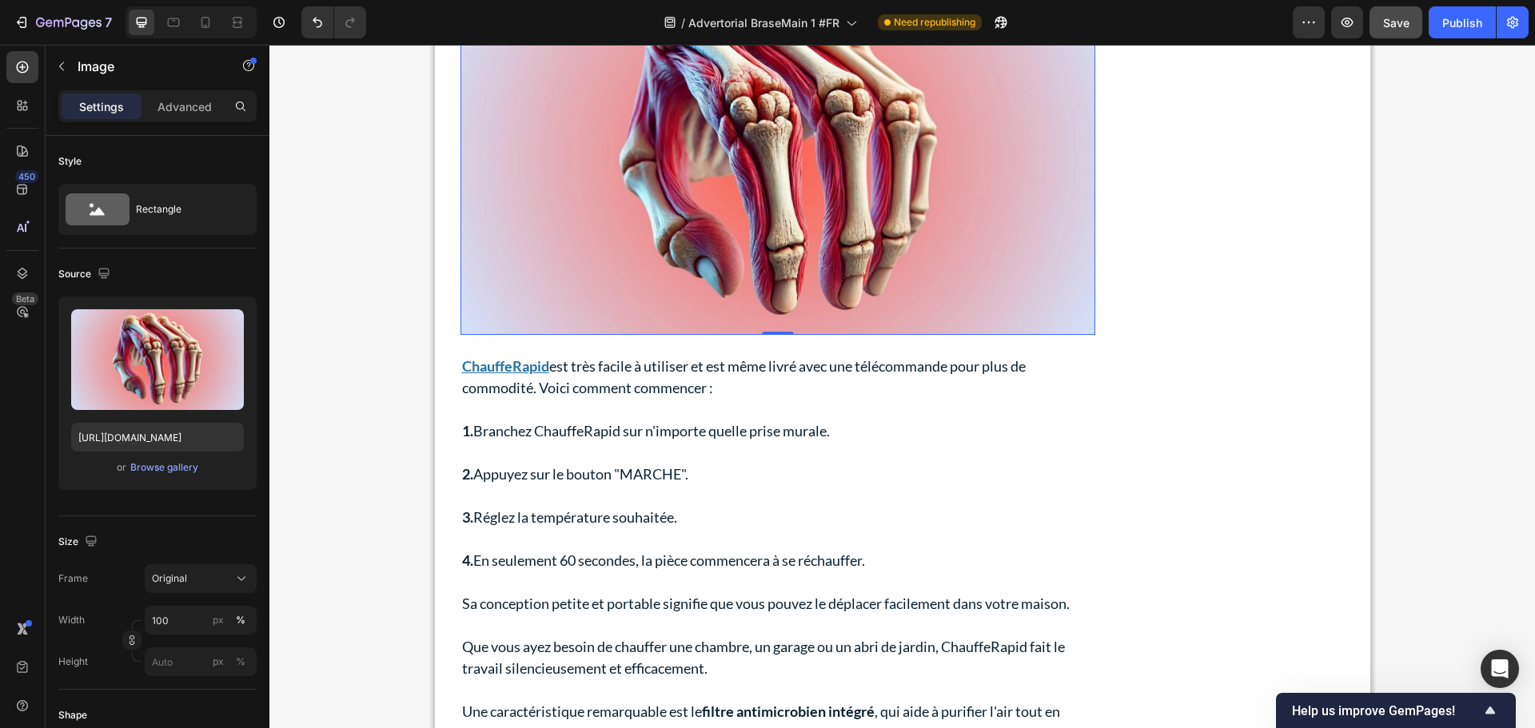
scroll to position [3878, 0]
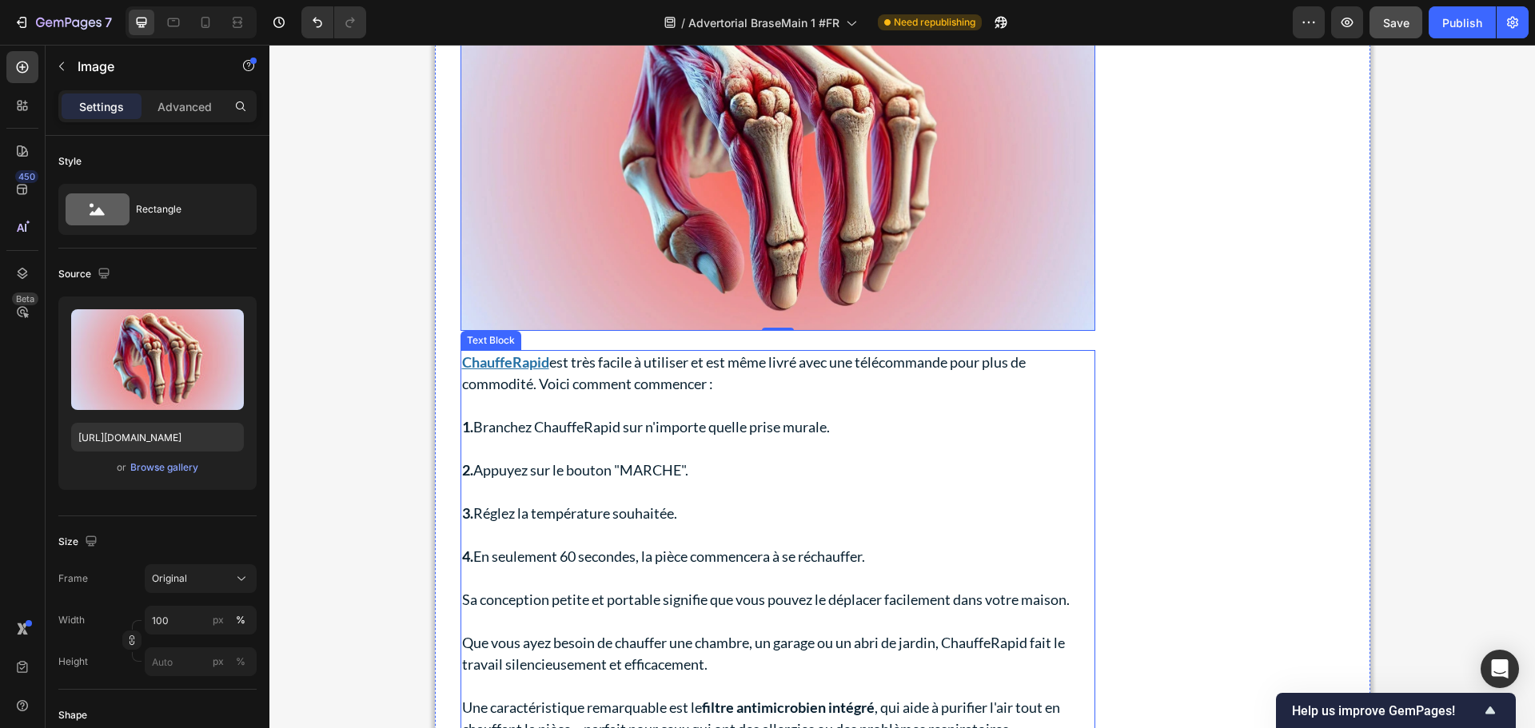
click at [536, 460] on p "2. Appuyez sur le bouton "MARCHE"." at bounding box center [777, 471] width 631 height 22
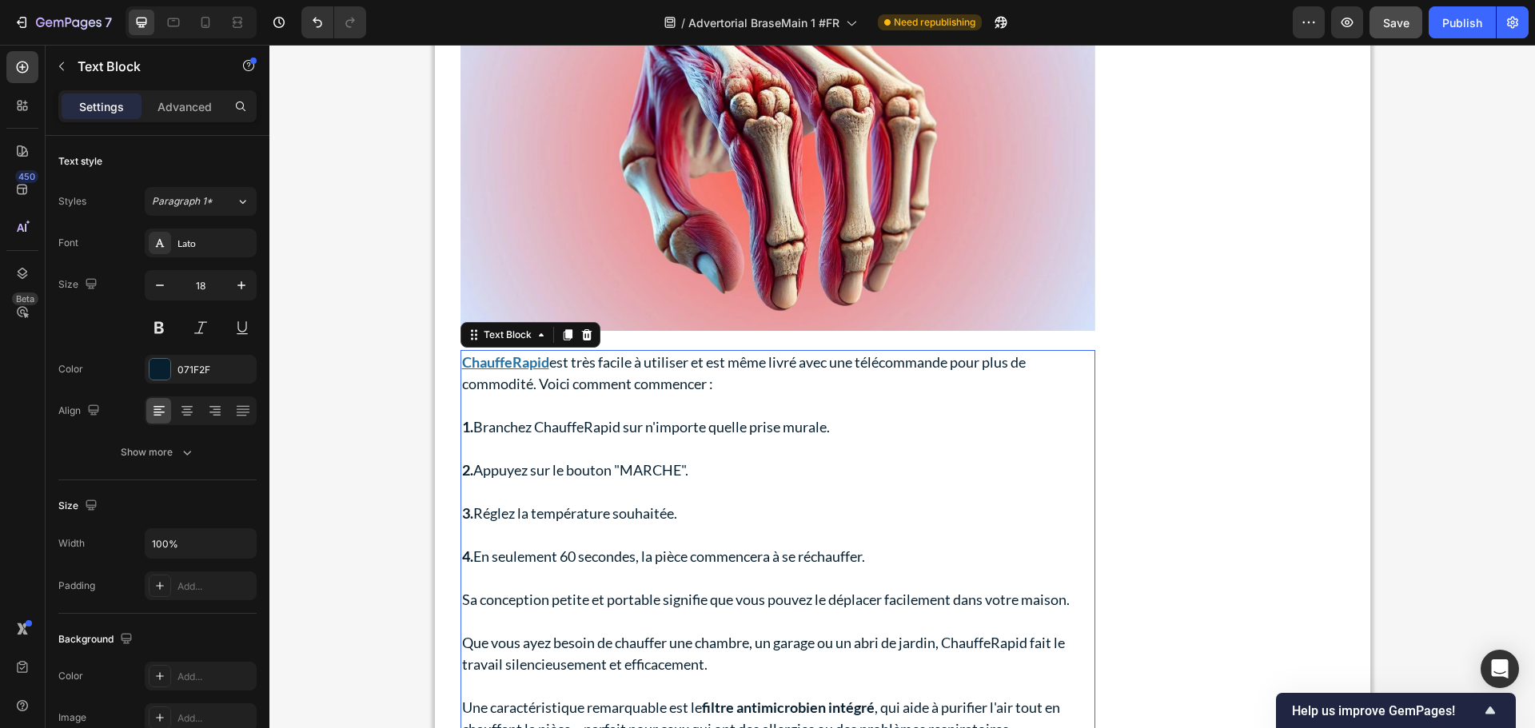
click at [536, 460] on p "2. Appuyez sur le bouton "MARCHE"." at bounding box center [777, 471] width 631 height 22
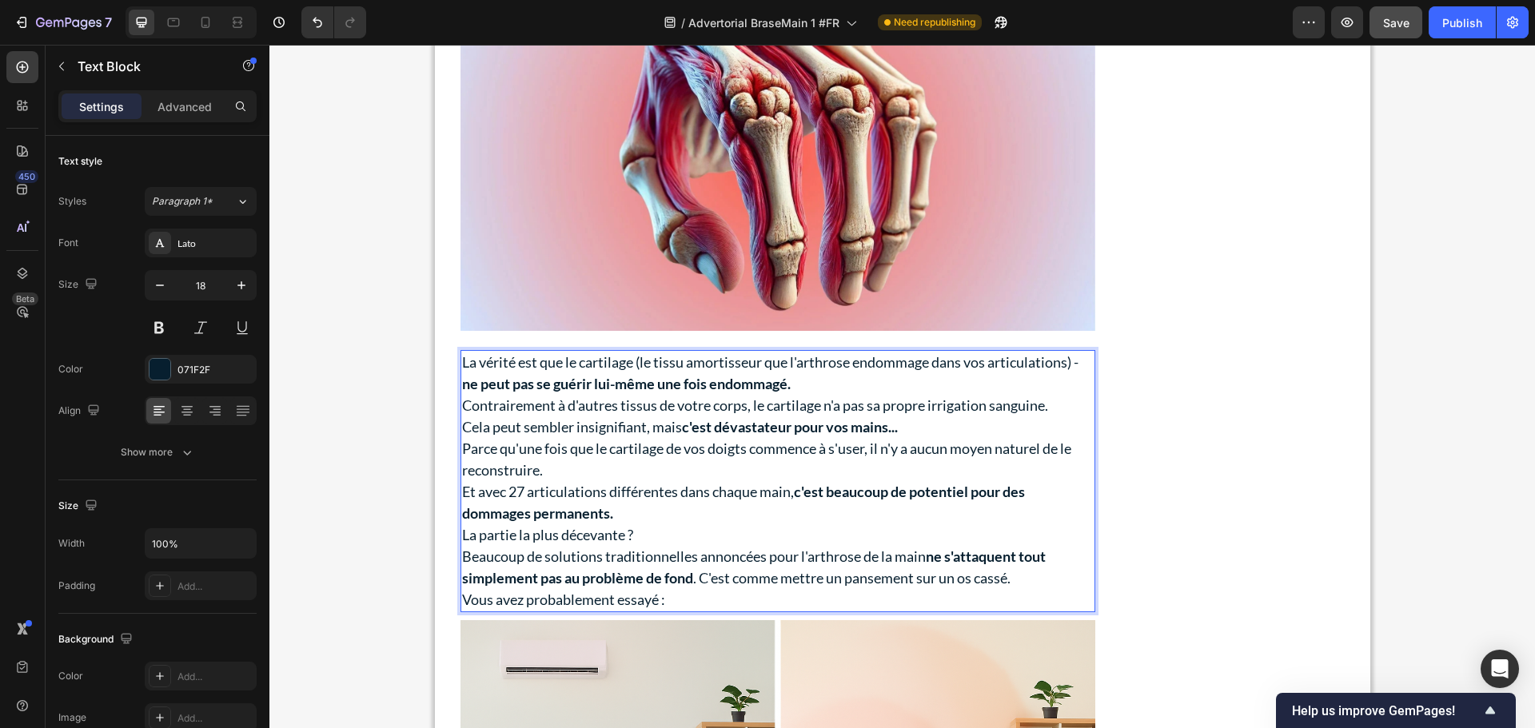
click at [818, 384] on p "La vérité est que le cartilage (le tissu amortisseur que l'arthrose endommage d…" at bounding box center [777, 373] width 631 height 43
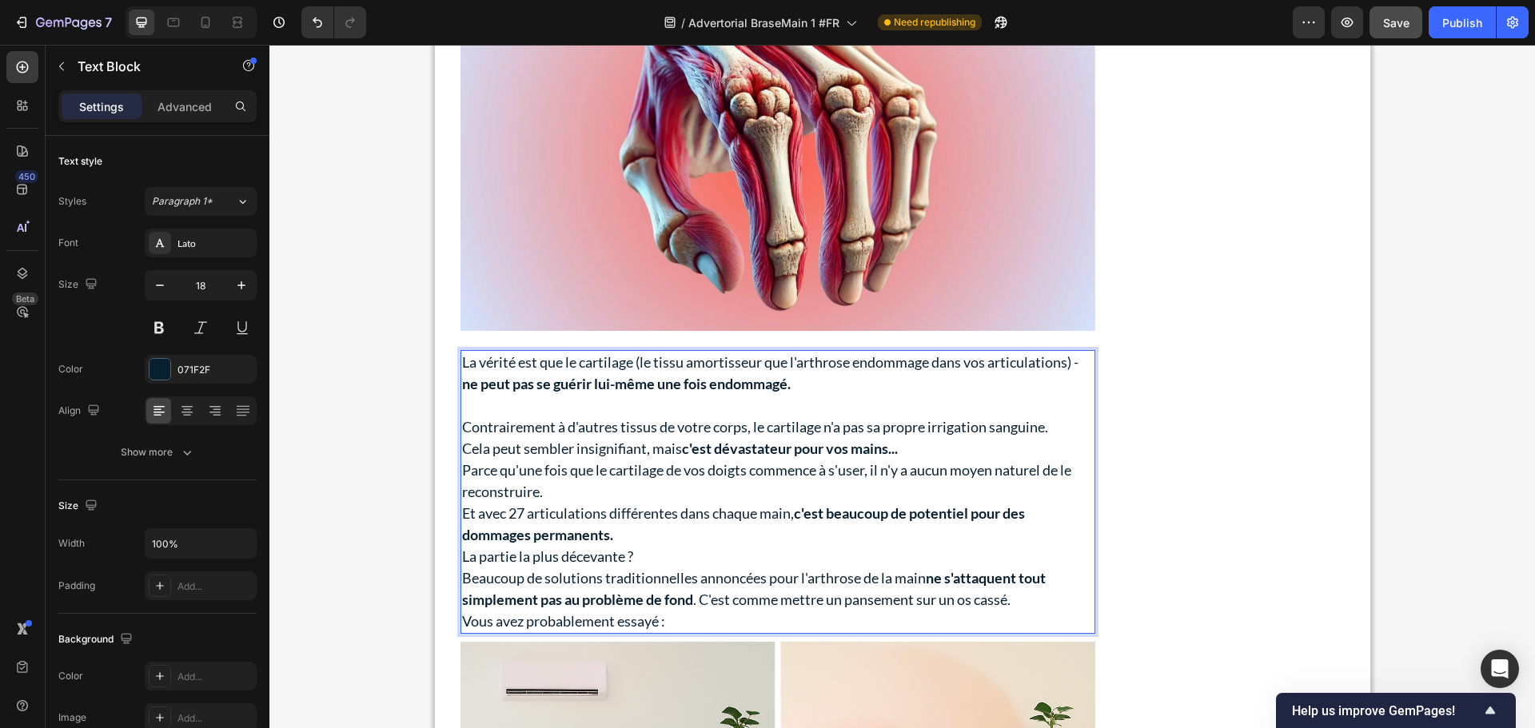
click at [1066, 434] on p "Contrairement à d'autres tissus de votre corps, le cartilage n'a pas sa propre …" at bounding box center [777, 427] width 631 height 22
click at [937, 452] on p "Cela peut sembler insignifiant, mais c'est dévastateur pour vos mains..." at bounding box center [777, 449] width 631 height 22
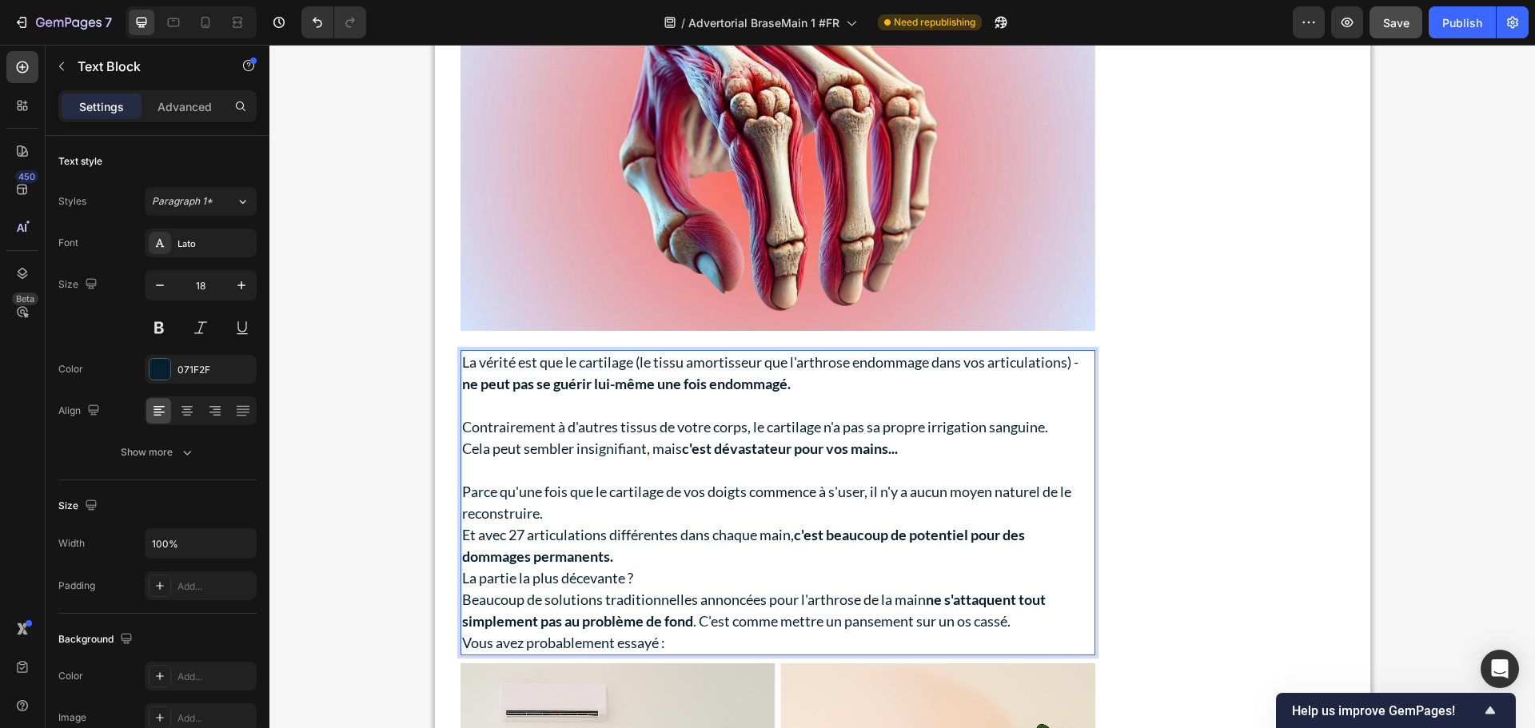
click at [1061, 429] on p "Contrairement à d'autres tissus de votre corps, le cartilage n'a pas sa propre …" at bounding box center [777, 427] width 631 height 22
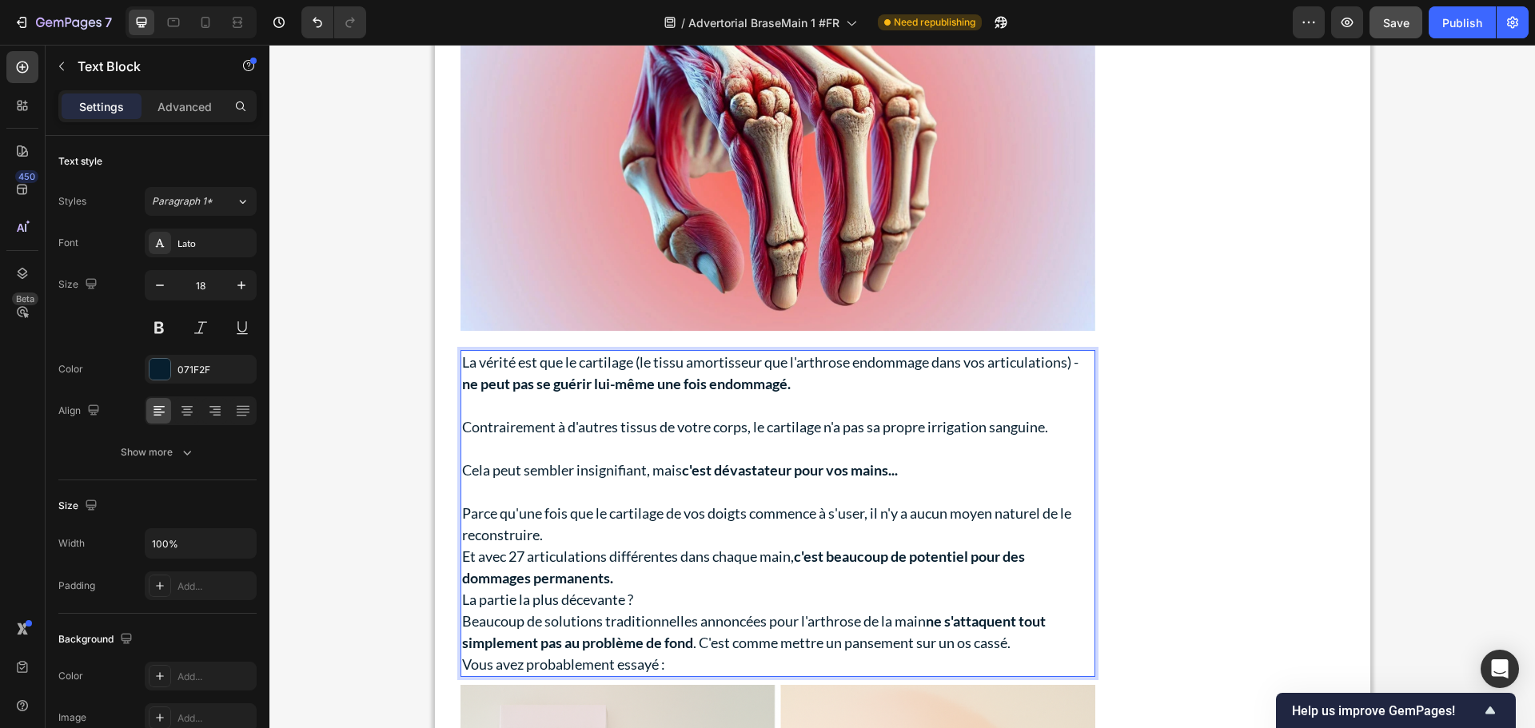
click at [654, 532] on p "Parce qu'une fois que le cartilage de vos doigts commence à s'user, il n'y a au…" at bounding box center [777, 524] width 631 height 43
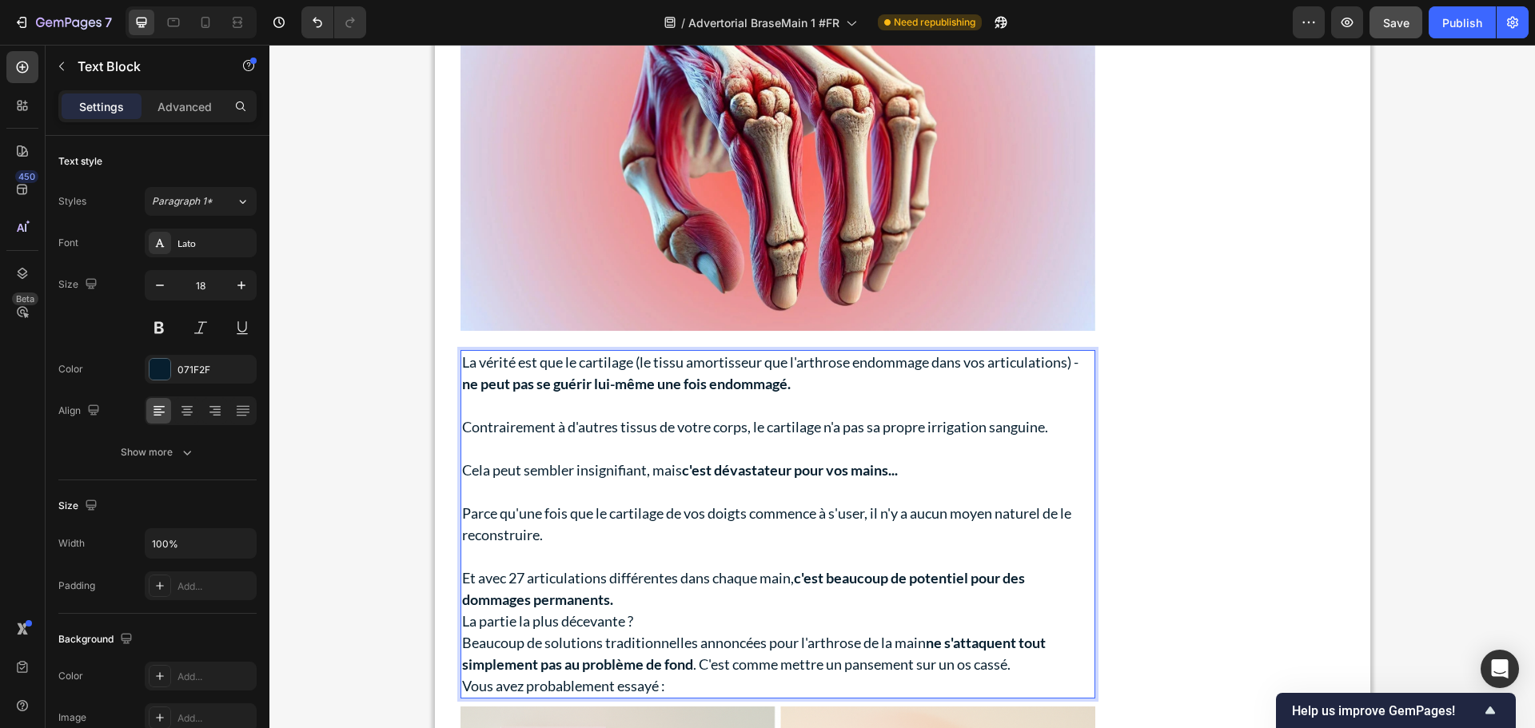
click at [650, 594] on p "Et avec 27 articulations différentes dans chaque main, c'est beaucoup de potent…" at bounding box center [777, 588] width 631 height 43
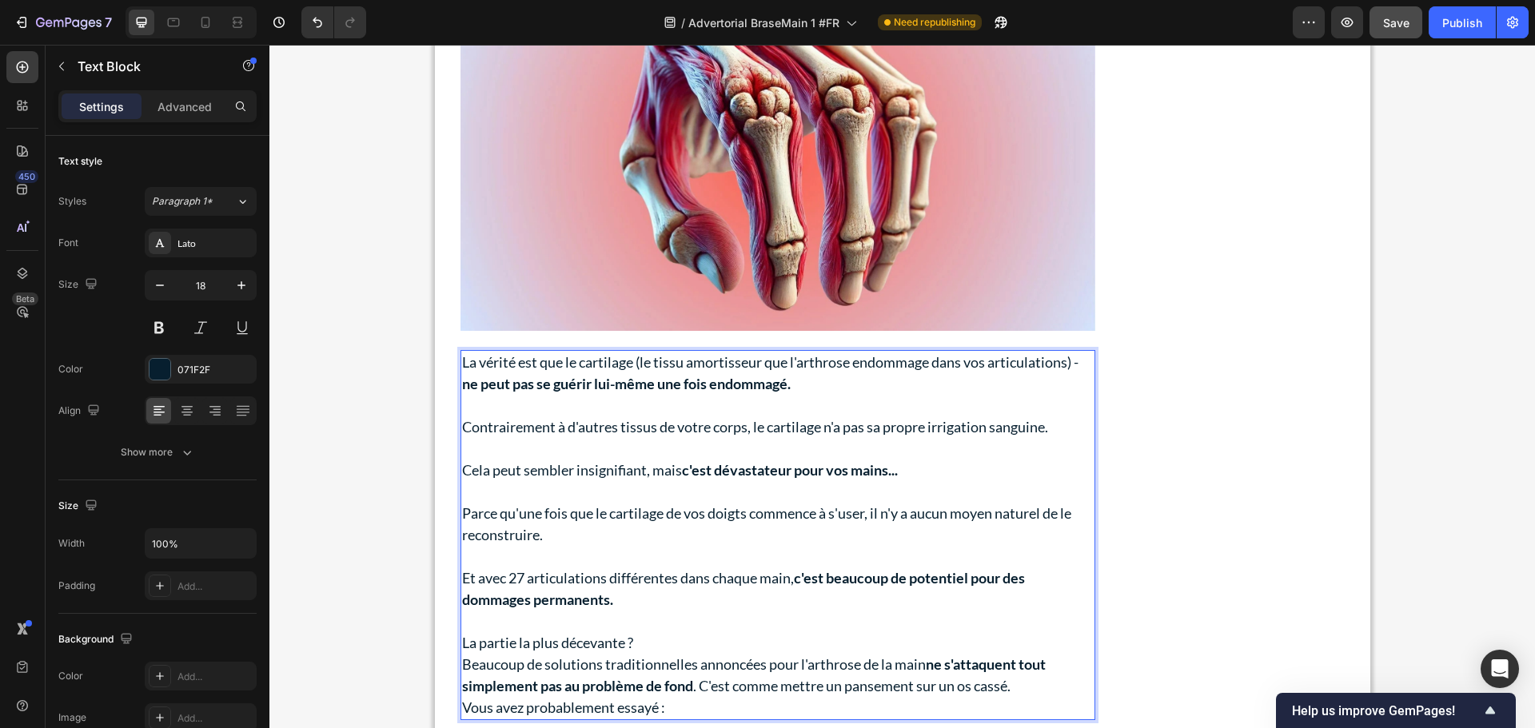
click at [707, 641] on p "La partie la plus décevante ?" at bounding box center [777, 643] width 631 height 22
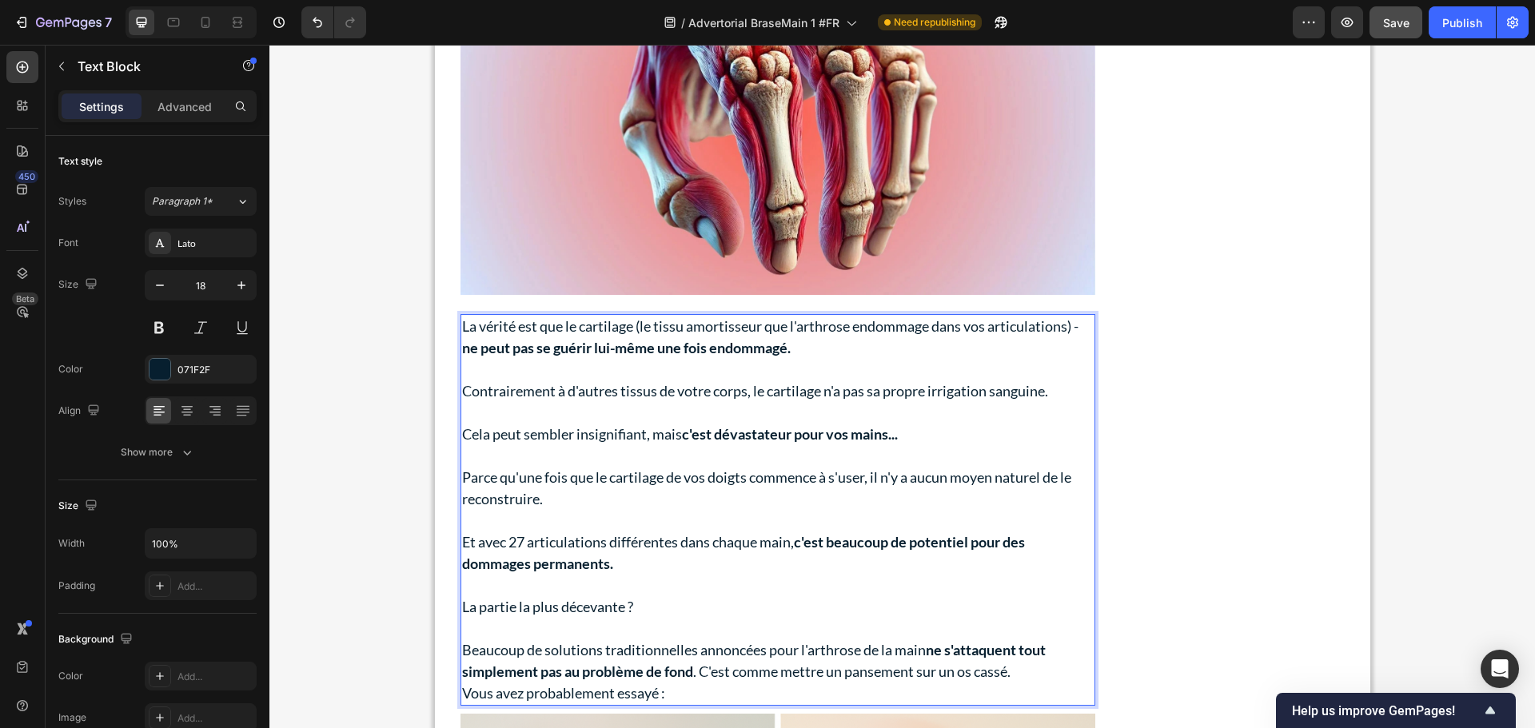
scroll to position [3958, 0]
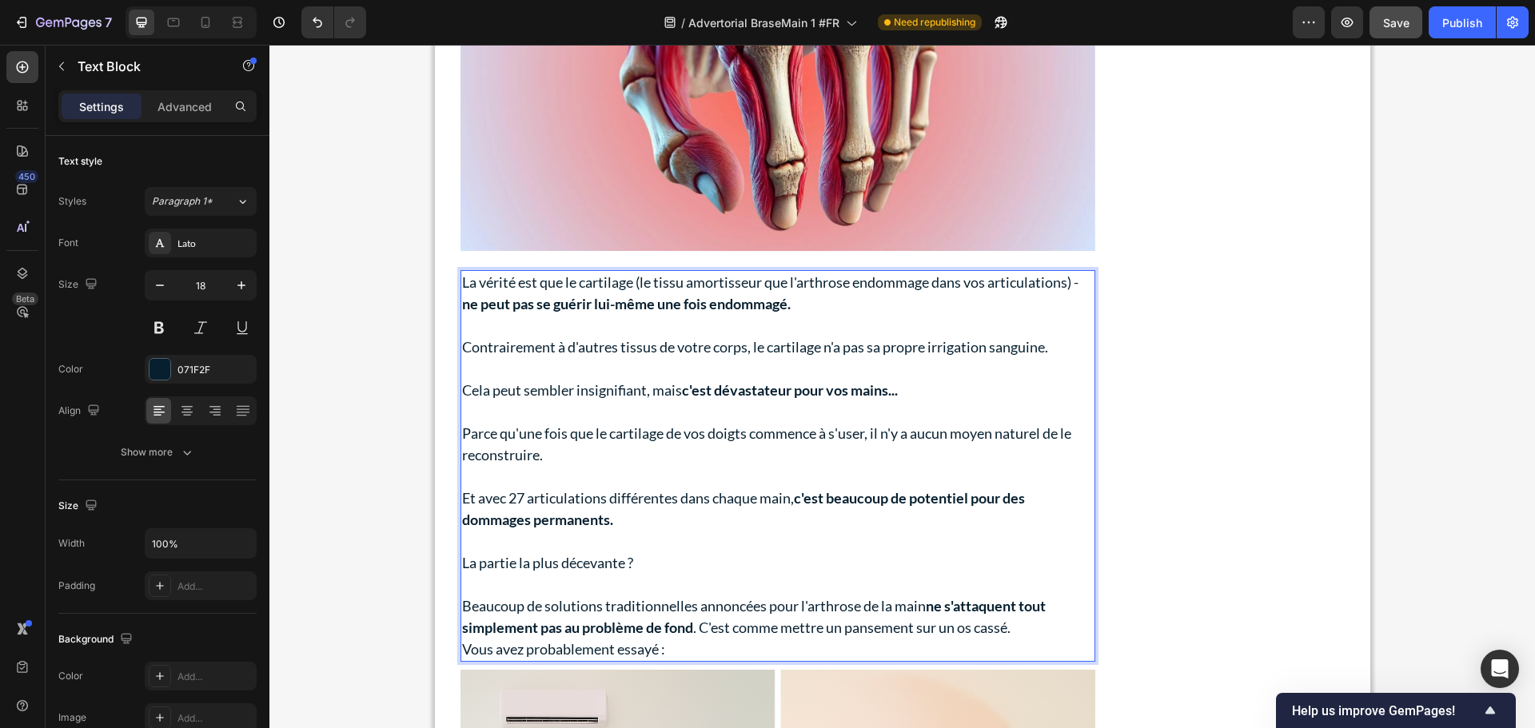
click at [1051, 623] on p "Beaucoup de solutions traditionnelles annoncées pour l'arthrose de la main ne s…" at bounding box center [777, 616] width 631 height 43
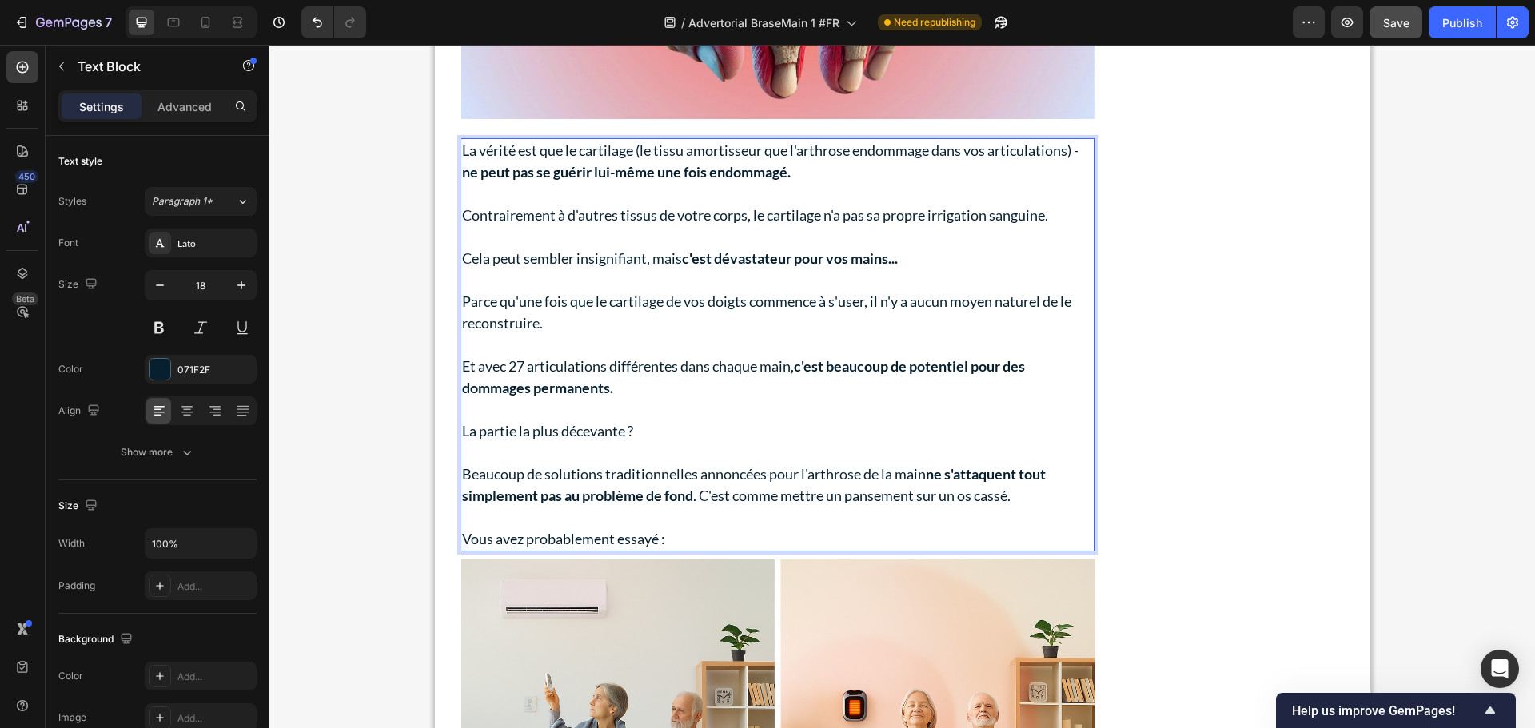
scroll to position [4118, 0]
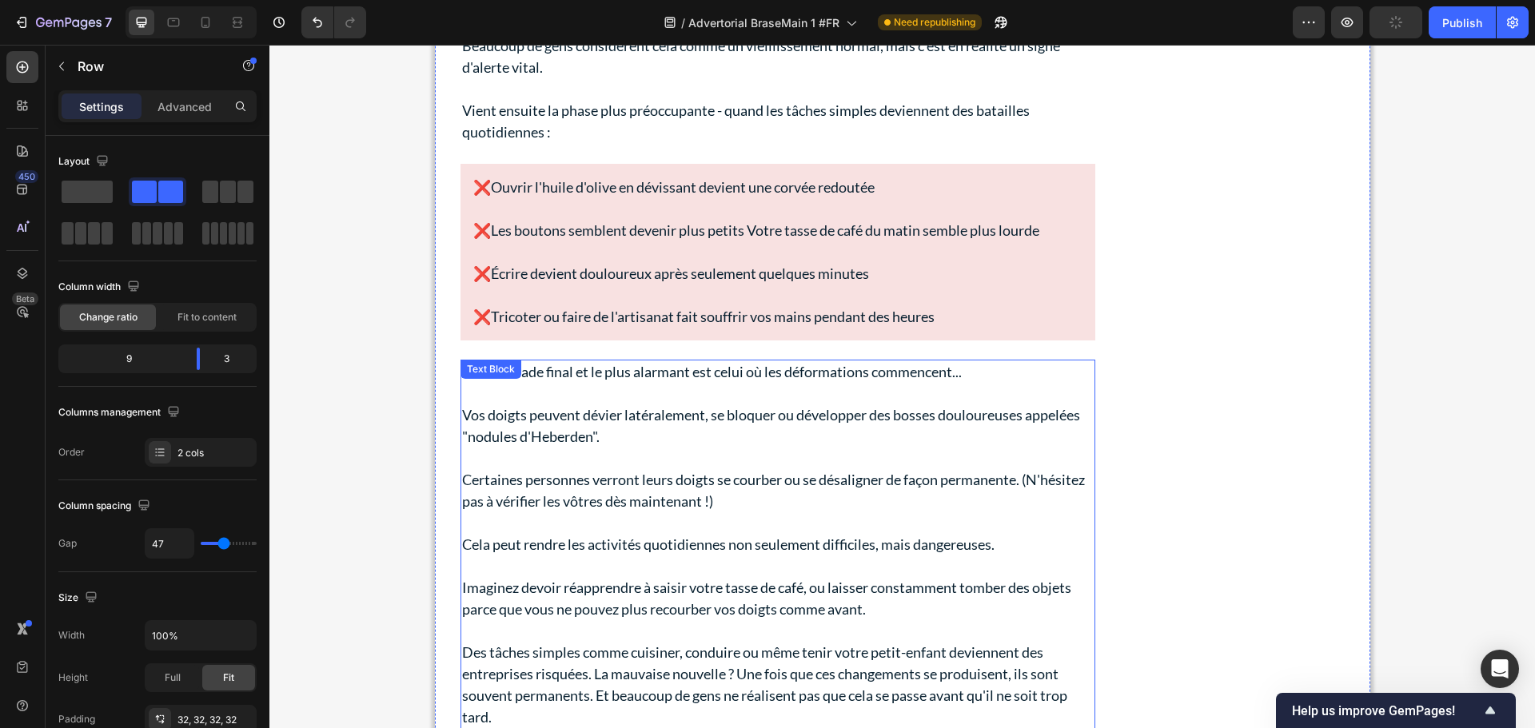
scroll to position [2759, 0]
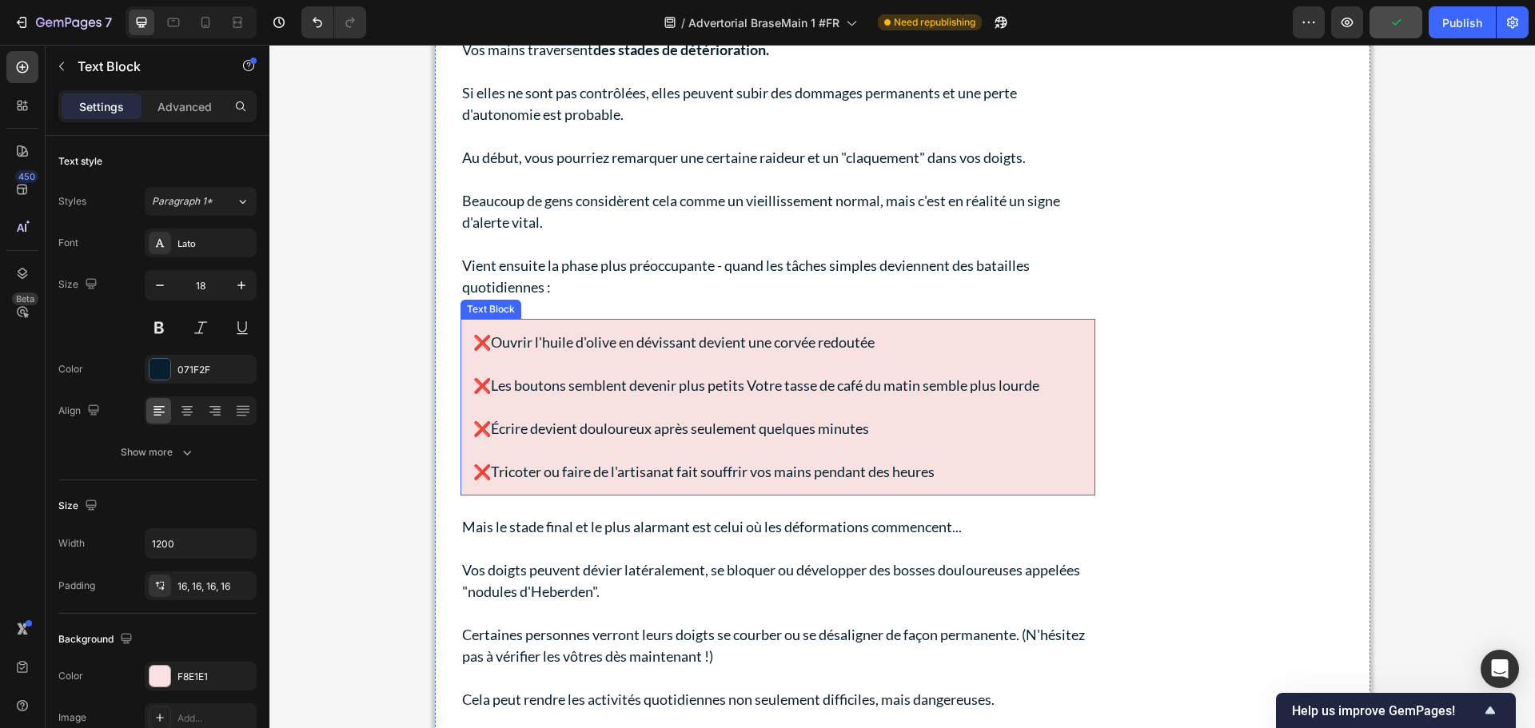
click at [934, 334] on p "❌Ouvrir l'huile d'olive en dévissant devient une corvée redoutée" at bounding box center [777, 343] width 609 height 22
click at [561, 306] on icon at bounding box center [567, 303] width 13 height 13
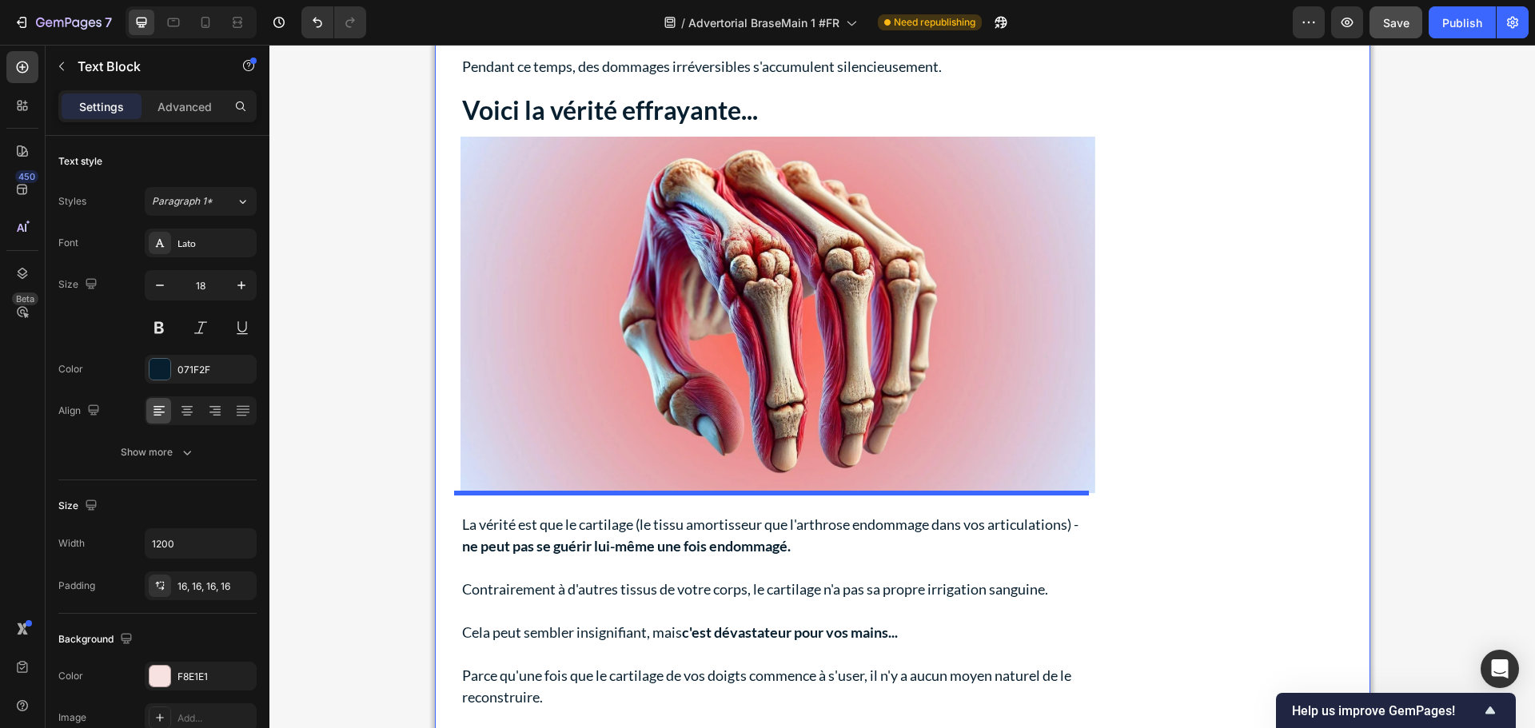
scroll to position [4064, 0]
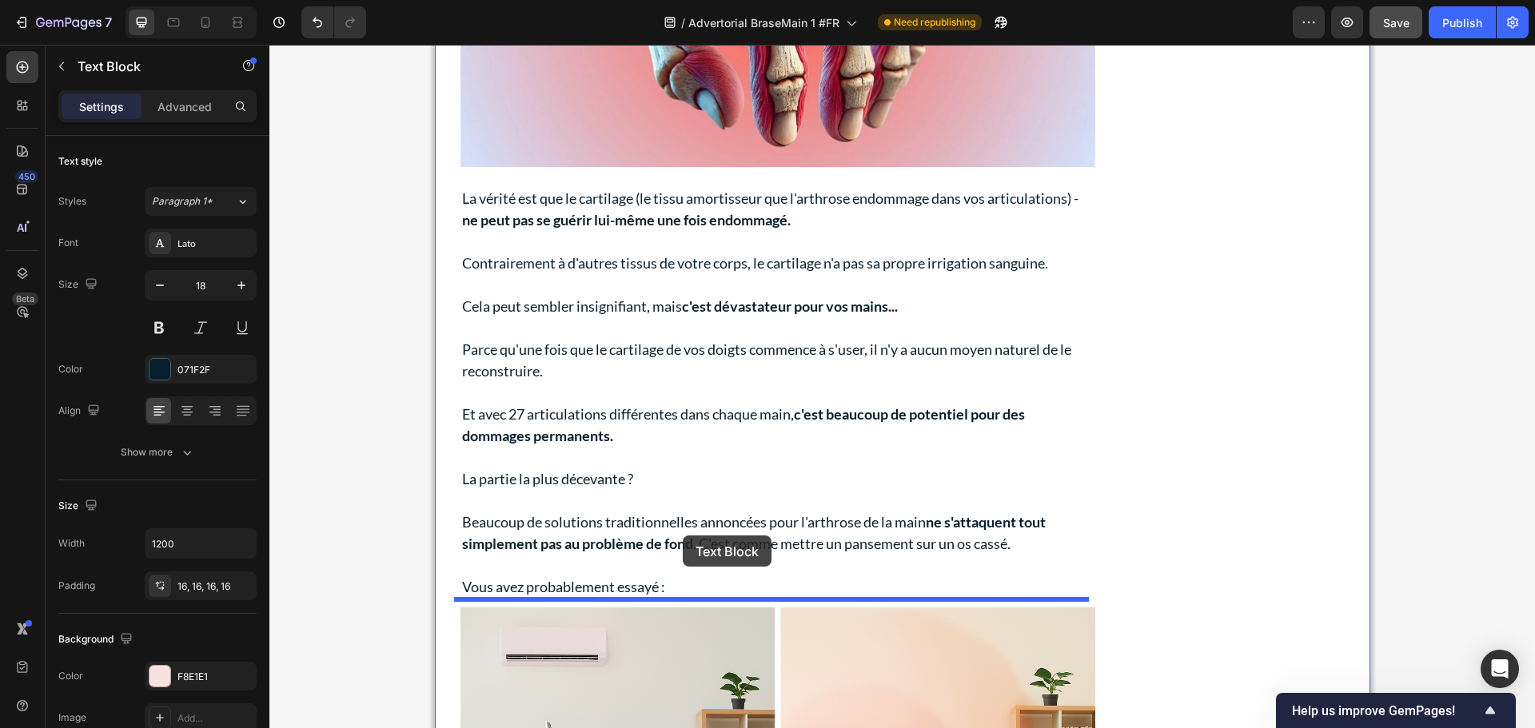
drag, startPoint x: 498, startPoint y: 500, endPoint x: 683, endPoint y: 536, distance: 187.9
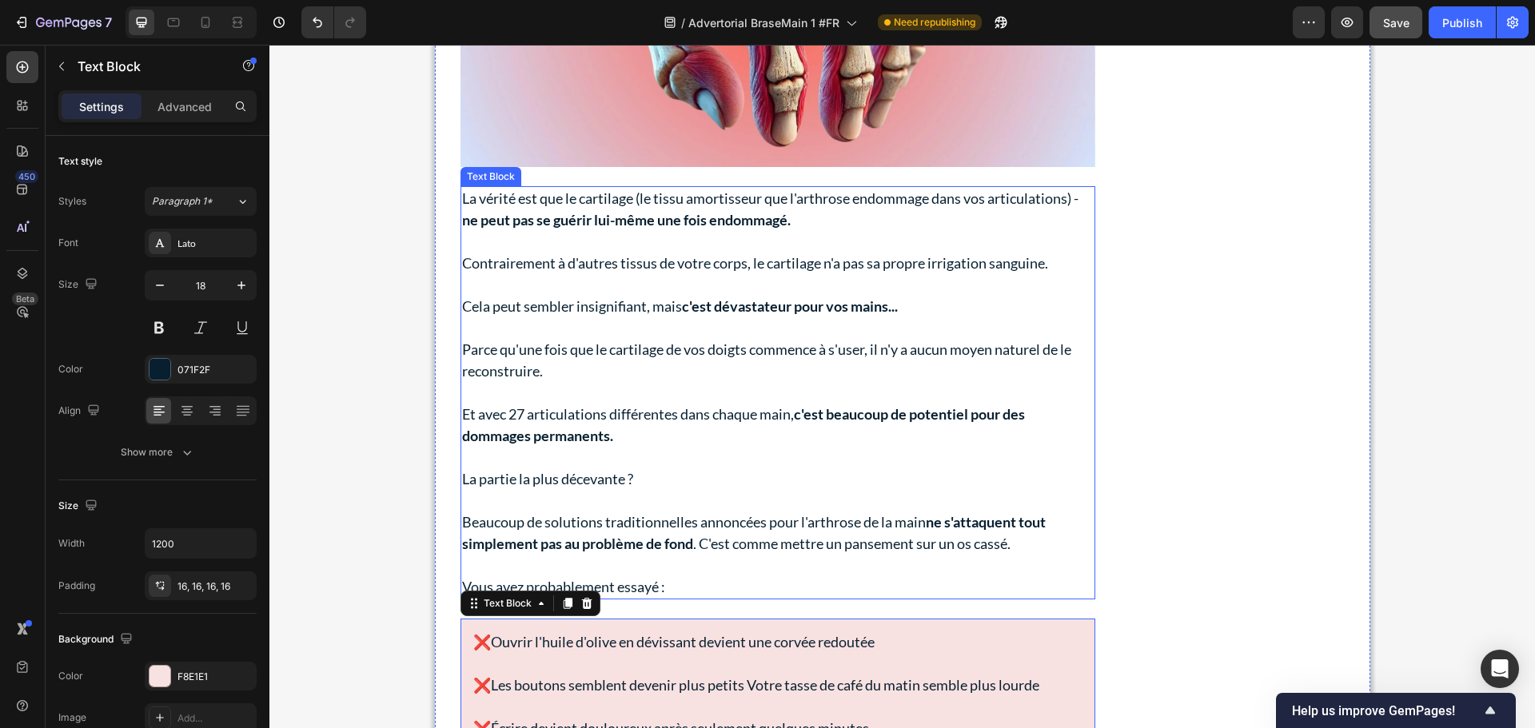
scroll to position [4202, 0]
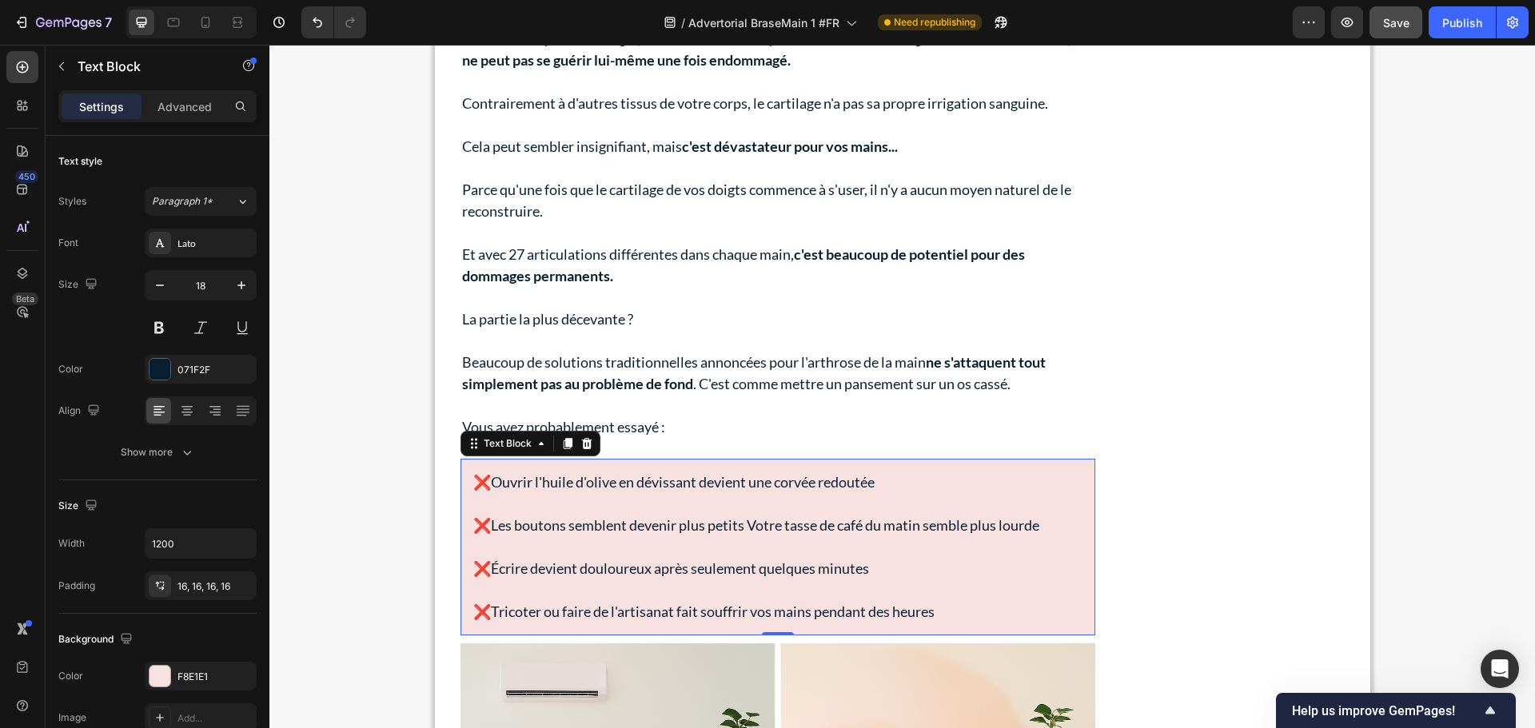
click at [814, 510] on p at bounding box center [777, 504] width 609 height 22
click at [909, 483] on p "❌Ouvrir l'huile d'olive en dévissant devient une corvée redoutée" at bounding box center [777, 483] width 609 height 22
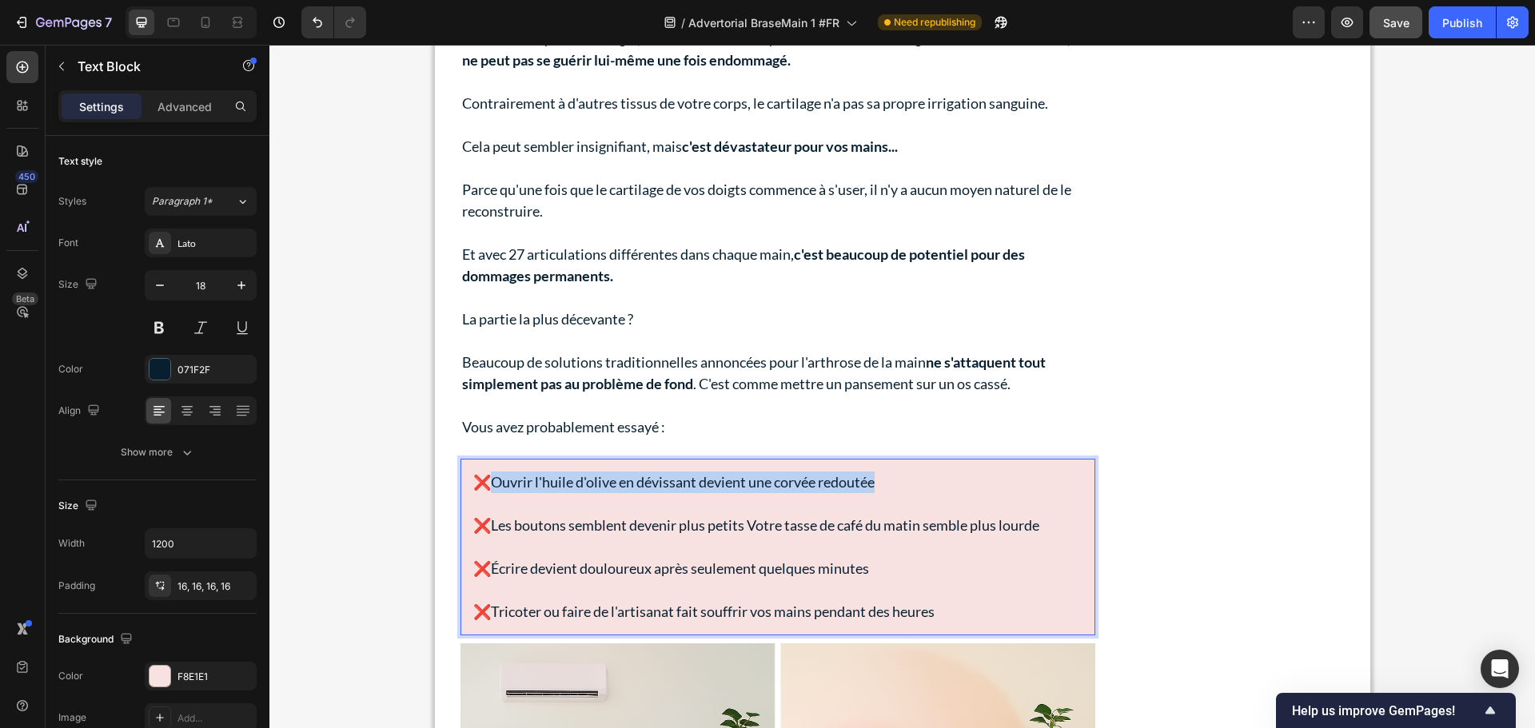
drag, startPoint x: 865, startPoint y: 472, endPoint x: 492, endPoint y: 484, distance: 373.4
click at [492, 484] on p "❌Ouvrir l'huile d'olive en dévissant devient une corvée redoutée" at bounding box center [777, 483] width 609 height 22
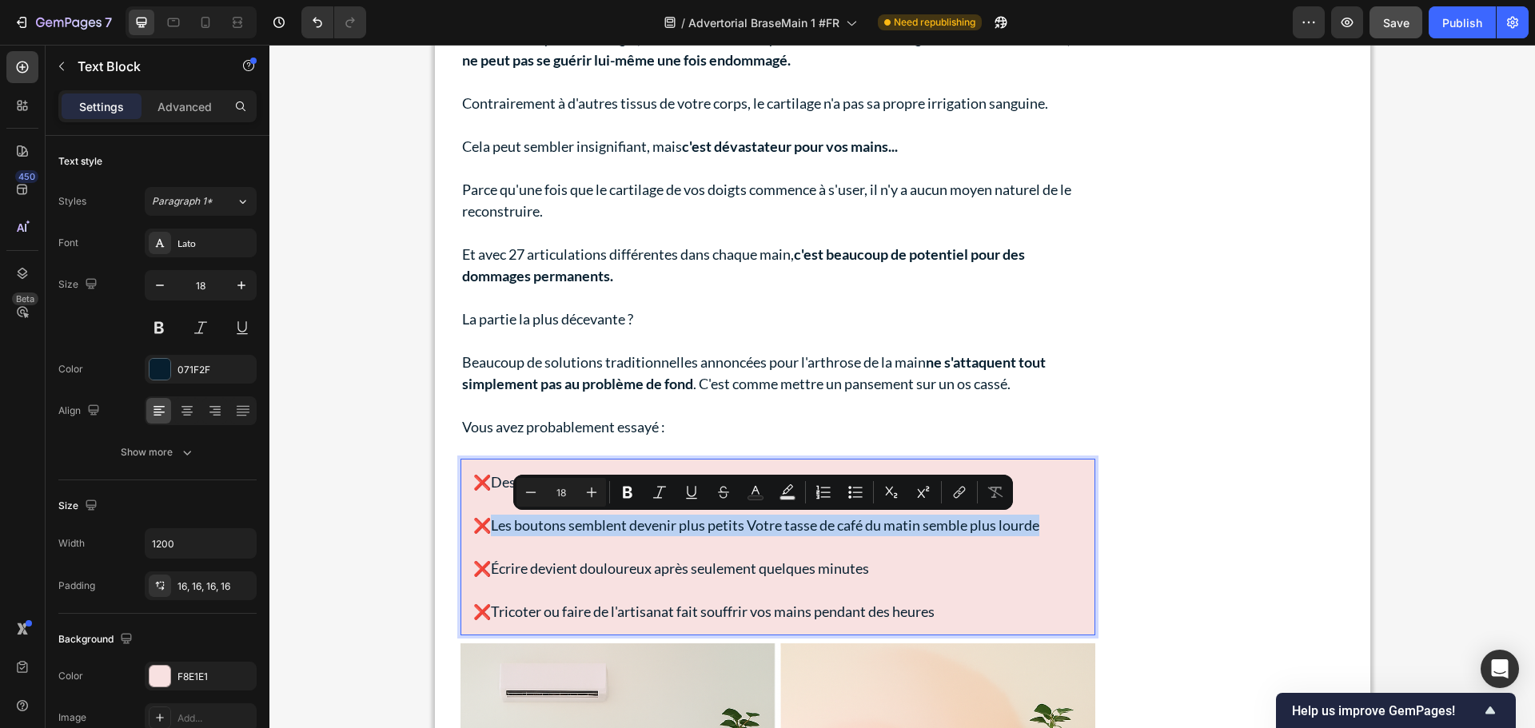
drag, startPoint x: 1063, startPoint y: 520, endPoint x: 583, endPoint y: 464, distance: 482.7
click at [488, 527] on p "❌Les boutons semblent devenir plus petits Votre tasse de café du matin semble p…" at bounding box center [777, 526] width 609 height 22
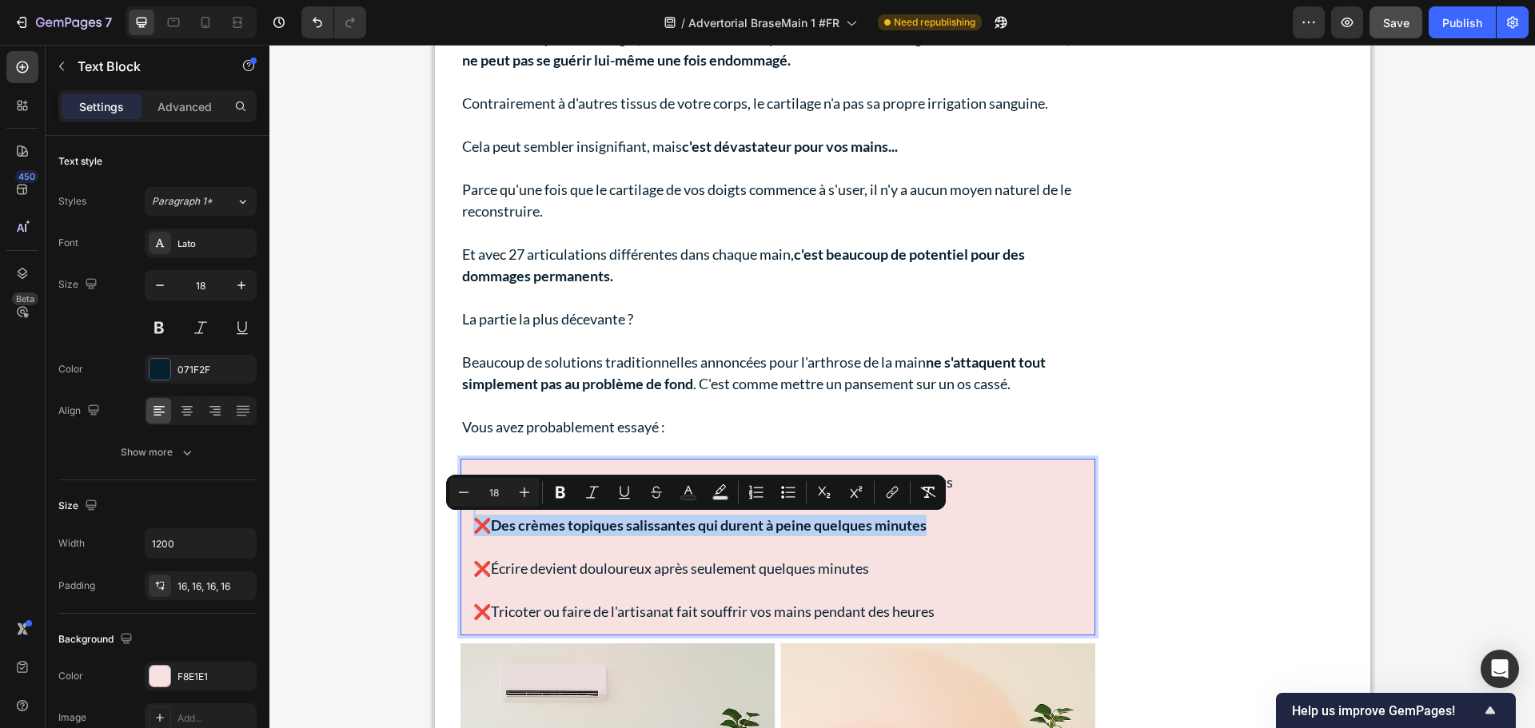
drag, startPoint x: 926, startPoint y: 512, endPoint x: 934, endPoint y: 532, distance: 22.0
click at [934, 532] on div "❌Des solutions de santé coûteuses avec des effets secondaires préoccupants ❌ De…" at bounding box center [777, 547] width 635 height 177
click at [560, 492] on icon "Editor contextual toolbar" at bounding box center [560, 493] width 10 height 12
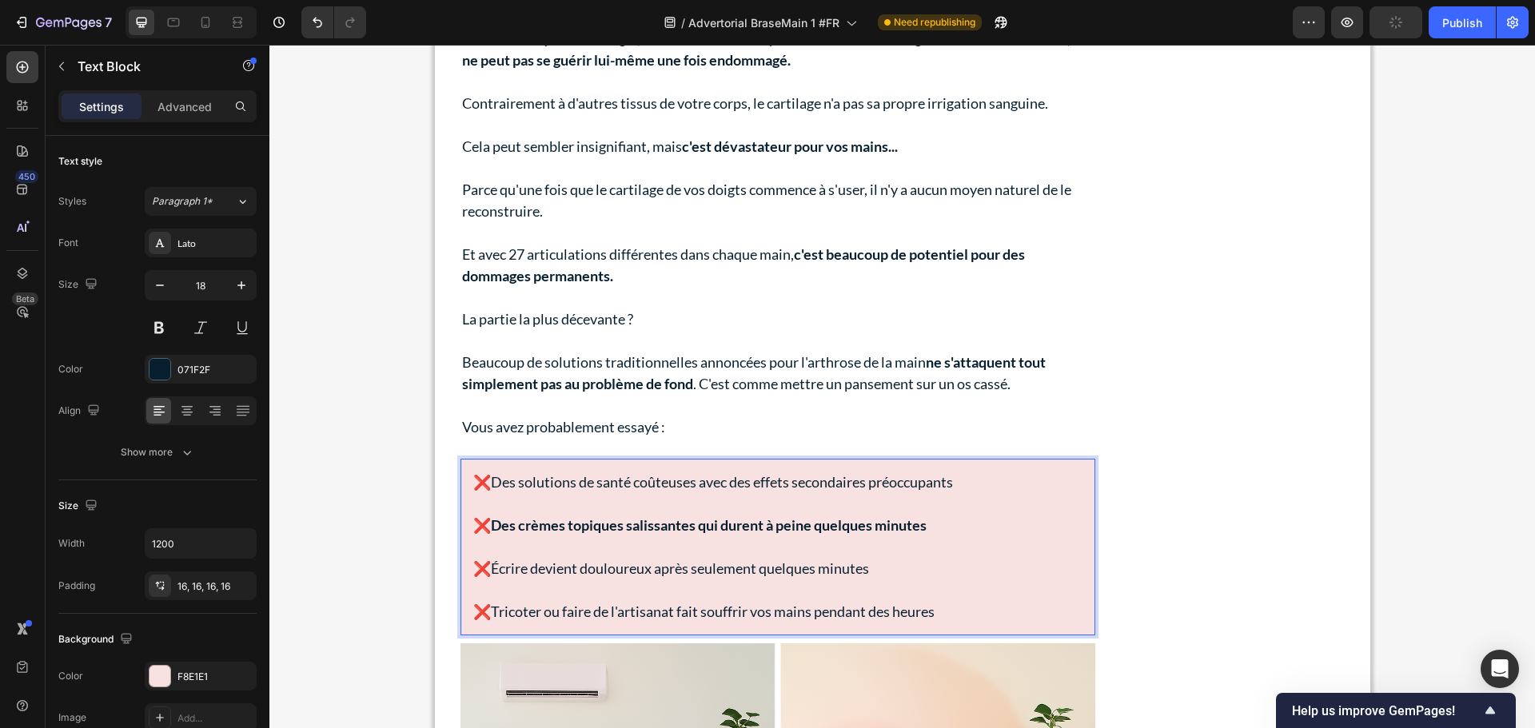
click at [560, 492] on p "❌Des solutions de santé coûteuses avec des effets secondaires préoccupants" at bounding box center [777, 483] width 609 height 22
click at [573, 533] on strong "❌Des crèmes topiques salissantes qui durent à peine quelques minutes" at bounding box center [699, 525] width 453 height 18
click at [573, 530] on strong "❌Des crèmes topiques salissantes qui durent à peine quelques minutes" at bounding box center [699, 525] width 453 height 18
click at [639, 532] on strong "❌Des crèmes topiques salissantes qui durent à peine quelques minutes" at bounding box center [699, 525] width 453 height 18
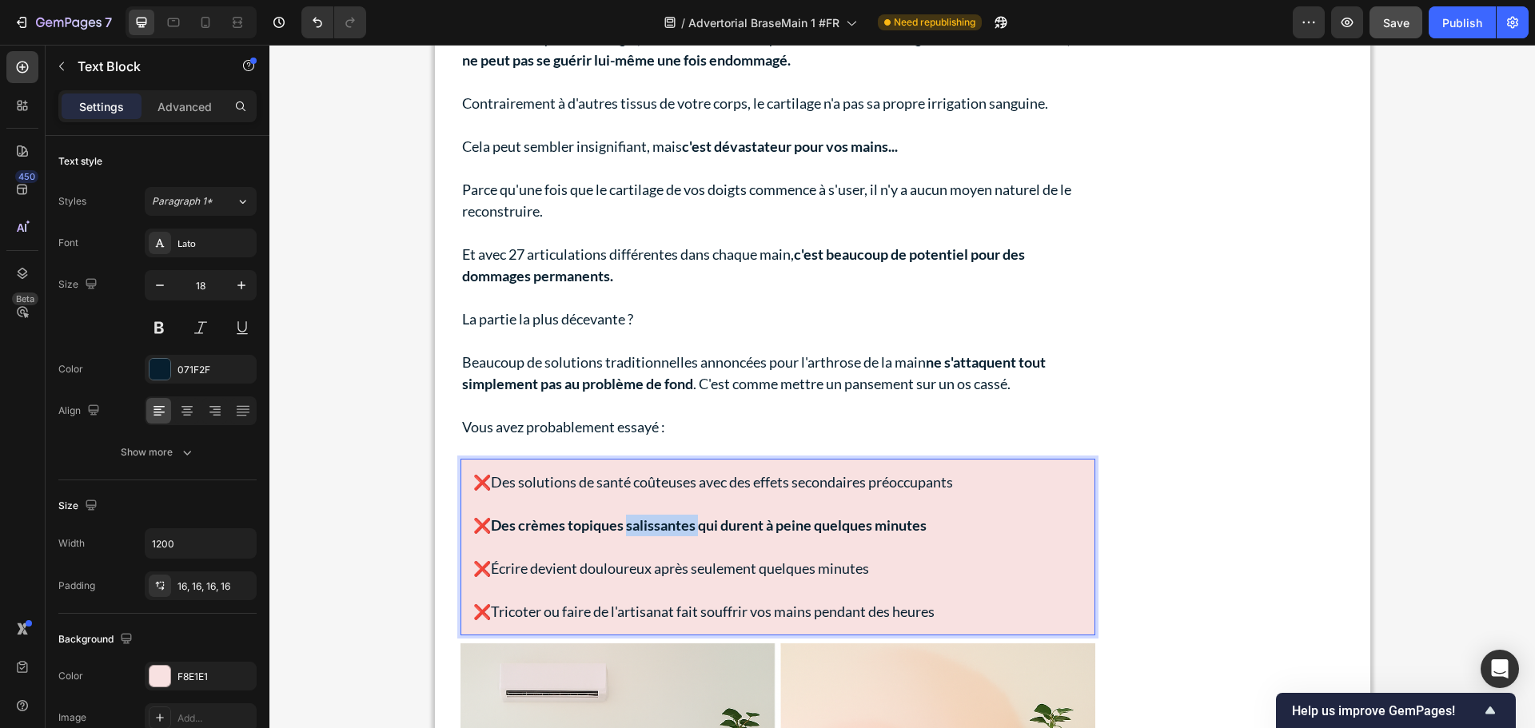
click at [639, 532] on strong "❌Des crèmes topiques salissantes qui durent à peine quelques minutes" at bounding box center [699, 525] width 453 height 18
click at [900, 542] on p "Rich Text Editor. Editing area: main" at bounding box center [777, 547] width 609 height 22
drag, startPoint x: 942, startPoint y: 522, endPoint x: 488, endPoint y: 524, distance: 454.0
click at [488, 524] on p "❌Des crèmes topiques salissantes qui durent à peine quelques minutes" at bounding box center [777, 526] width 609 height 22
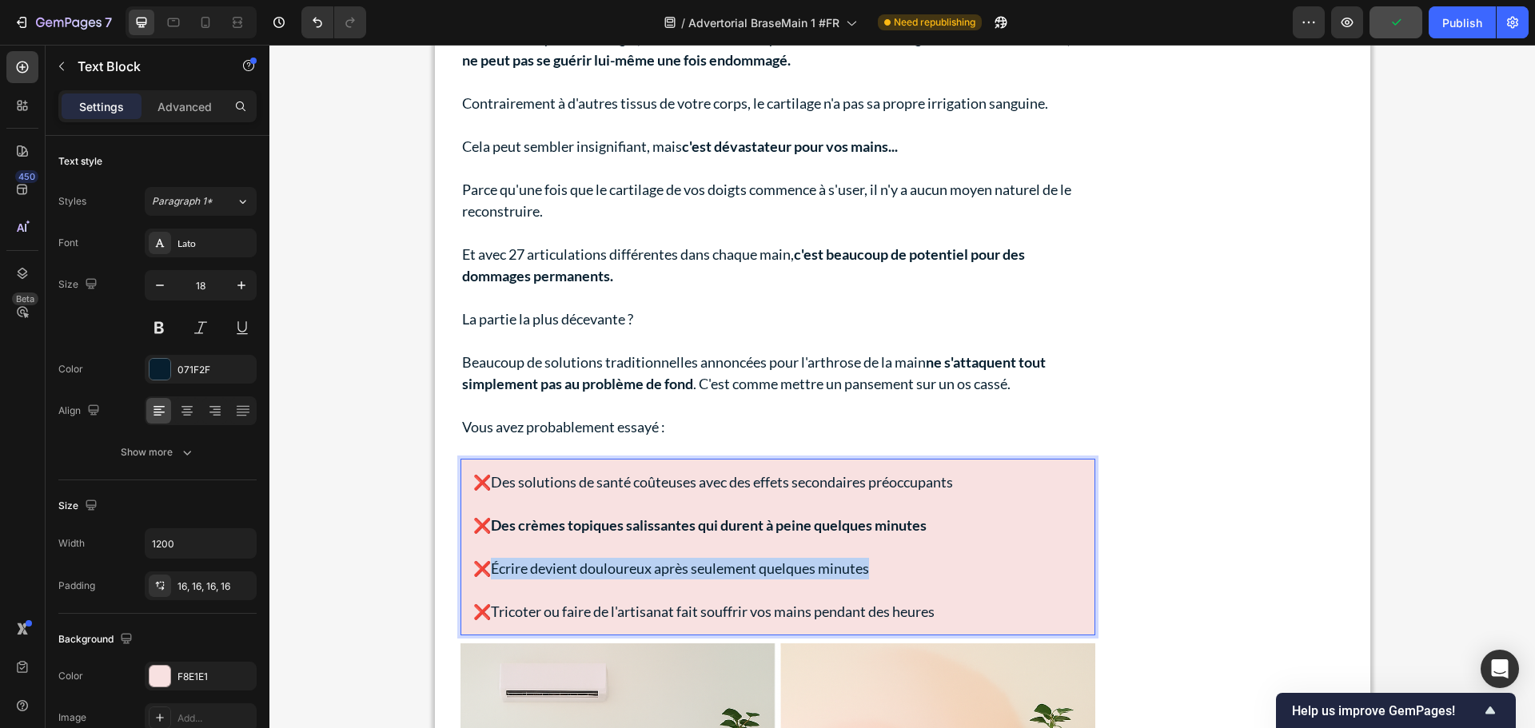
drag, startPoint x: 886, startPoint y: 571, endPoint x: 489, endPoint y: 571, distance: 397.2
click at [489, 571] on p "❌Écrire devient douloureux après seulement quelques minutes" at bounding box center [777, 569] width 609 height 22
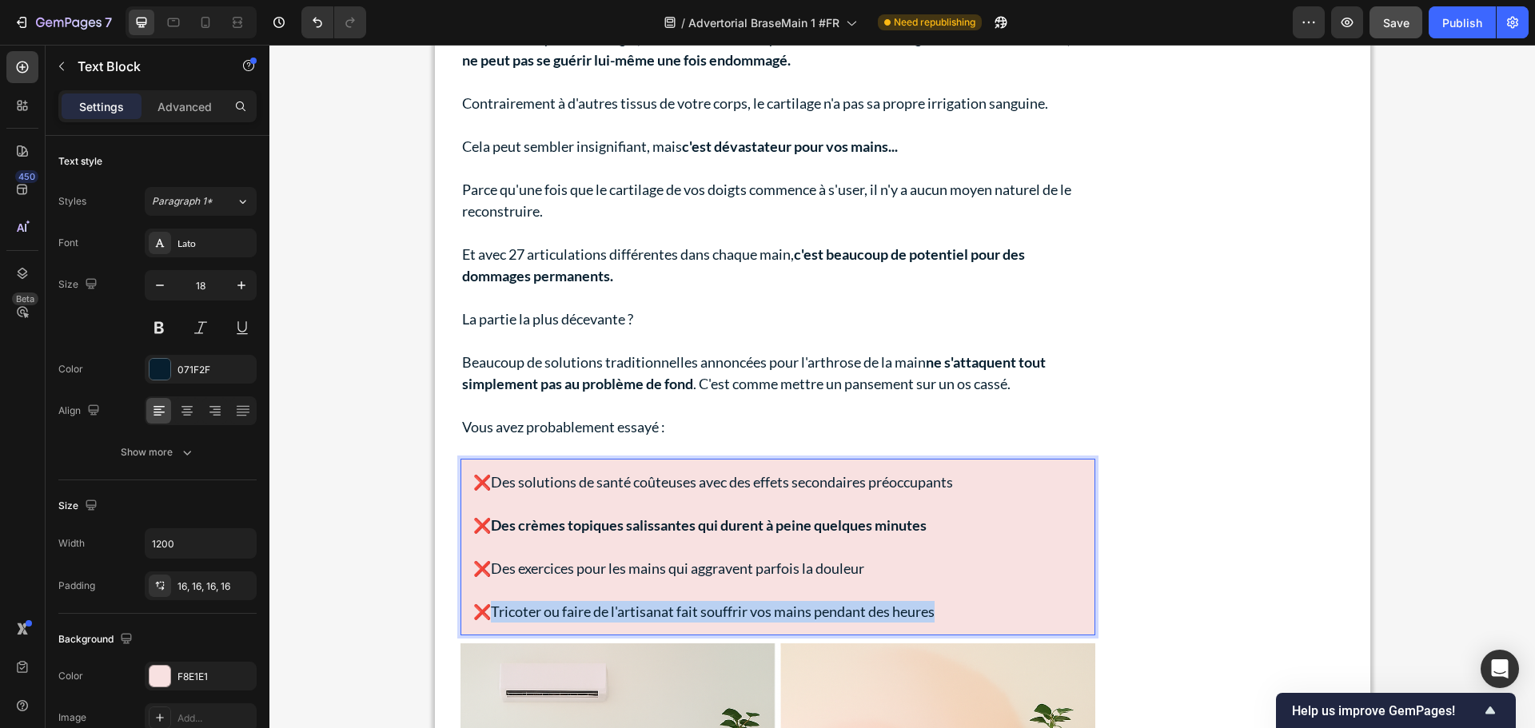
drag, startPoint x: 954, startPoint y: 611, endPoint x: 490, endPoint y: 612, distance: 463.6
click at [490, 612] on p "❌Tricoter ou faire de l'artisanat fait souffrir vos mains pendant des heures" at bounding box center [777, 612] width 609 height 22
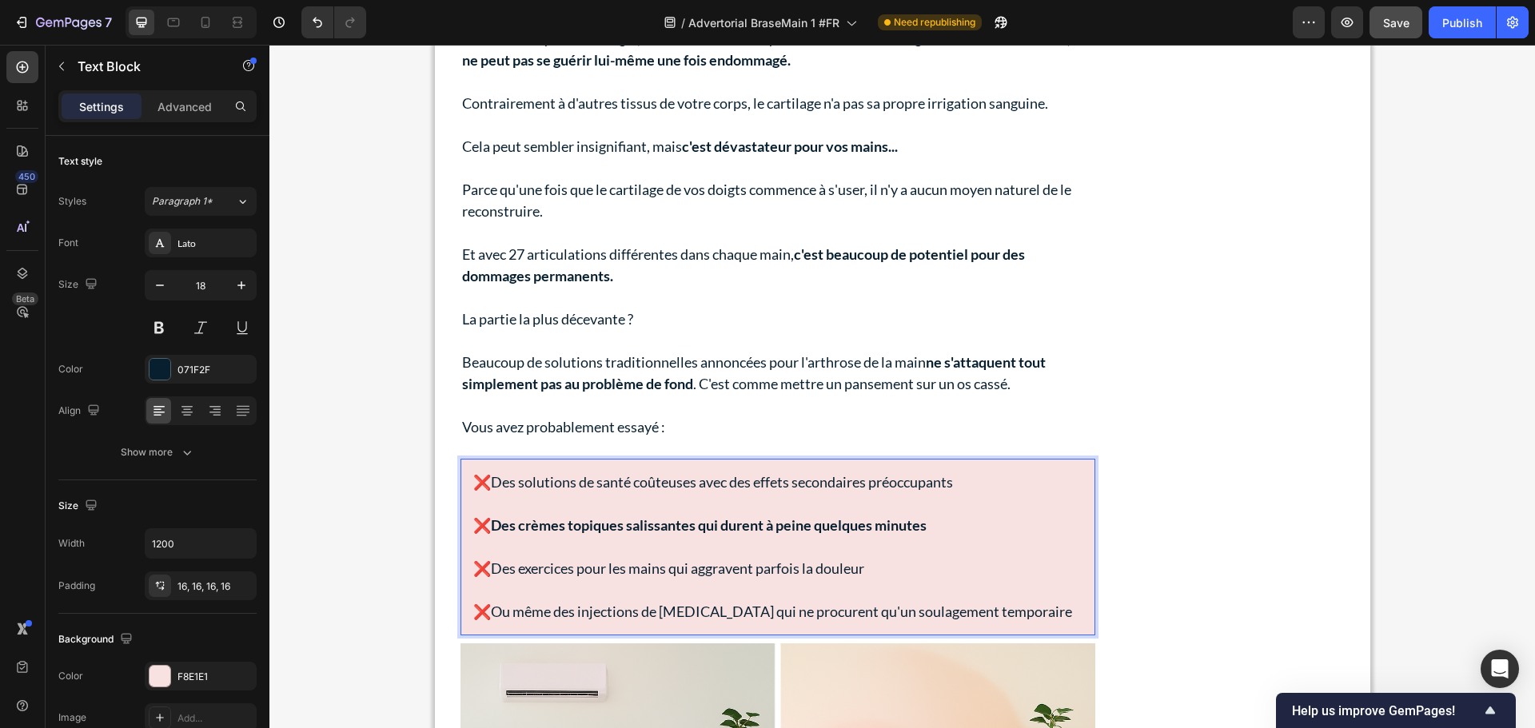
click at [915, 536] on p "❌Des crèmes topiques salissantes qui durent à peine quelques minutes" at bounding box center [777, 526] width 609 height 22
drag, startPoint x: 938, startPoint y: 524, endPoint x: 486, endPoint y: 529, distance: 451.6
click at [486, 529] on p "❌Des crèmes topiques salissantes qui durent à peine quelques minutes" at bounding box center [777, 526] width 609 height 22
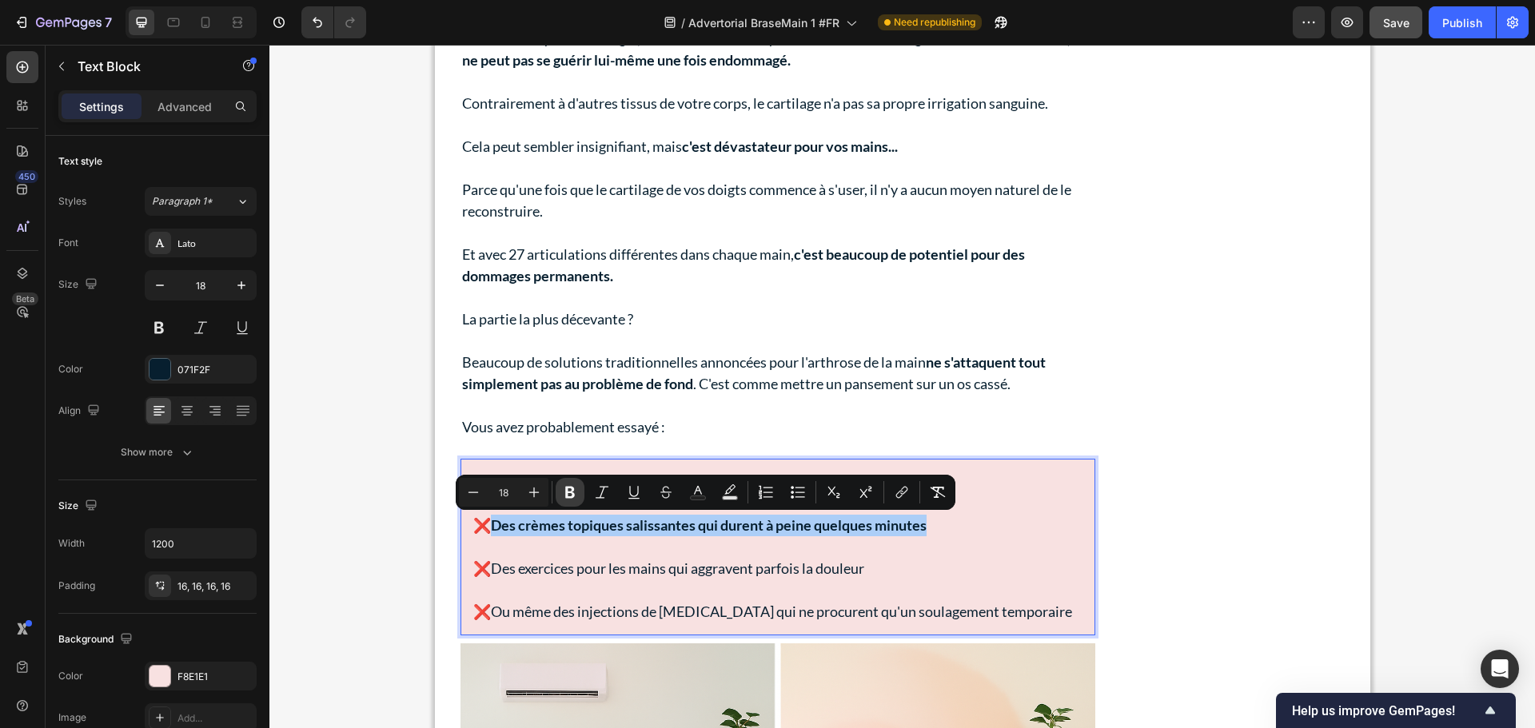
click at [572, 494] on icon "Editor contextual toolbar" at bounding box center [570, 493] width 10 height 12
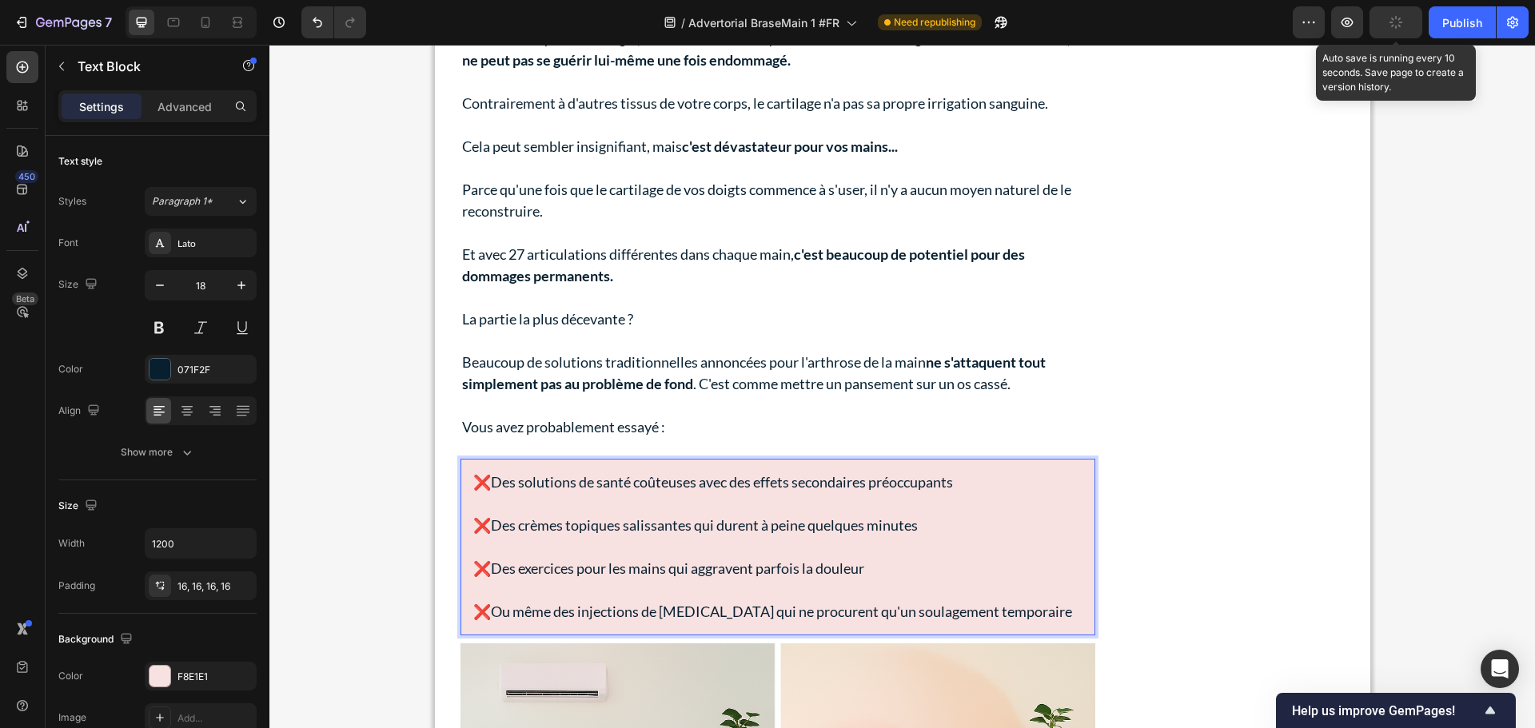
click at [1384, 11] on button "button" at bounding box center [1395, 22] width 53 height 32
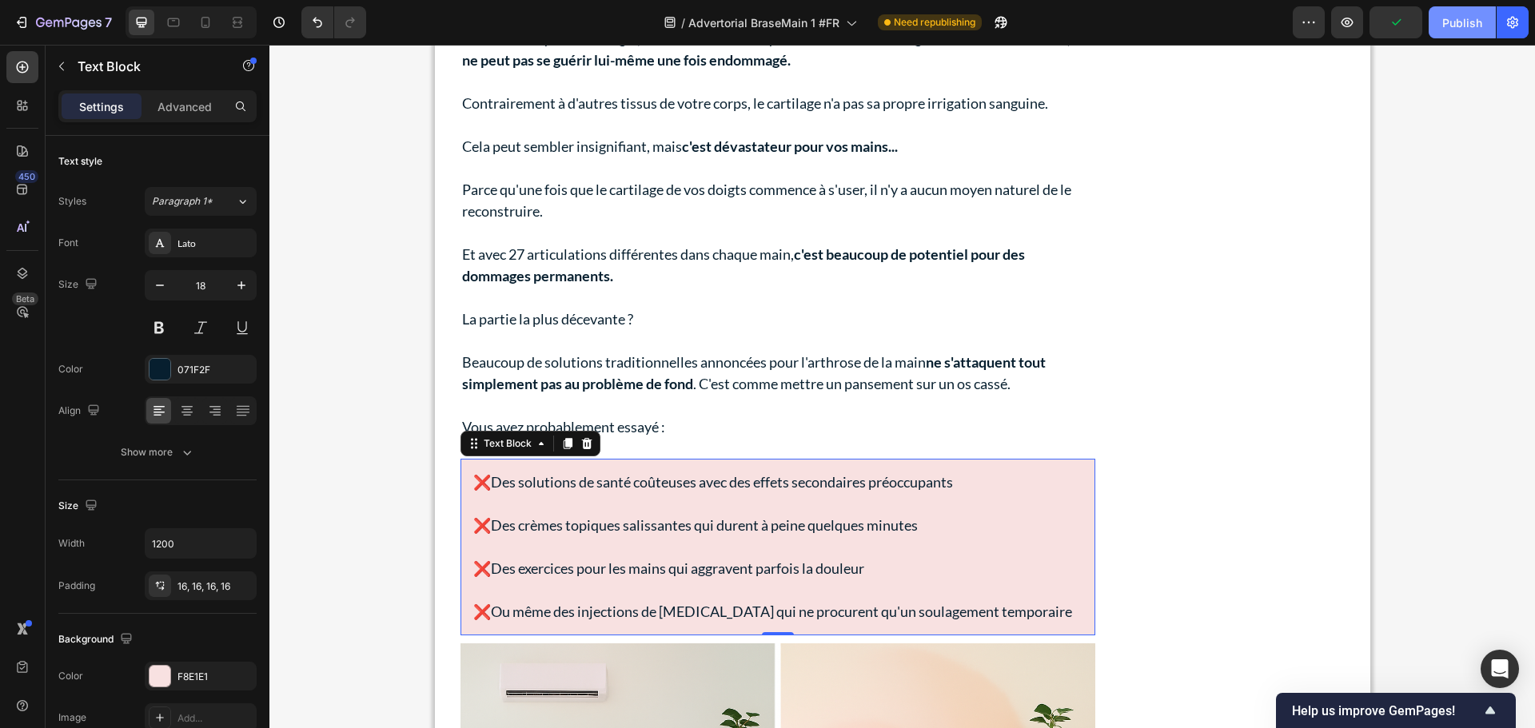
click at [1471, 17] on div "Publish" at bounding box center [1462, 22] width 40 height 17
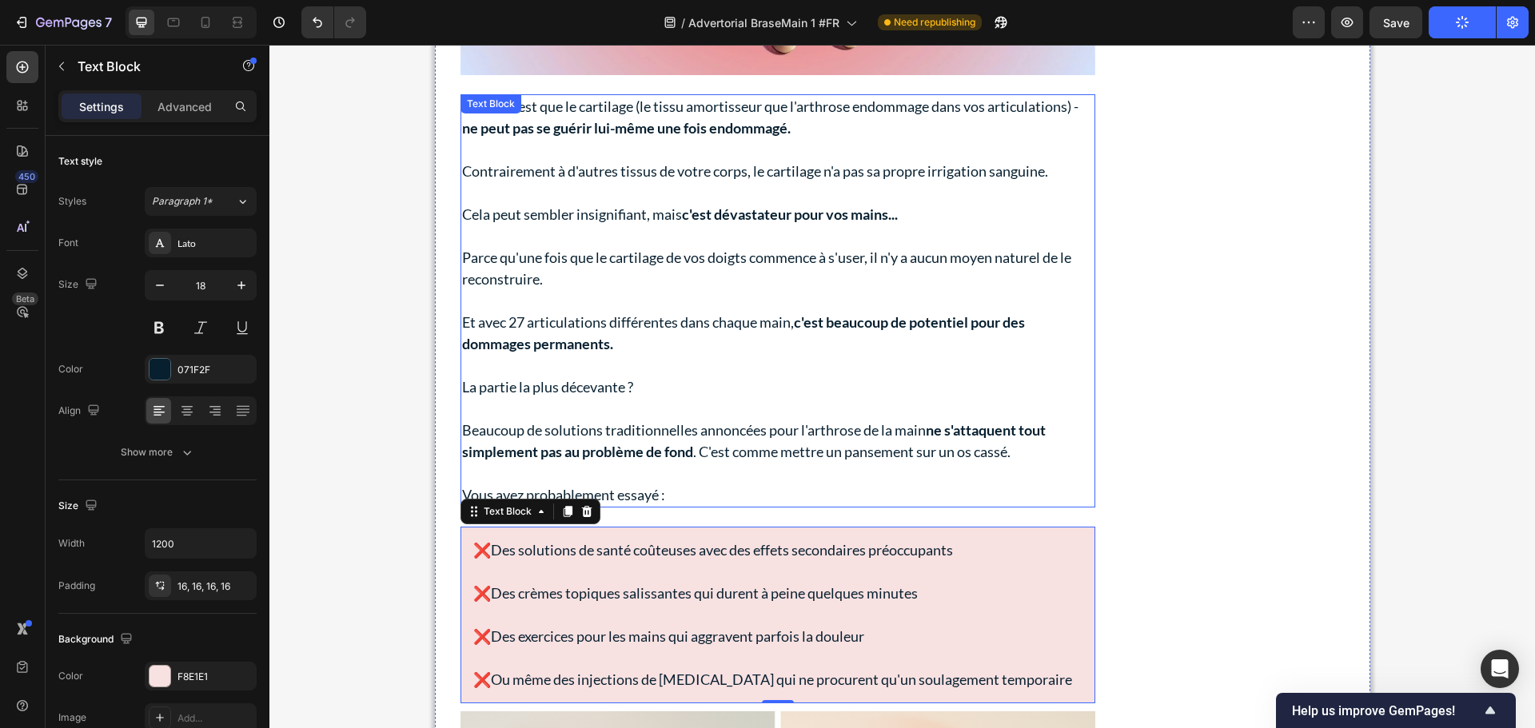
scroll to position [4042, 0]
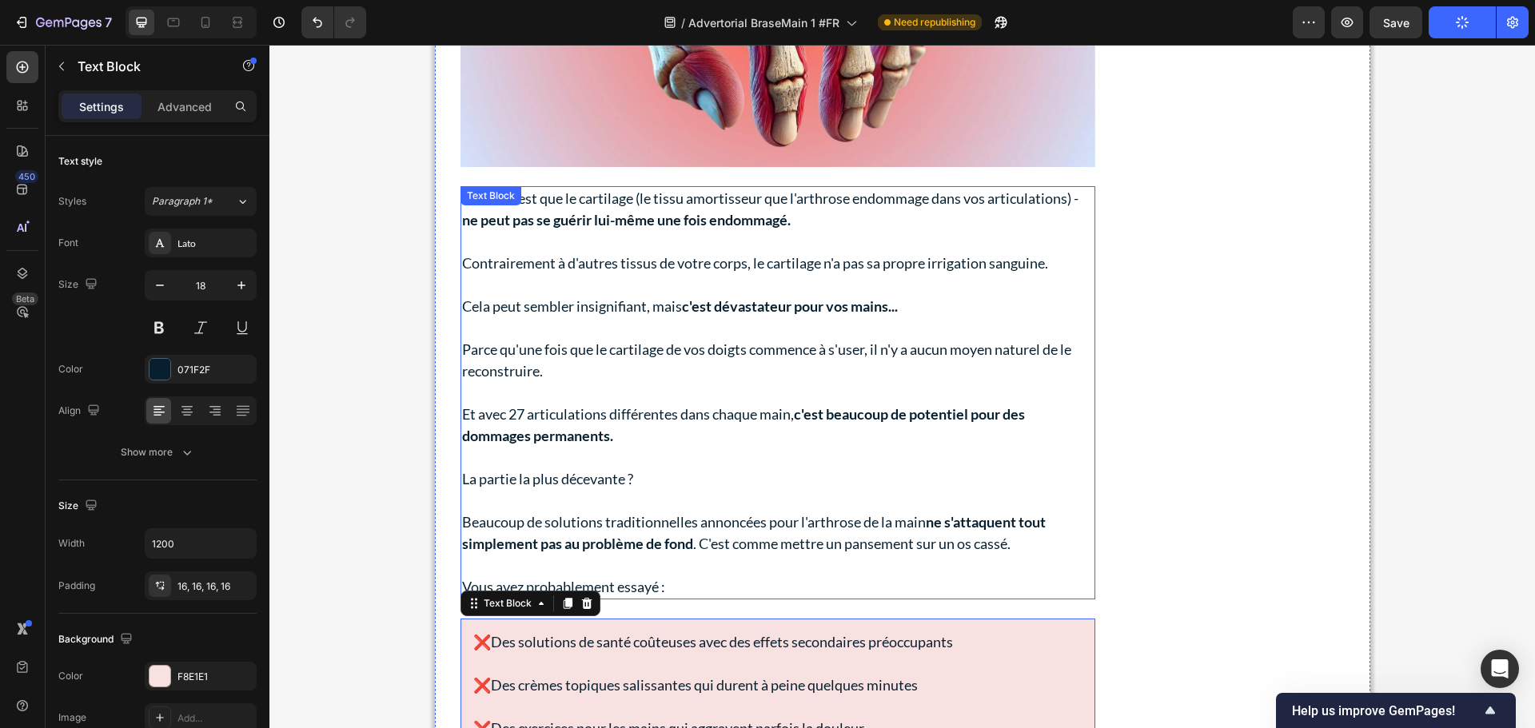
click at [862, 321] on p "Rich Text Editor. Editing area: main" at bounding box center [777, 328] width 631 height 22
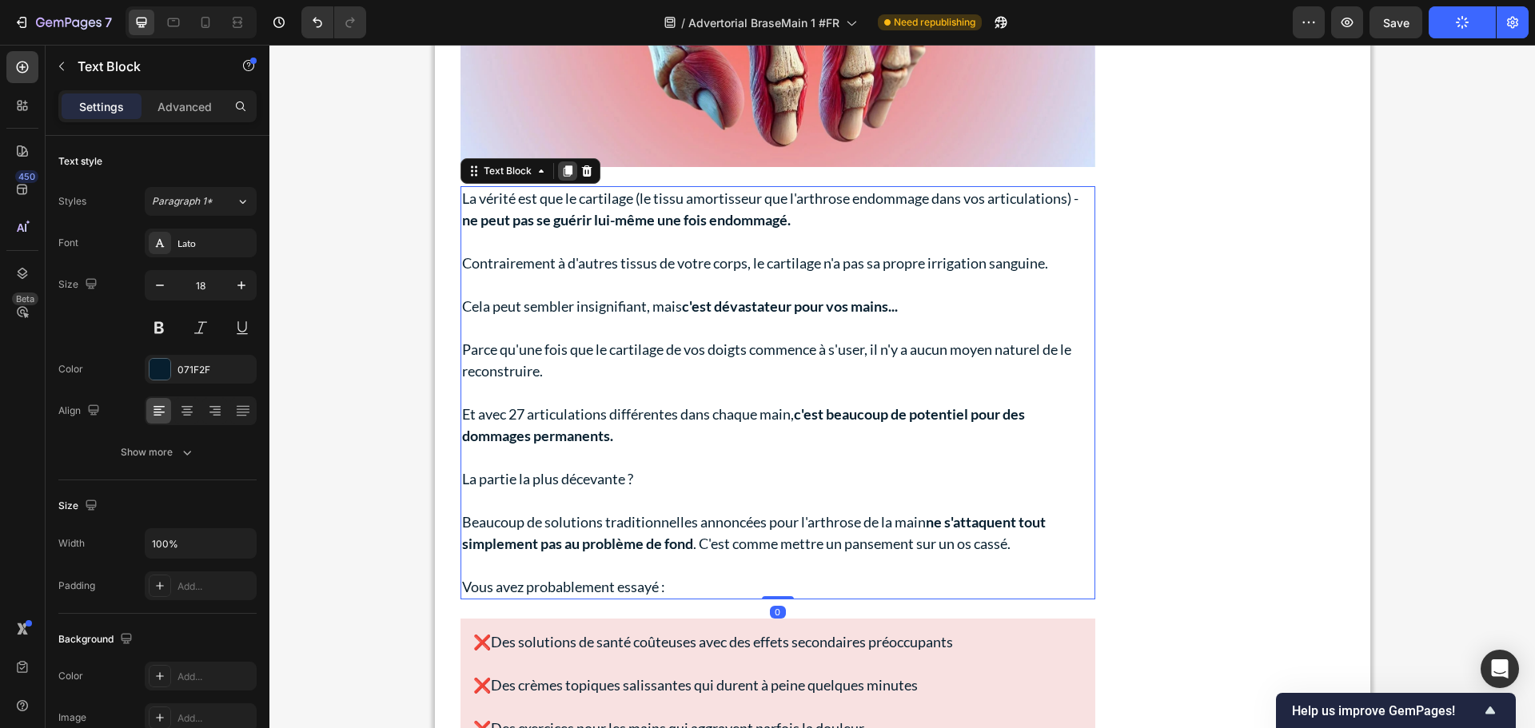
click at [561, 166] on icon at bounding box center [567, 171] width 13 height 13
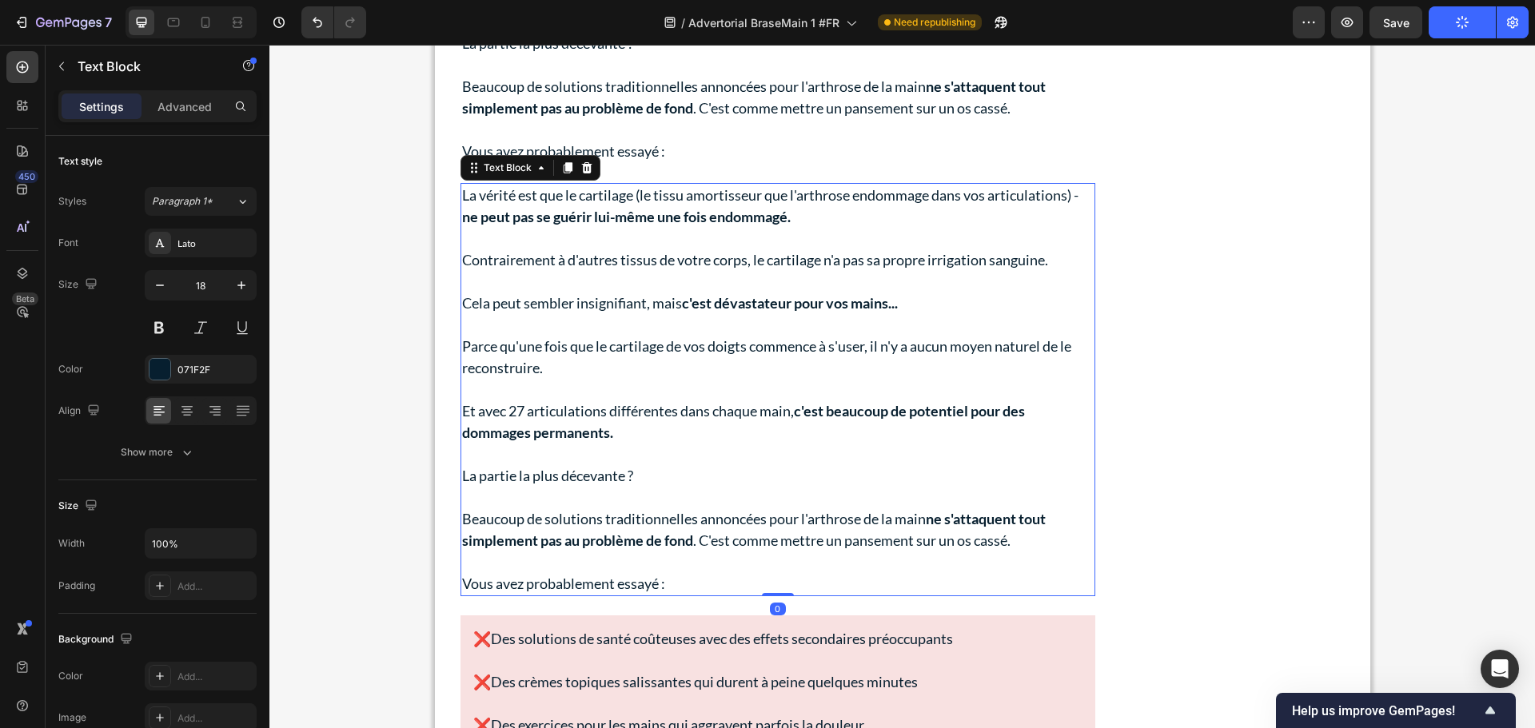
scroll to position [4560, 0]
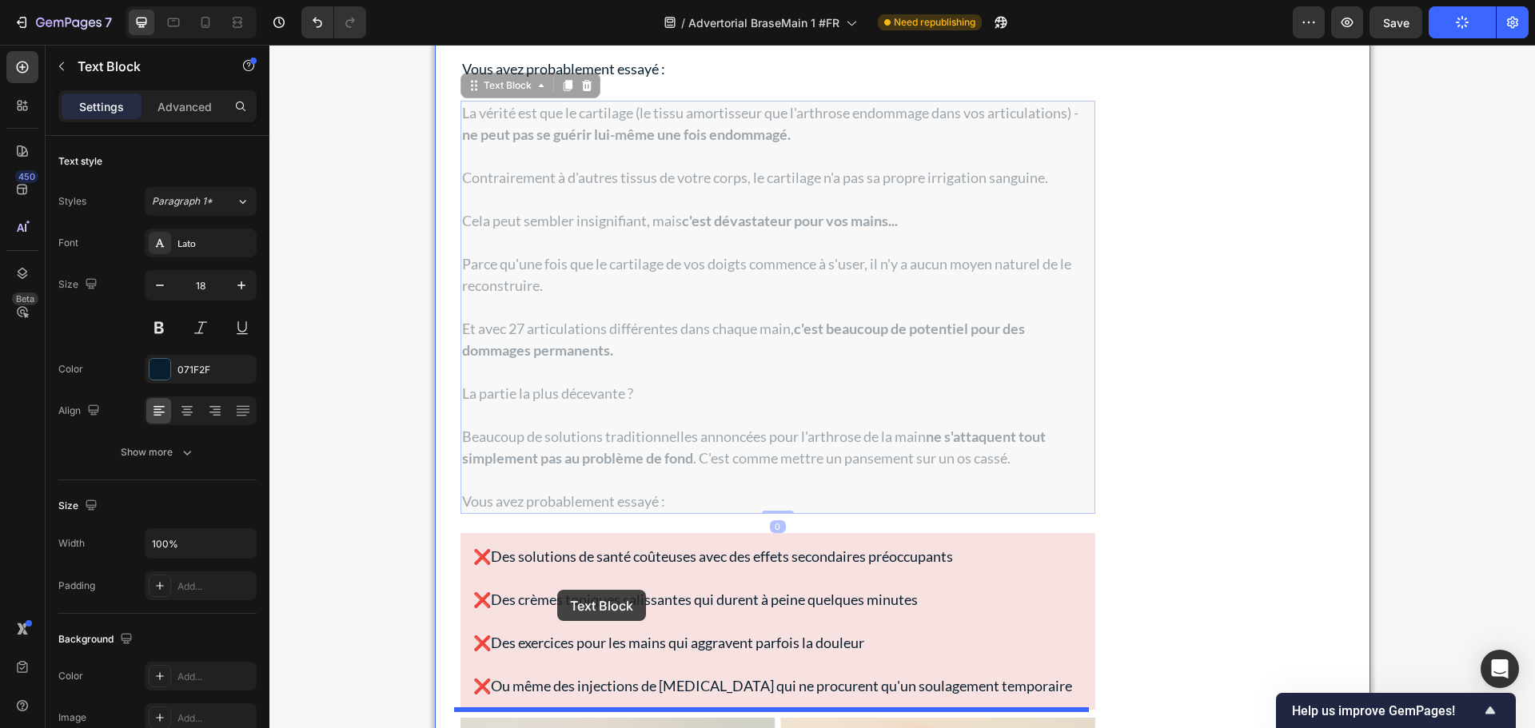
drag, startPoint x: 500, startPoint y: 88, endPoint x: 557, endPoint y: 590, distance: 505.2
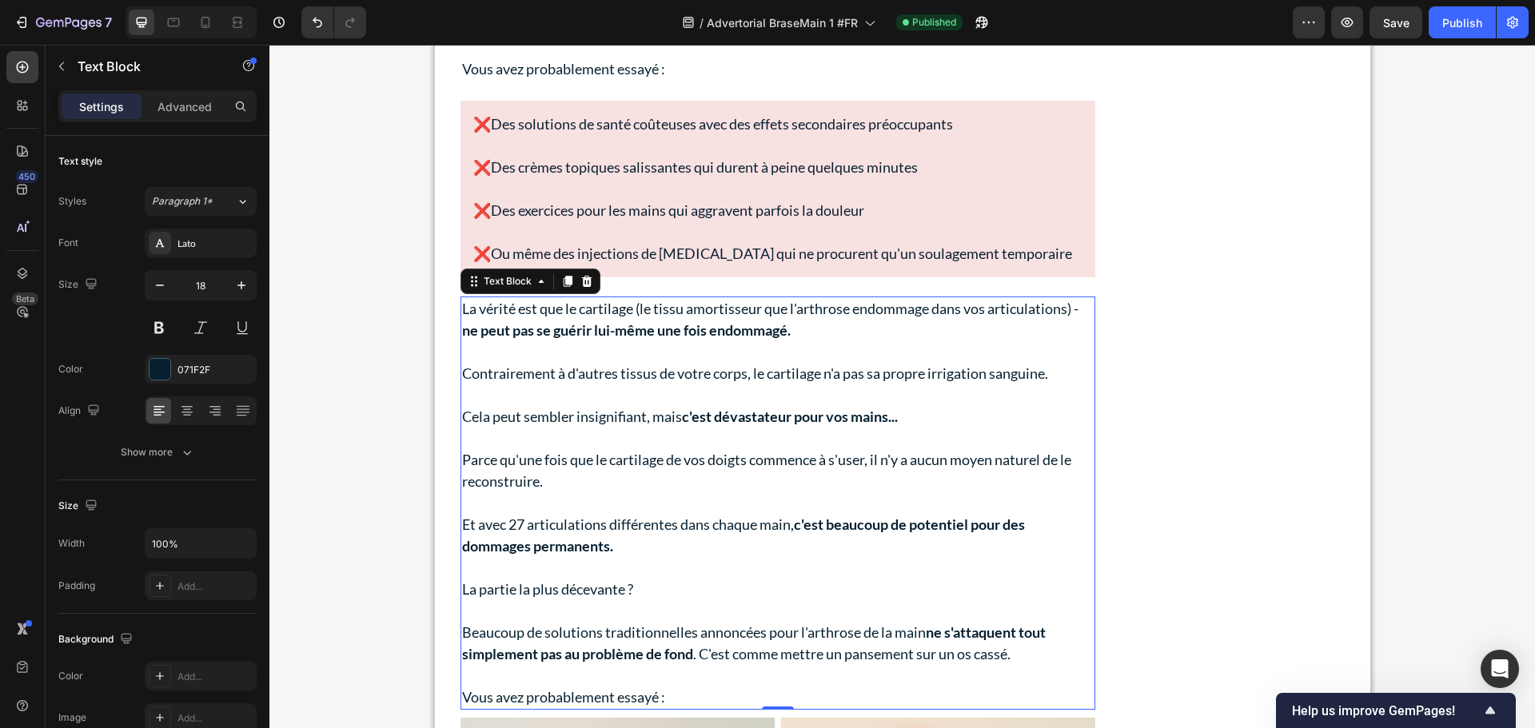
click at [609, 401] on p at bounding box center [777, 395] width 631 height 22
click at [609, 401] on p "Rich Text Editor. Editing area: main" at bounding box center [777, 395] width 631 height 22
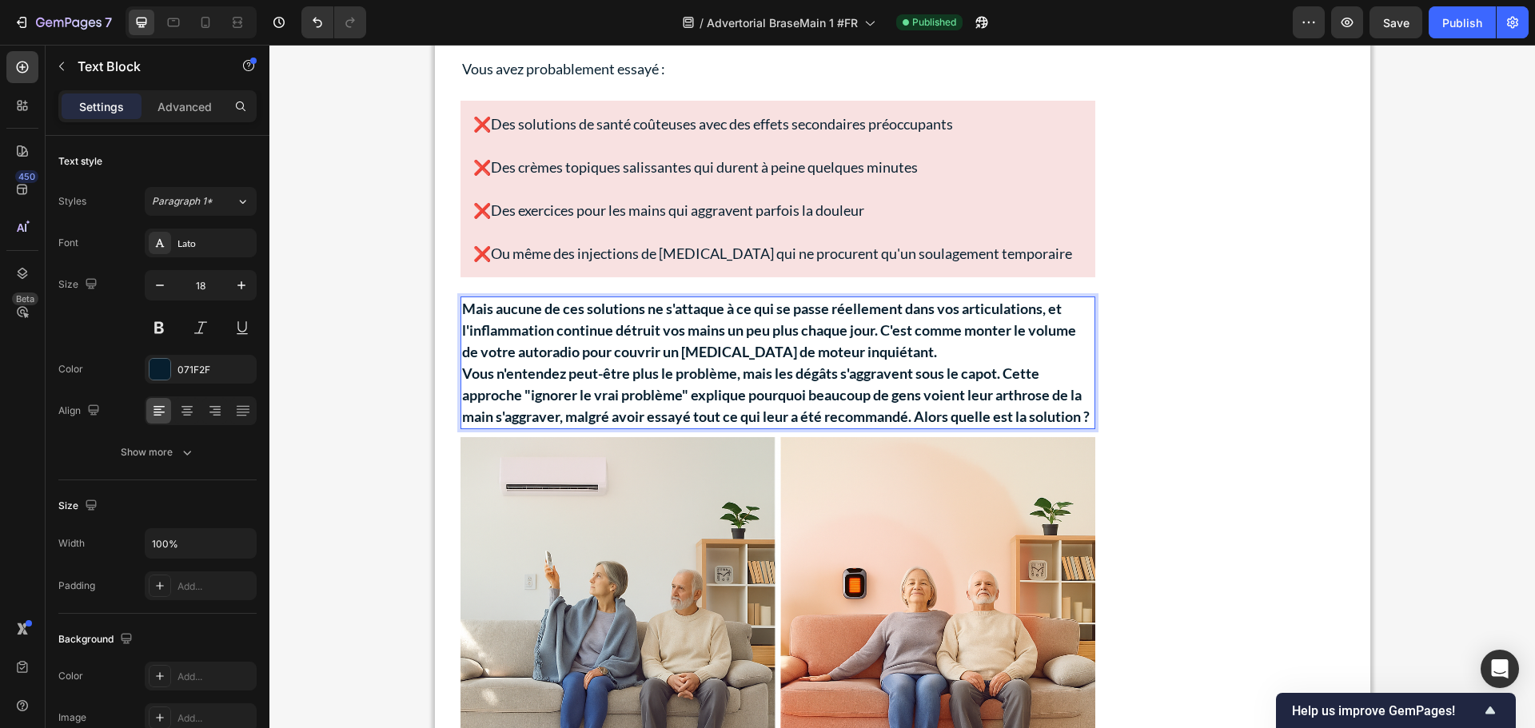
click at [984, 348] on p "Mais aucune de ces solutions ne s'attaque à ce qui se passe réellement dans vos…" at bounding box center [777, 330] width 631 height 65
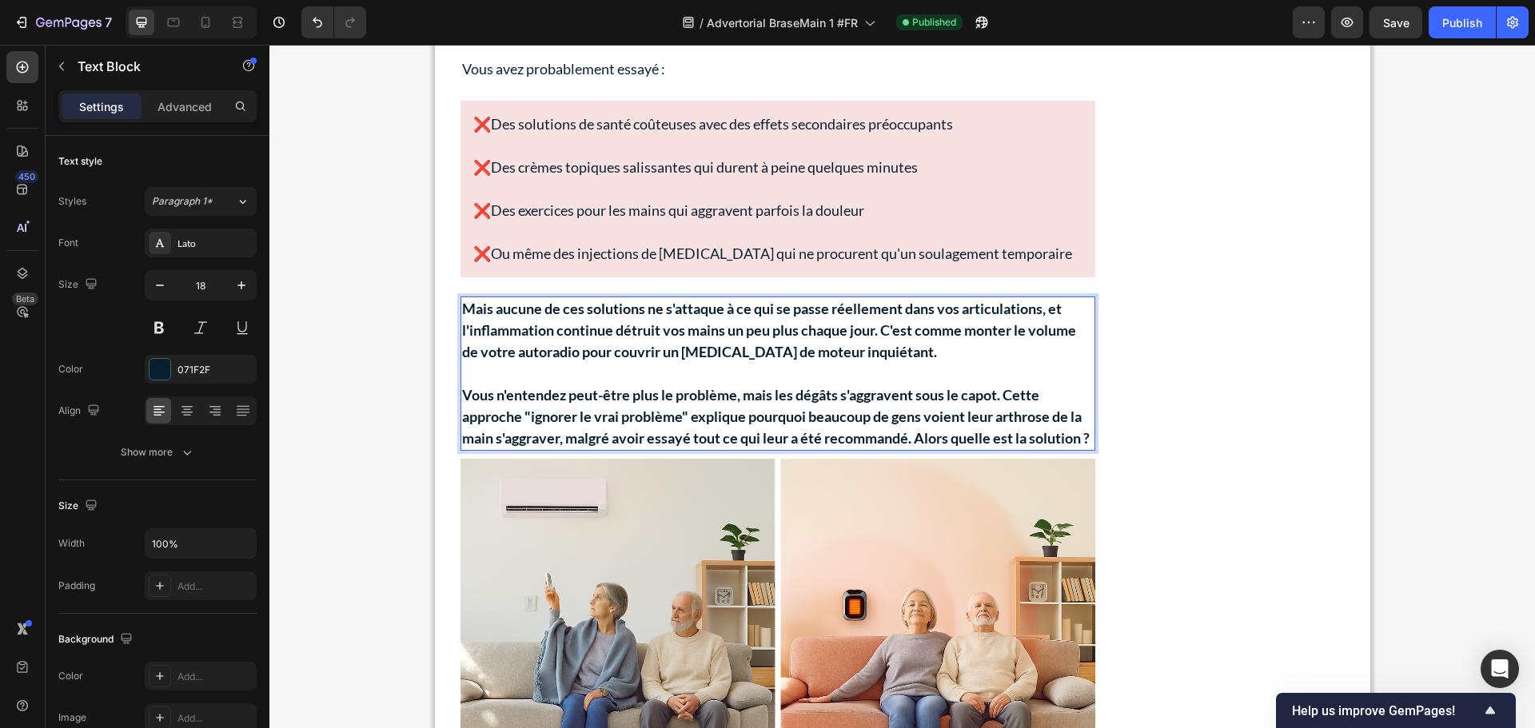
click at [1005, 392] on strong "Cette approche "ignorer le vrai problème" explique pourquoi beaucoup de gens vo…" at bounding box center [771, 416] width 619 height 61
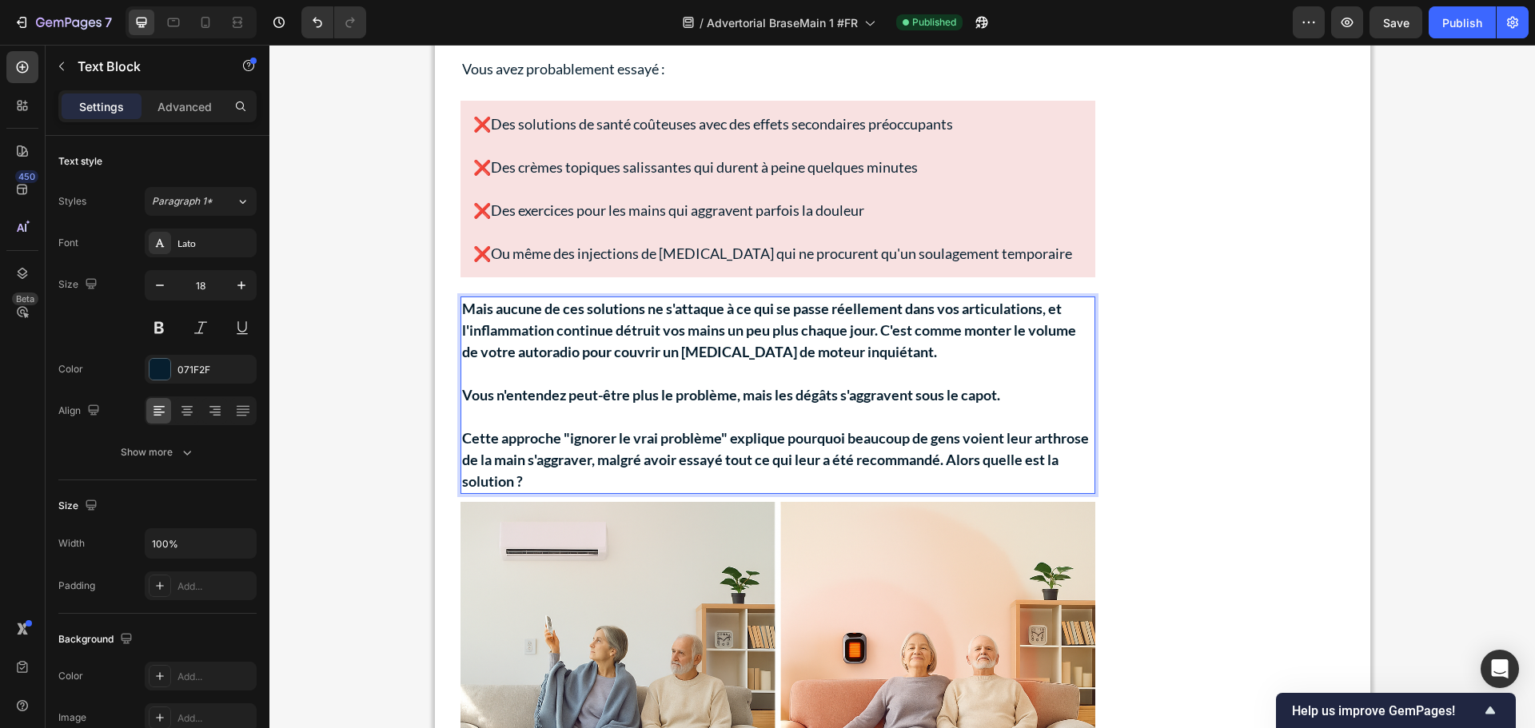
click at [1005, 460] on strong "Alors quelle est la solution ?" at bounding box center [760, 470] width 596 height 39
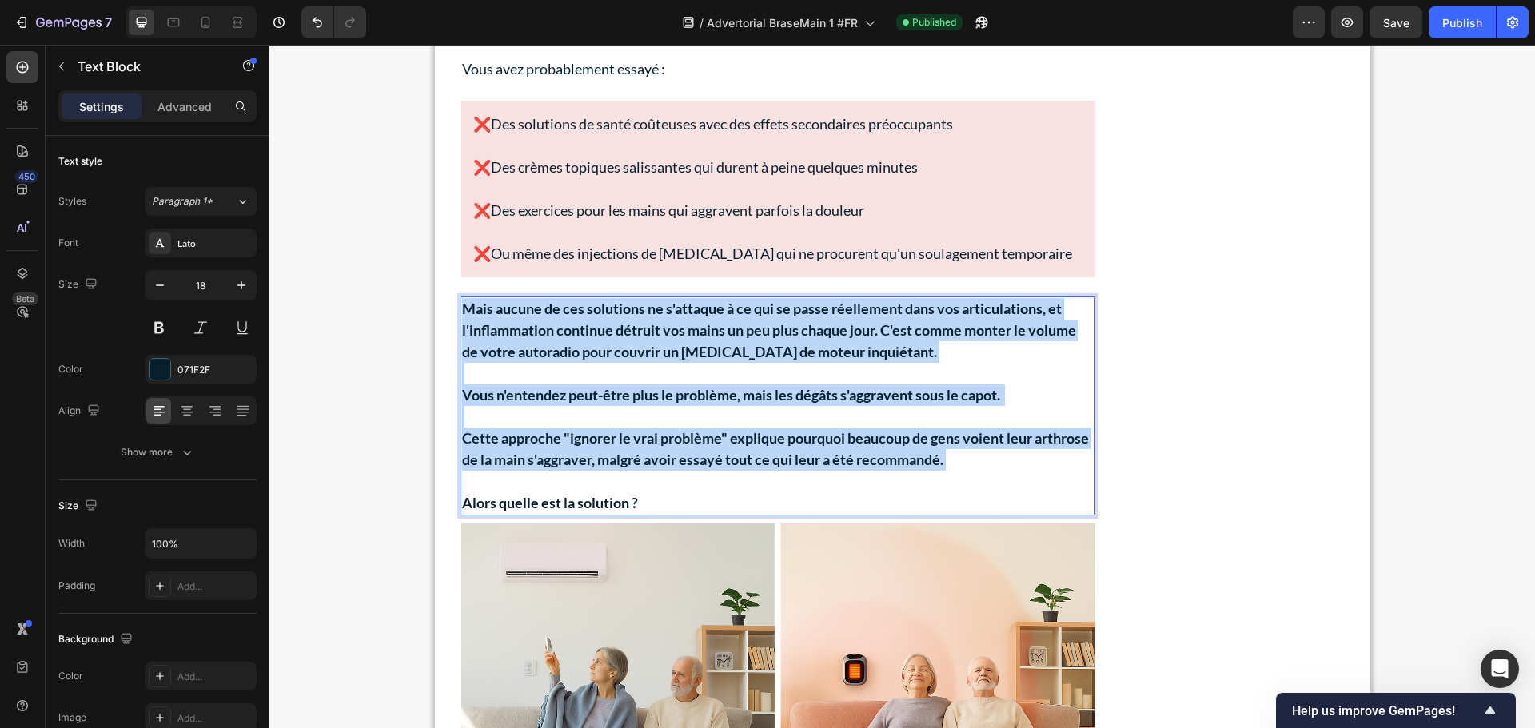
drag, startPoint x: 1021, startPoint y: 461, endPoint x: 460, endPoint y: 314, distance: 580.8
click at [460, 314] on div "Mais aucune de ces solutions ne s'attaque à ce qui se passe réellement dans vos…" at bounding box center [777, 406] width 635 height 219
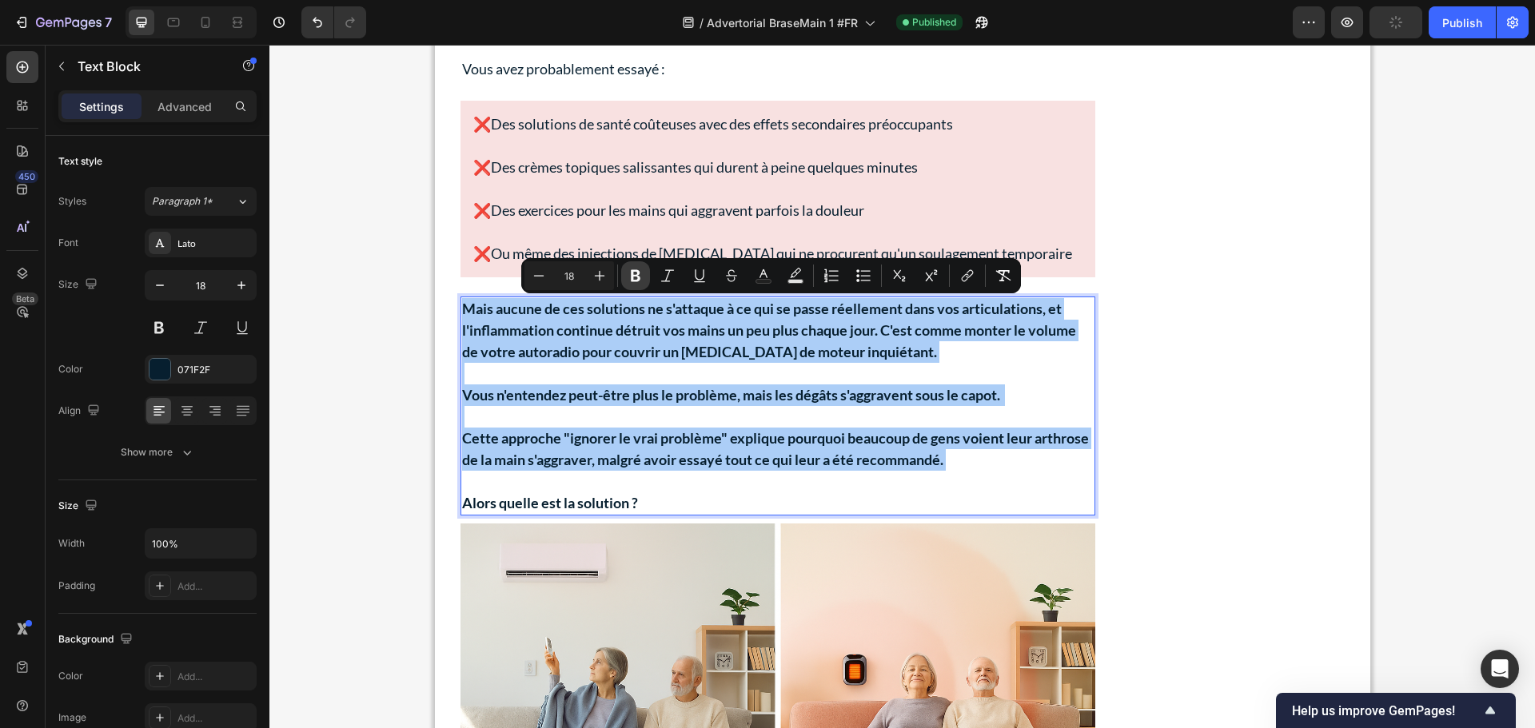
click at [631, 272] on icon "Editor contextual toolbar" at bounding box center [636, 276] width 10 height 12
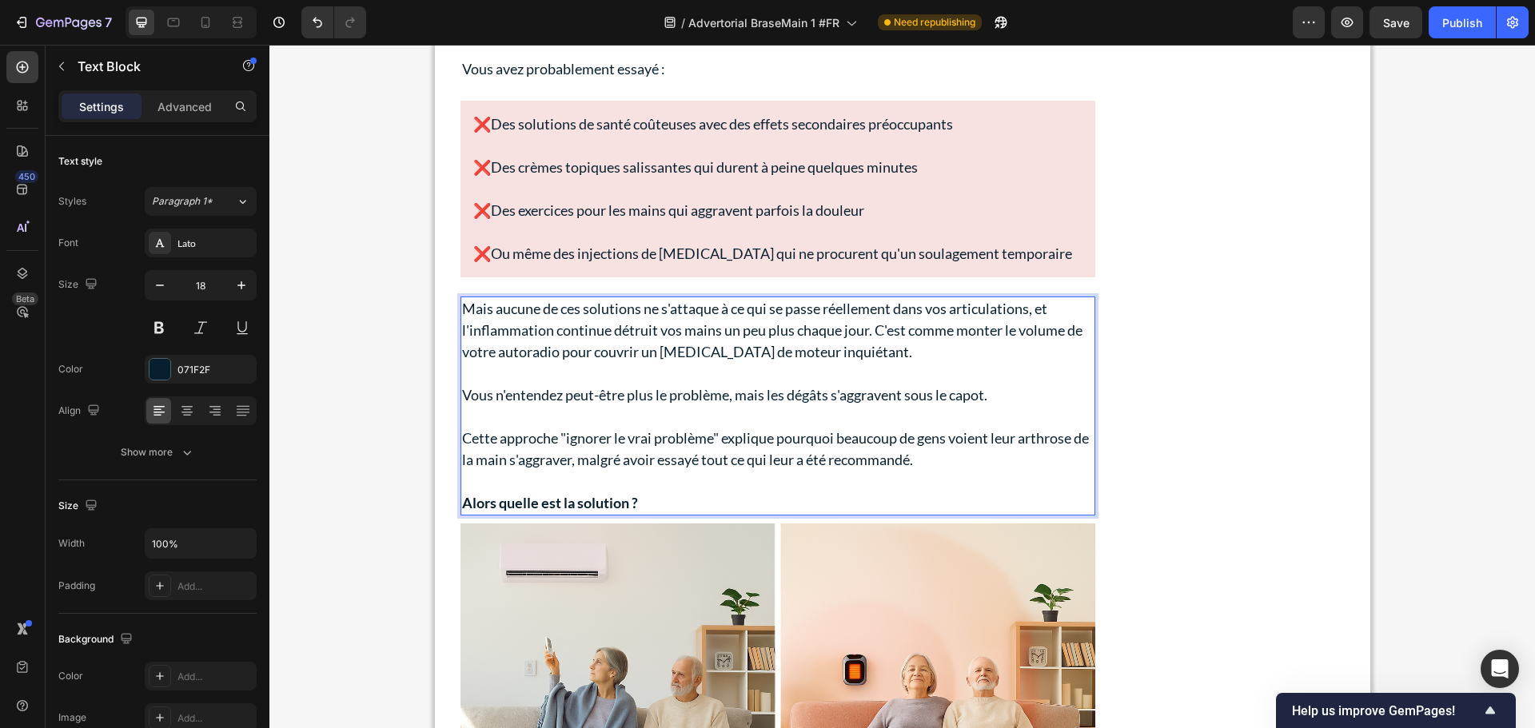
click at [871, 328] on p "Mais aucune de ces solutions ne s'attaque à ce qui se passe réellement dans vos…" at bounding box center [777, 330] width 631 height 65
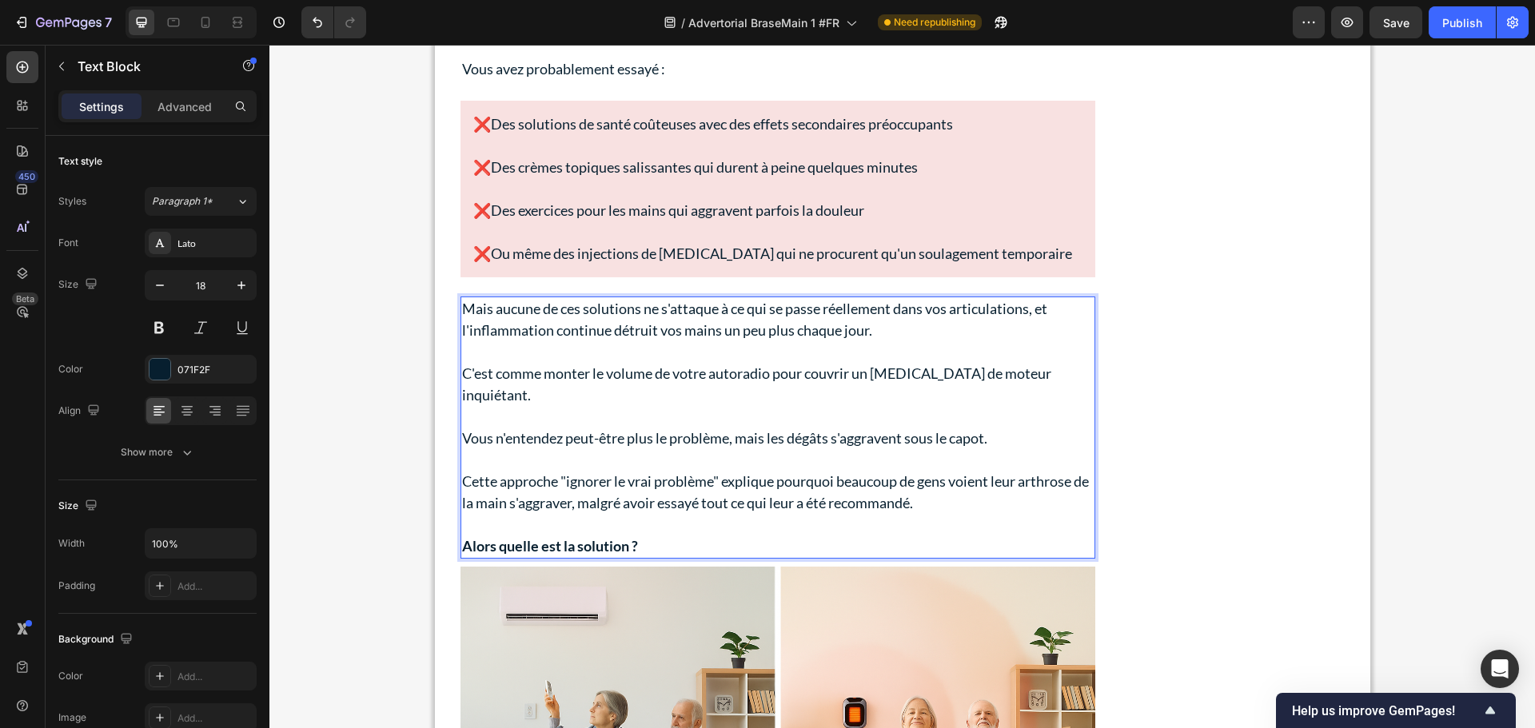
click at [570, 537] on strong "Alors quelle est la solution ?" at bounding box center [550, 546] width 176 height 18
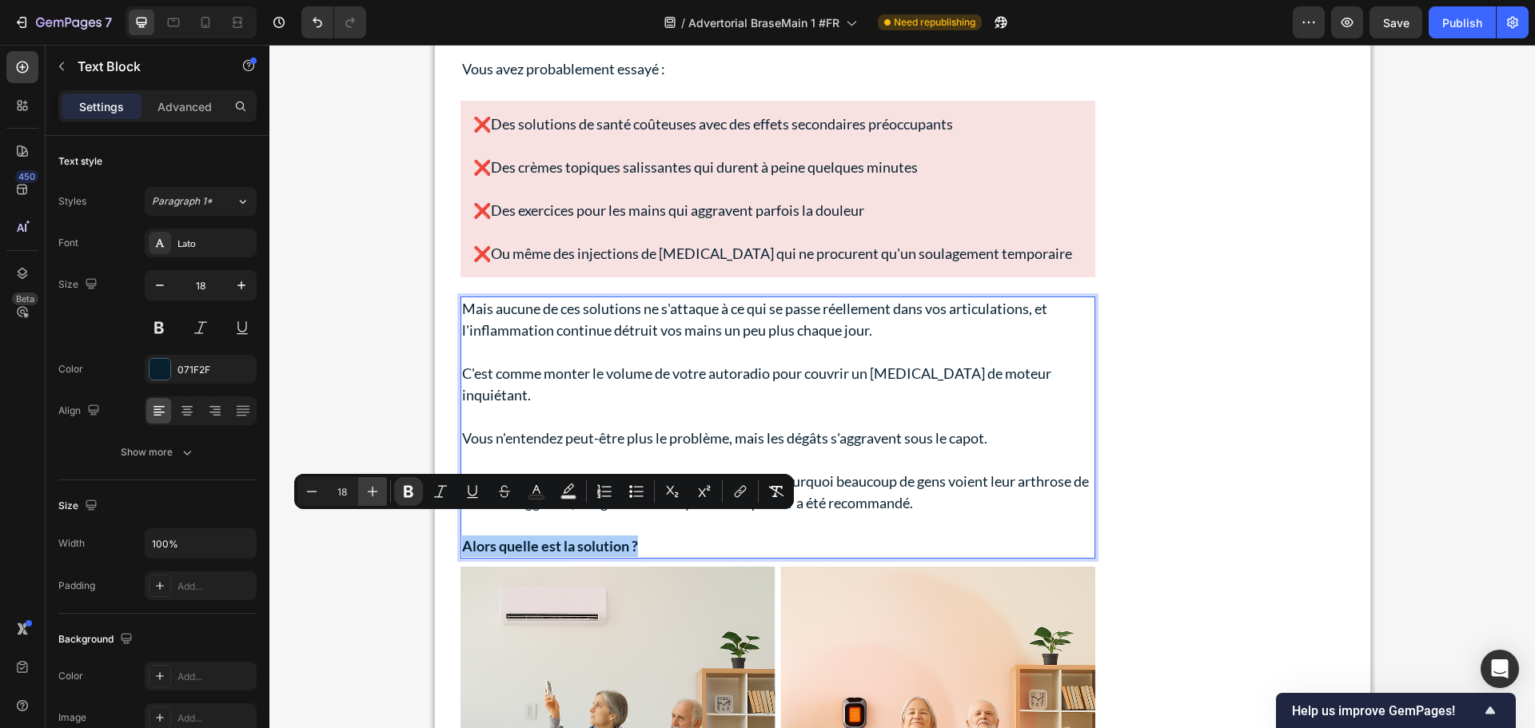
click at [372, 495] on icon "Editor contextual toolbar" at bounding box center [372, 492] width 16 height 16
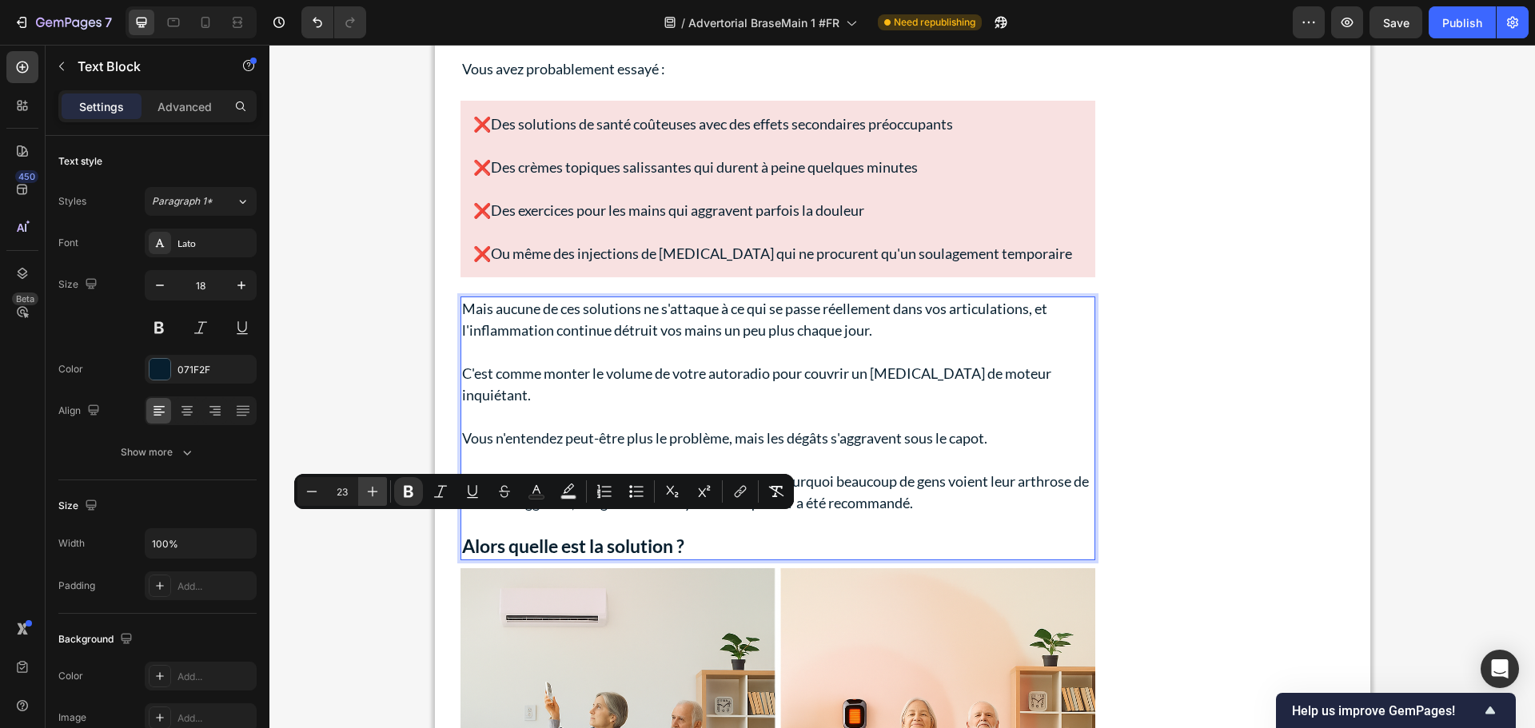
click at [372, 495] on icon "Editor contextual toolbar" at bounding box center [372, 492] width 16 height 16
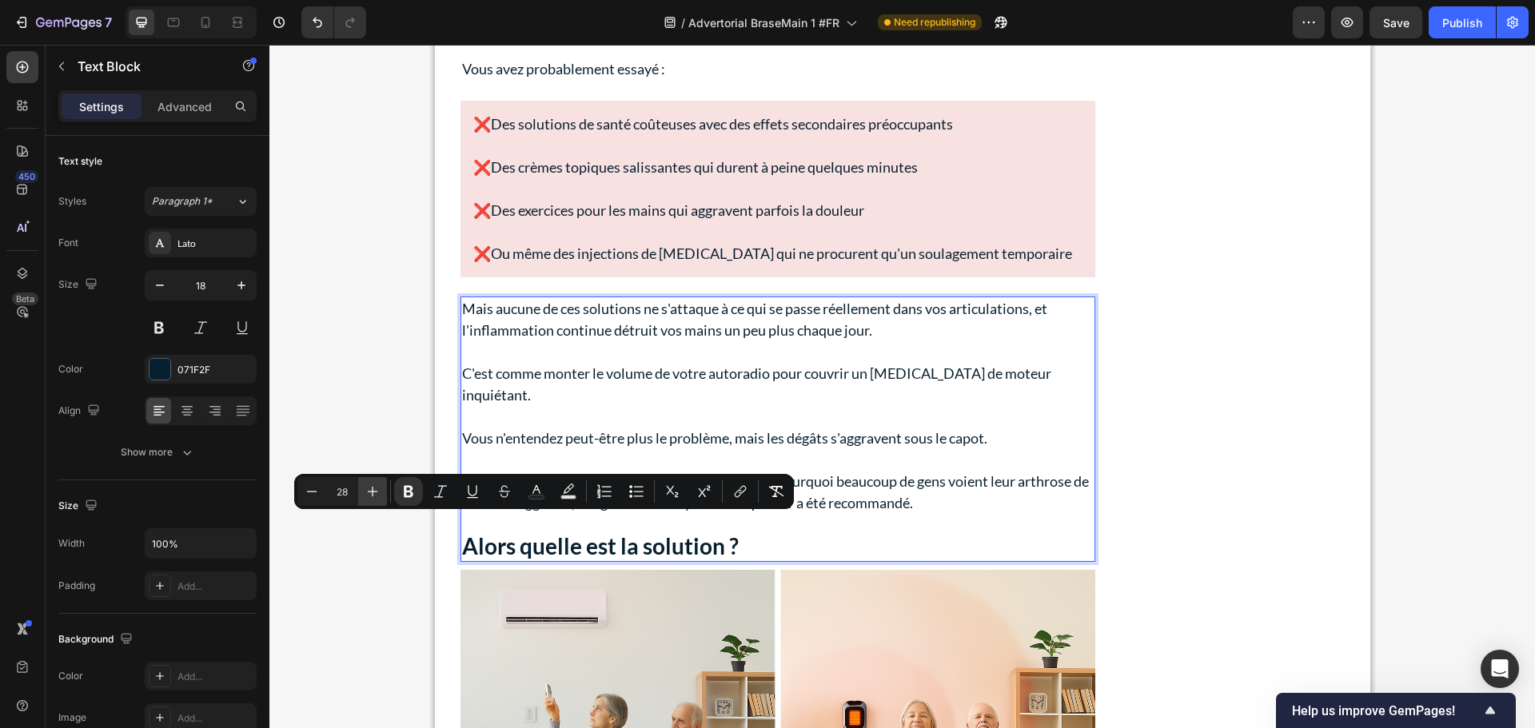
click at [372, 495] on icon "Editor contextual toolbar" at bounding box center [372, 492] width 16 height 16
type input "32"
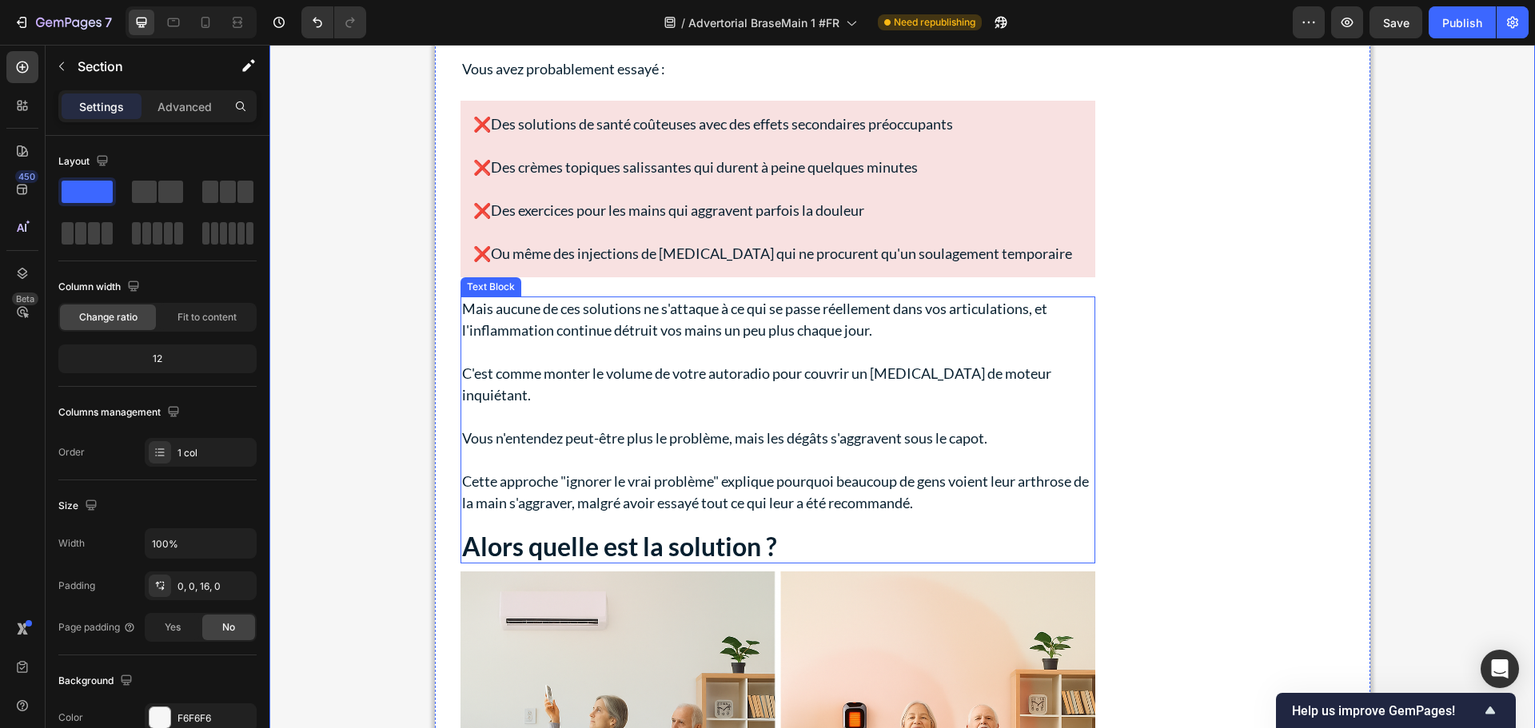
click at [800, 428] on p "Vous n'entendez peut-être plus le problème, mais les dégâts s'aggravent sous le…" at bounding box center [777, 439] width 631 height 22
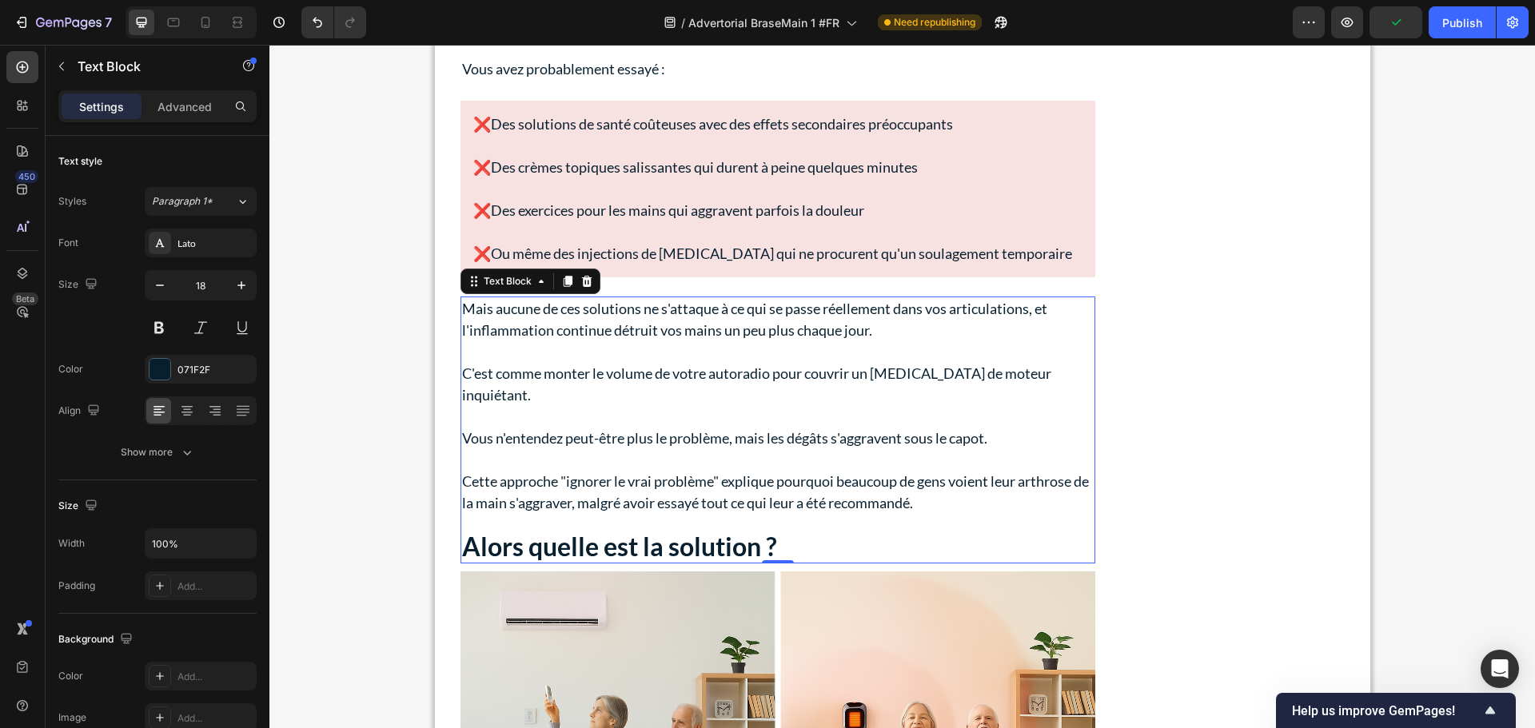
scroll to position [4800, 0]
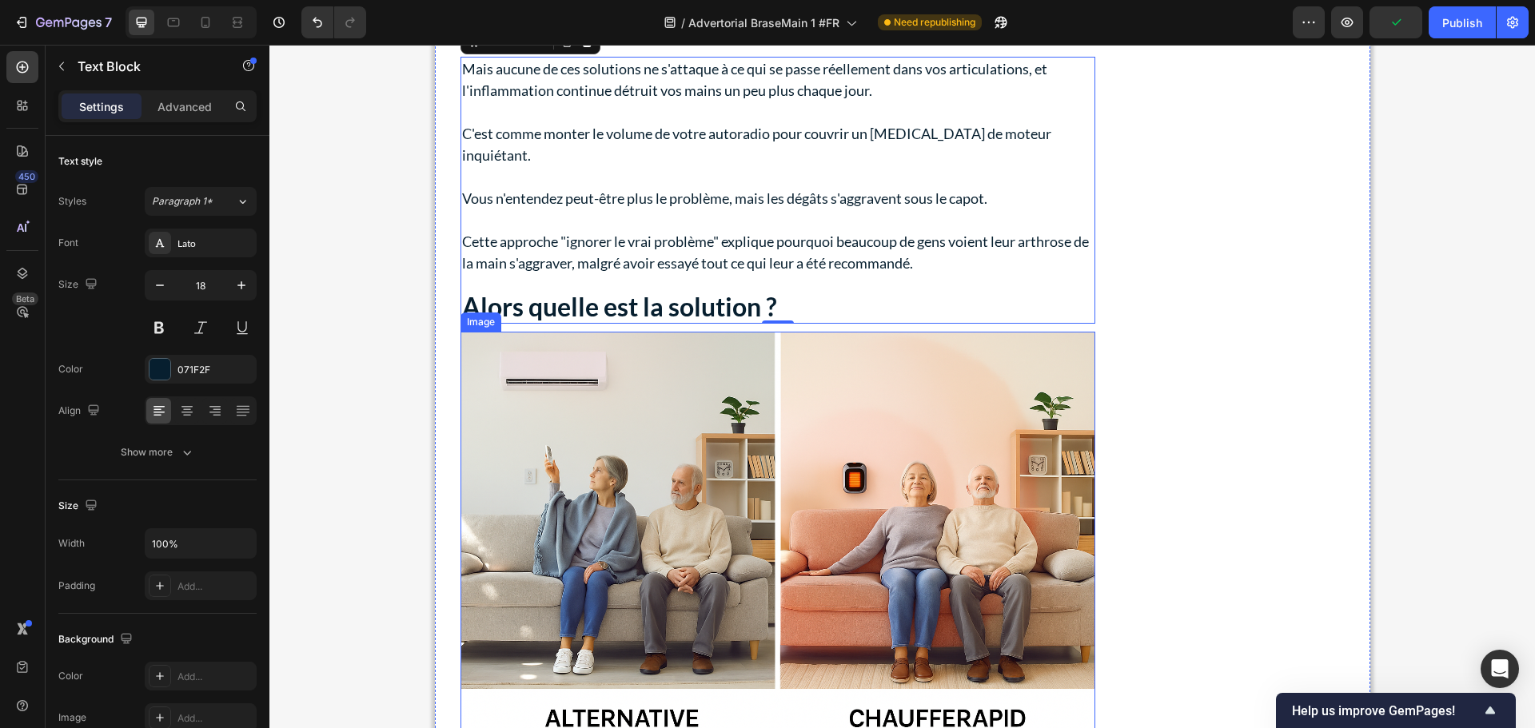
click at [649, 384] on img at bounding box center [777, 544] width 635 height 424
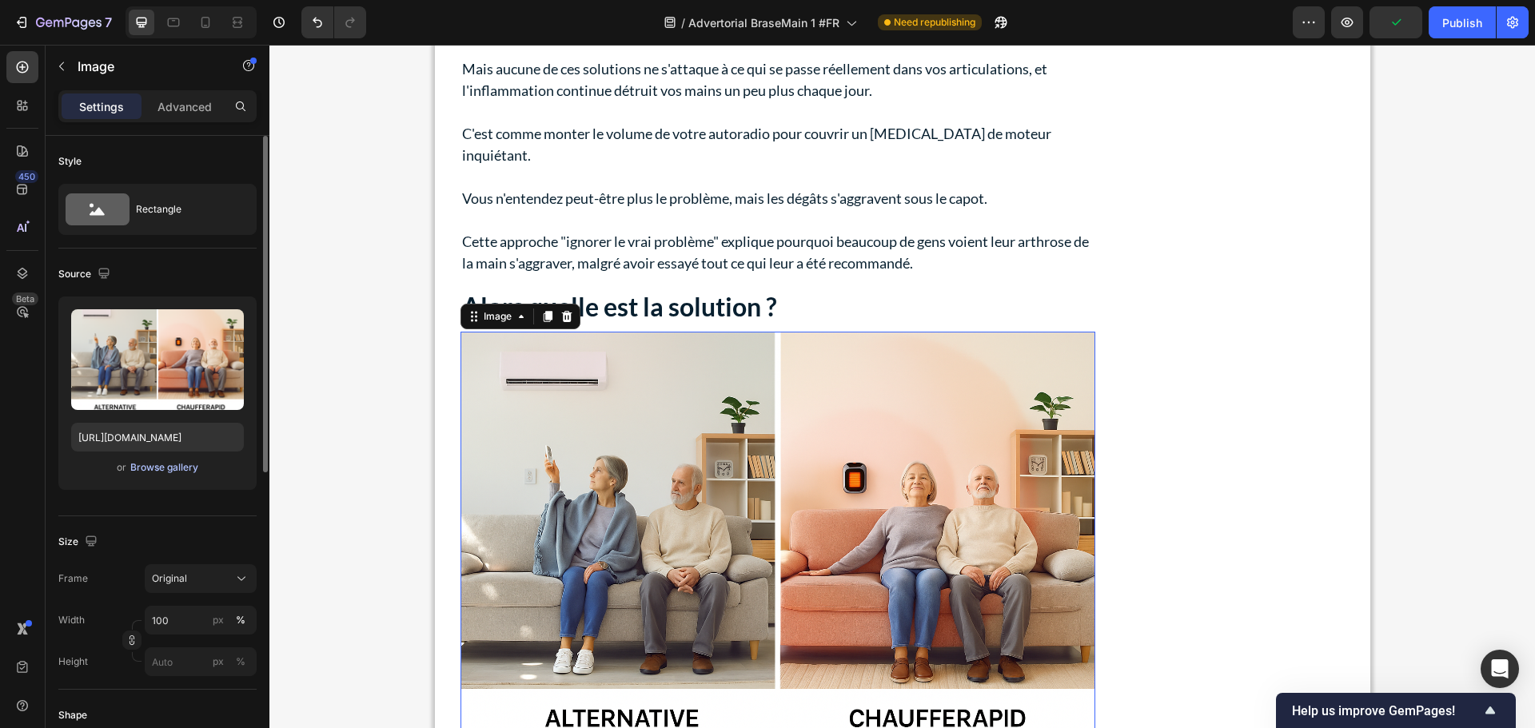
click at [161, 470] on div "Browse gallery" at bounding box center [164, 467] width 68 height 14
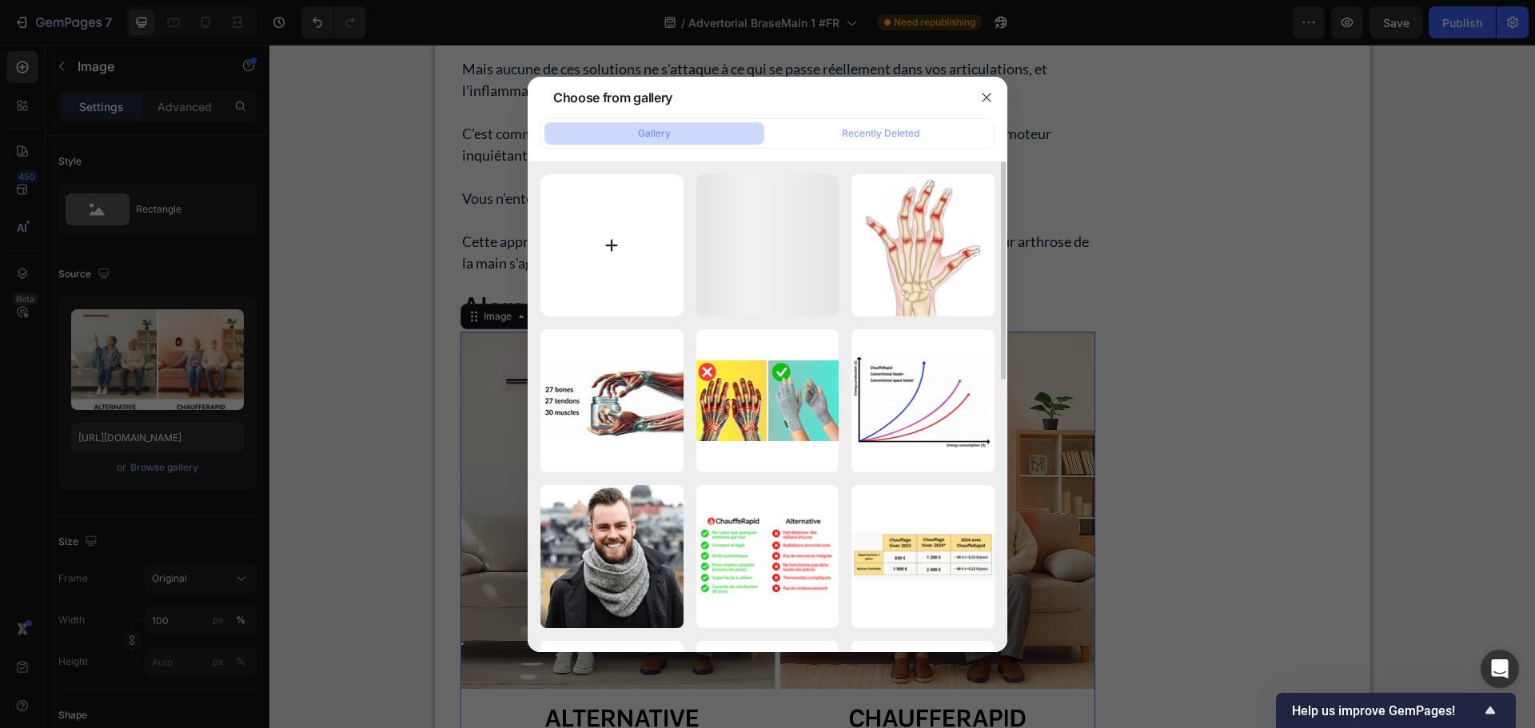
click at [611, 260] on input "file" at bounding box center [611, 245] width 143 height 143
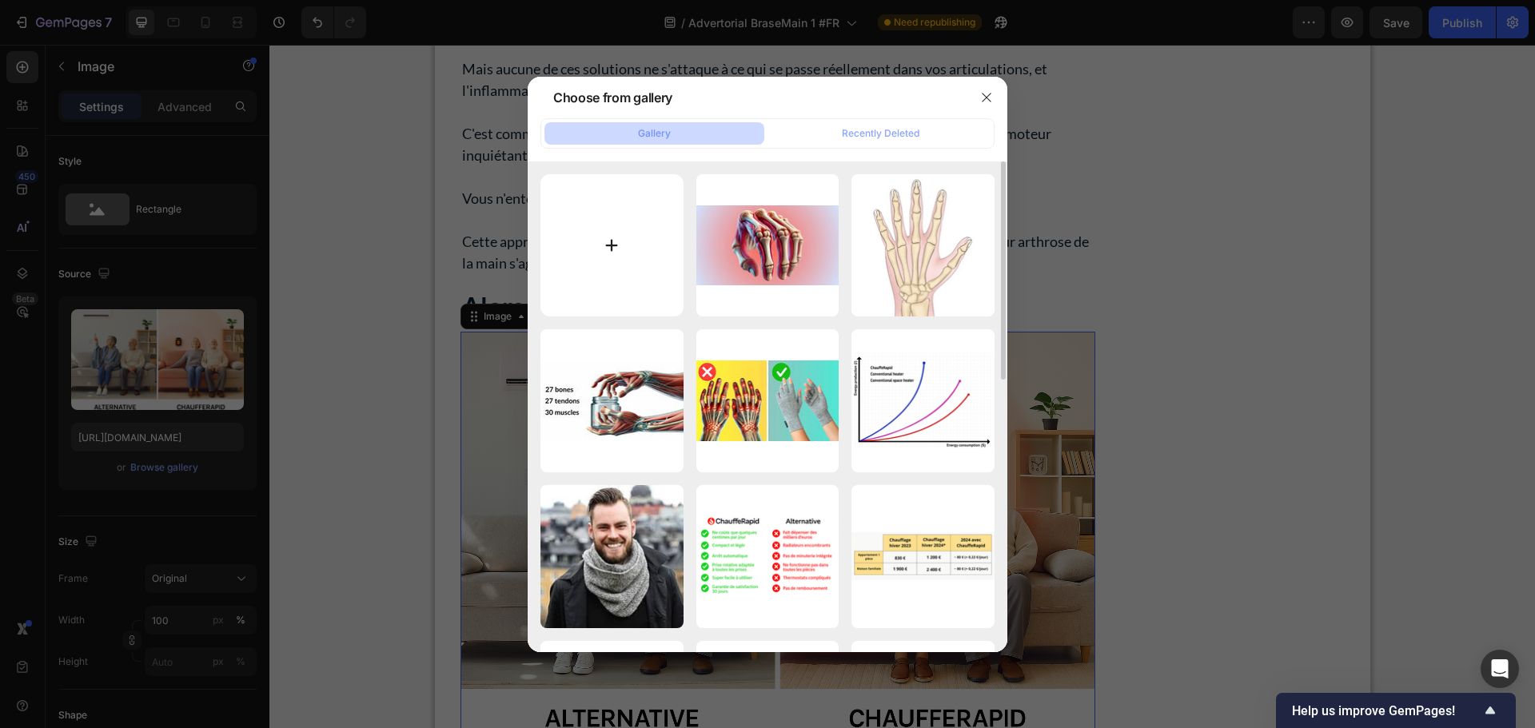
type input "C:\fakepath\gempages_491478759153599514-ec8eef90-3fe7-4f31-af16-992431df511c.we…"
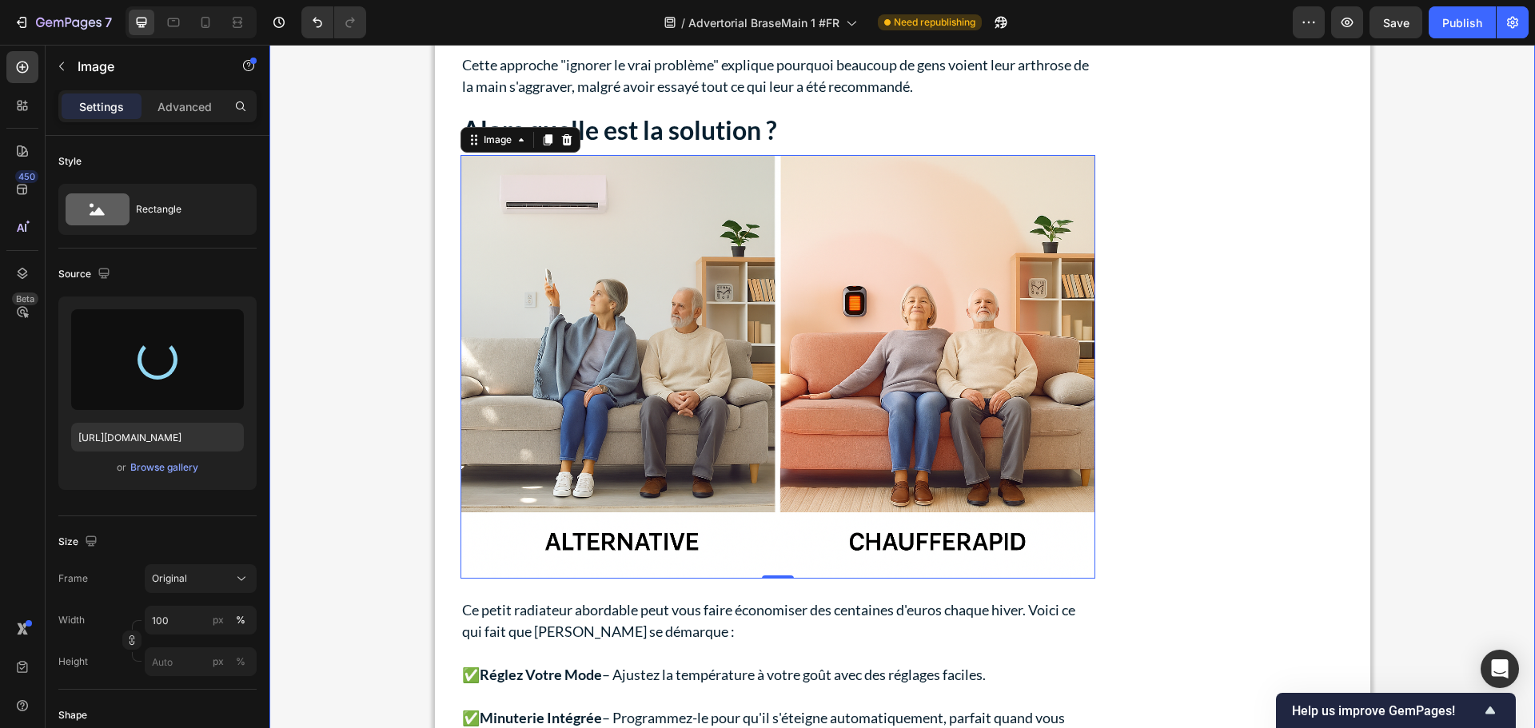
scroll to position [5039, 0]
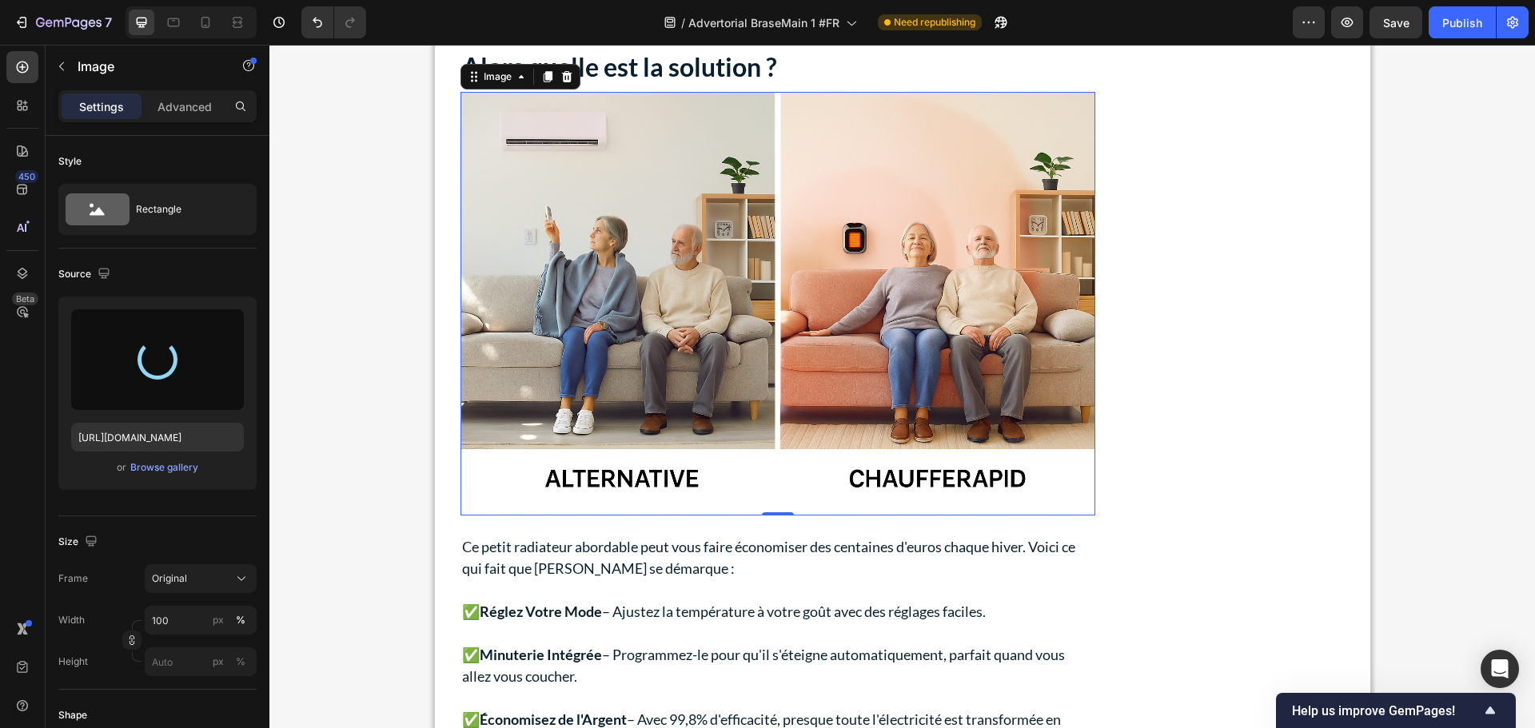
type input "[URL][DOMAIN_NAME]"
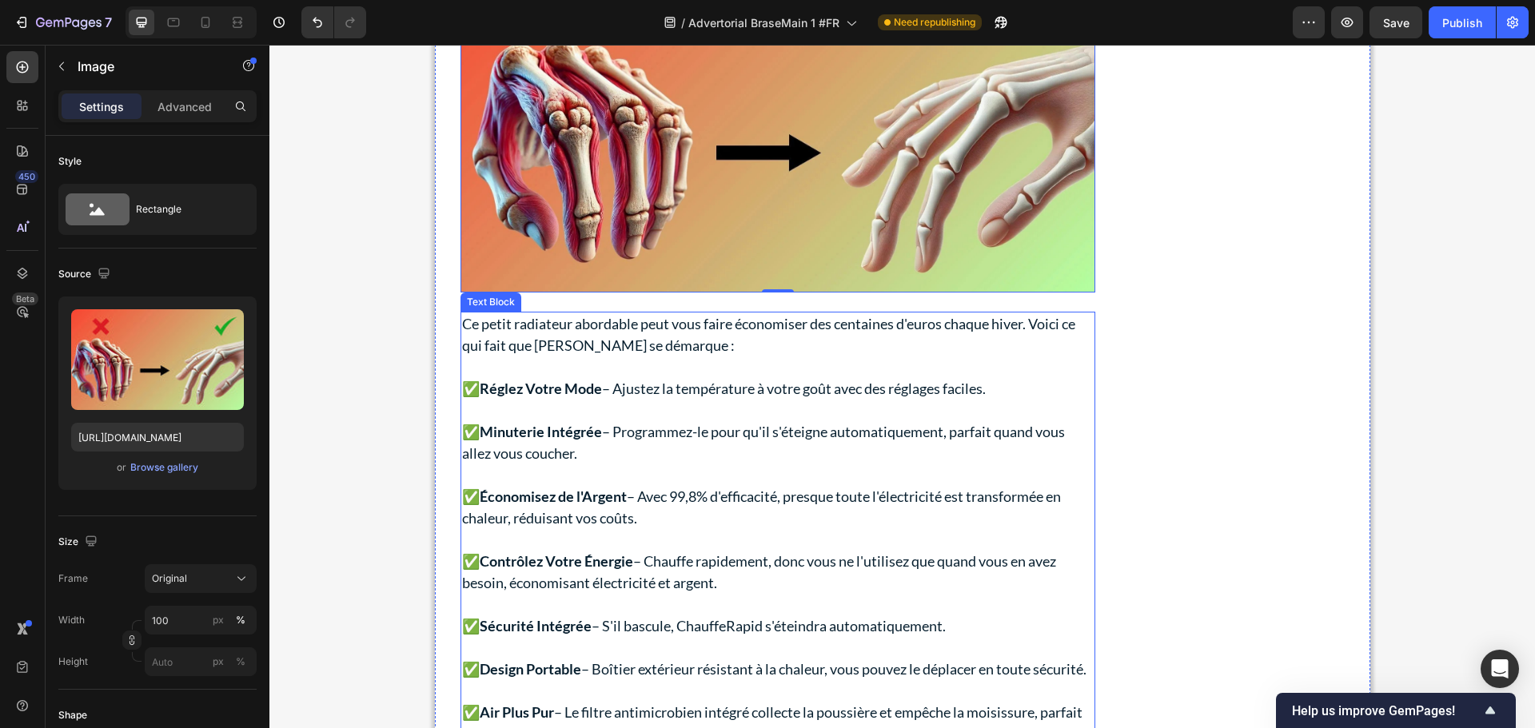
scroll to position [5199, 0]
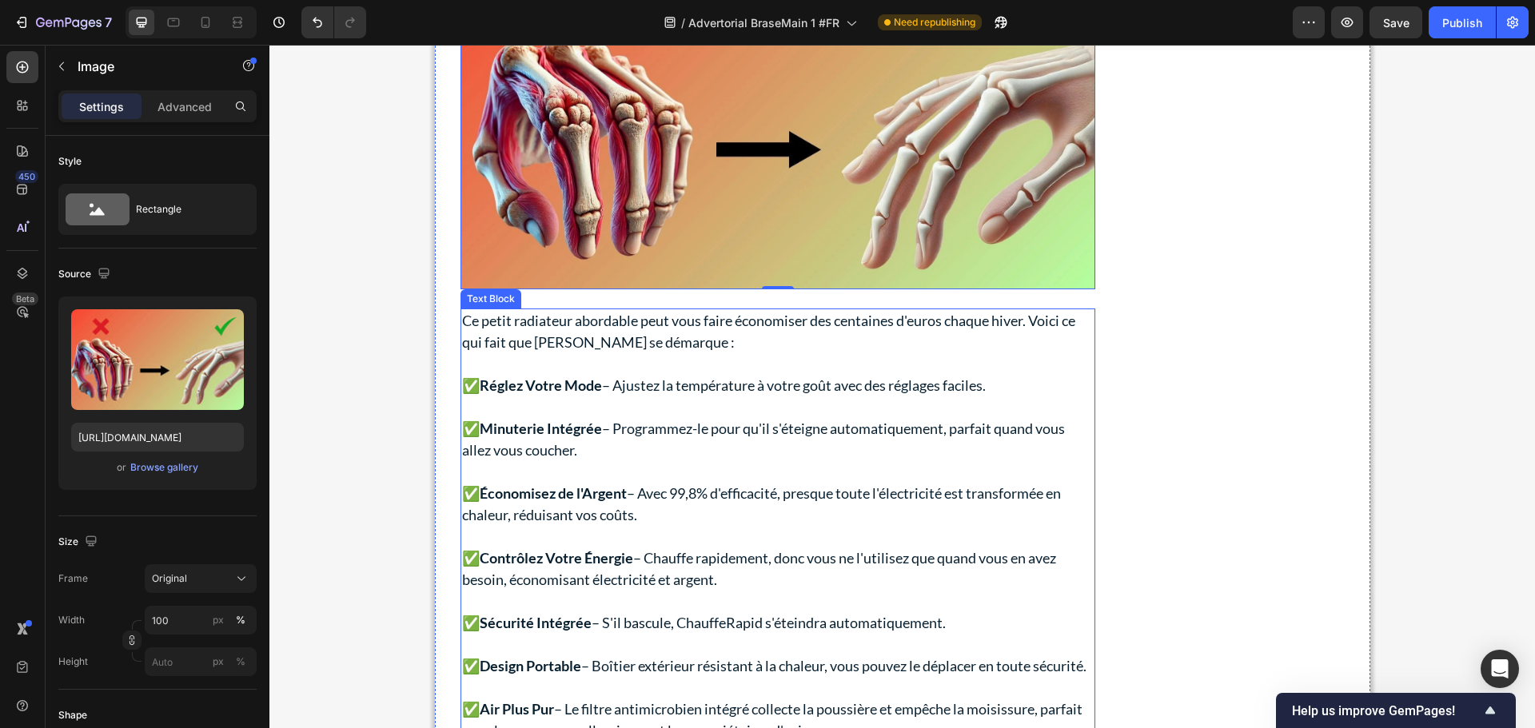
click at [657, 461] on p at bounding box center [777, 472] width 631 height 22
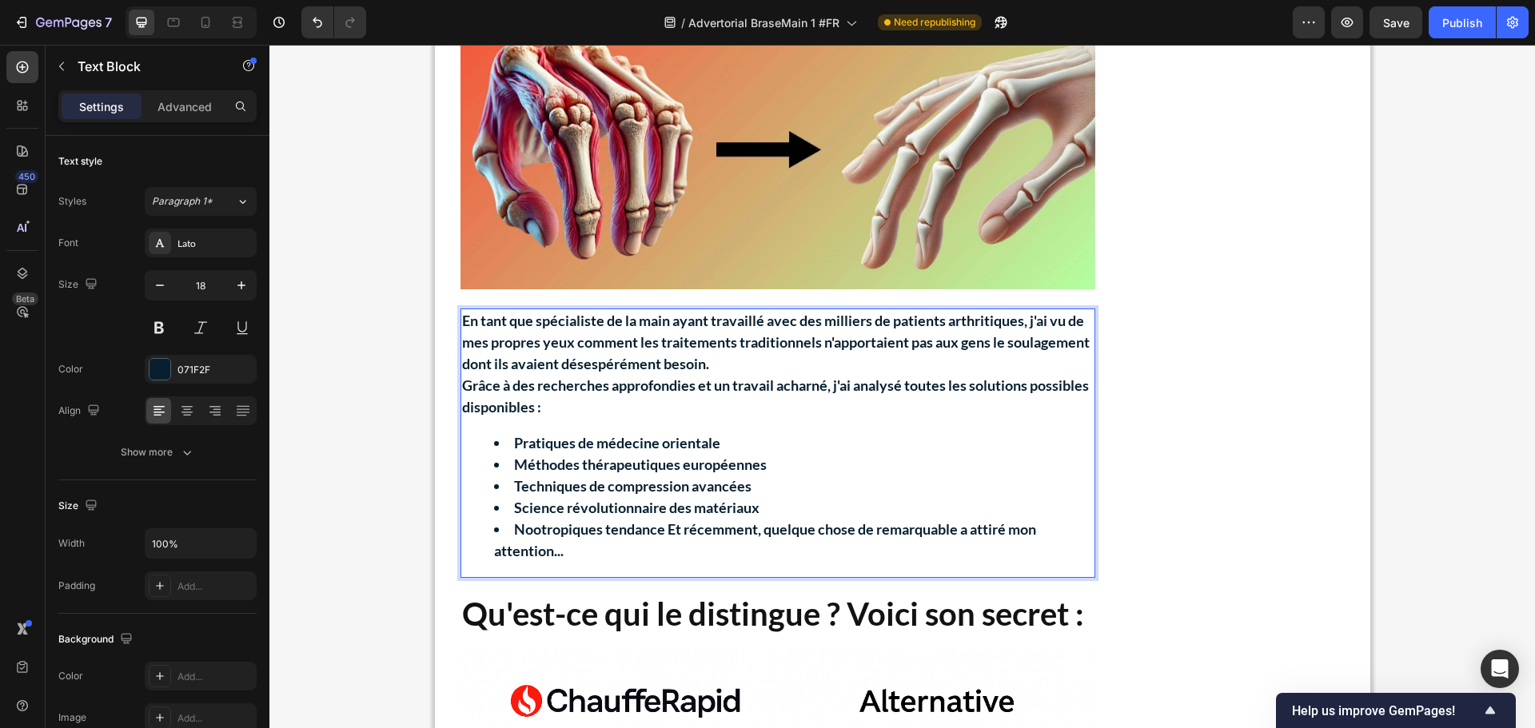
click at [663, 520] on strong "Et récemment, quelque chose de remarquable a attiré mon attention..." at bounding box center [765, 539] width 542 height 39
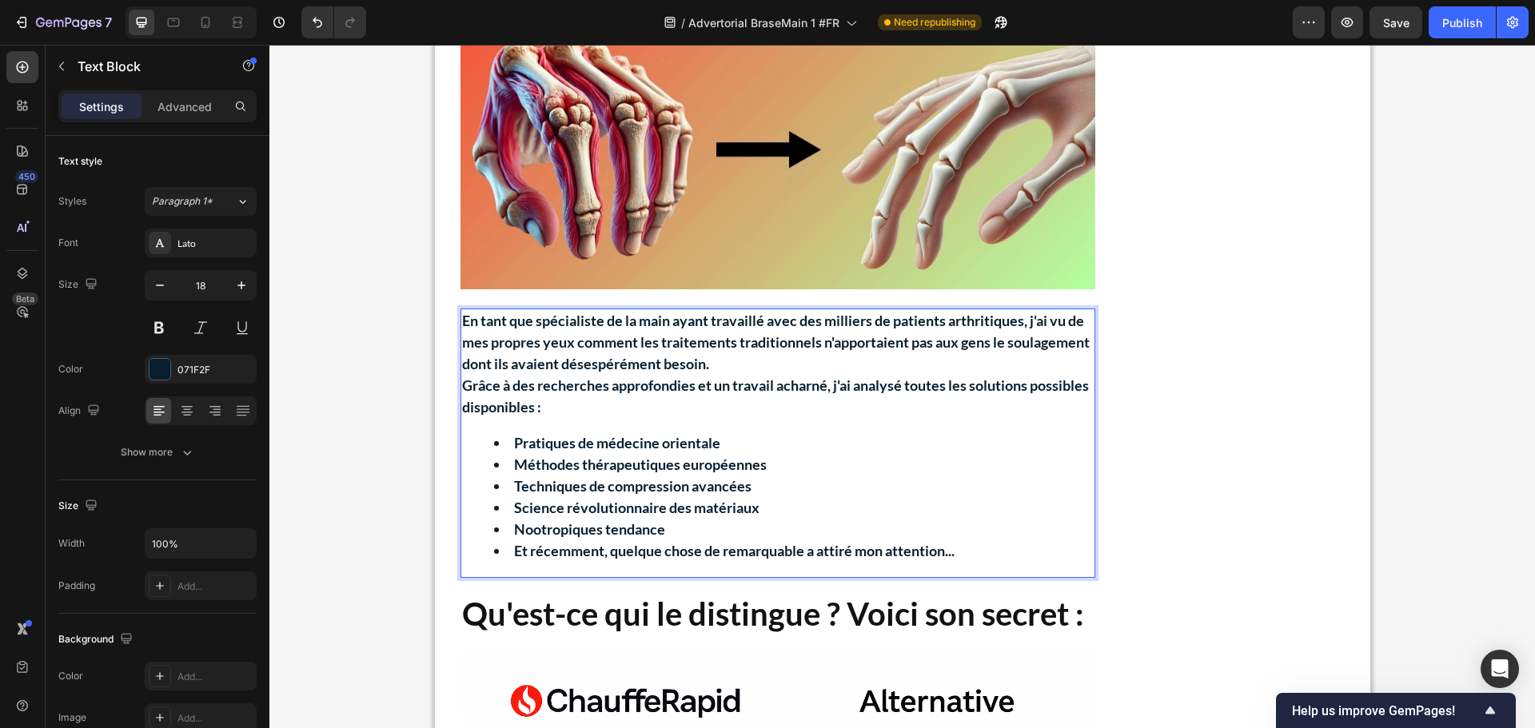
click at [632, 542] on strong "Et récemment, quelque chose de remarquable a attiré mon attention..." at bounding box center [734, 551] width 440 height 18
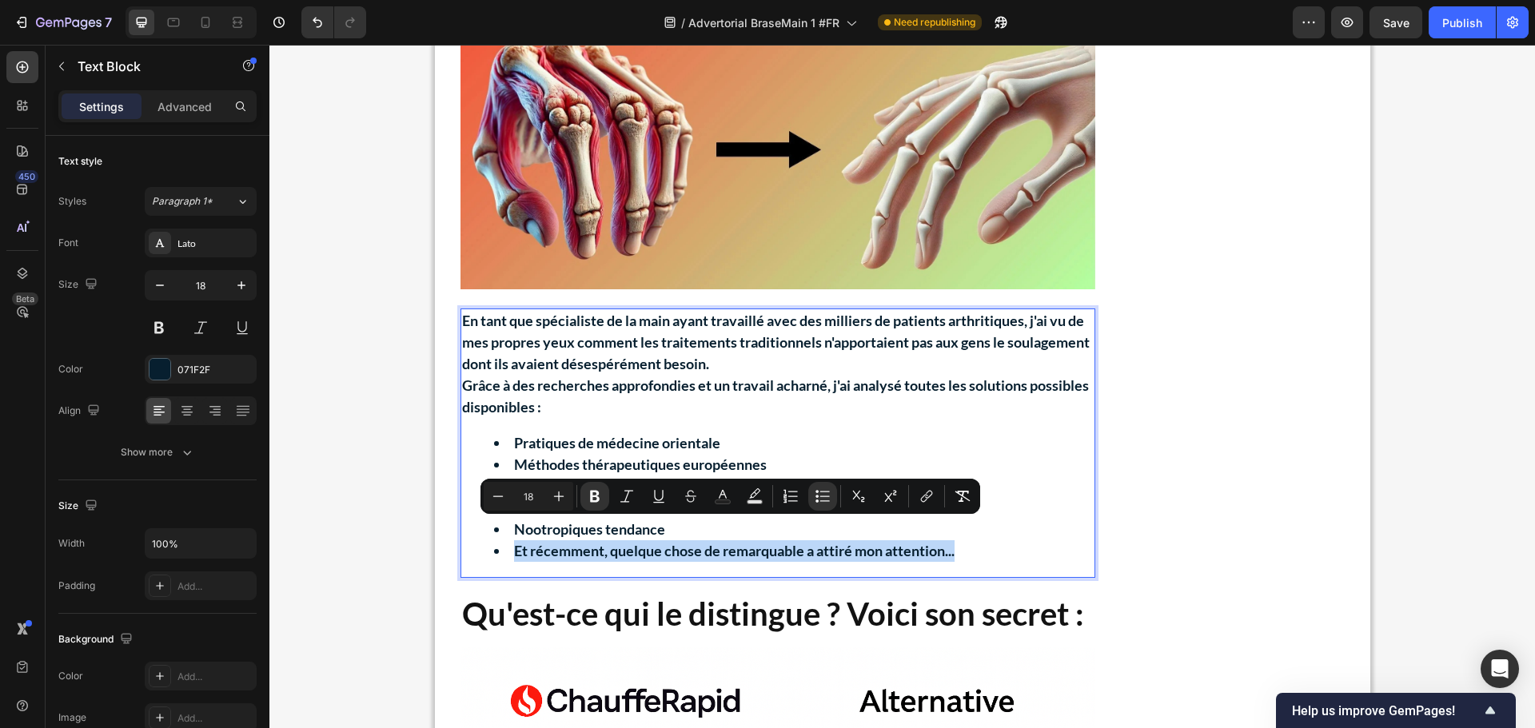
click at [700, 542] on strong "Et récemment, quelque chose de remarquable a attiré mon attention..." at bounding box center [734, 551] width 440 height 18
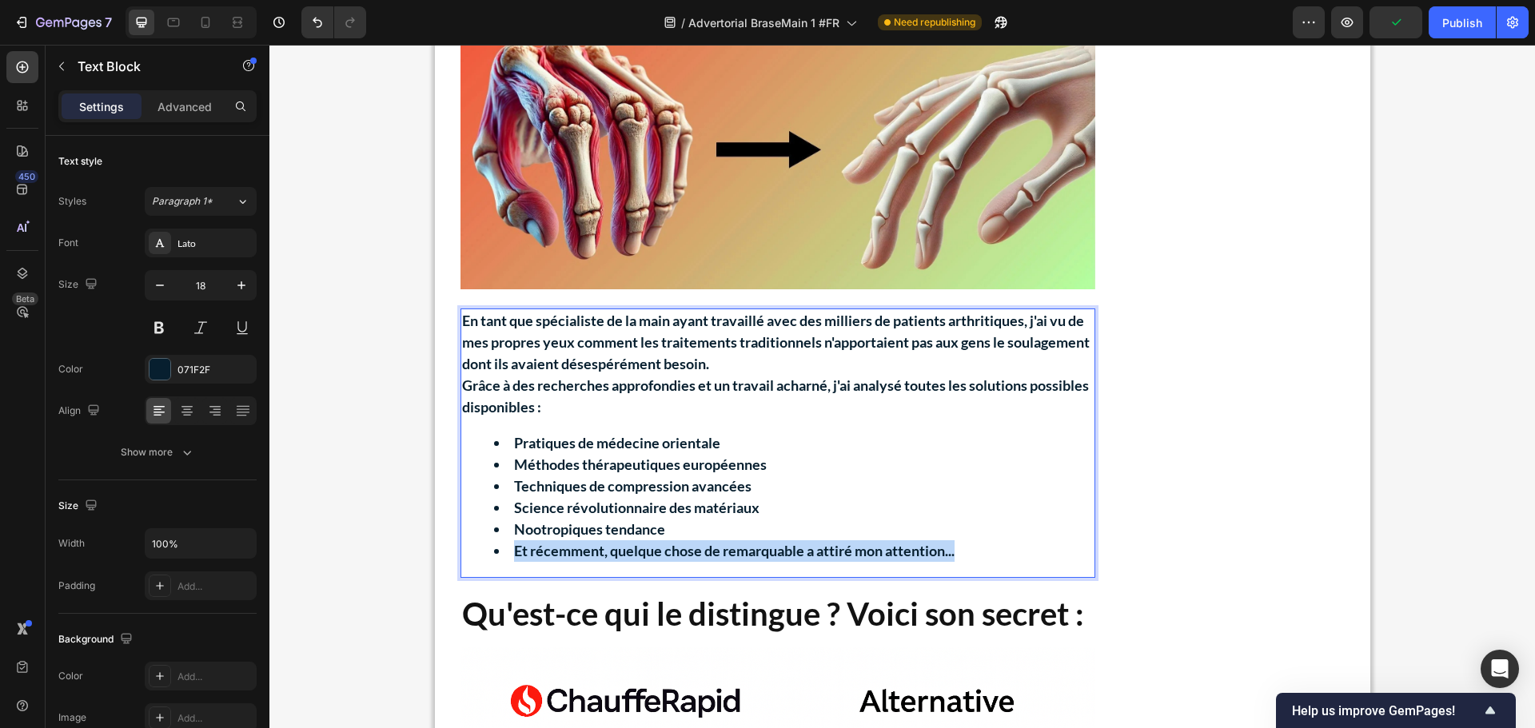
drag, startPoint x: 509, startPoint y: 530, endPoint x: 954, endPoint y: 535, distance: 445.2
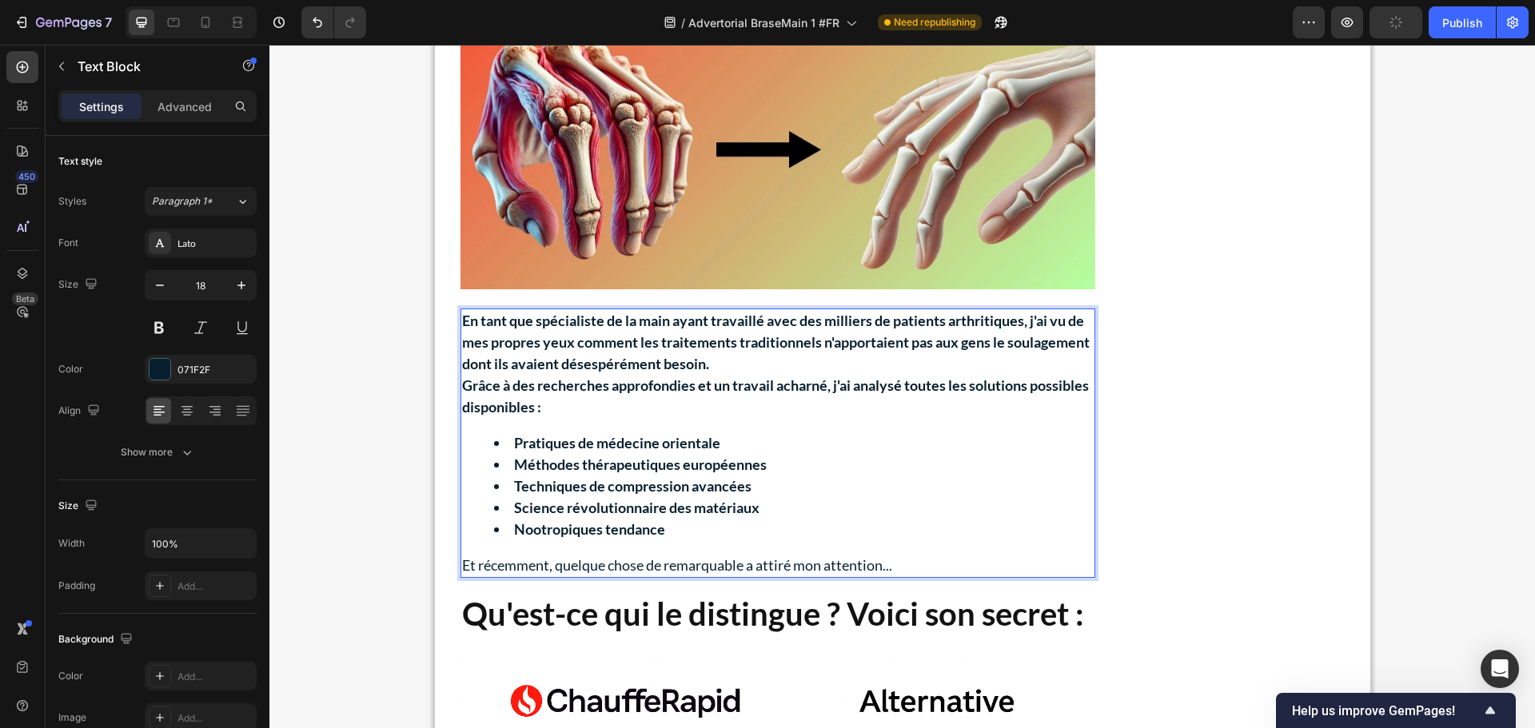
click at [643, 555] on p "Et récemment, quelque chose de remarquable a attiré mon attention..." at bounding box center [777, 566] width 631 height 22
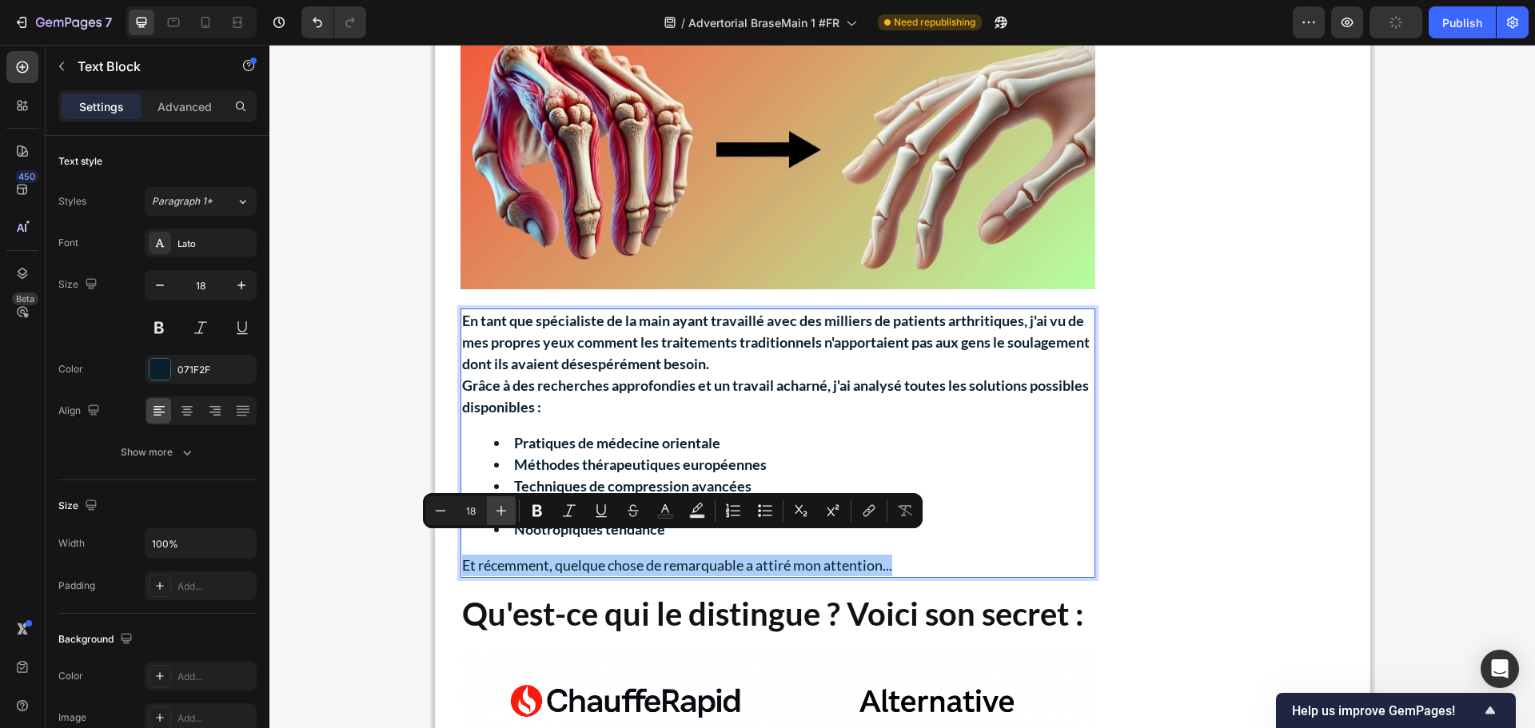
click at [496, 514] on icon "Editor contextual toolbar" at bounding box center [501, 511] width 16 height 16
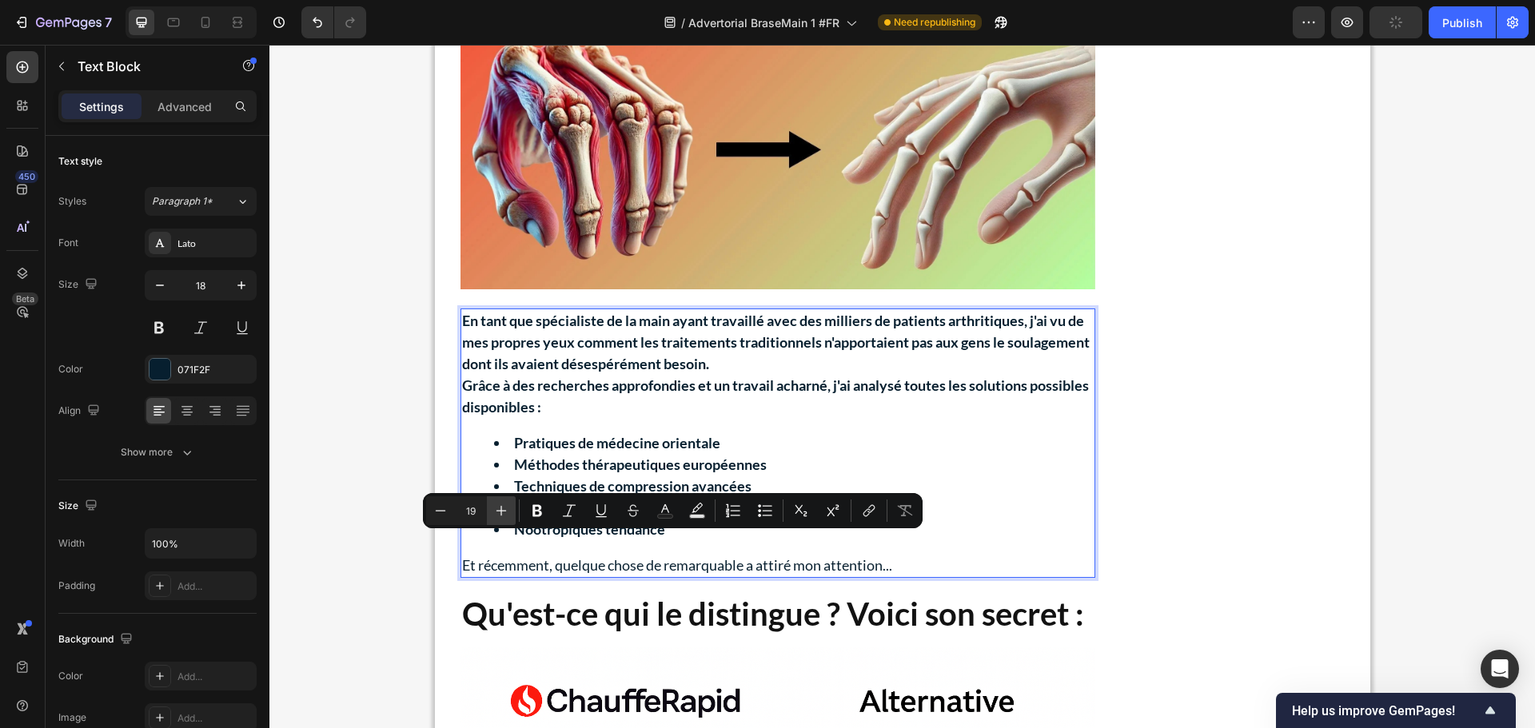
click at [496, 514] on icon "Editor contextual toolbar" at bounding box center [501, 511] width 16 height 16
click at [496, 513] on icon "Editor contextual toolbar" at bounding box center [501, 511] width 16 height 16
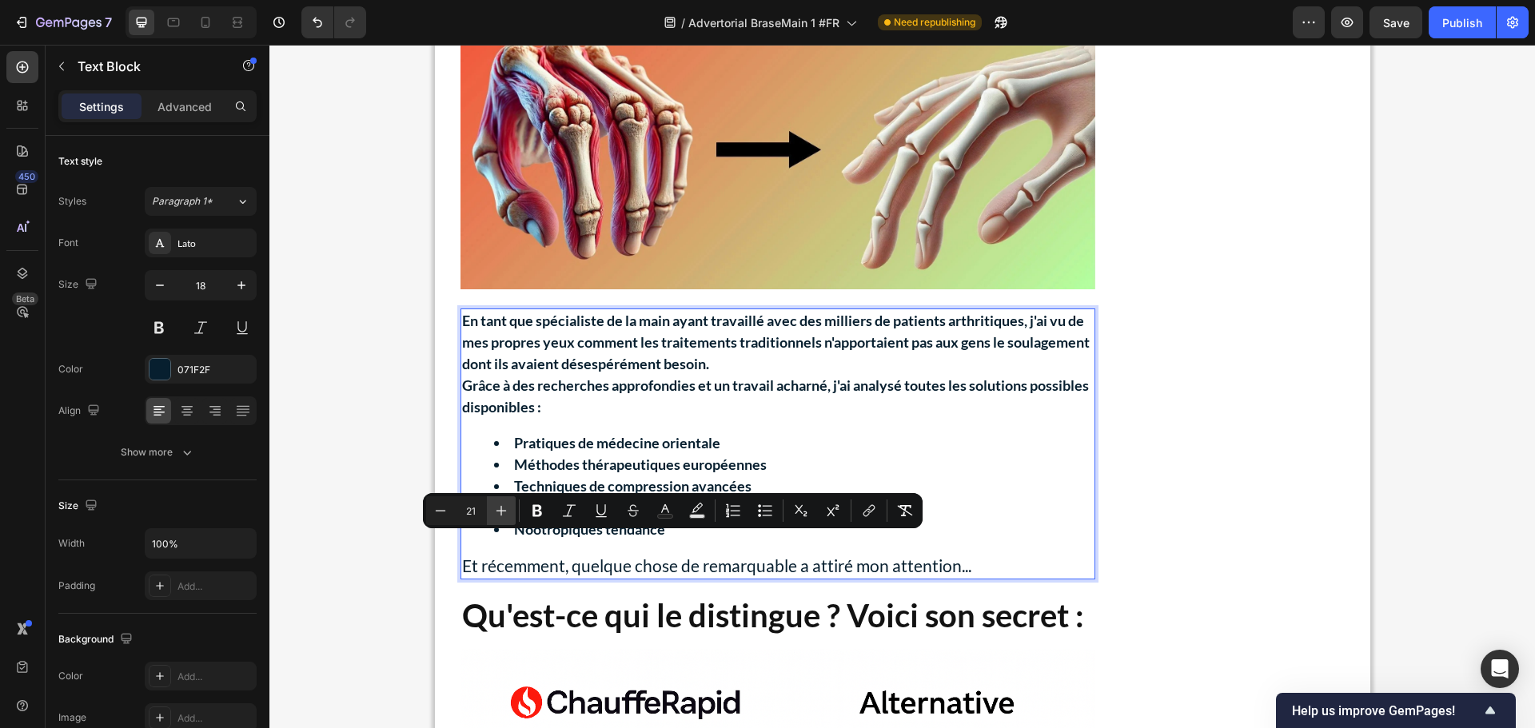
click at [496, 512] on icon "Editor contextual toolbar" at bounding box center [501, 511] width 16 height 16
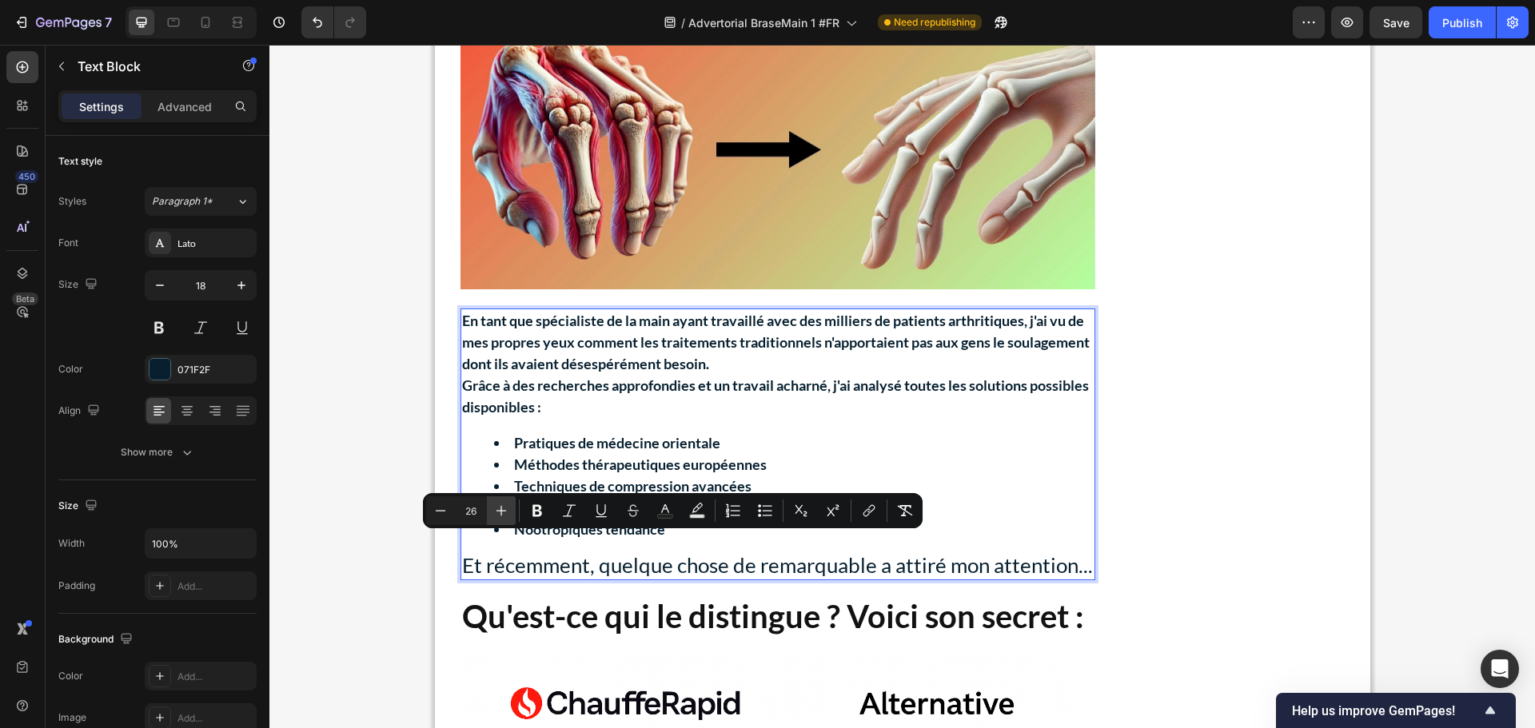
click at [496, 512] on icon "Editor contextual toolbar" at bounding box center [501, 511] width 16 height 16
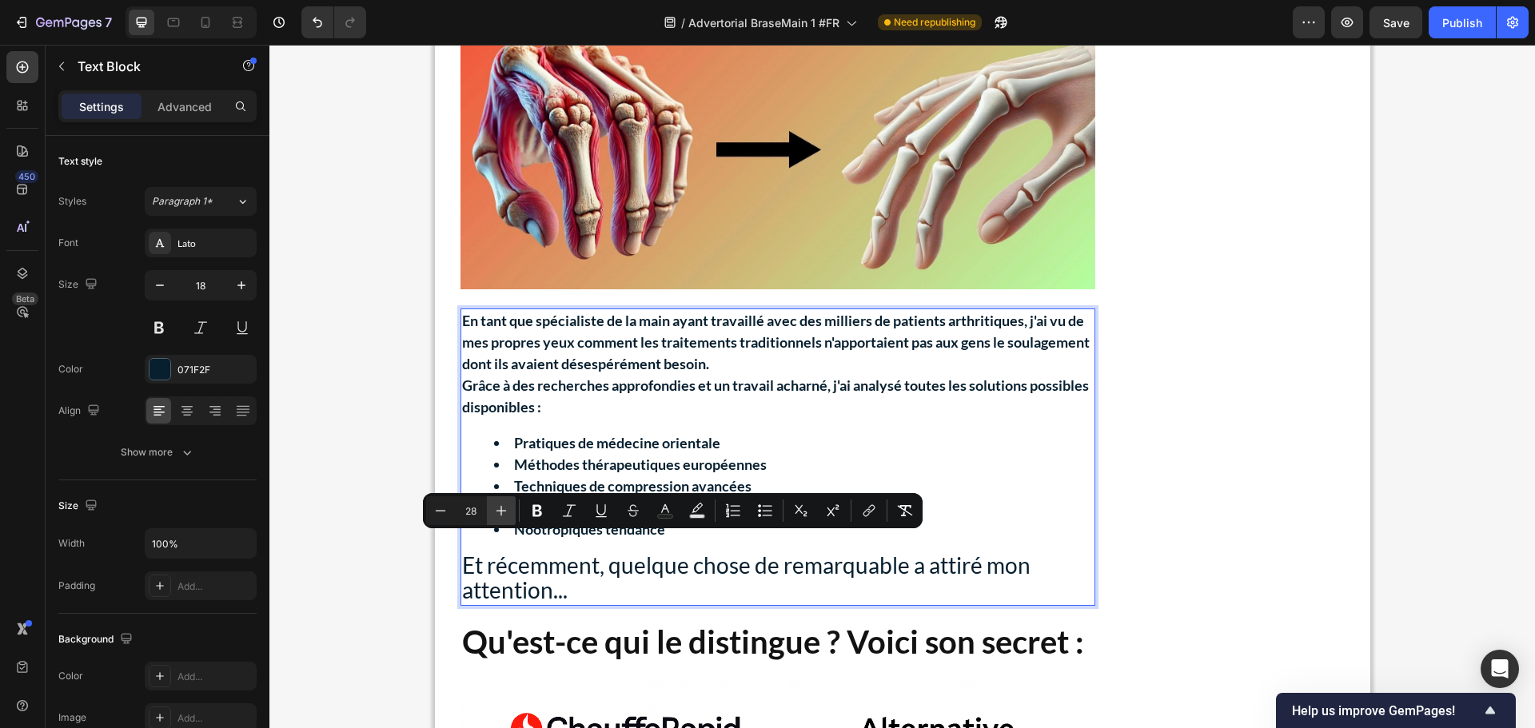
click at [496, 512] on icon "Editor contextual toolbar" at bounding box center [501, 511] width 16 height 16
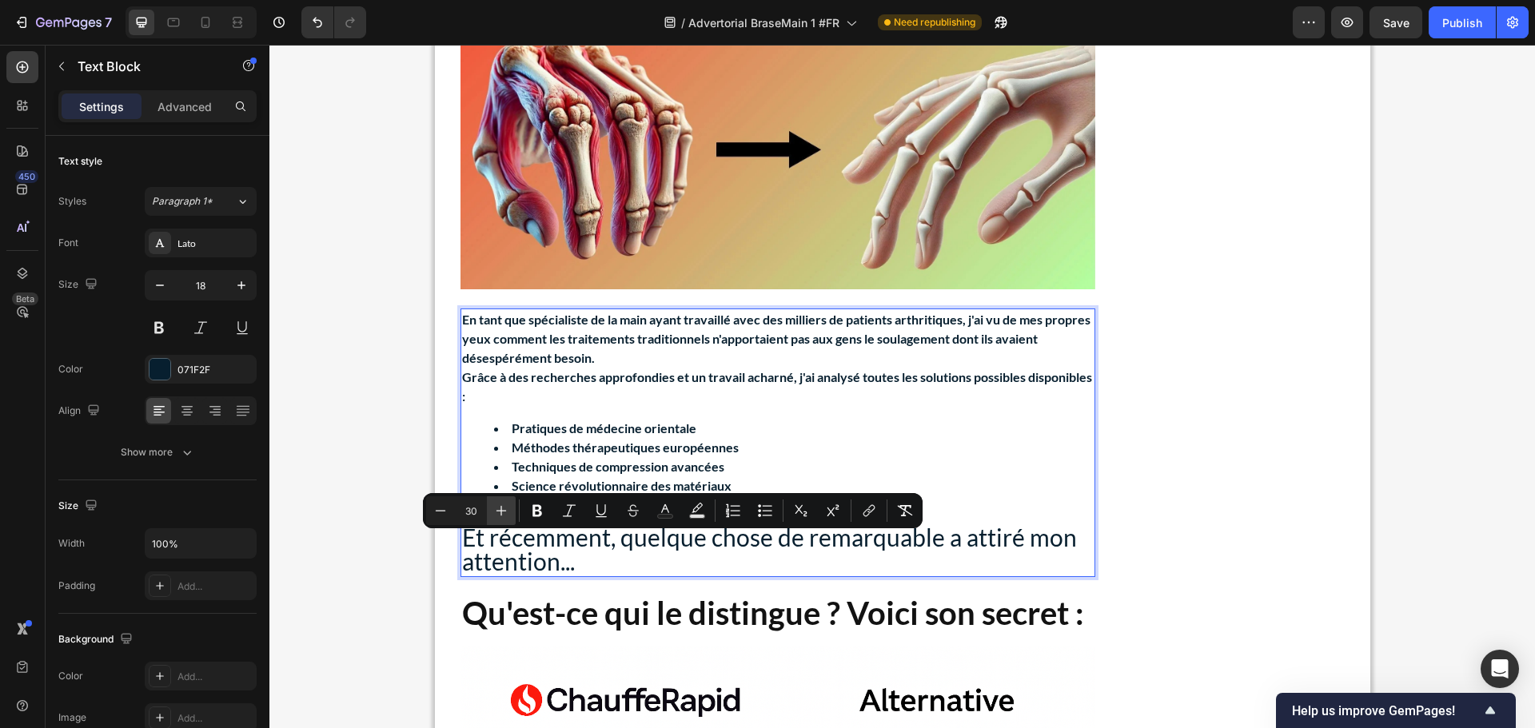
click at [496, 512] on icon "Editor contextual toolbar" at bounding box center [501, 511] width 16 height 16
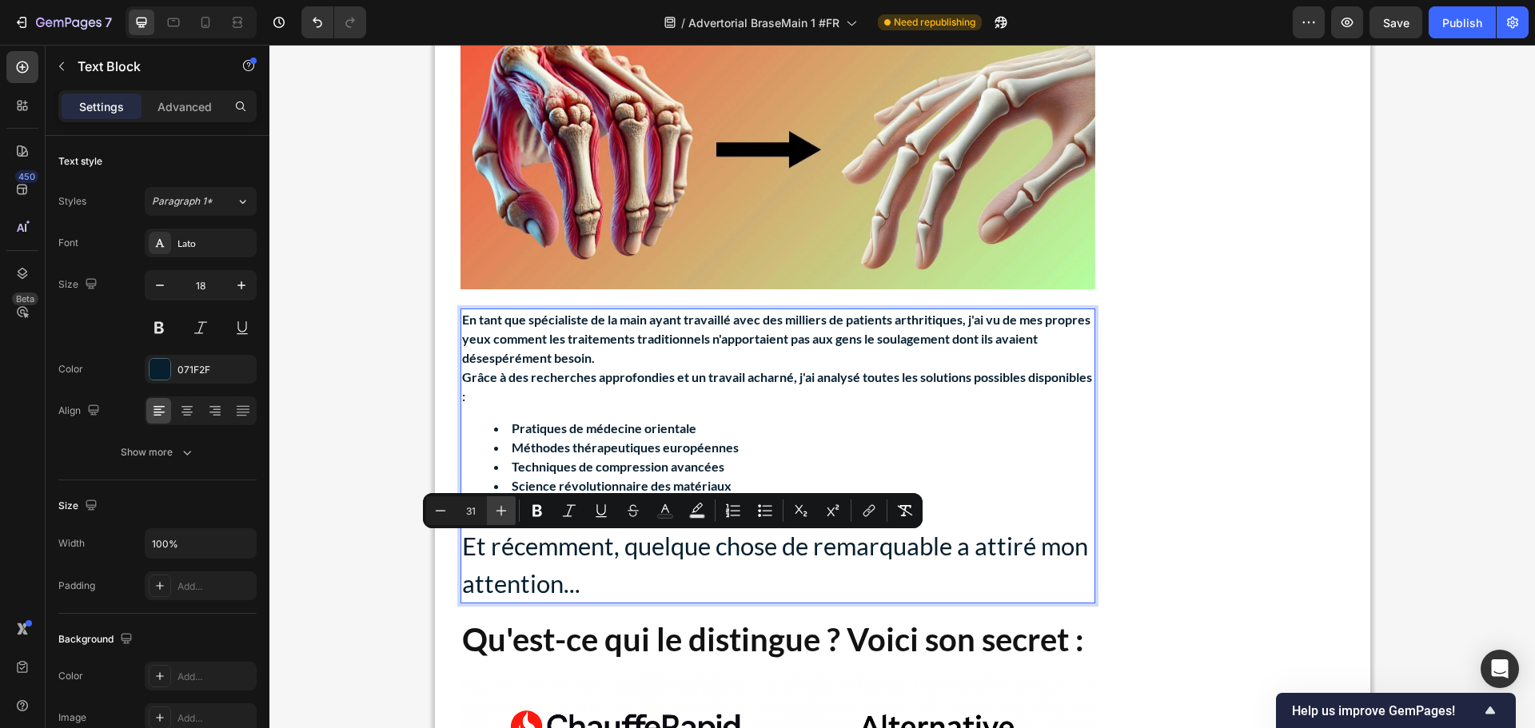
click at [496, 512] on icon "Editor contextual toolbar" at bounding box center [501, 511] width 16 height 16
type input "32"
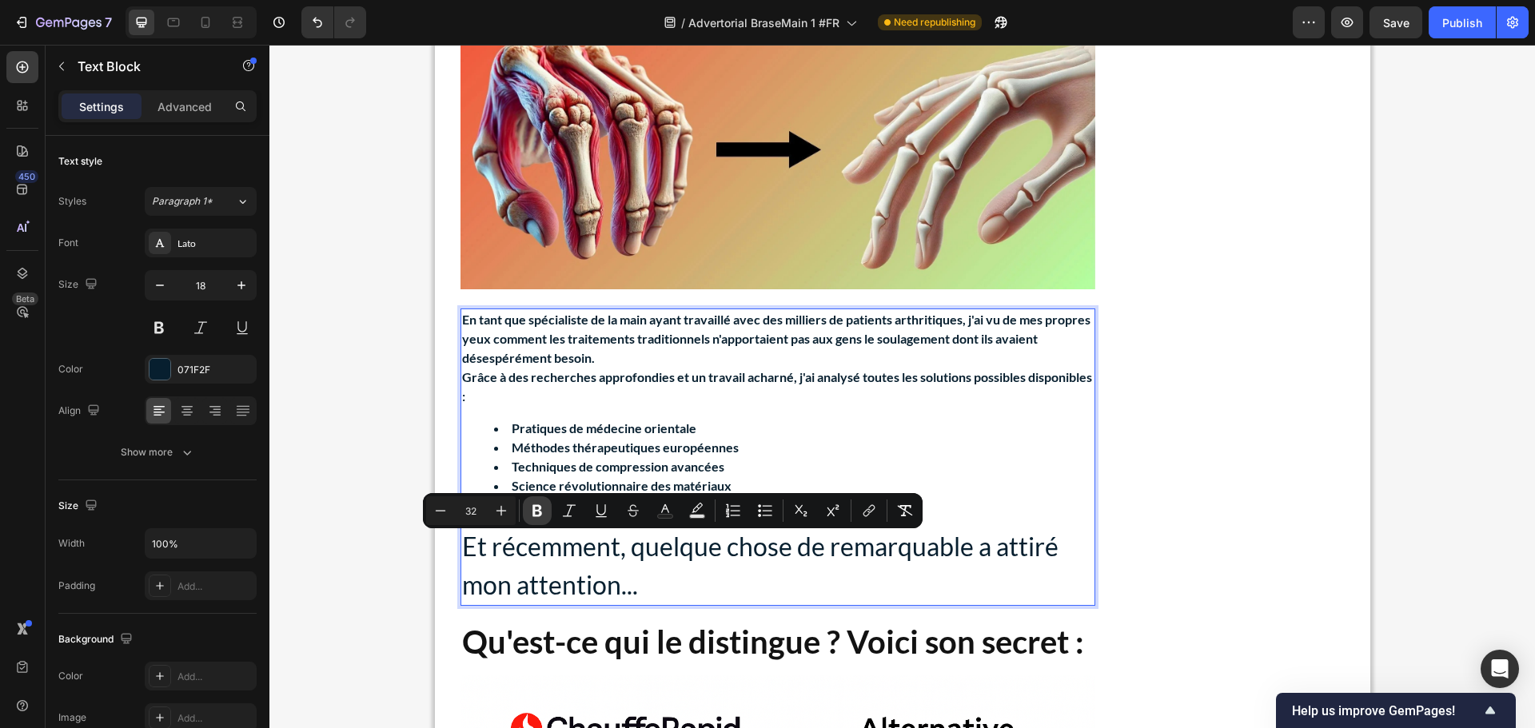
click at [533, 505] on icon "Editor contextual toolbar" at bounding box center [537, 511] width 10 height 12
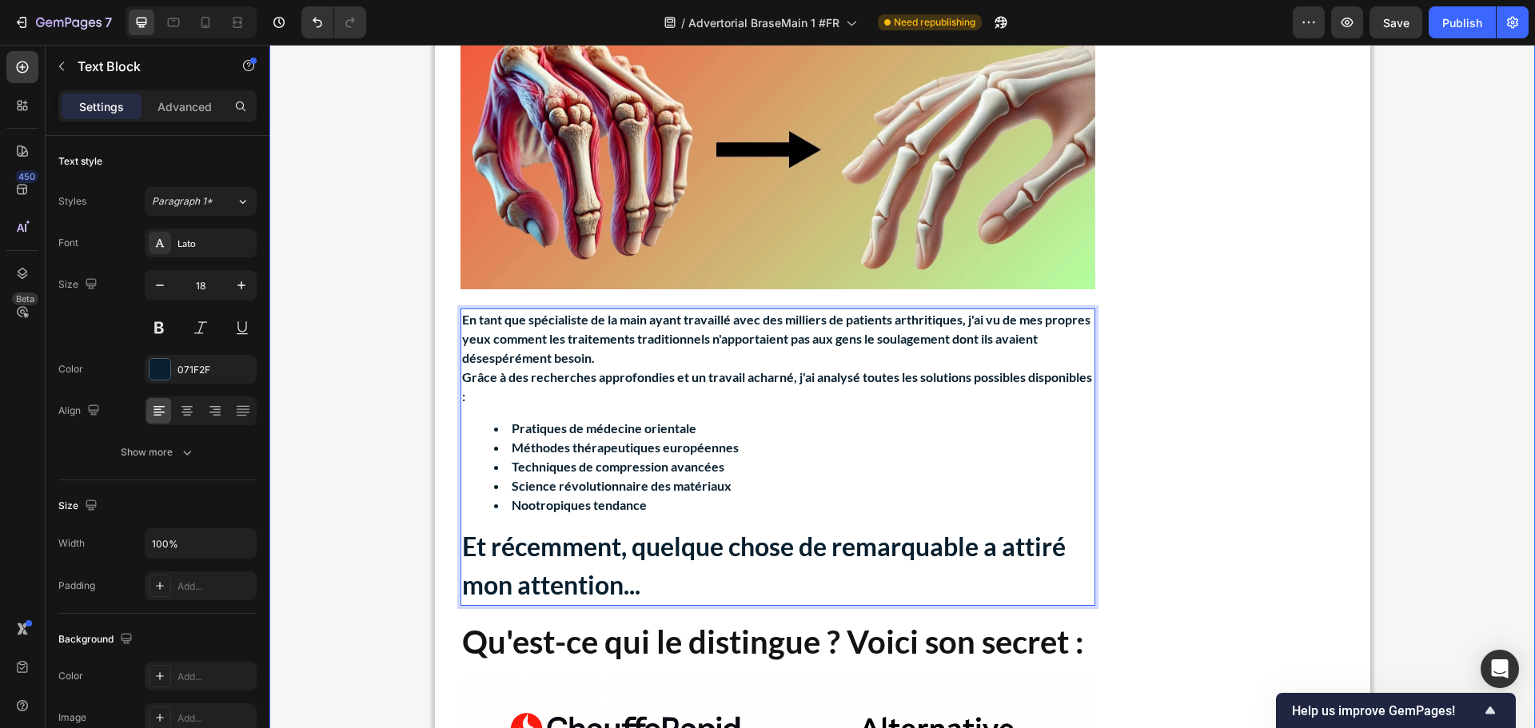
click at [368, 424] on div "Advertorial Text Block Publish the page to see the content. Custom Code ⁠⁠⁠⁠⁠⁠⁠…" at bounding box center [901, 422] width 1265 height 11088
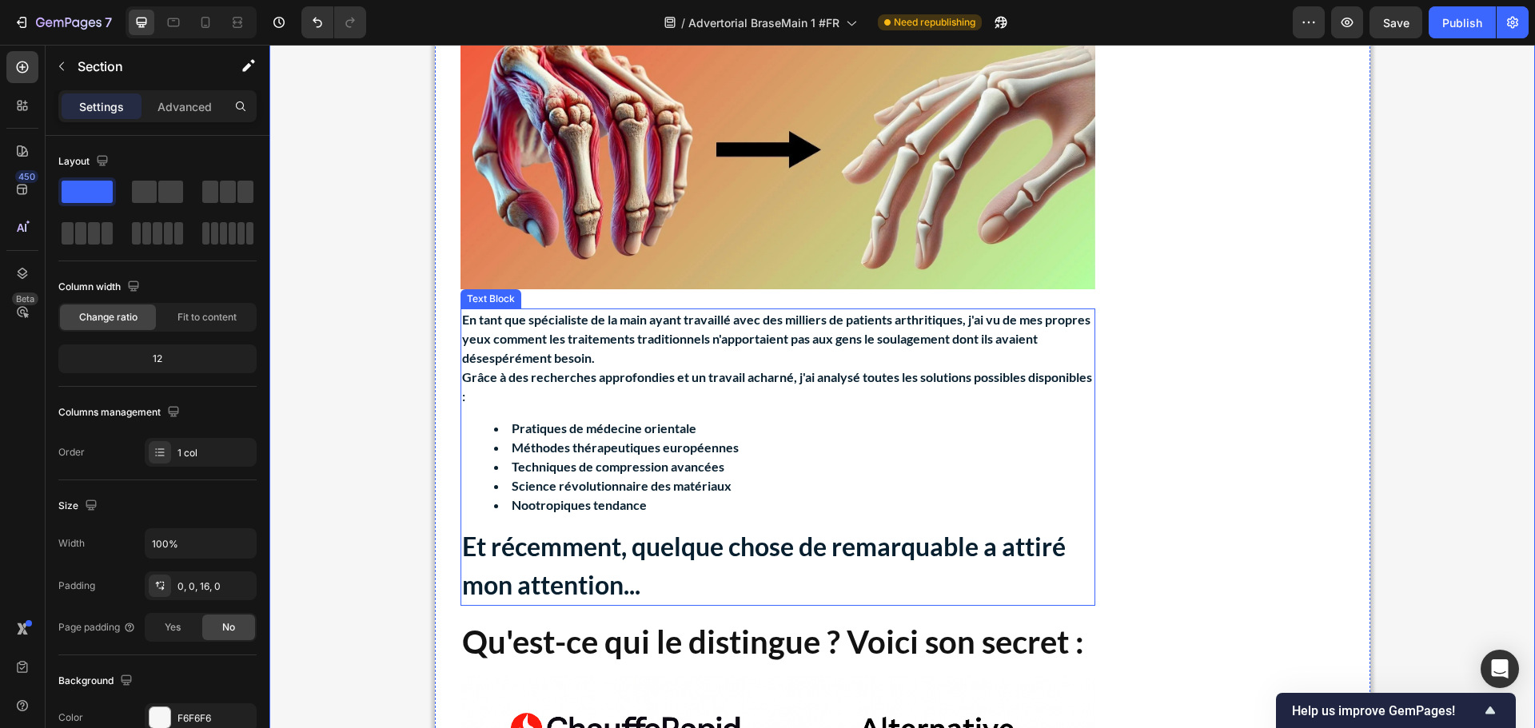
click at [647, 315] on strong "En tant que spécialiste de la main ayant travaillé avec des milliers de patient…" at bounding box center [776, 339] width 628 height 54
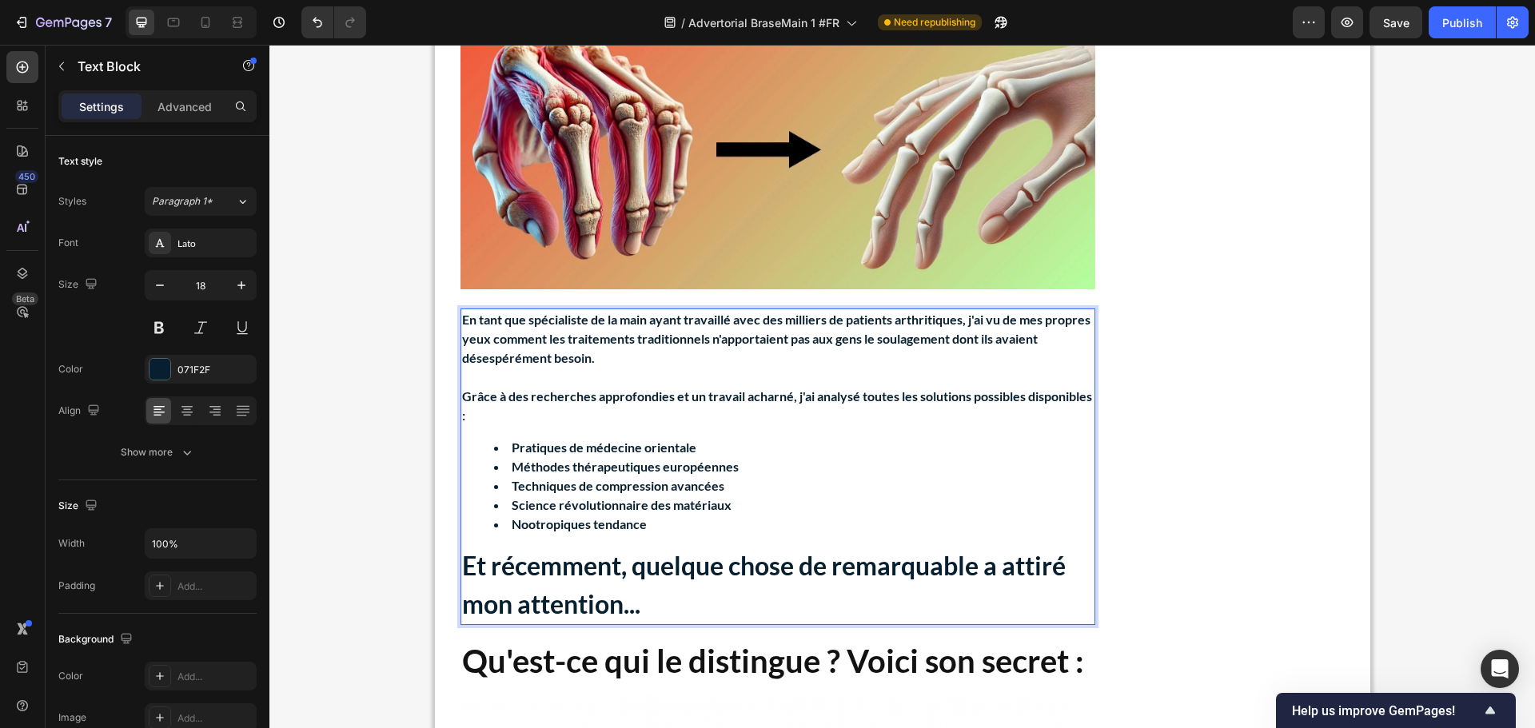
click at [552, 392] on p "Grâce à des recherches approfondies et un travail acharné, j'ai analysé toutes …" at bounding box center [777, 406] width 631 height 38
click at [484, 408] on div "En tant que spécialiste de la main ayant travaillé avec des milliers de patient…" at bounding box center [777, 467] width 635 height 317
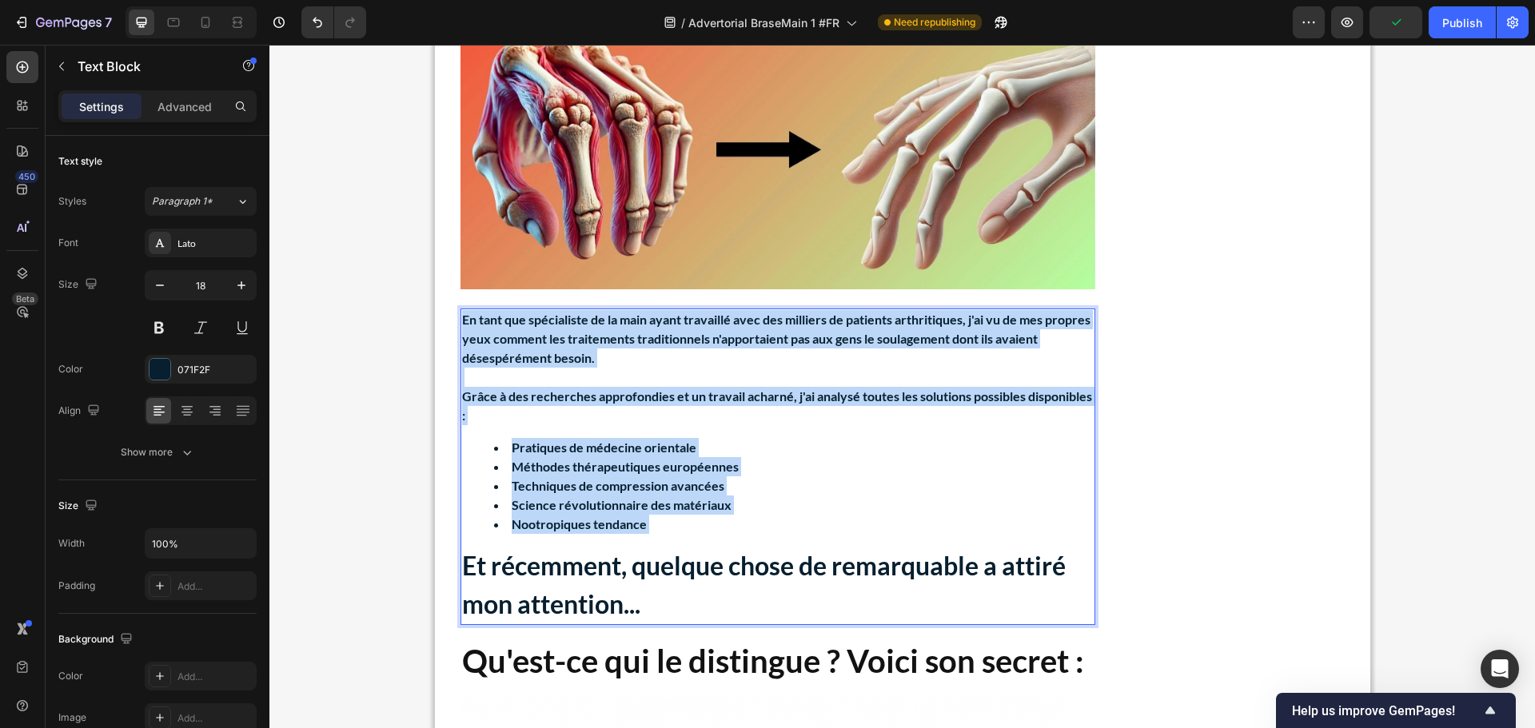
drag, startPoint x: 661, startPoint y: 506, endPoint x: 455, endPoint y: 305, distance: 287.7
click at [460, 309] on div "En tant que spécialiste de la main ayant travaillé avec des milliers de patient…" at bounding box center [777, 467] width 635 height 317
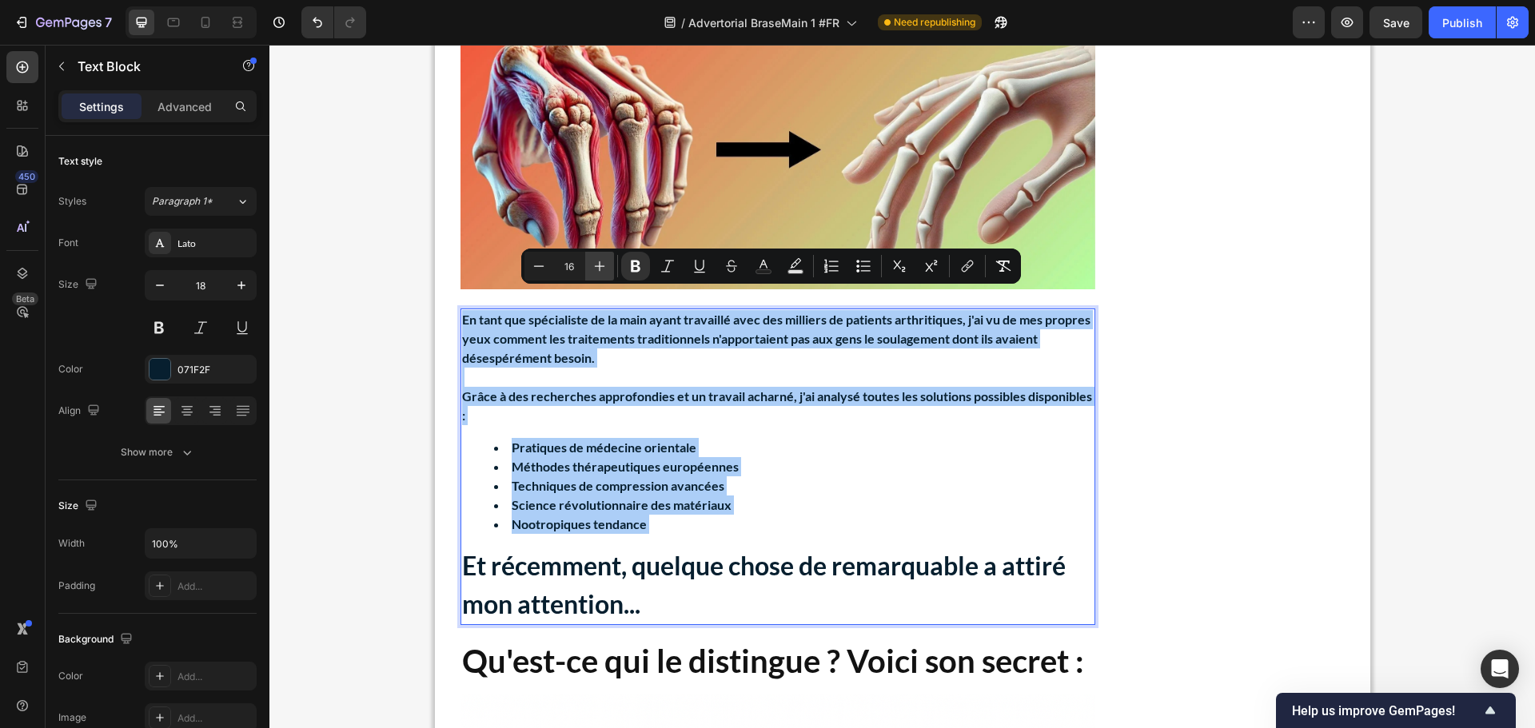
click at [598, 263] on icon "Editor contextual toolbar" at bounding box center [599, 266] width 16 height 16
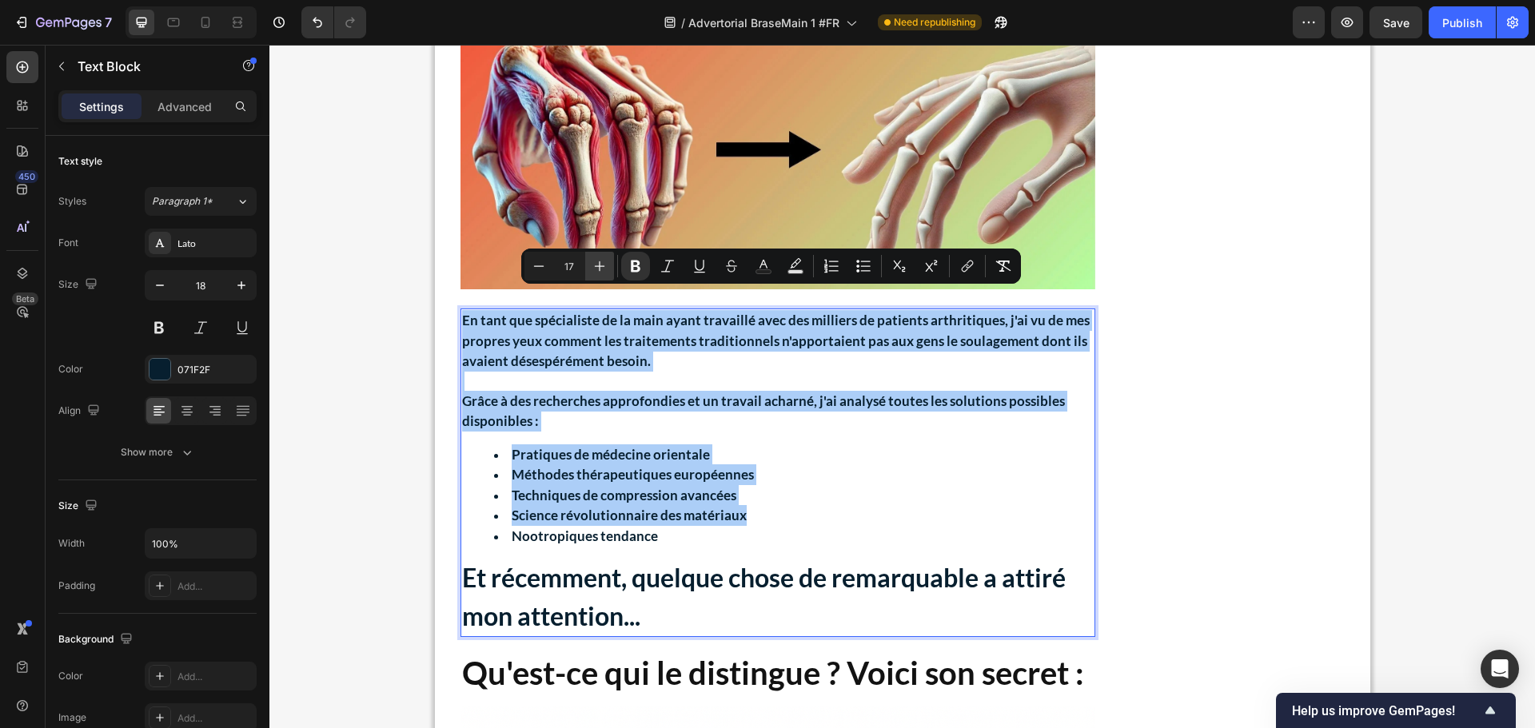
click at [598, 263] on icon "Editor contextual toolbar" at bounding box center [599, 266] width 16 height 16
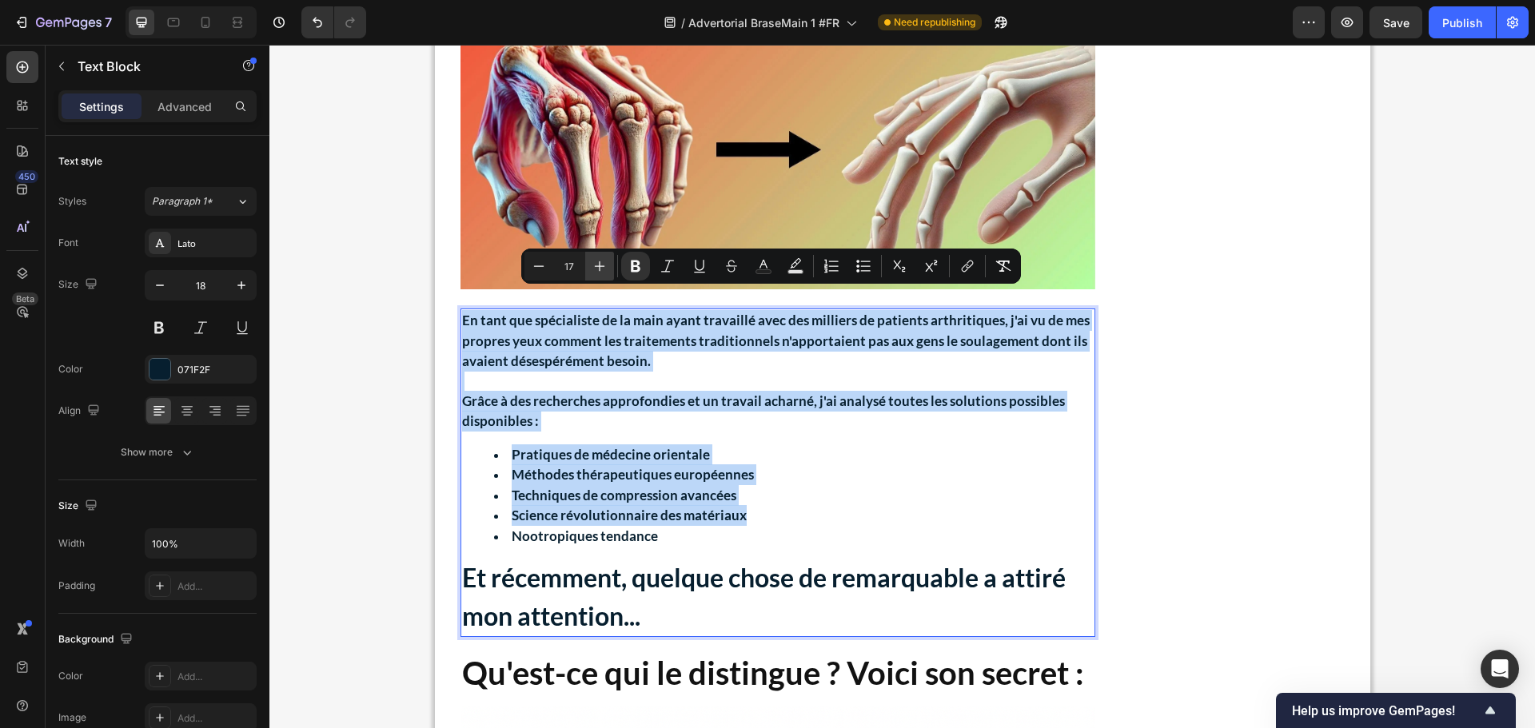
type input "18"
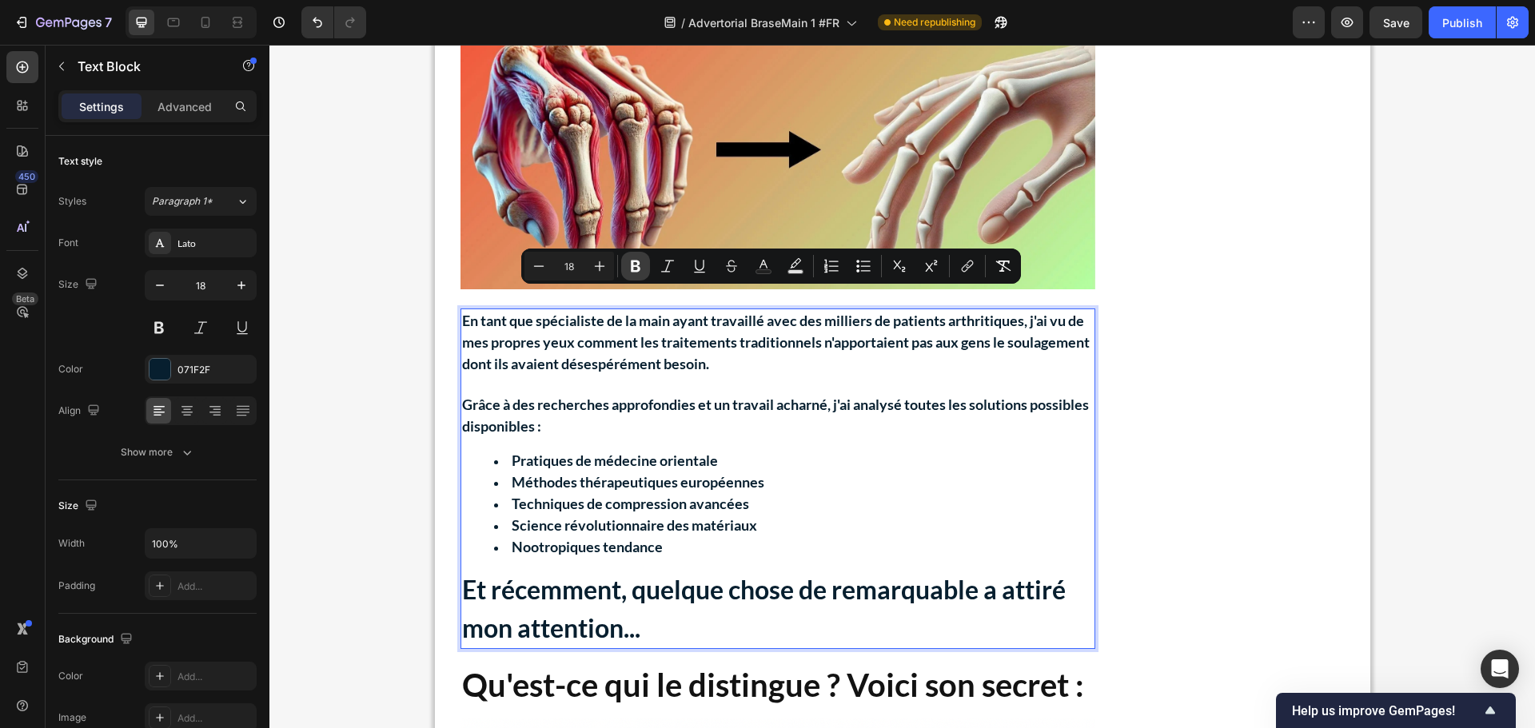
click at [634, 265] on icon "Editor contextual toolbar" at bounding box center [635, 266] width 16 height 16
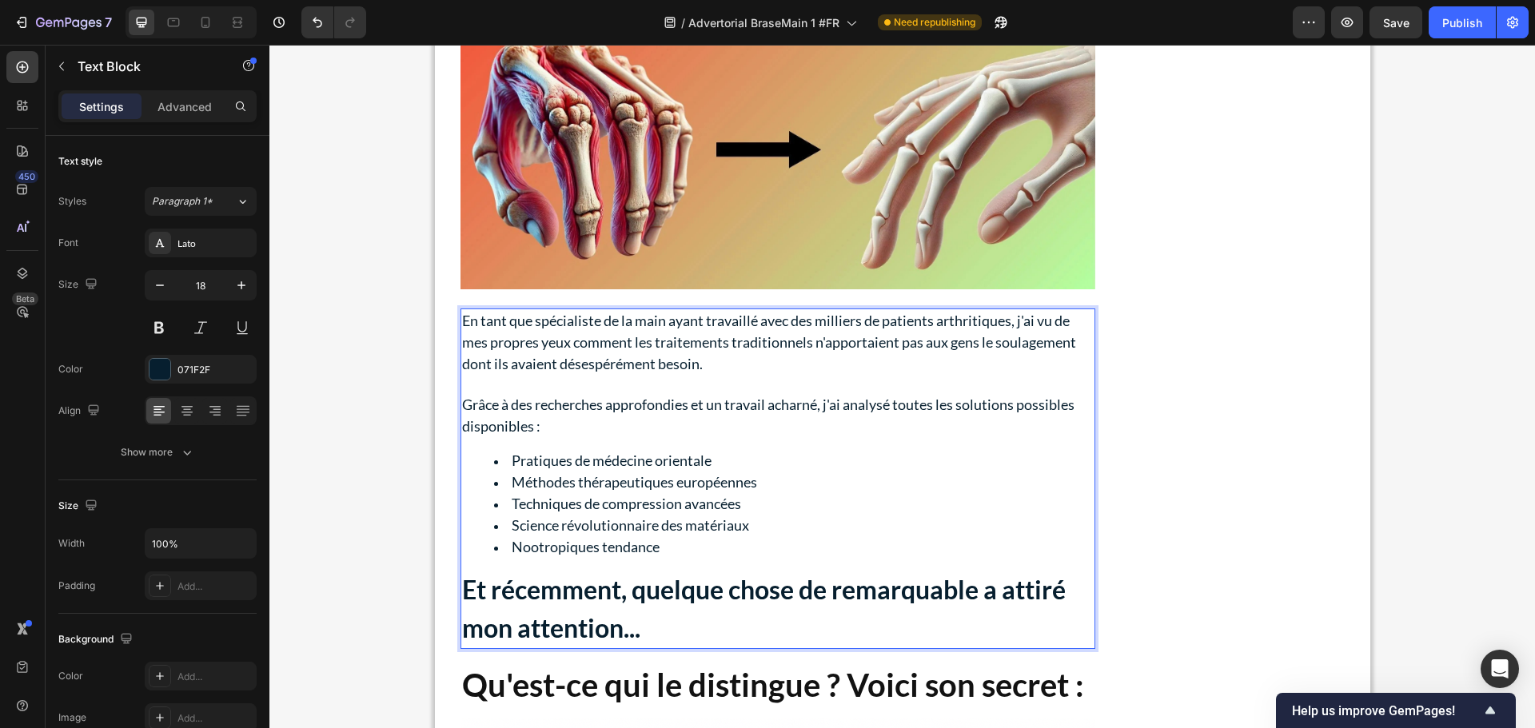
scroll to position [5279, 0]
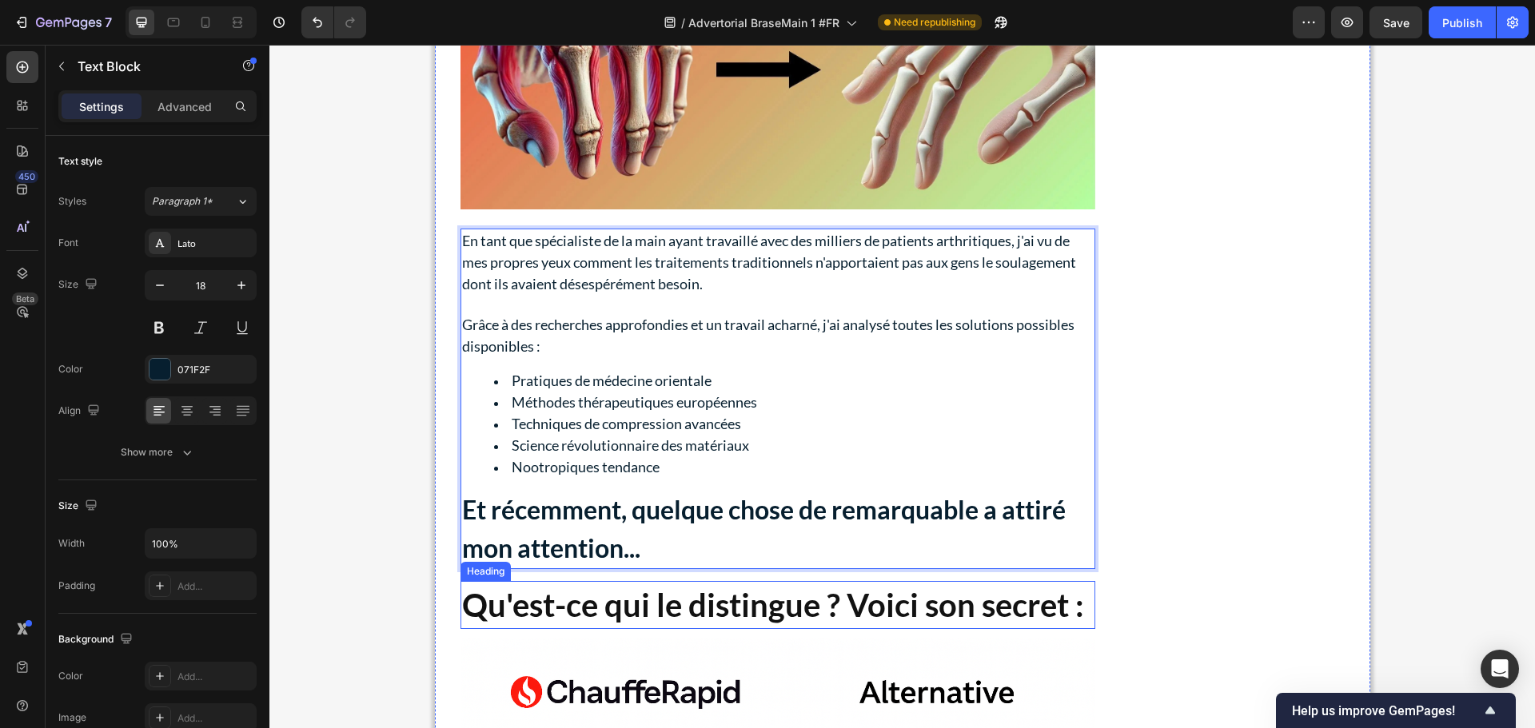
click at [731, 586] on strong "Qu'est-ce qui le distingue ? Voici son secret :" at bounding box center [773, 605] width 622 height 38
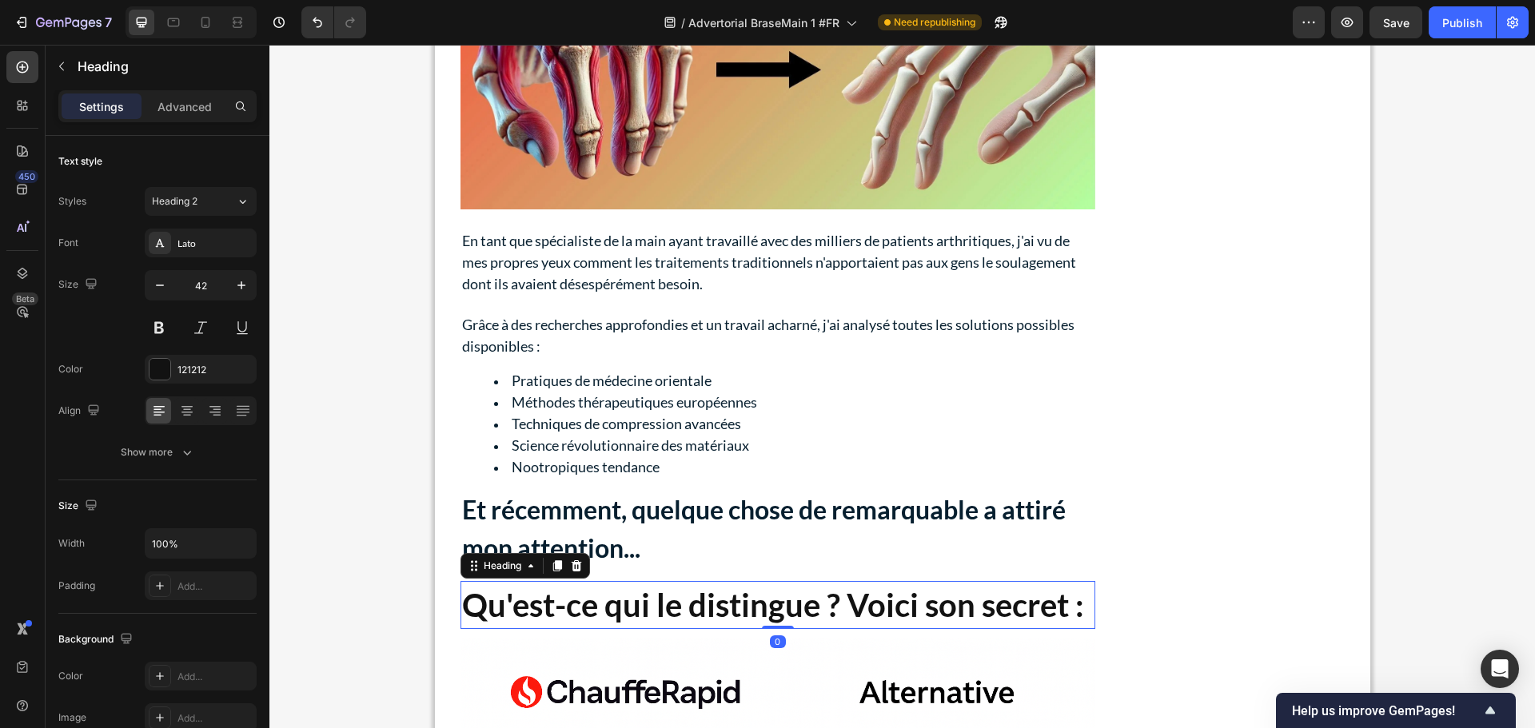
click at [573, 560] on icon at bounding box center [576, 565] width 10 height 11
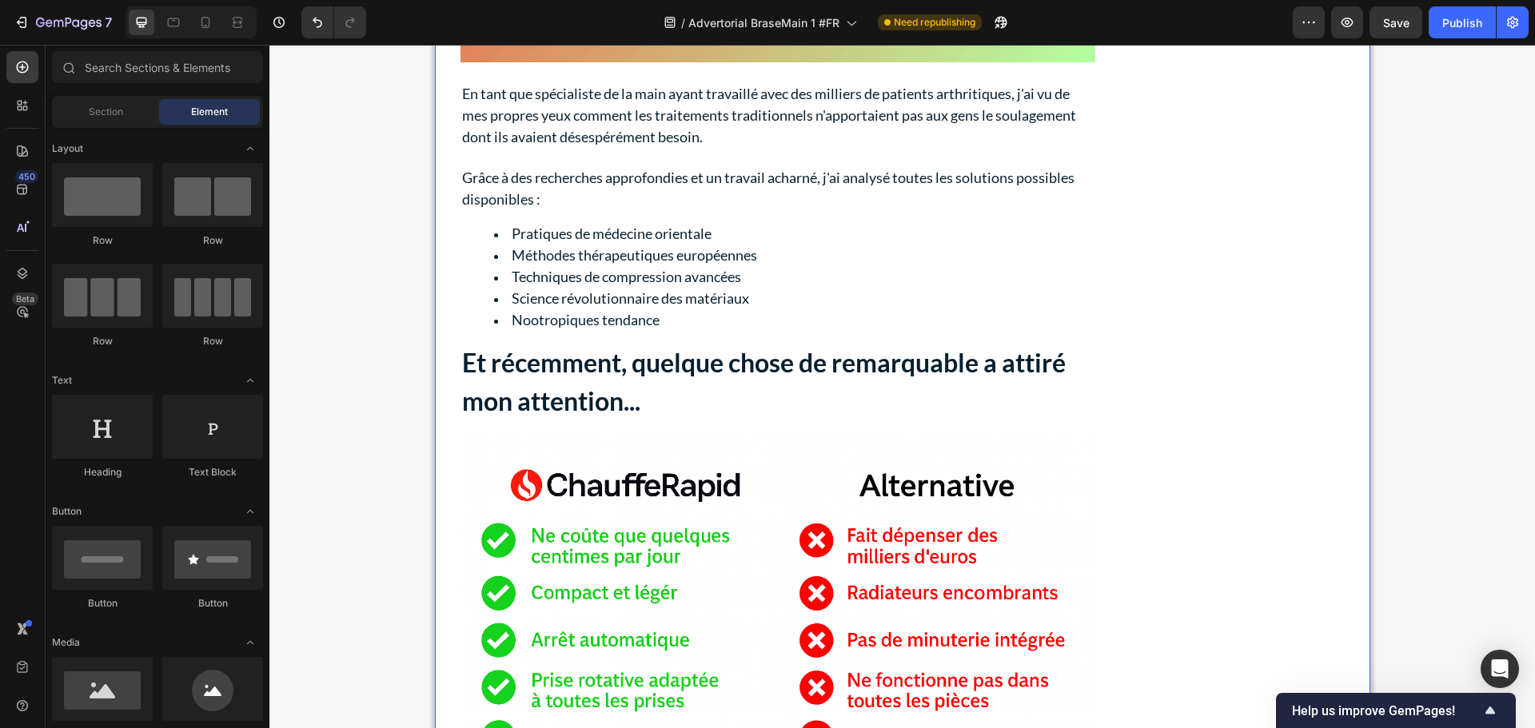
scroll to position [5439, 0]
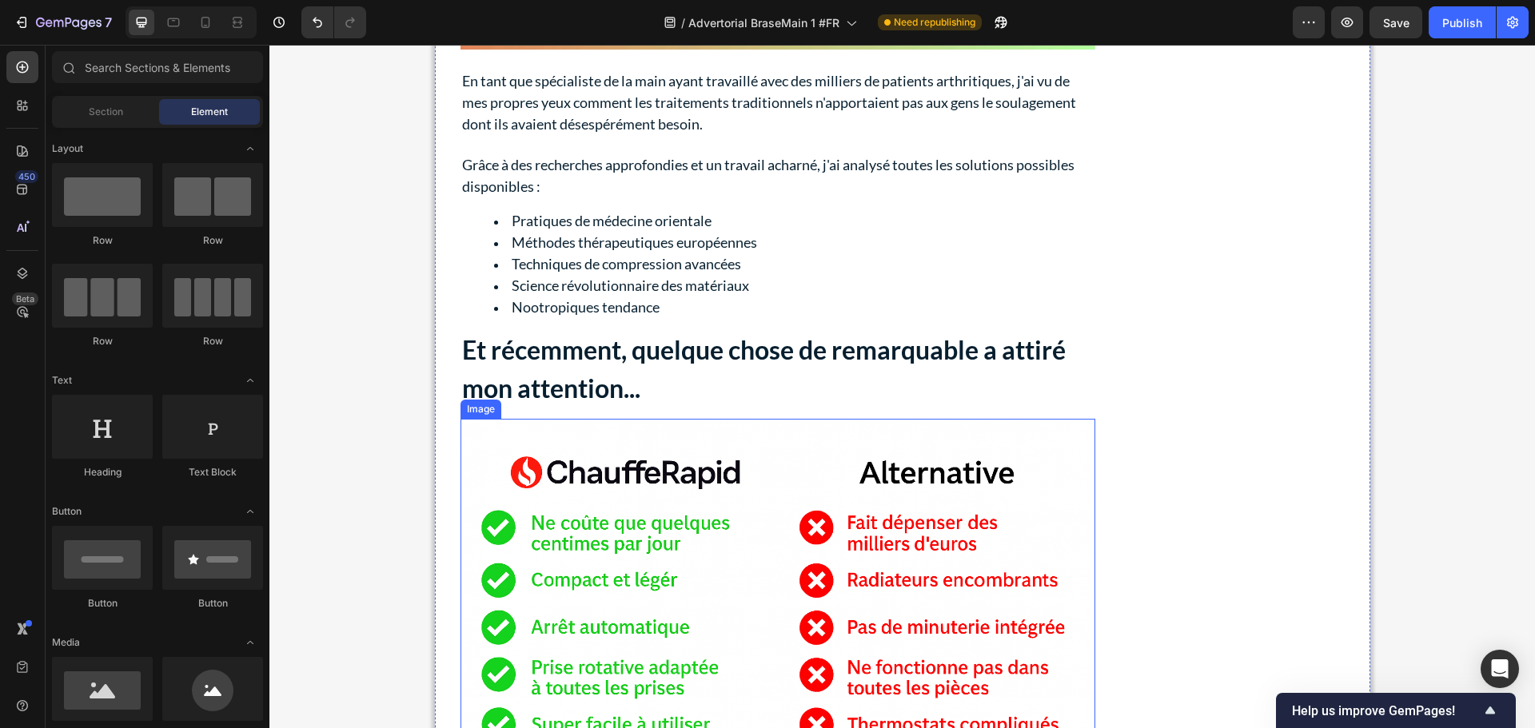
click at [850, 528] on img at bounding box center [777, 631] width 635 height 424
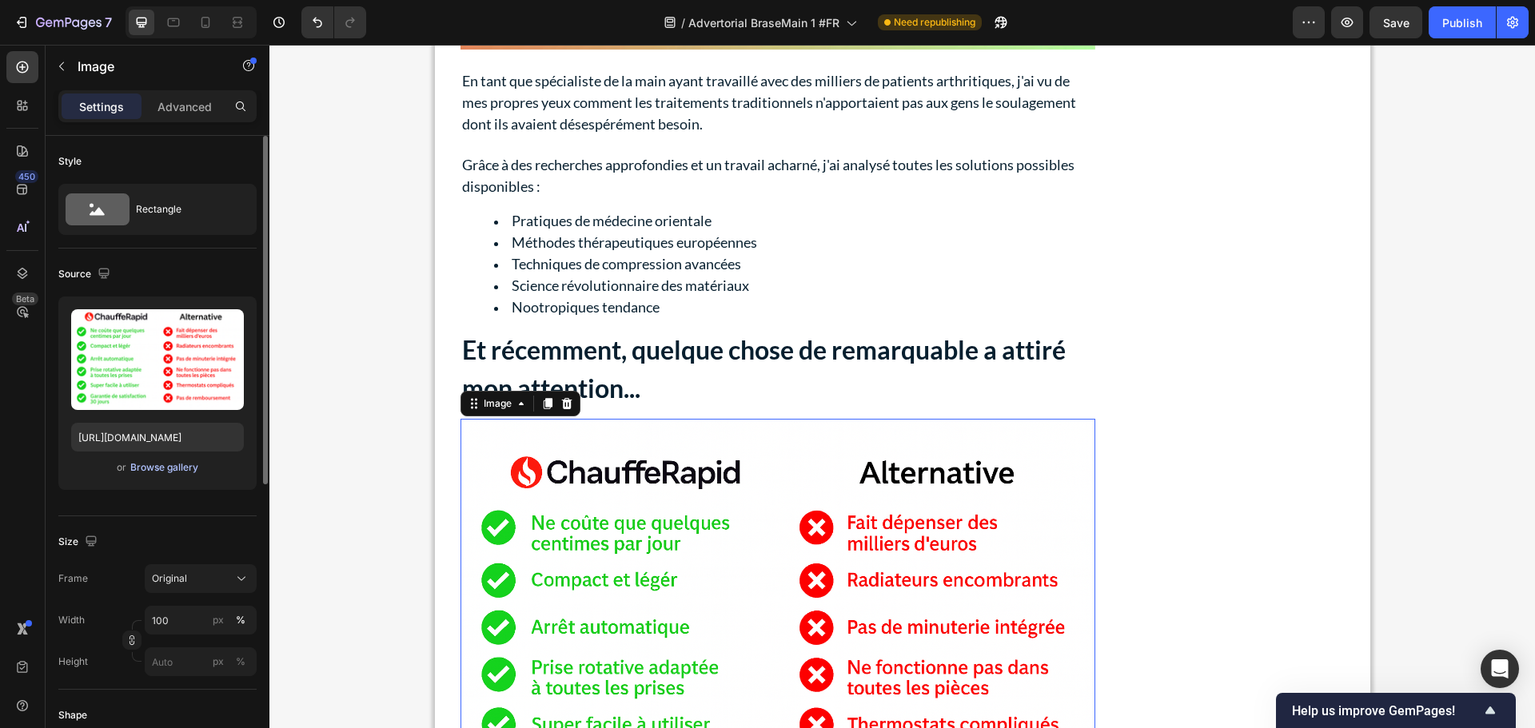
click at [175, 468] on div "Browse gallery" at bounding box center [164, 467] width 68 height 14
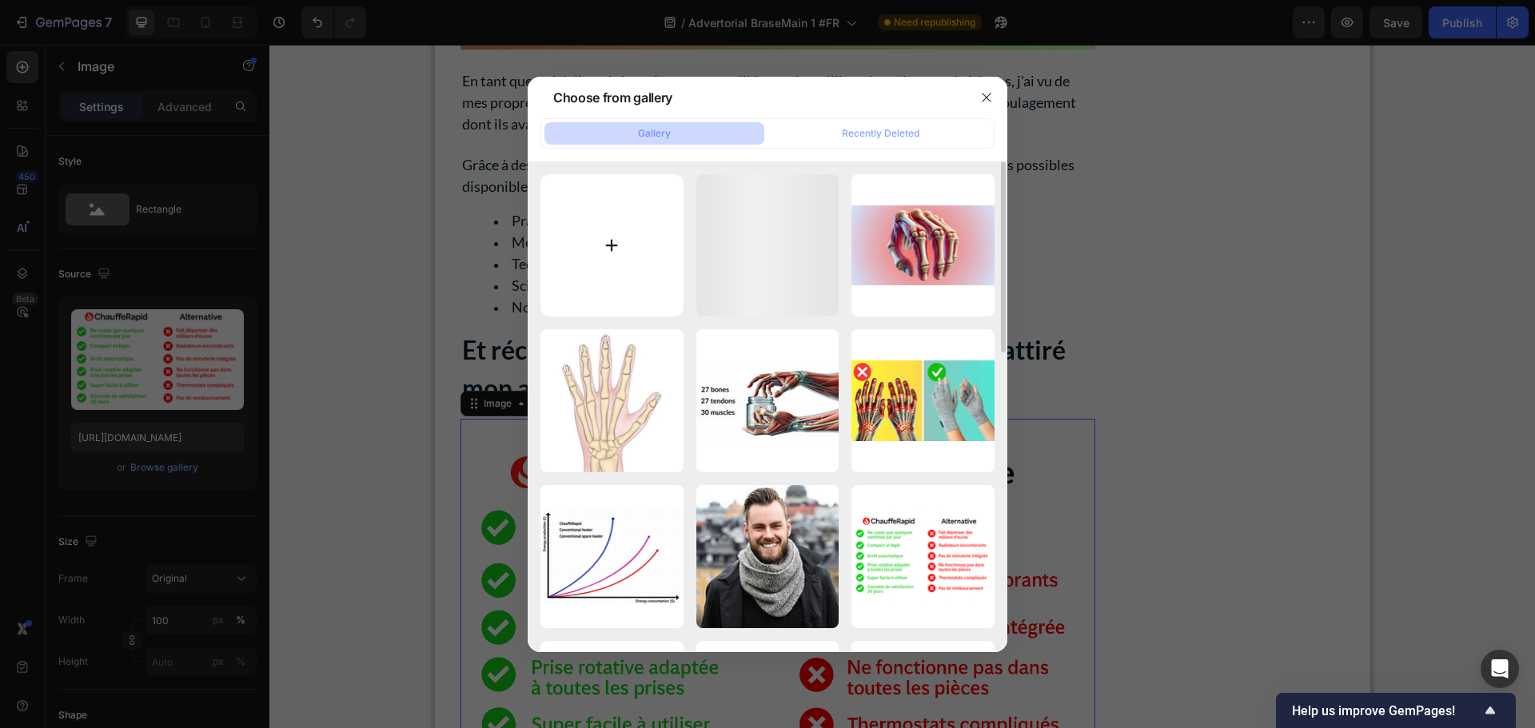
click at [573, 237] on input "file" at bounding box center [611, 245] width 143 height 143
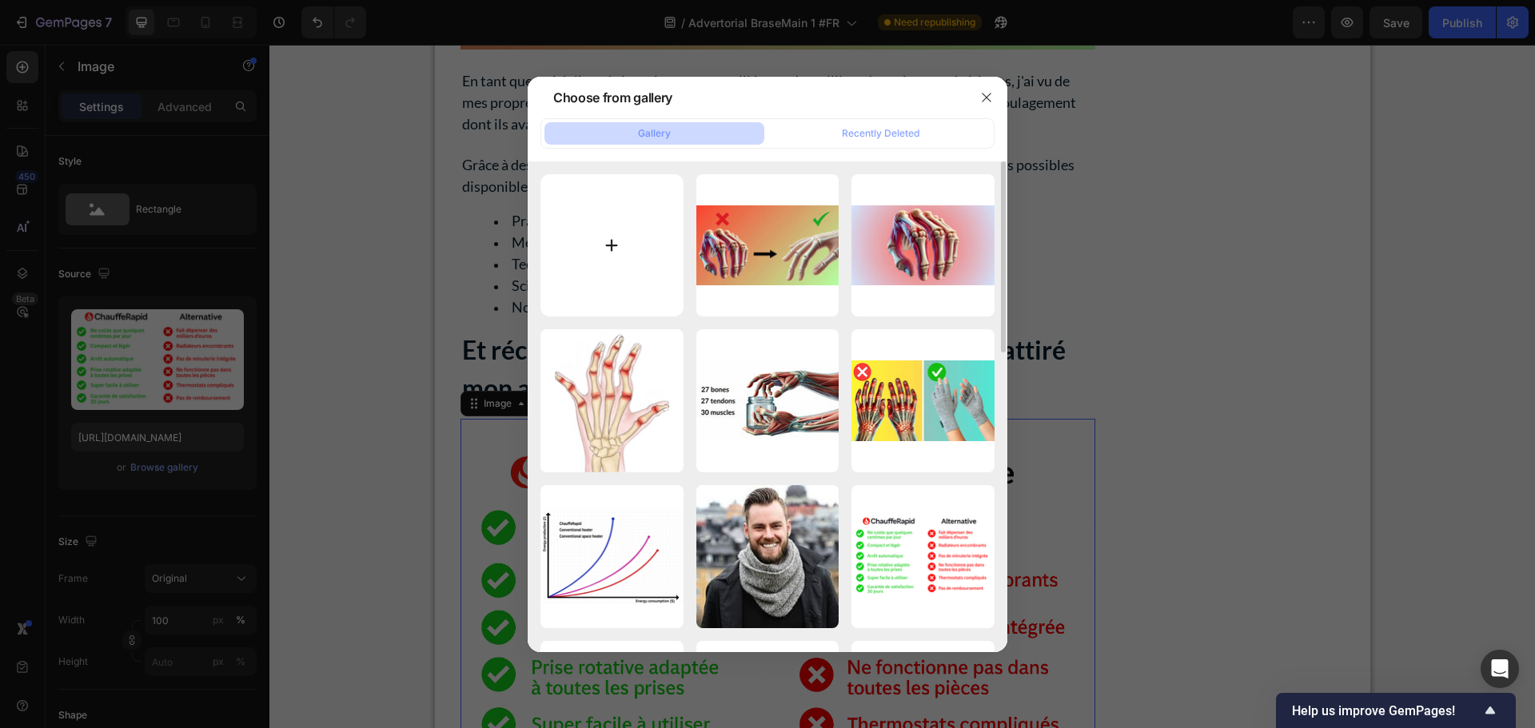
type input "C:\fakepath\gempages_491478759153599514-a6f9fc45-394f-49c3-a69e-5a5470d1107d.jpg"
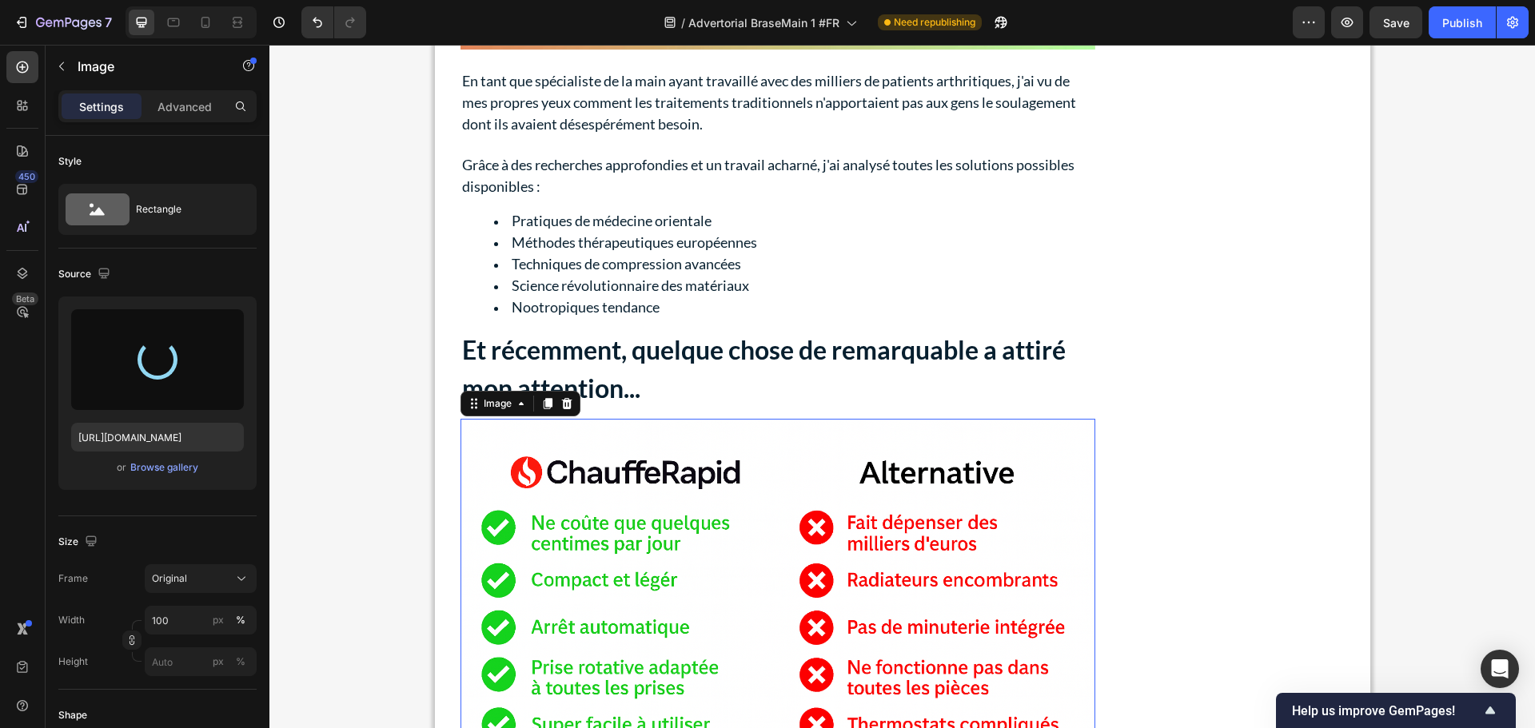
type input "[URL][DOMAIN_NAME]"
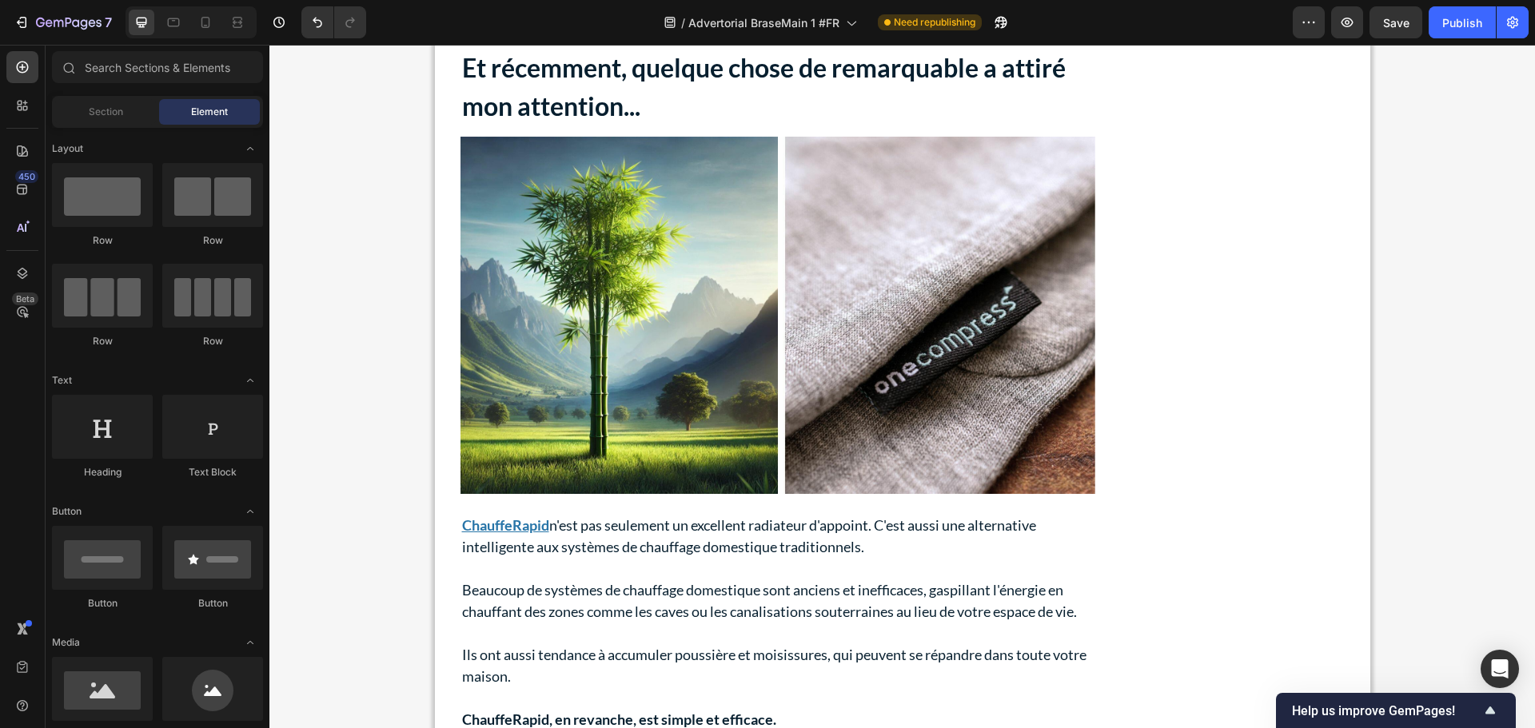
scroll to position [5707, 0]
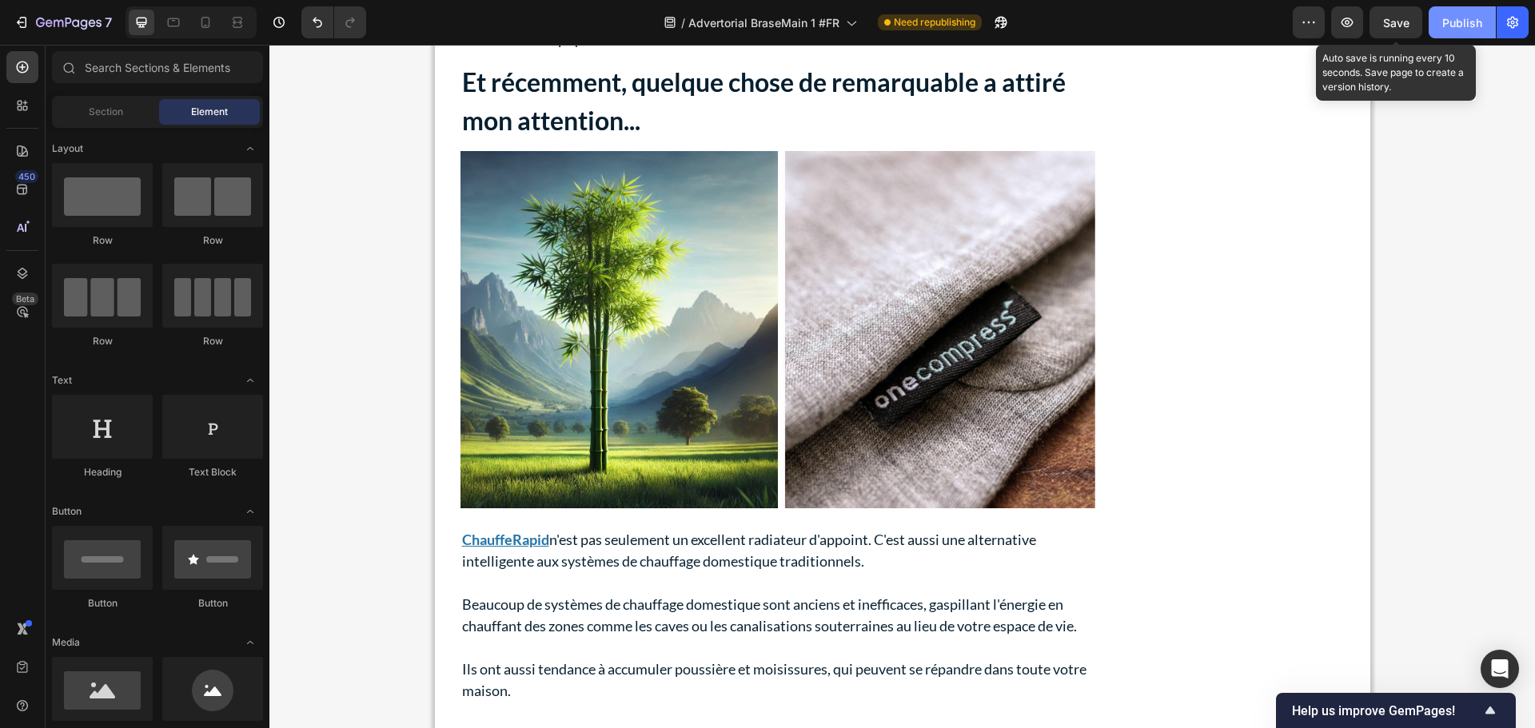
drag, startPoint x: 1391, startPoint y: 22, endPoint x: 1443, endPoint y: 20, distance: 52.8
click at [1392, 22] on span "Save" at bounding box center [1396, 23] width 26 height 14
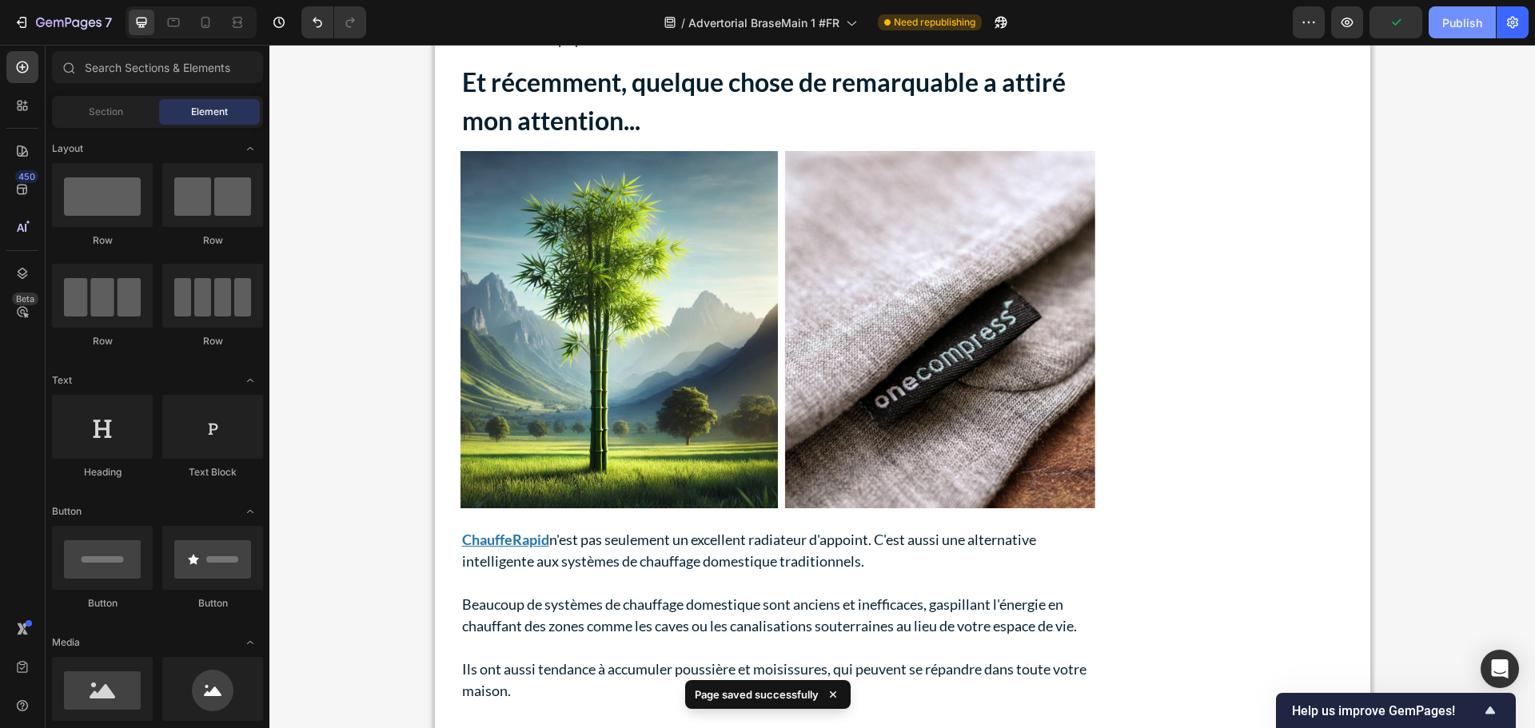
click at [1467, 17] on div "Publish" at bounding box center [1462, 22] width 40 height 17
